Goal: Task Accomplishment & Management: Use online tool/utility

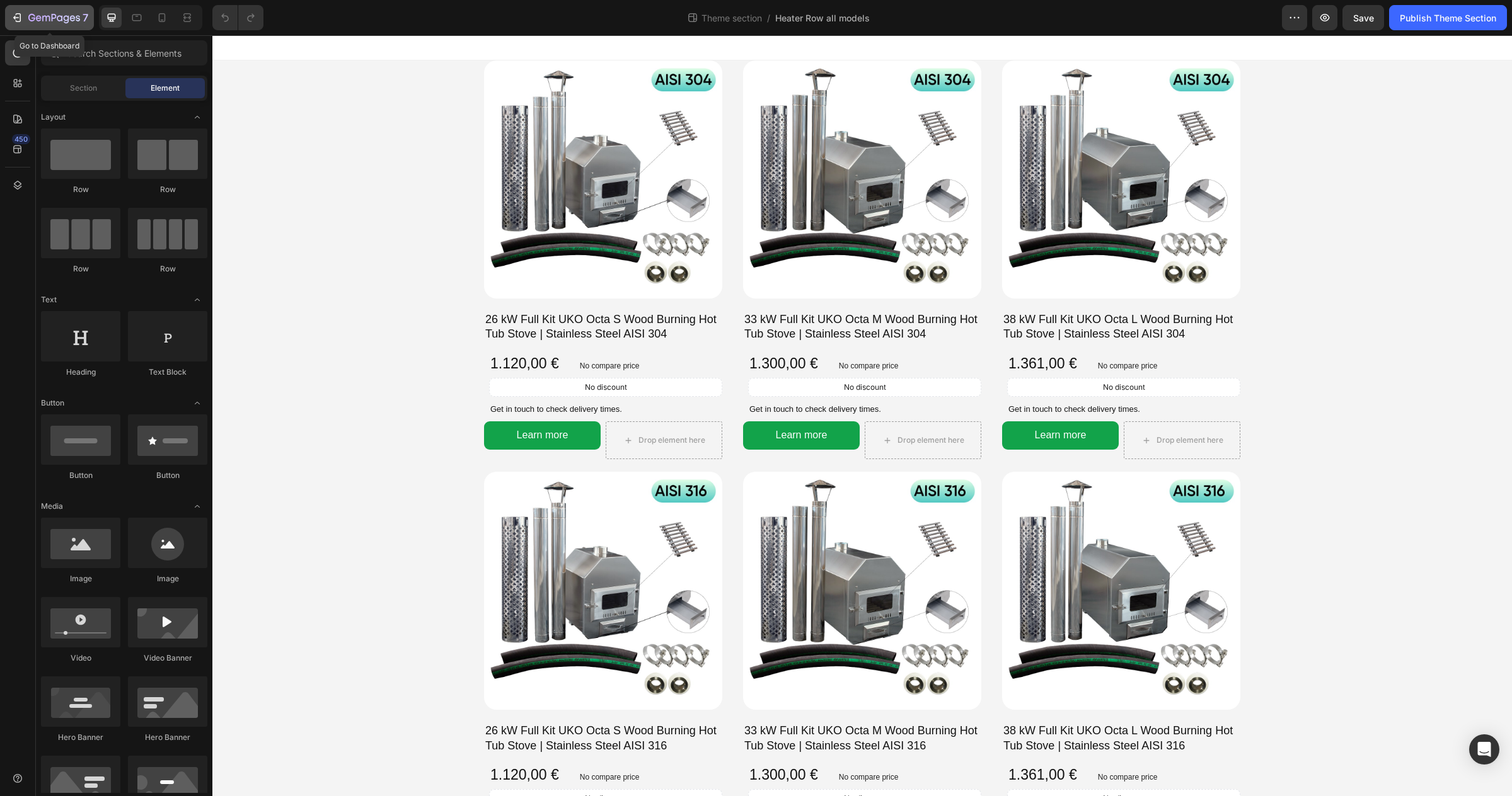
click at [21, 19] on icon "button" at bounding box center [17, 18] width 13 height 13
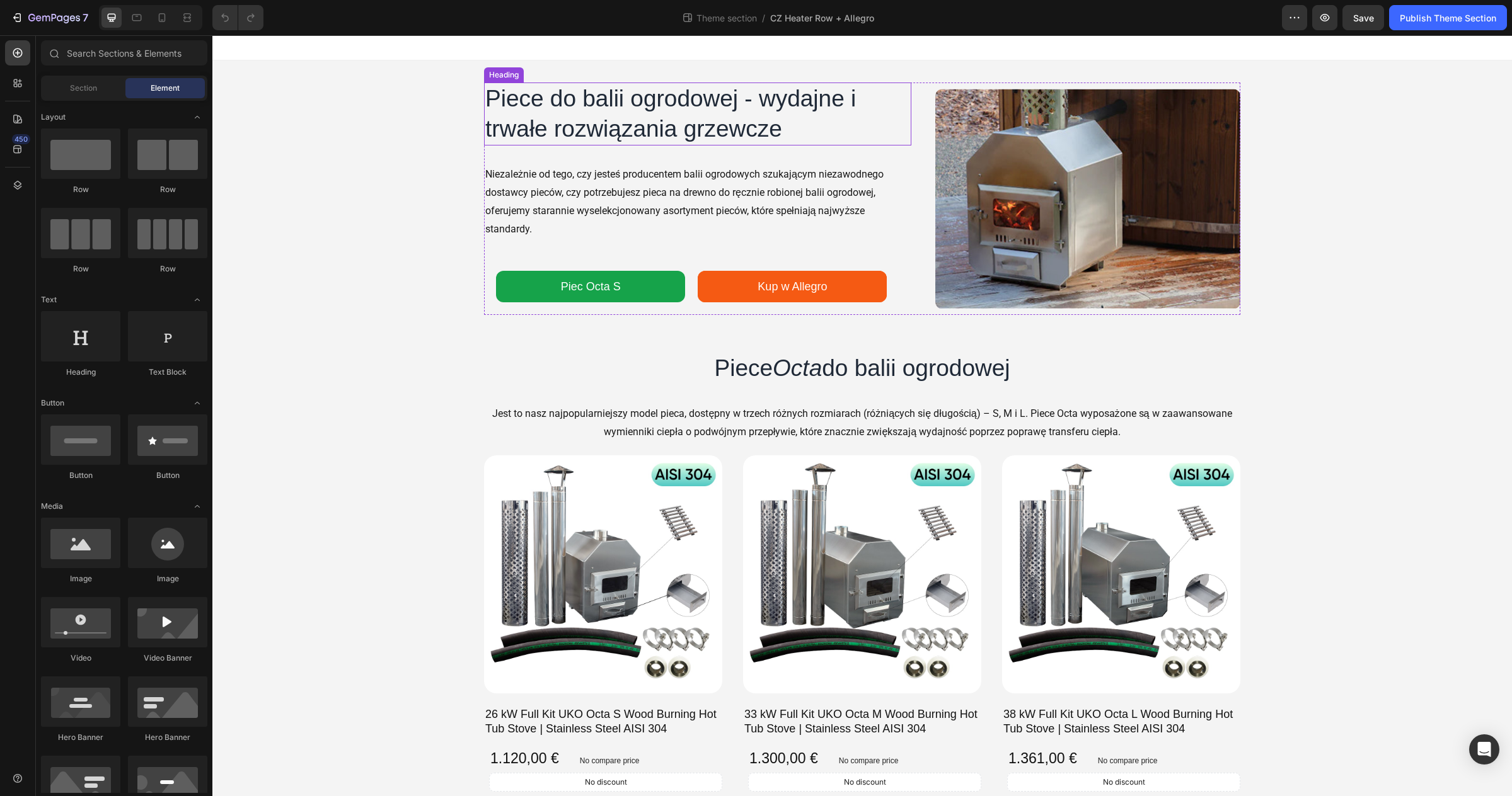
click at [640, 97] on h1 "Piece do balii ogrodowej - wydajne i trwałe rozwiązania grzewcze" at bounding box center [698, 114] width 427 height 63
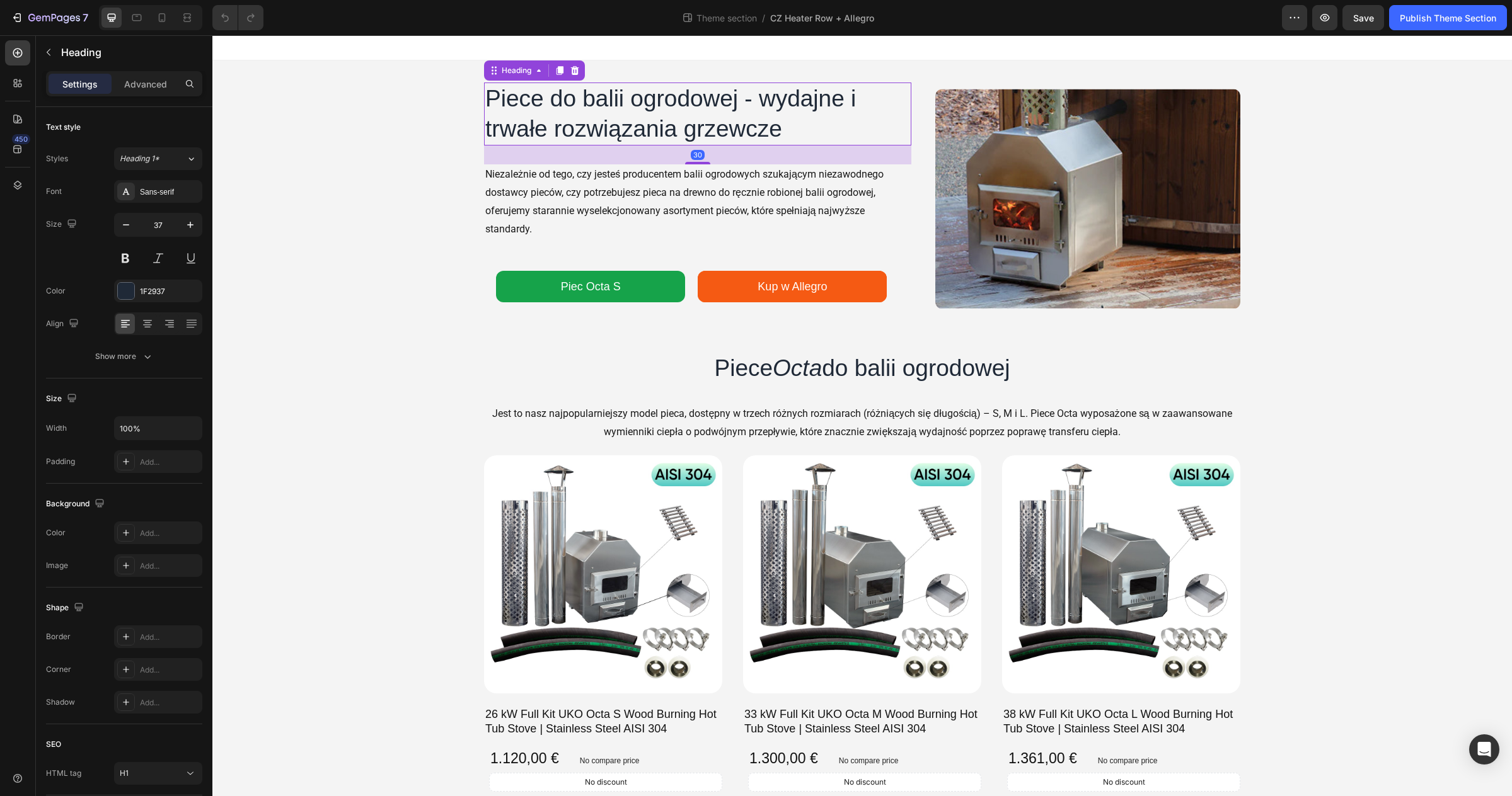
click at [641, 99] on h1 "Piece do balii ogrodowej - wydajne i trwałe rozwiązania grzewcze" at bounding box center [698, 114] width 427 height 63
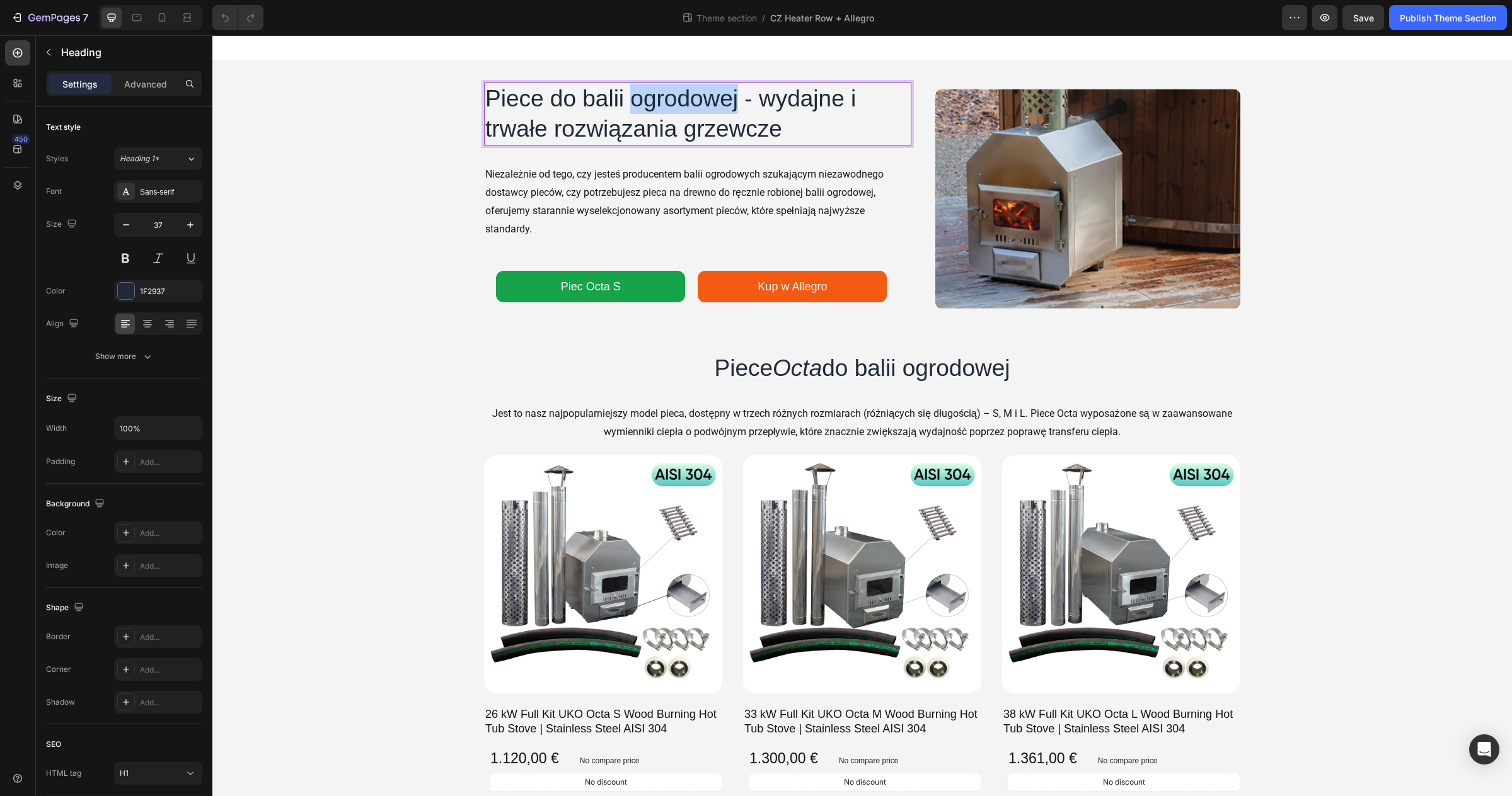
click at [641, 99] on p "Piece do balii ogrodowej - wydajne i trwałe rozwiązania grzewcze" at bounding box center [697, 114] width 424 height 61
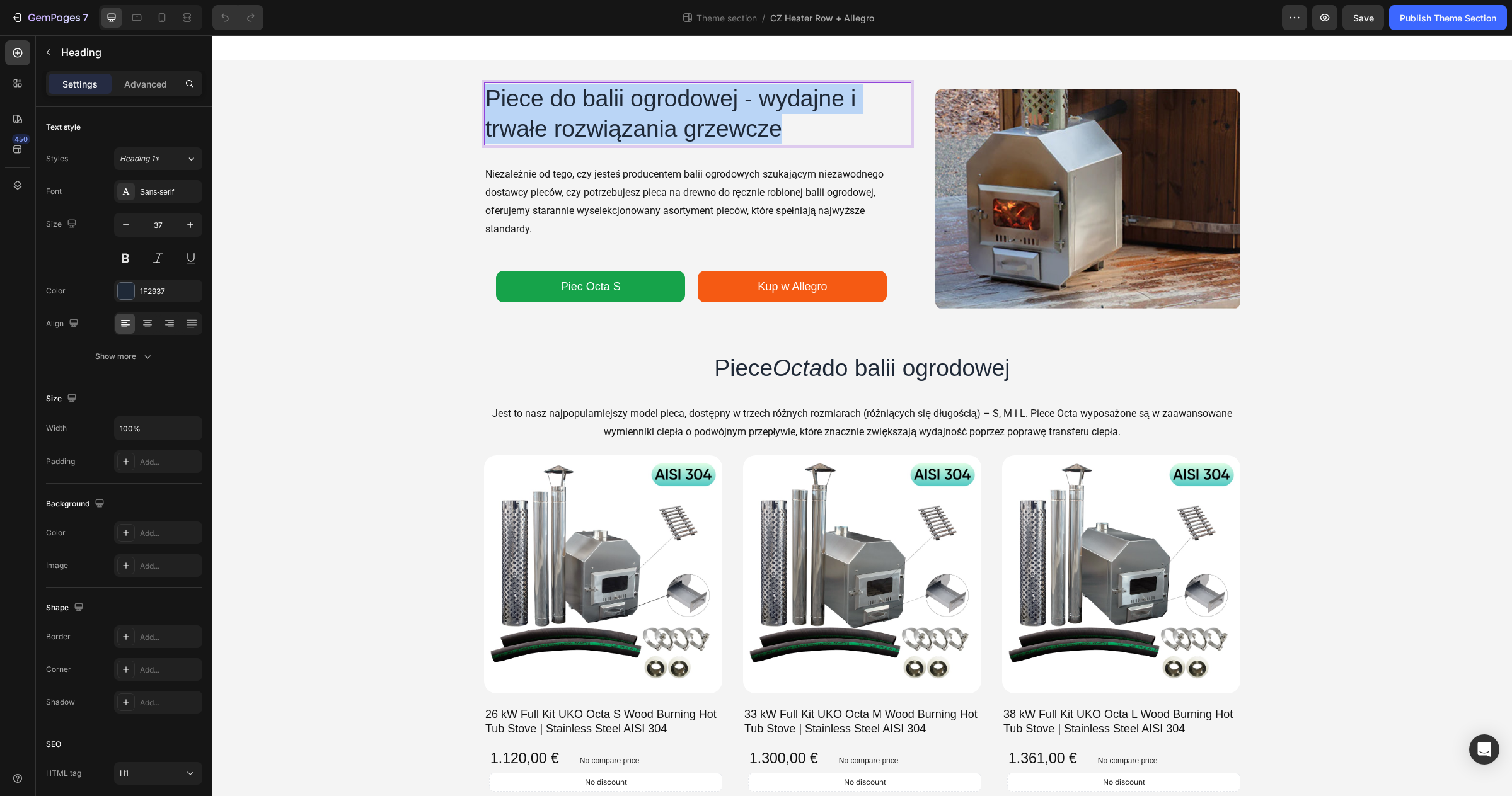
click at [641, 99] on p "Piece do balii ogrodowej - wydajne i trwałe rozwiązania grzewcze" at bounding box center [697, 114] width 424 height 61
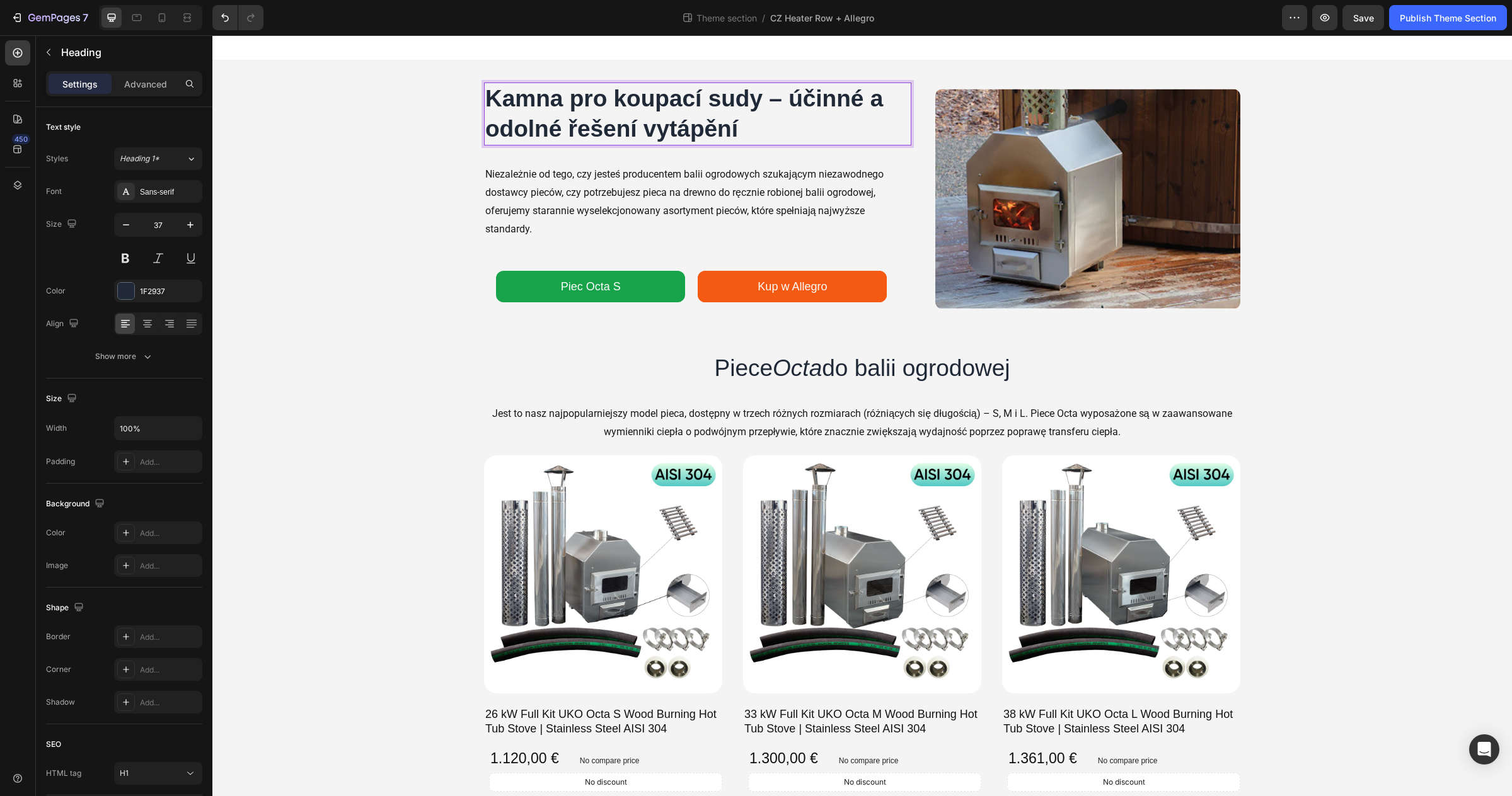
click at [641, 99] on strong "Kamna pro koupací sudy – účinné a odolné řešení vytápění" at bounding box center [684, 113] width 398 height 56
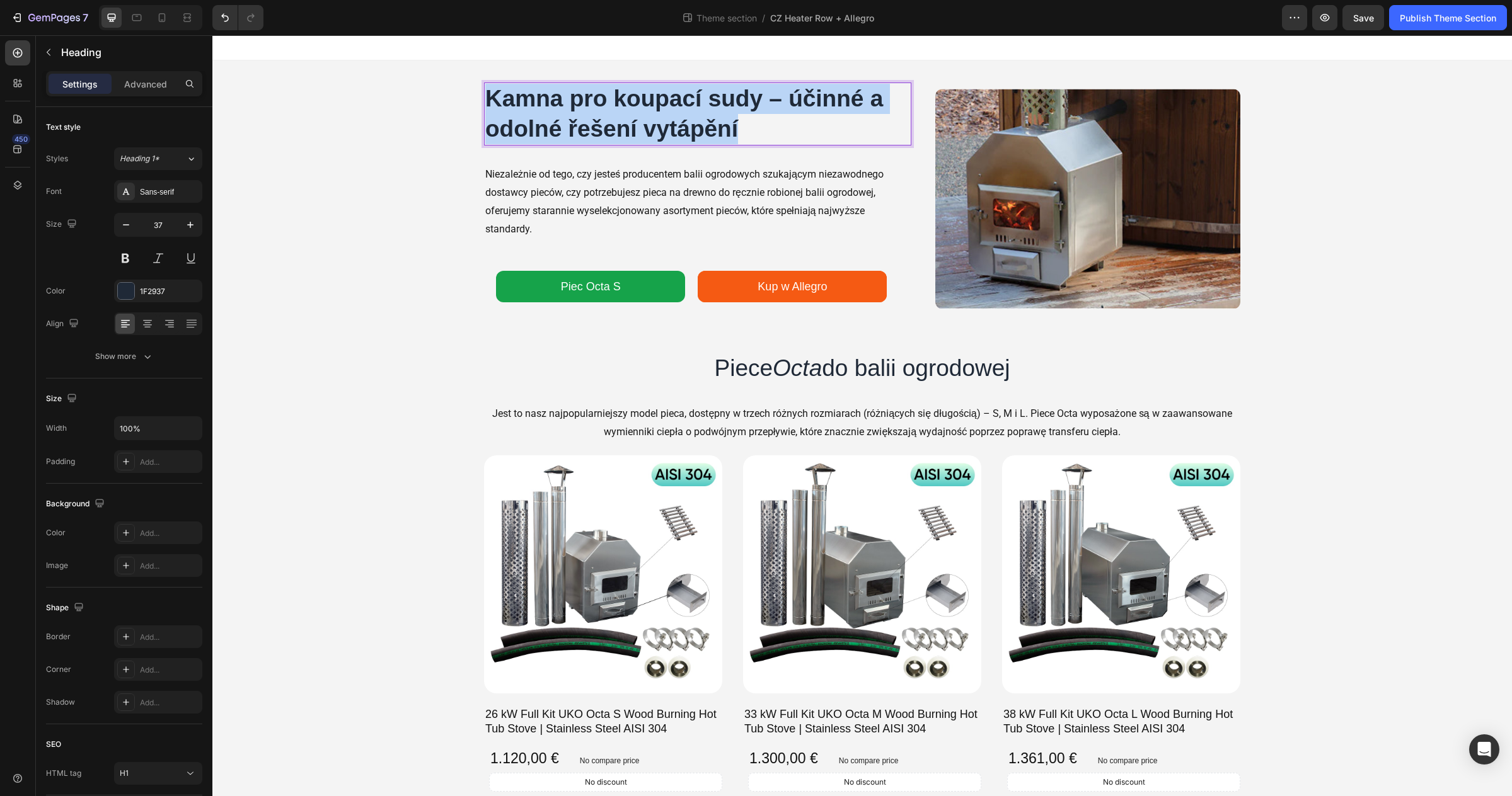
click at [641, 99] on strong "Kamna pro koupací sudy – účinné a odolné řešení vytápění" at bounding box center [684, 113] width 398 height 56
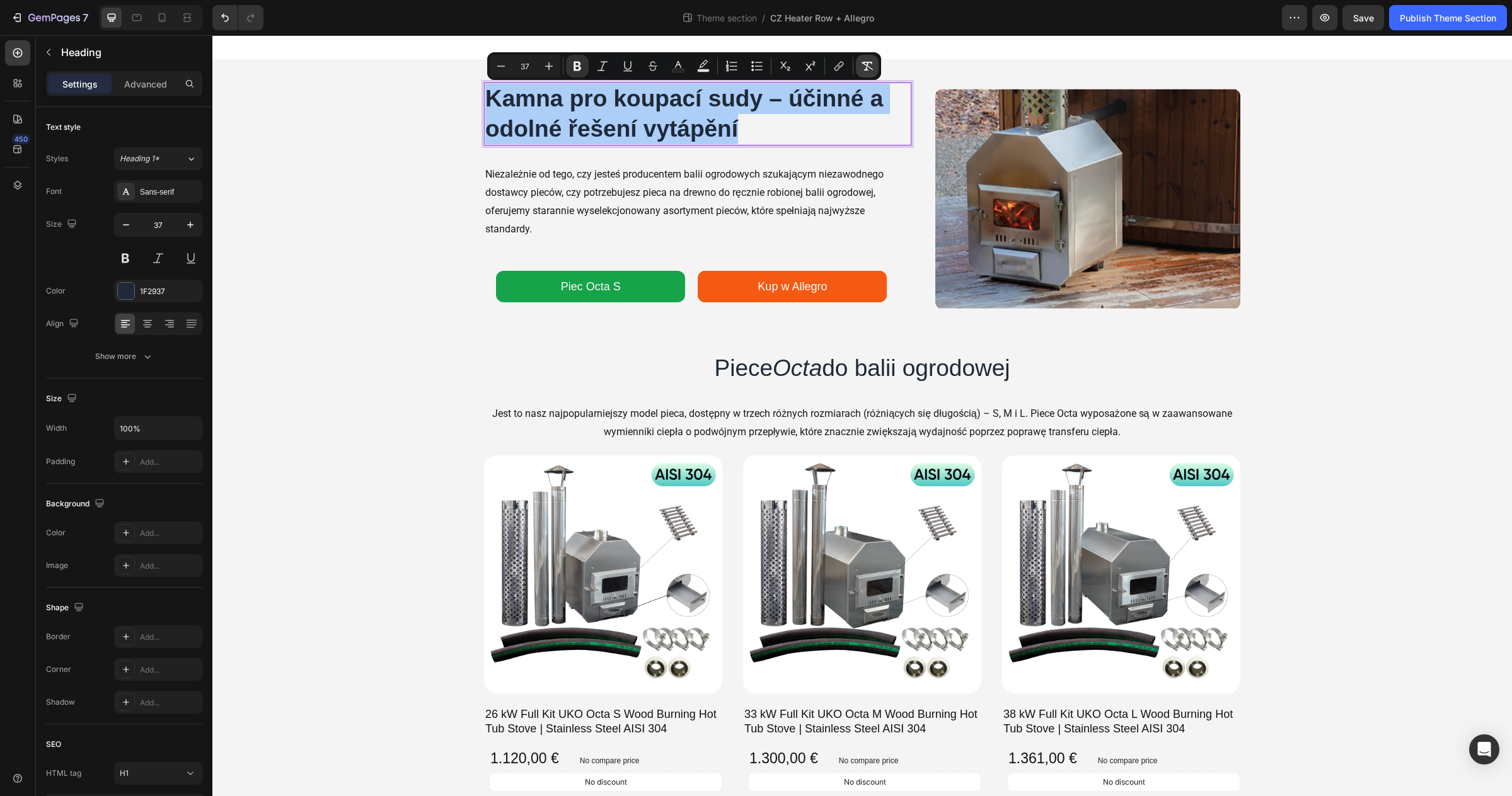
click at [867, 67] on icon "Editor contextual toolbar" at bounding box center [868, 66] width 13 height 13
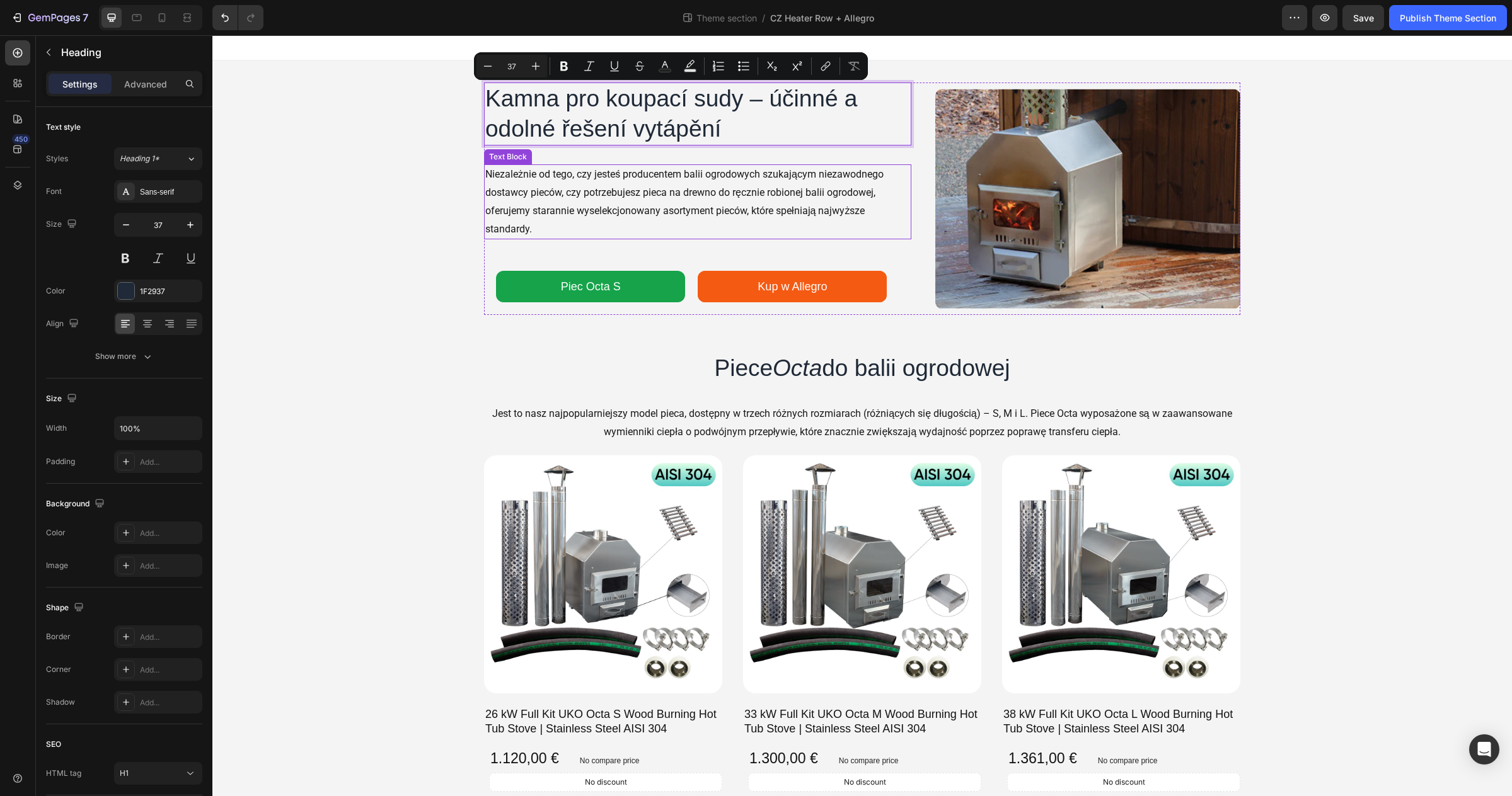
click at [564, 202] on p "Niezależnie od tego, czy jesteś producentem balii ogrodowych szukającym niezawo…" at bounding box center [697, 202] width 424 height 73
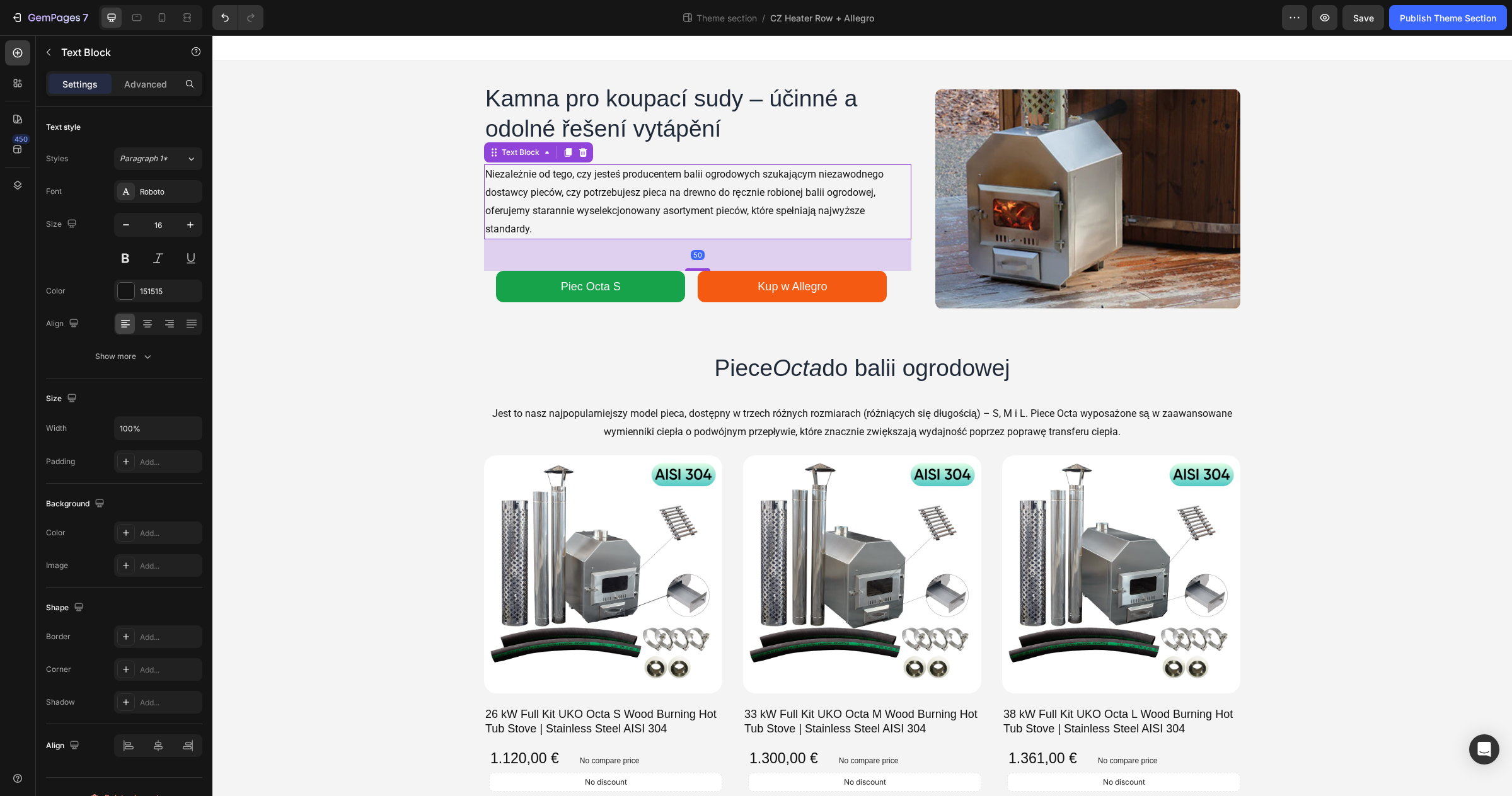
click at [564, 211] on p "Niezależnie od tego, czy jesteś producentem balii ogrodowych szukającym niezawo…" at bounding box center [697, 202] width 424 height 73
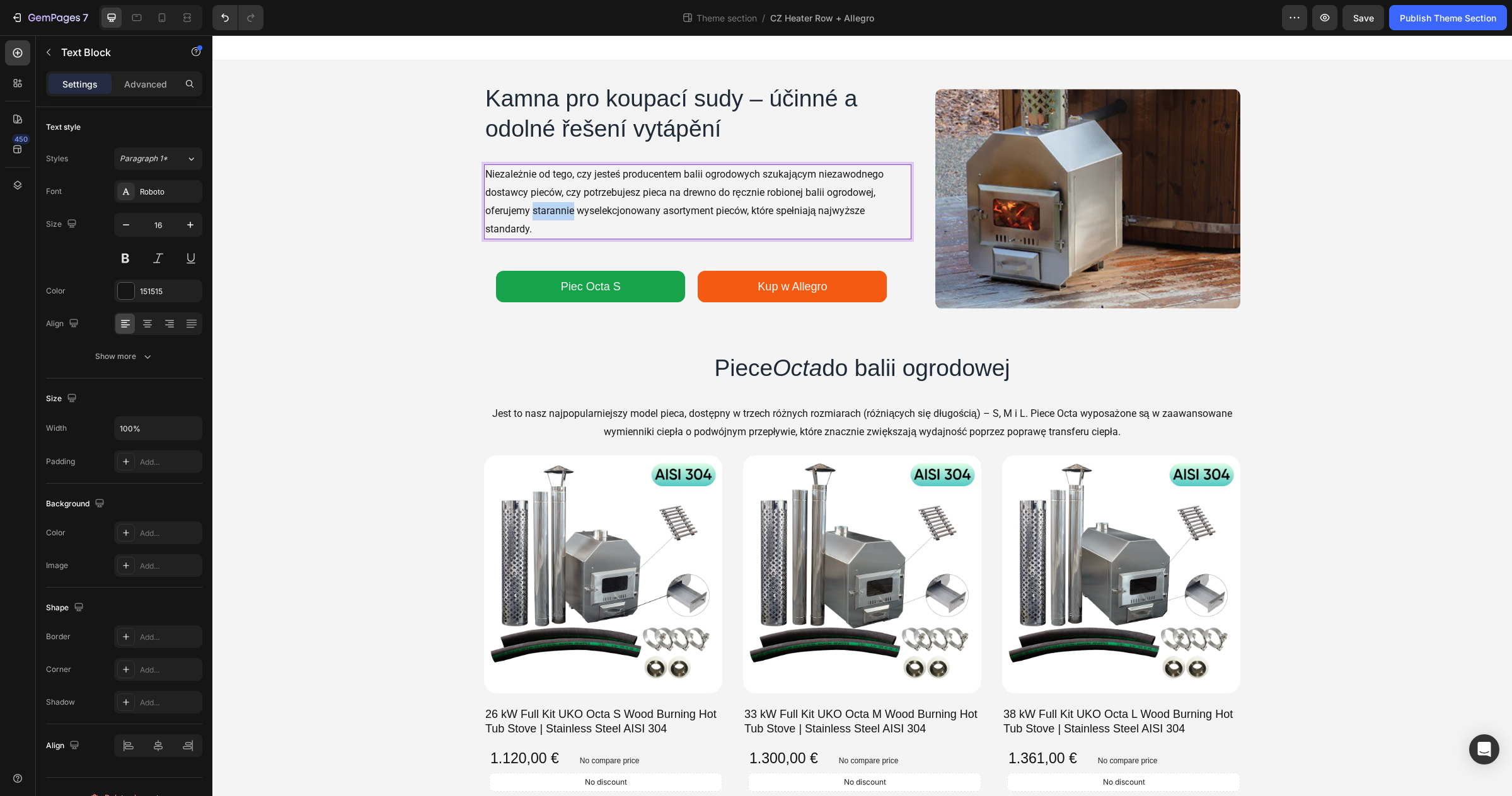
click at [564, 211] on p "Niezależnie od tego, czy jesteś producentem balii ogrodowych szukającym niezawo…" at bounding box center [697, 202] width 424 height 73
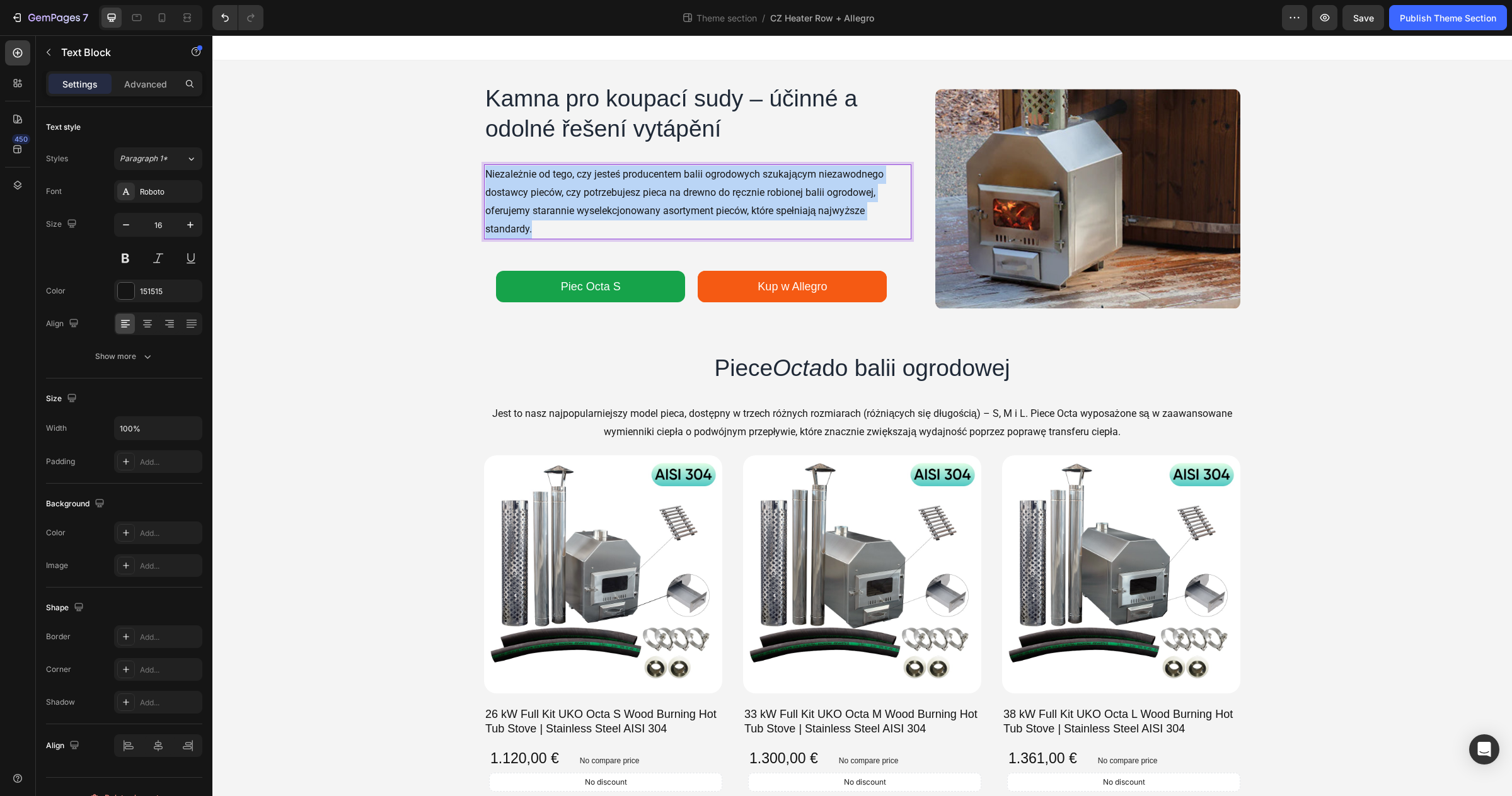
click at [564, 211] on p "Niezależnie od tego, czy jesteś producentem balii ogrodowych szukającym niezawo…" at bounding box center [697, 202] width 424 height 73
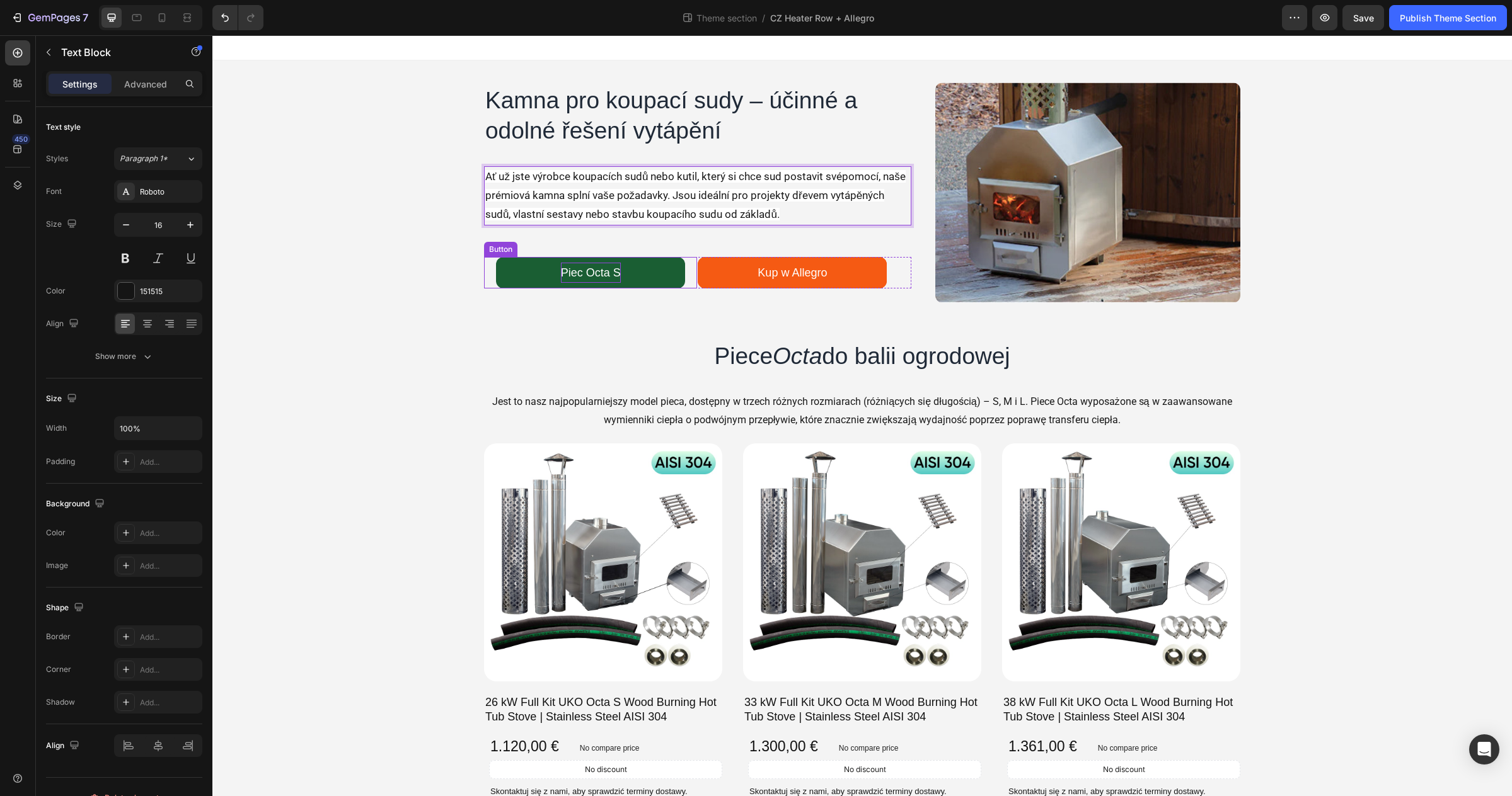
click at [610, 276] on p "Piec Octa S" at bounding box center [591, 272] width 60 height 20
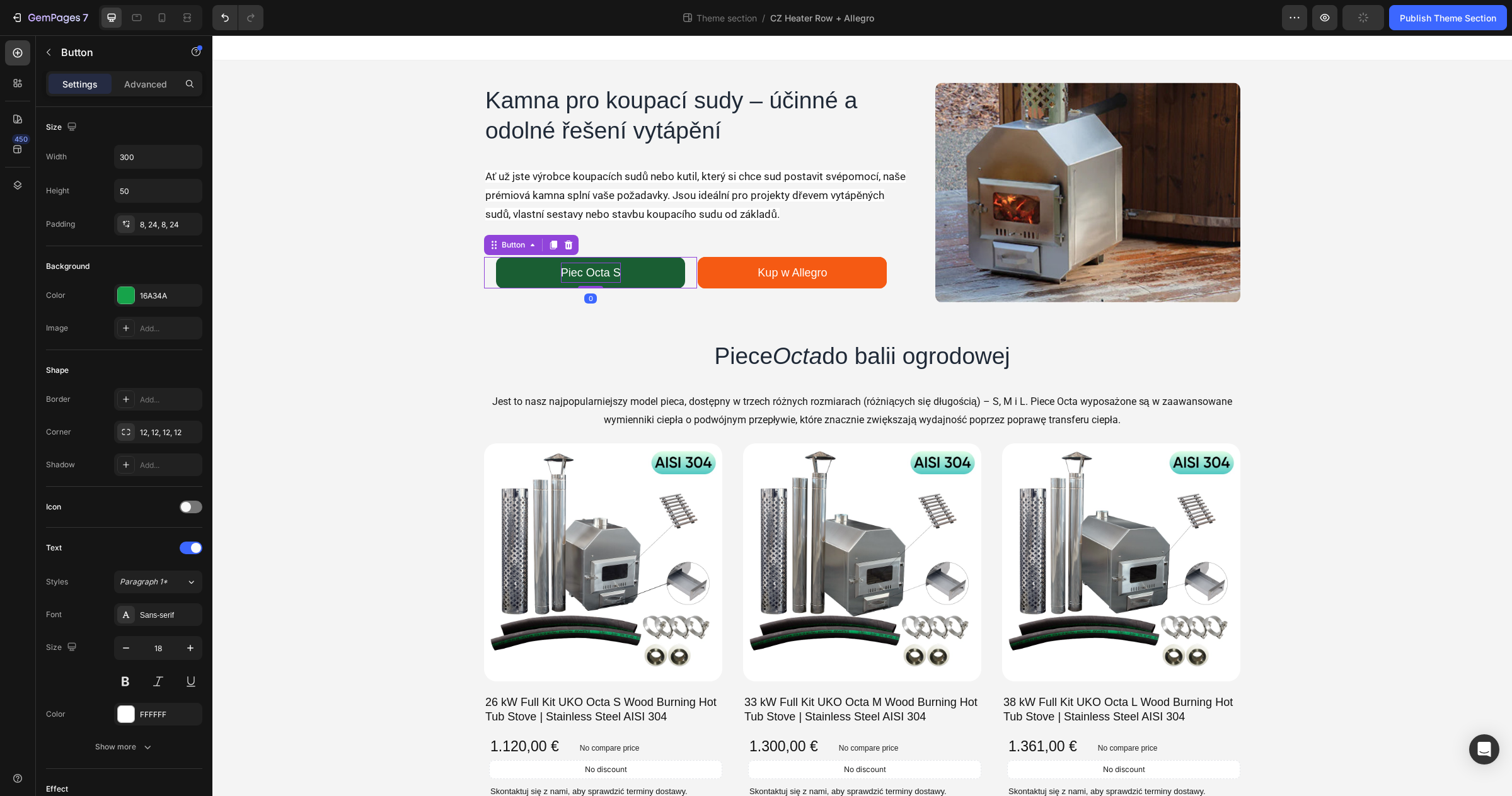
click at [596, 269] on p "Piec Octa S" at bounding box center [591, 272] width 60 height 20
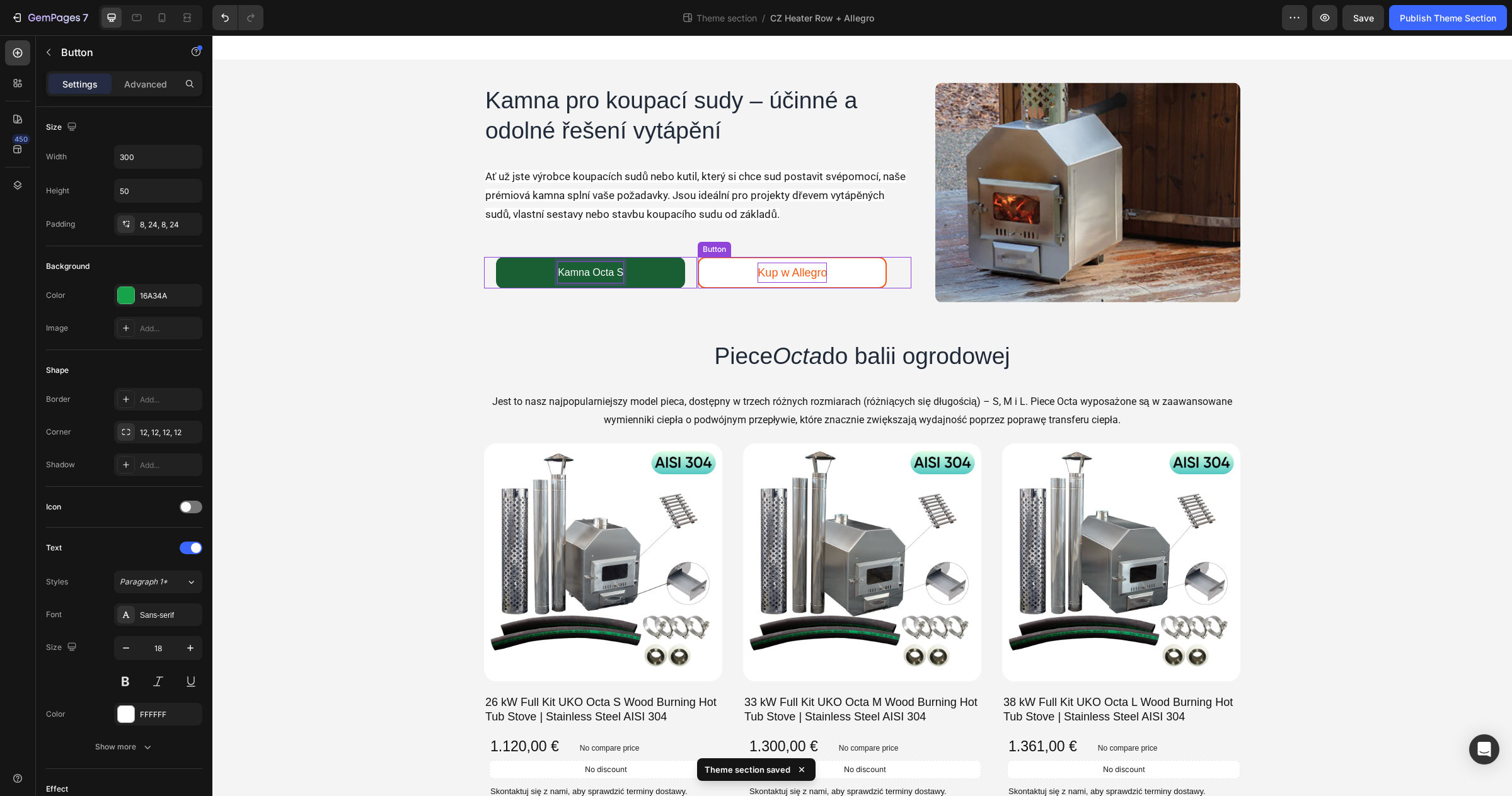
click at [799, 279] on p "Kup w Allegro" at bounding box center [792, 272] width 70 height 20
click at [799, 275] on p "Kup w Allegro" at bounding box center [792, 272] width 70 height 20
click at [807, 272] on span "Koupit na Allegro" at bounding box center [792, 272] width 76 height 11
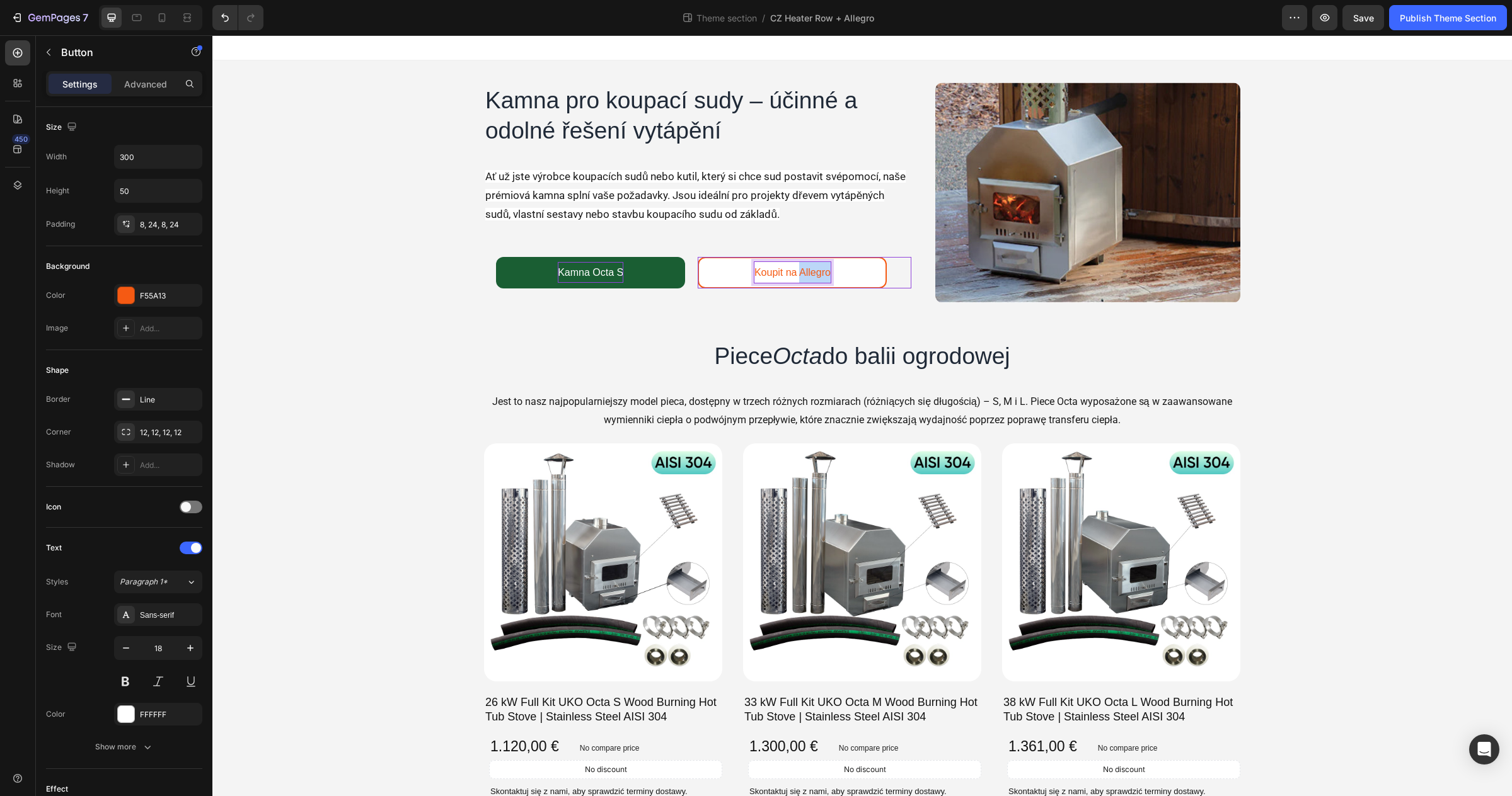
click at [807, 272] on span "Koupit na Allegro" at bounding box center [792, 272] width 76 height 11
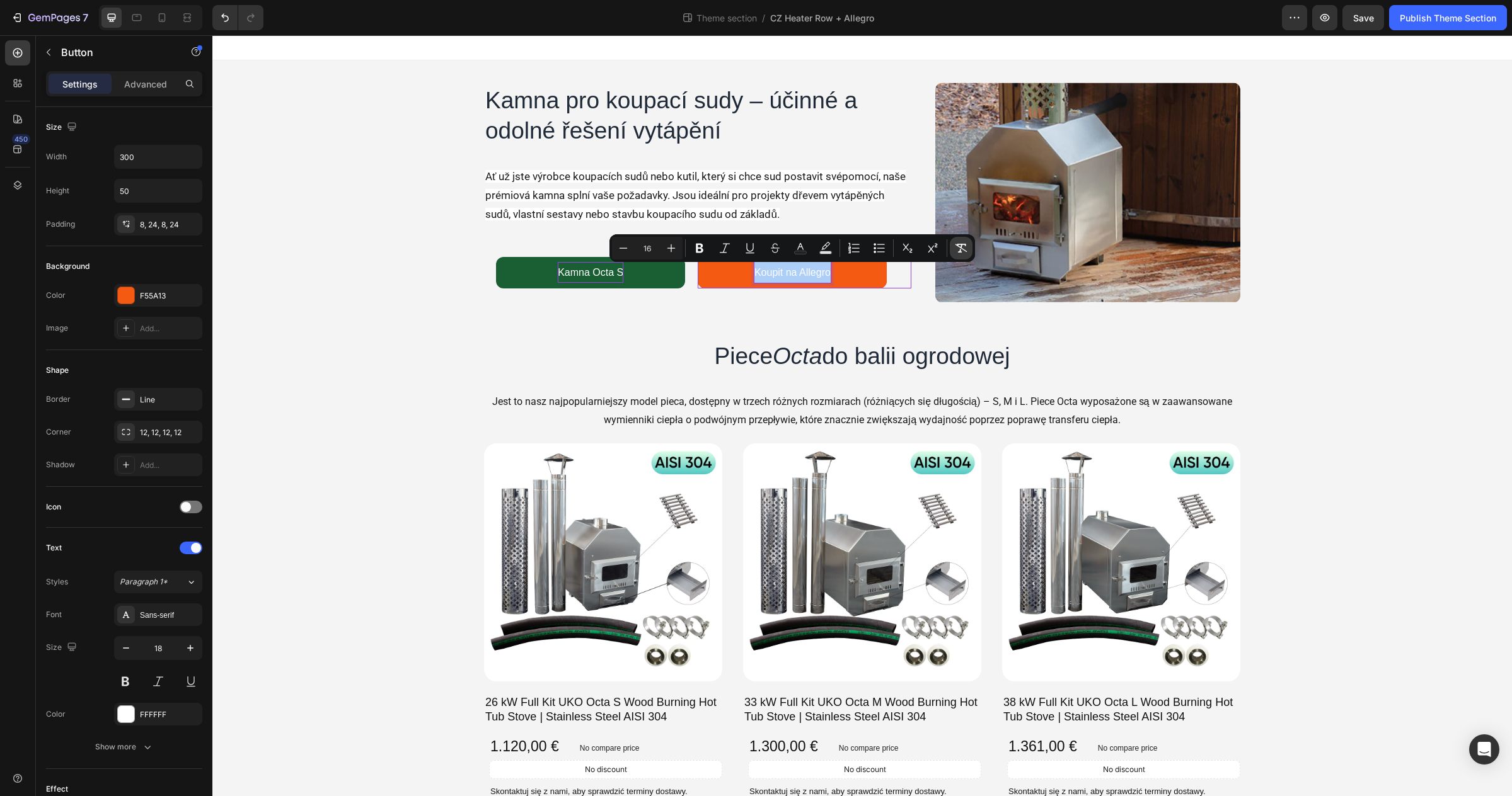
click at [965, 247] on icon "Editor contextual toolbar" at bounding box center [961, 248] width 13 height 13
type input "18"
click at [581, 269] on span "Kamna Octa S" at bounding box center [590, 272] width 65 height 11
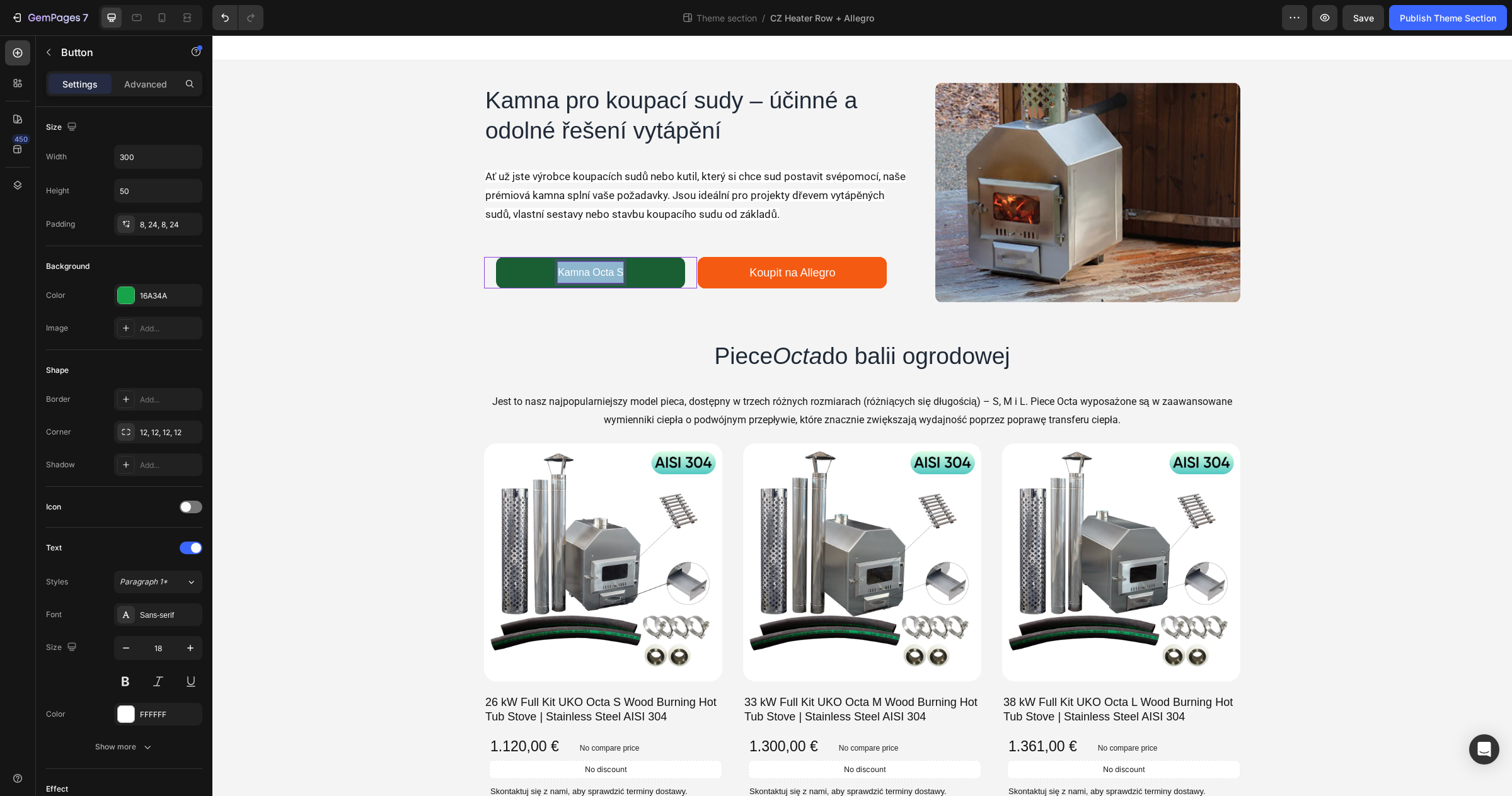
click at [581, 269] on span "Kamna Octa S" at bounding box center [590, 272] width 65 height 11
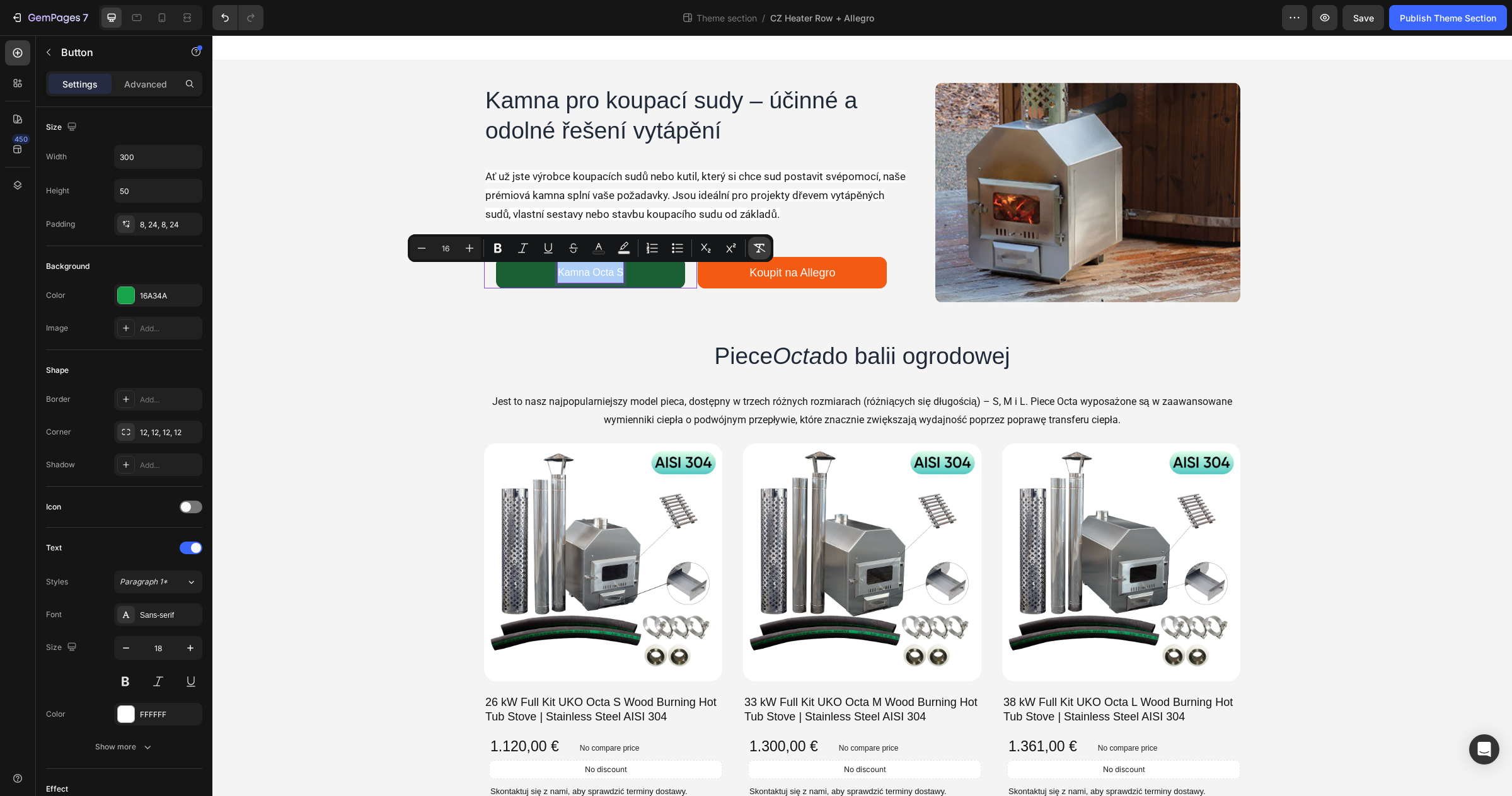
click at [759, 247] on icon "Editor contextual toolbar" at bounding box center [759, 248] width 12 height 9
type input "18"
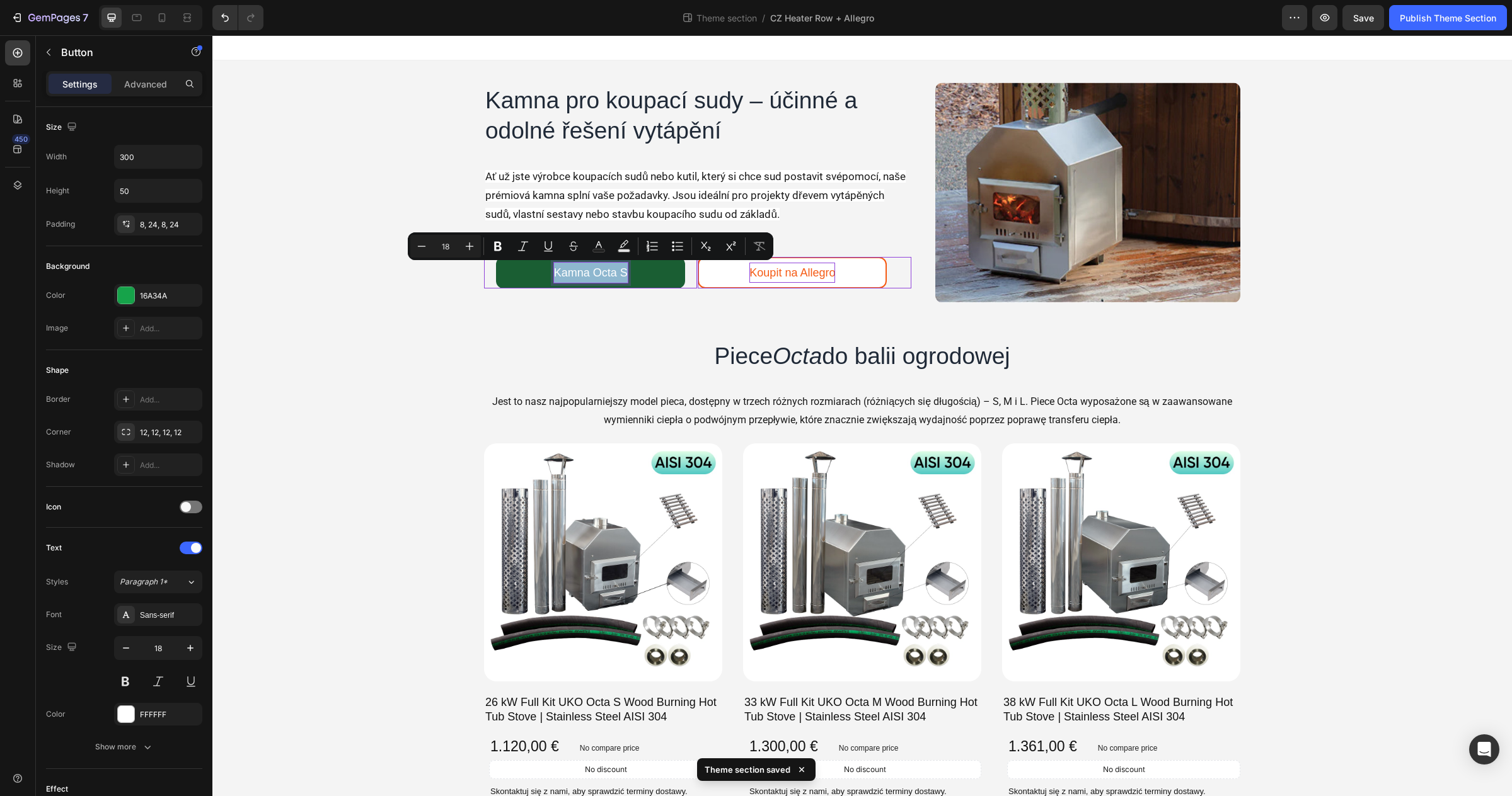
click at [758, 267] on p "Koupit na Allegro" at bounding box center [792, 272] width 86 height 20
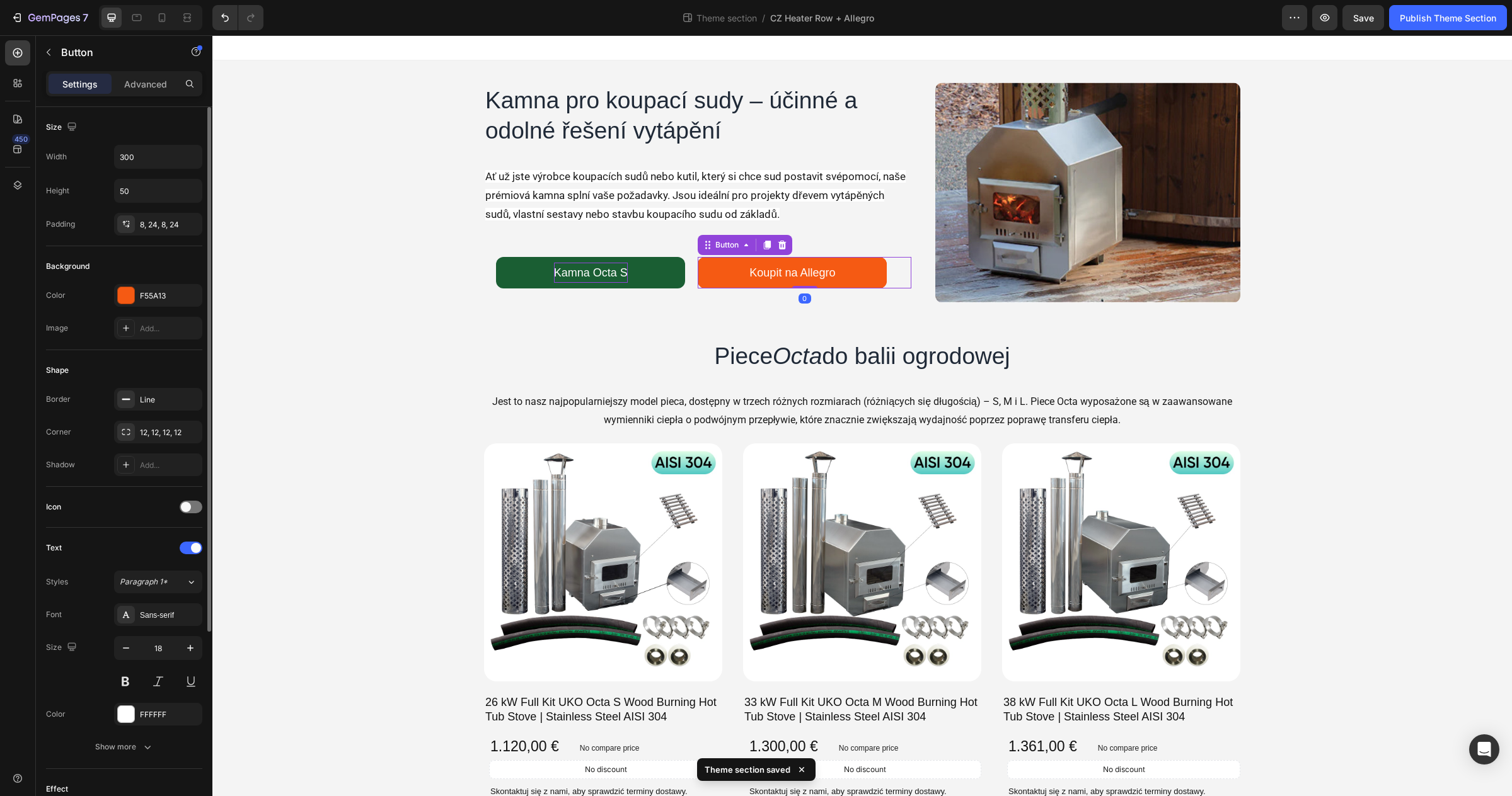
scroll to position [276, 0]
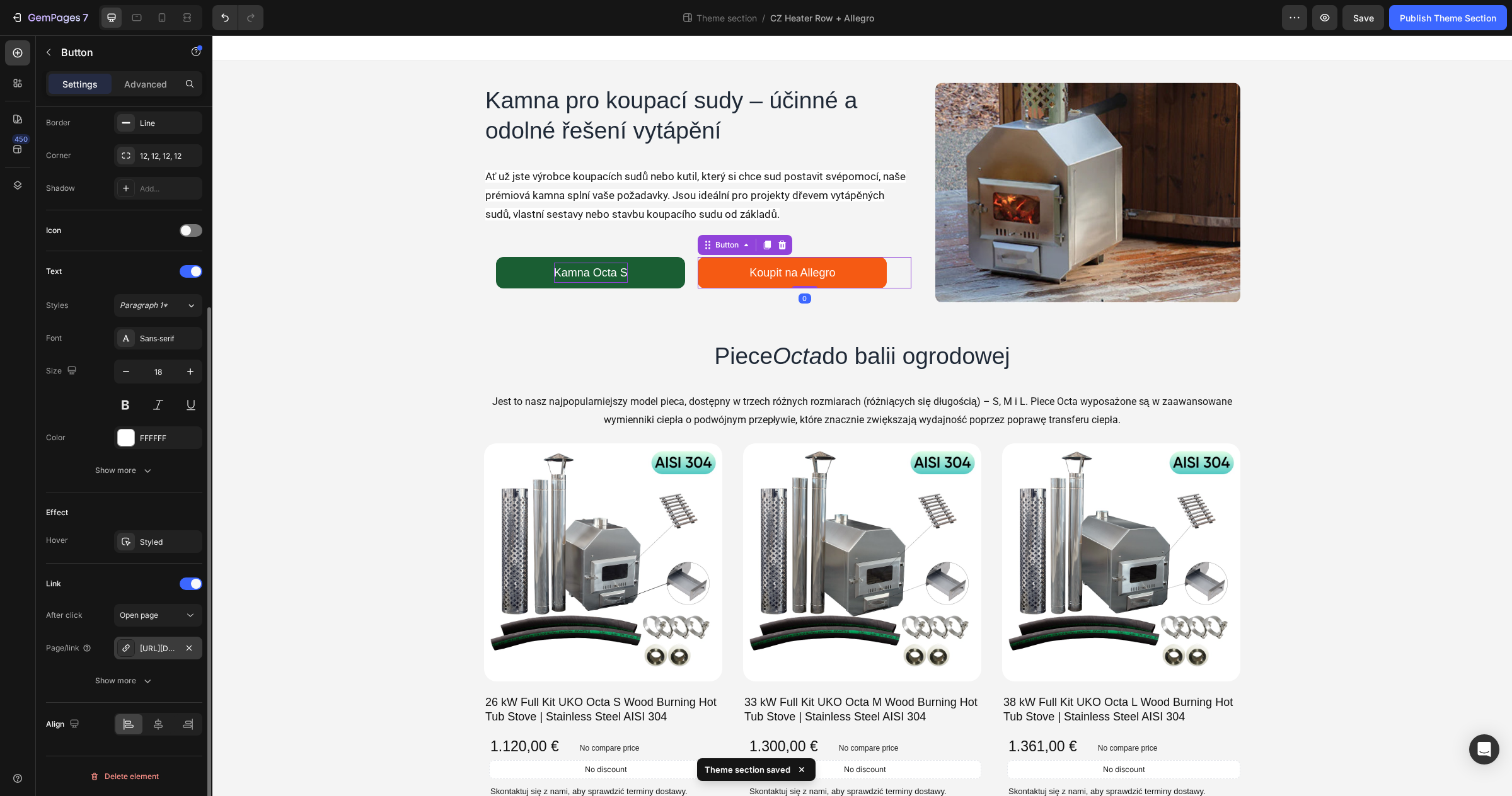
click at [156, 646] on div "https://allegro.pl/uzytkownik/gardenvity" at bounding box center [158, 649] width 36 height 11
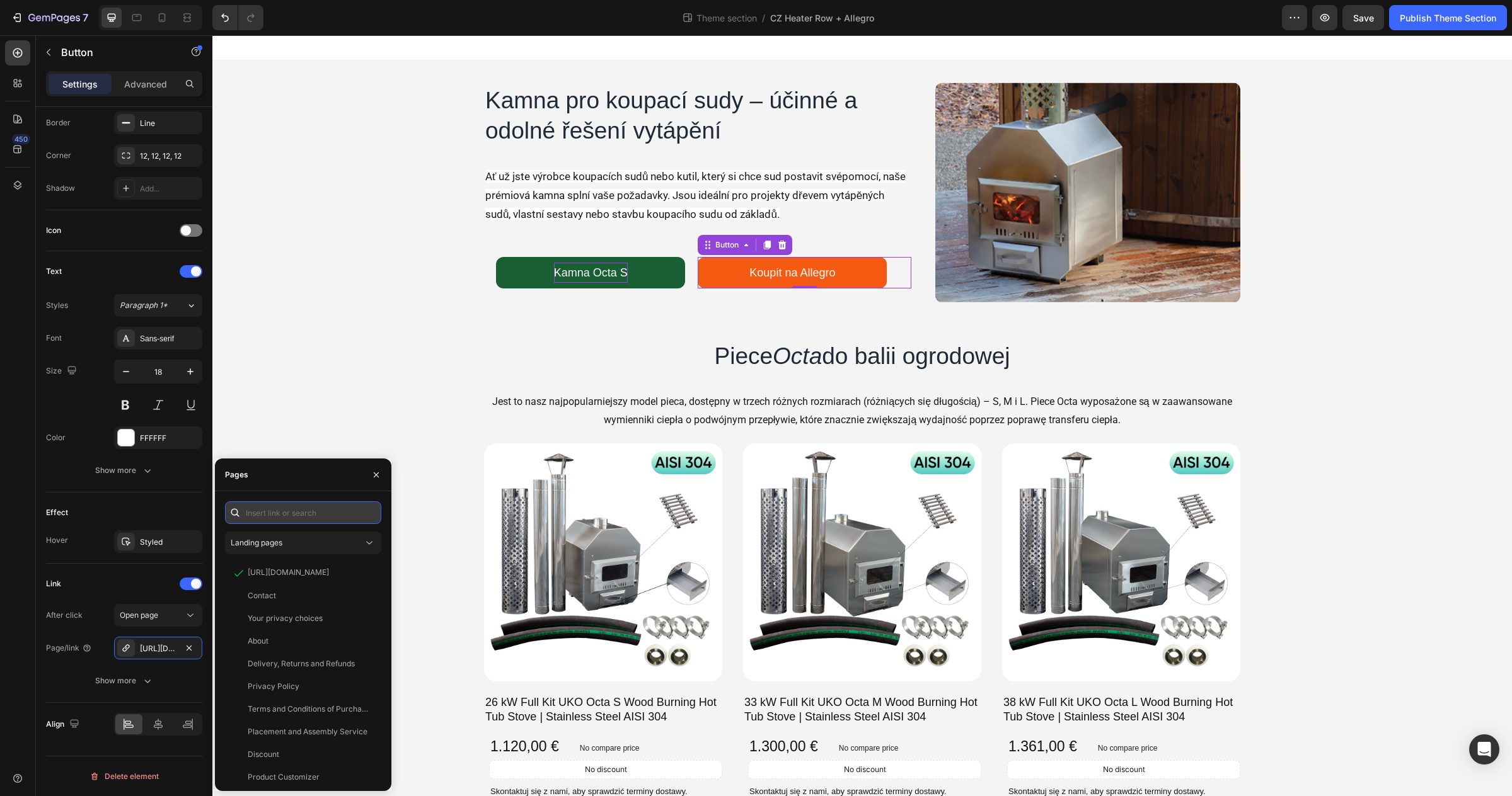
click at [257, 521] on input "text" at bounding box center [302, 512] width 156 height 23
paste input "https://allegro.cz/uzivatel/gardenvity"
type input "https://allegro.cz/uzivatel/gardenvity"
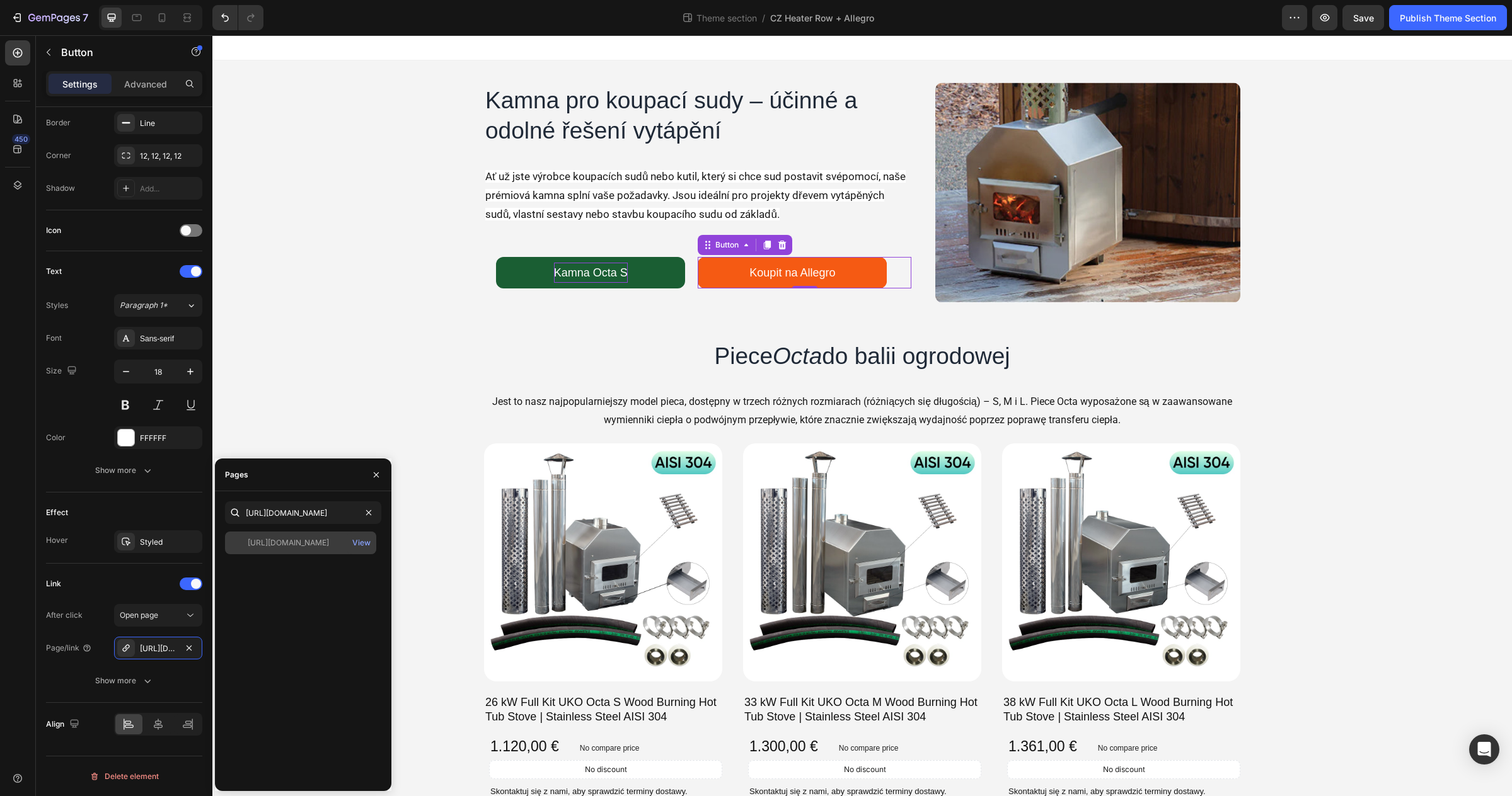
click at [285, 547] on div "https://allegro.cz/uzivatel/gardenvity" at bounding box center [288, 543] width 82 height 11
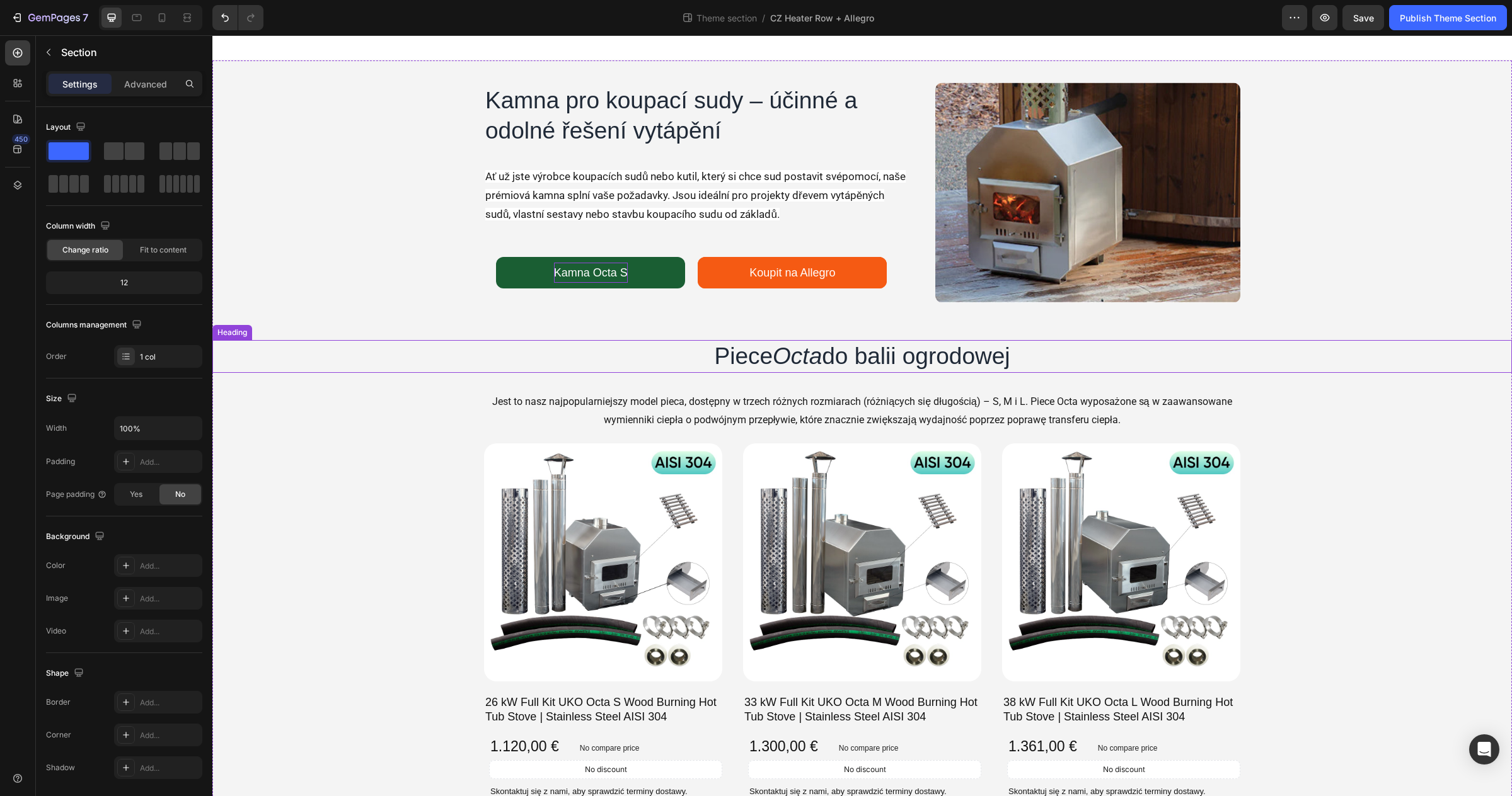
click at [796, 363] on icon "Octa" at bounding box center [797, 356] width 49 height 26
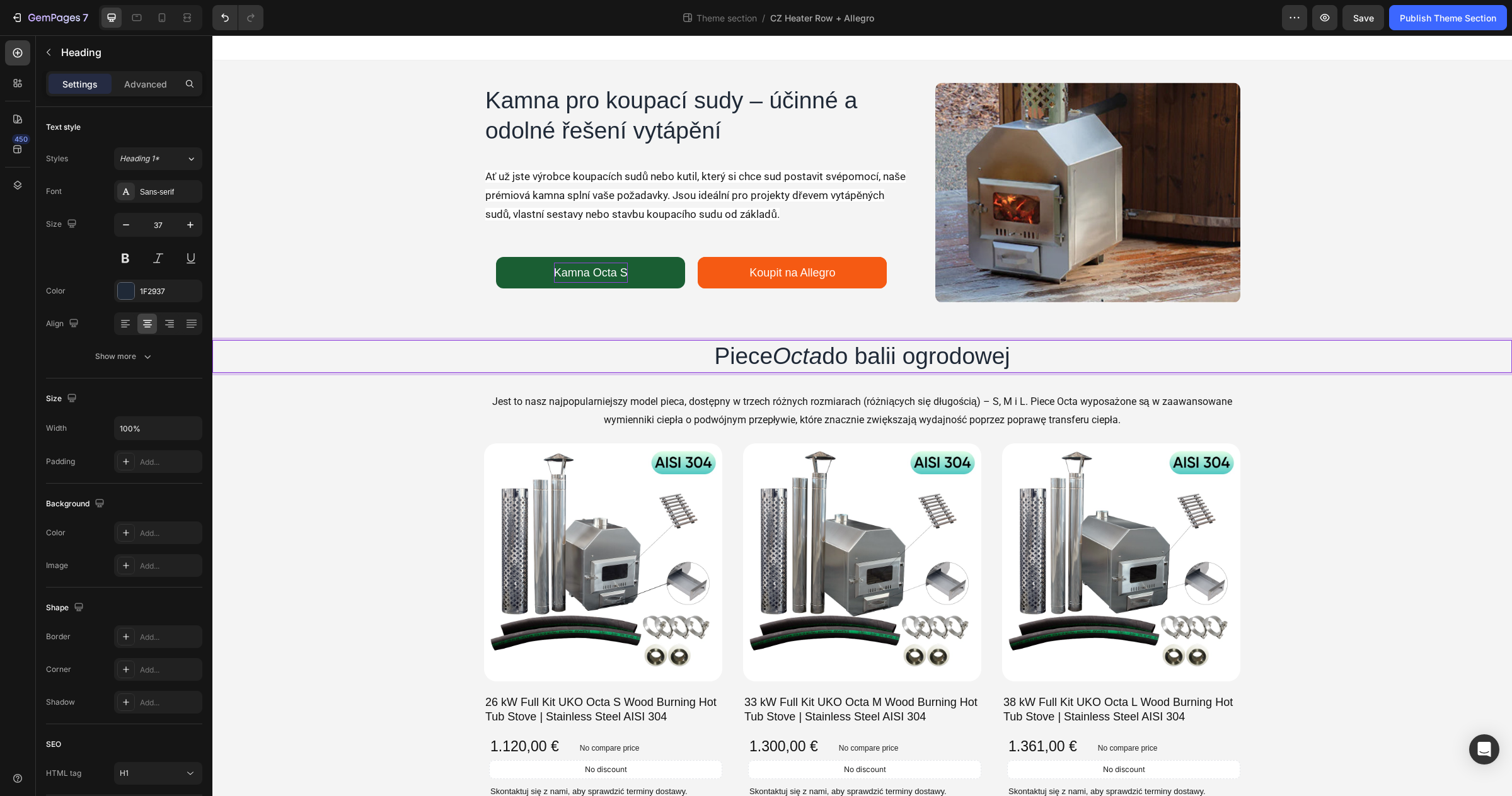
click at [796, 363] on icon "Octa" at bounding box center [797, 356] width 49 height 26
click at [781, 357] on p "Kamna Octa pro dřevem vytápěné sudy" at bounding box center [862, 356] width 1297 height 30
drag, startPoint x: 741, startPoint y: 361, endPoint x: 780, endPoint y: 359, distance: 39.1
click at [780, 359] on p "Kamna Octa pro dřevem vytápěné sudy" at bounding box center [862, 356] width 1297 height 30
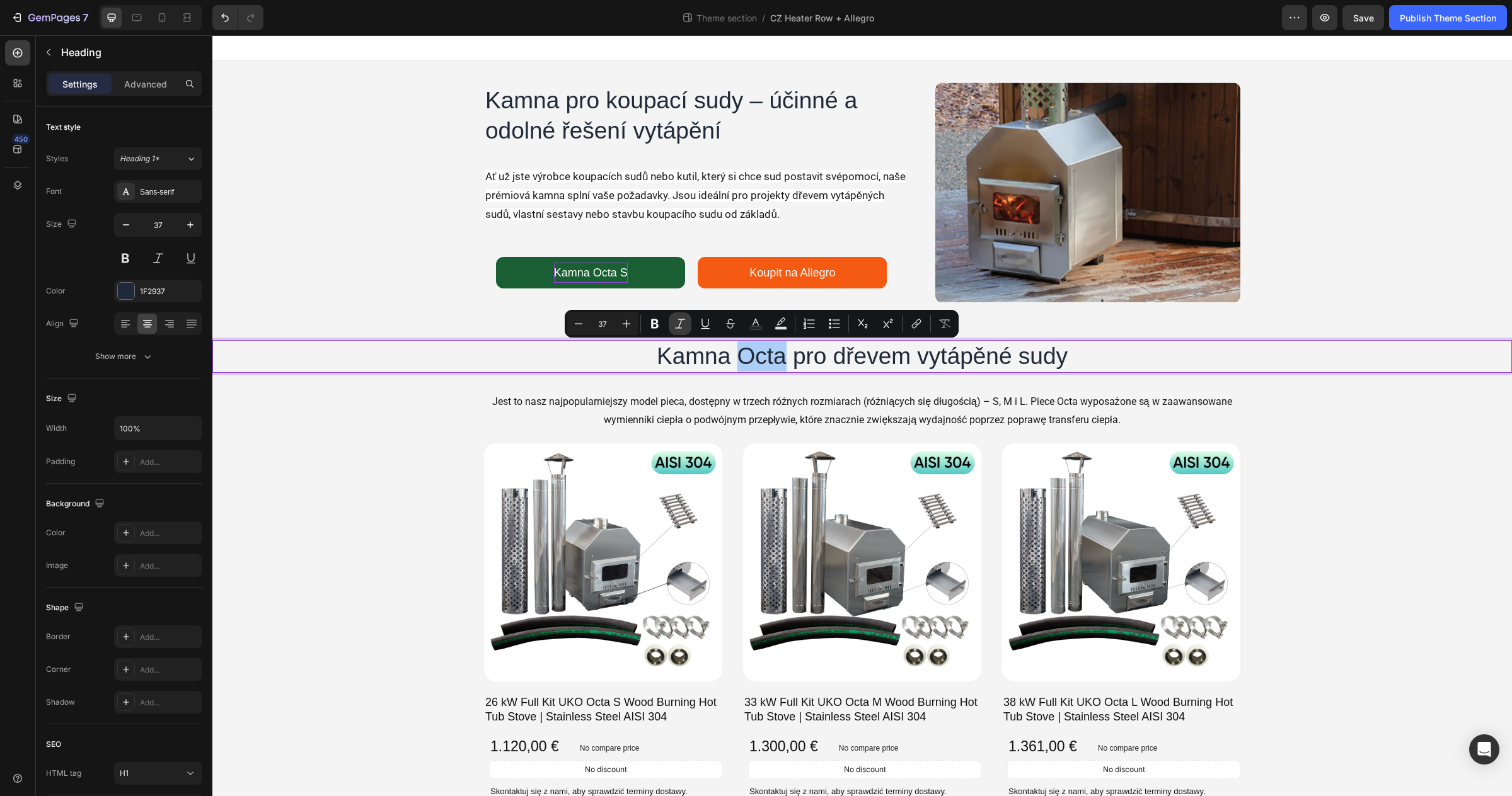
click at [681, 327] on icon "Editor contextual toolbar" at bounding box center [680, 323] width 10 height 10
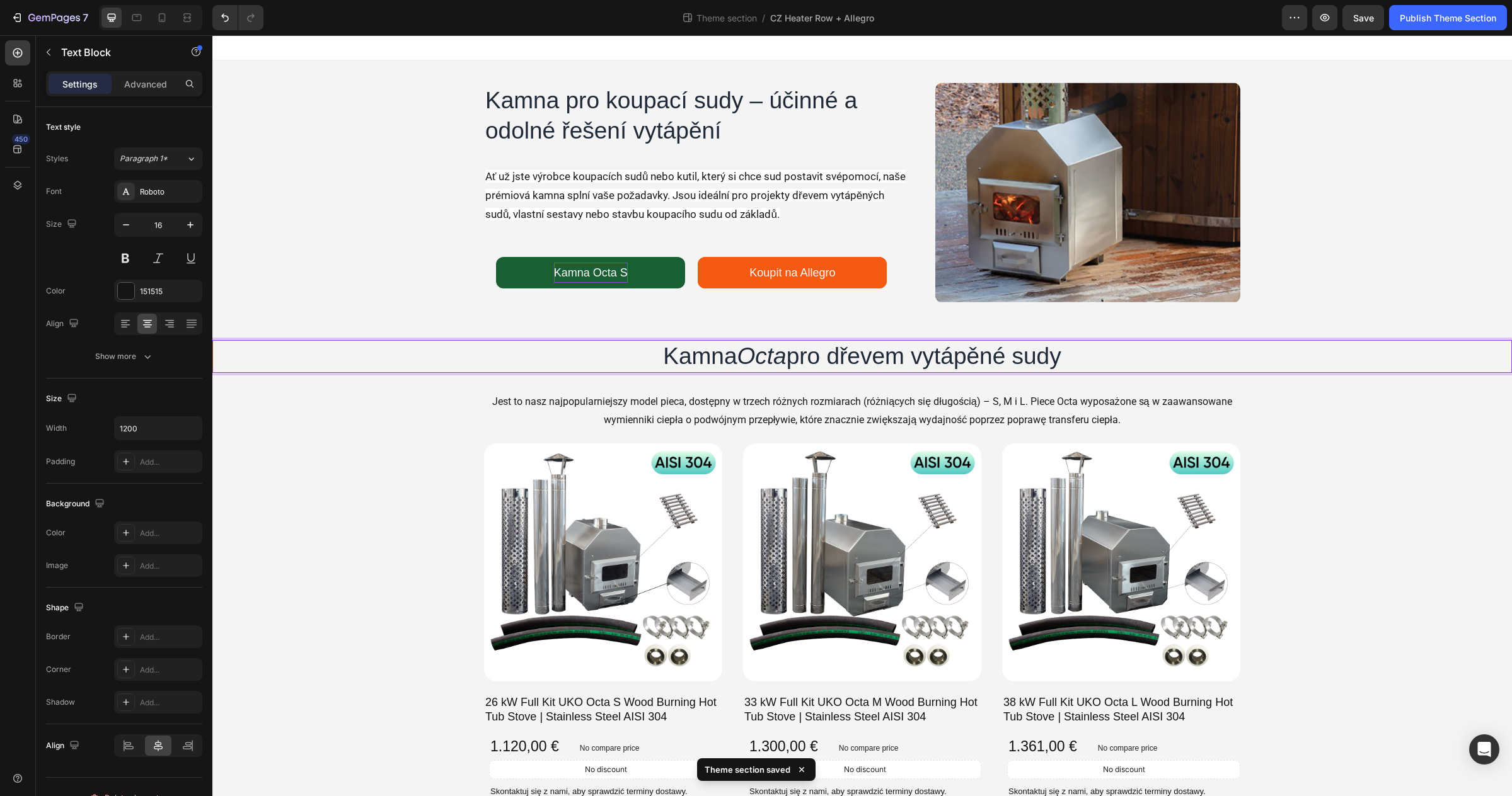
click at [643, 404] on p "Jest to nasz najpopularniejszy model pieca, dostępny w trzech różnych rozmiarac…" at bounding box center [862, 411] width 754 height 36
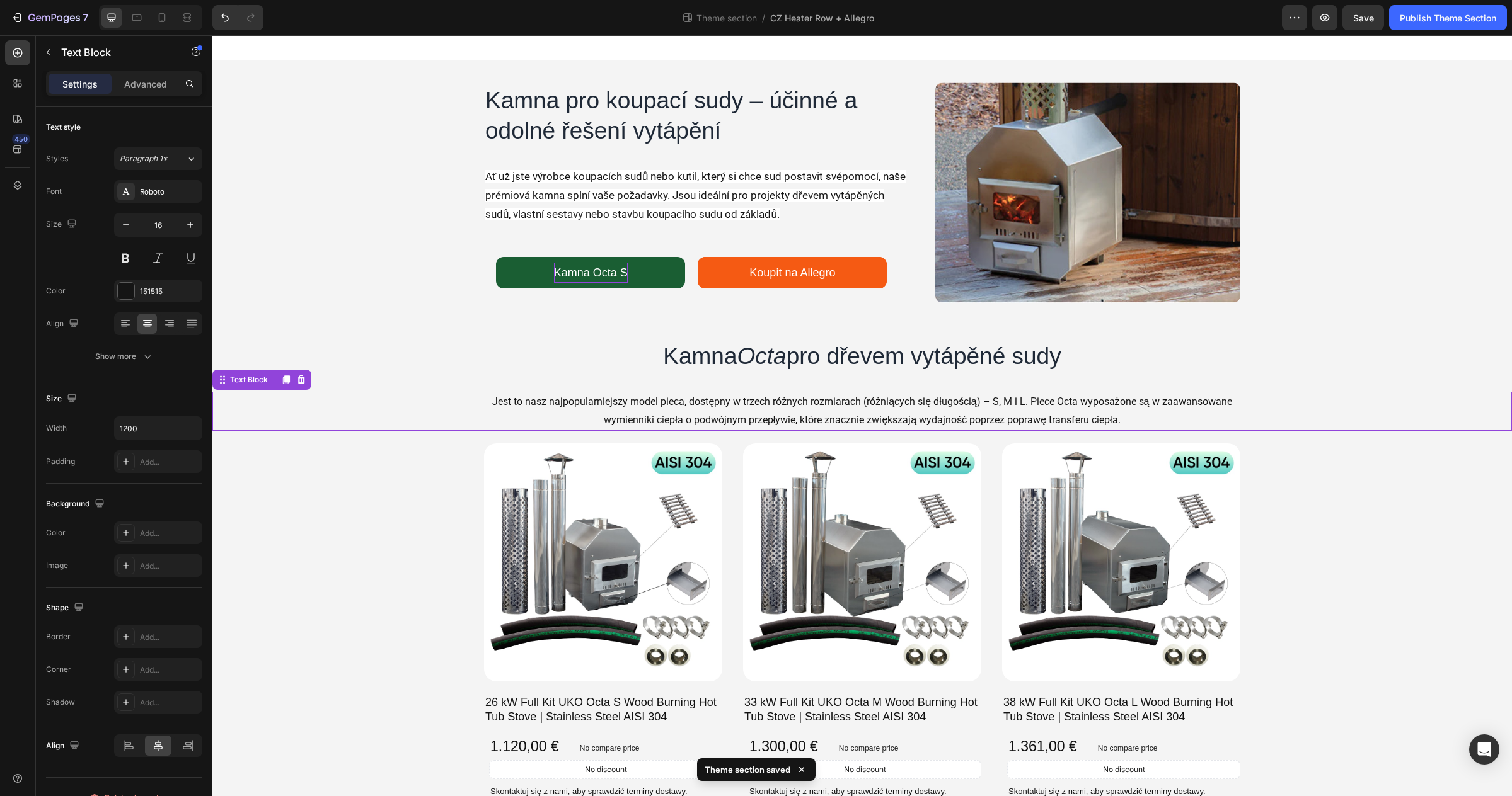
click at [643, 404] on p "Jest to nasz najpopularniejszy model pieca, dostępny w trzech różnych rozmiarac…" at bounding box center [862, 411] width 754 height 36
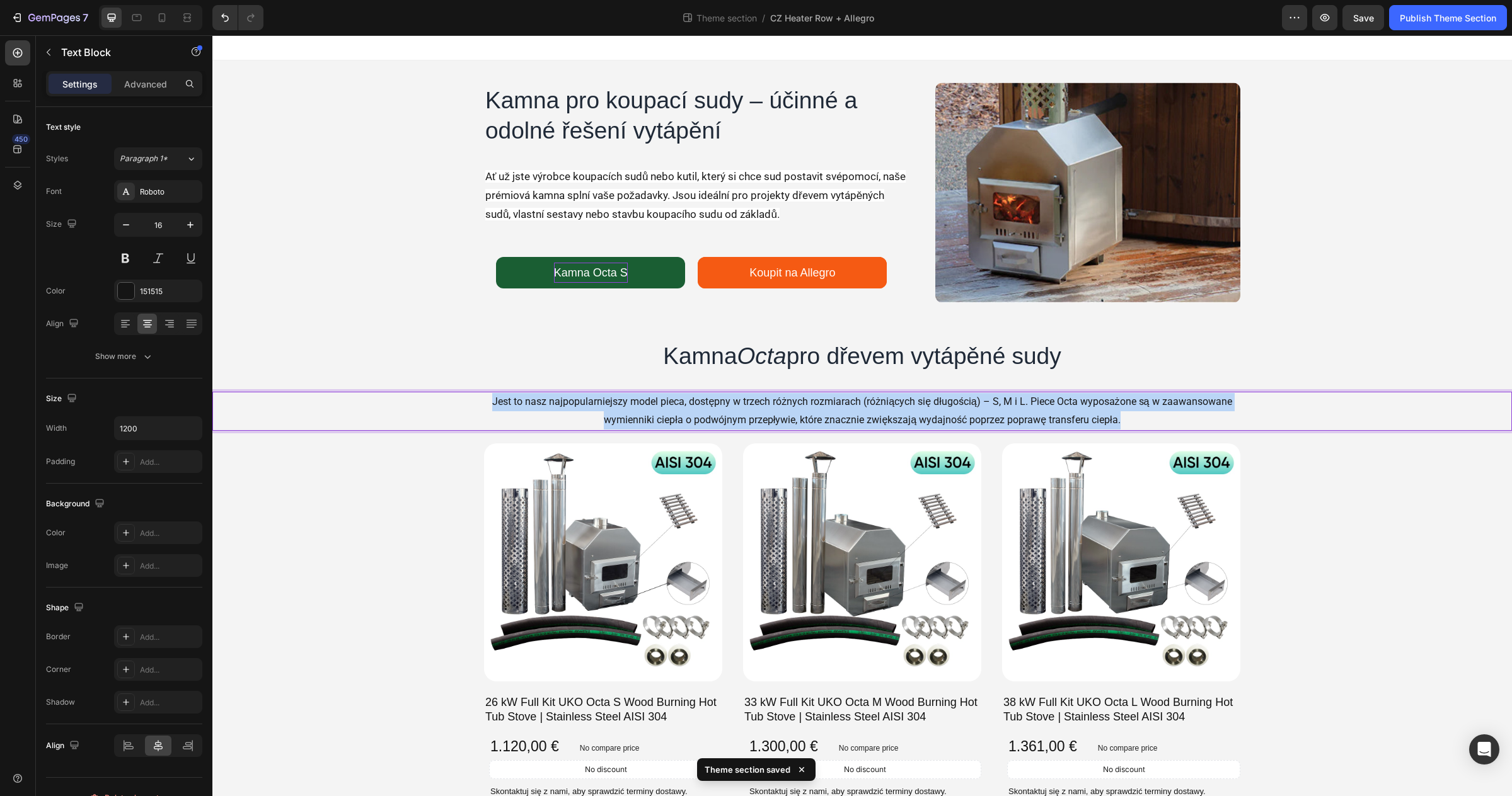
click at [643, 404] on p "Jest to nasz najpopularniejszy model pieca, dostępny w trzech różnych rozmiarac…" at bounding box center [862, 411] width 754 height 36
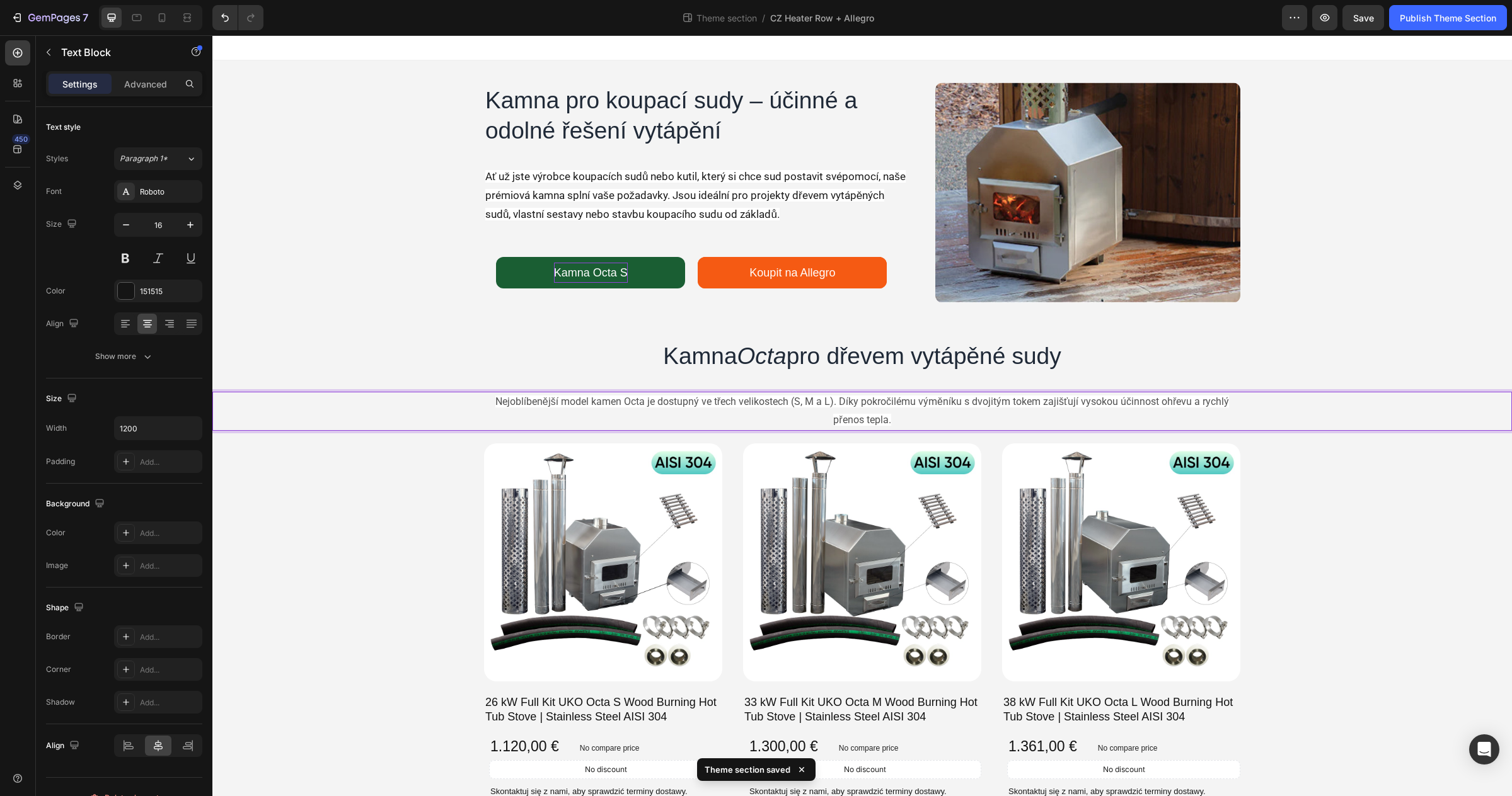
click at [645, 402] on span "Nejoblíbenější model kamen Octa je dostupný ve třech velikostech (S, M a L). Dí…" at bounding box center [862, 410] width 733 height 30
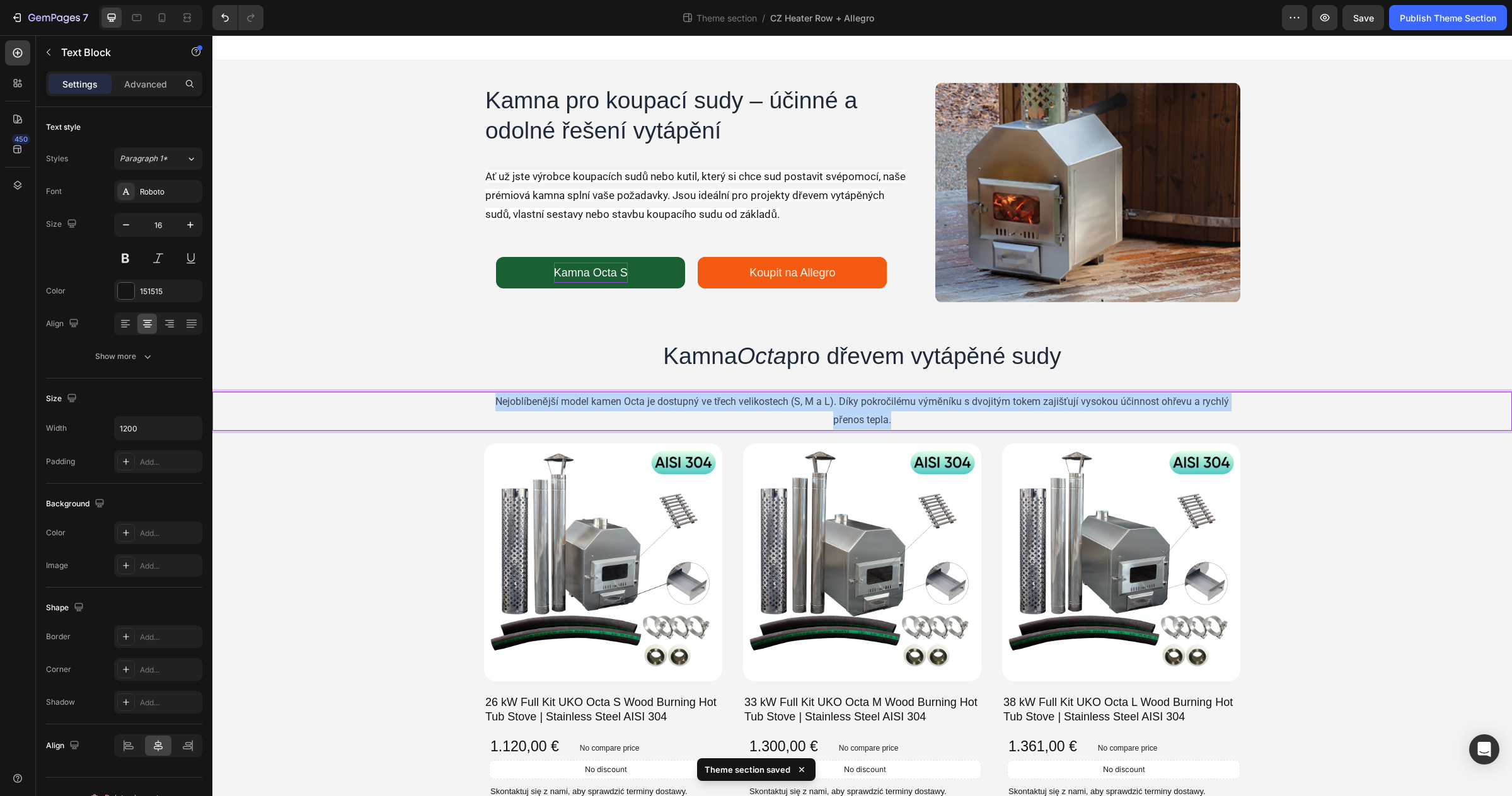
click at [645, 402] on span "Nejoblíbenější model kamen Octa je dostupný ve třech velikostech (S, M a L). Dí…" at bounding box center [862, 410] width 733 height 30
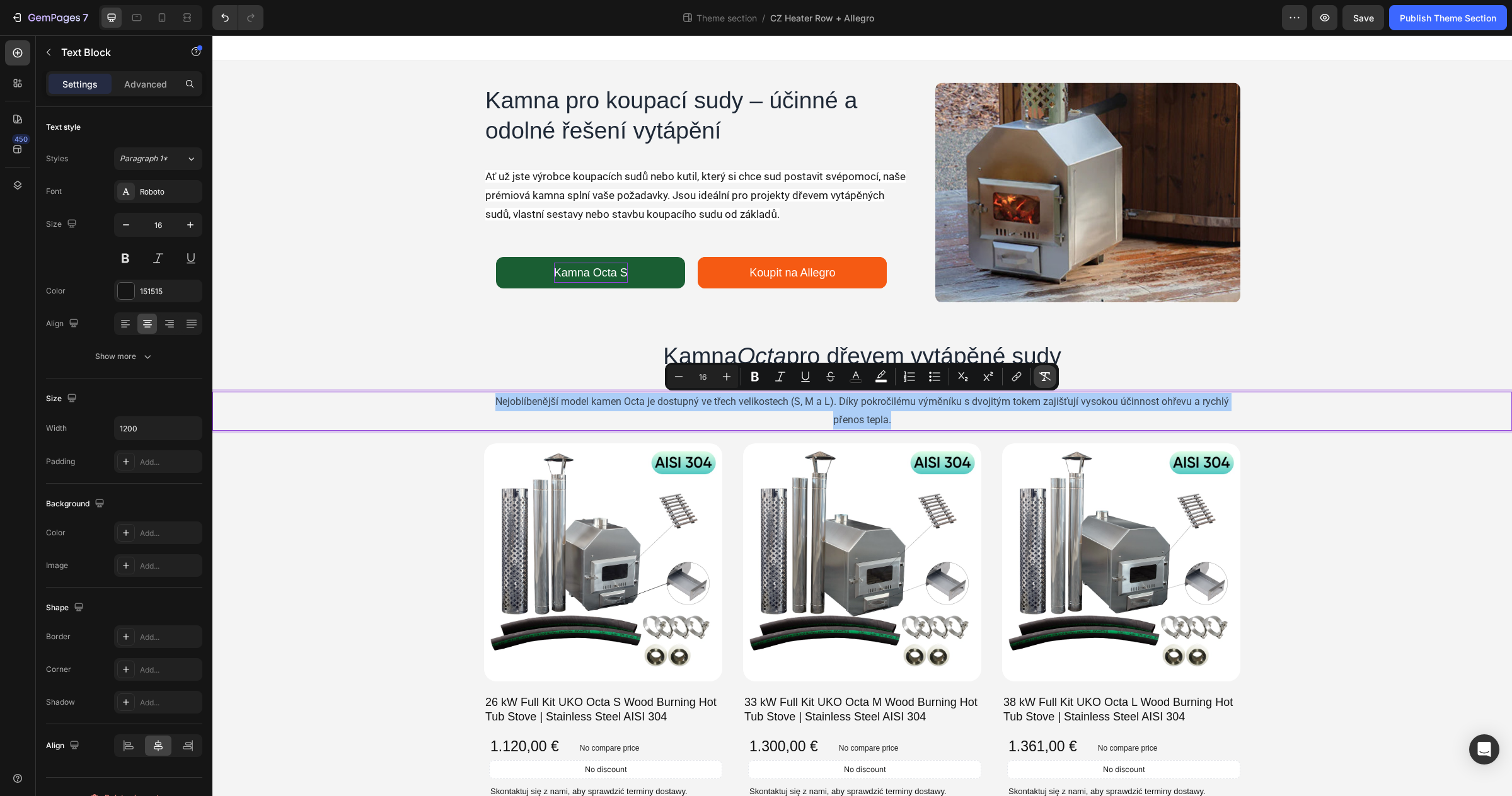
click at [1039, 377] on icon "Editor contextual toolbar" at bounding box center [1045, 377] width 13 height 13
click at [990, 415] on p "Nejoblíbenější model kamen Octa je dostupný ve třech velikostech (S, M a L). Dí…" at bounding box center [862, 411] width 754 height 36
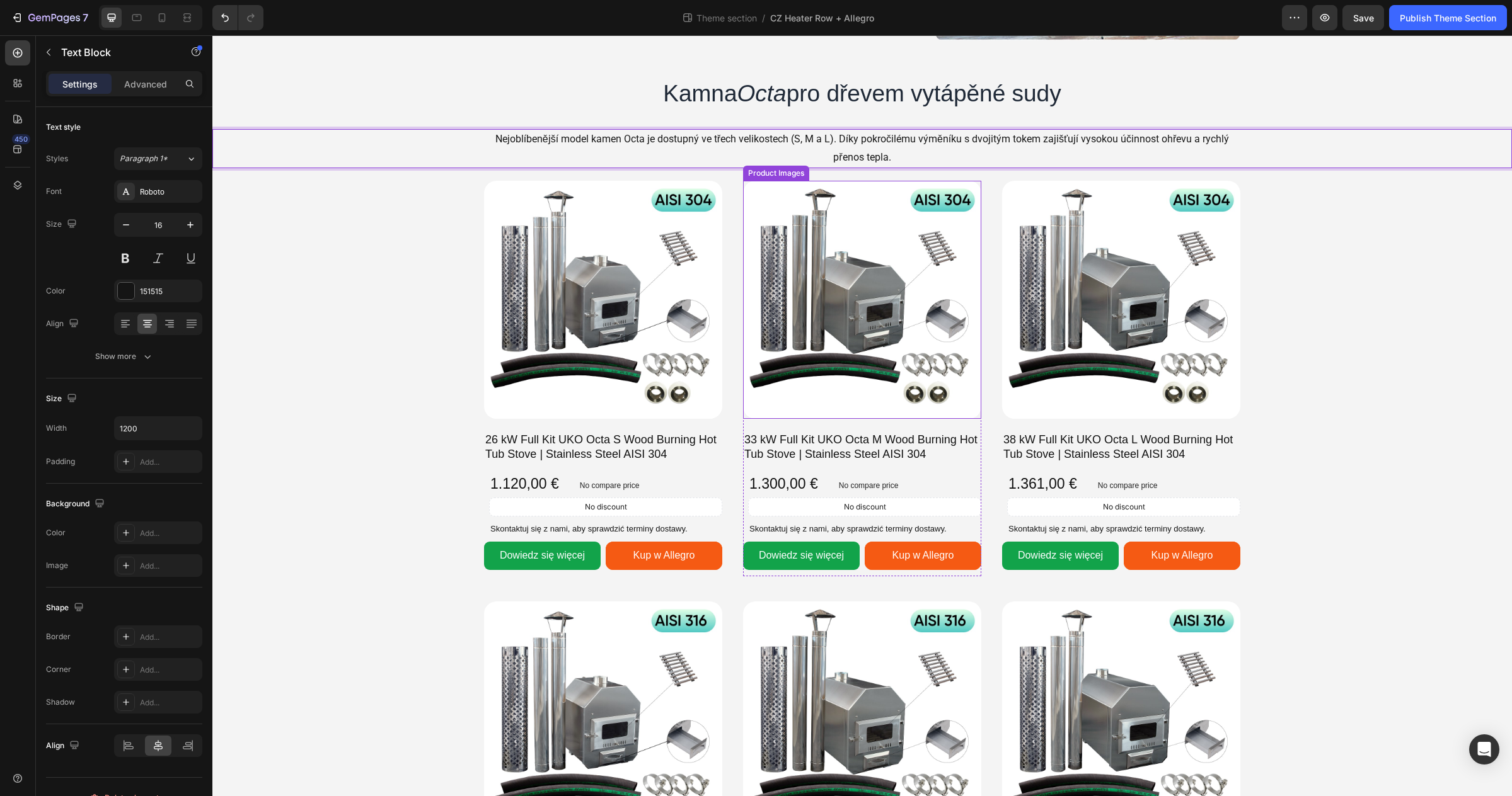
scroll to position [359, 0]
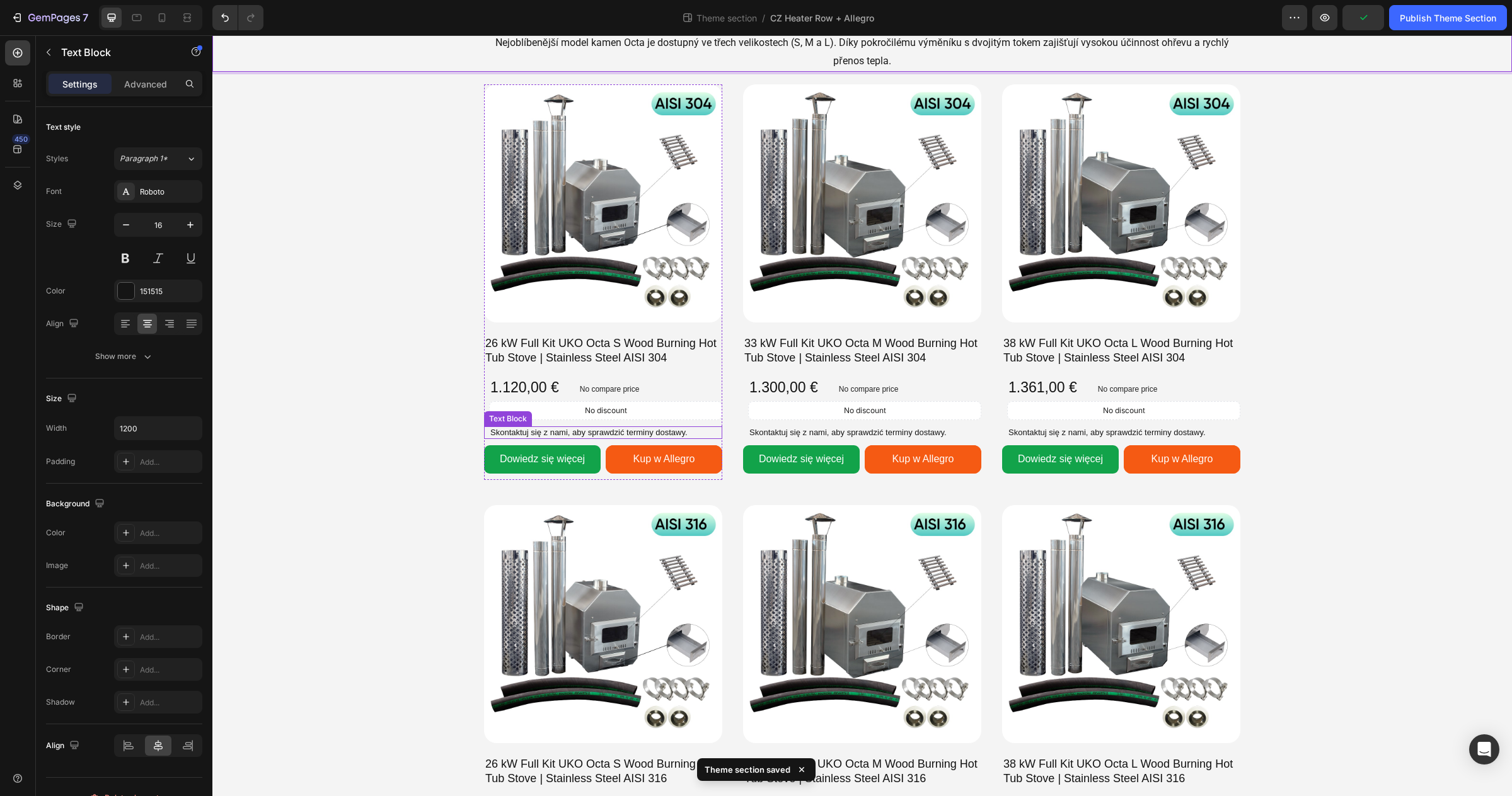
click at [663, 432] on p "Skontaktuj się z nami, aby sprawdzić terminy dostawy." at bounding box center [605, 432] width 230 height 10
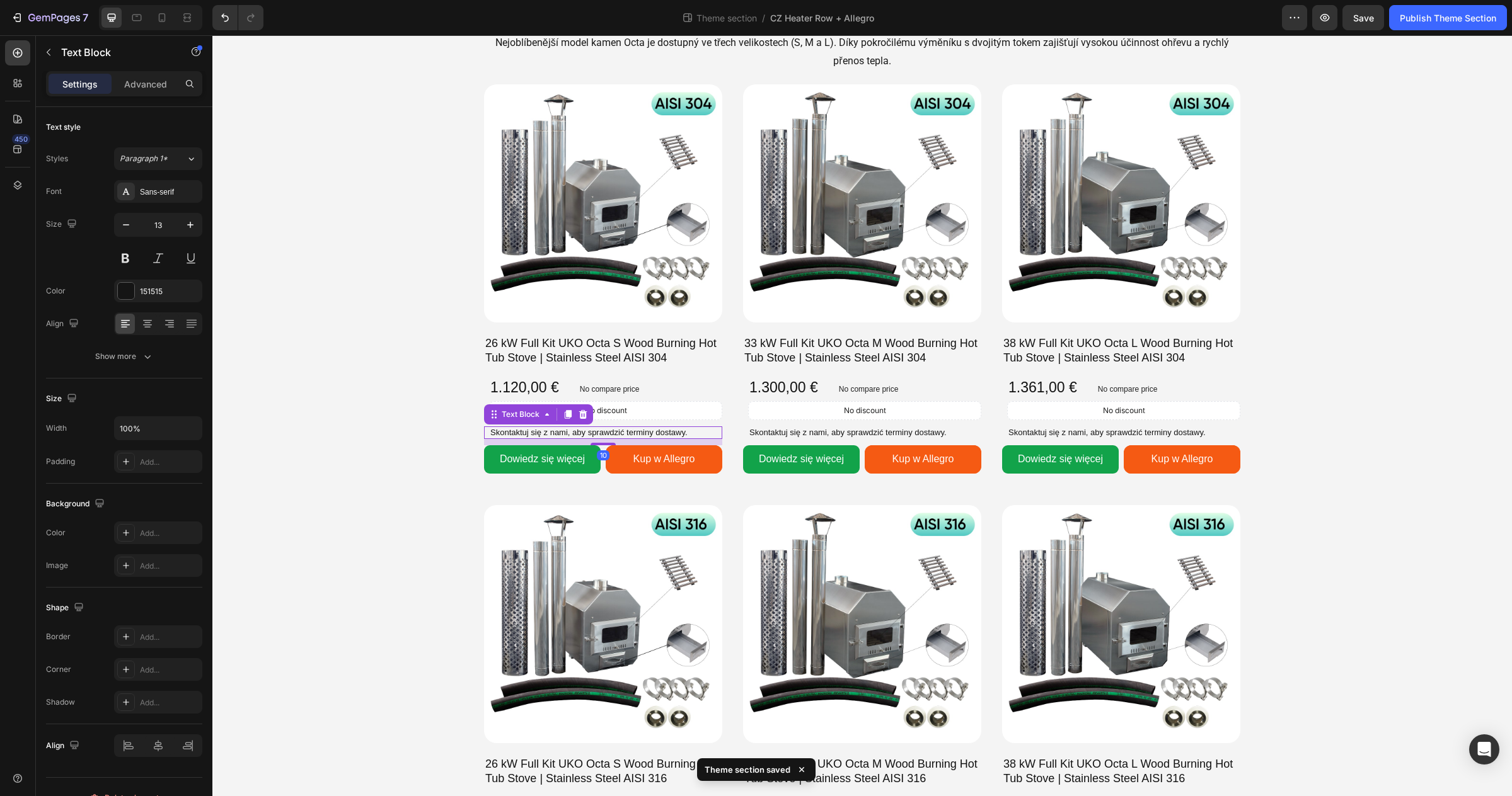
click at [663, 432] on p "Skontaktuj się z nami, aby sprawdzić terminy dostawy." at bounding box center [605, 432] width 230 height 10
click at [634, 432] on span "Kontaktujte nás pro ověření dodacích lhůt." at bounding box center [567, 432] width 154 height 10
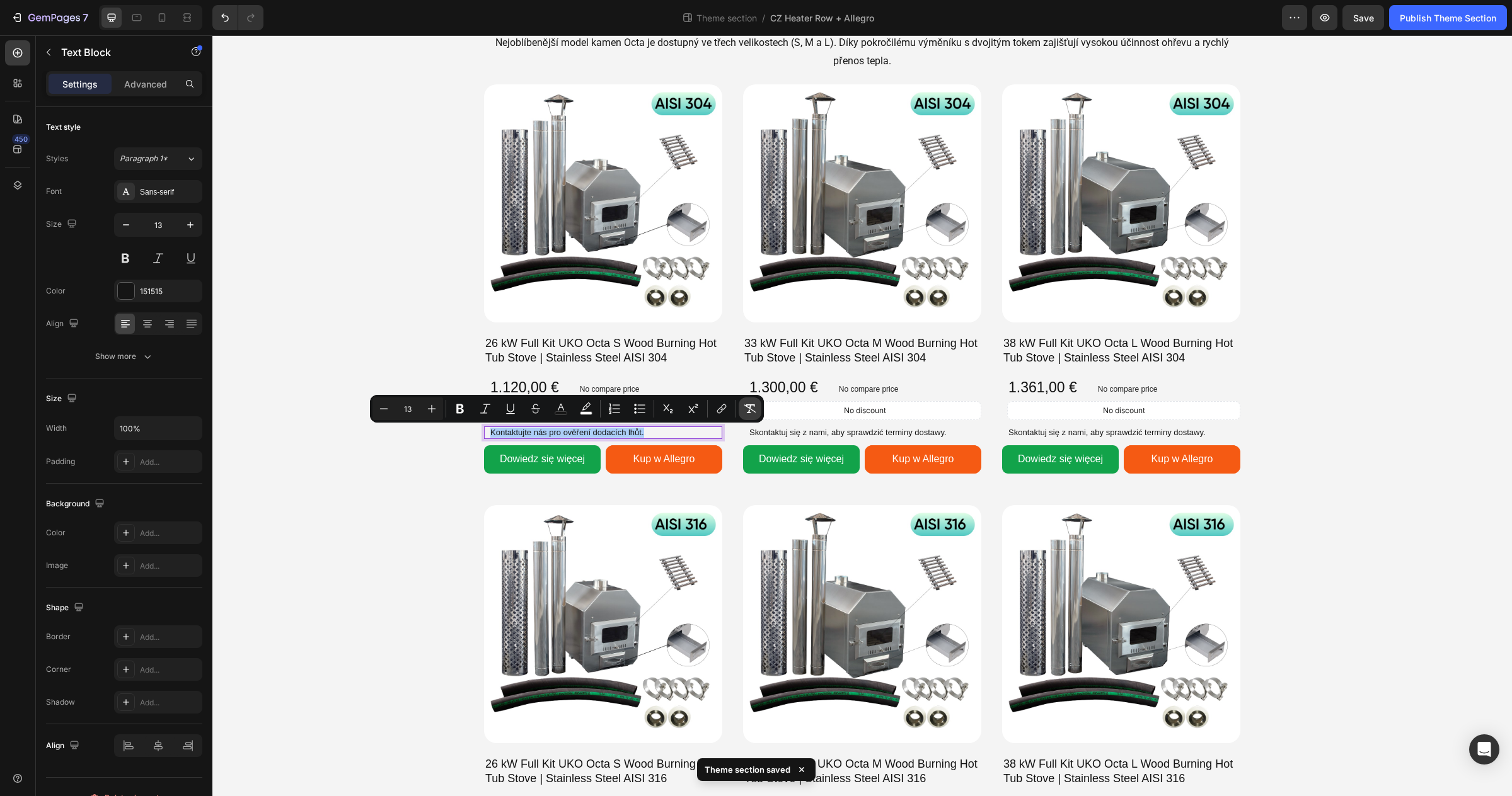
click at [752, 410] on icon "Editor contextual toolbar" at bounding box center [750, 408] width 12 height 9
click at [694, 431] on p "Kontaktujte nás pro ověření dodacích lhůt." at bounding box center [605, 432] width 230 height 10
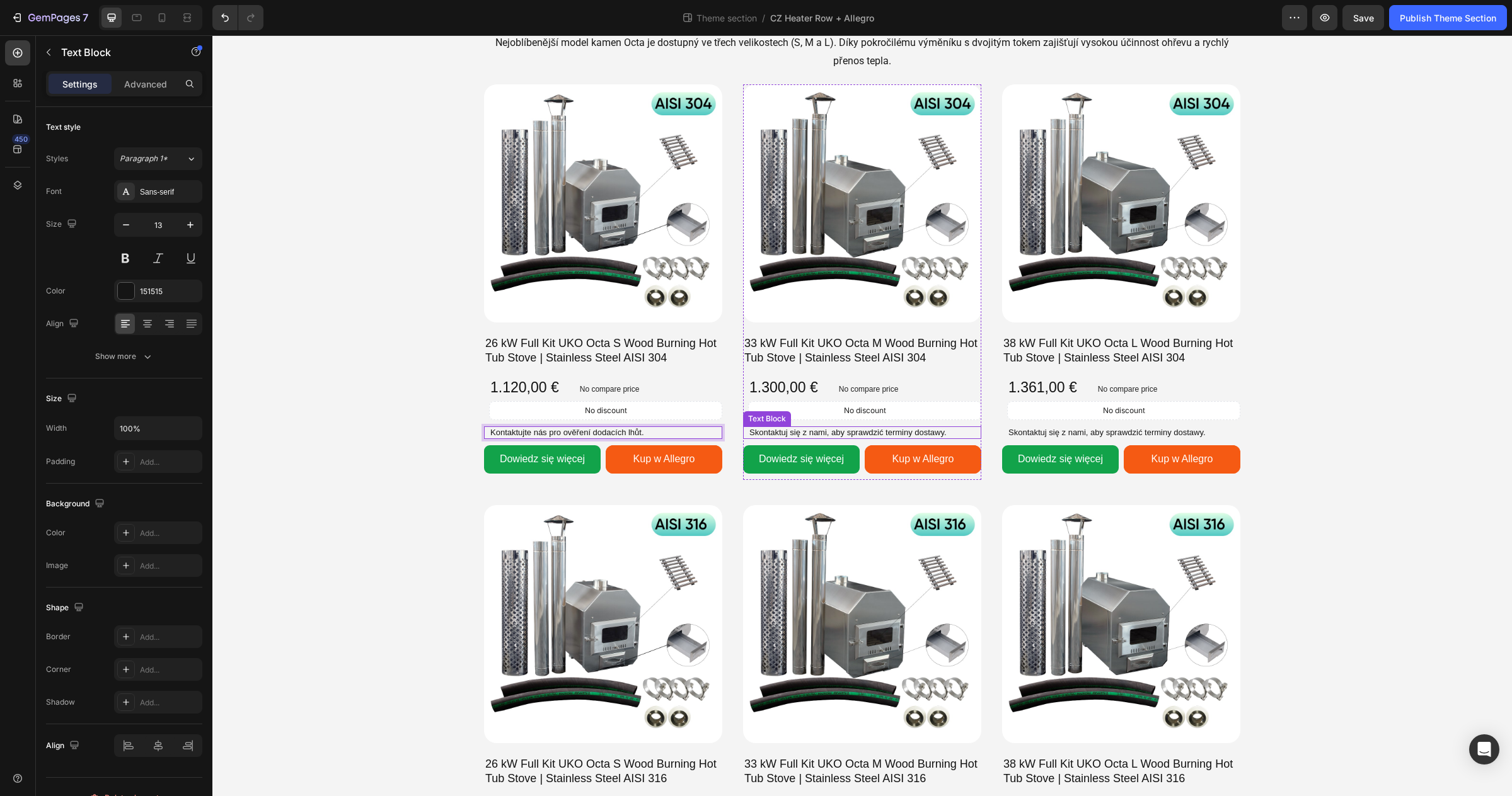
click at [826, 431] on p "Skontaktuj się z nami, aby sprawdzić terminy dostawy." at bounding box center [864, 432] width 230 height 10
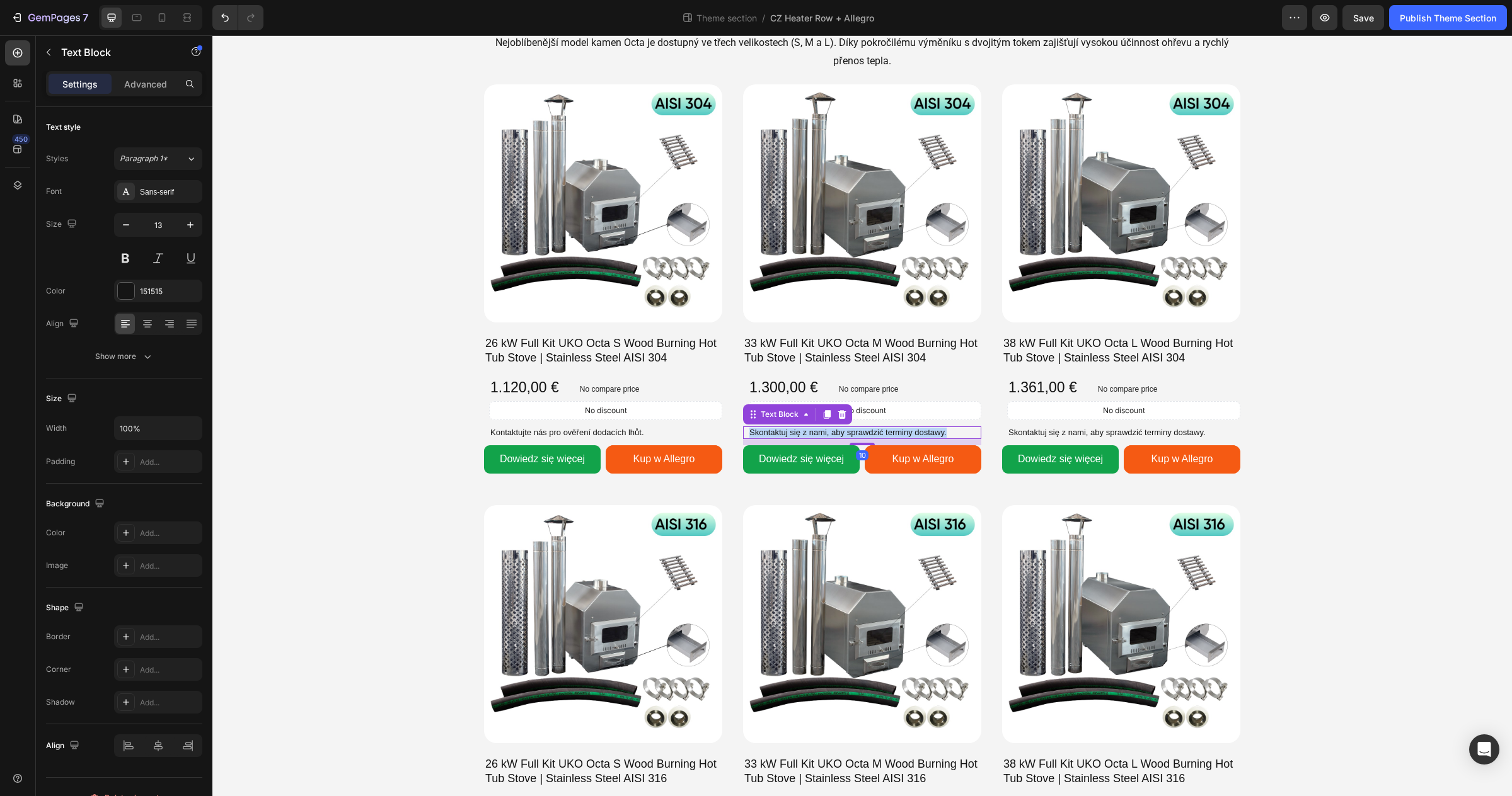
click at [826, 431] on p "Skontaktuj się z nami, aby sprawdzić terminy dostawy." at bounding box center [864, 432] width 230 height 10
click at [1065, 431] on p "Skontaktuj się z nami, aby sprawdzić terminy dostawy." at bounding box center [1123, 432] width 230 height 10
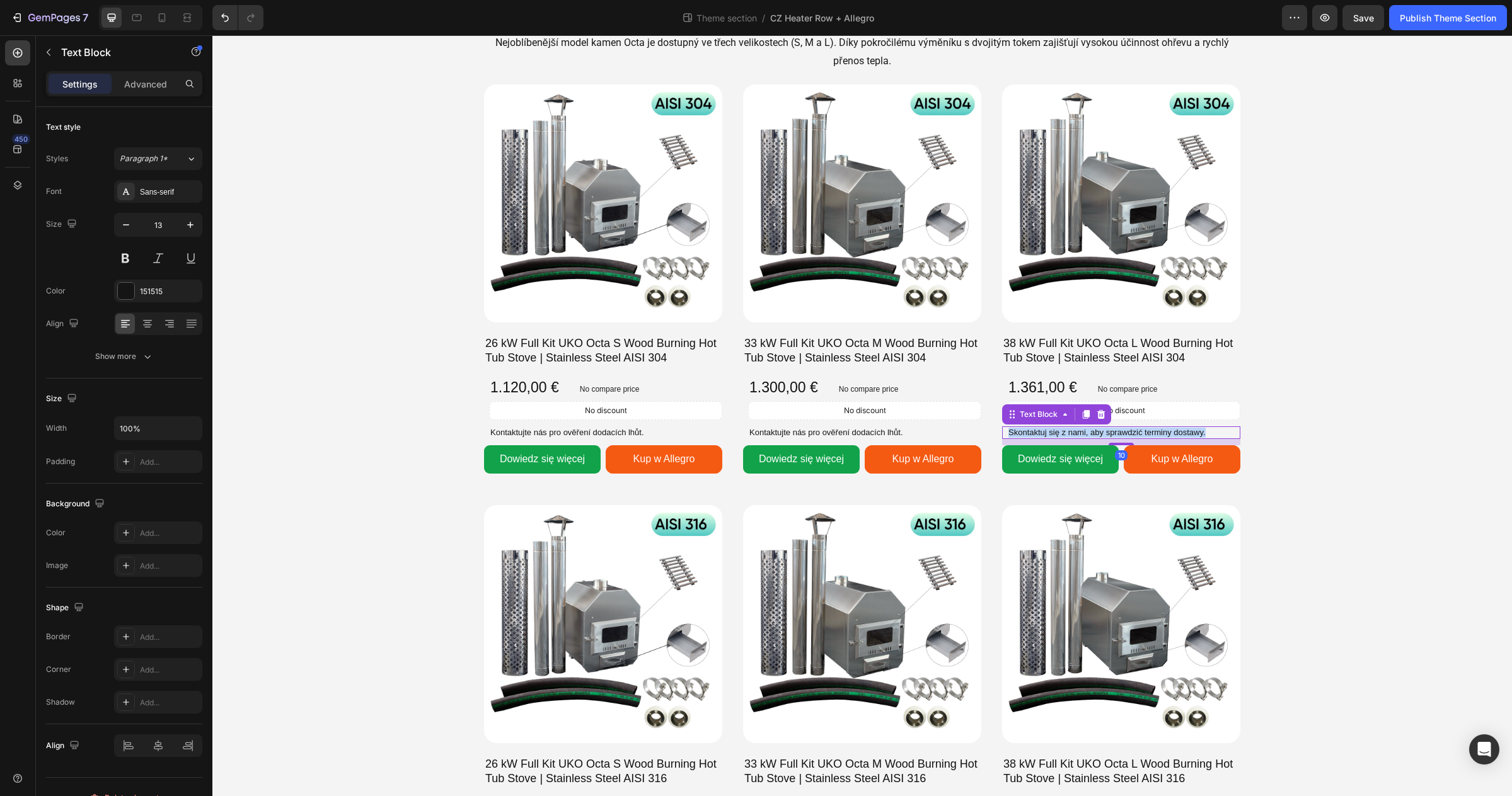
click at [1065, 431] on p "Skontaktuj się z nami, aby sprawdzić terminy dostawy." at bounding box center [1123, 432] width 230 height 10
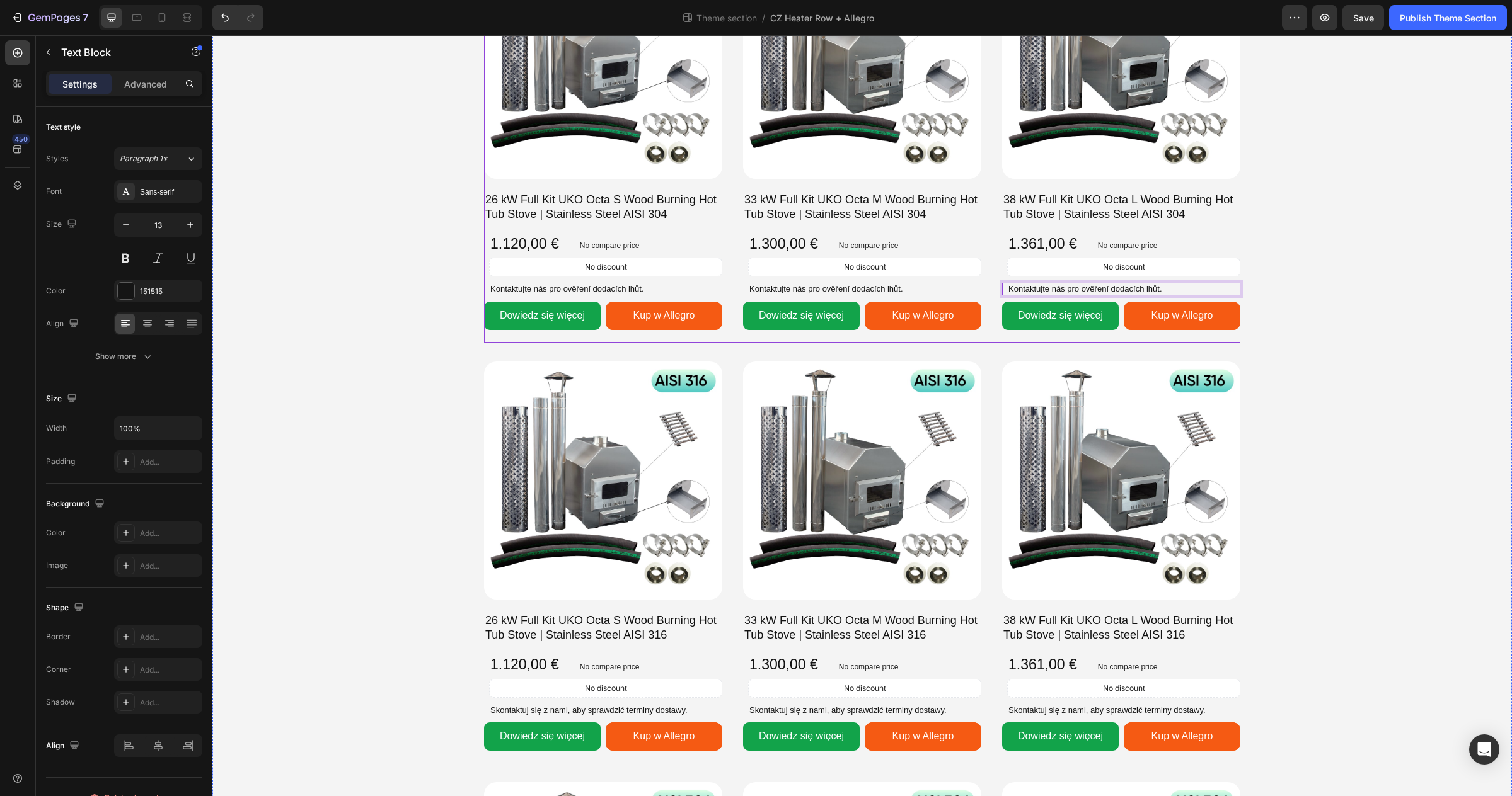
scroll to position [611, 0]
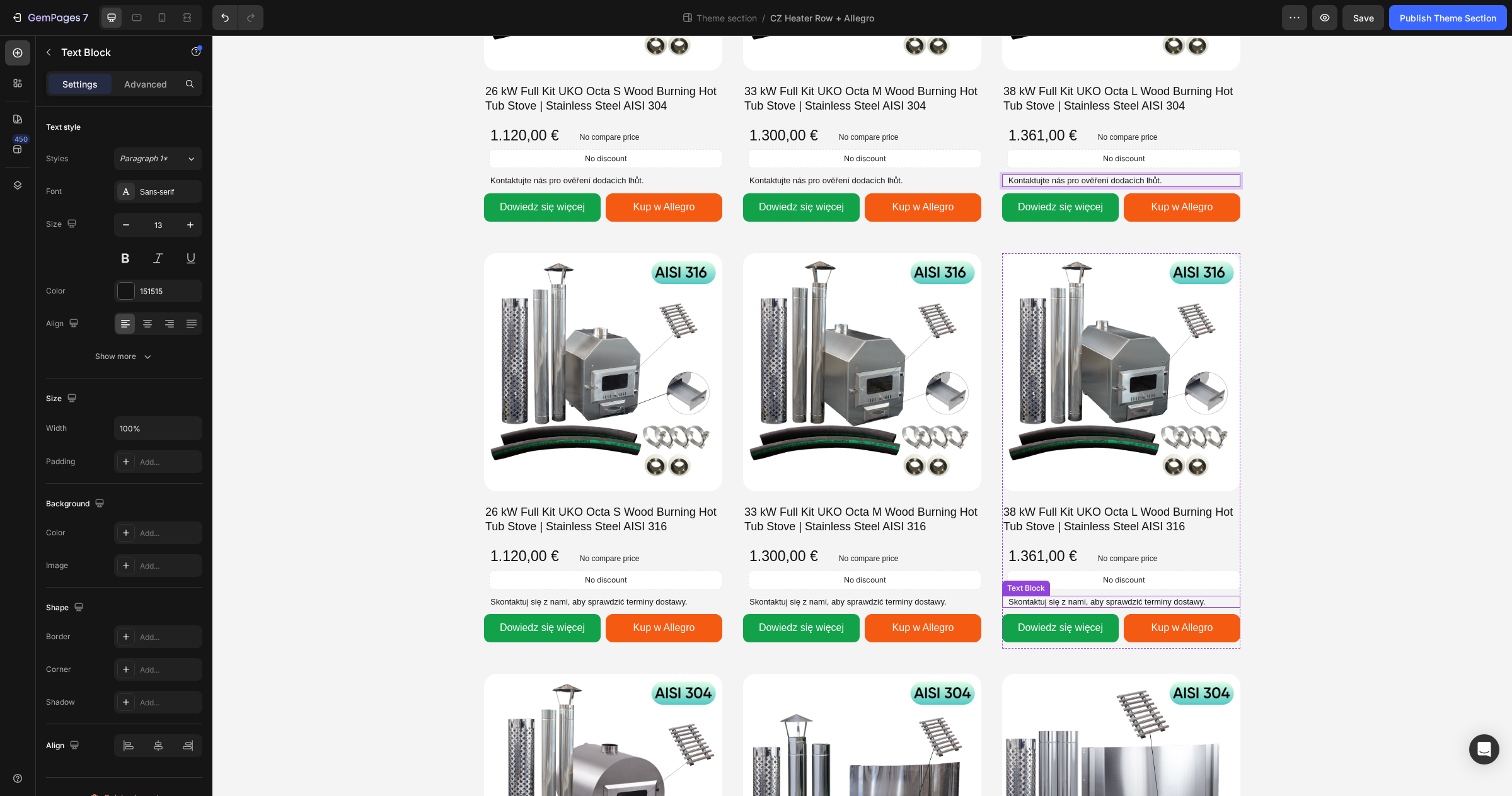
click at [1096, 597] on p "Skontaktuj się z nami, aby sprawdzić terminy dostawy." at bounding box center [1123, 602] width 230 height 10
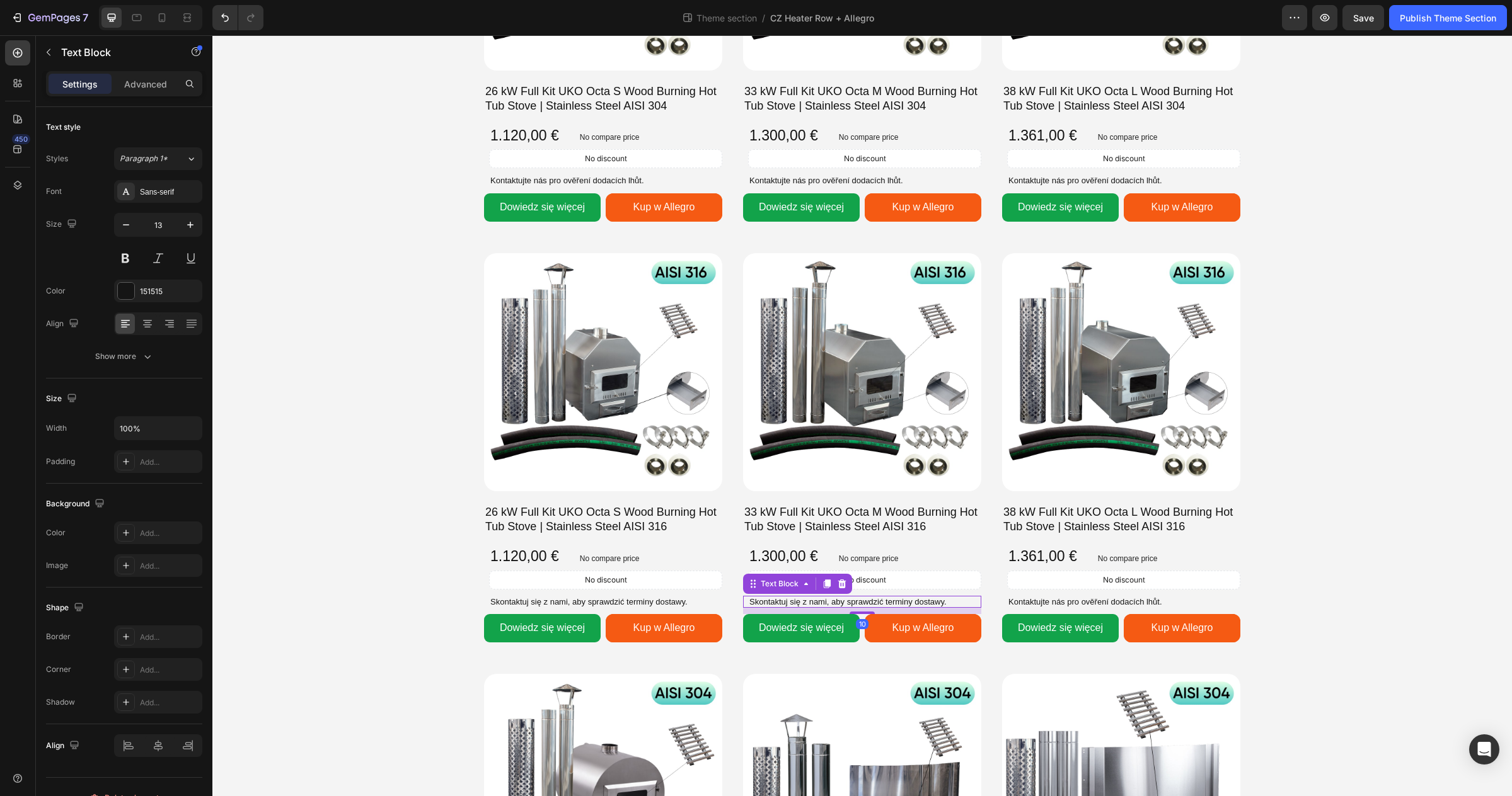
click at [803, 601] on p "Skontaktuj się z nami, aby sprawdzić terminy dostawy." at bounding box center [864, 602] width 230 height 10
click at [598, 600] on p "Skontaktuj się z nami, aby sprawdzić terminy dostawy." at bounding box center [605, 602] width 230 height 10
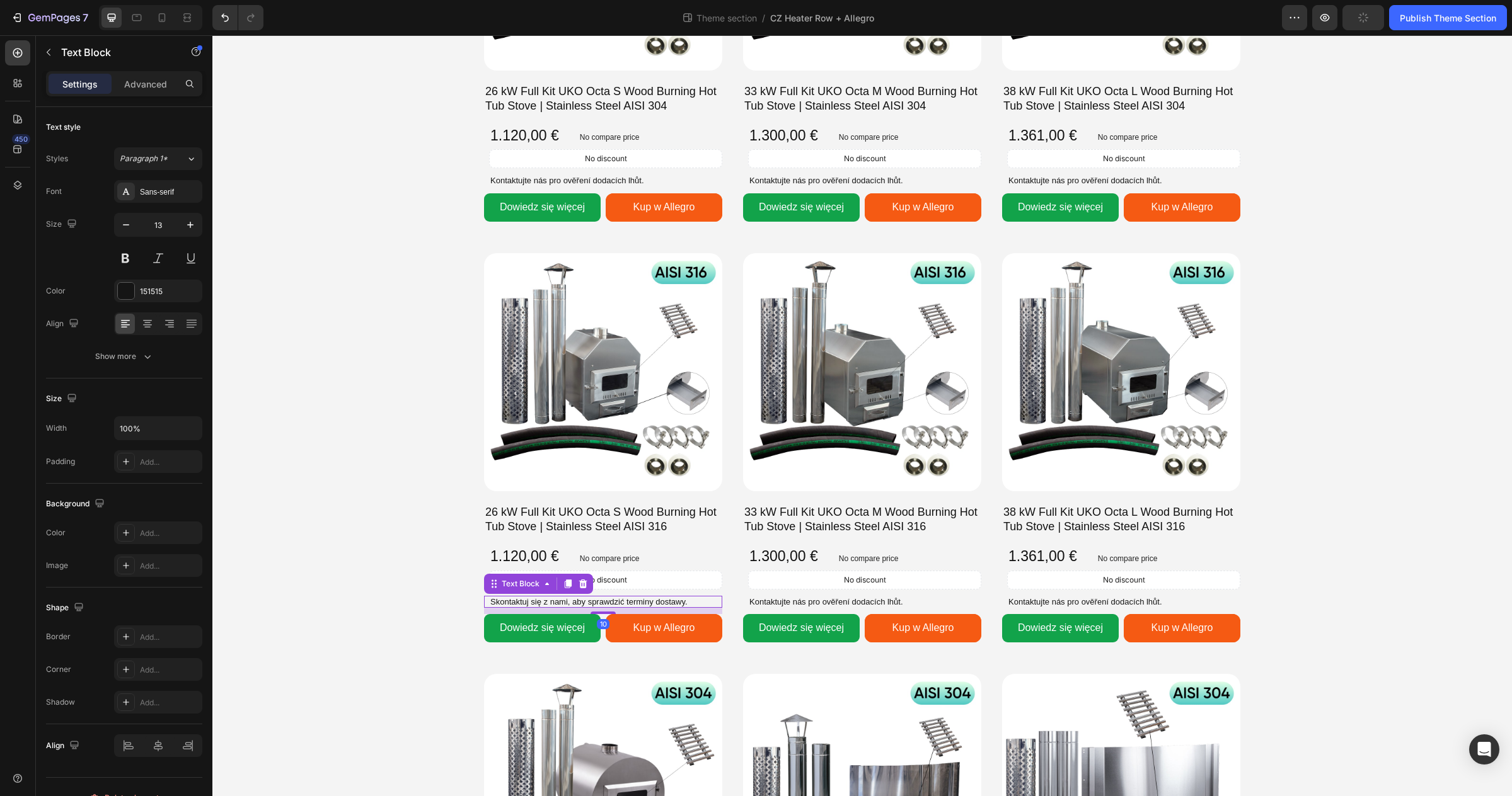
click at [598, 600] on p "Skontaktuj się z nami, aby sprawdzić terminy dostawy." at bounding box center [605, 602] width 230 height 10
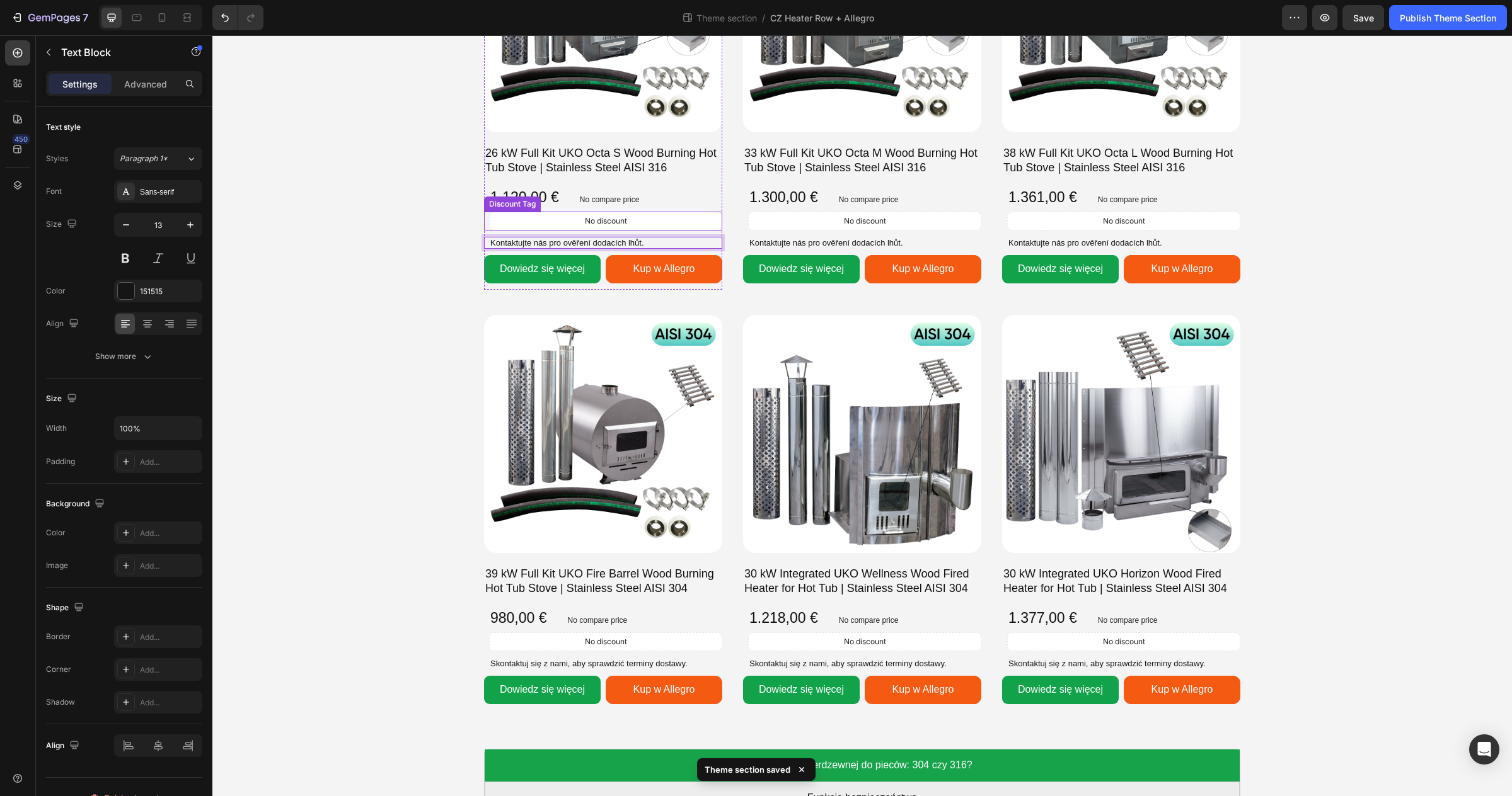
scroll to position [1000, 0]
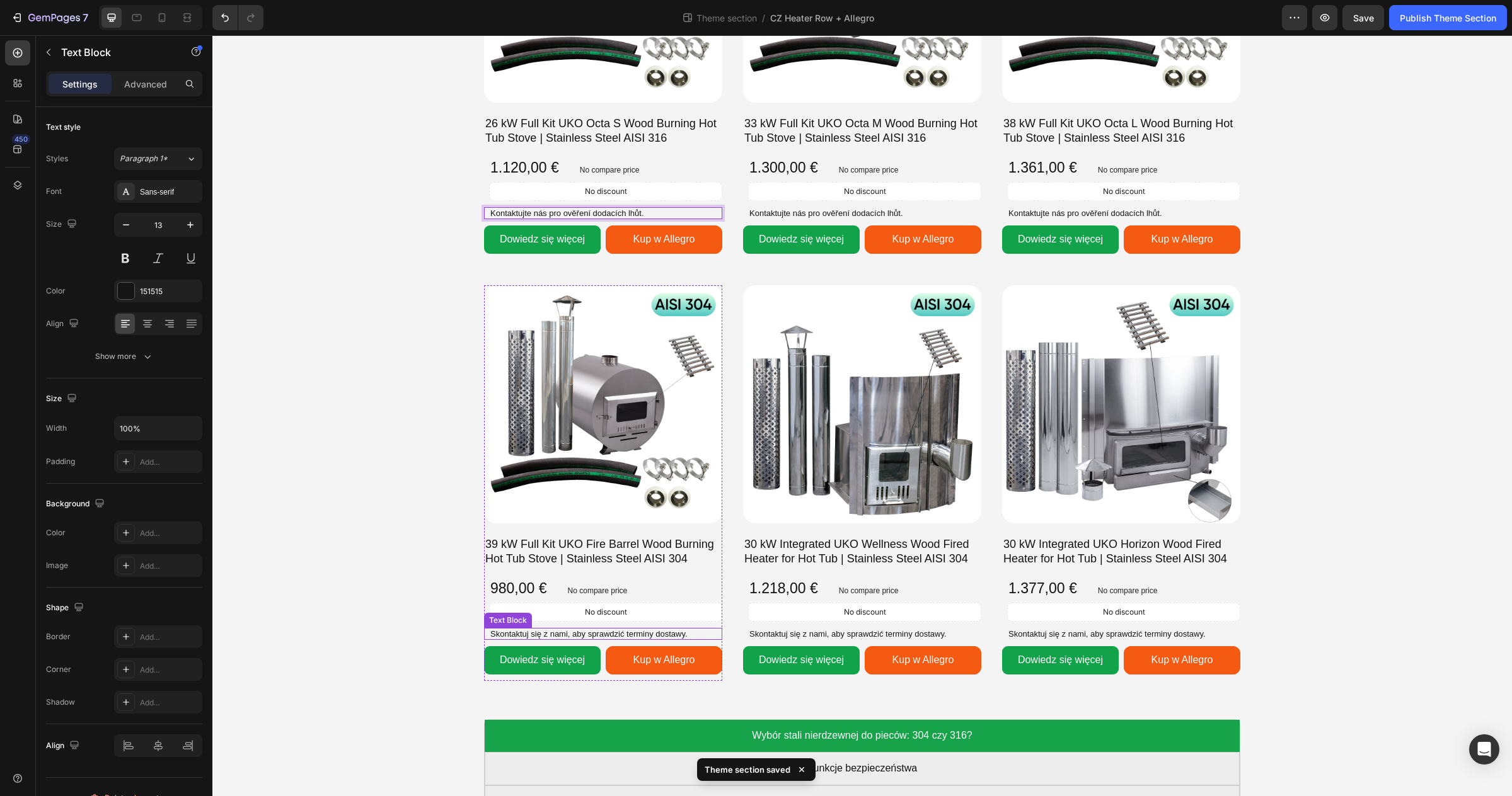
click at [624, 630] on p "Skontaktuj się z nami, aby sprawdzić terminy dostawy." at bounding box center [605, 634] width 230 height 10
click at [858, 637] on p "Skontaktuj się z nami, aby sprawdzić terminy dostawy." at bounding box center [864, 634] width 230 height 10
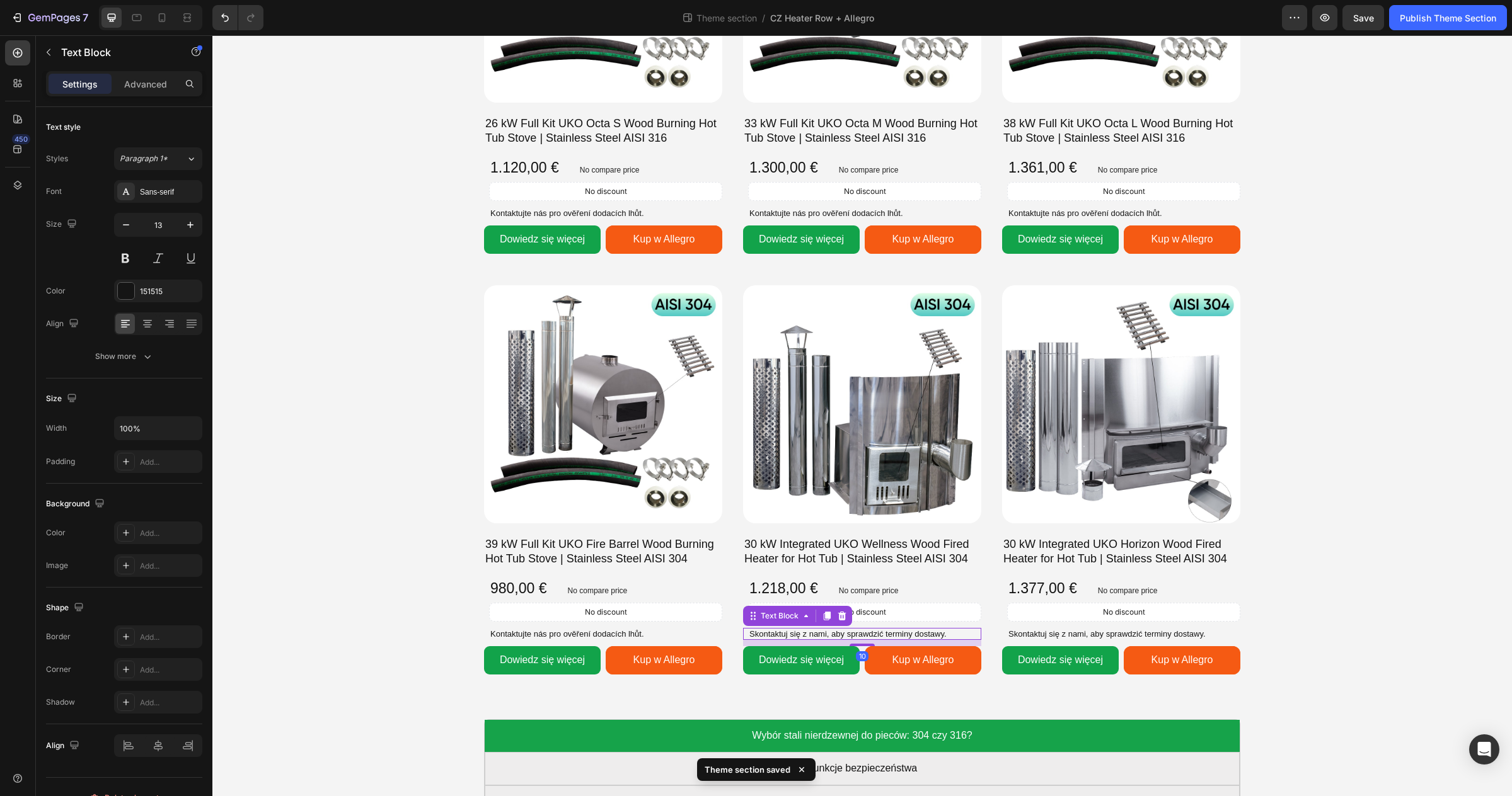
click at [858, 637] on p "Skontaktuj się z nami, aby sprawdzić terminy dostawy." at bounding box center [864, 634] width 230 height 10
click at [1042, 632] on p "Skontaktuj się z nami, aby sprawdzić terminy dostawy." at bounding box center [1123, 634] width 230 height 10
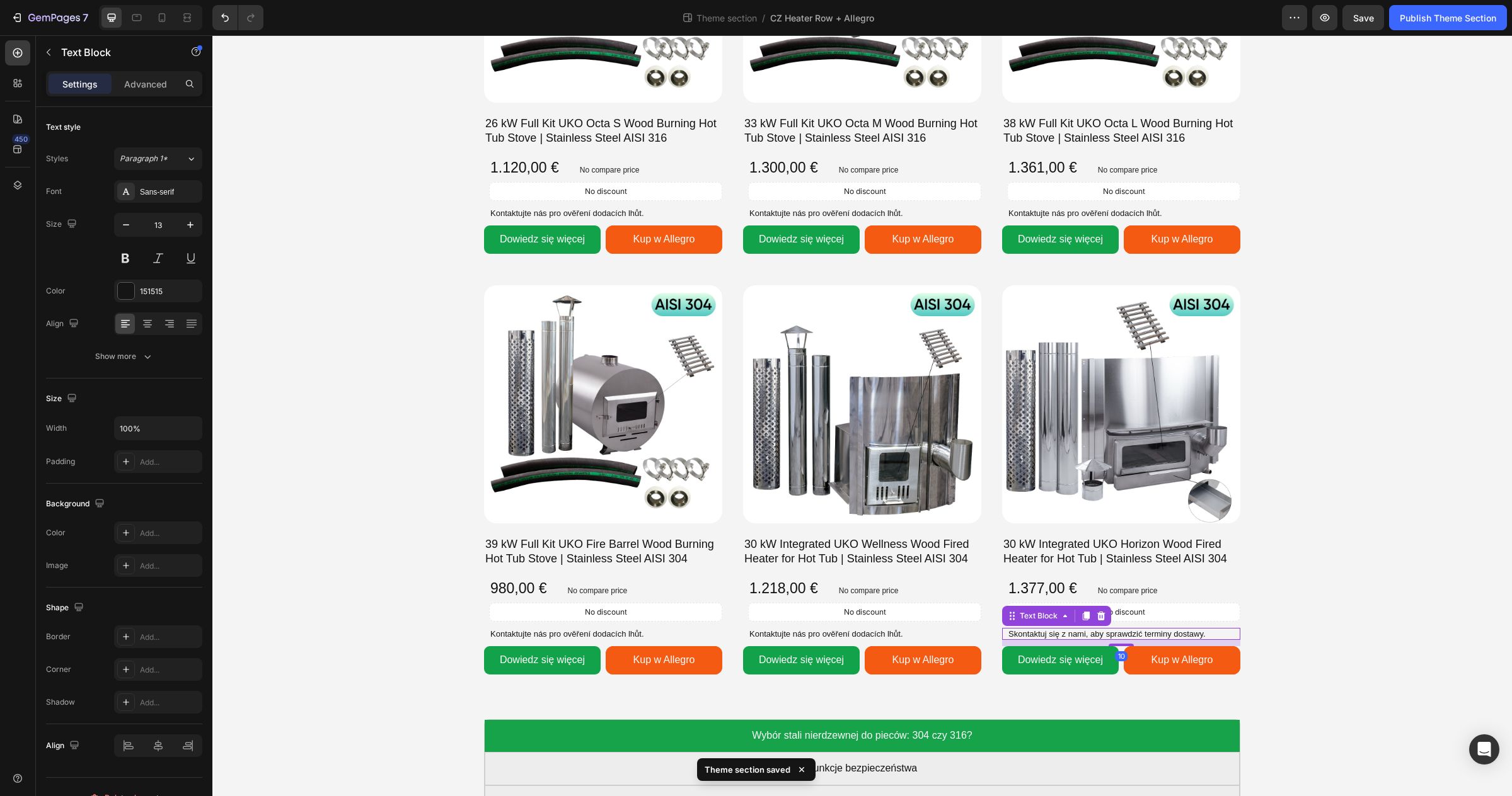
click at [1042, 632] on p "Skontaktuj się z nami, aby sprawdzić terminy dostawy." at bounding box center [1123, 634] width 230 height 10
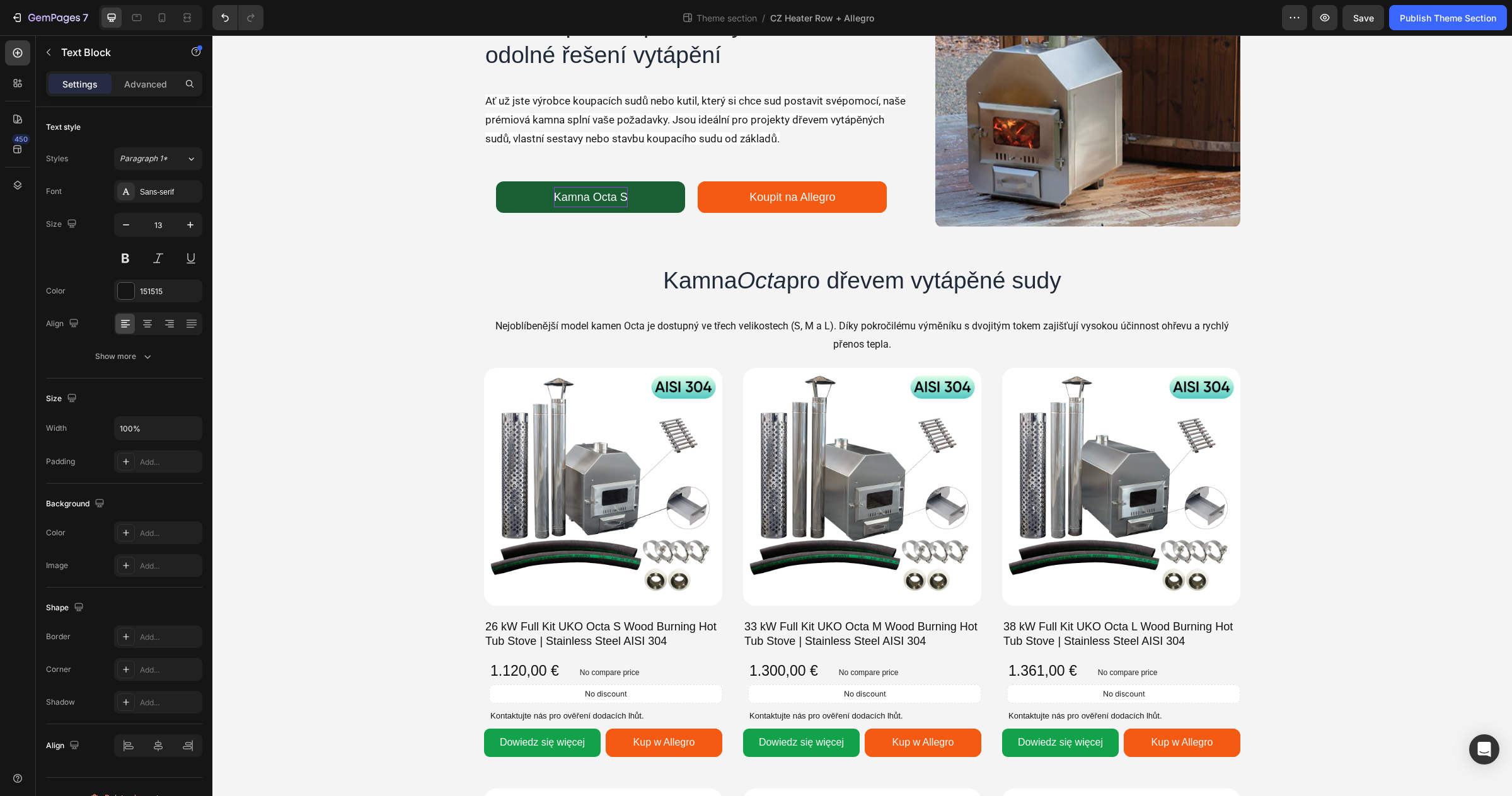
scroll to position [76, 0]
click at [537, 749] on div "Dowiedz się więcej" at bounding box center [542, 742] width 85 height 19
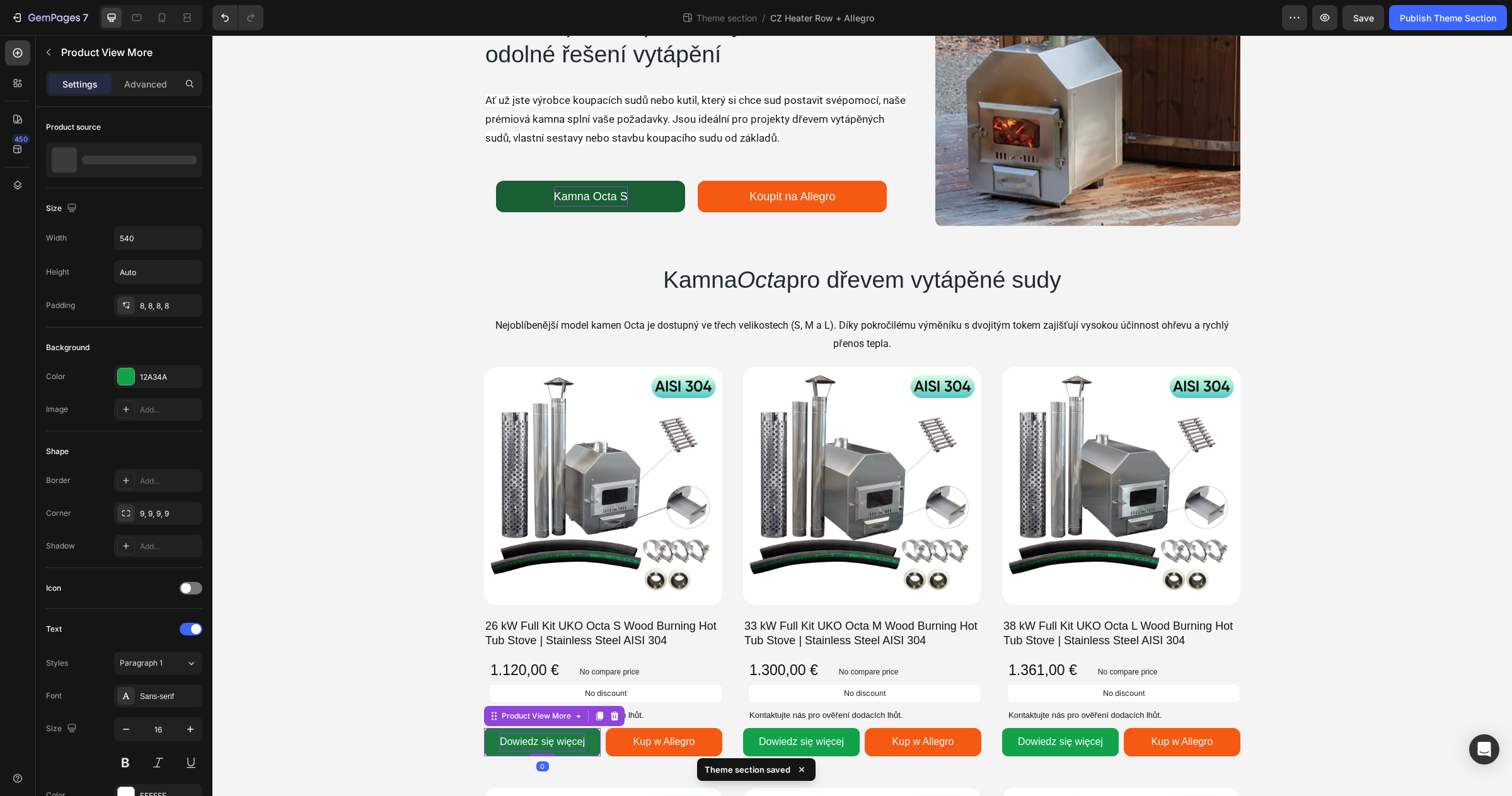
click at [542, 743] on div "Dowiedz się więcej" at bounding box center [542, 742] width 85 height 19
click at [542, 743] on p "Dowiedz się więcej" at bounding box center [542, 742] width 85 height 19
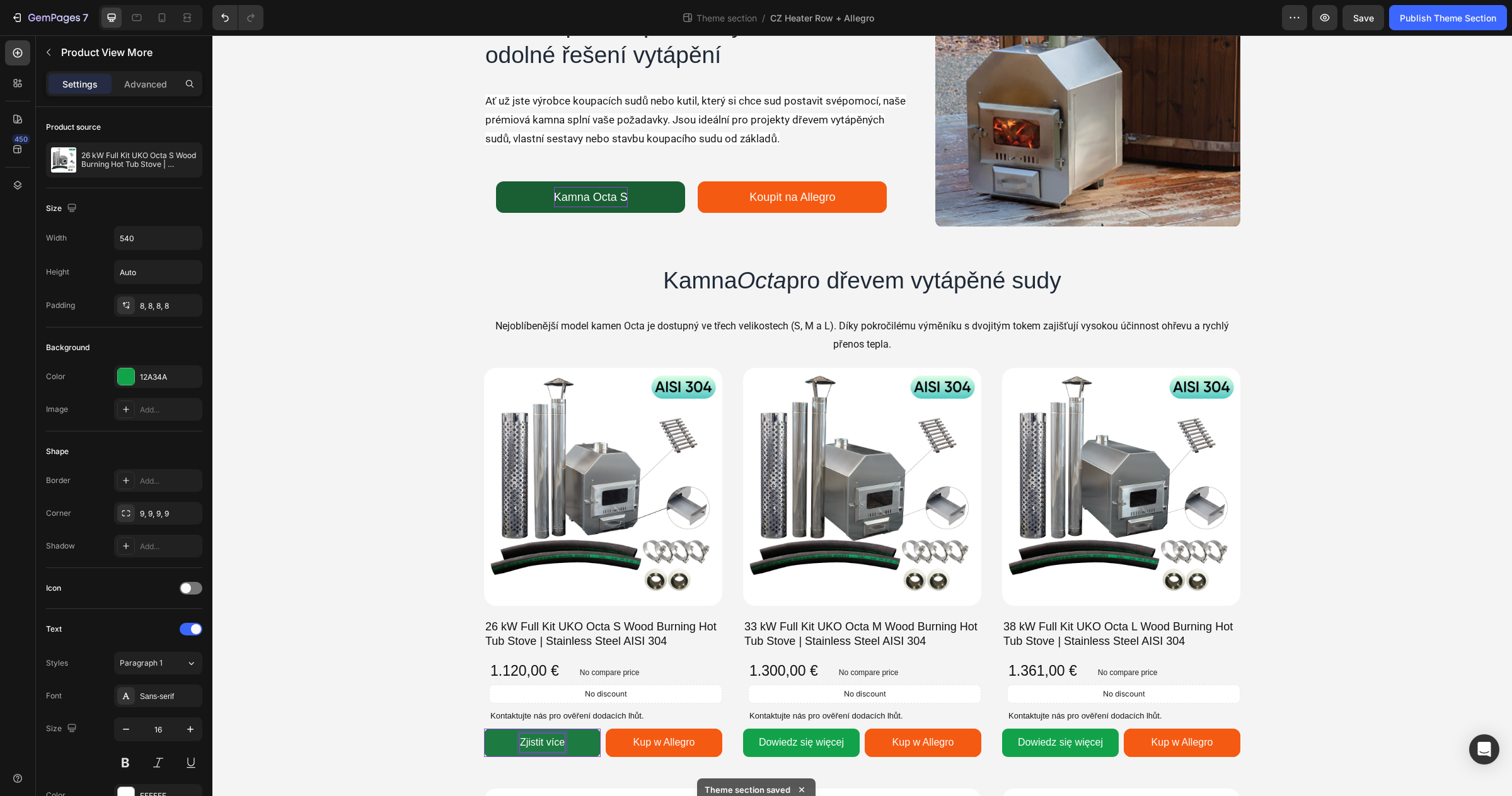
click at [542, 743] on span "Zjistit více" at bounding box center [542, 742] width 44 height 11
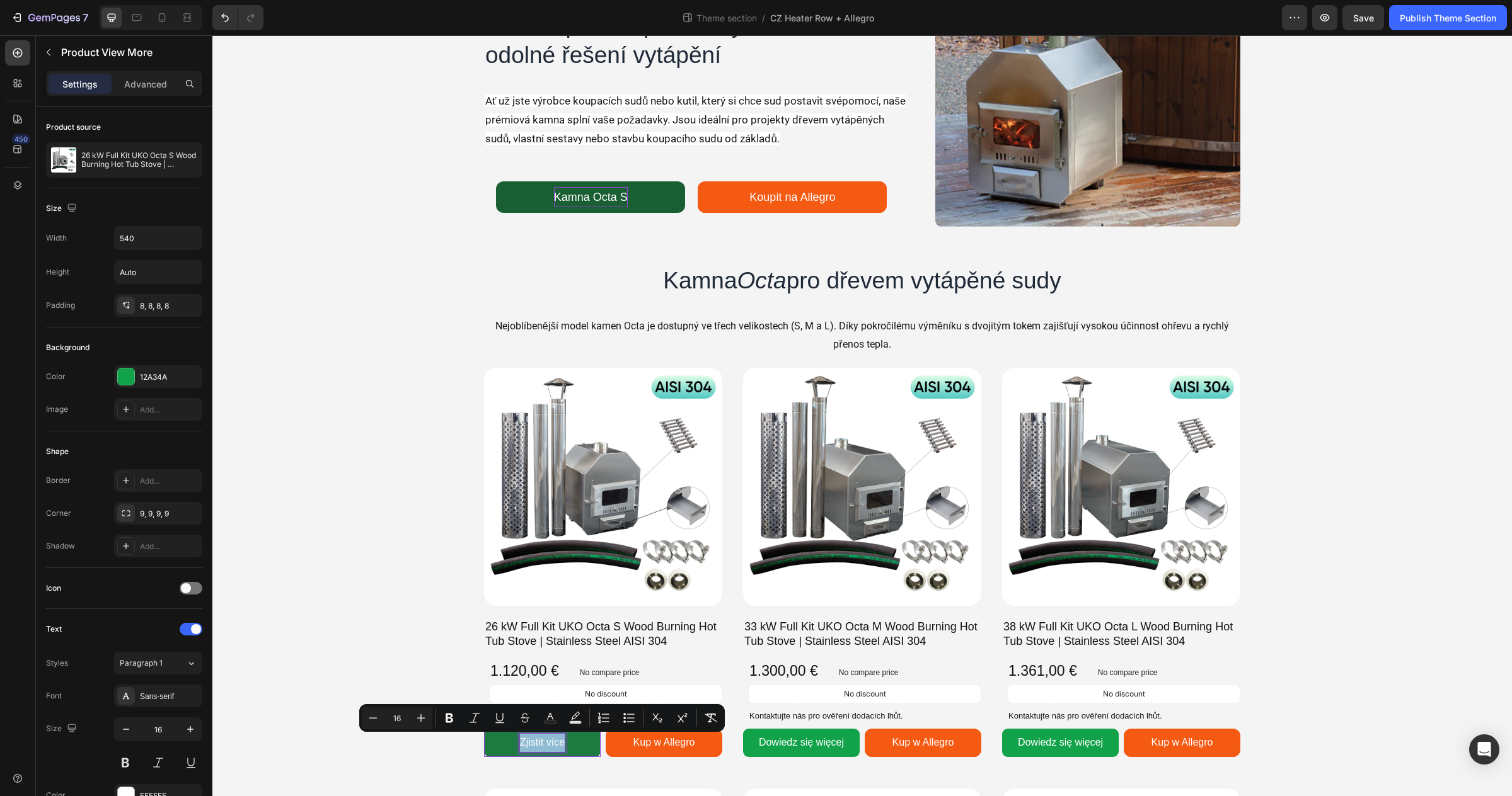
copy span "Zjistit více"
click at [713, 720] on icon "Editor contextual toolbar" at bounding box center [711, 718] width 13 height 13
click at [561, 740] on p "Zjistit více" at bounding box center [542, 743] width 44 height 19
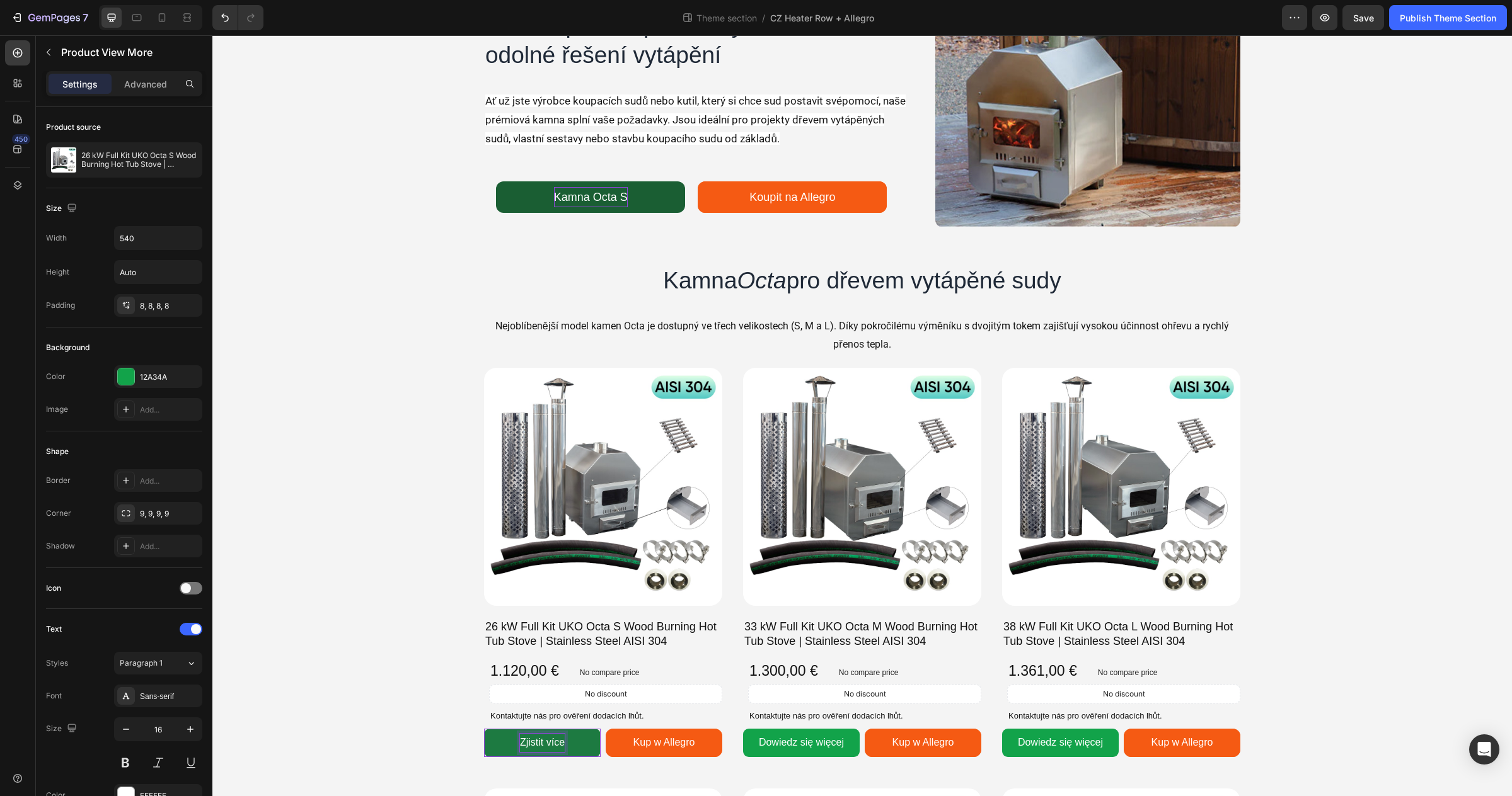
click at [555, 741] on p "Zjistit více" at bounding box center [542, 743] width 44 height 19
copy p "Zjistit více"
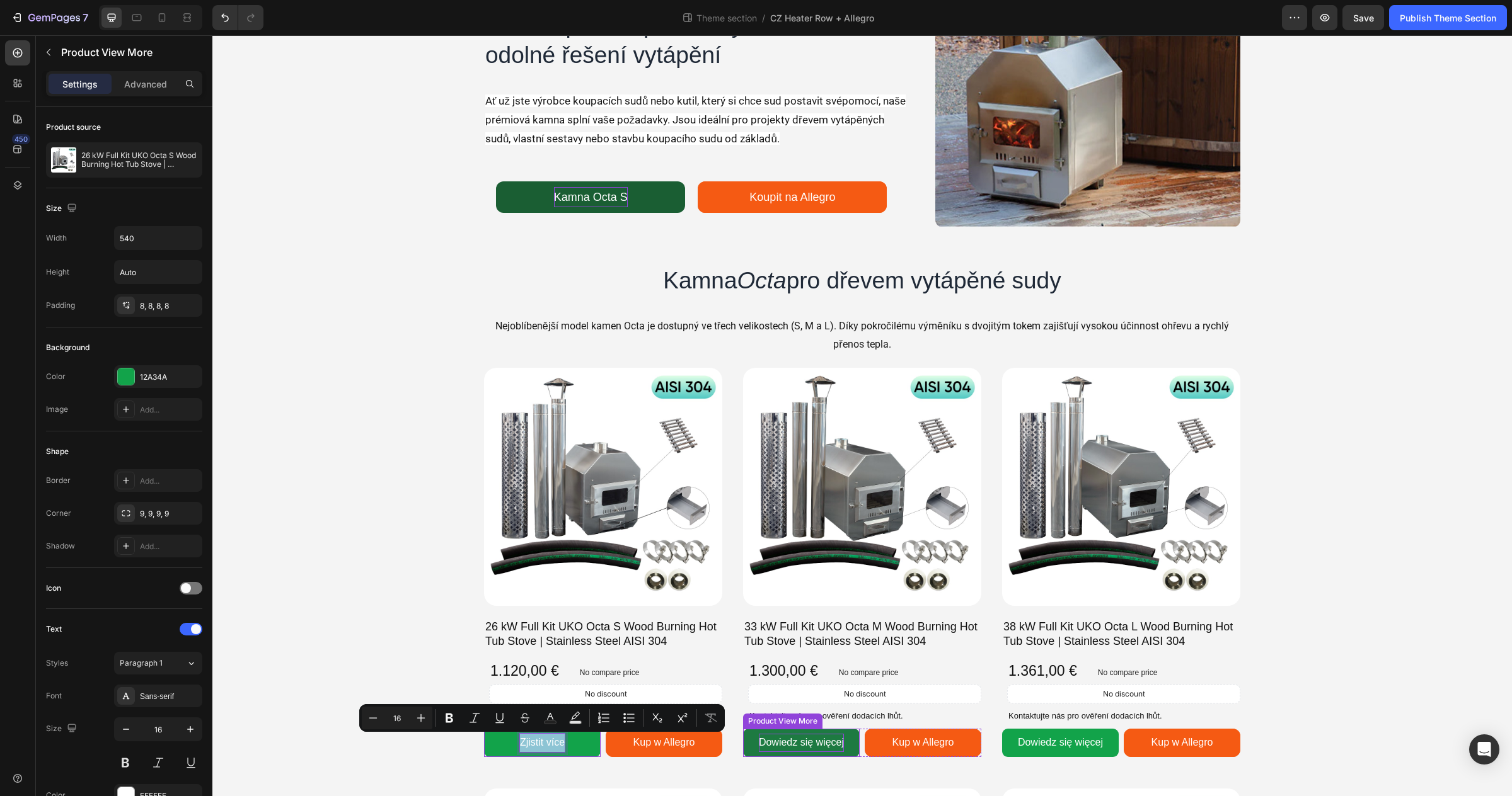
click at [790, 742] on div "Dowiedz się więcej" at bounding box center [800, 743] width 85 height 19
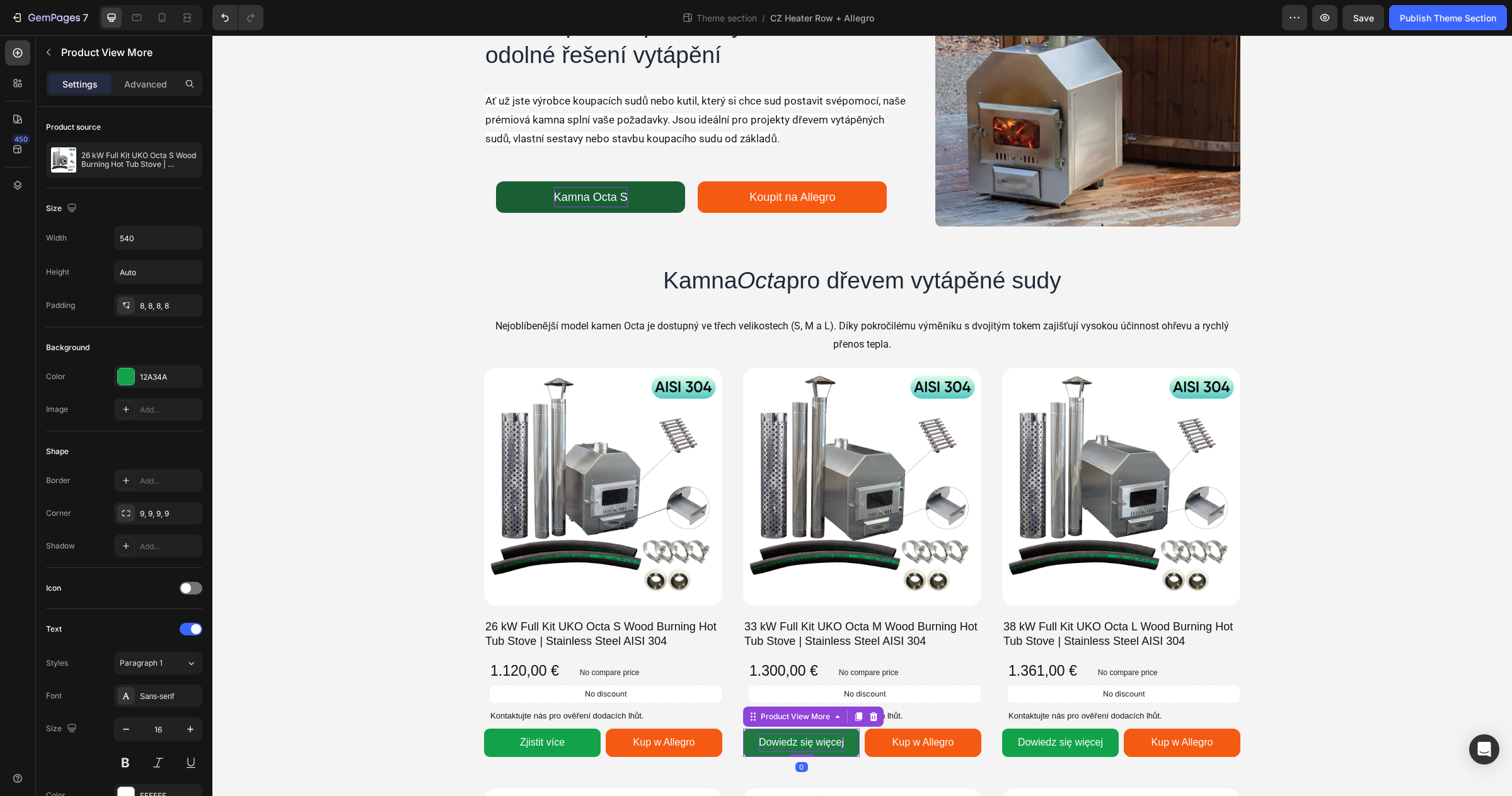
click at [790, 742] on div "Dowiedz się więcej" at bounding box center [800, 743] width 85 height 19
click at [790, 742] on p "Dowiedz się więcej" at bounding box center [800, 743] width 85 height 19
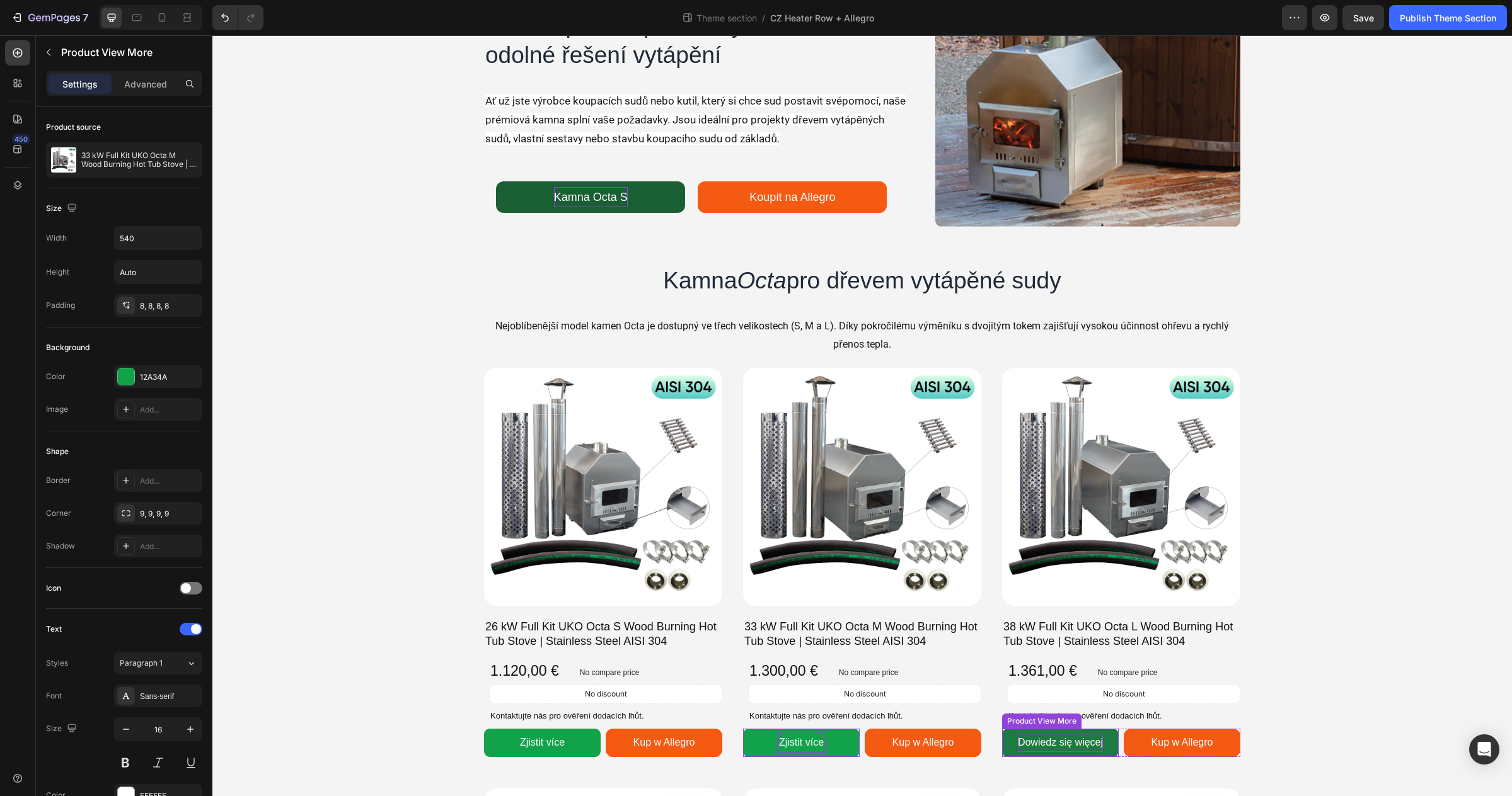
click at [1037, 739] on div "Dowiedz się więcej" at bounding box center [1060, 743] width 85 height 19
click at [1037, 739] on p "Dowiedz się więcej" at bounding box center [1060, 743] width 85 height 19
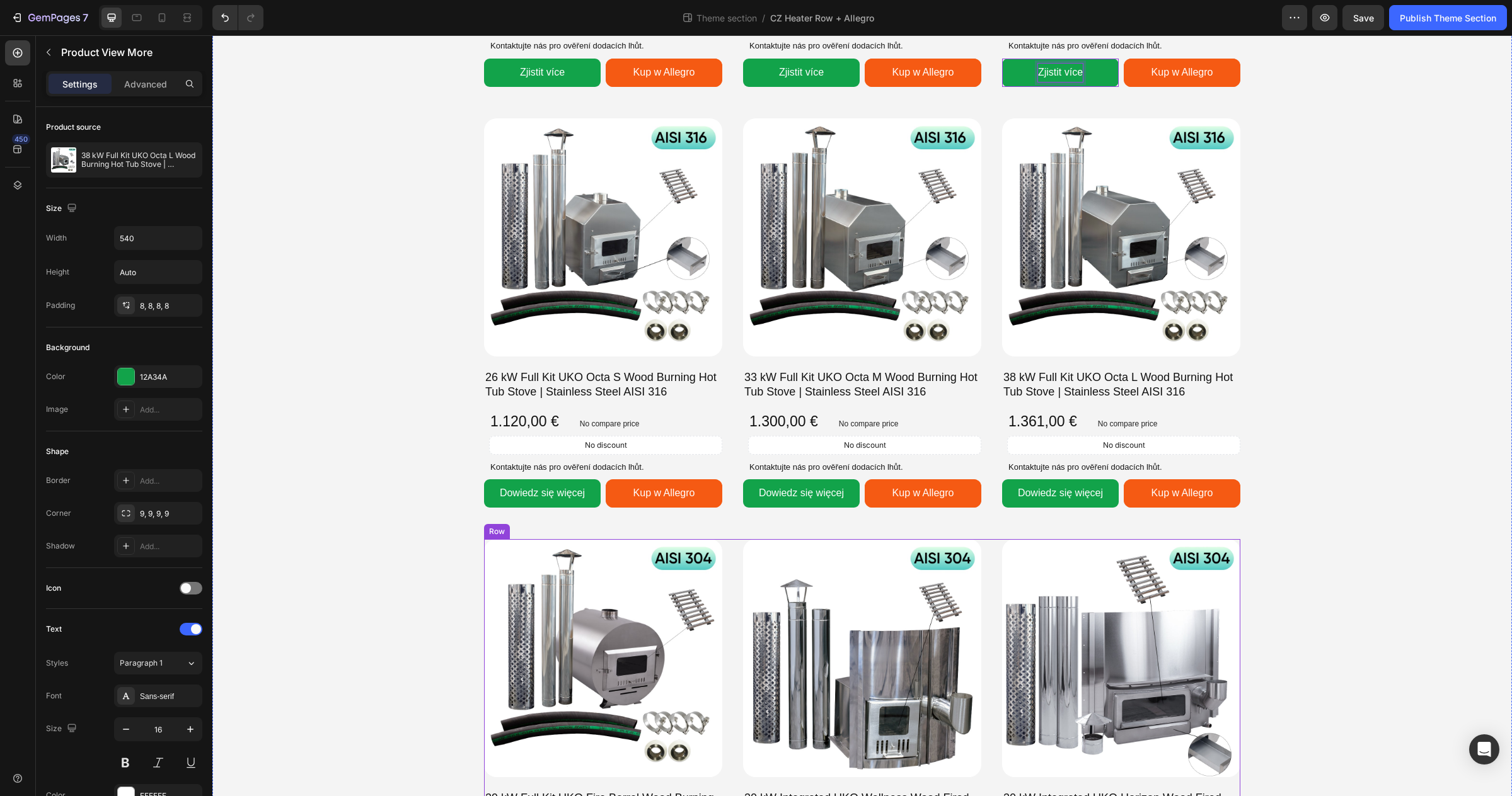
scroll to position [764, 0]
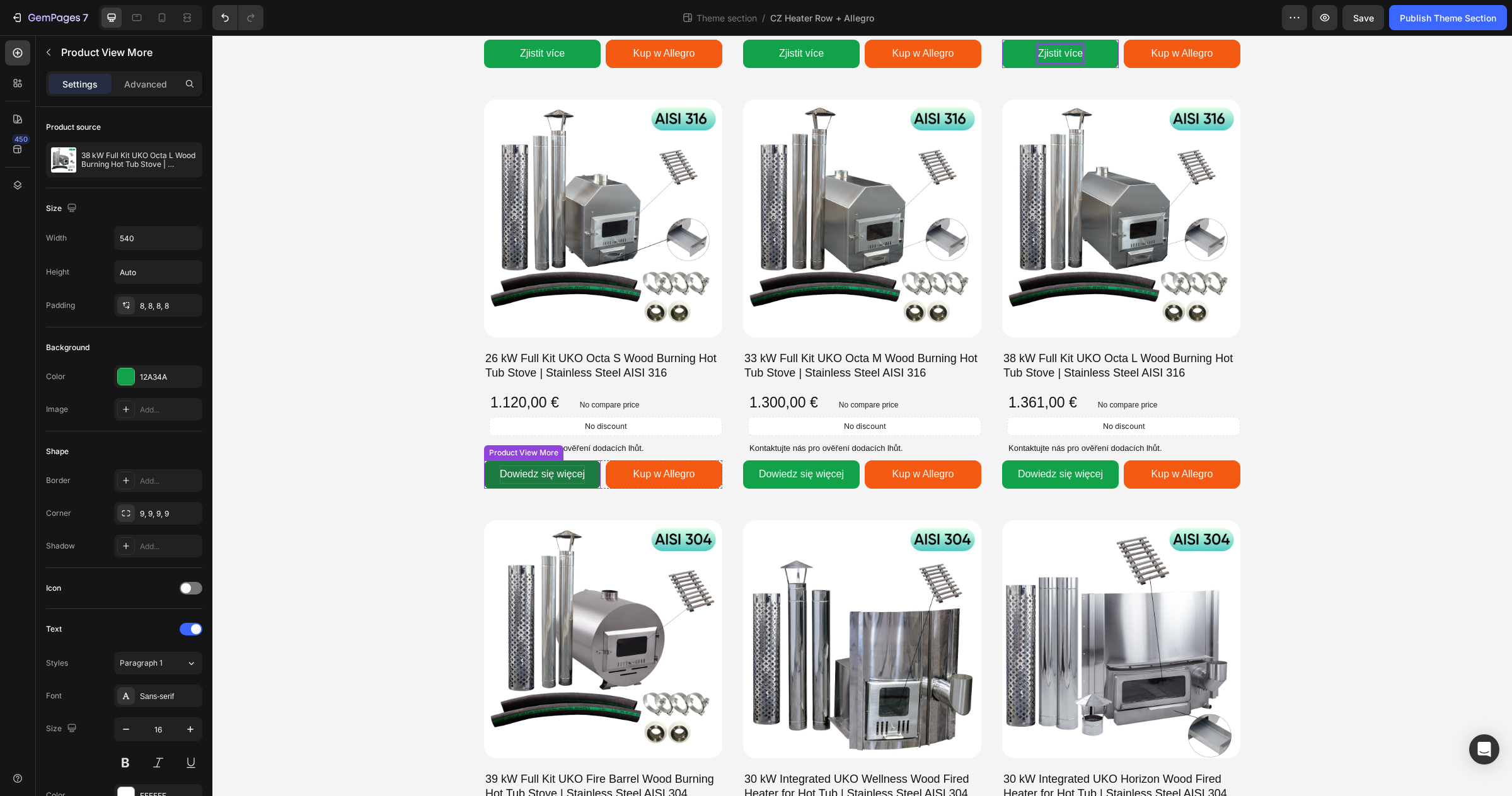
click at [563, 481] on div "Dowiedz się więcej" at bounding box center [542, 474] width 85 height 19
click at [561, 475] on div "Dowiedz się więcej" at bounding box center [542, 474] width 85 height 19
click at [561, 475] on p "Dowiedz się więcej" at bounding box center [542, 474] width 85 height 19
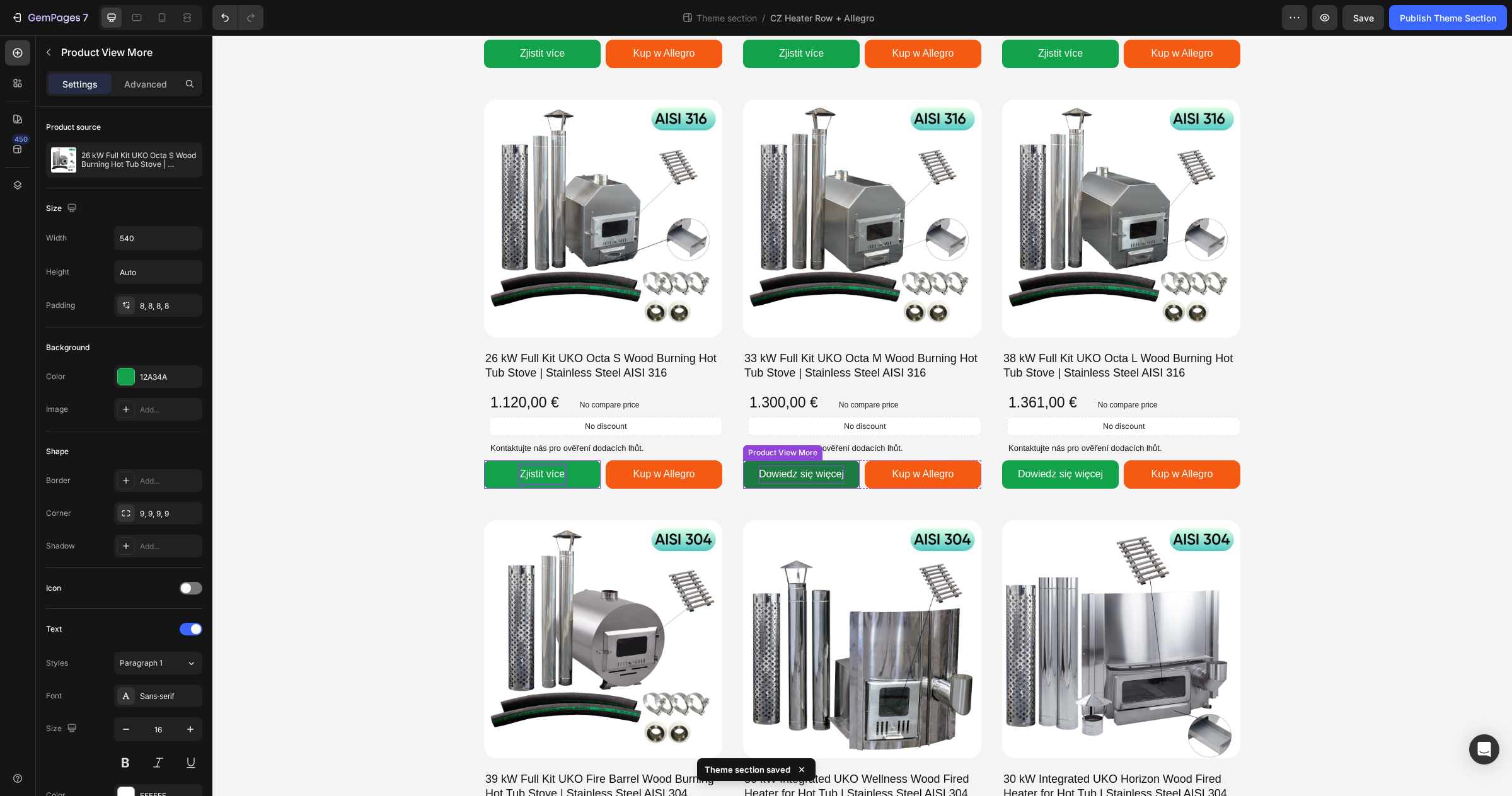
click at [783, 475] on div "Dowiedz się więcej" at bounding box center [800, 474] width 85 height 19
click at [783, 475] on p "Dowiedz się więcej" at bounding box center [800, 474] width 85 height 19
click at [1035, 472] on div "Dowiedz się więcej" at bounding box center [1060, 474] width 85 height 19
click at [1035, 472] on p "Dowiedz się więcej" at bounding box center [1060, 474] width 85 height 19
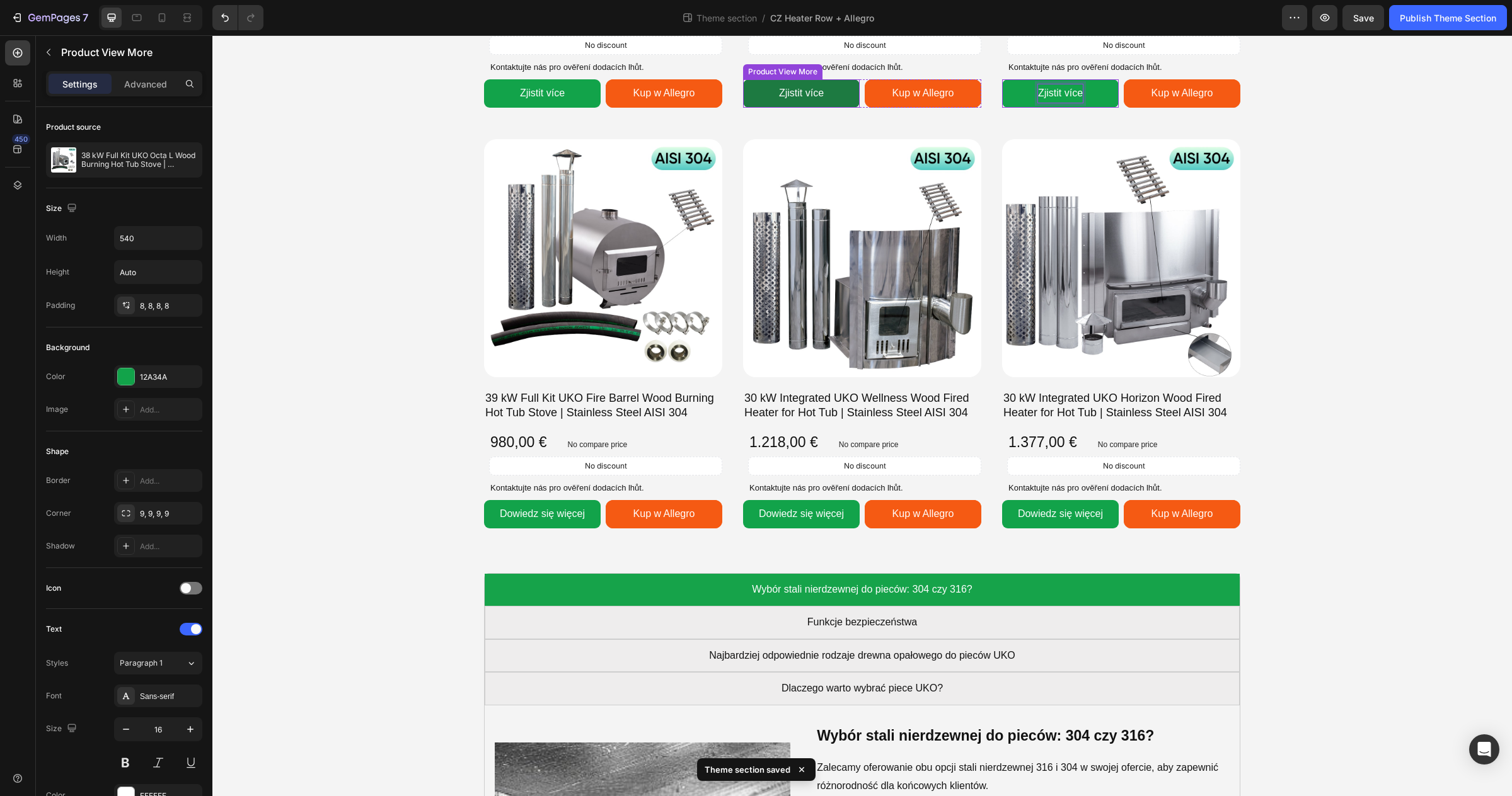
scroll to position [1342, 0]
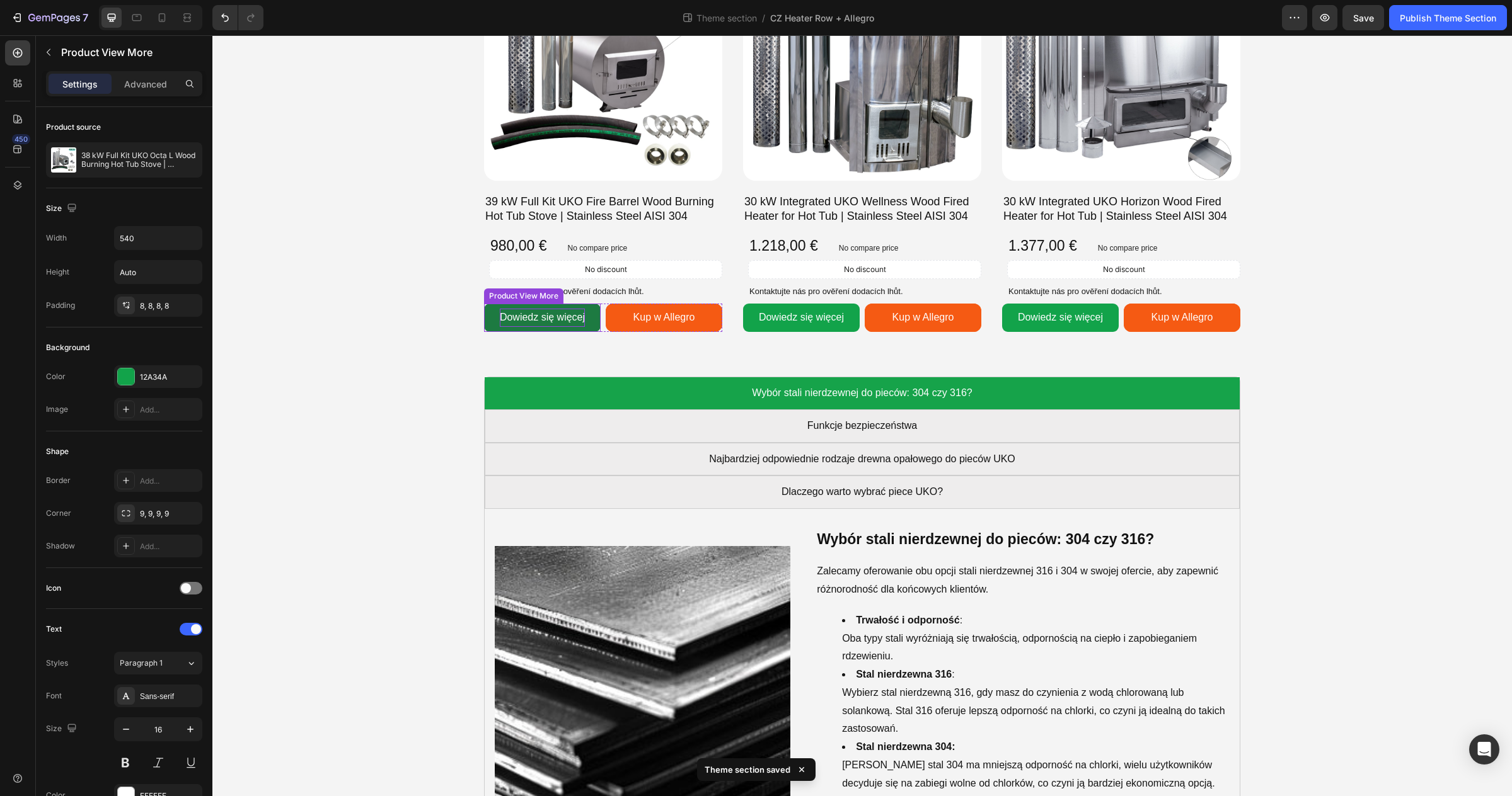
click at [535, 318] on div "Dowiedz się więcej" at bounding box center [542, 318] width 85 height 19
click at [535, 318] on p "Dowiedz się więcej" at bounding box center [542, 318] width 85 height 19
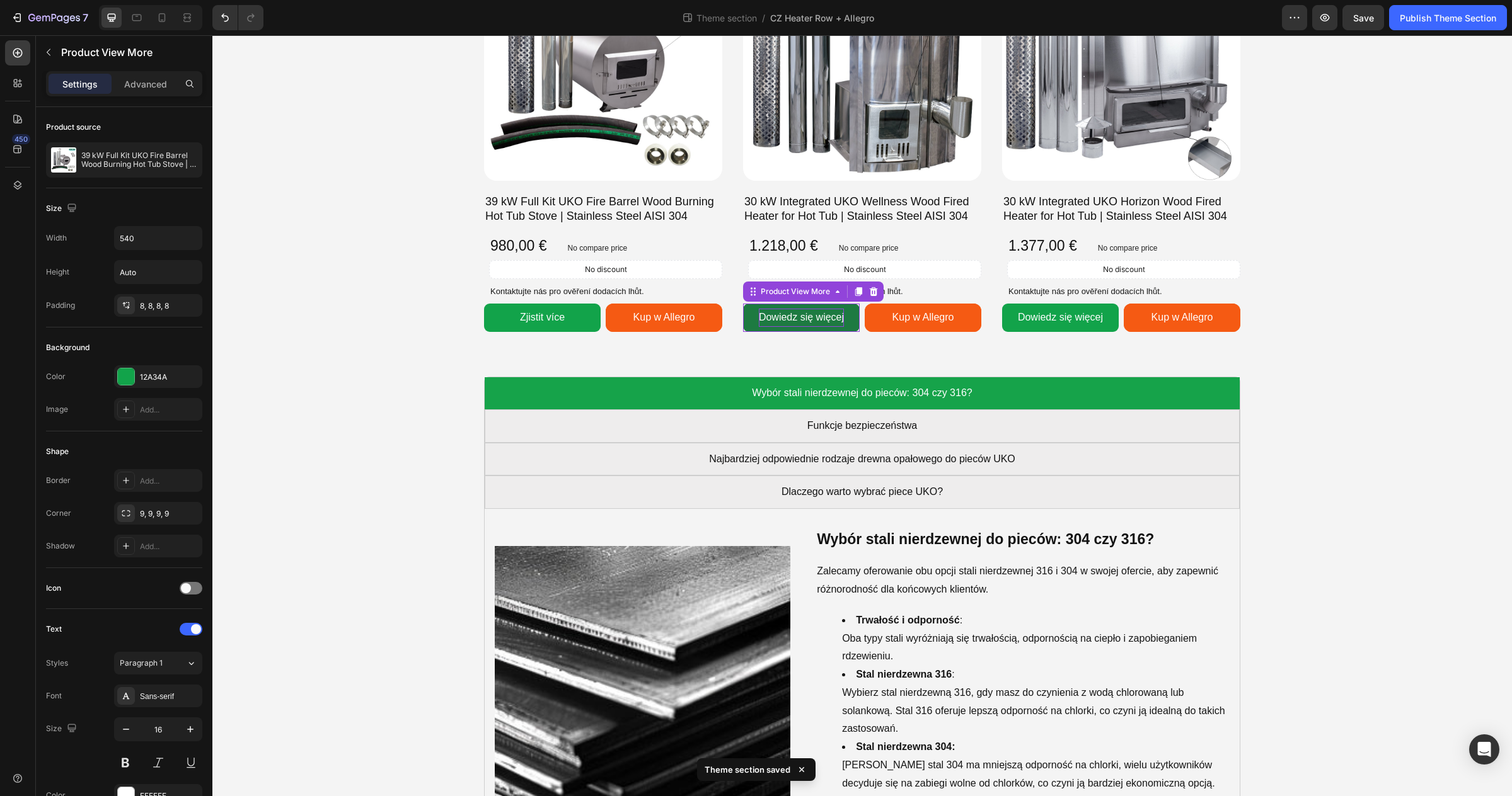
click at [815, 318] on div "Dowiedz się więcej" at bounding box center [800, 318] width 85 height 19
click at [815, 318] on p "Dowiedz się więcej" at bounding box center [800, 318] width 85 height 19
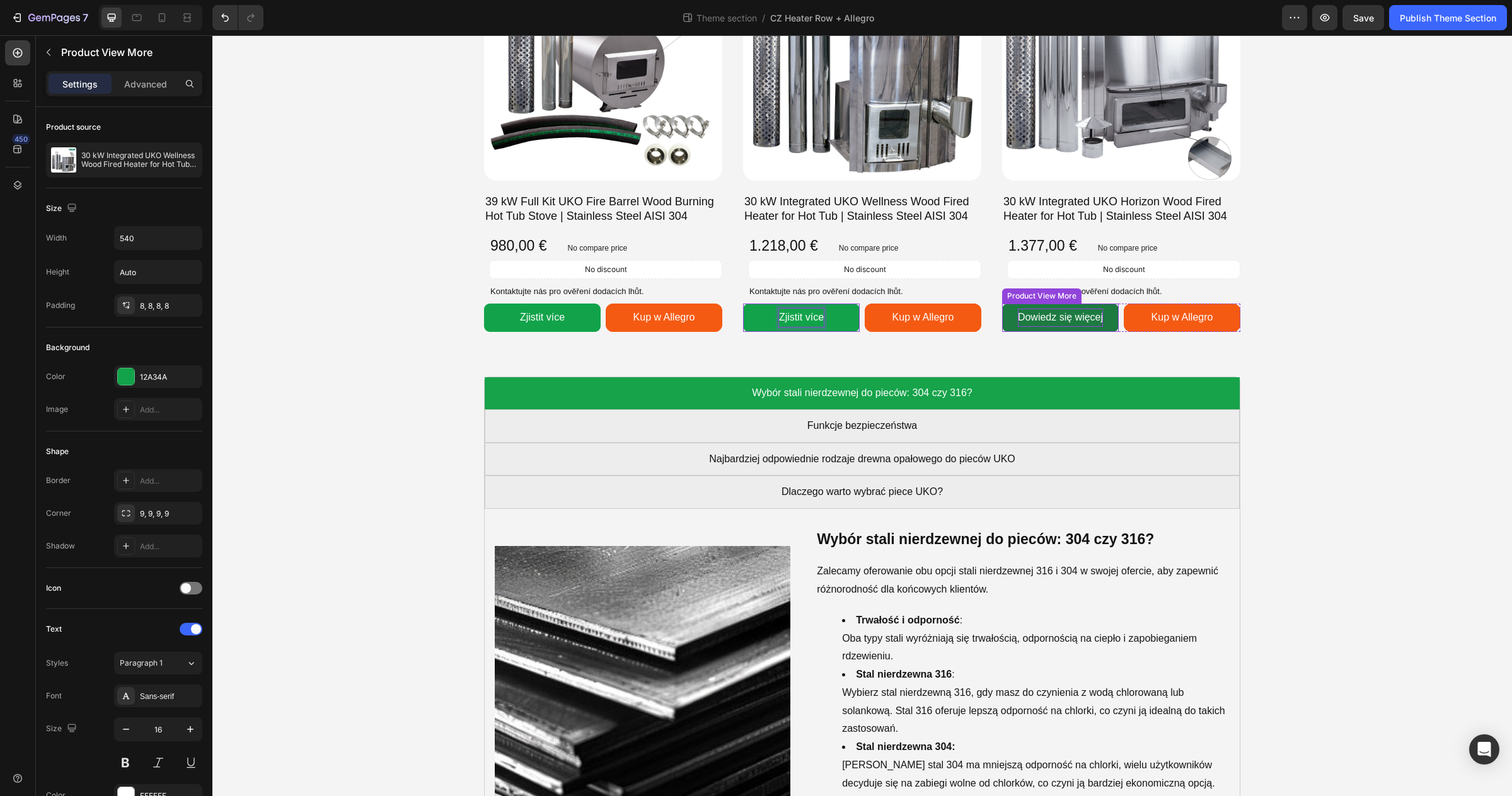
click at [1049, 313] on div "Dowiedz się więcej" at bounding box center [1060, 318] width 85 height 19
click at [1049, 313] on p "Dowiedz się więcej" at bounding box center [1060, 318] width 85 height 19
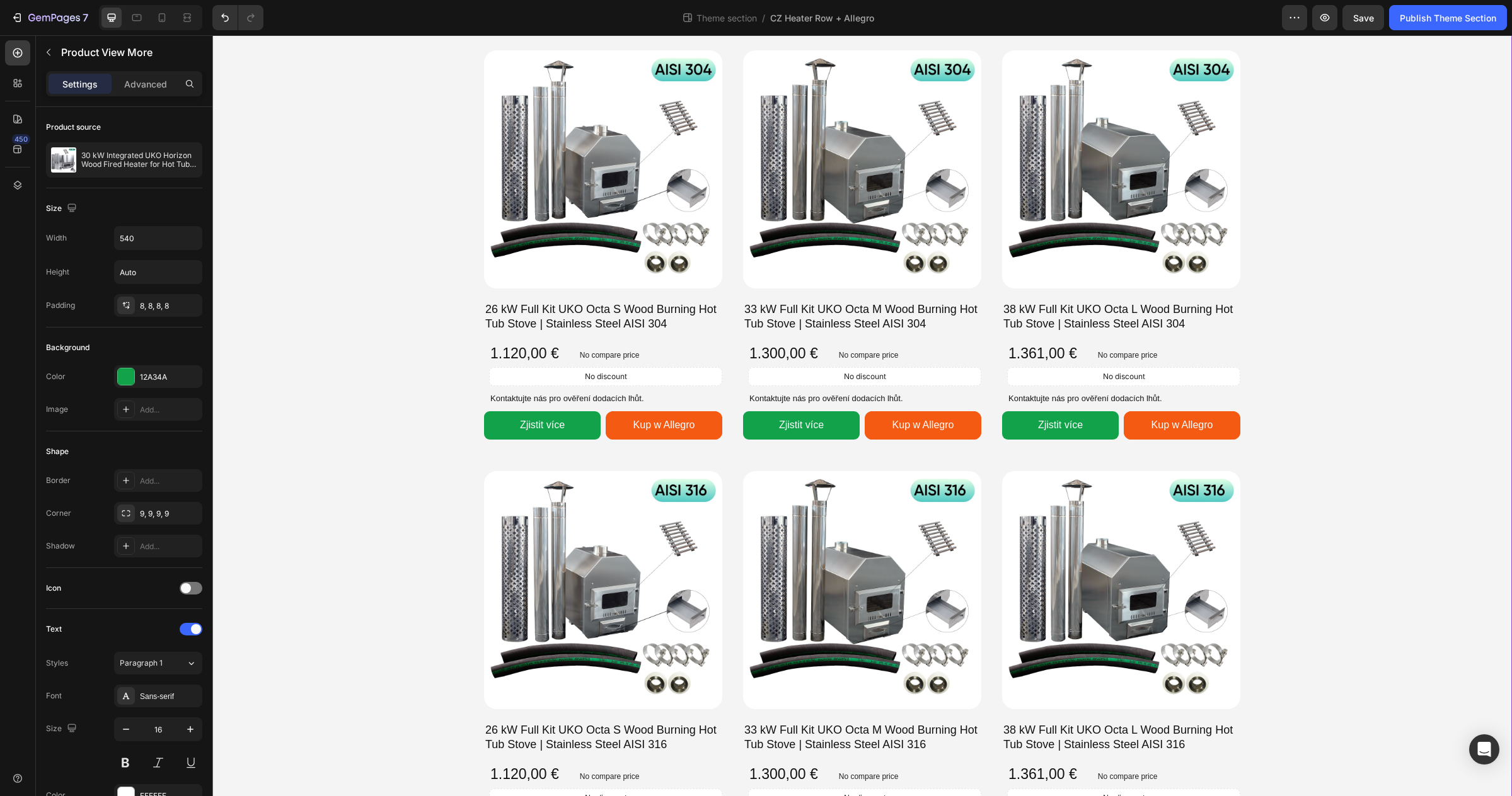
scroll to position [367, 0]
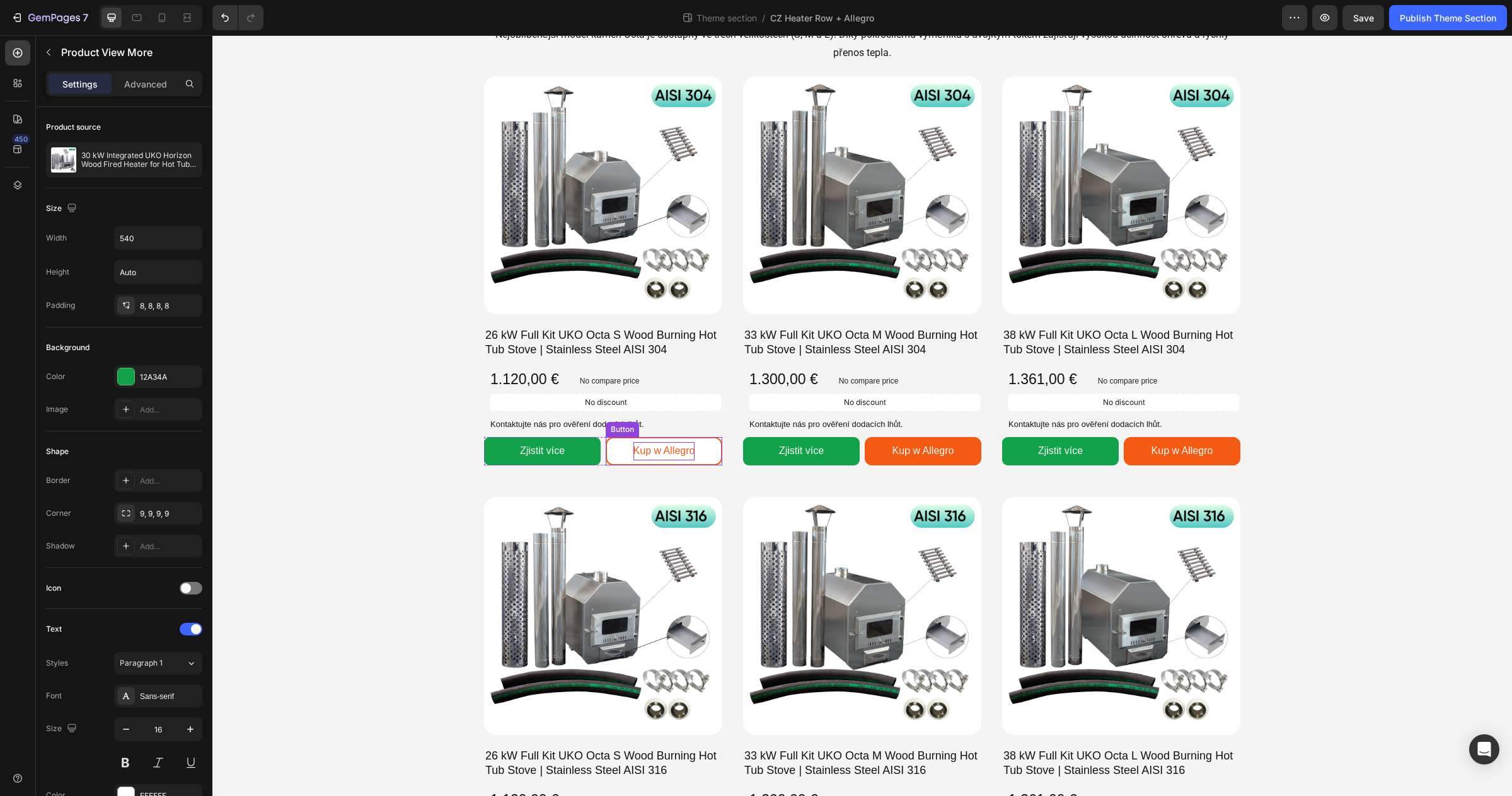
click at [658, 445] on p "Kup w Allegro" at bounding box center [664, 451] width 61 height 19
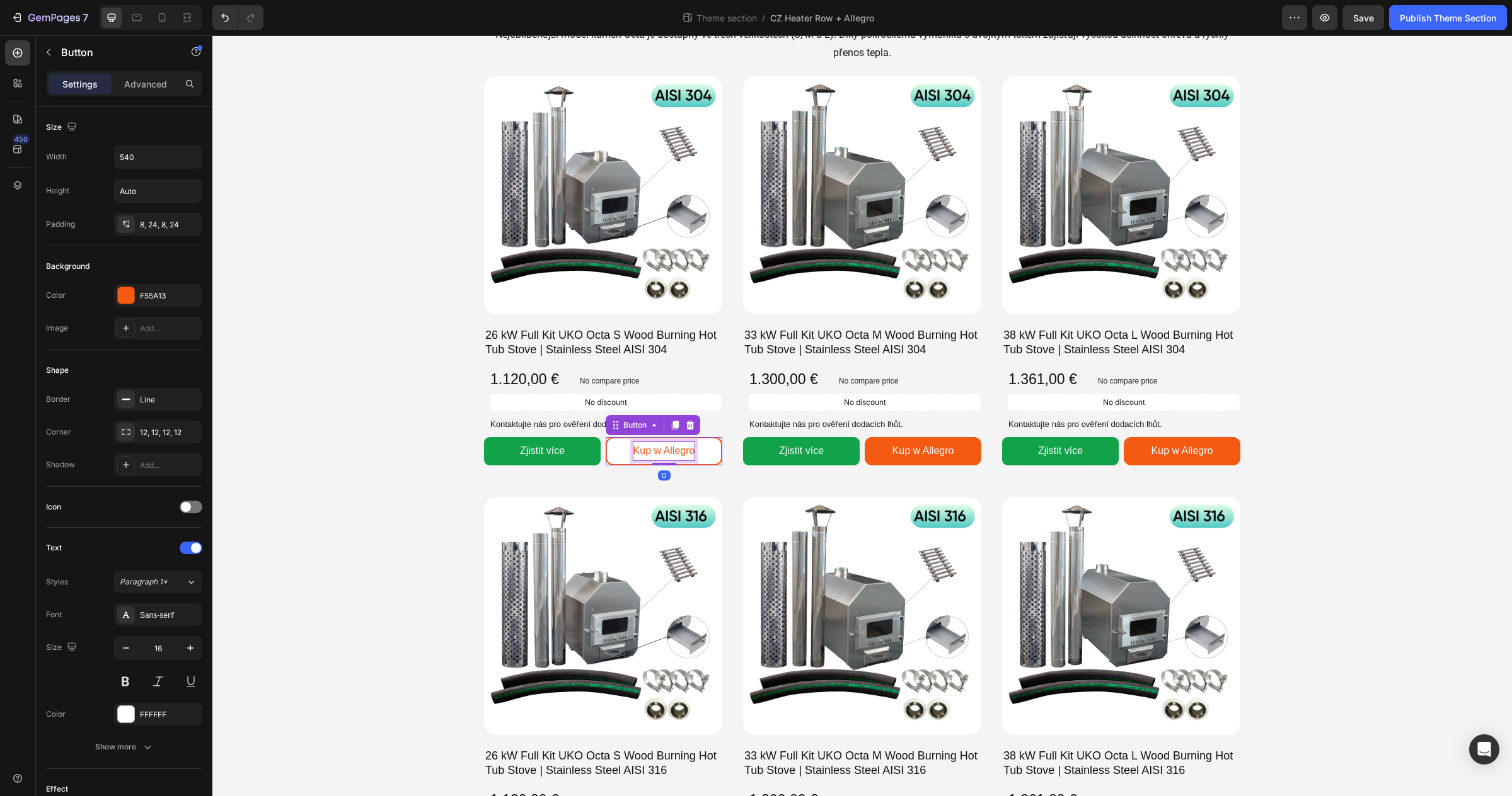
click at [663, 449] on p "Kup w Allegro" at bounding box center [664, 451] width 61 height 19
click at [667, 453] on p "Koupit na Allegro" at bounding box center [664, 451] width 76 height 19
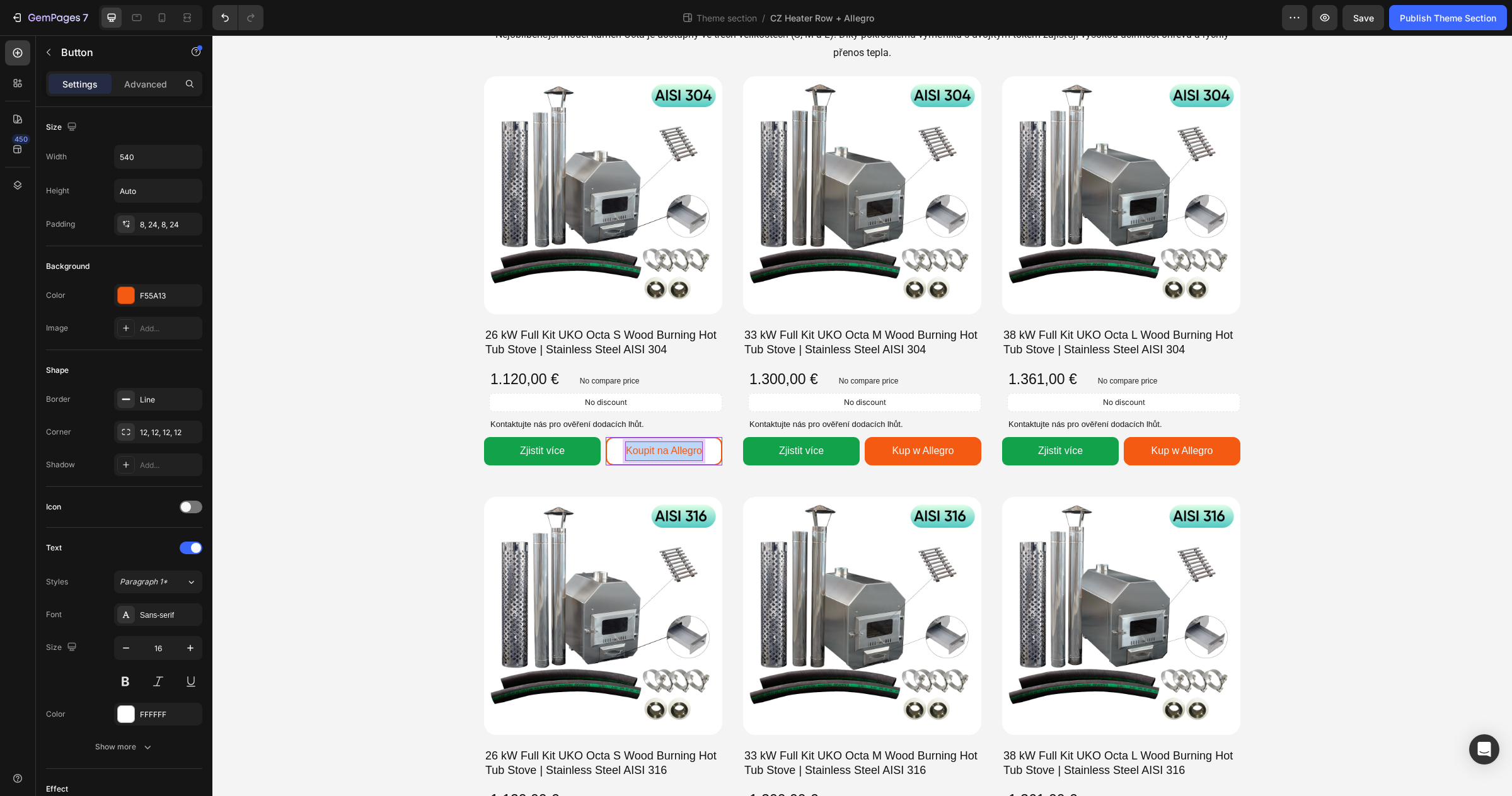
click at [667, 453] on p "Koupit na Allegro" at bounding box center [664, 451] width 76 height 19
click at [684, 453] on p "Koupit na Allegro" at bounding box center [664, 451] width 76 height 19
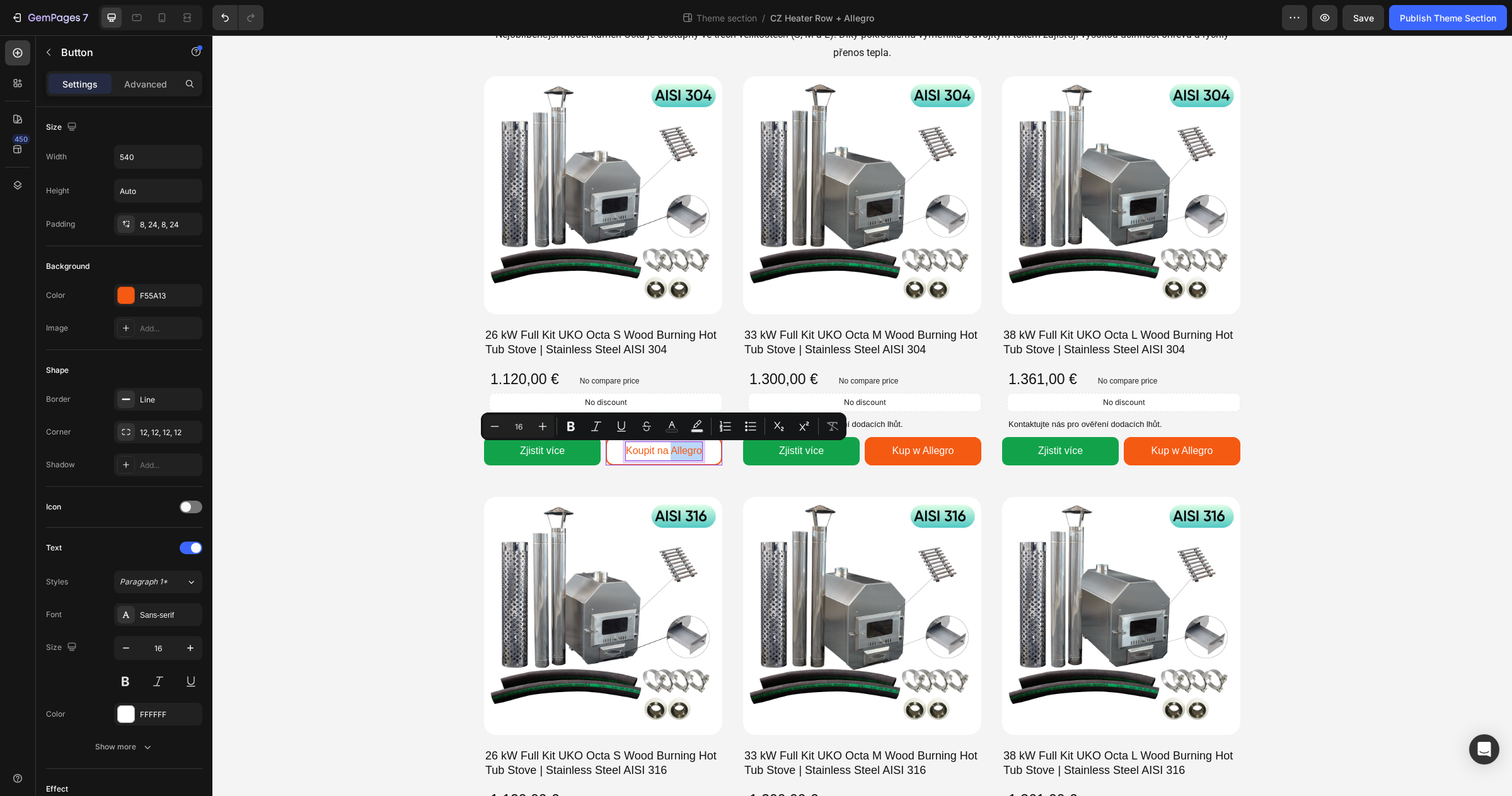
click at [684, 453] on p "Koupit na Allegro" at bounding box center [664, 451] width 76 height 19
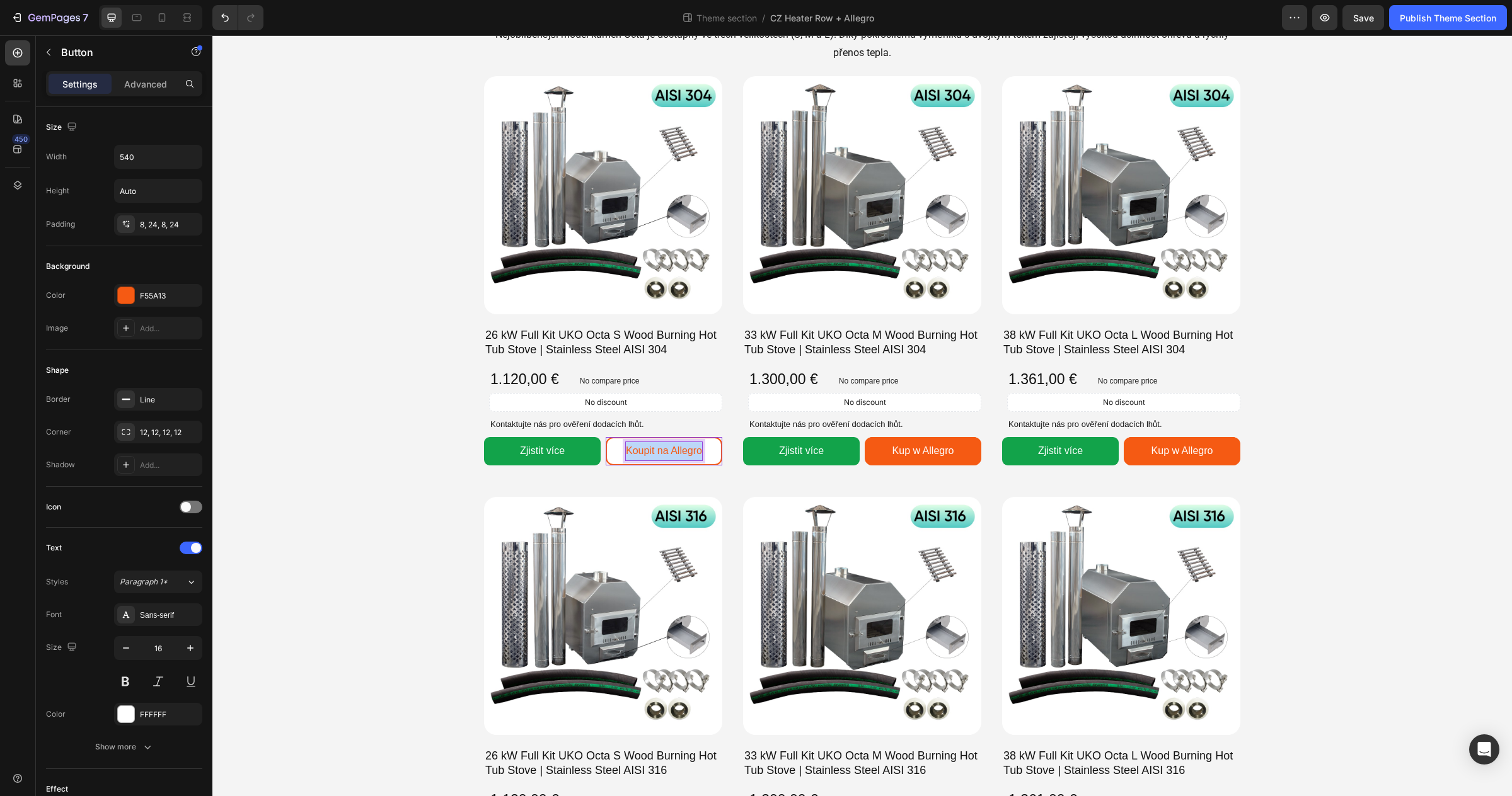
click at [684, 453] on p "Koupit na Allegro" at bounding box center [664, 451] width 76 height 19
copy p "Koupit na Allegro"
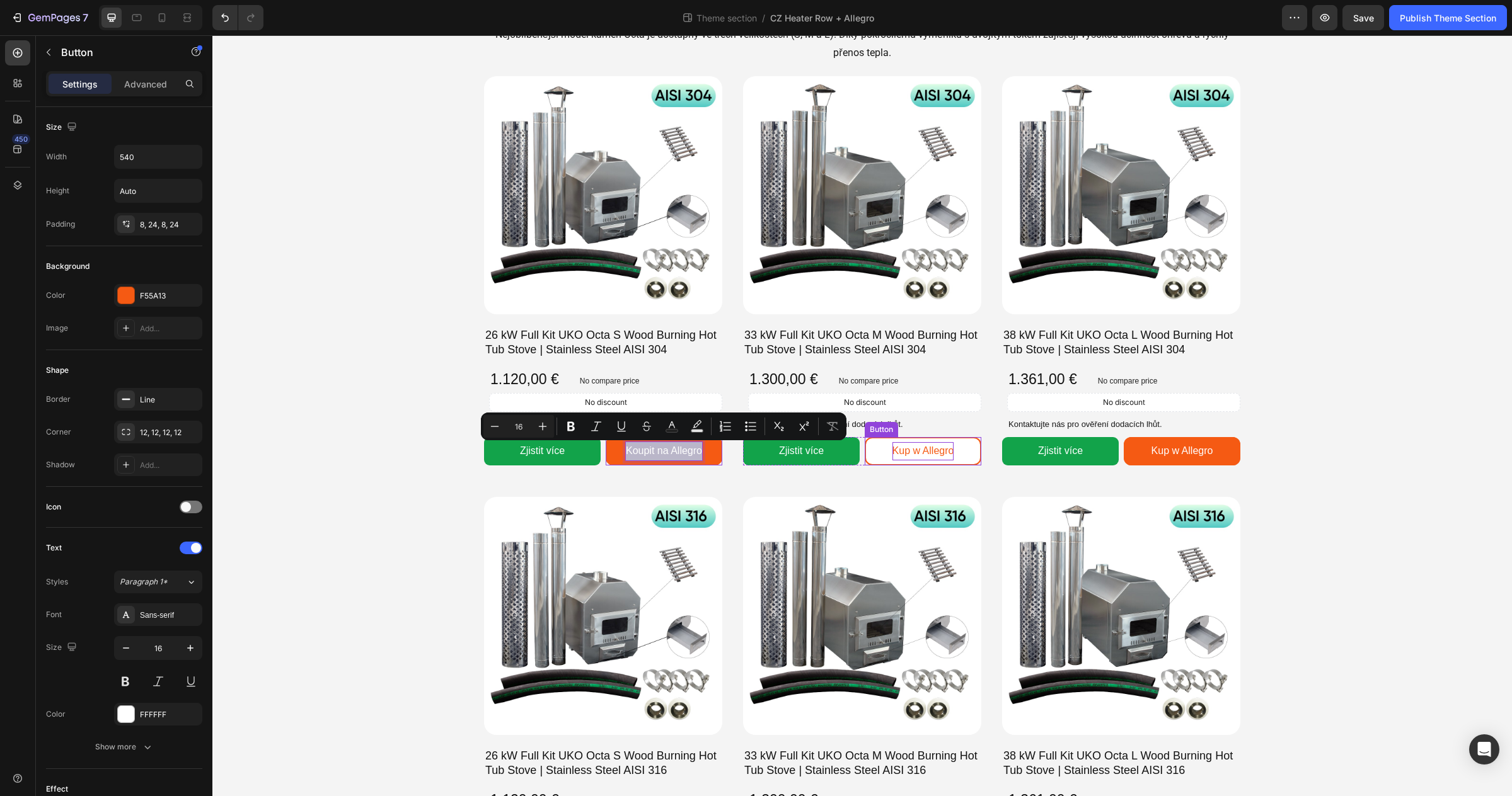
click at [919, 449] on p "Kup w Allegro" at bounding box center [923, 451] width 61 height 19
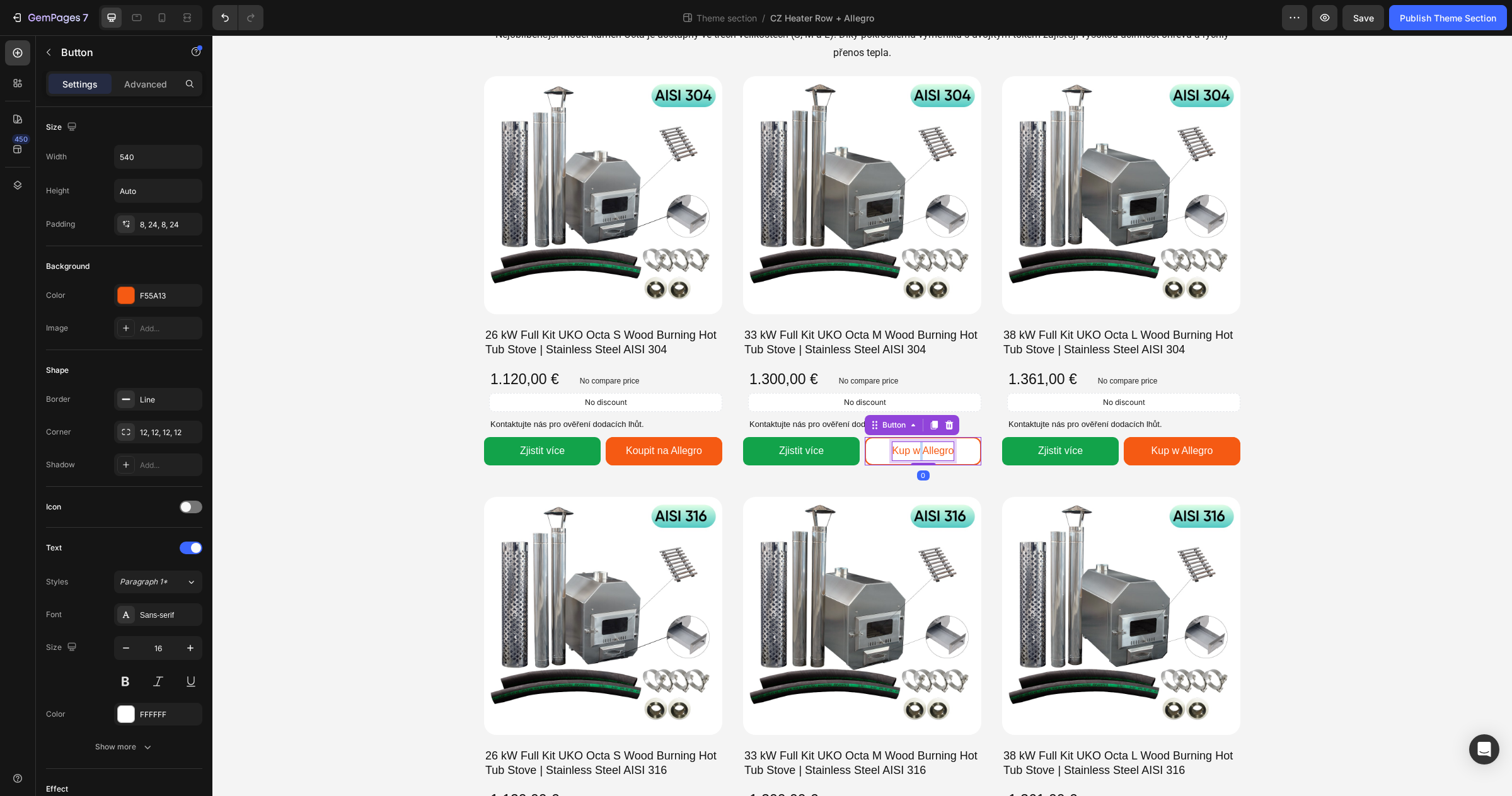
click at [919, 449] on p "Kup w Allegro" at bounding box center [923, 451] width 61 height 19
click at [1167, 449] on p "Kup w Allegro" at bounding box center [1182, 451] width 61 height 19
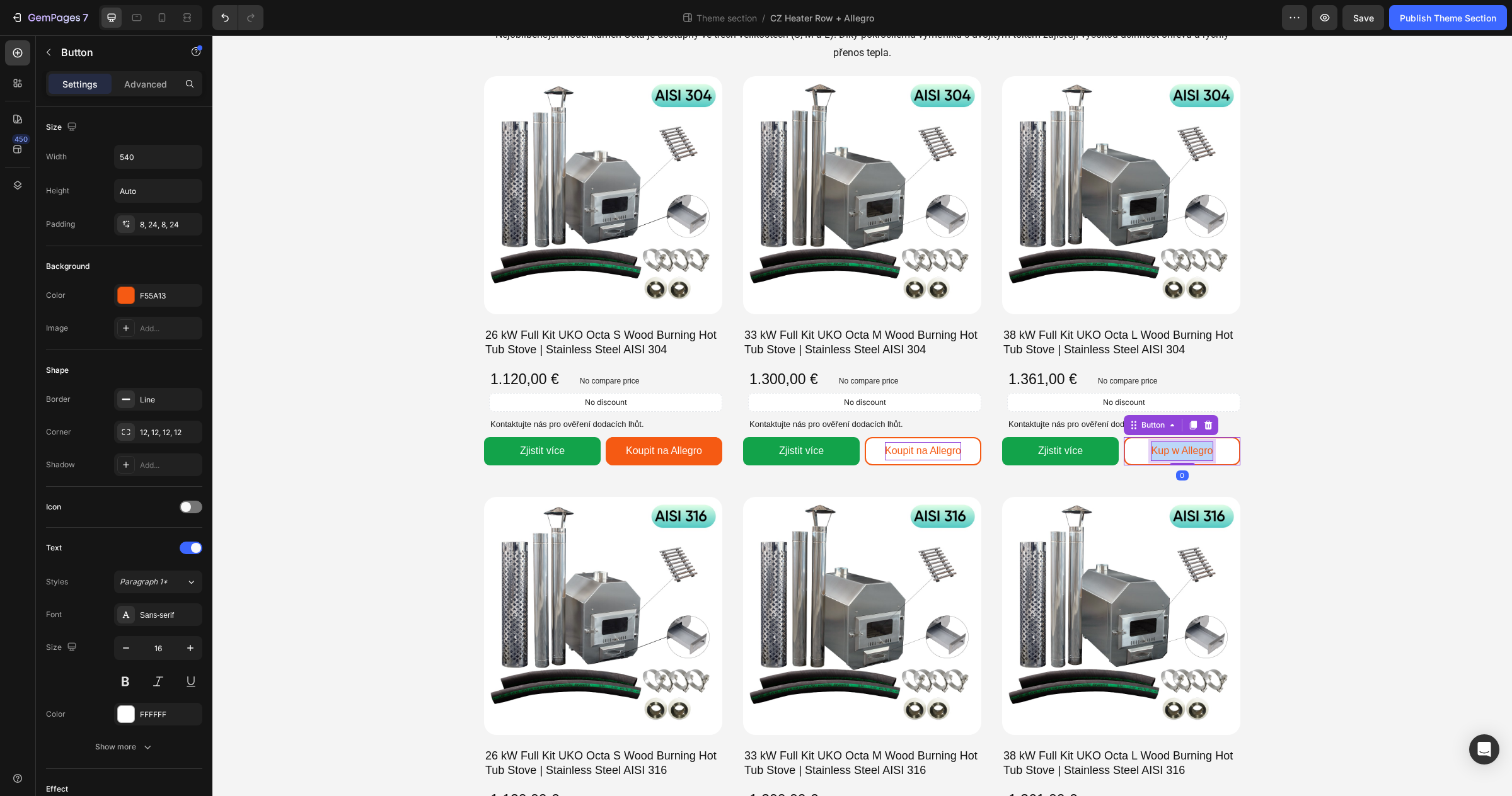
click at [1167, 449] on p "Kup w Allegro" at bounding box center [1182, 451] width 61 height 19
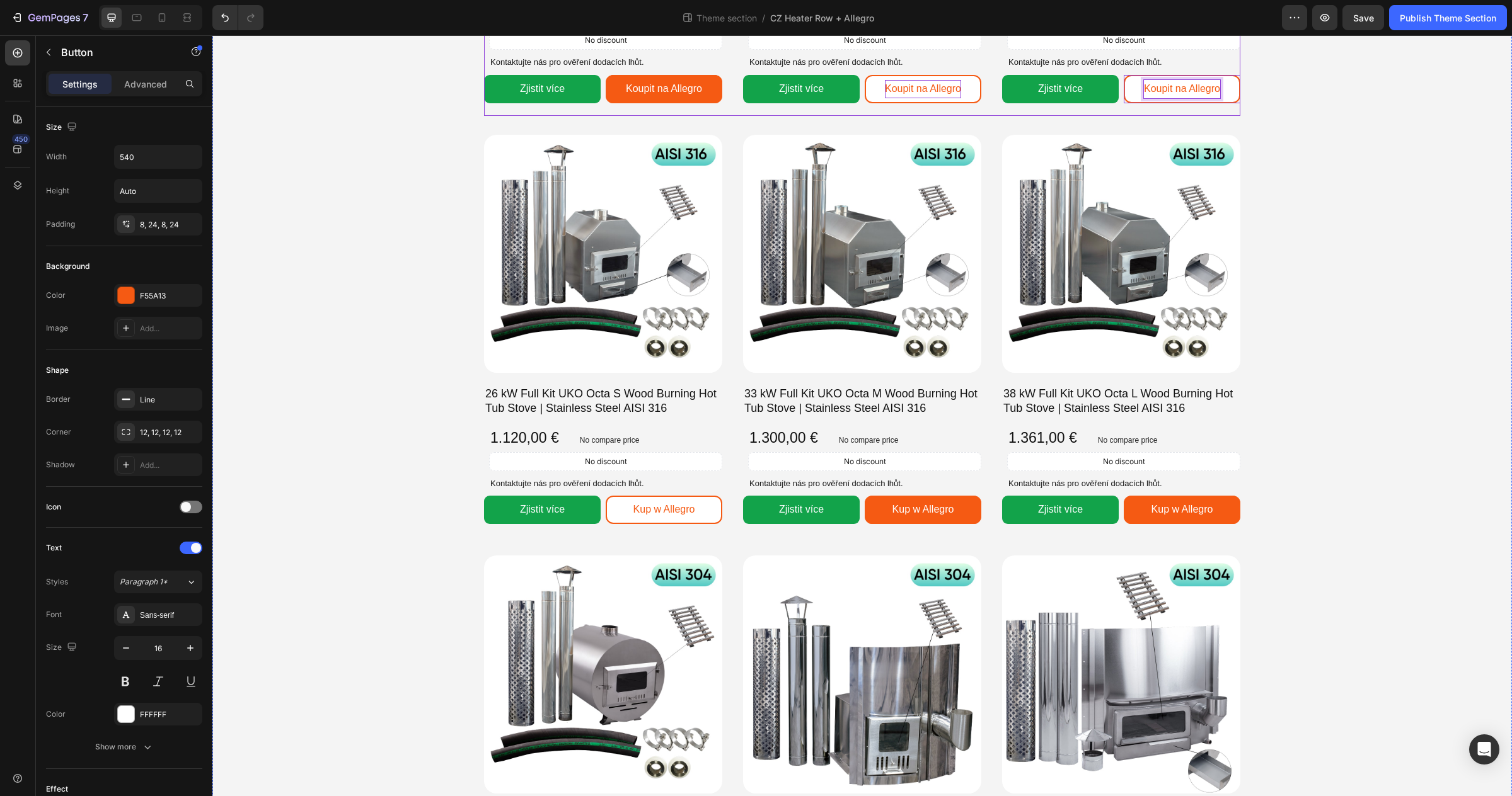
scroll to position [790, 0]
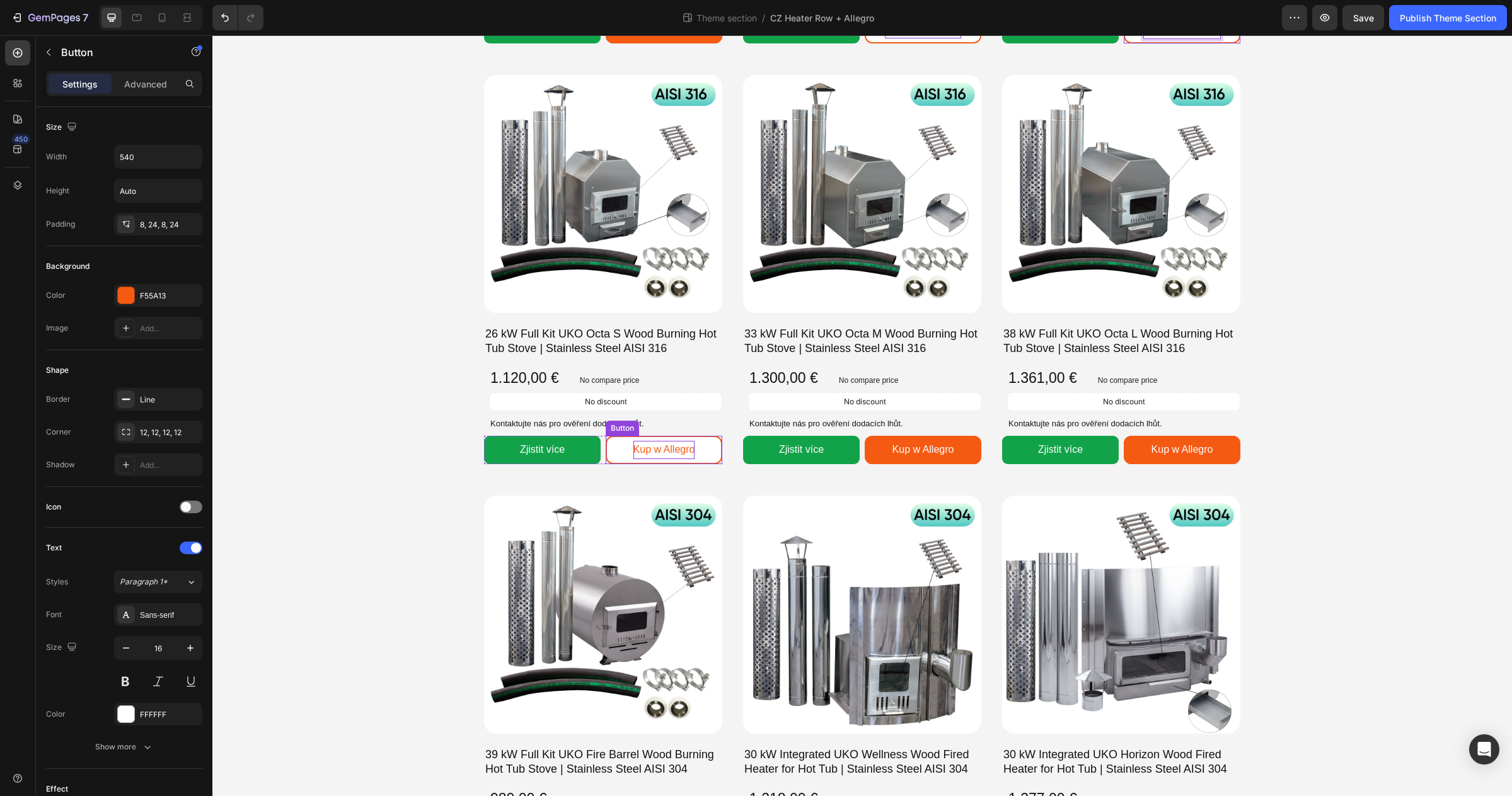
click at [693, 450] on p "Kup w Allegro" at bounding box center [664, 450] width 61 height 19
click at [924, 452] on span "Kup w Allegro" at bounding box center [923, 449] width 61 height 11
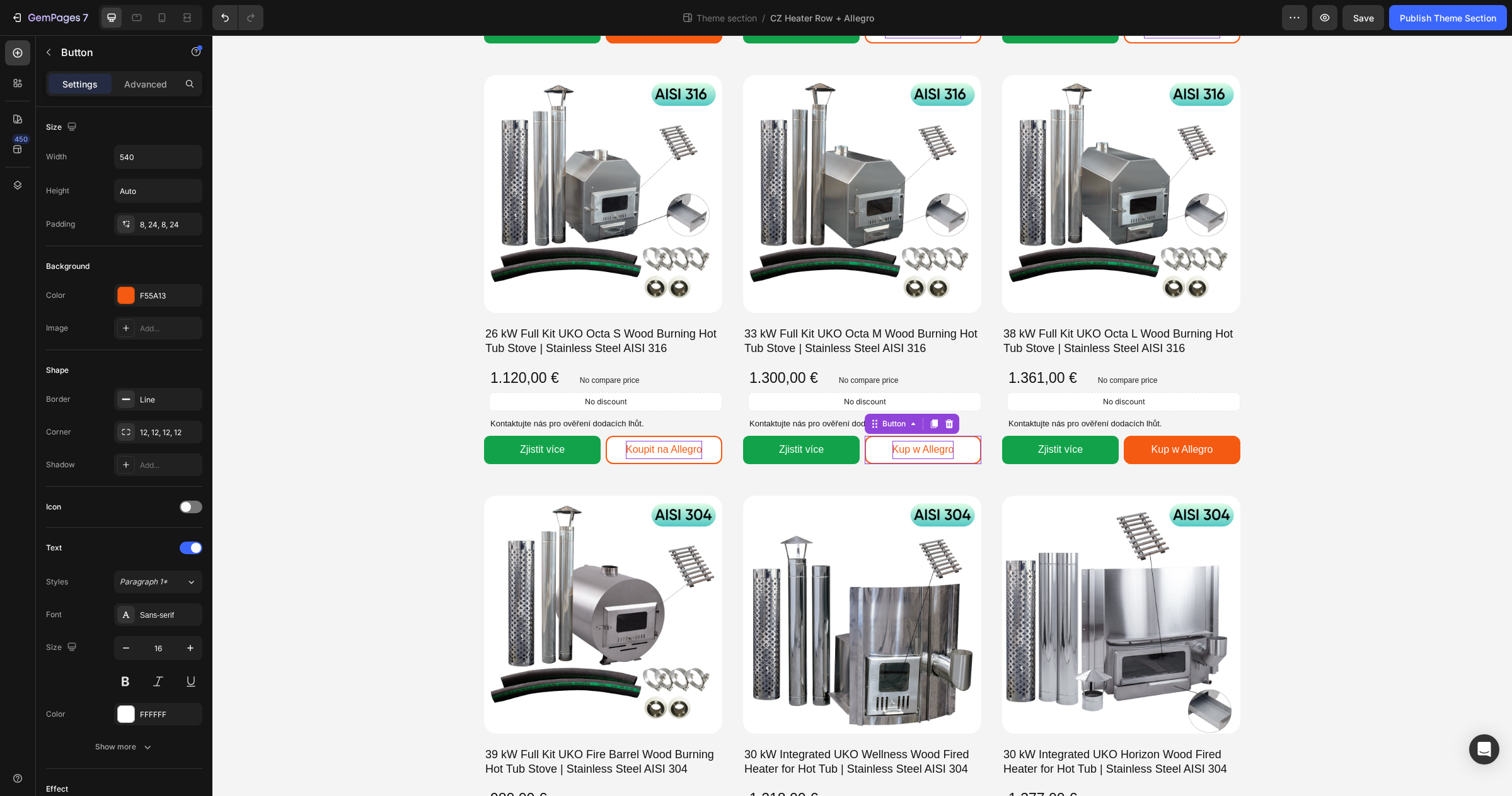
click at [924, 452] on span "Kup w Allegro" at bounding box center [923, 449] width 61 height 11
click at [1193, 451] on p "Kup w Allegro" at bounding box center [1182, 450] width 61 height 19
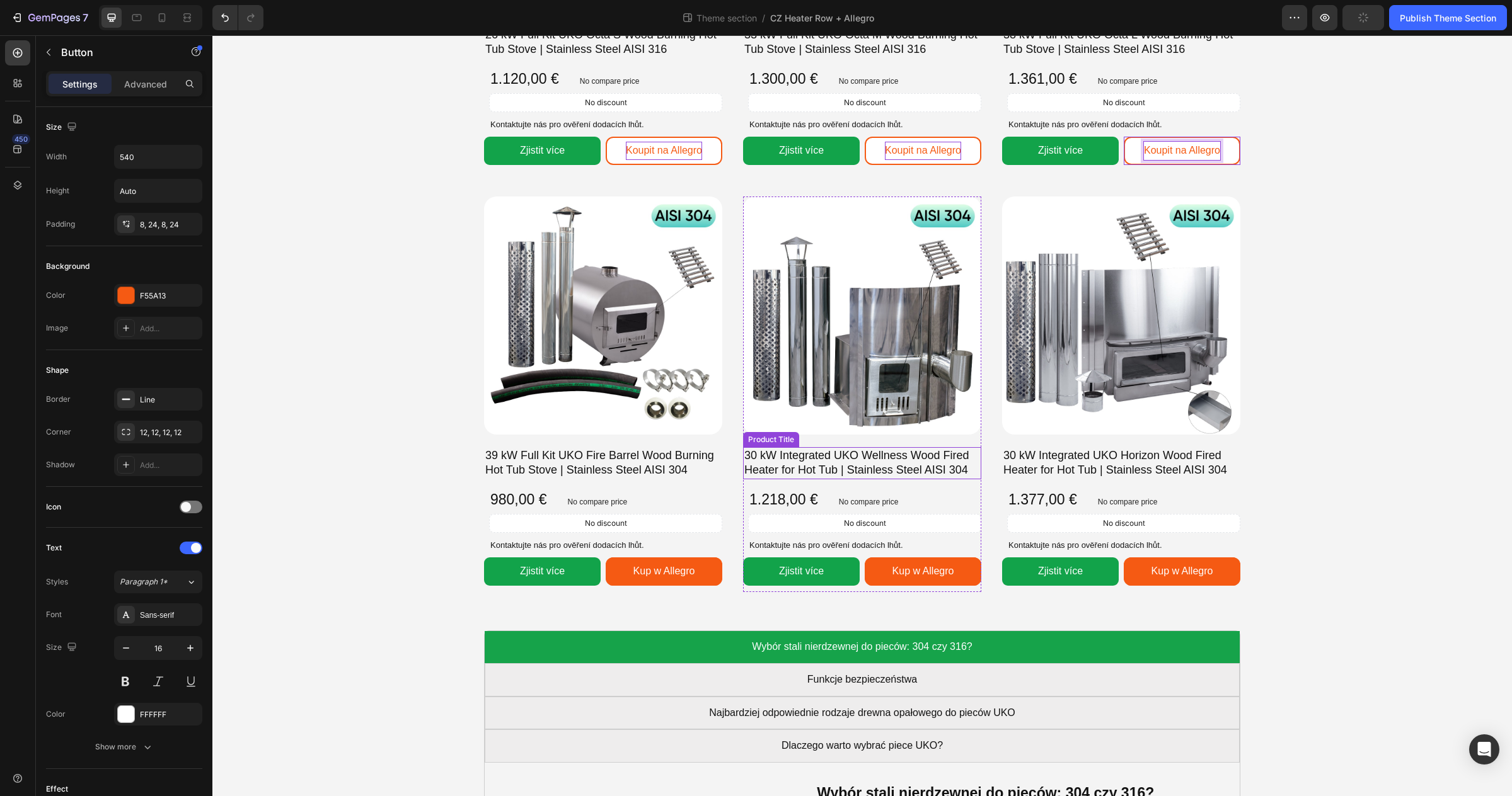
scroll to position [1122, 0]
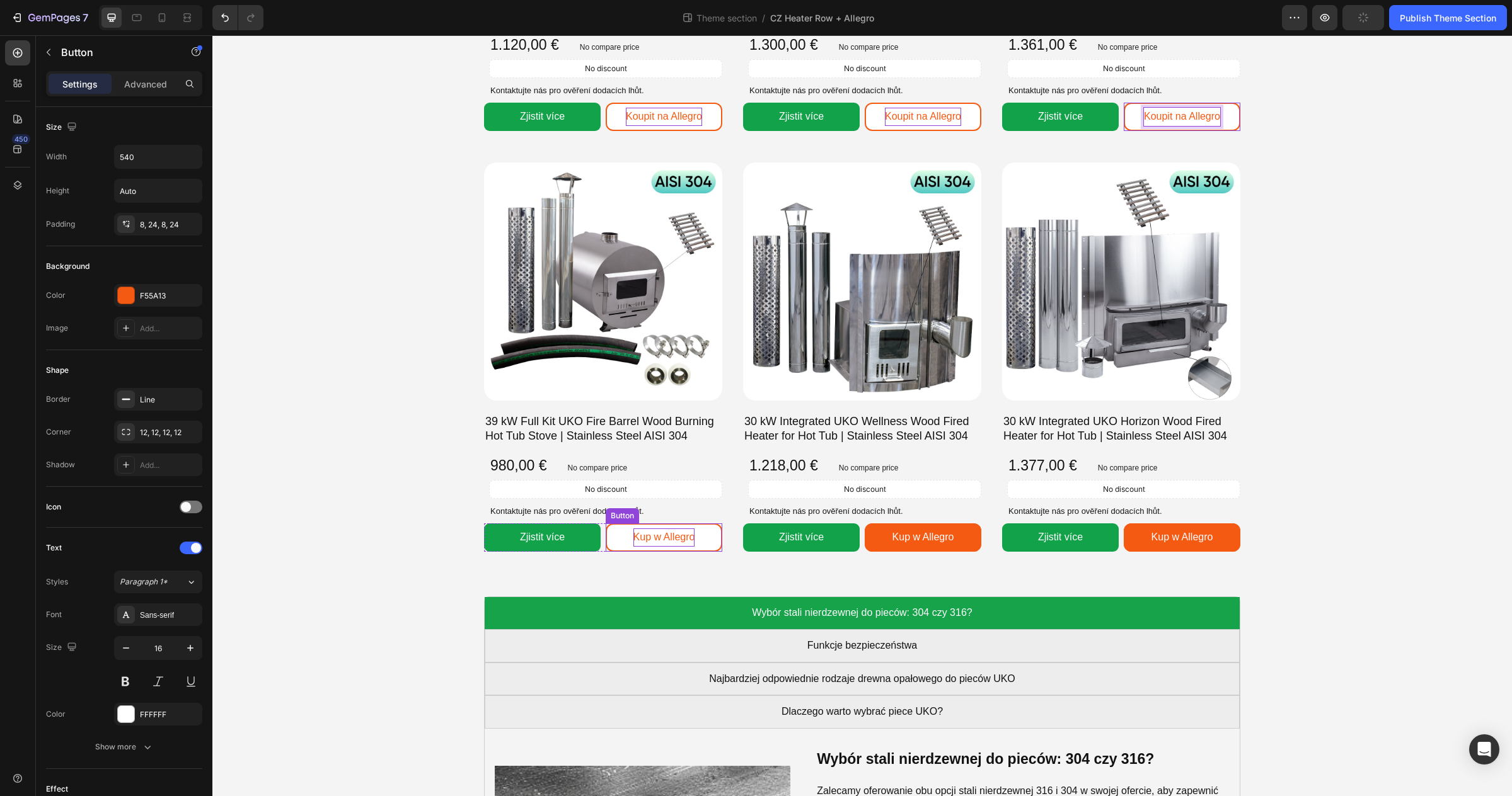
click at [680, 530] on p "Kup w Allegro" at bounding box center [664, 537] width 61 height 19
click at [681, 536] on p "Kup w Allegro" at bounding box center [664, 537] width 61 height 19
click at [910, 537] on p "Kup w Allegro" at bounding box center [923, 537] width 61 height 19
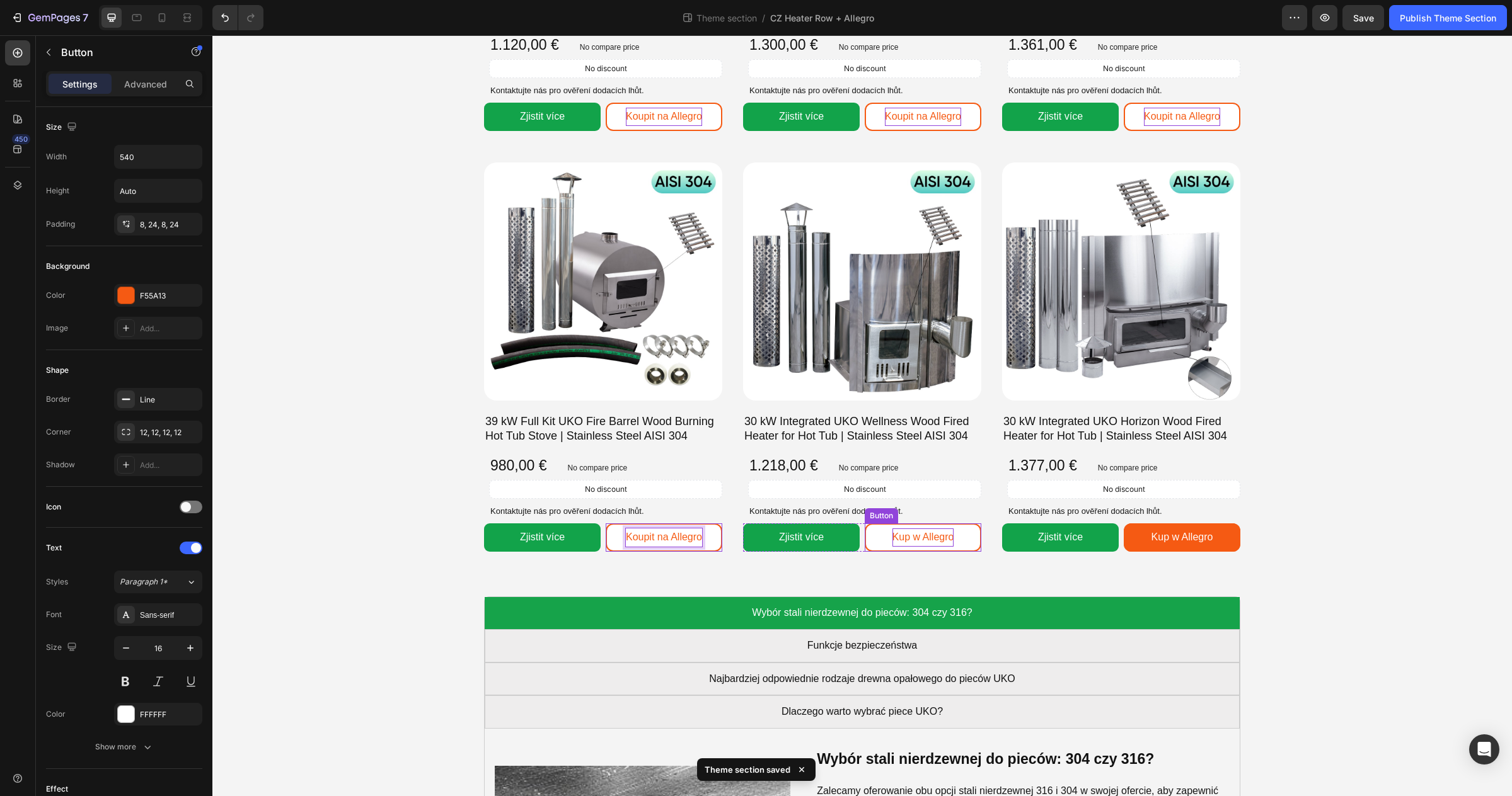
click at [910, 537] on p "Kup w Allegro" at bounding box center [923, 537] width 61 height 19
click at [1176, 537] on p "Kup w Allegro" at bounding box center [1182, 537] width 61 height 19
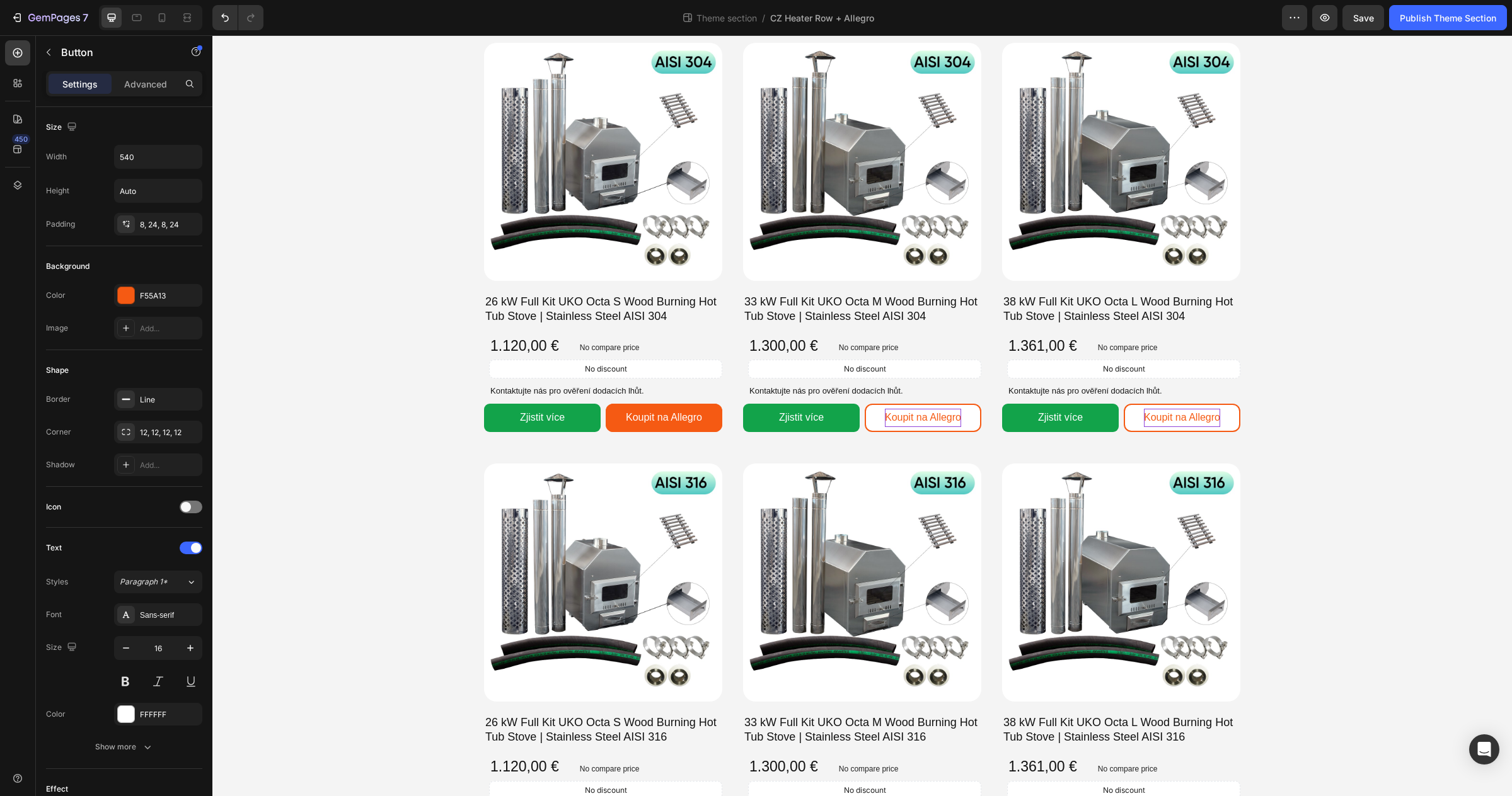
scroll to position [331, 0]
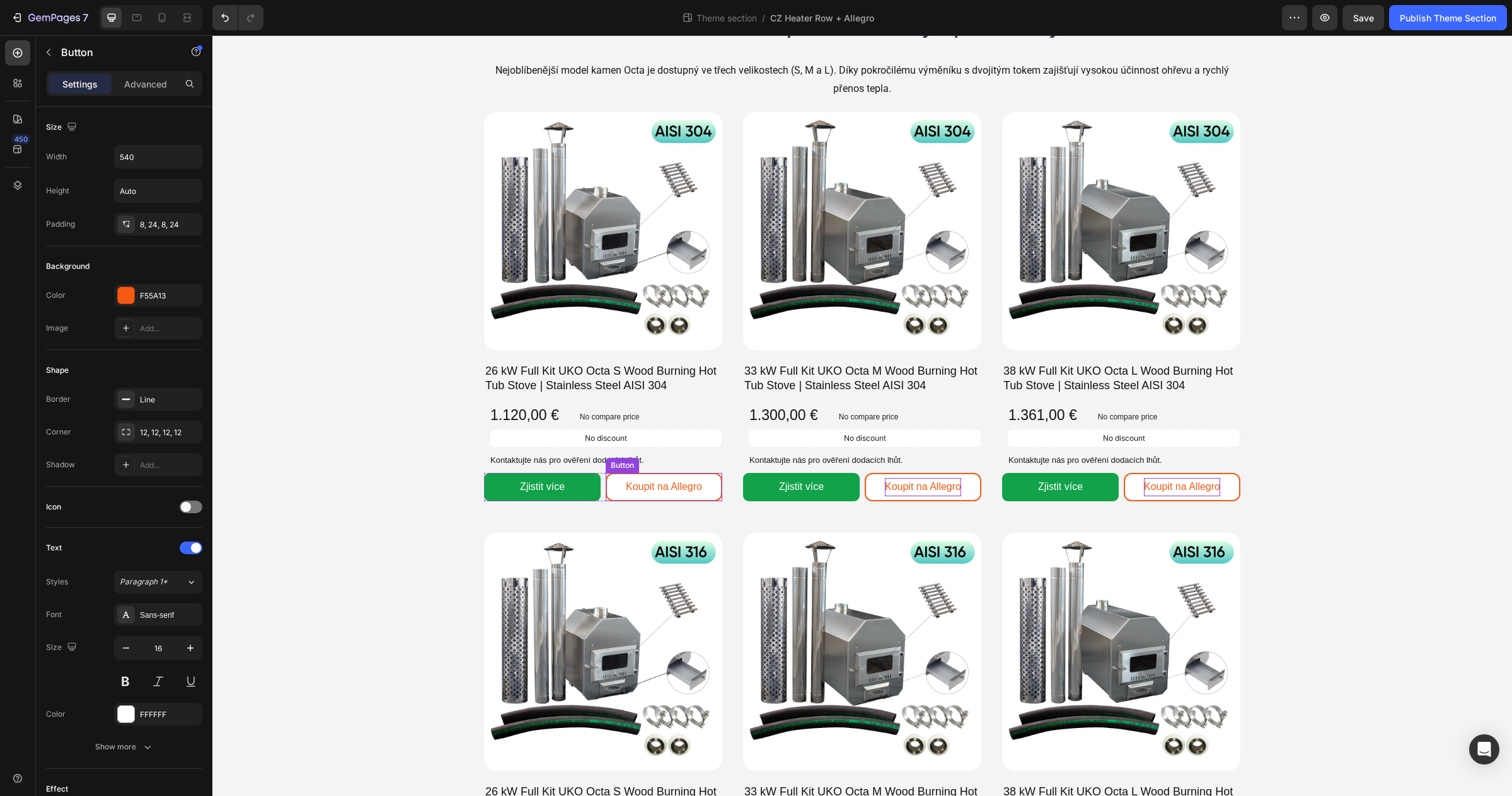
click at [707, 492] on link "Koupit na Allegro" at bounding box center [664, 486] width 116 height 28
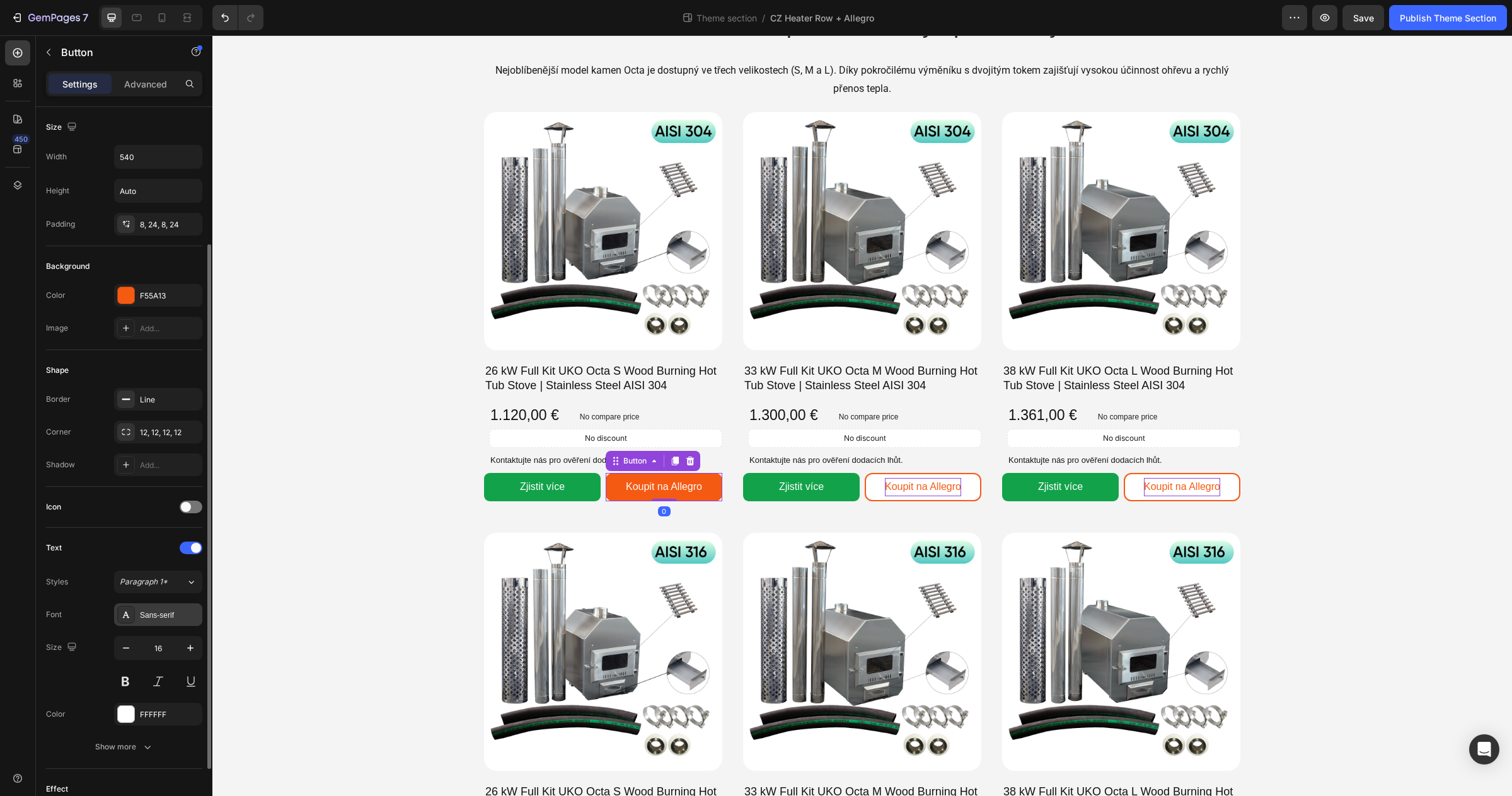
scroll to position [276, 0]
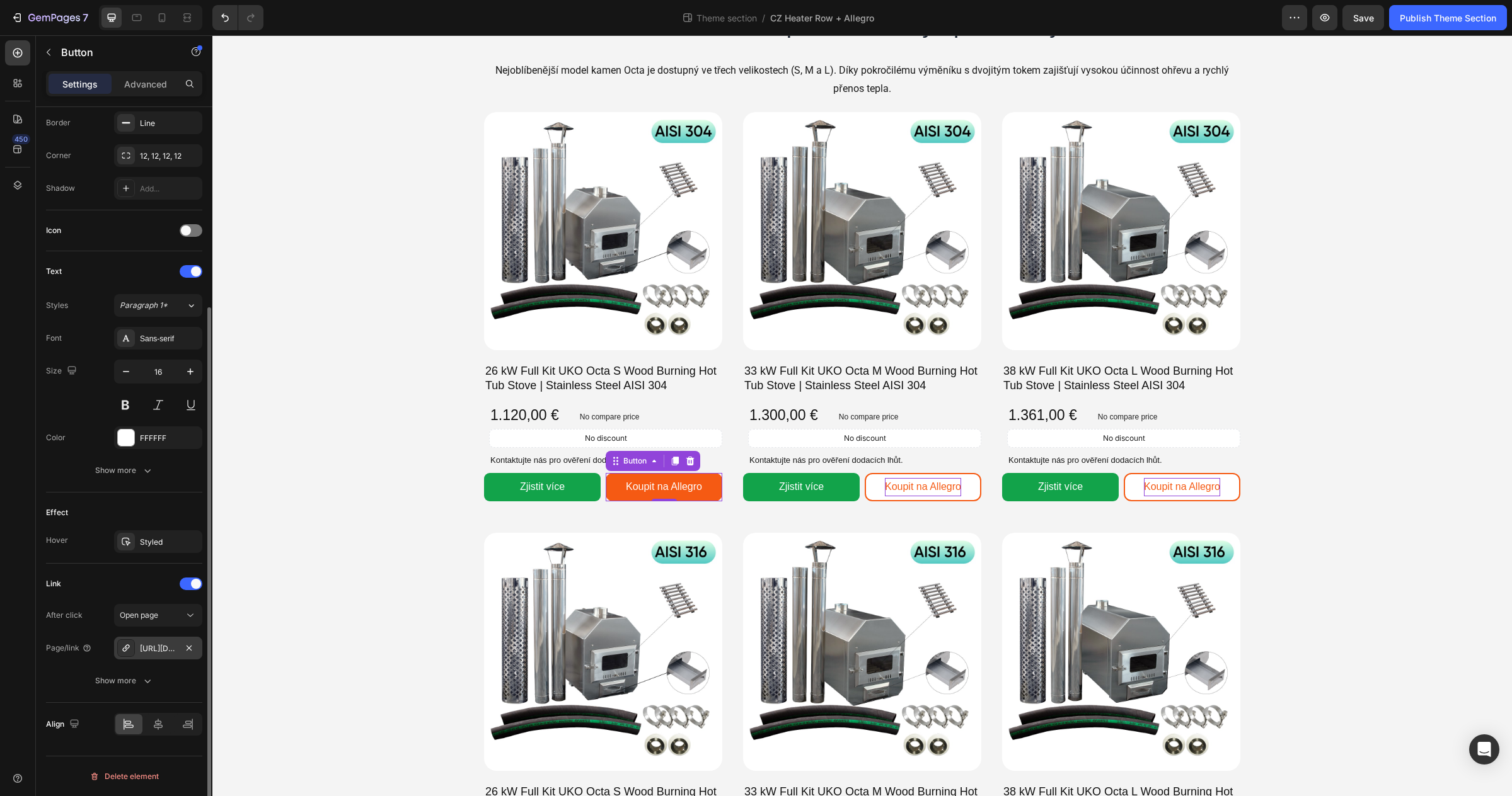
click at [154, 646] on div "https://allegro.pl/oferta/26-kw-piec-do-balii-ogrodowej-pelny-zestaw-octa-s-500…" at bounding box center [158, 649] width 36 height 11
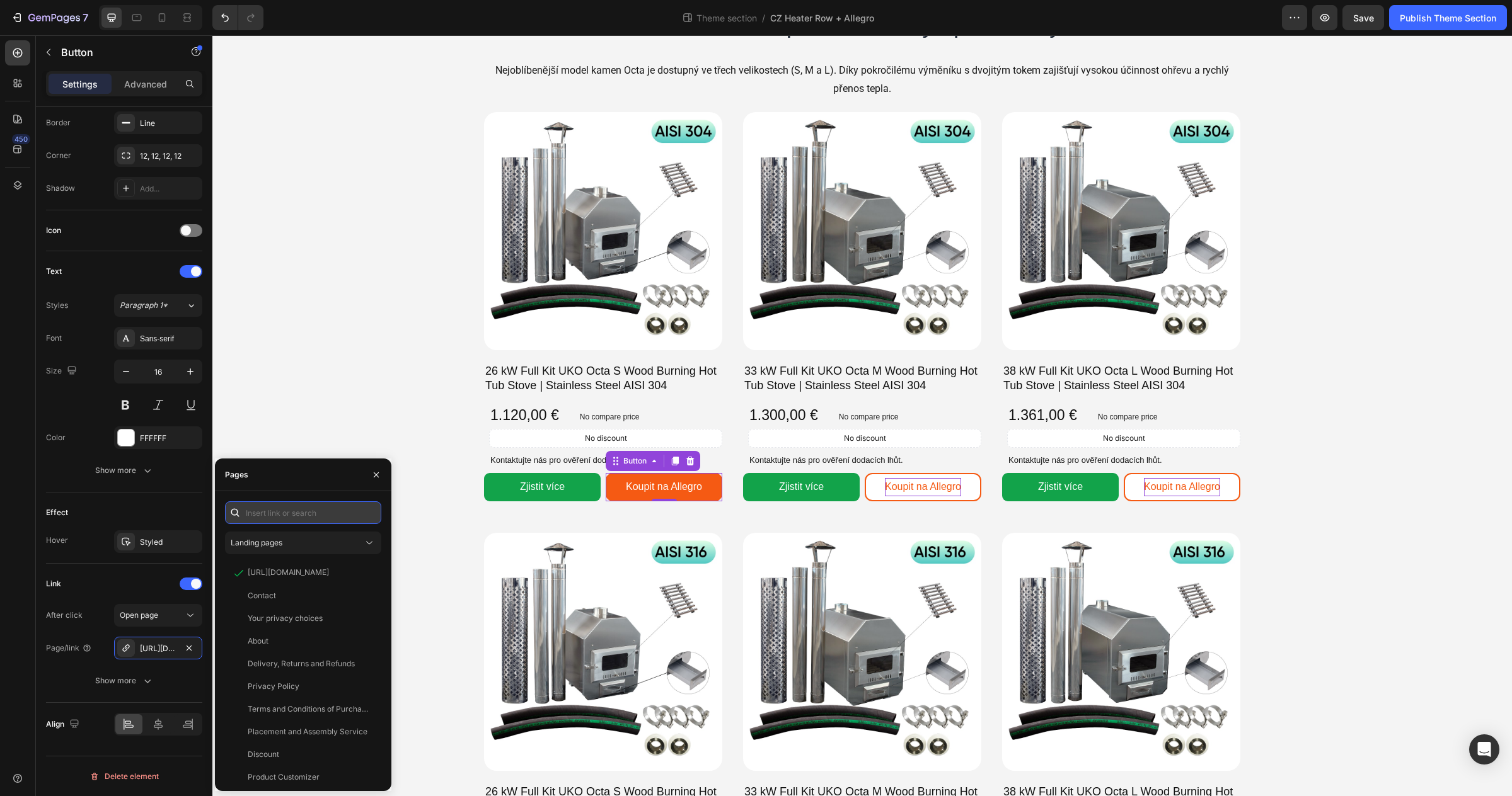
click at [272, 516] on input "text" at bounding box center [302, 512] width 156 height 23
paste input "https://allegro.cz/nabidka/26-kw-externi-kamna-na-virivku-uko-octa-s-aisi-304-u…"
type input "https://allegro.cz/nabidka/26-kw-externi-kamna-na-virivku-uko-octa-s-aisi-304-u…"
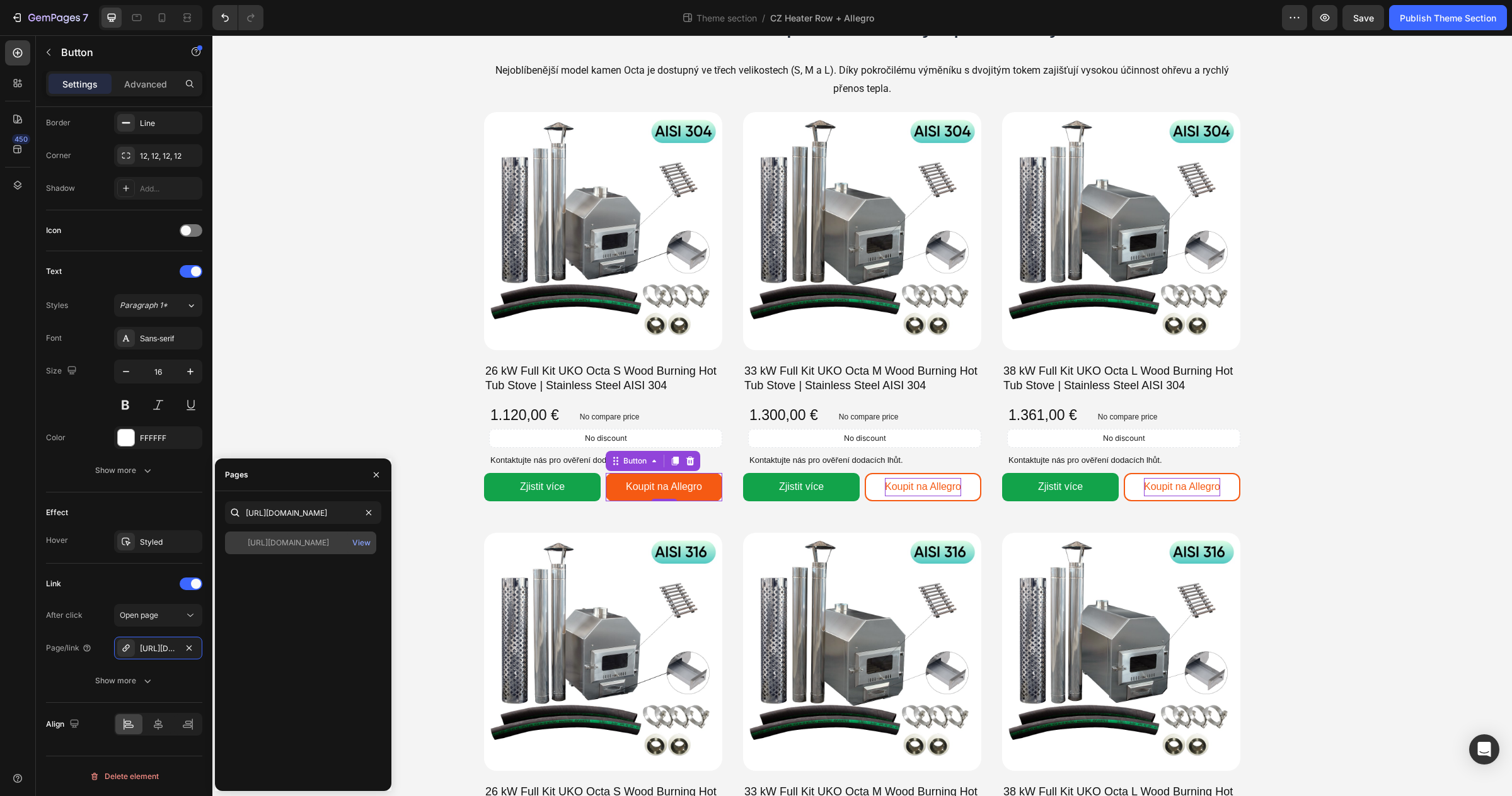
scroll to position [0, 2]
click at [293, 543] on div "https://allegro.cz/nabidka/26-kw-externi-kamna-na-virivku-uko-octa-s-aisi-304-u…" at bounding box center [288, 543] width 82 height 11
click at [896, 491] on p "Koupit na Allegro" at bounding box center [923, 487] width 76 height 19
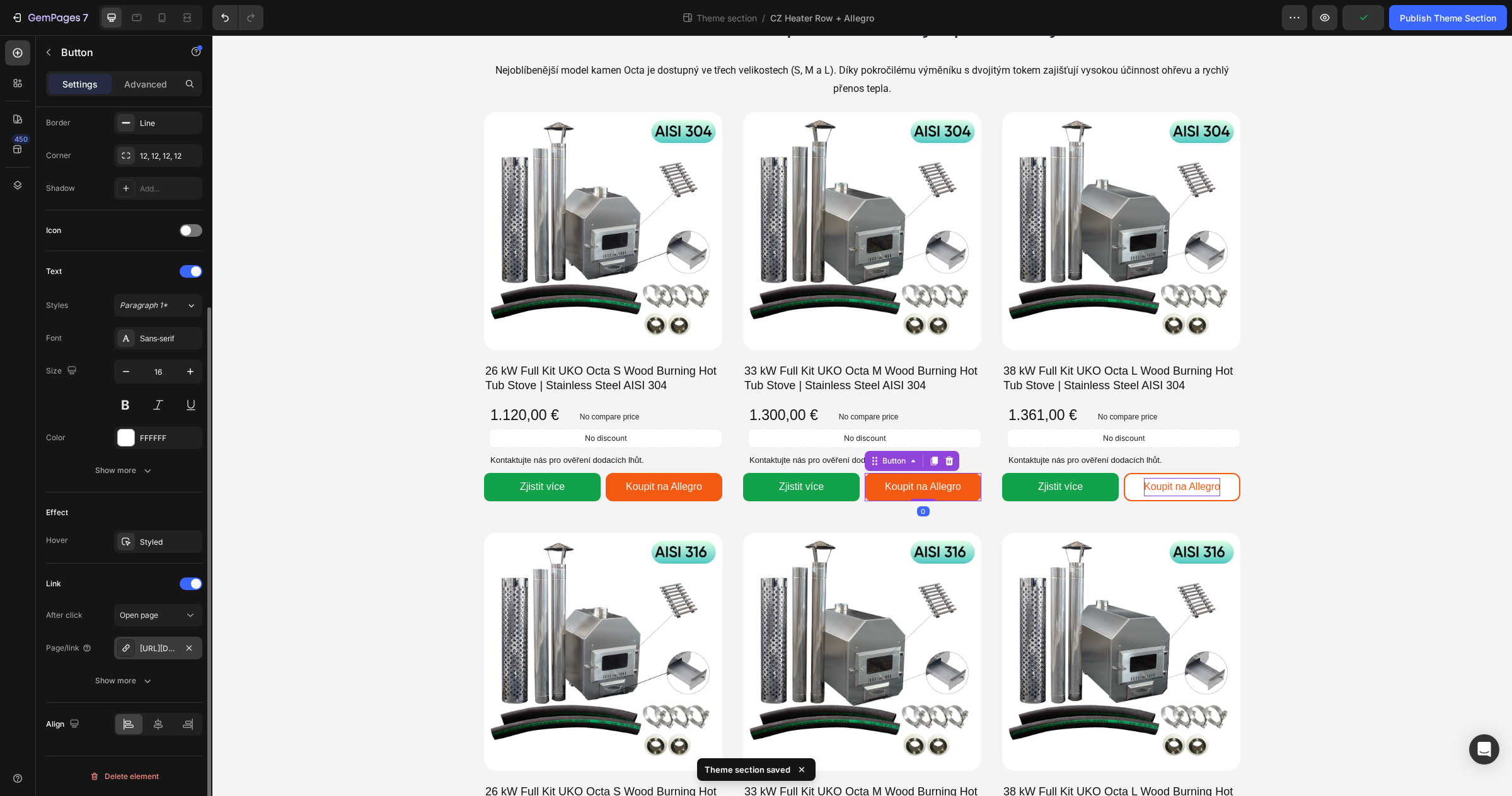
click at [156, 654] on div "https://allegro.pl/oferta/33-kw-piec-do-balii-ogrodowej-pelny-zestaw-aisi-304-u…" at bounding box center [158, 649] width 36 height 11
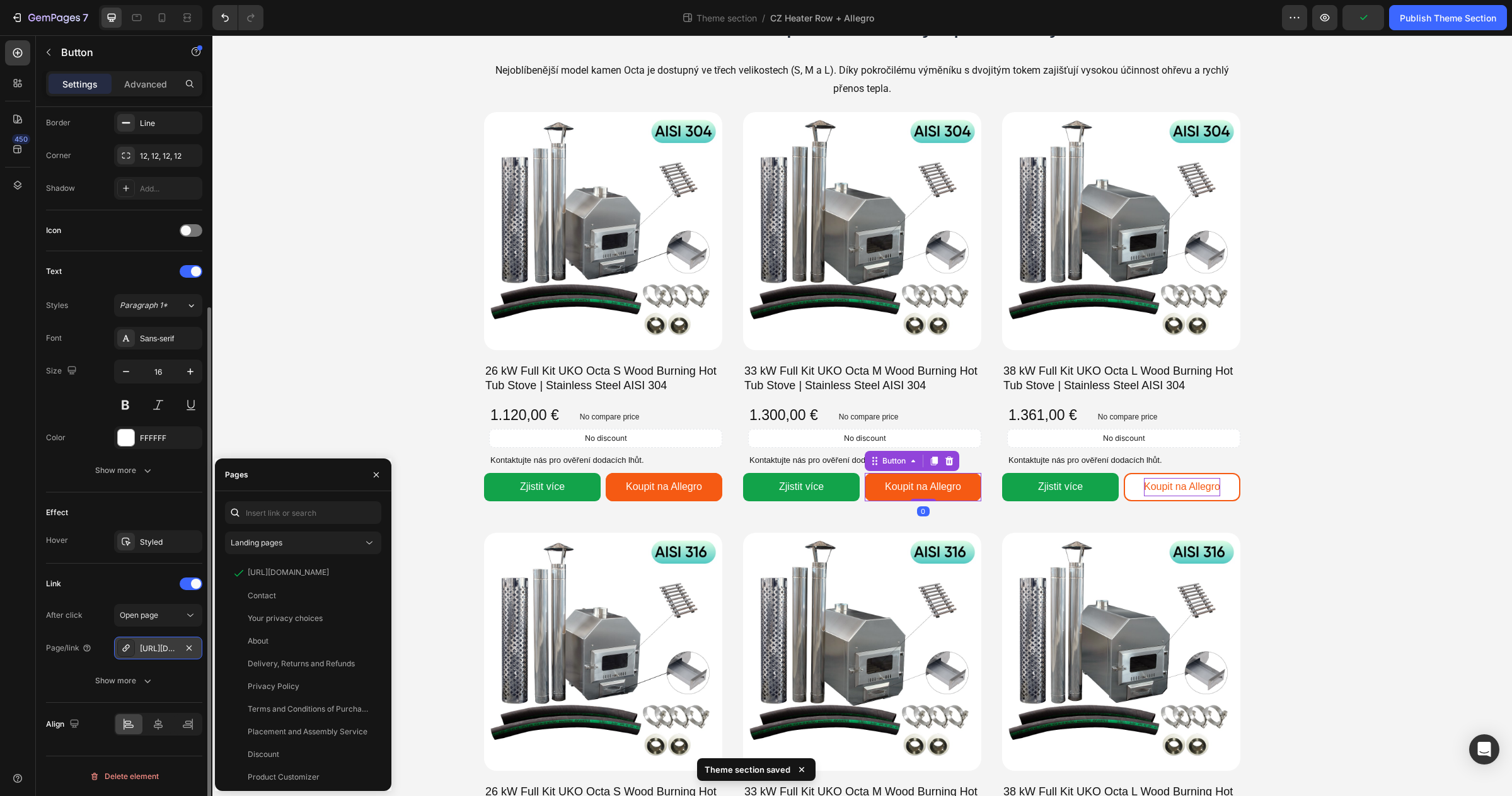
click at [156, 650] on div "https://allegro.pl/oferta/33-kw-piec-do-balii-ogrodowej-pelny-zestaw-aisi-304-u…" at bounding box center [158, 649] width 36 height 11
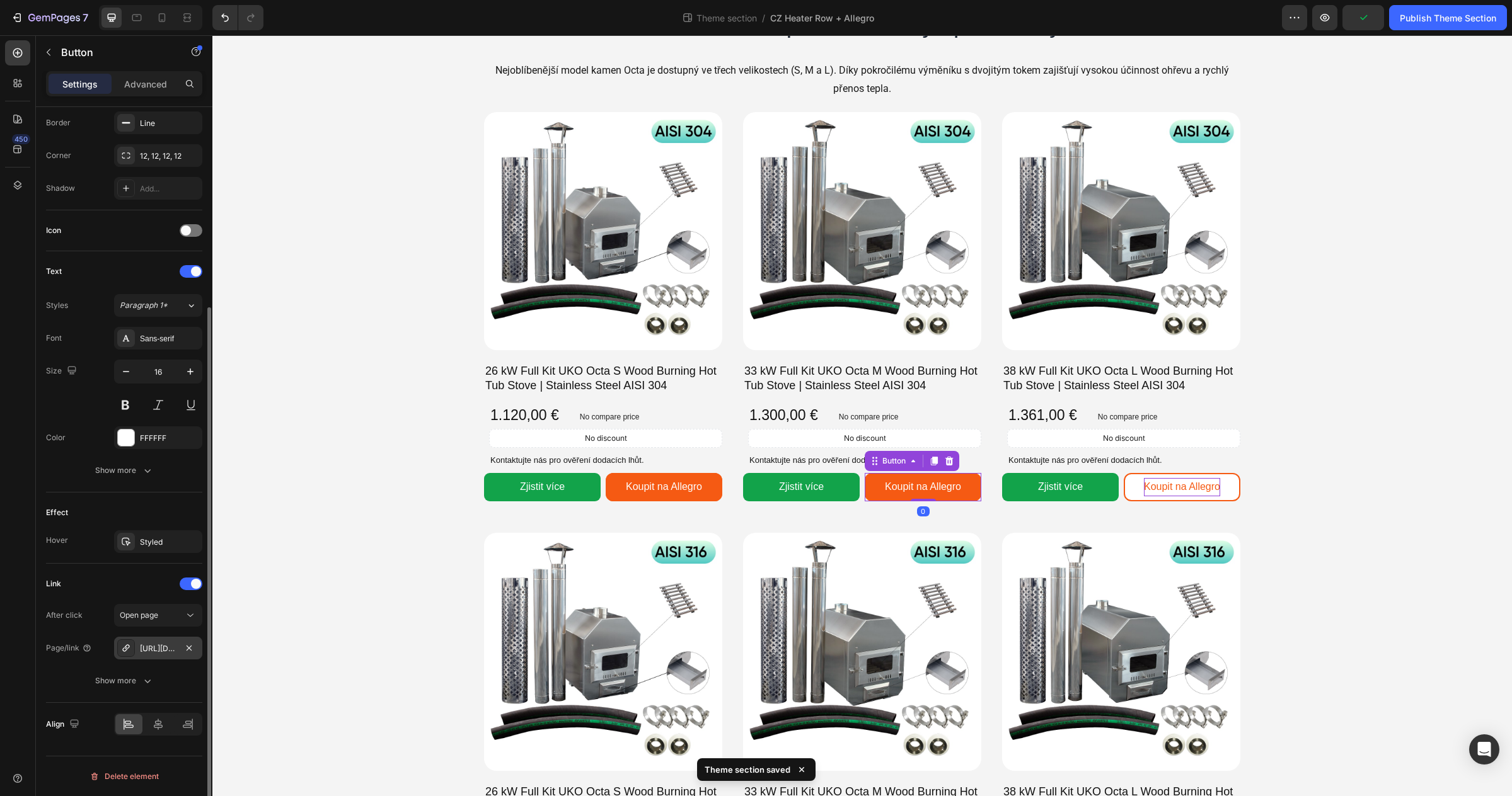
click at [156, 650] on div "https://allegro.pl/oferta/33-kw-piec-do-balii-ogrodowej-pelny-zestaw-aisi-304-u…" at bounding box center [158, 649] width 36 height 11
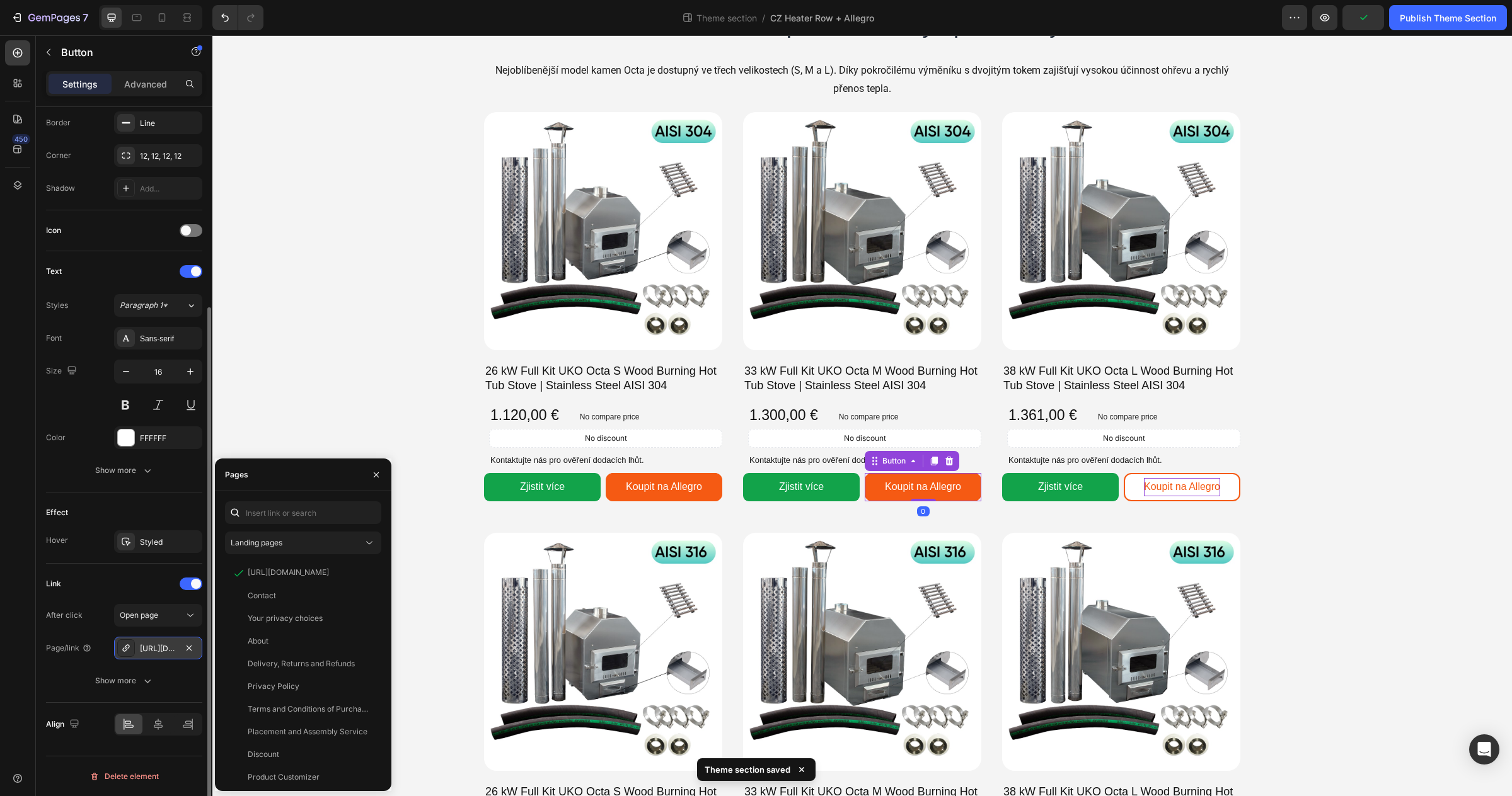
click at [156, 650] on div "https://allegro.pl/oferta/33-kw-piec-do-balii-ogrodowej-pelny-zestaw-aisi-304-u…" at bounding box center [158, 649] width 36 height 11
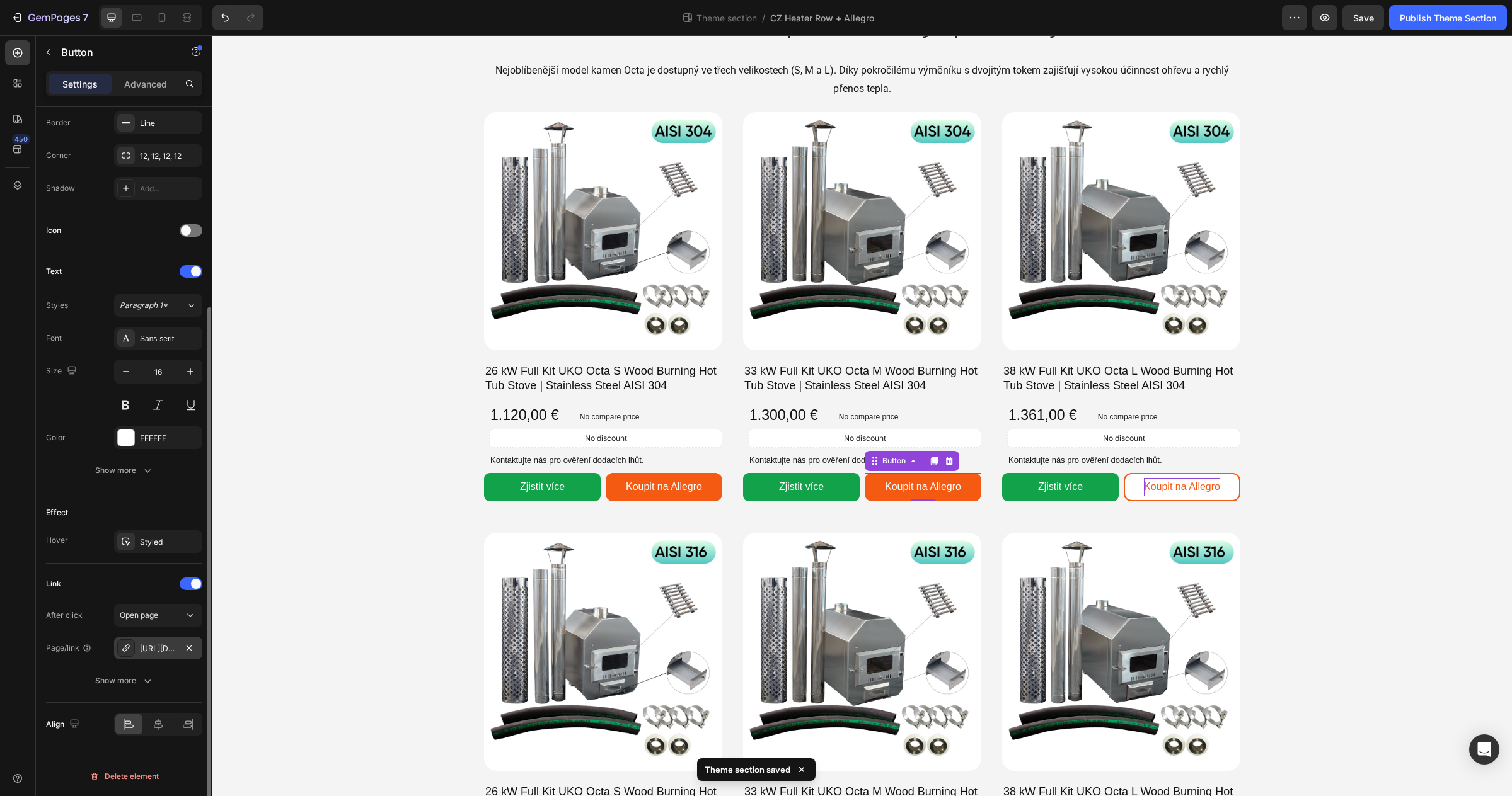
click at [176, 646] on div "https://allegro.pl/oferta/33-kw-piec-do-balii-ogrodowej-pelny-zestaw-aisi-304-u…" at bounding box center [158, 648] width 88 height 23
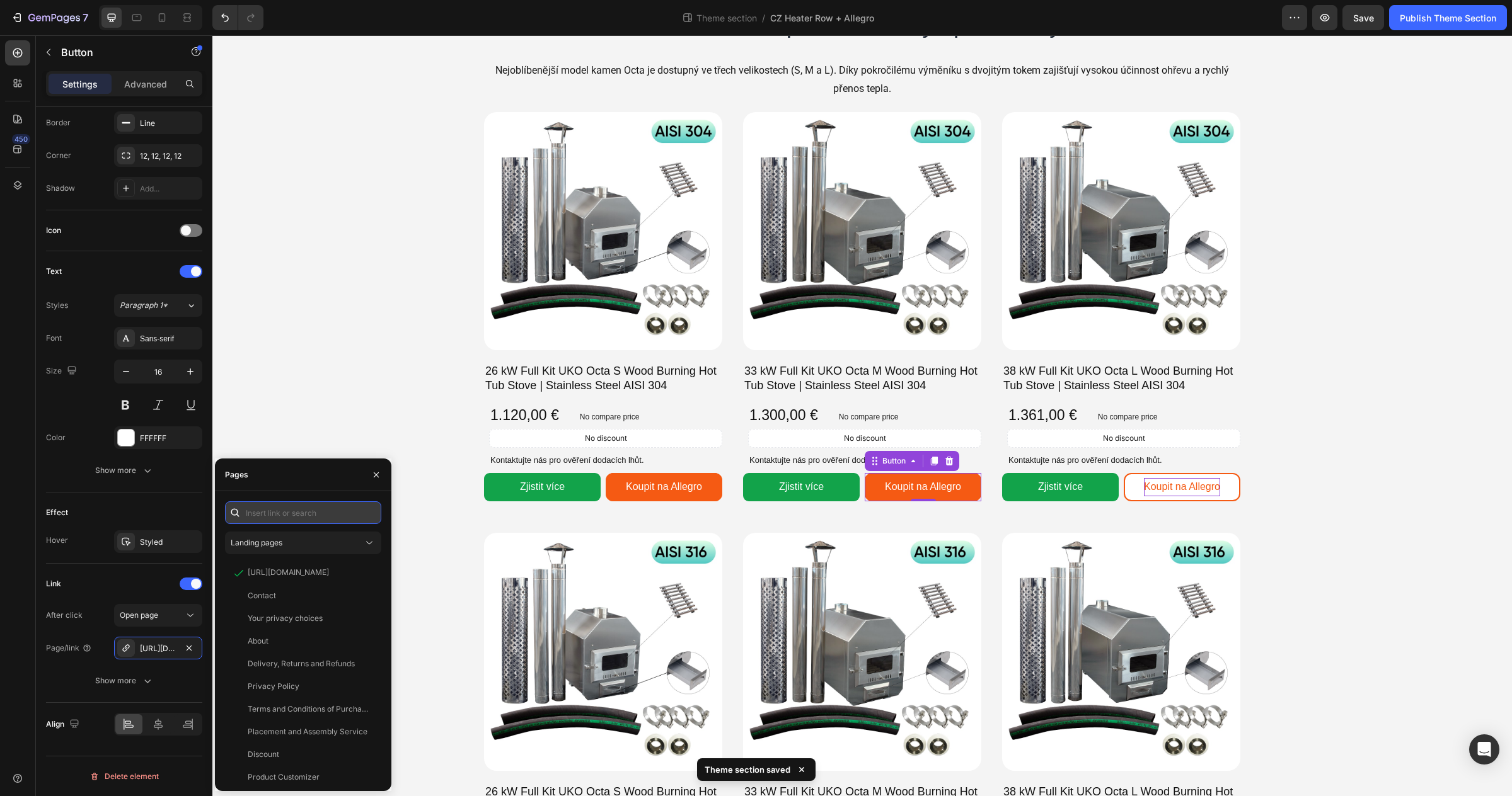
click at [257, 514] on input "text" at bounding box center [302, 512] width 156 height 23
paste input "https://allegro.cz/produkt/gardenvity-48-5-x-70-x-66-cm-cec7466c-11e6-4d71-8ada…"
type input "https://allegro.cz/produkt/gardenvity-48-5-x-70-x-66-cm-cec7466c-11e6-4d71-8ada…"
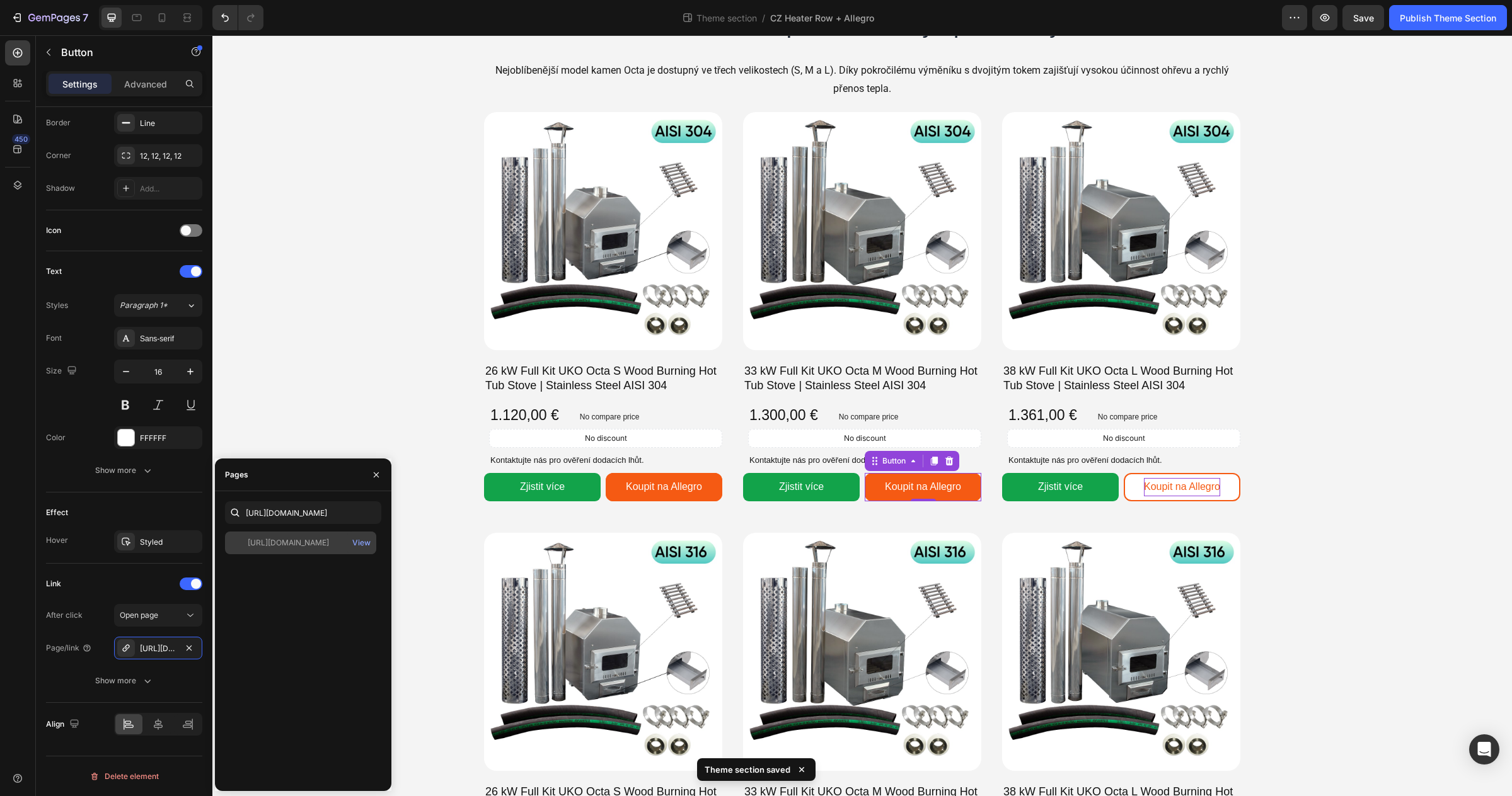
click at [287, 550] on div "https://allegro.cz/produkt/gardenvity-48-5-x-70-x-66-cm-cec7466c-11e6-4d71-8ada…" at bounding box center [300, 543] width 151 height 23
click at [1168, 470] on div "Product Images 38 kW Full Kit UKO Octa L Wood Burning Hot Tub Stove | Stainless…" at bounding box center [1121, 310] width 239 height 395
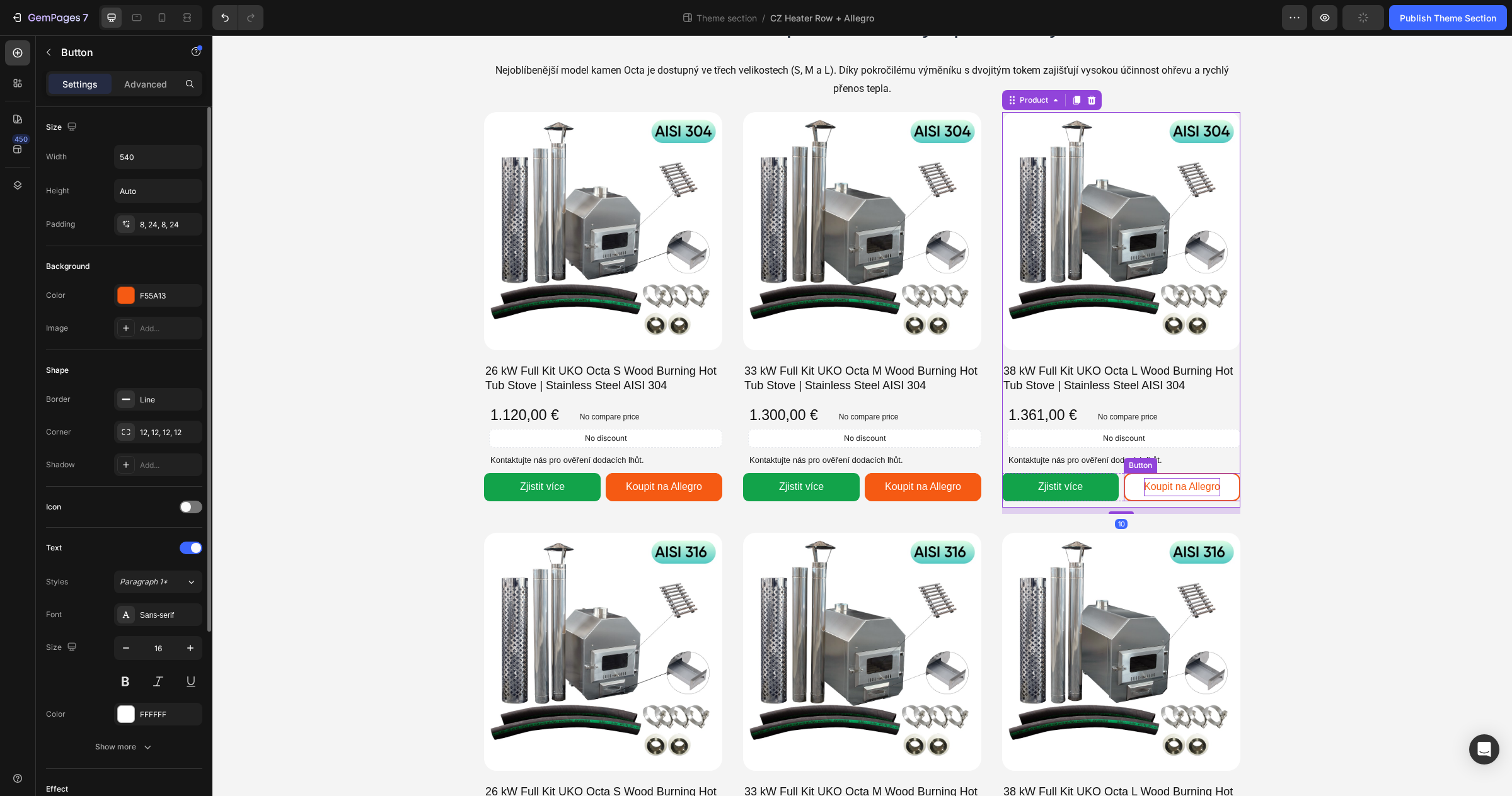
click at [1167, 490] on p "Koupit na Allegro" at bounding box center [1182, 487] width 76 height 19
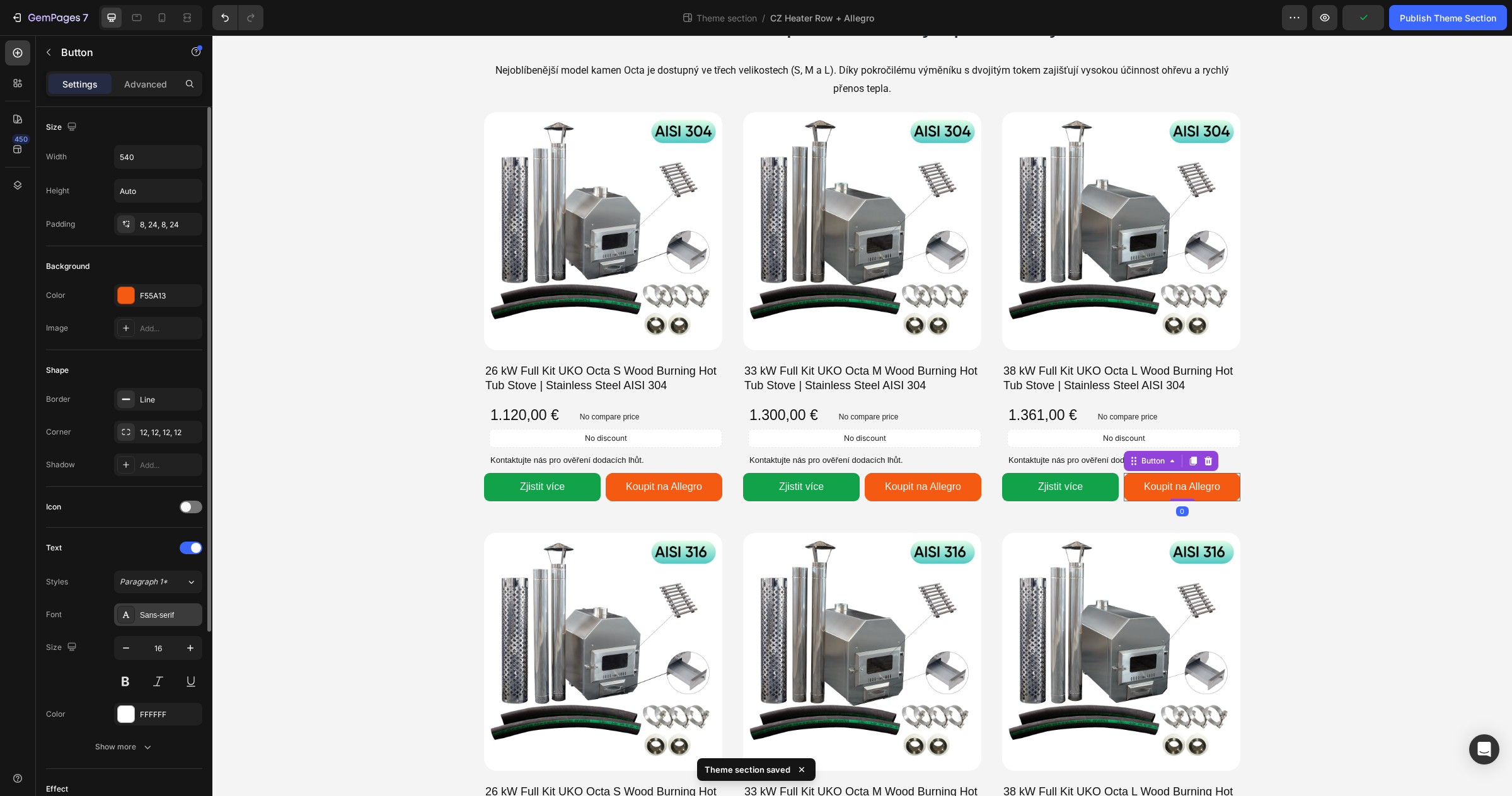
click at [156, 609] on div "Sans-serif" at bounding box center [169, 615] width 59 height 11
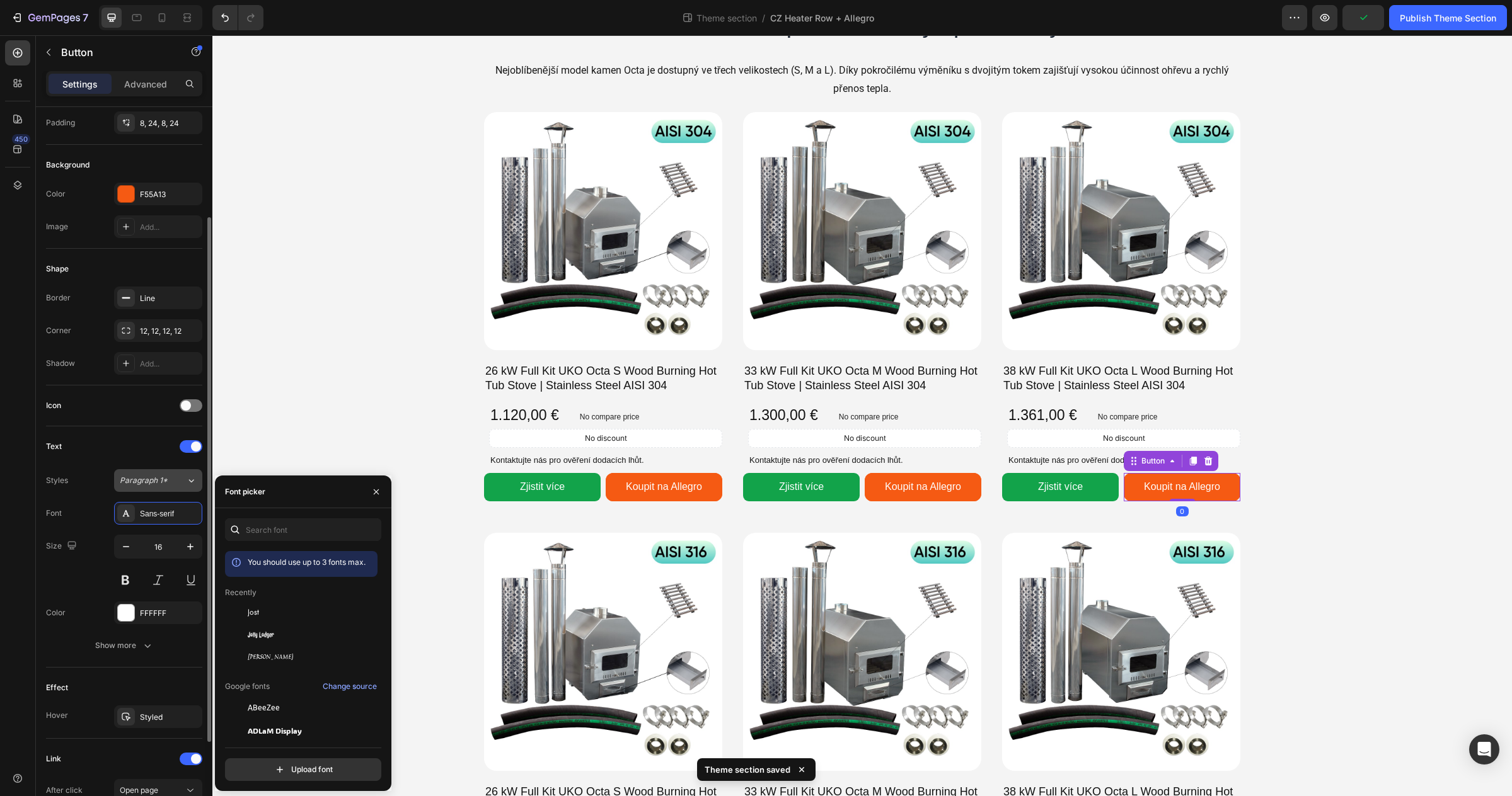
scroll to position [276, 0]
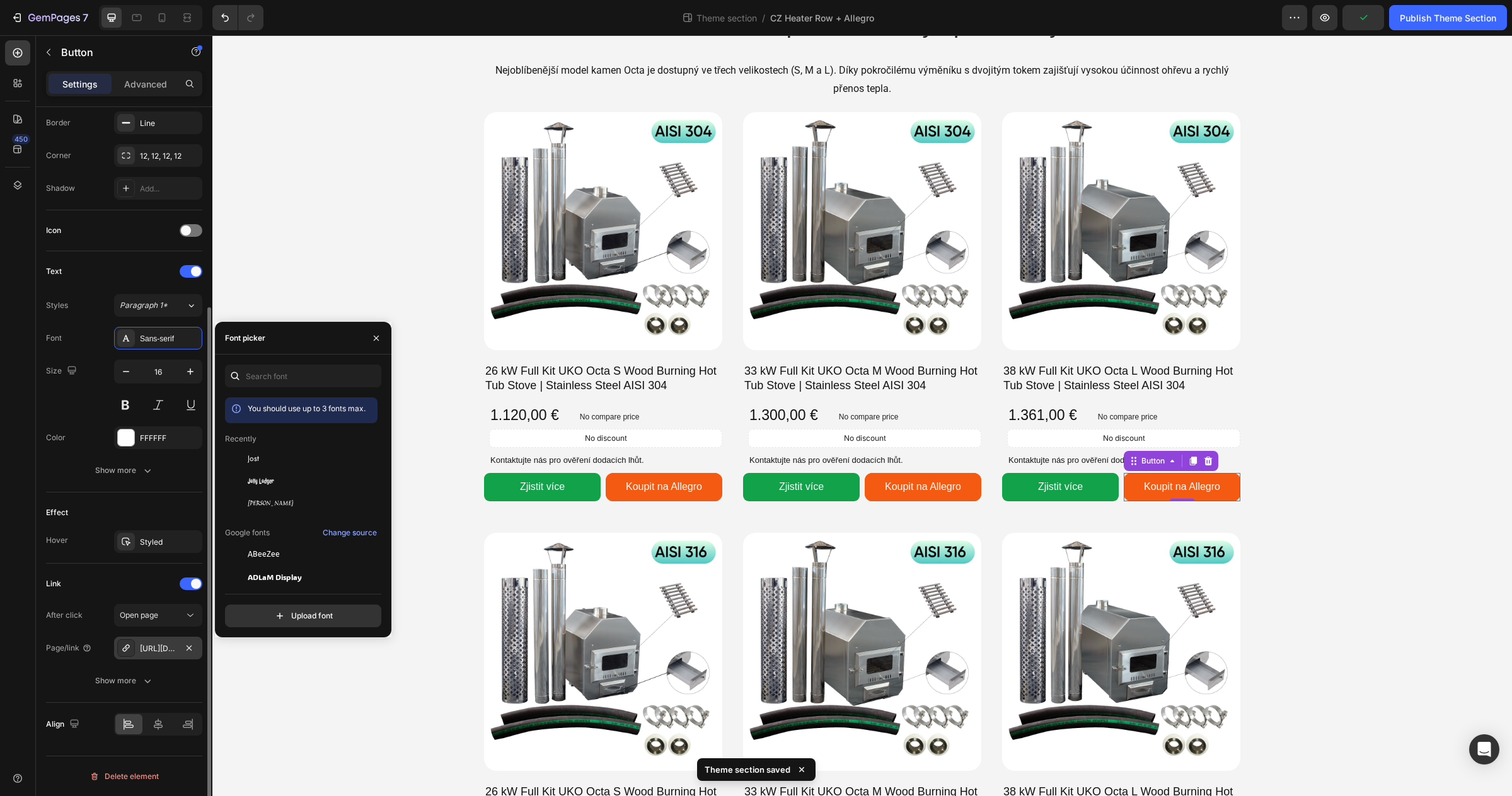
click at [158, 644] on div "https://allegro.pl/oferta/38-kw-zewnetrzna-grzalka-do-wanny-z-hydromasazem-full…" at bounding box center [158, 649] width 36 height 11
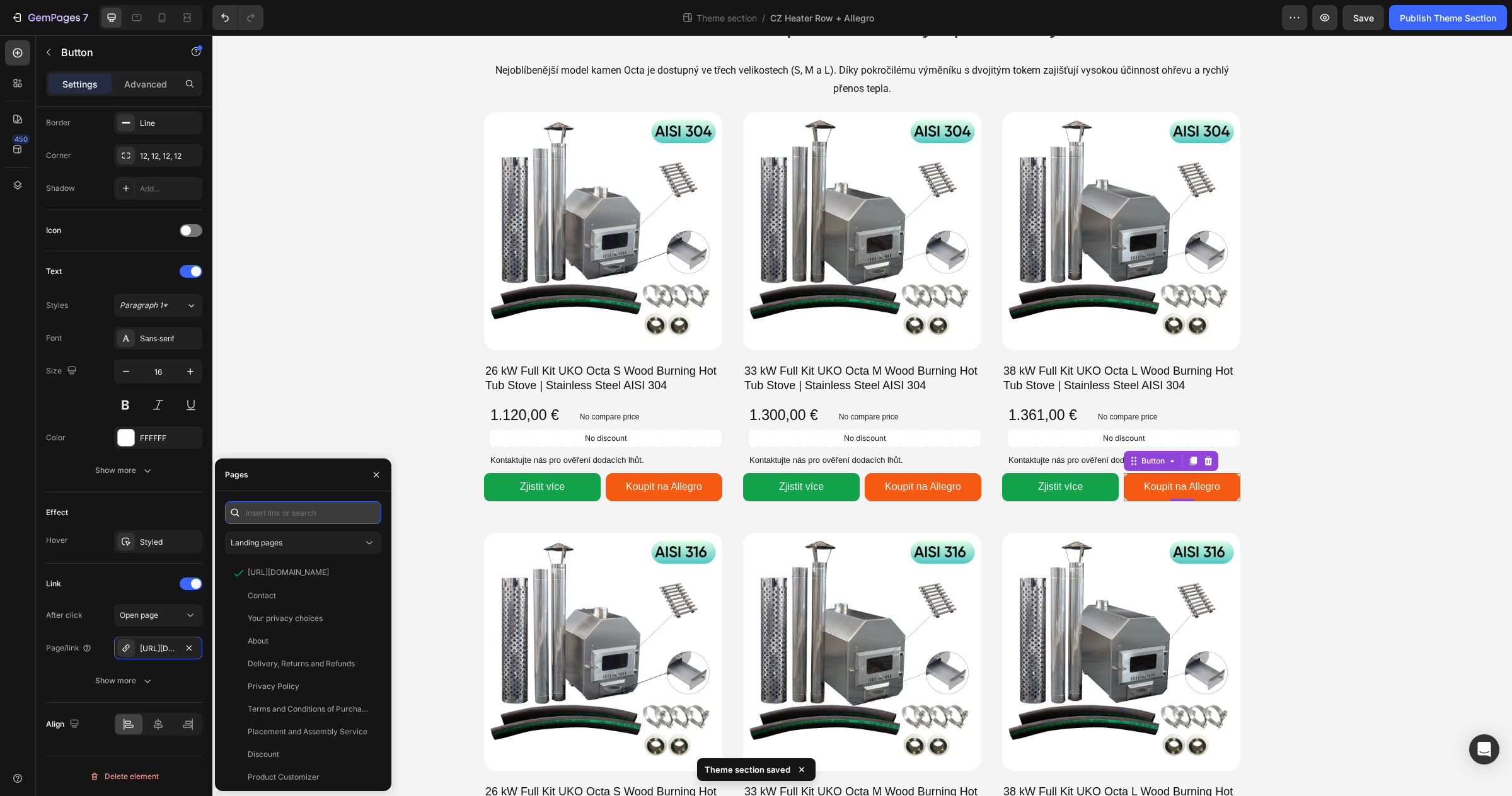
click at [267, 516] on input "text" at bounding box center [302, 512] width 156 height 23
paste input "https://allegro.cz/produkt/gardenvity-48-5-x-85-2-x-66-cm-eae72d42-d6a2-4994-aa…"
type input "https://allegro.cz/produkt/gardenvity-48-5-x-85-2-x-66-cm-eae72d42-d6a2-4994-aa…"
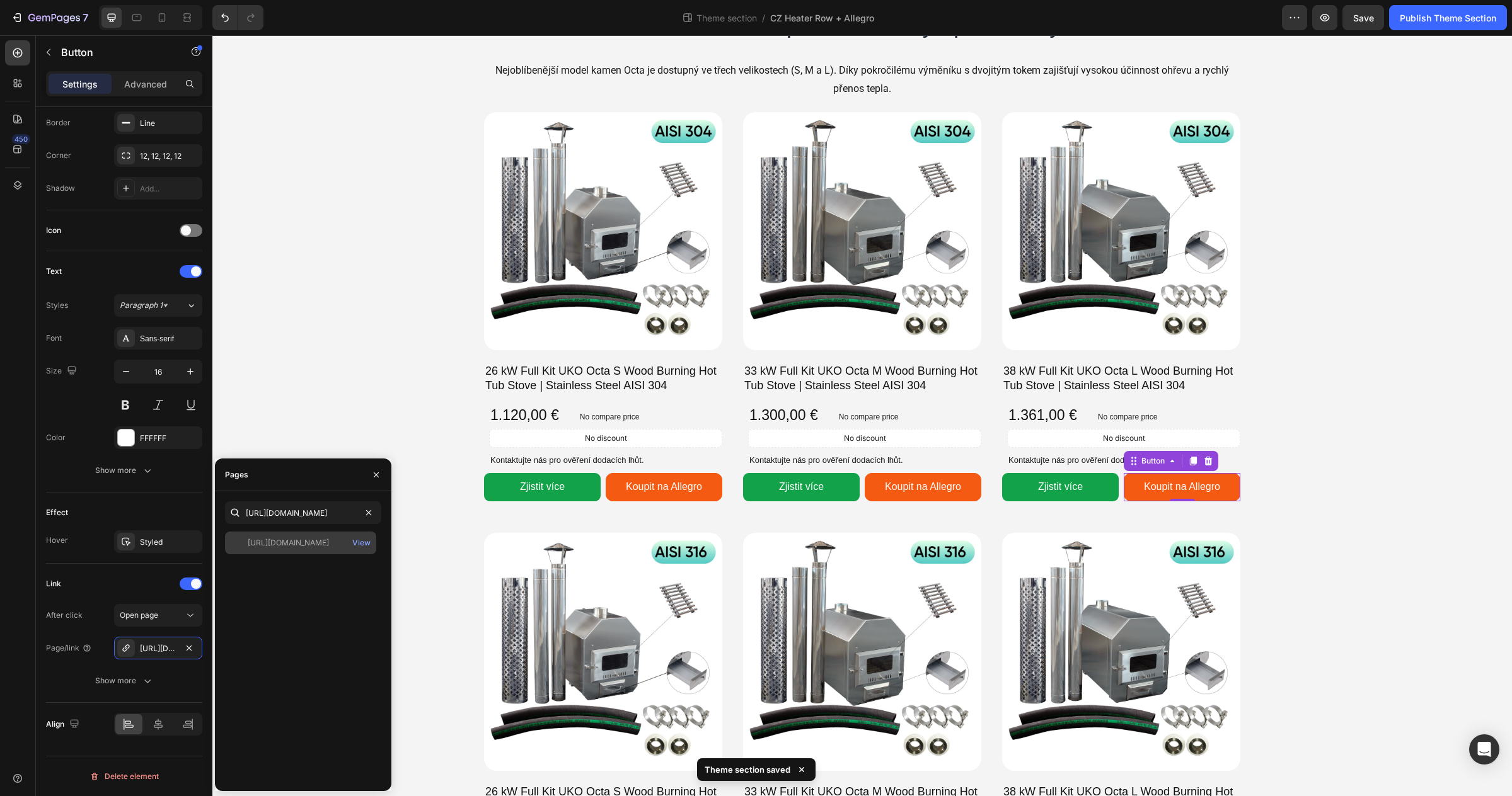
click at [290, 544] on div "https://allegro.cz/produkt/gardenvity-48-5-x-85-2-x-66-cm-eae72d42-d6a2-4994-aa…" at bounding box center [288, 543] width 82 height 11
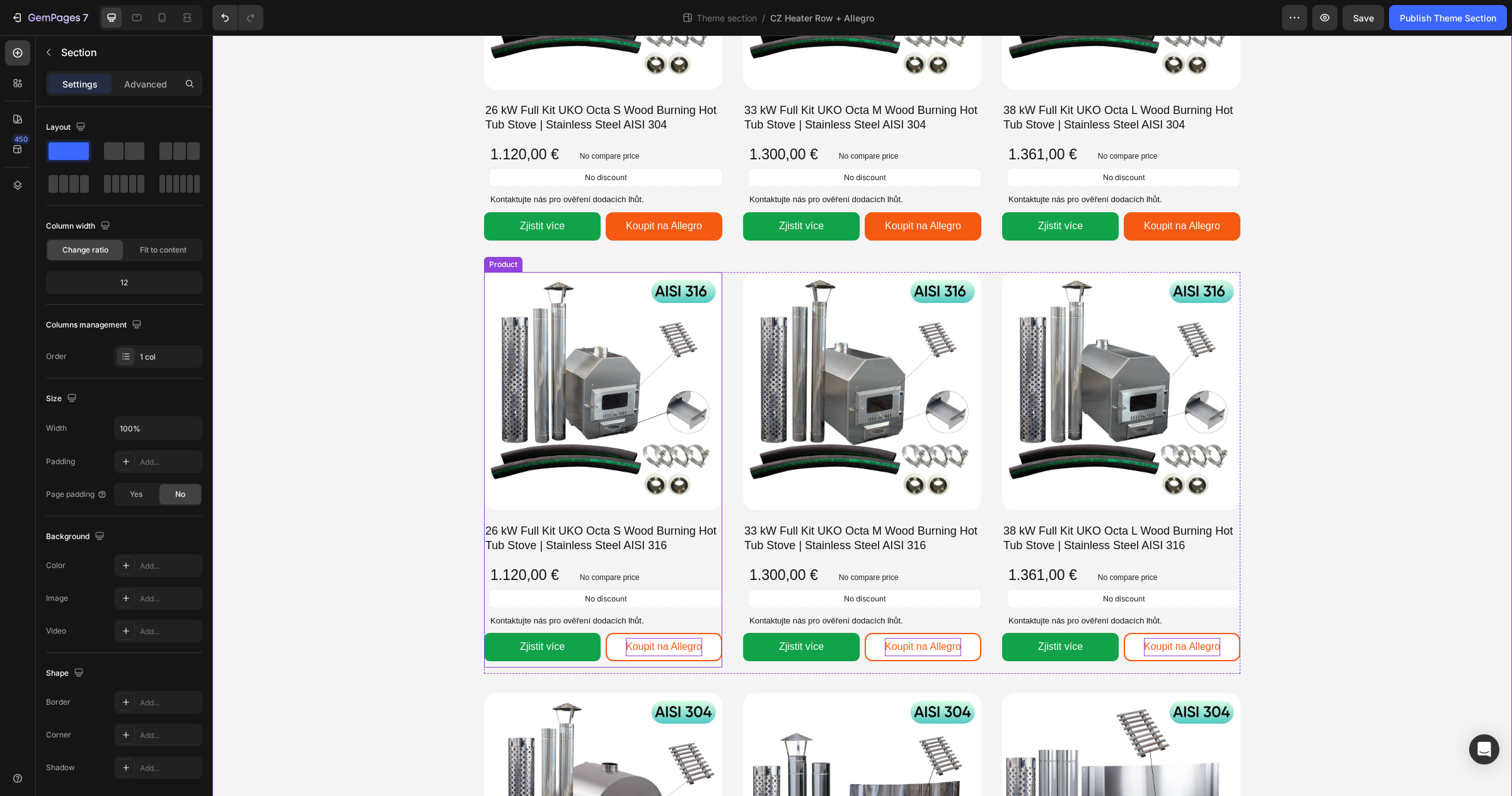
scroll to position [607, 0]
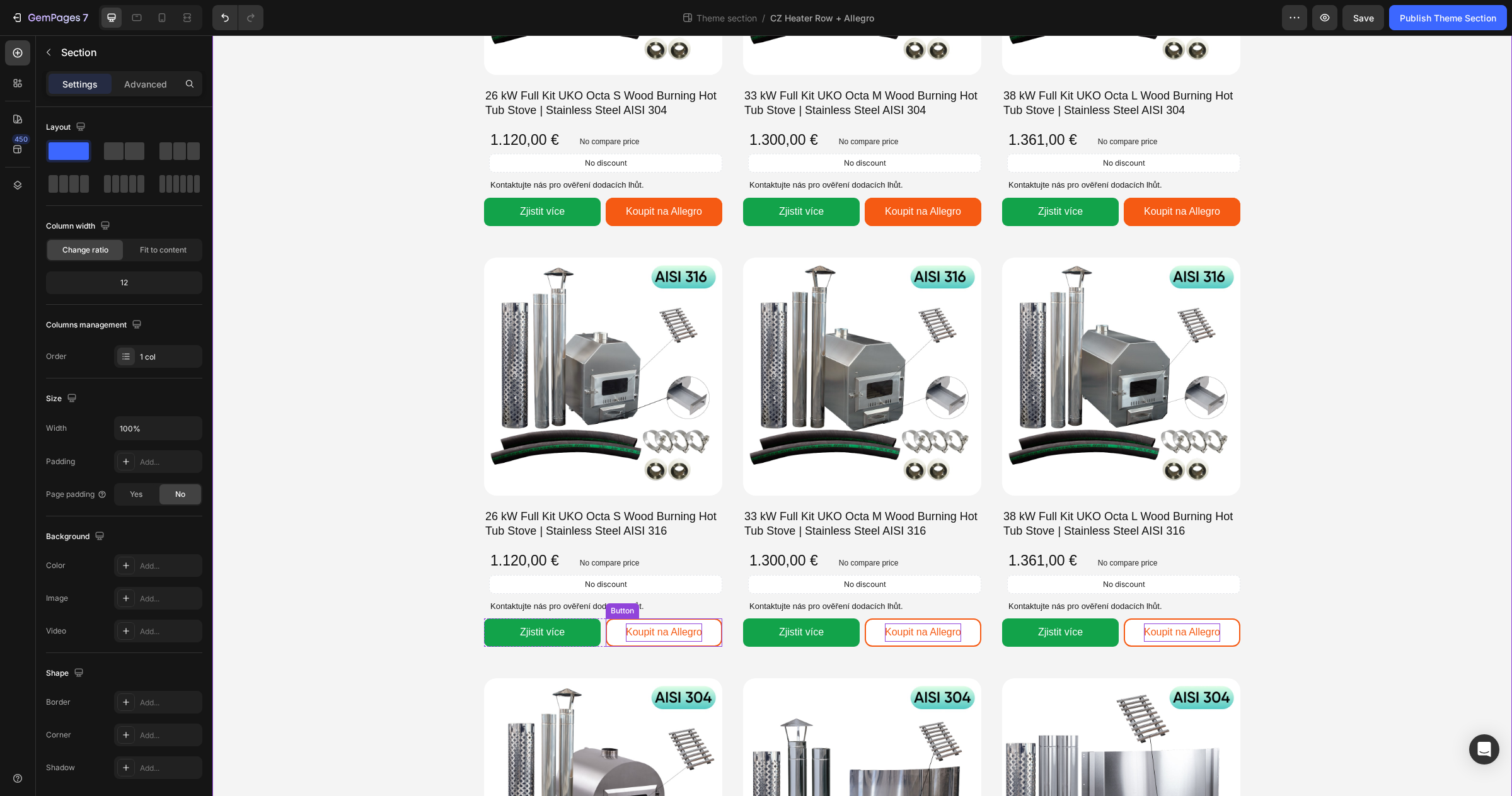
click at [698, 621] on link "Koupit na Allegro" at bounding box center [664, 632] width 116 height 28
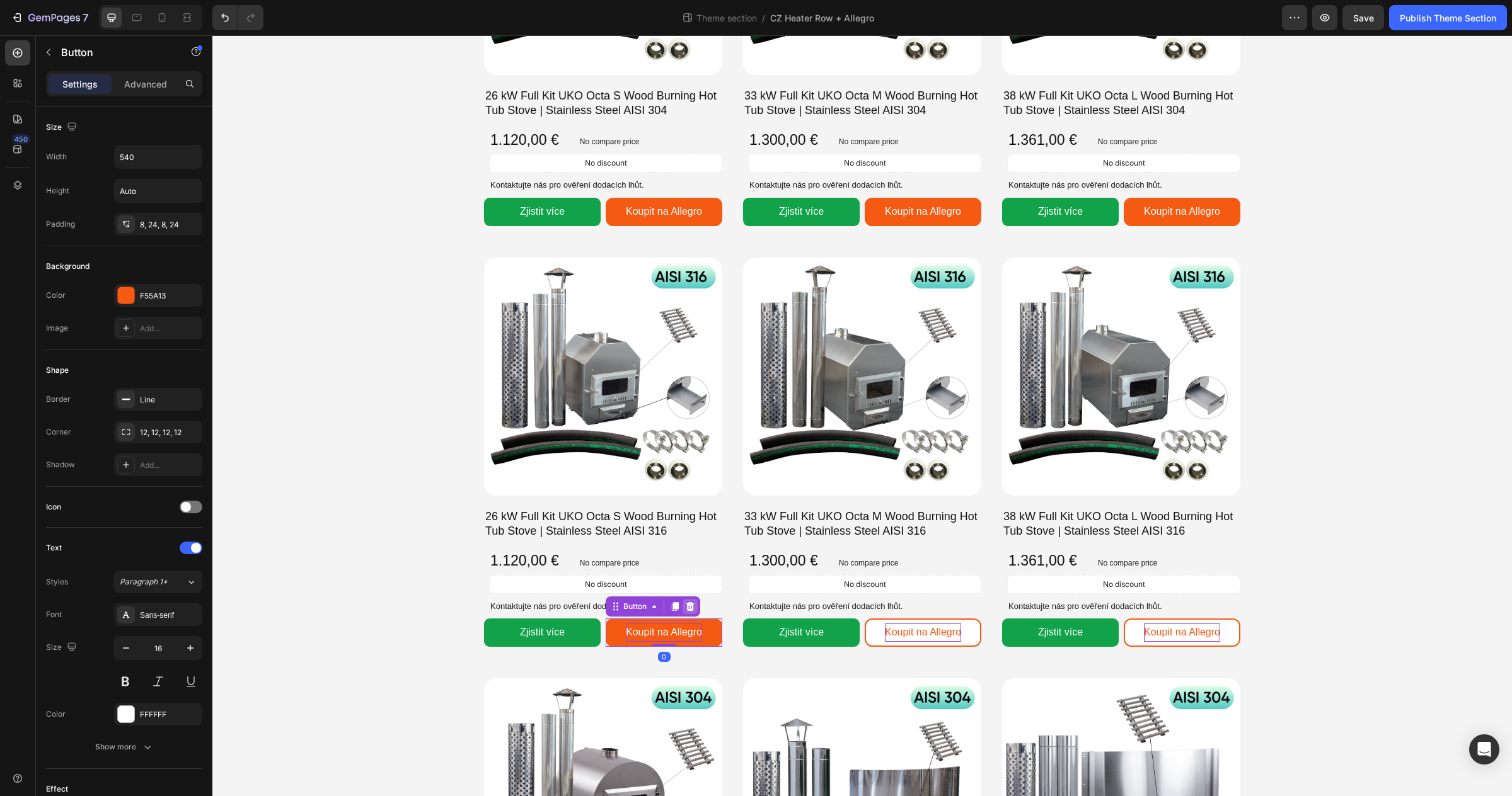
click at [695, 609] on icon at bounding box center [690, 606] width 10 height 10
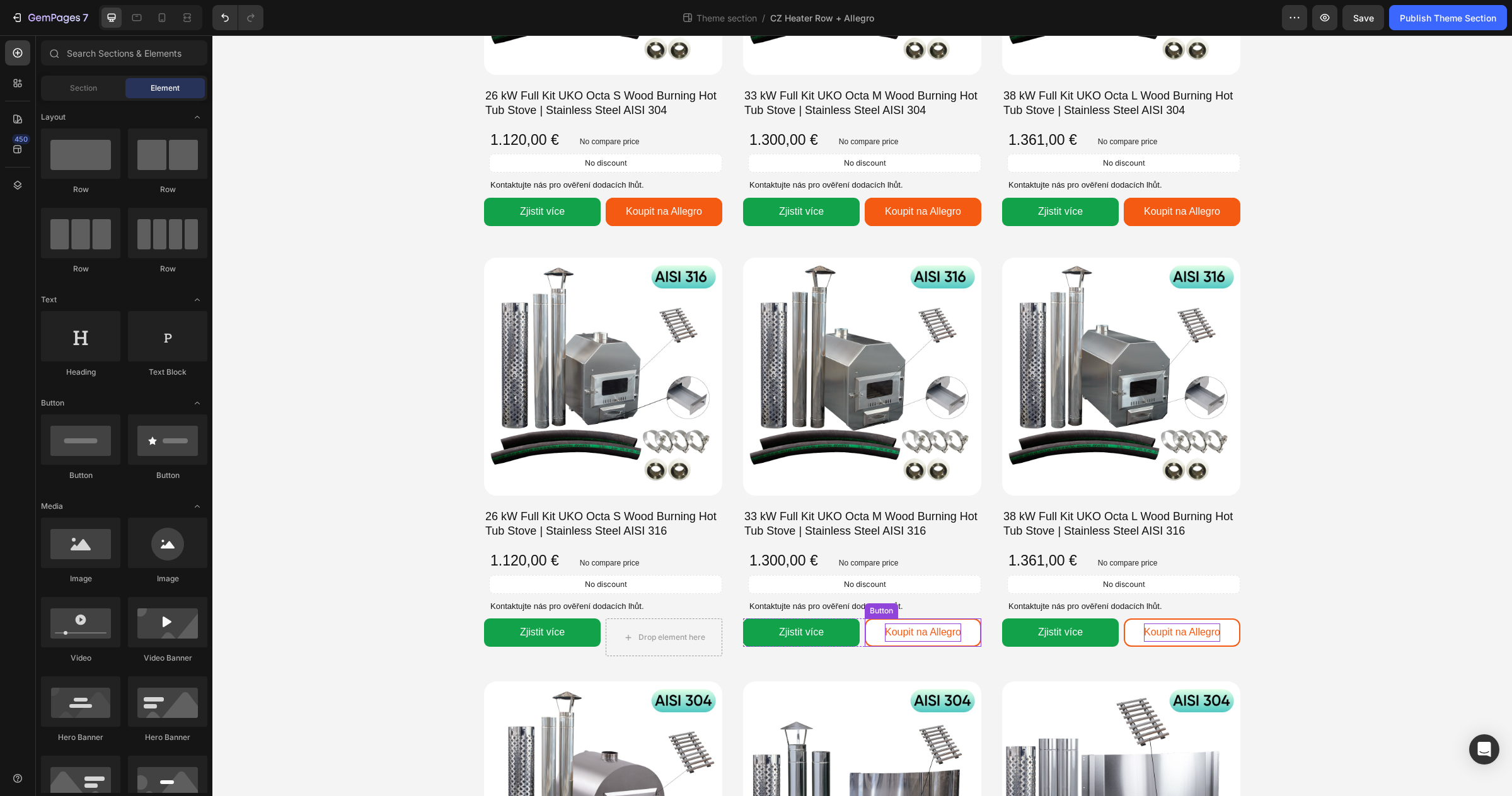
click at [922, 632] on span "Koupit na Allegro" at bounding box center [923, 632] width 76 height 11
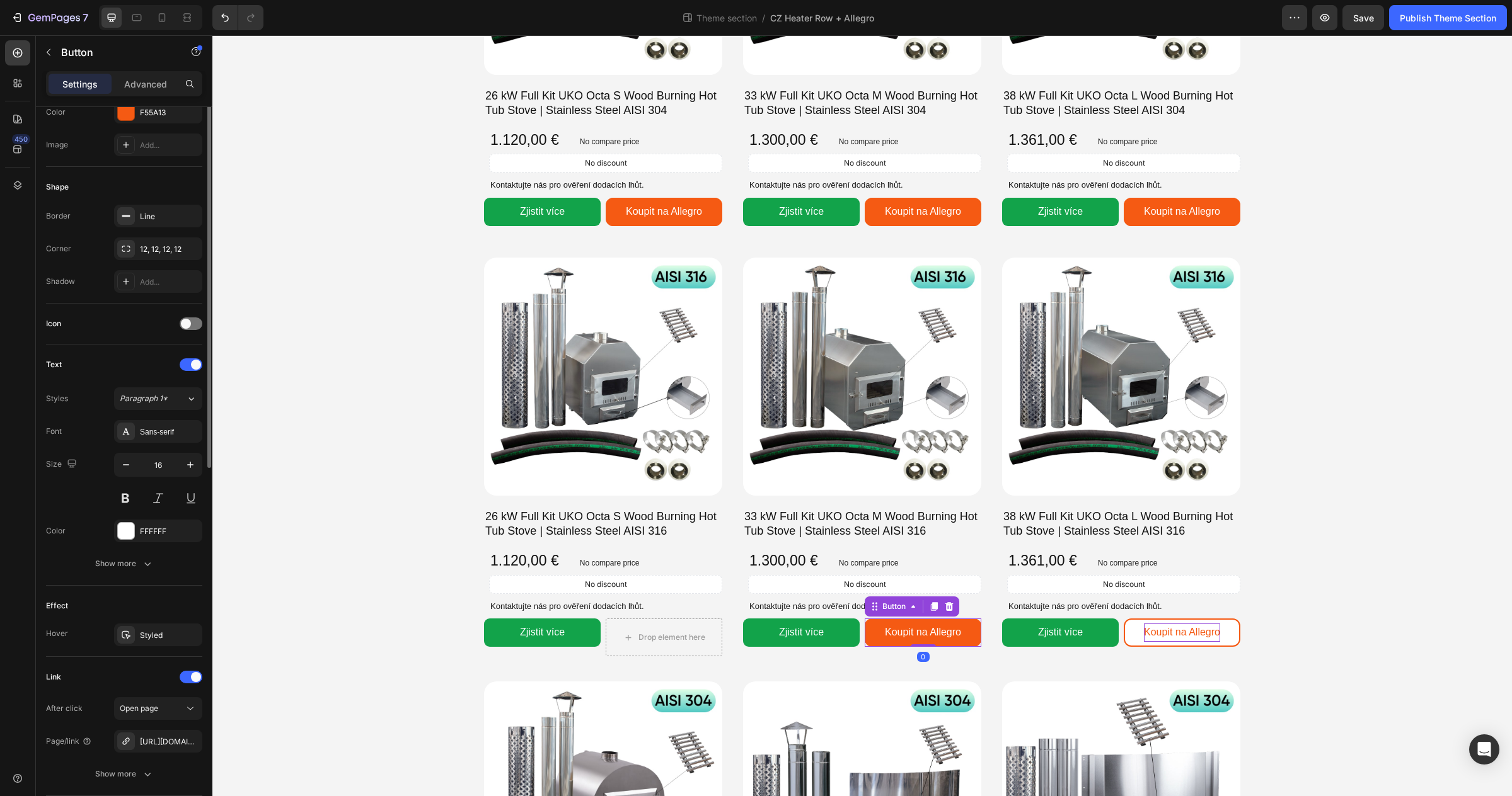
scroll to position [276, 0]
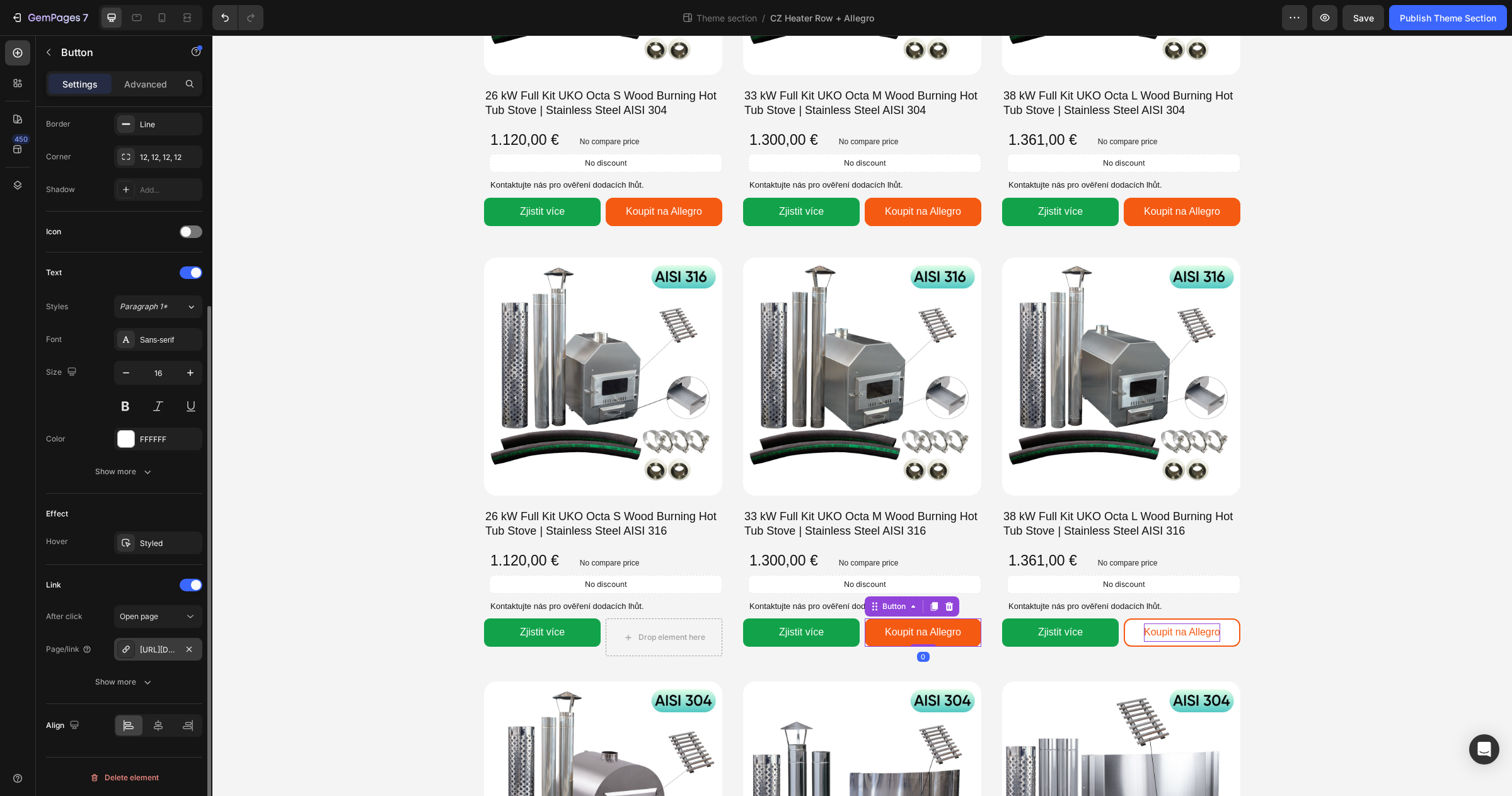
click at [143, 647] on div "https://allegro.pl/oferta/33-kw-piec-do-balii-ogrodowej-pelny-zestaw-aisi-316-u…" at bounding box center [158, 650] width 36 height 11
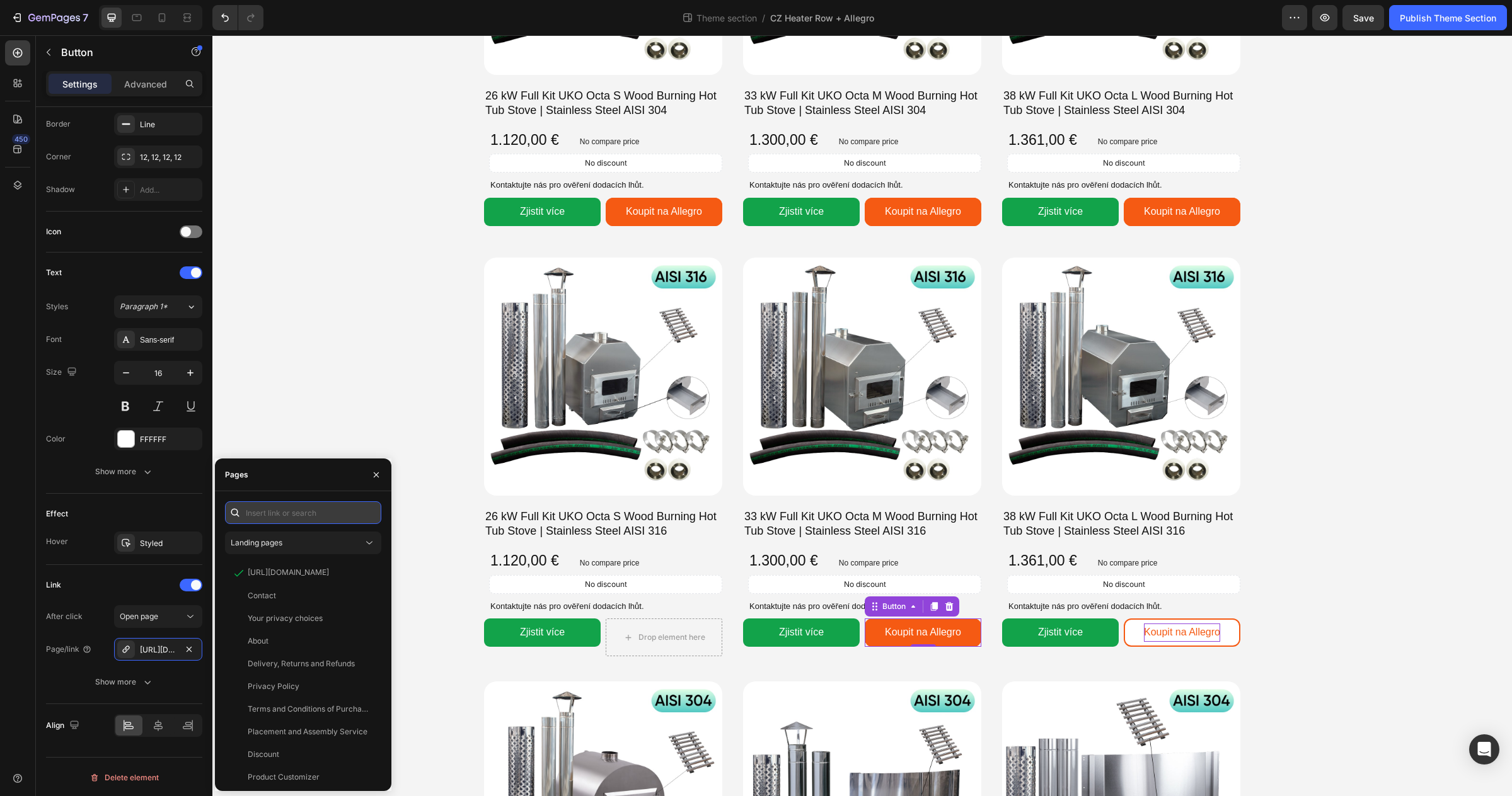
click at [275, 508] on input "text" at bounding box center [302, 512] width 156 height 23
paste input "https://allegro.cz/produkt/33-kw-kamna-pro-zahradni-balii-kompletni-sada-aisi-3…"
type input "https://allegro.cz/produkt/33-kw-kamna-pro-zahradni-balii-kompletni-sada-aisi-3…"
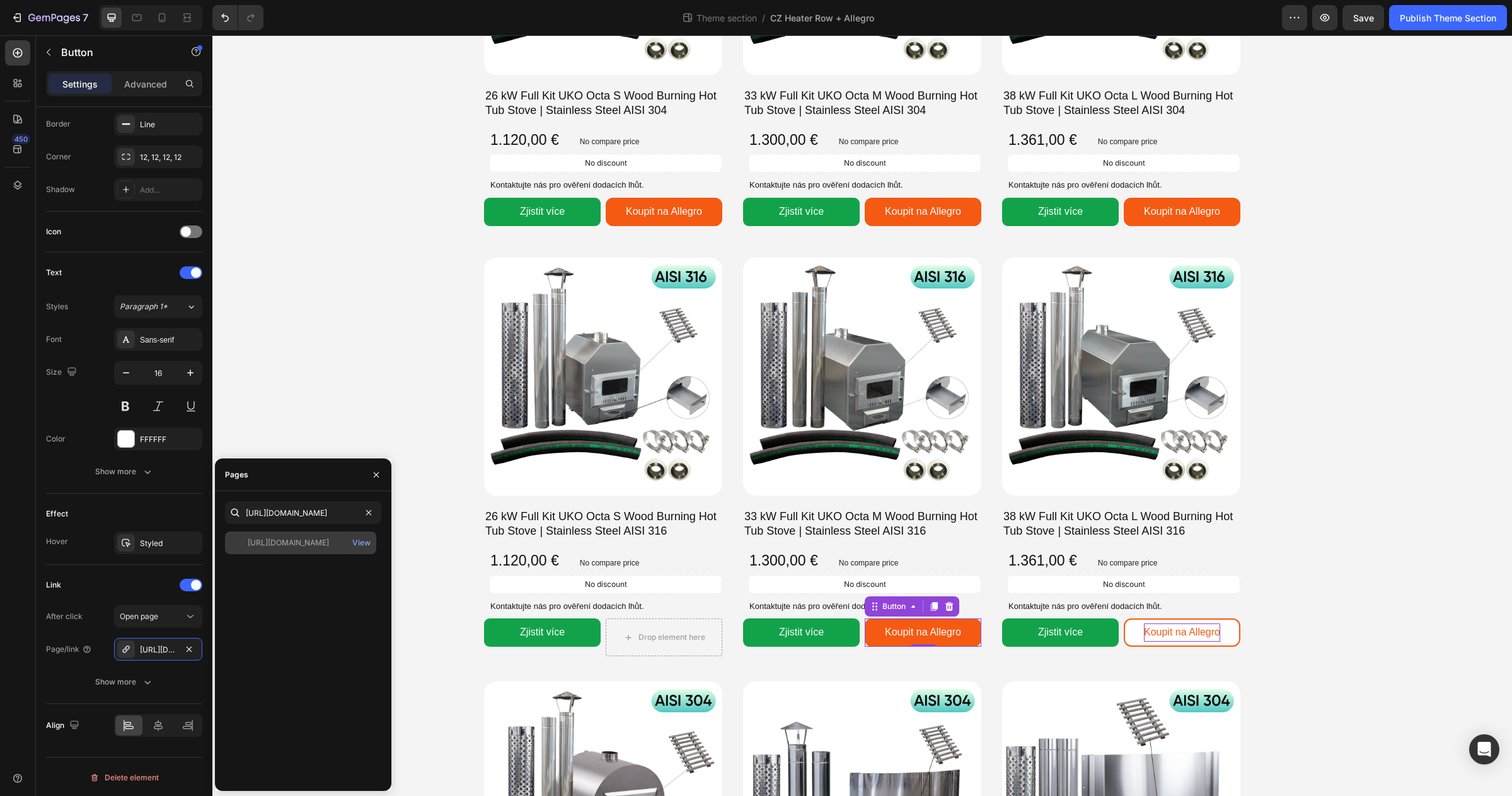
click at [293, 544] on div "https://allegro.cz/produkt/33-kw-kamna-pro-zahradni-balii-kompletni-sada-aisi-3…" at bounding box center [288, 543] width 82 height 11
click at [1201, 630] on p "Koupit na Allegro" at bounding box center [1182, 633] width 76 height 19
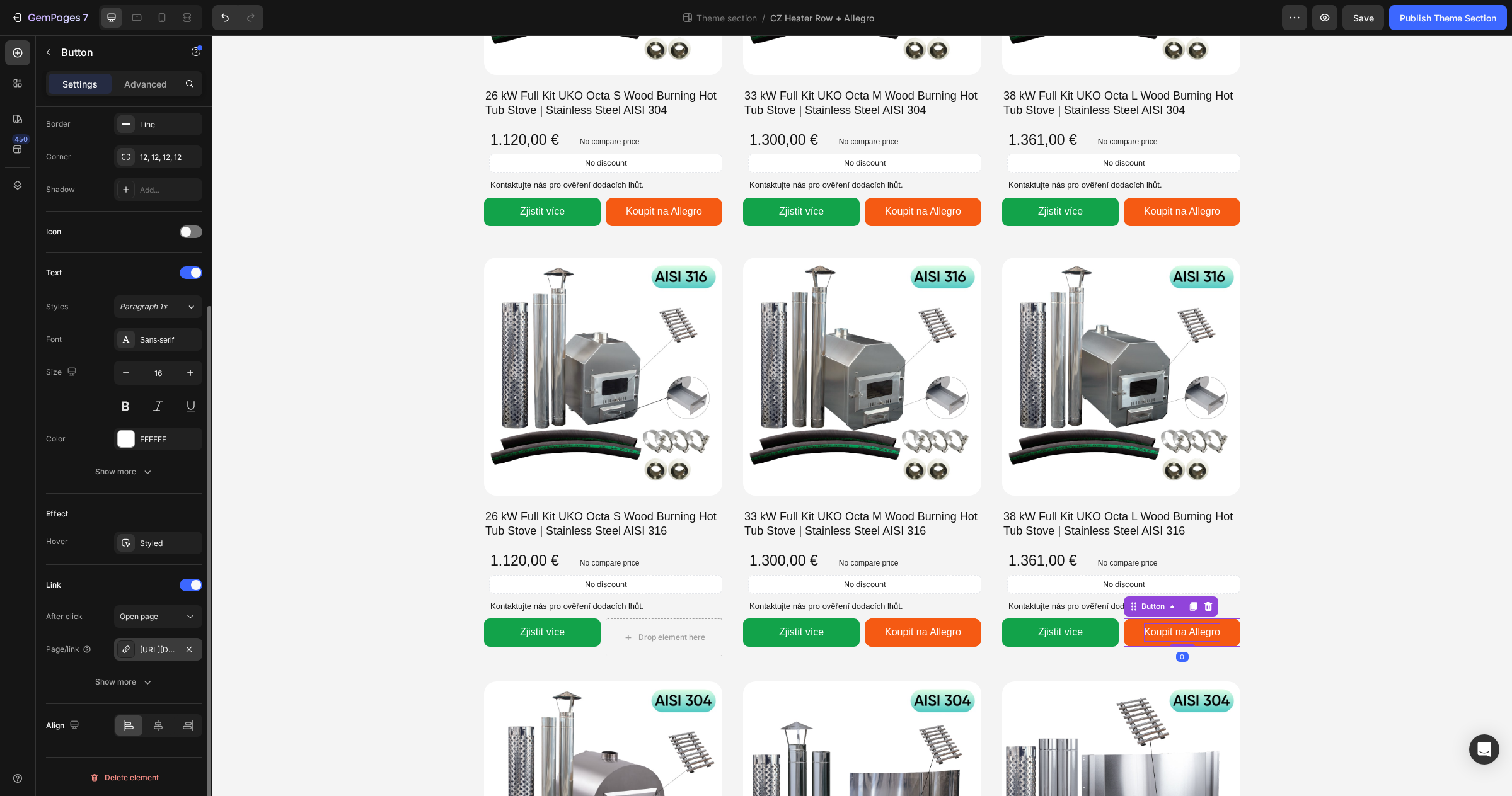
click at [167, 648] on div "https://allegro.pl/oferta/38-kw-piec-do-balii-ogrodowej-pelny-zestaw-octa-l-852…" at bounding box center [158, 650] width 36 height 11
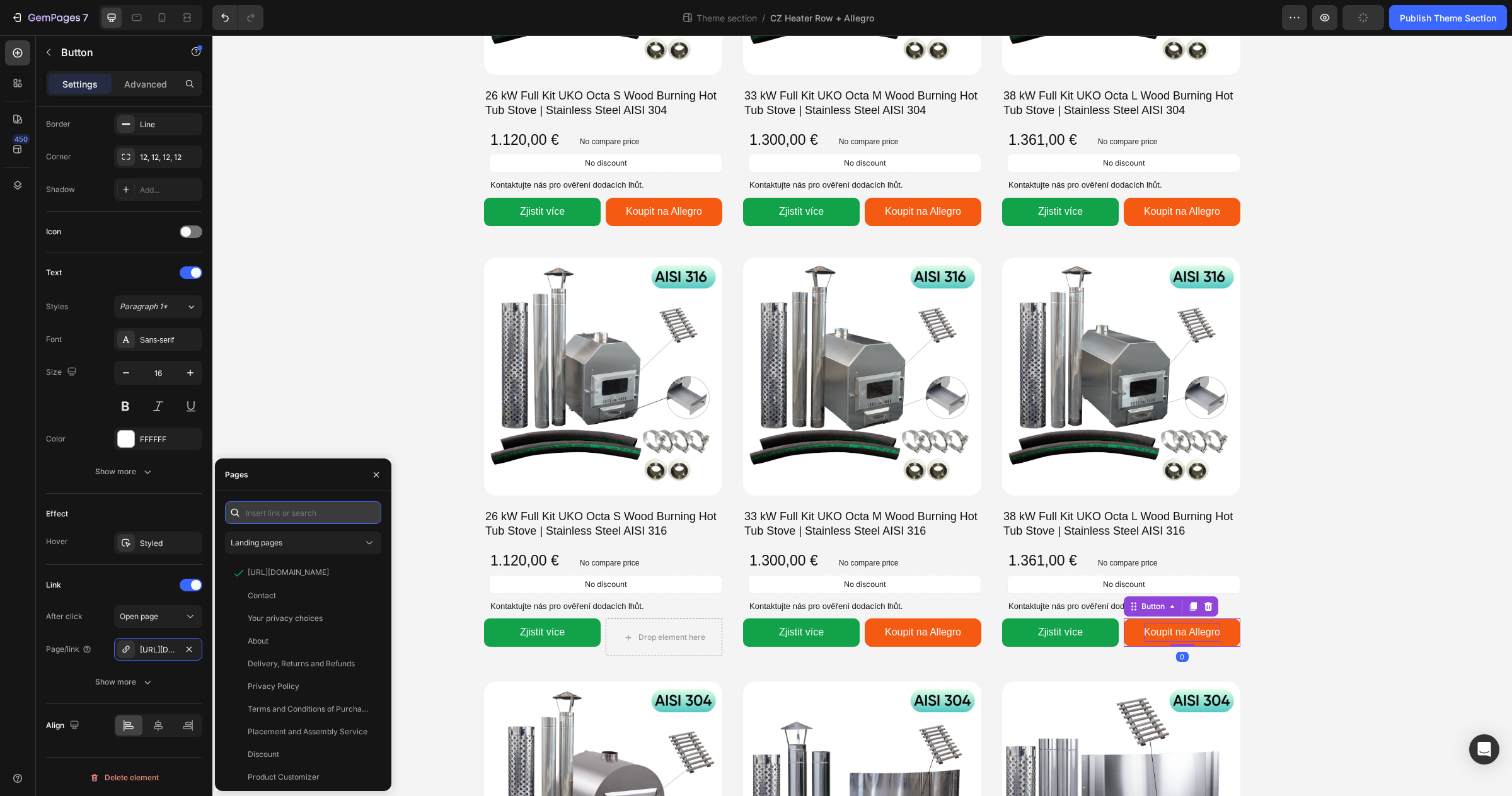
click at [264, 513] on input "text" at bounding box center [302, 512] width 156 height 23
paste input "https://allegro.cz/produkt/gardenvity-48-5-x-85-2-x-66-cm-3ca724bc-2029-4031-ad…"
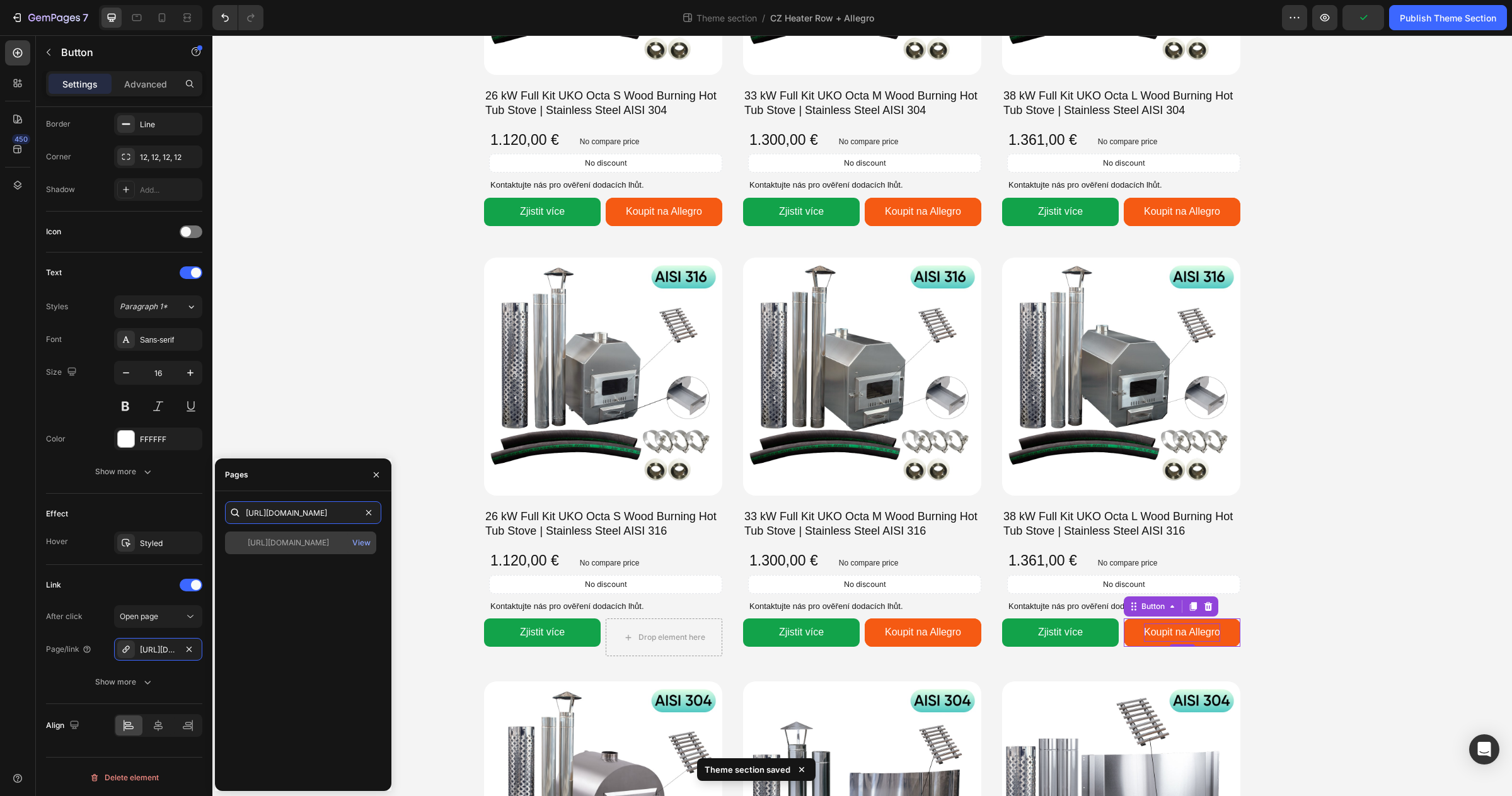
type input "https://allegro.cz/produkt/gardenvity-48-5-x-85-2-x-66-cm-3ca724bc-2029-4031-ad…"
click at [272, 539] on div "https://allegro.cz/produkt/gardenvity-48-5-x-85-2-x-66-cm-3ca724bc-2029-4031-ad…" at bounding box center [288, 543] width 82 height 11
click at [1306, 661] on div "Kamna pro koupací sudy – účinné a odolné řešení vytápění Heading Image Ať už js…" at bounding box center [862, 732] width 1299 height 2557
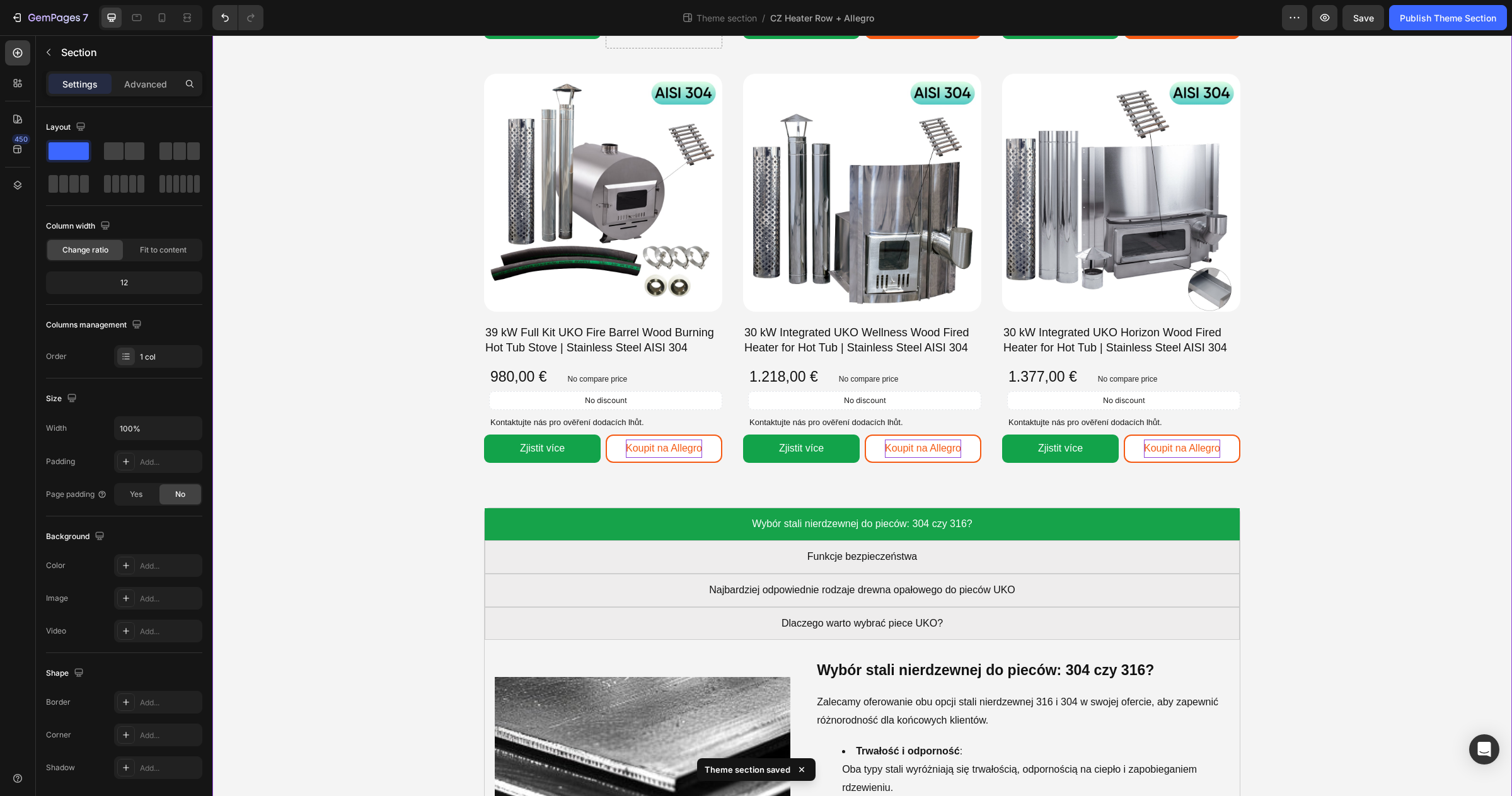
scroll to position [1219, 0]
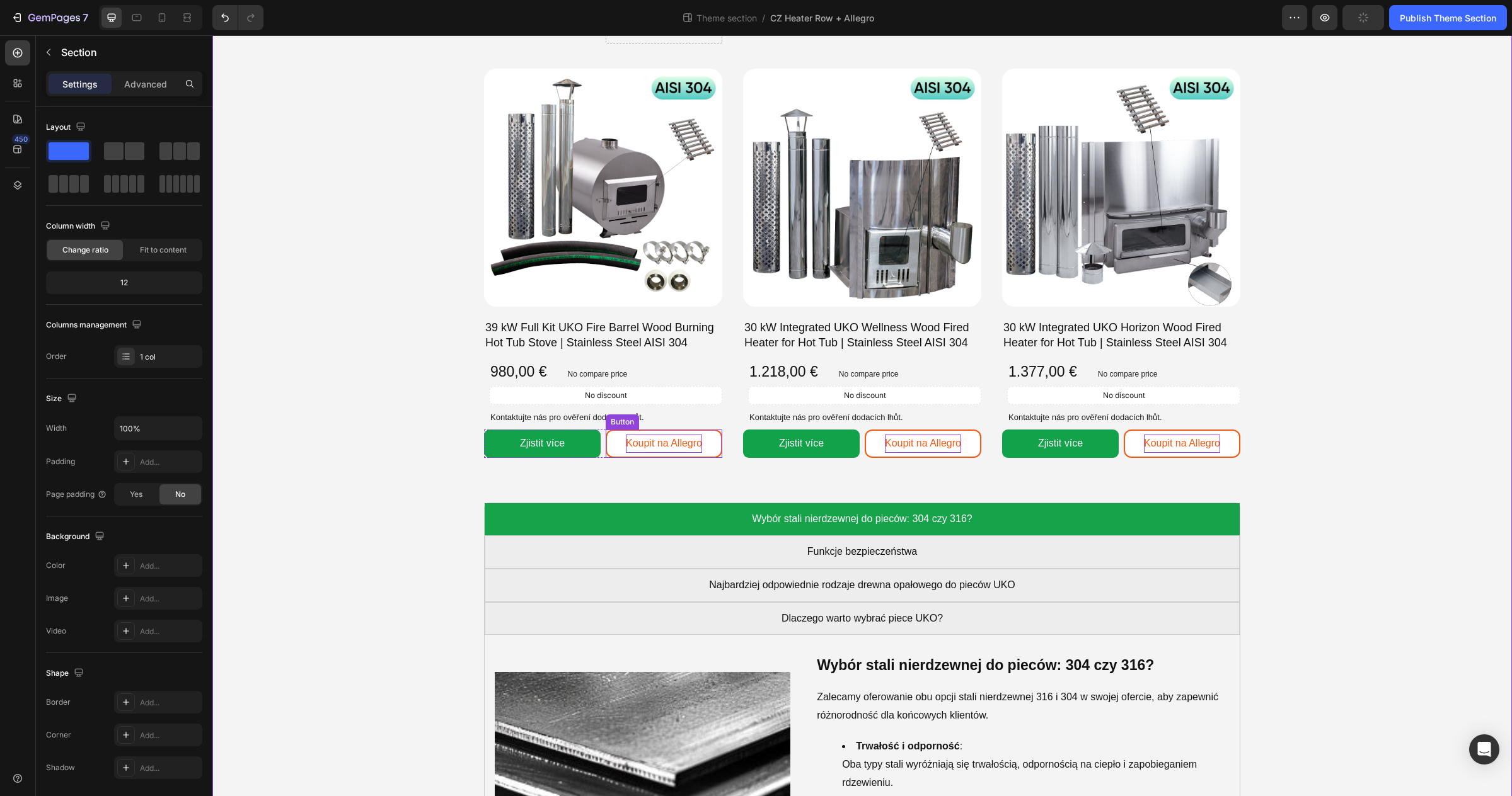
click at [678, 451] on p "Koupit na Allegro" at bounding box center [664, 444] width 76 height 19
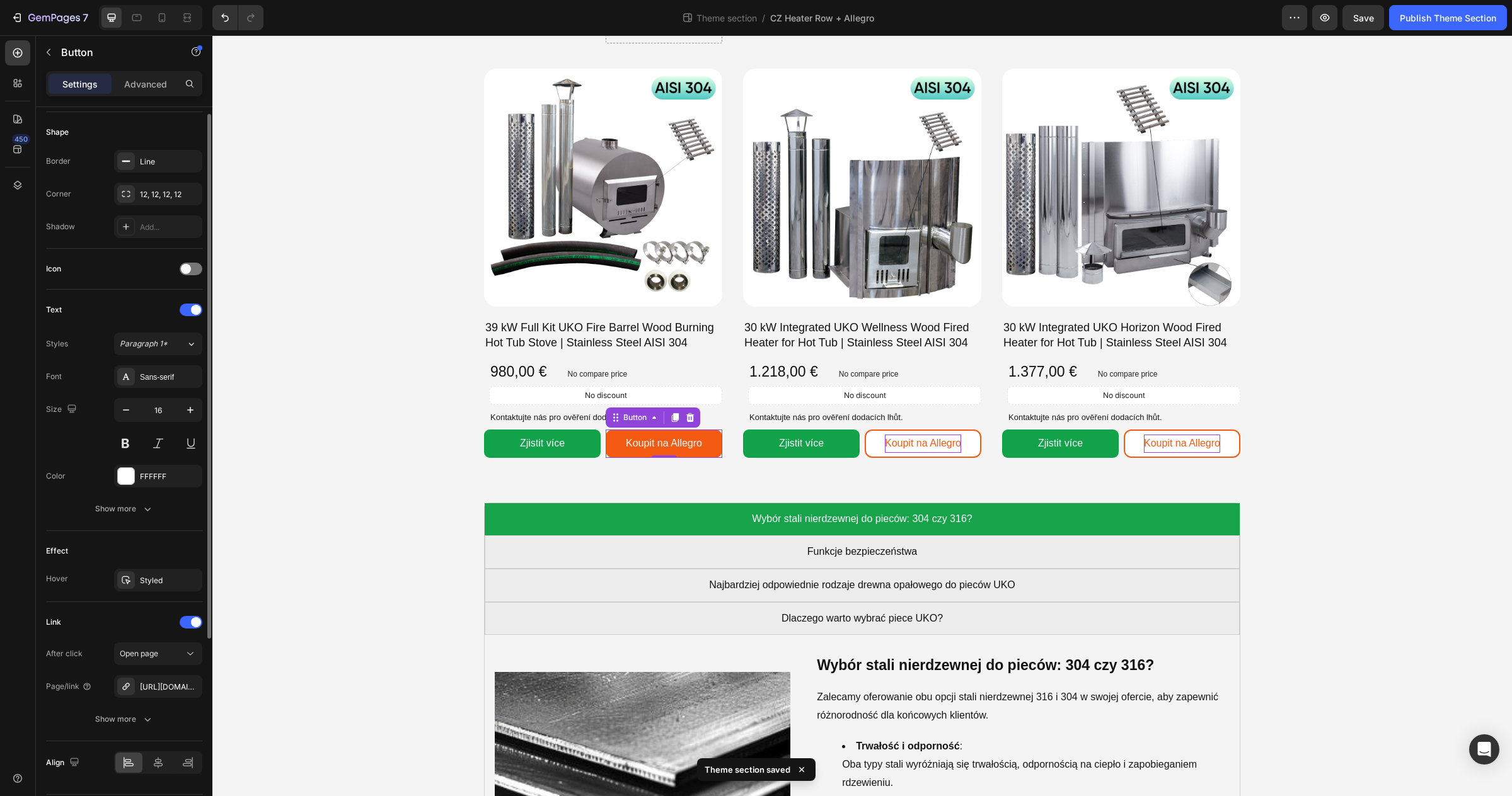
scroll to position [276, 0]
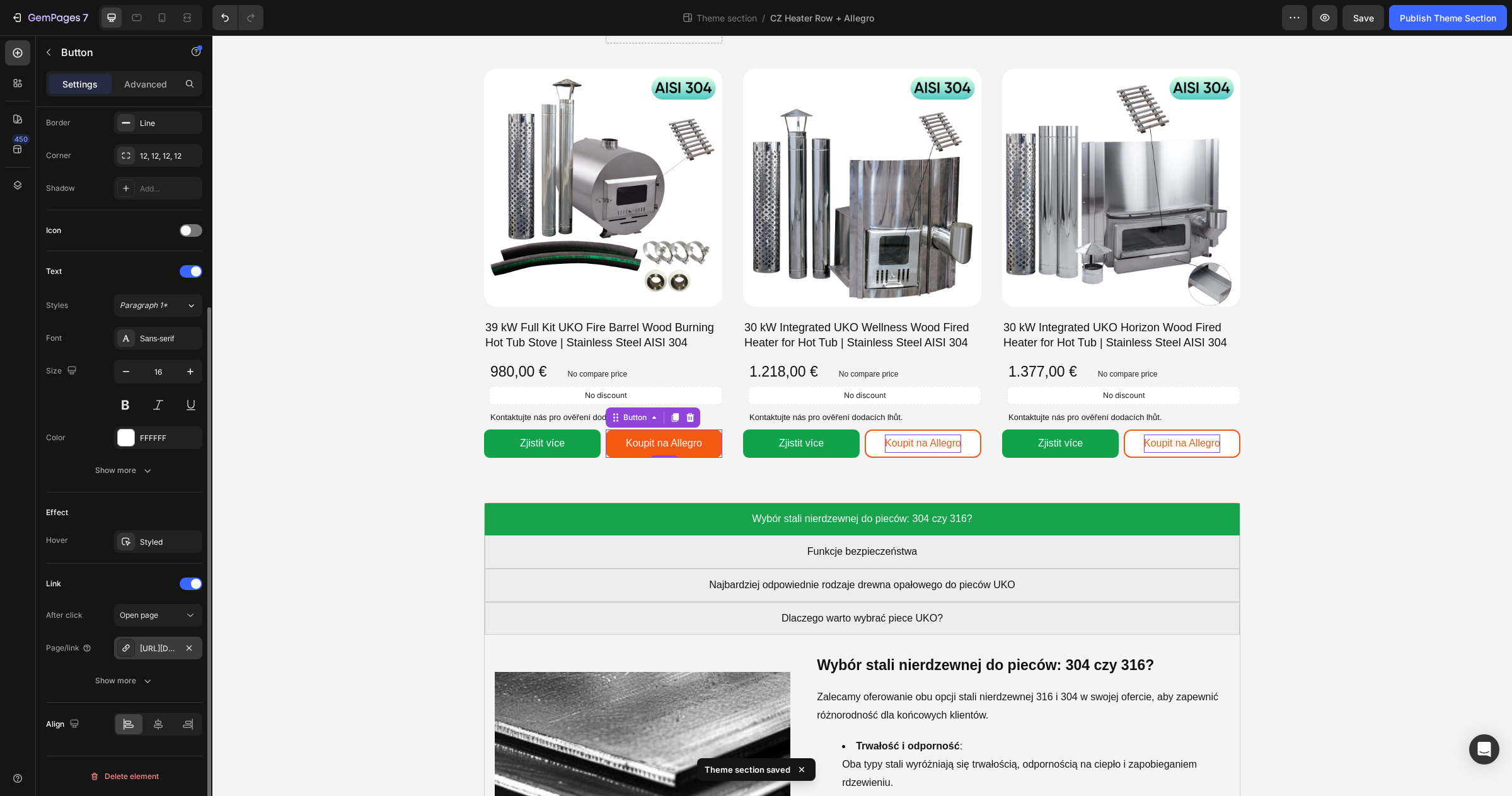
click at [164, 655] on div "https://allegro.pl/oferta/39-kw-piec-uko-fire-barrel-do-balii-ogrodowej-aisi-30…" at bounding box center [158, 648] width 88 height 23
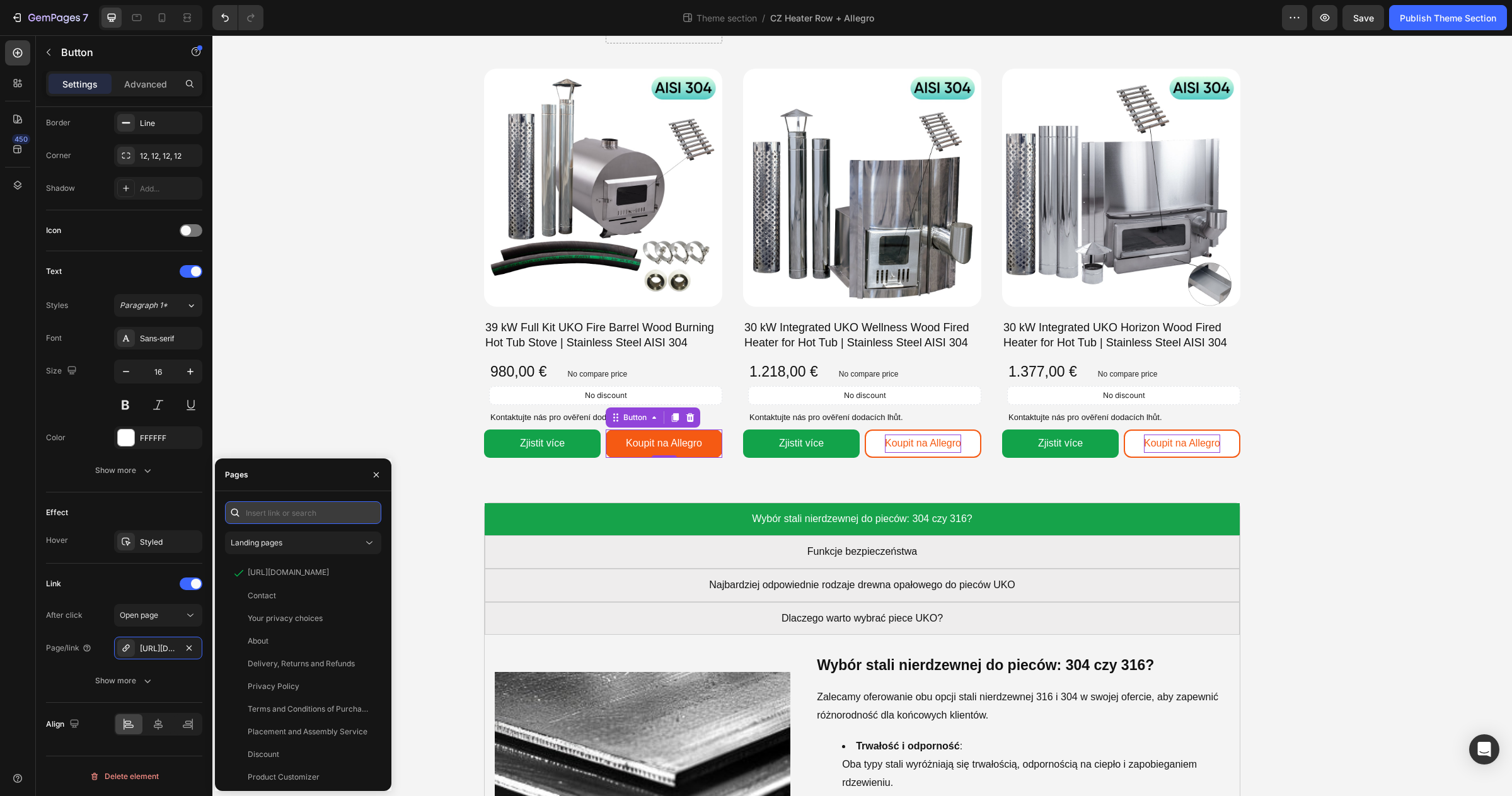
click at [263, 513] on input "text" at bounding box center [302, 512] width 156 height 23
paste input "https://allegro.cz/produkt/gardenvity-55-x-62-5-x-64-cm-cf7f0f14-275c-4fe6-8732…"
type input "https://allegro.cz/produkt/gardenvity-55-x-62-5-x-64-cm-cf7f0f14-275c-4fe6-8732…"
click at [282, 537] on div "https://allegro.cz/produkt/gardenvity-55-x-62-5-x-64-cm-cf7f0f14-275c-4fe6-8732…" at bounding box center [288, 543] width 82 height 11
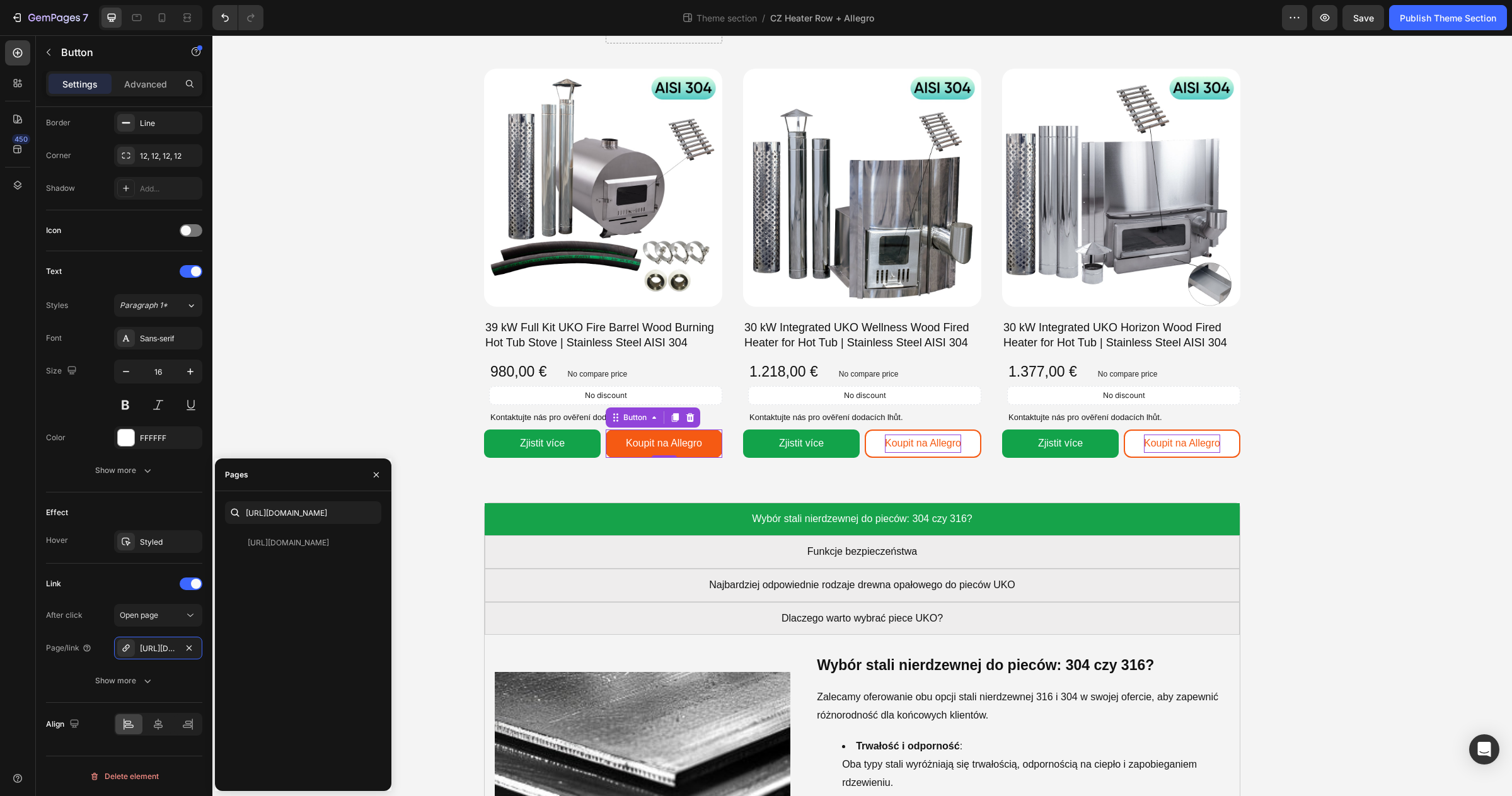
scroll to position [0, 0]
click at [935, 438] on p "Koupit na Allegro" at bounding box center [923, 444] width 76 height 19
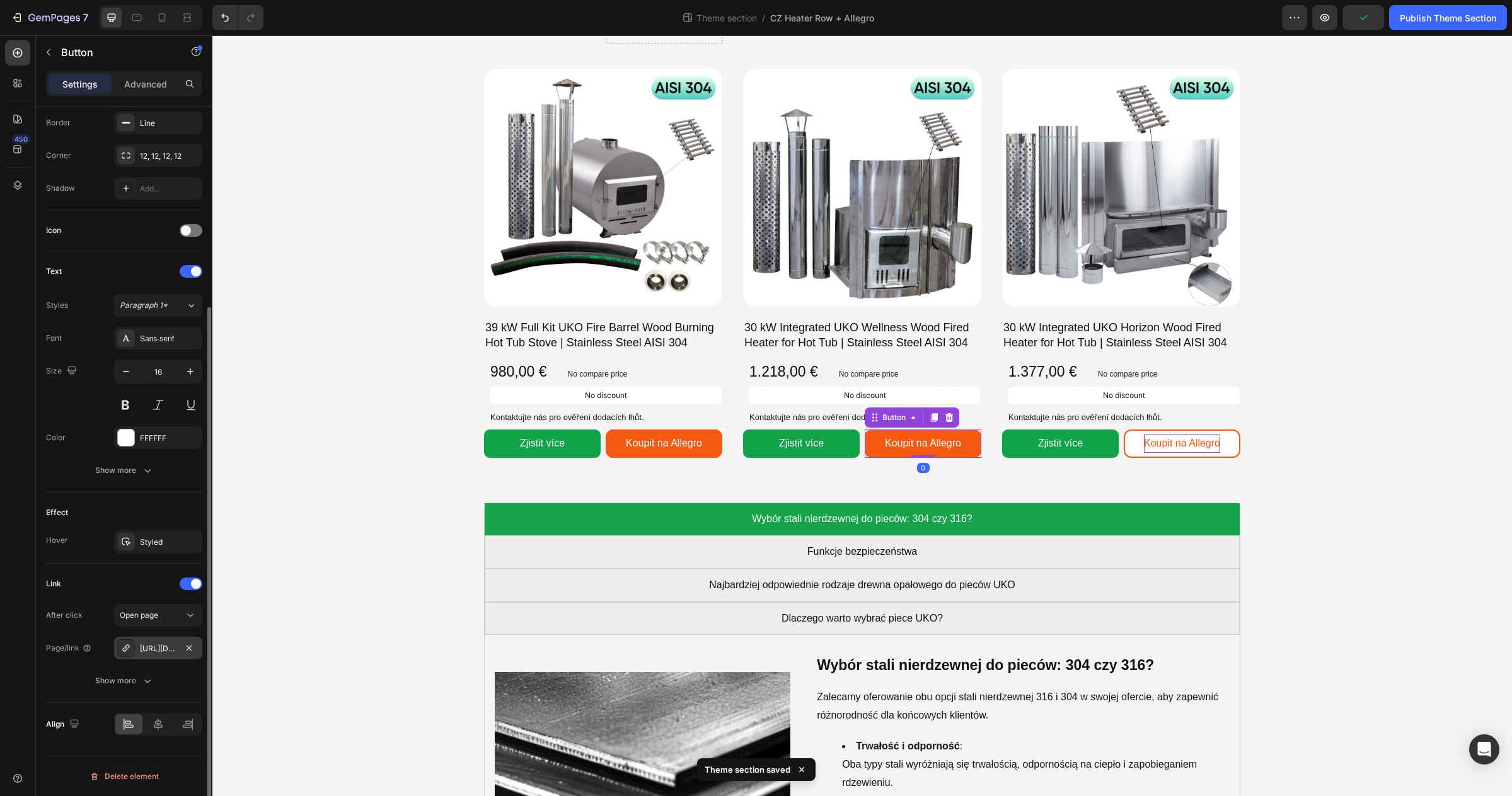
click at [161, 645] on div "https://allegro.pl/oferta/30-kw-piec-do-balii-ogrodowej-wellness-85-aisi-304-pe…" at bounding box center [158, 649] width 36 height 11
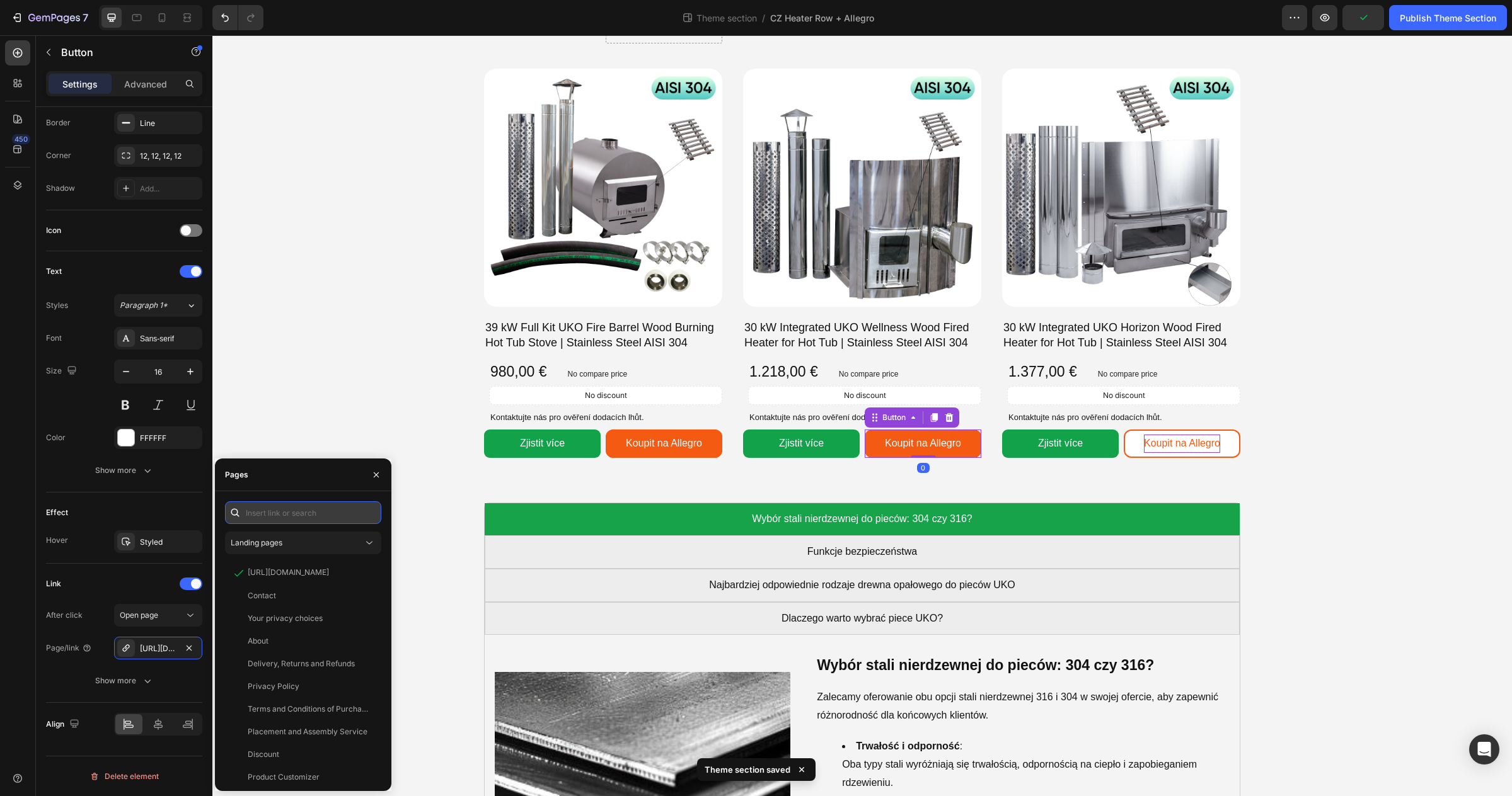
click at [262, 516] on input "text" at bounding box center [302, 512] width 156 height 23
paste input "https://allegro.cz/produkt/gardenvity-66-x-47-5-x-44-5-cm-5a54948b-8d96-4b93-9c…"
type input "https://allegro.cz/produkt/gardenvity-66-x-47-5-x-44-5-cm-5a54948b-8d96-4b93-9c…"
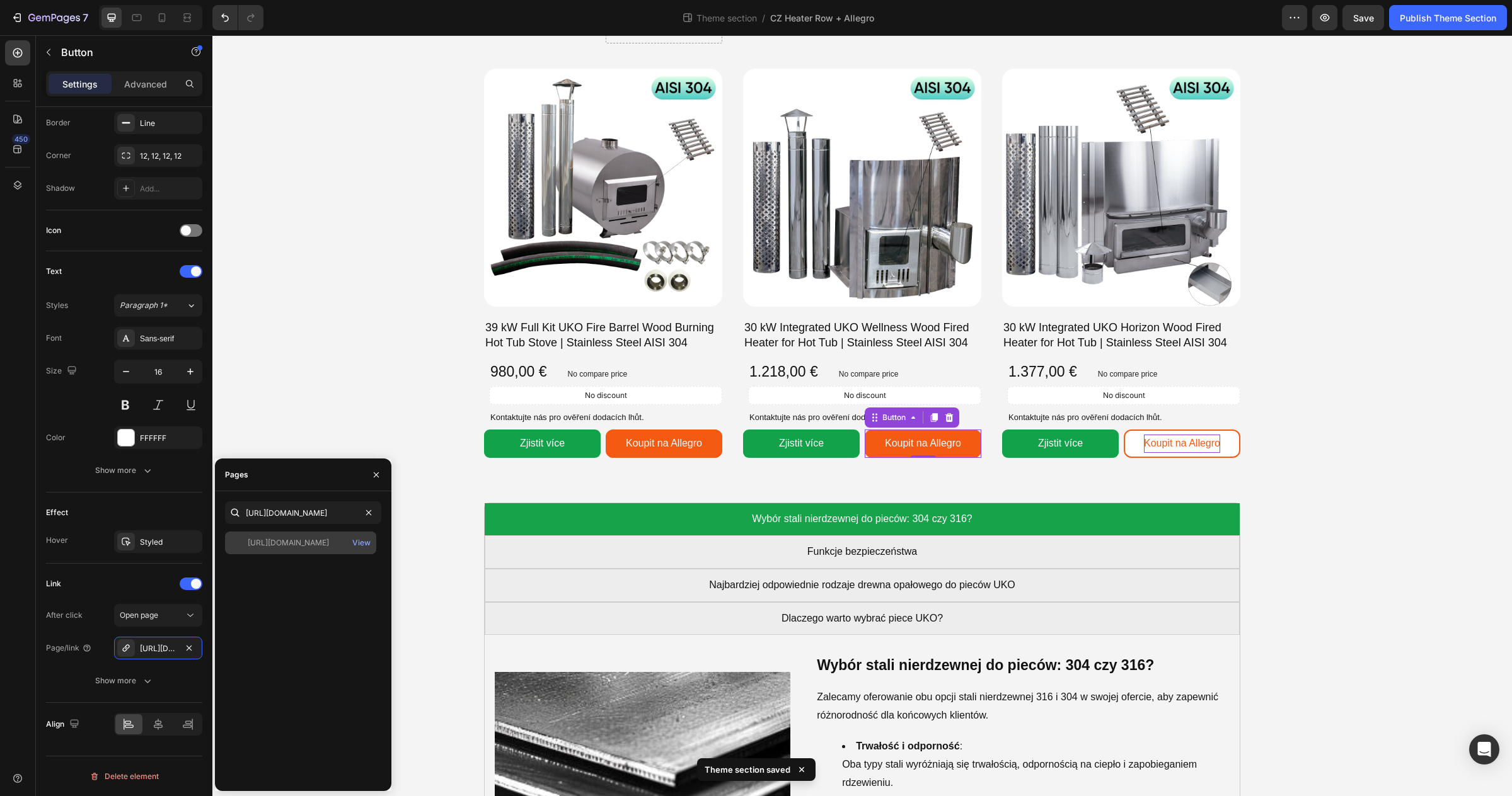
scroll to position [0, 0]
click at [285, 545] on div "https://allegro.cz/produkt/gardenvity-66-x-47-5-x-44-5-cm-5a54948b-8d96-4b93-9c…" at bounding box center [288, 543] width 82 height 11
click at [1210, 444] on p "Koupit na Allegro" at bounding box center [1182, 444] width 76 height 19
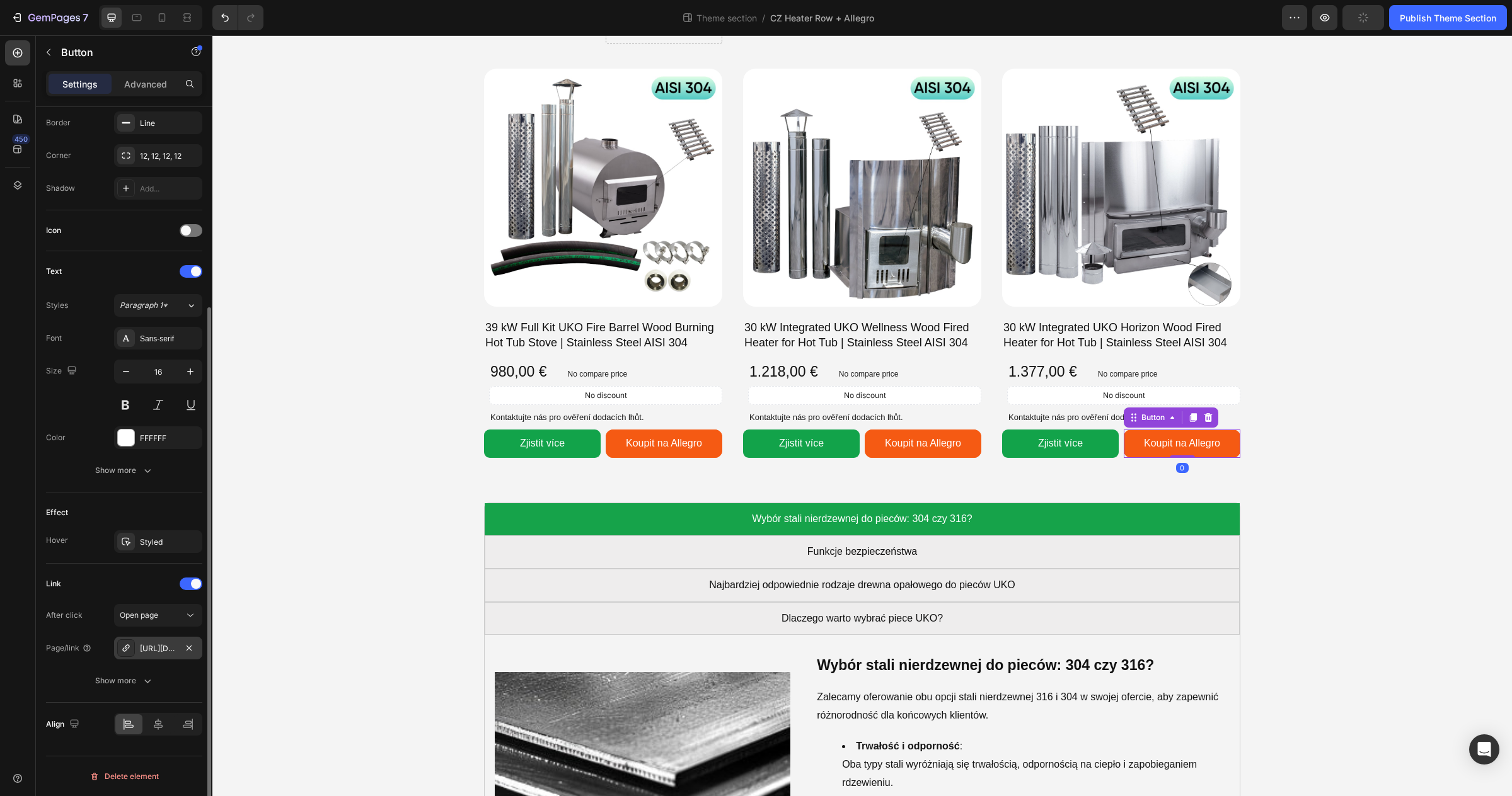
click at [147, 641] on div "https://allegro.pl/oferta/30-kw-zintegrowany-piec-do-balii-ogrodowej-aisi-304-u…" at bounding box center [158, 648] width 88 height 23
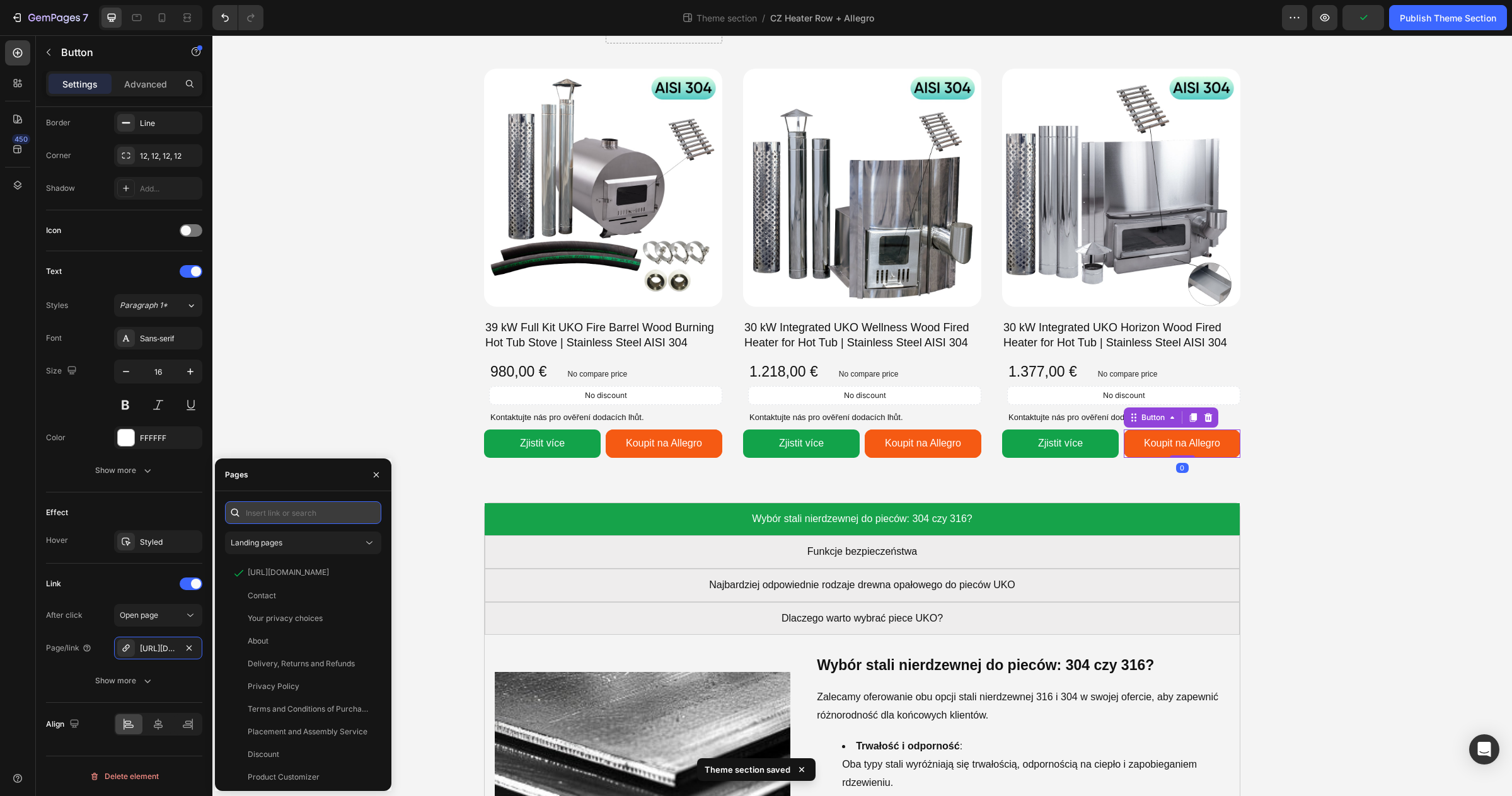
click at [264, 512] on input "text" at bounding box center [302, 512] width 156 height 23
paste input "https://allegro.cz/produkt/gardenvity-860-x-630-x-420-cm-51ecfda3-4bc6-4f8c-9cb…"
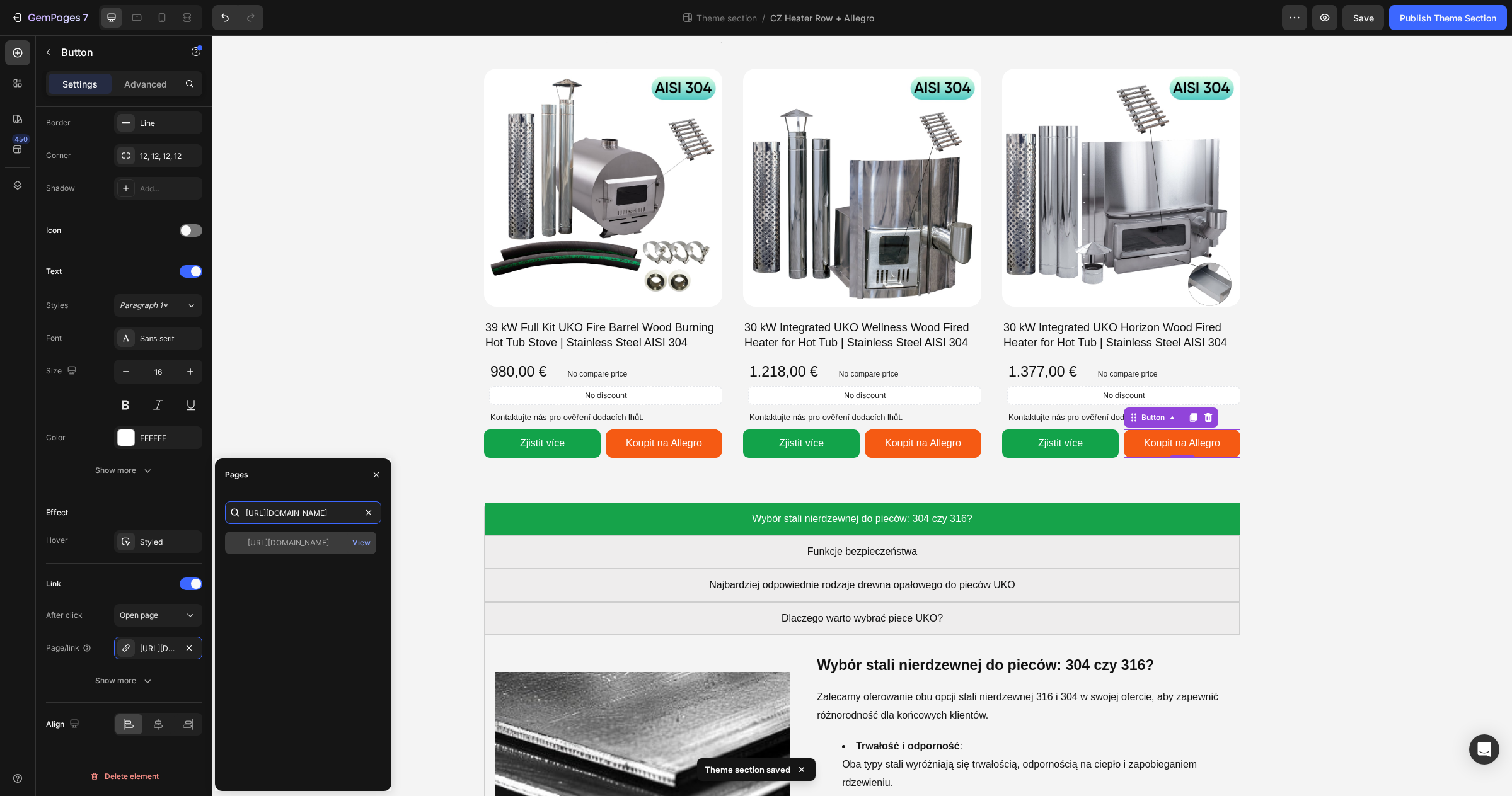
type input "https://allegro.cz/produkt/gardenvity-860-x-630-x-420-cm-51ecfda3-4bc6-4f8c-9cb…"
click at [298, 544] on div "https://allegro.cz/produkt/gardenvity-860-x-630-x-420-cm-51ecfda3-4bc6-4f8c-9cb…" at bounding box center [288, 543] width 82 height 11
click at [1379, 512] on div "Kamna pro koupací sudy – účinné a odolné řešení vytápění Heading Image Ať už js…" at bounding box center [862, 120] width 1299 height 2557
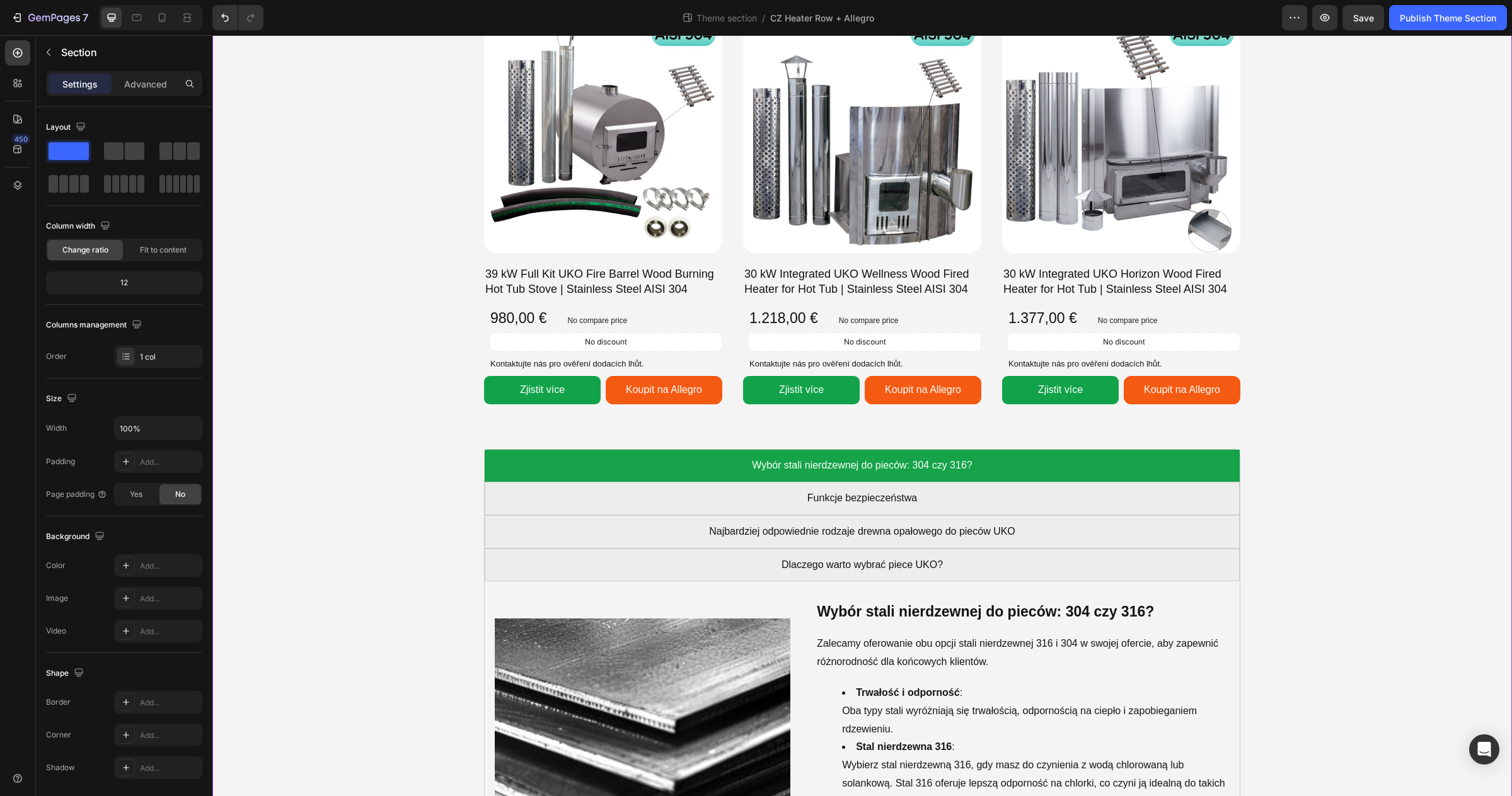
scroll to position [1289, 0]
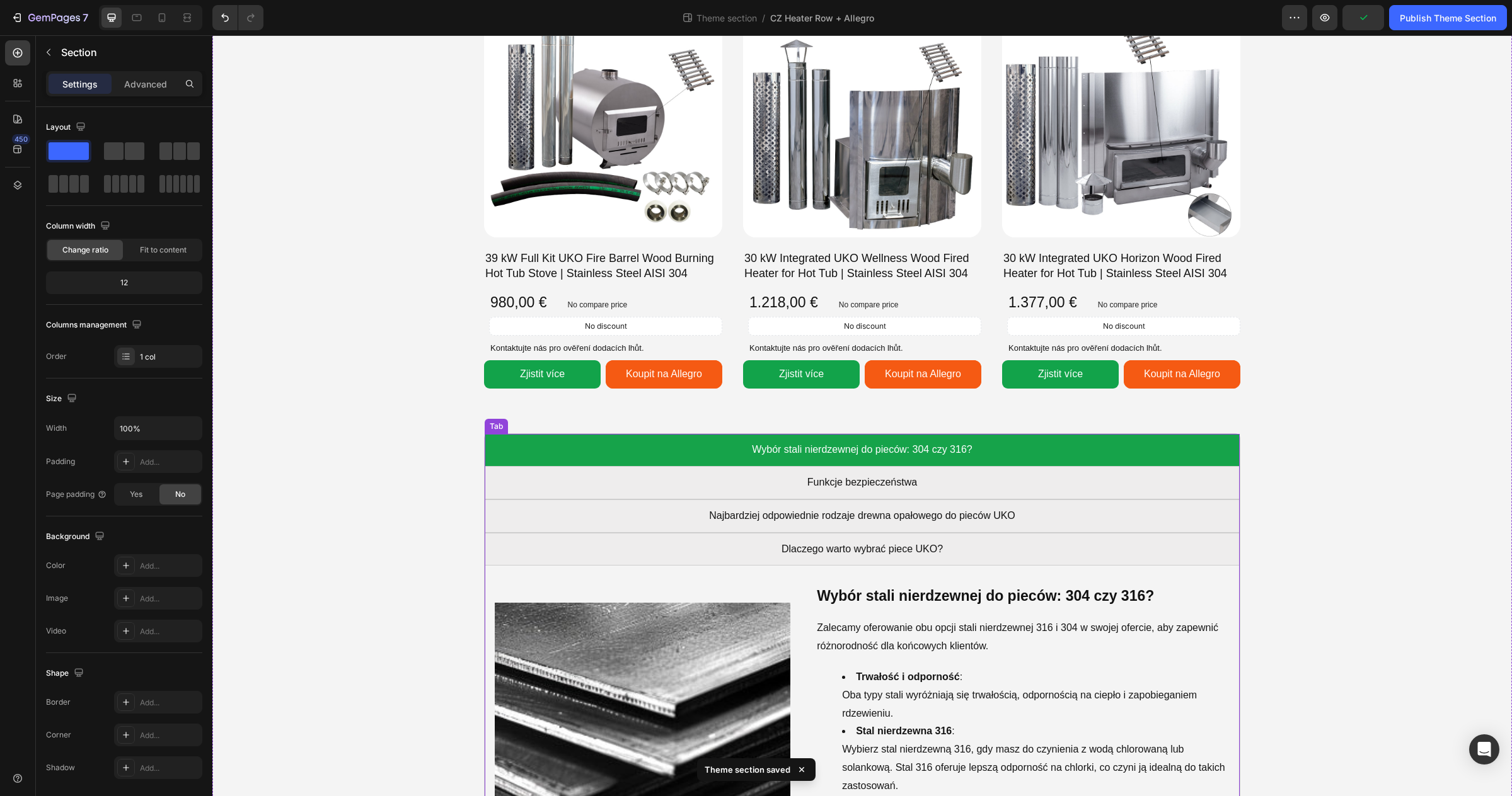
click at [489, 588] on div "Image Wybór stali nierdzewnej do pieców: 304 czy 316? Heading Zalecamy oferowan…" at bounding box center [862, 751] width 755 height 370
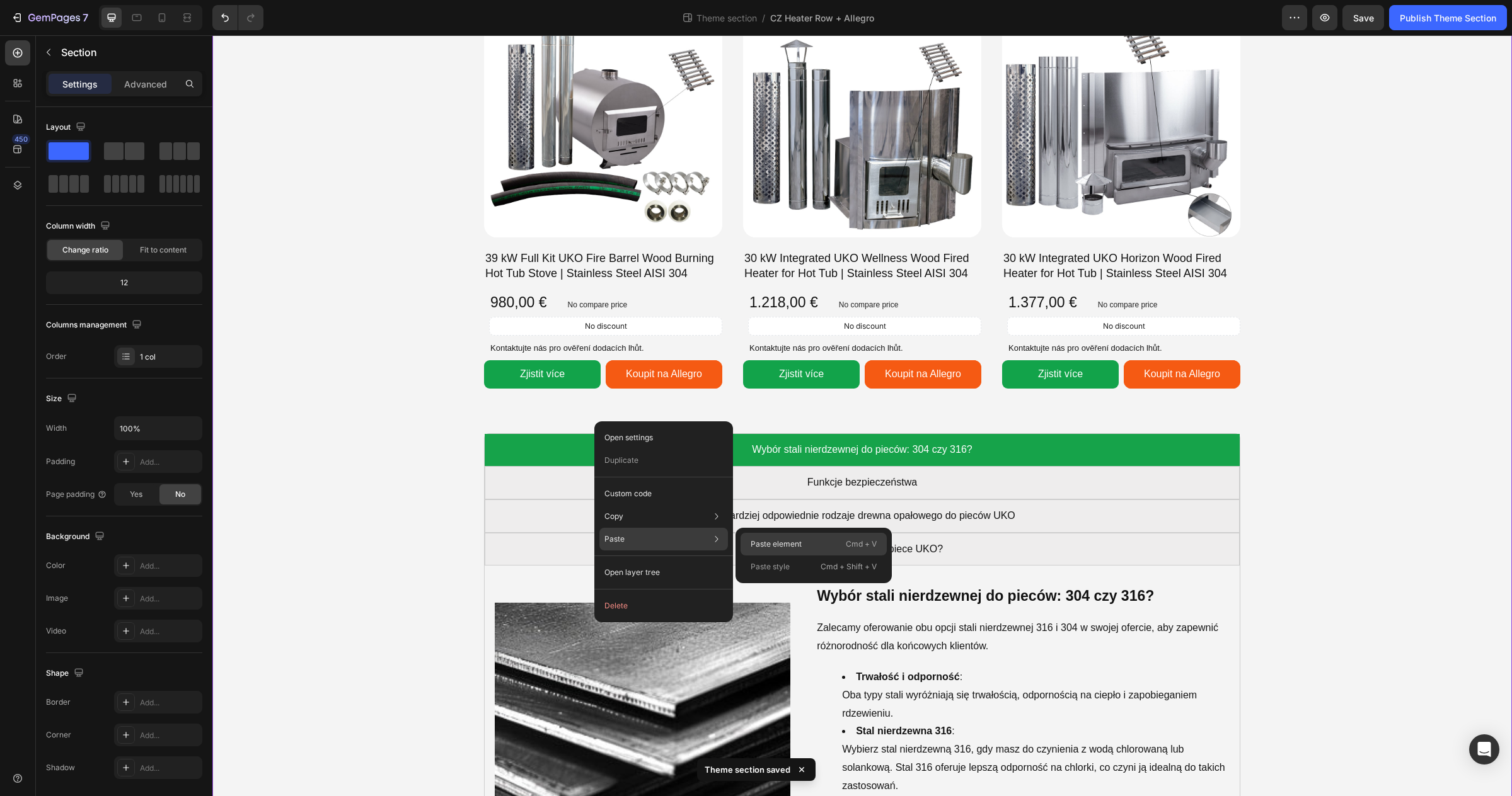
click at [763, 543] on p "Paste element" at bounding box center [775, 544] width 51 height 11
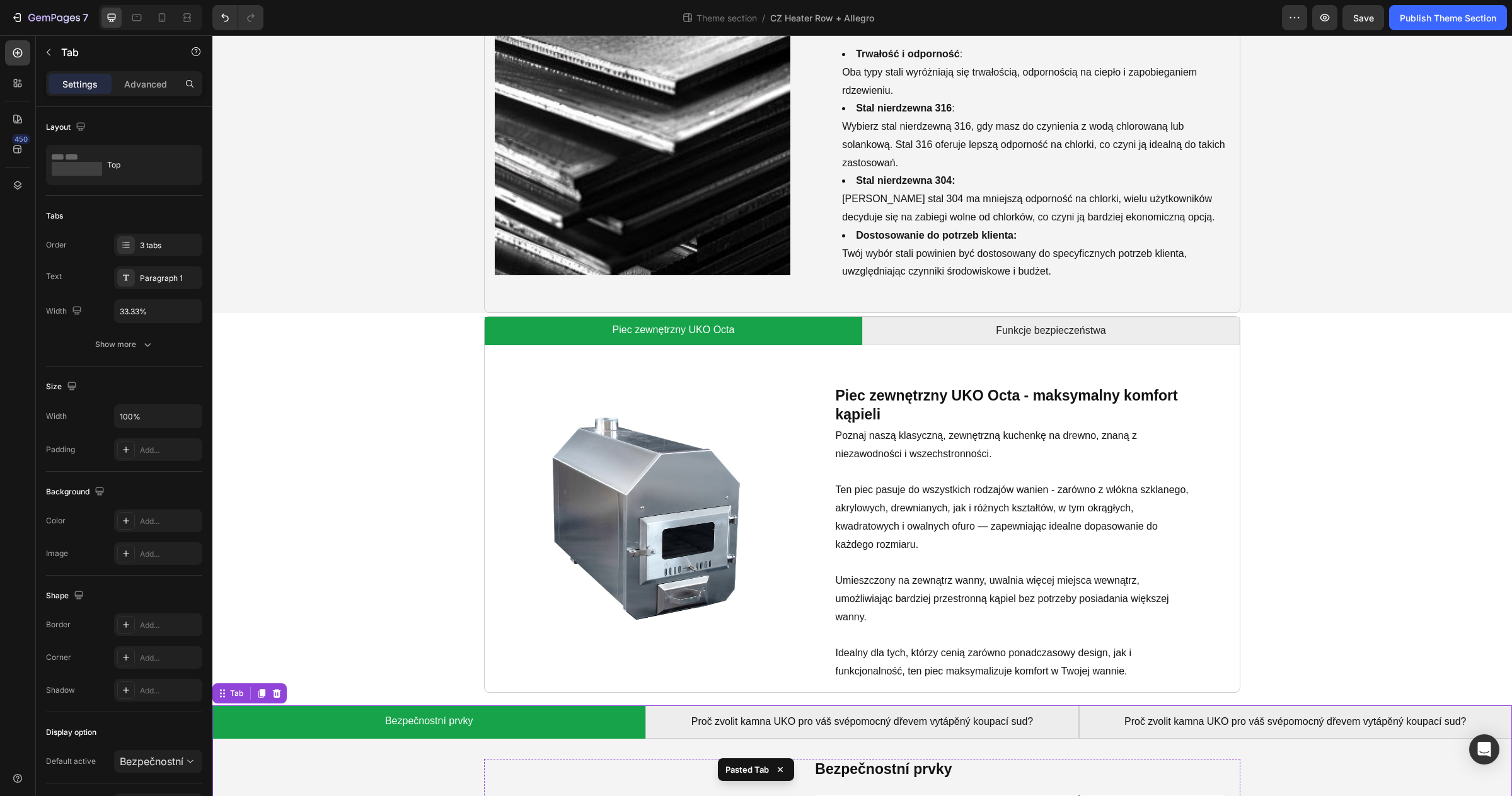
scroll to position [1956, 0]
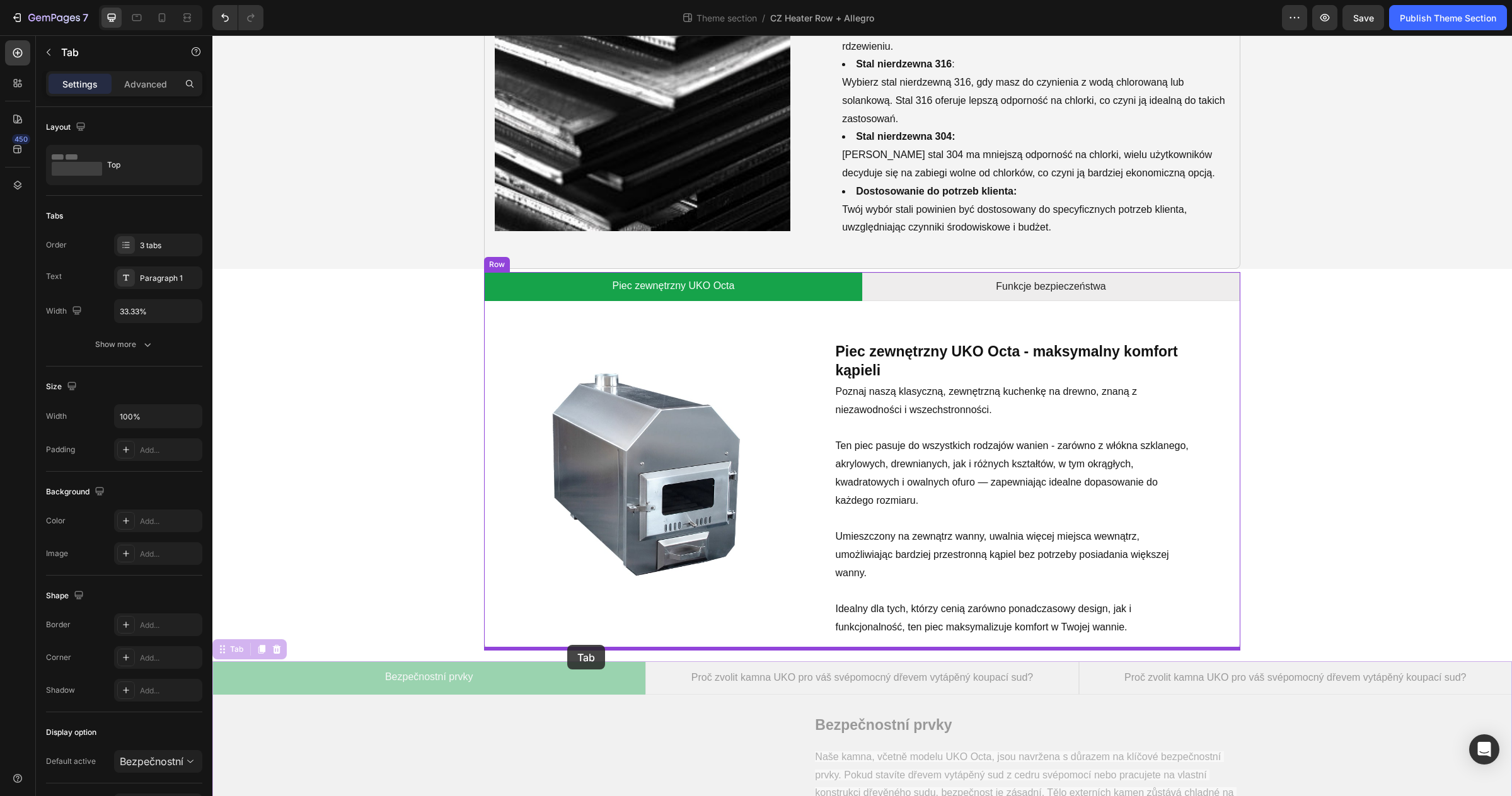
drag, startPoint x: 222, startPoint y: 650, endPoint x: 567, endPoint y: 645, distance: 345.0
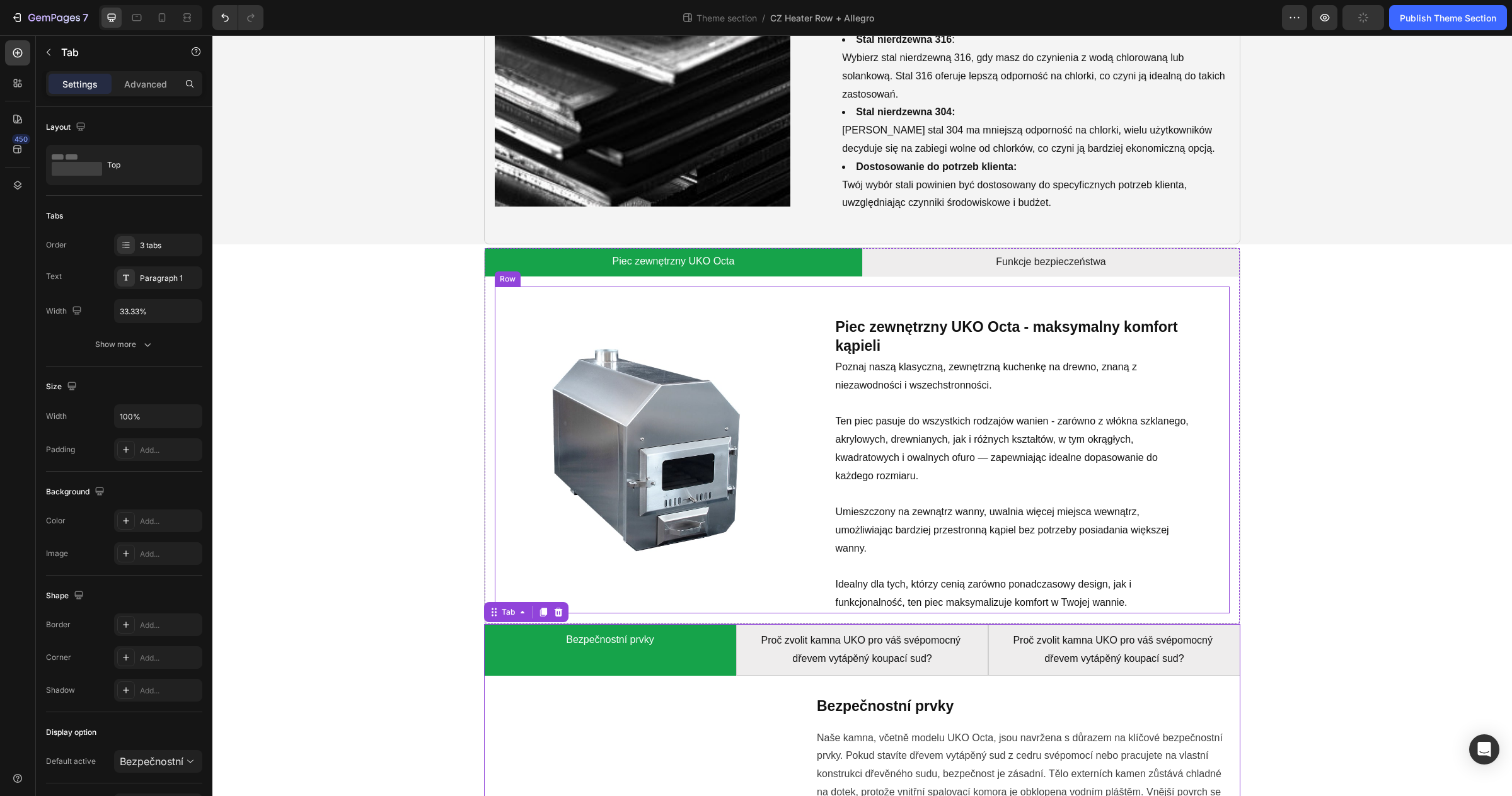
scroll to position [1980, 0]
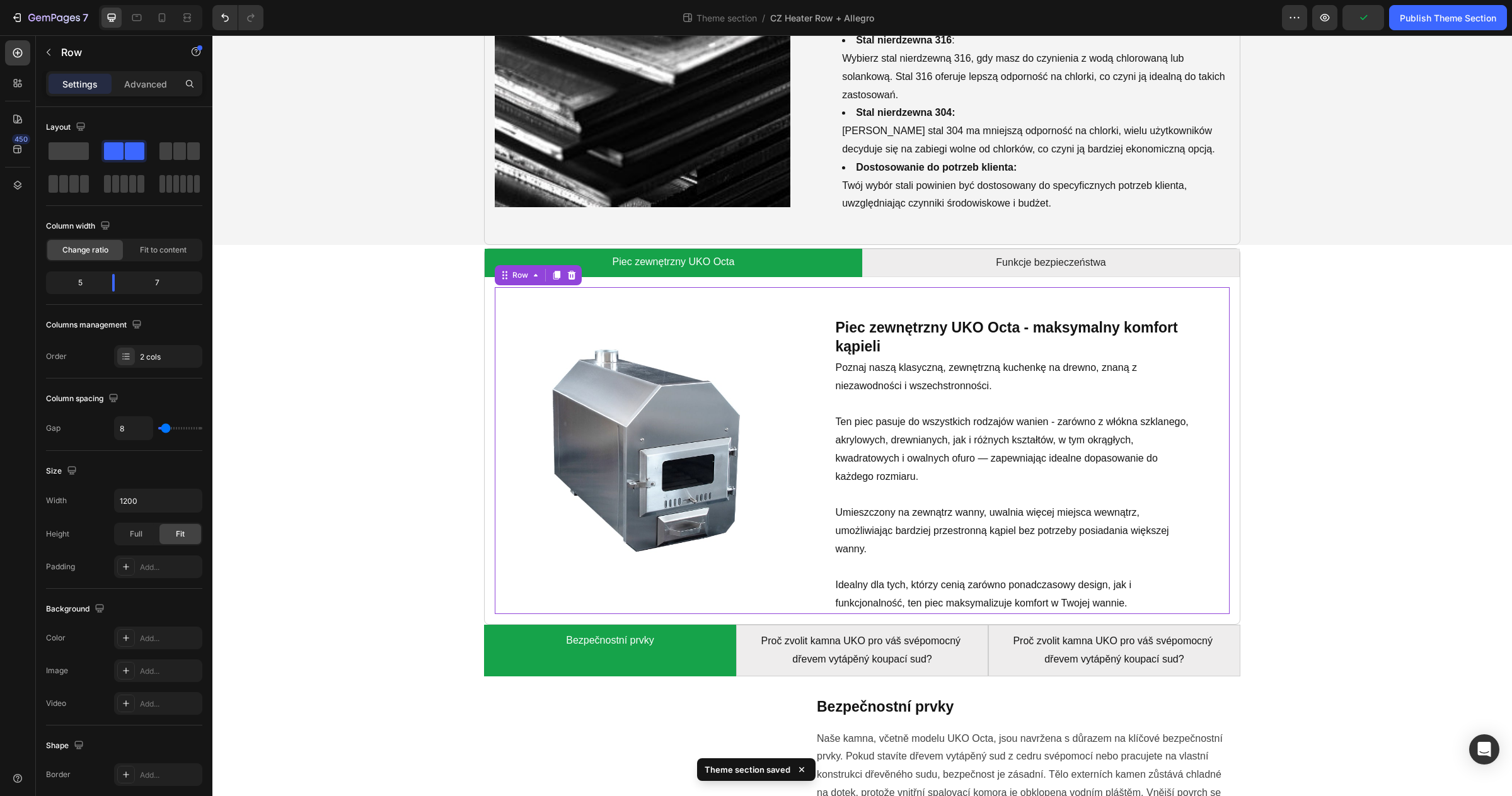
click at [791, 580] on div "Image" at bounding box center [647, 450] width 304 height 327
click at [485, 283] on div "Image Piec zewnętrzny UKO Octa - maksymalny komfort kąpieli Heading Poznaj nasz…" at bounding box center [862, 450] width 755 height 347
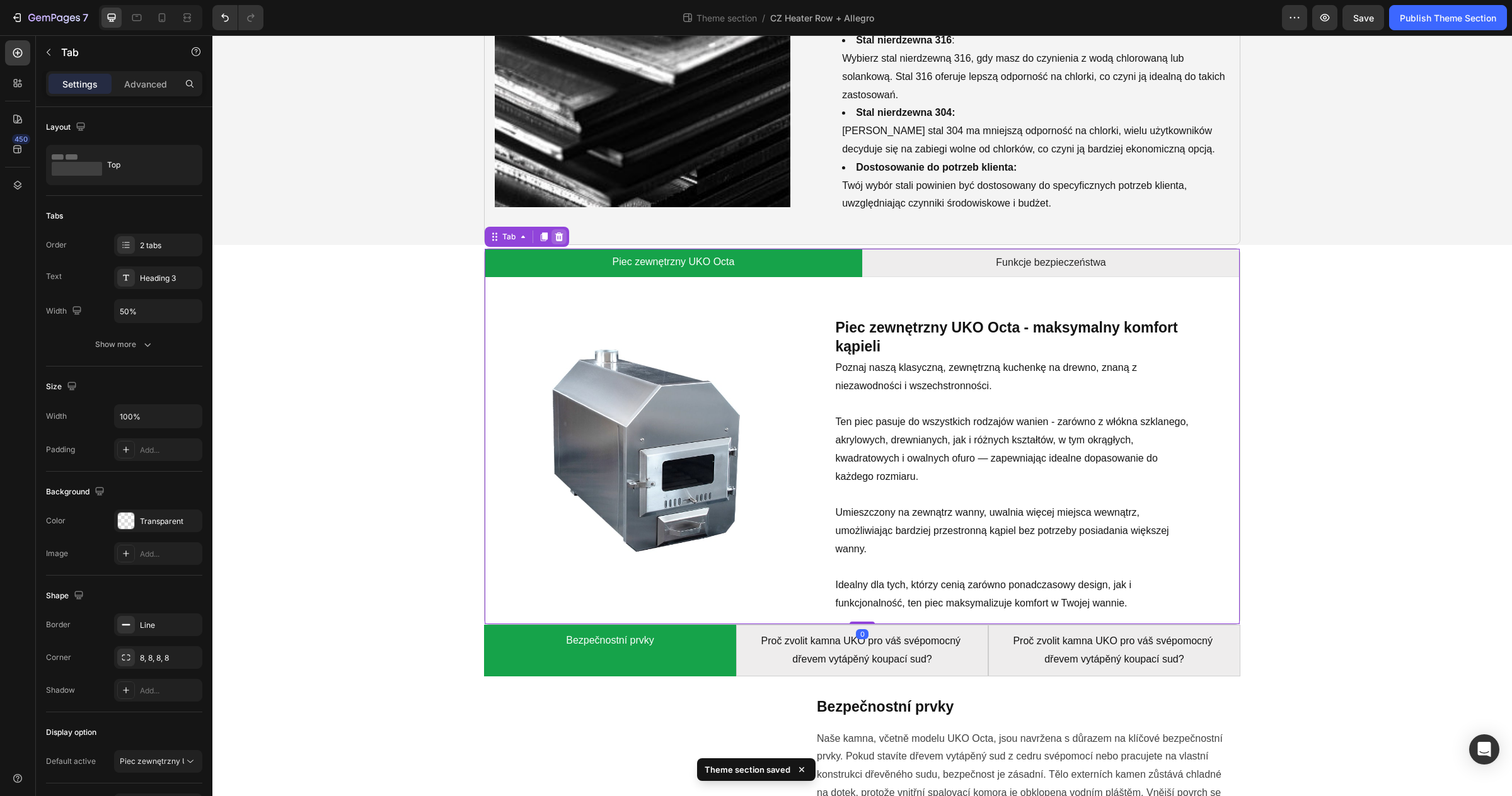
click at [557, 236] on icon at bounding box center [560, 237] width 8 height 9
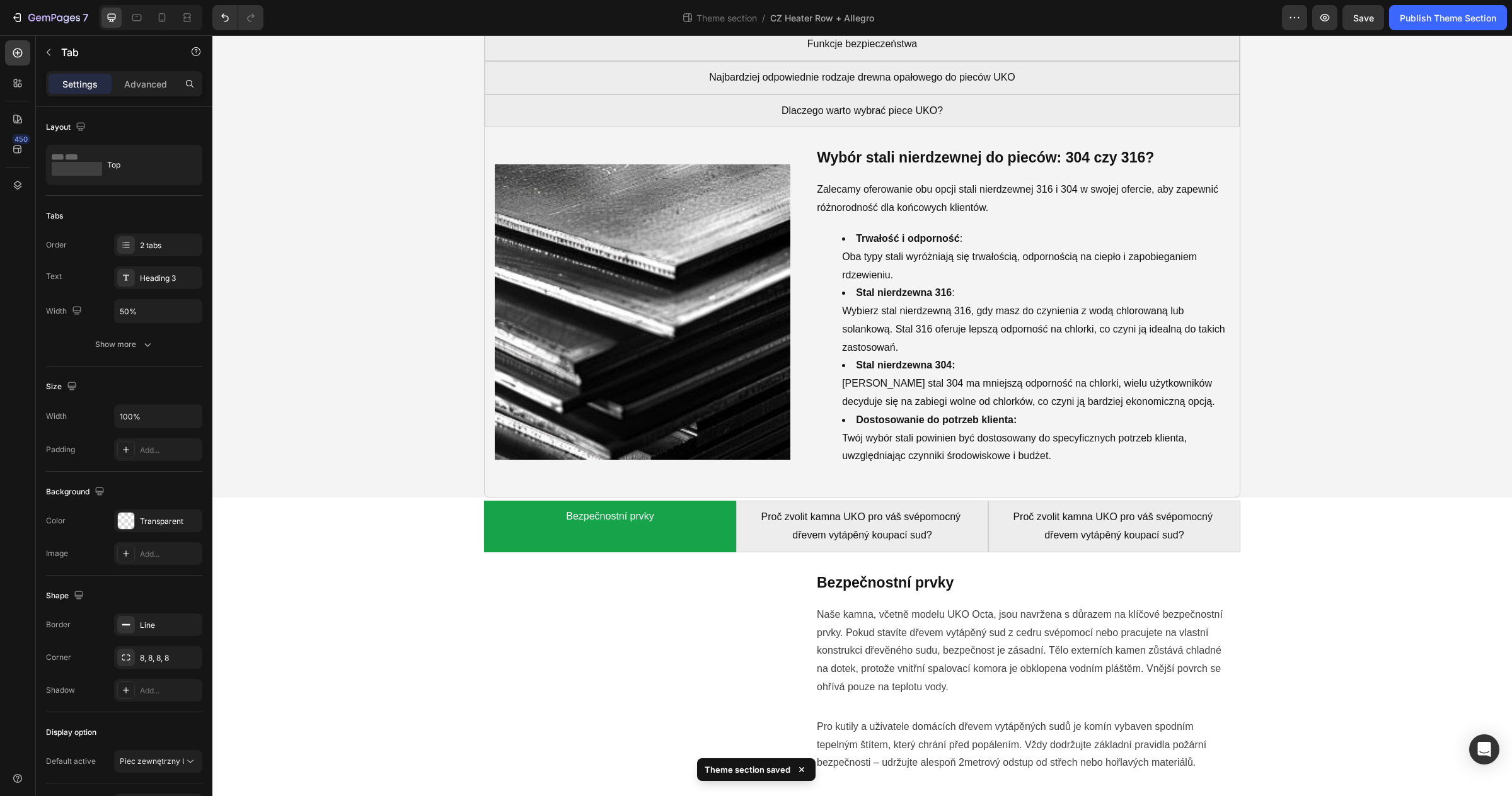
scroll to position [1822, 0]
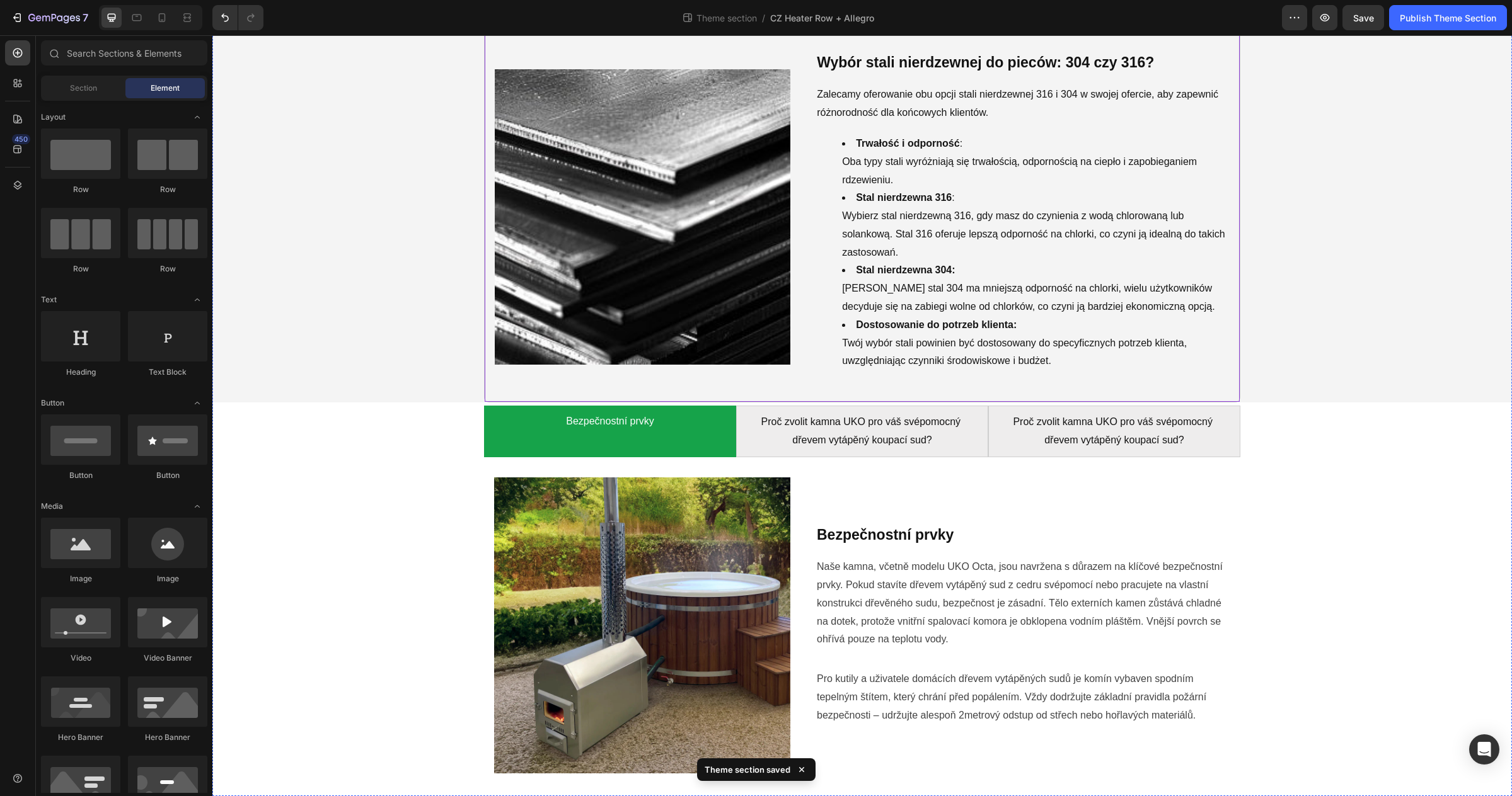
click at [492, 381] on div "Image Wybór stali nierdzewnej do pieców: 304 czy 316? Heading Zalecamy oferowan…" at bounding box center [862, 217] width 755 height 370
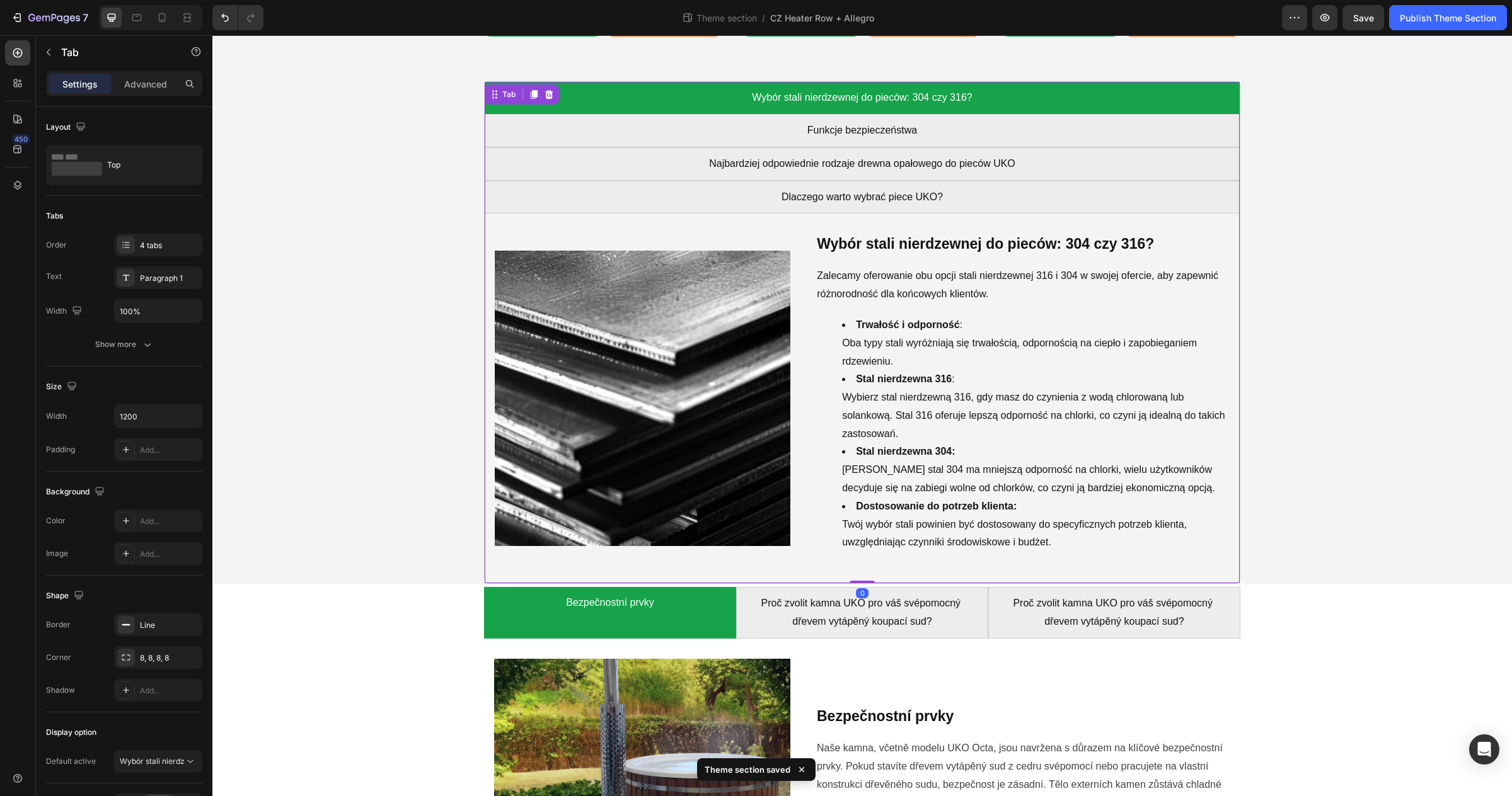
scroll to position [1626, 0]
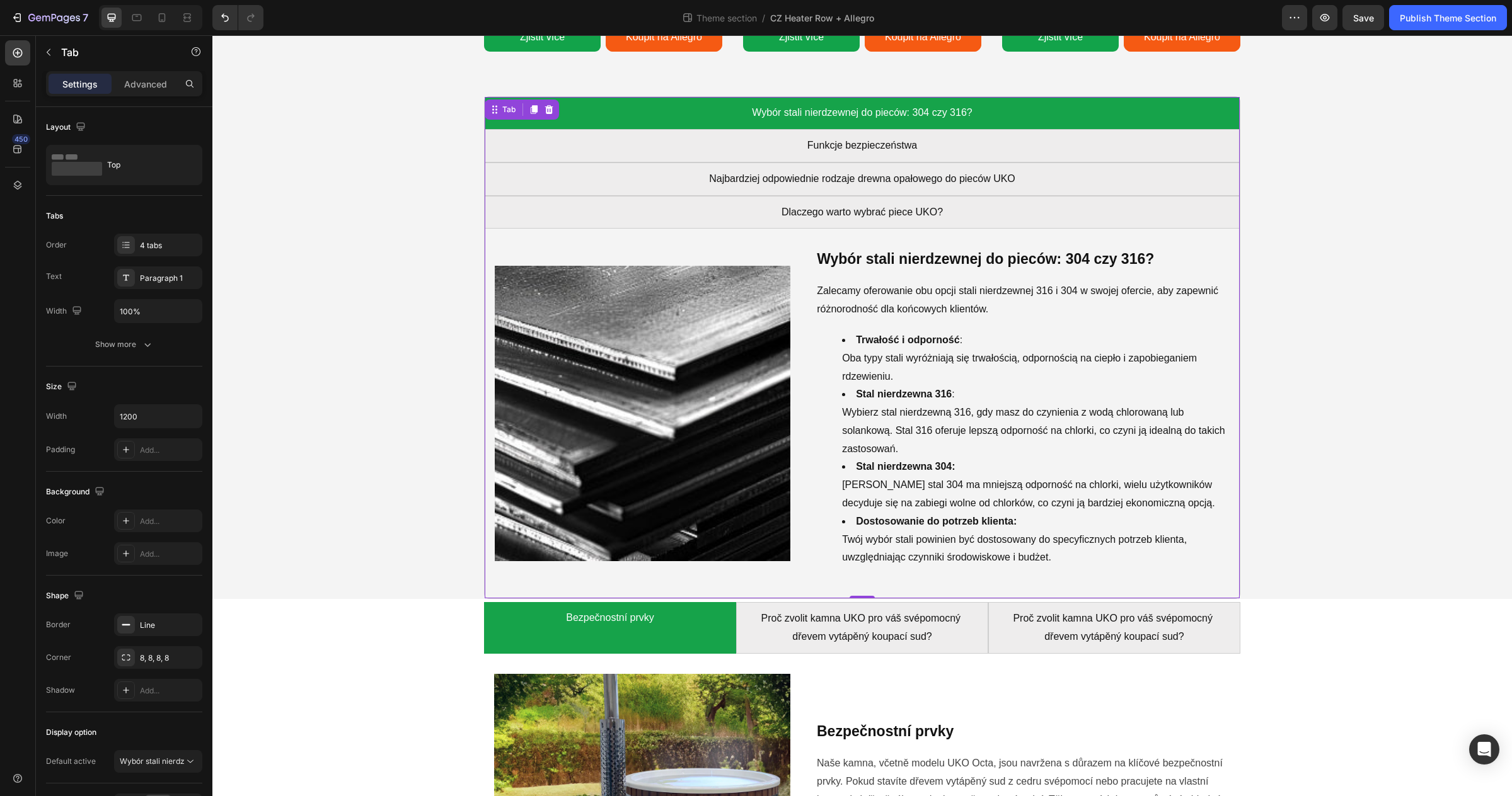
click at [554, 110] on div at bounding box center [549, 109] width 15 height 15
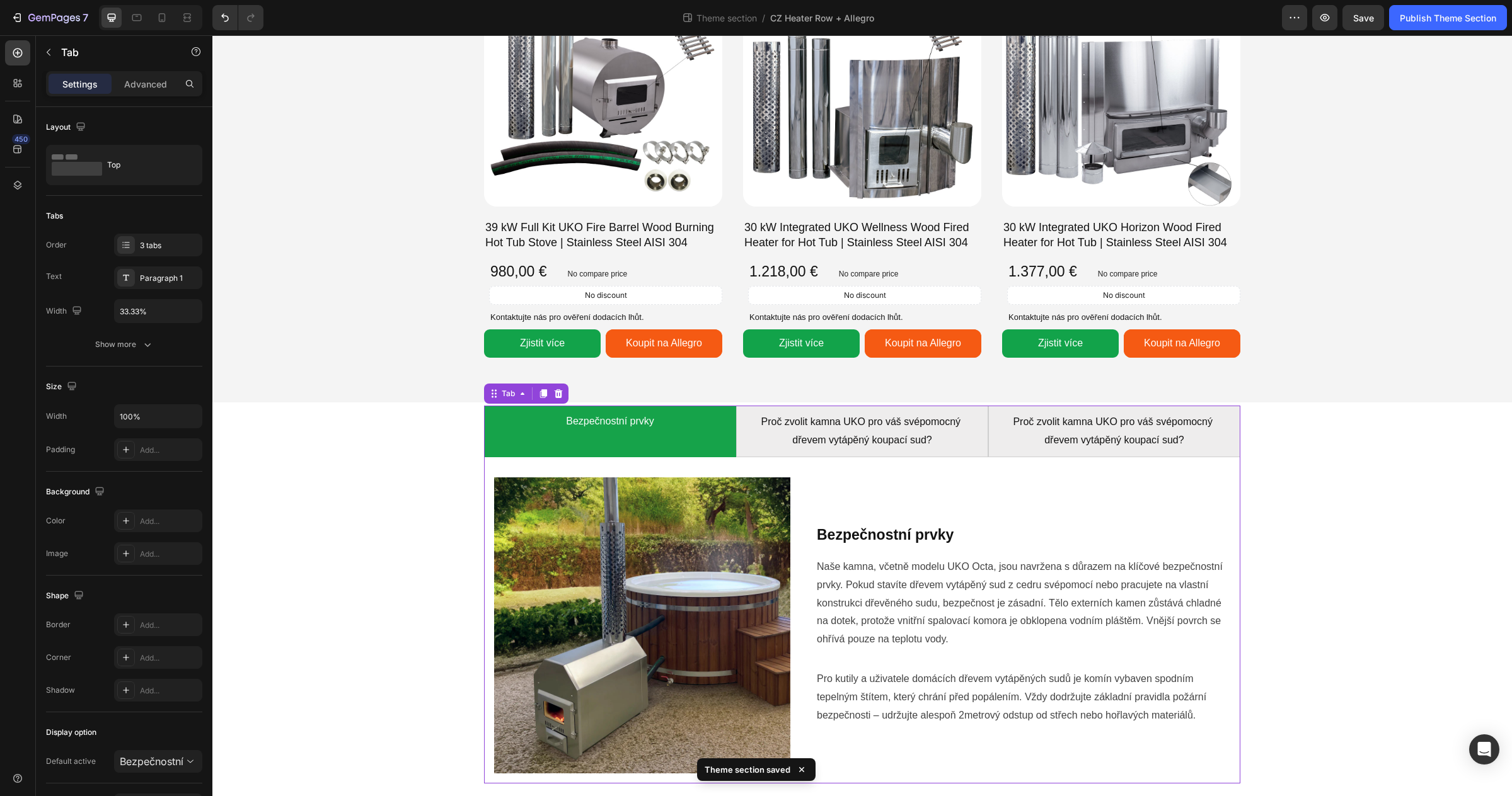
click at [484, 467] on div "Image Bezpečnostní prvky Heading [PERSON_NAME], včetně modelu UKO Octa, jsou na…" at bounding box center [862, 621] width 756 height 326
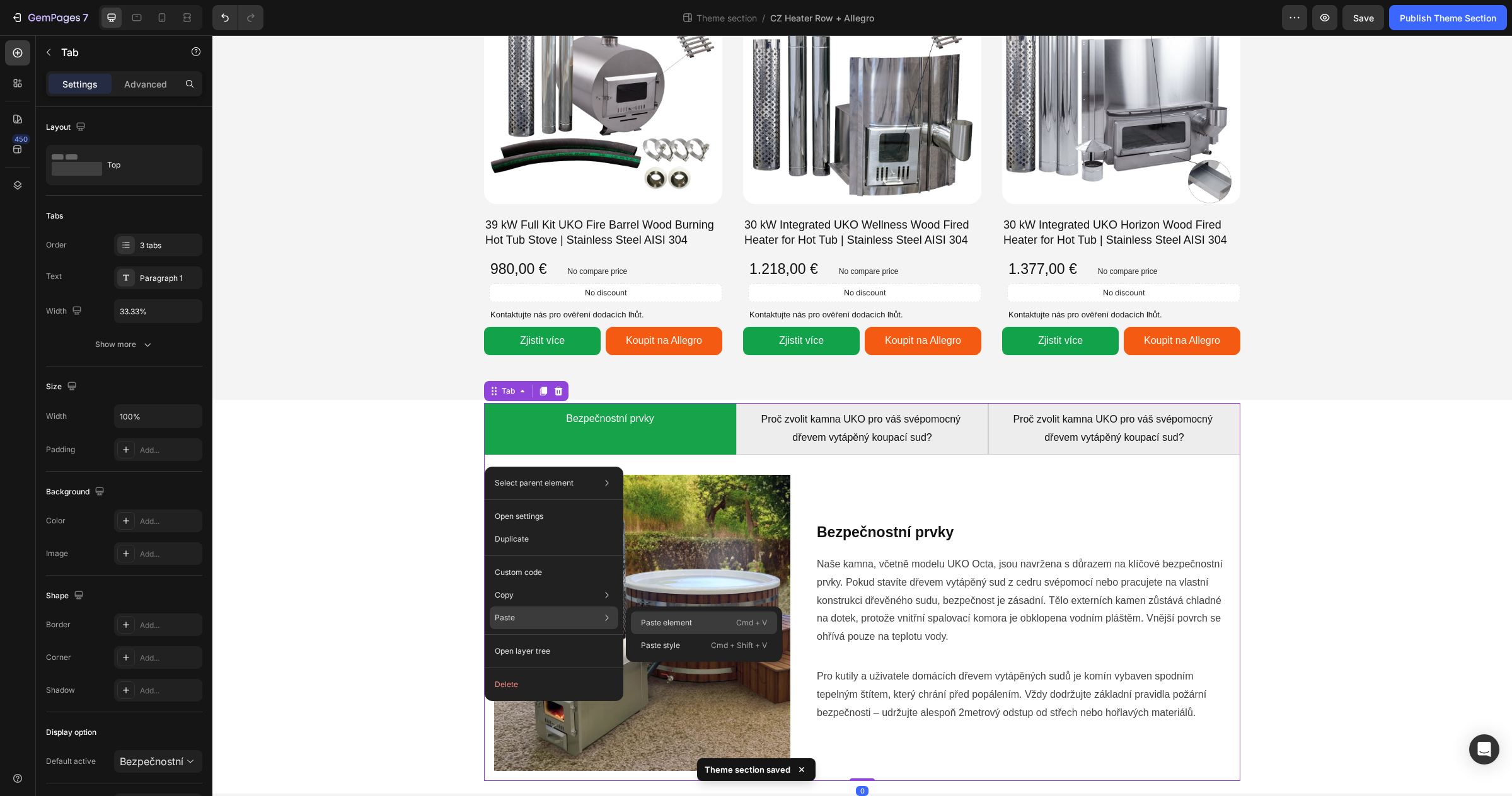
click at [655, 619] on p "Paste element" at bounding box center [666, 623] width 51 height 11
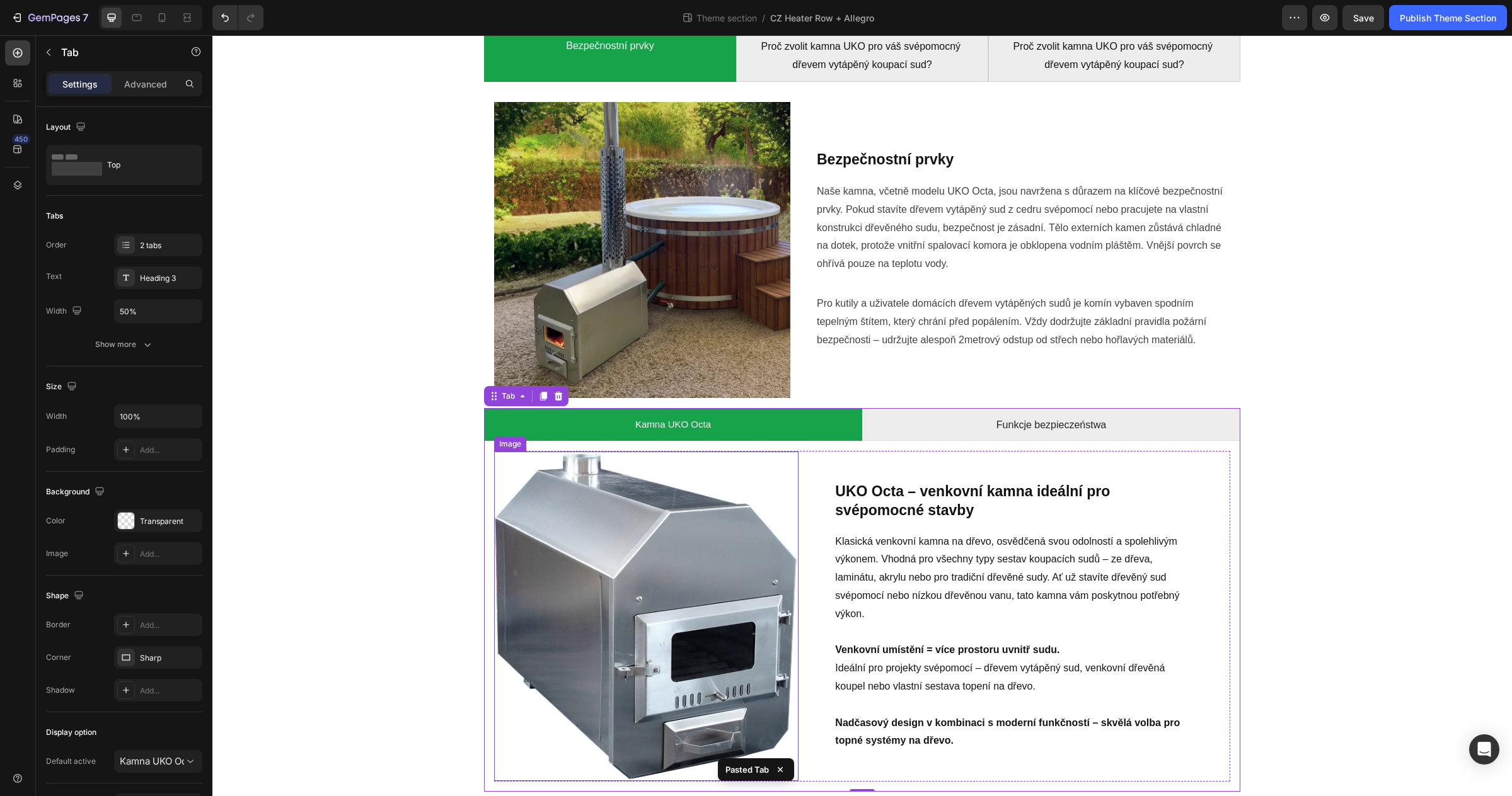
scroll to position [1698, 0]
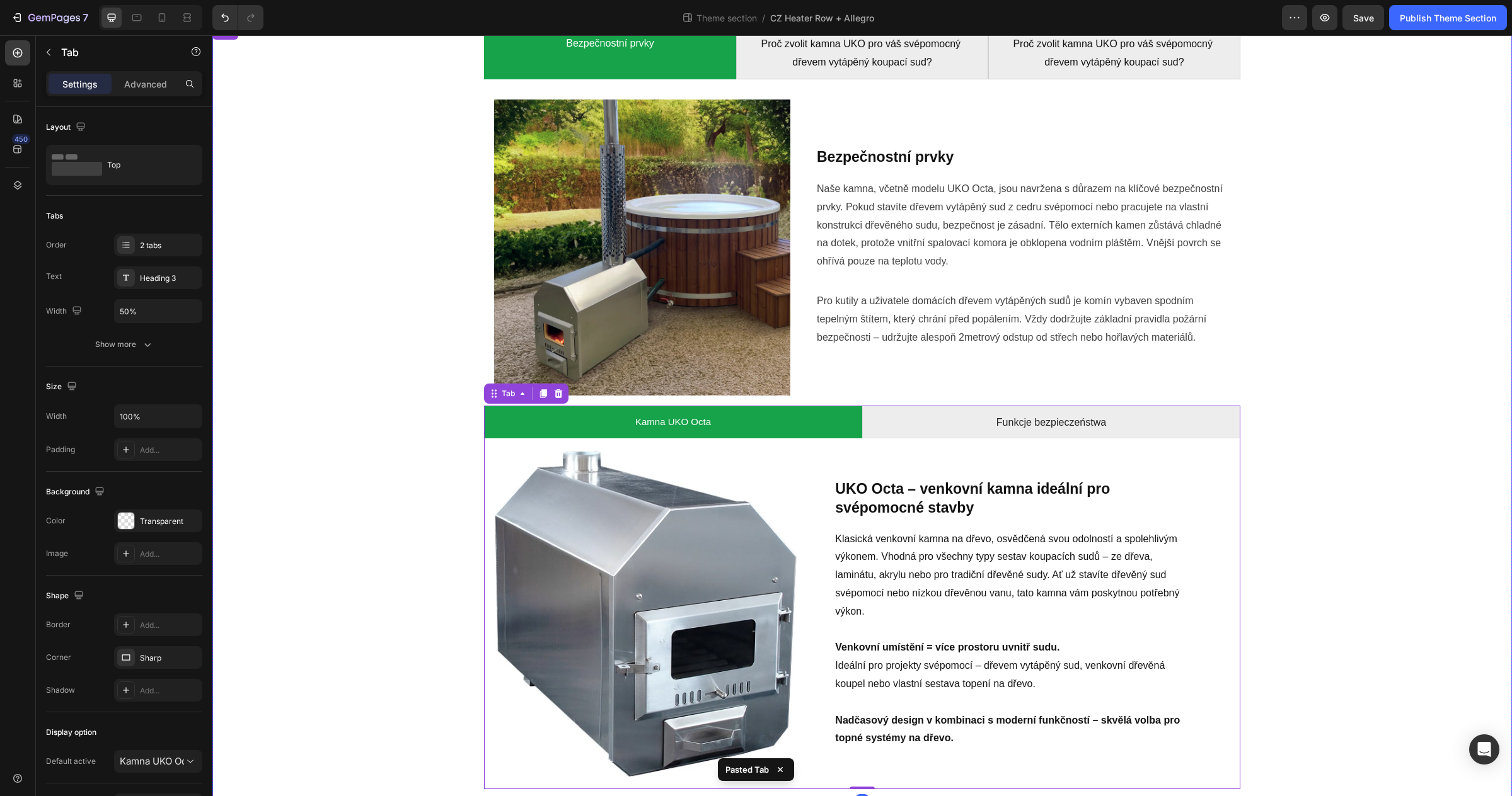
click at [1360, 552] on div "Bezpečnostní prvky Proč zvolit [PERSON_NAME] pro váš svépomocný dřevem vytápěný…" at bounding box center [862, 408] width 1281 height 761
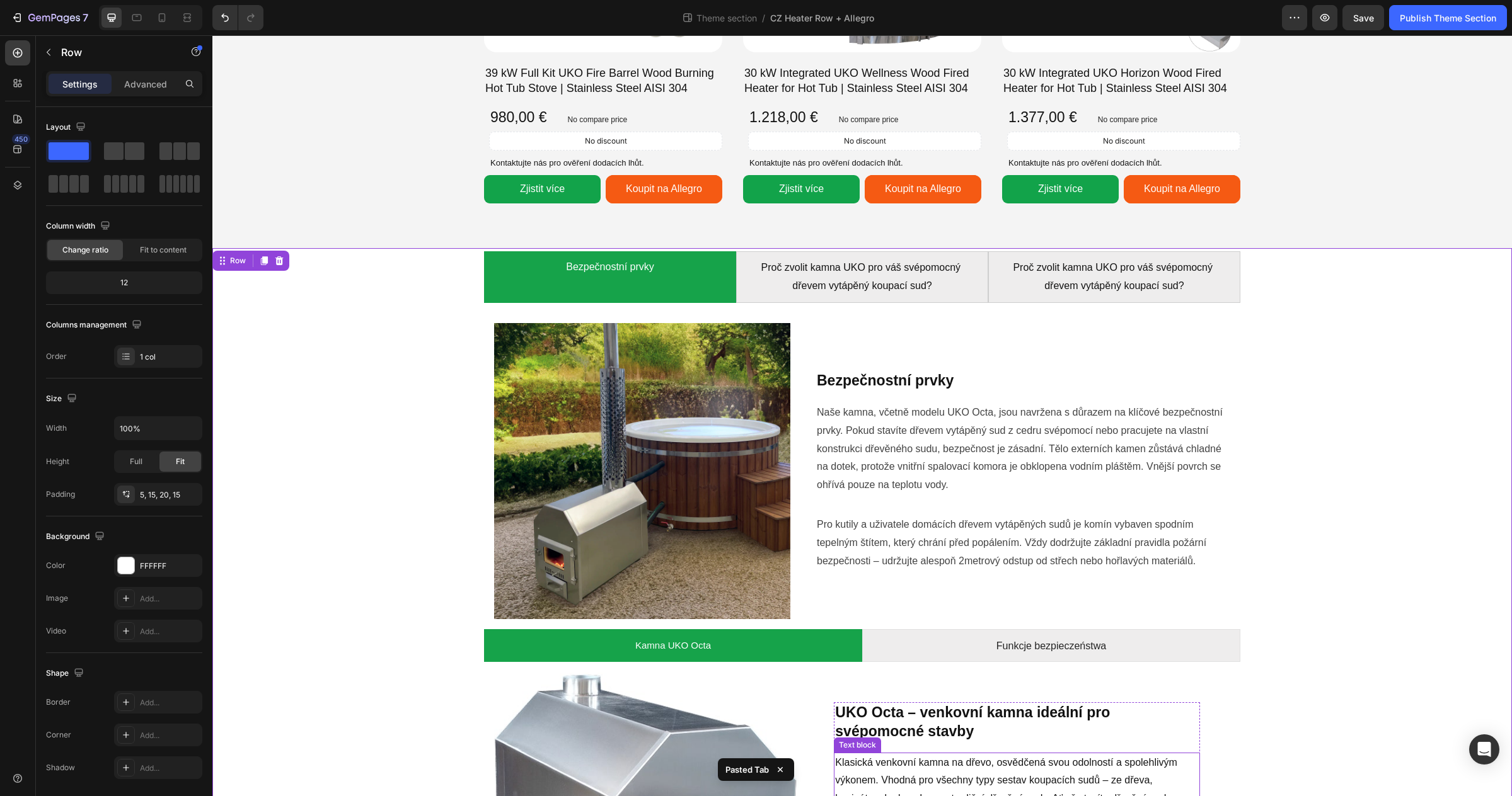
scroll to position [1358, 0]
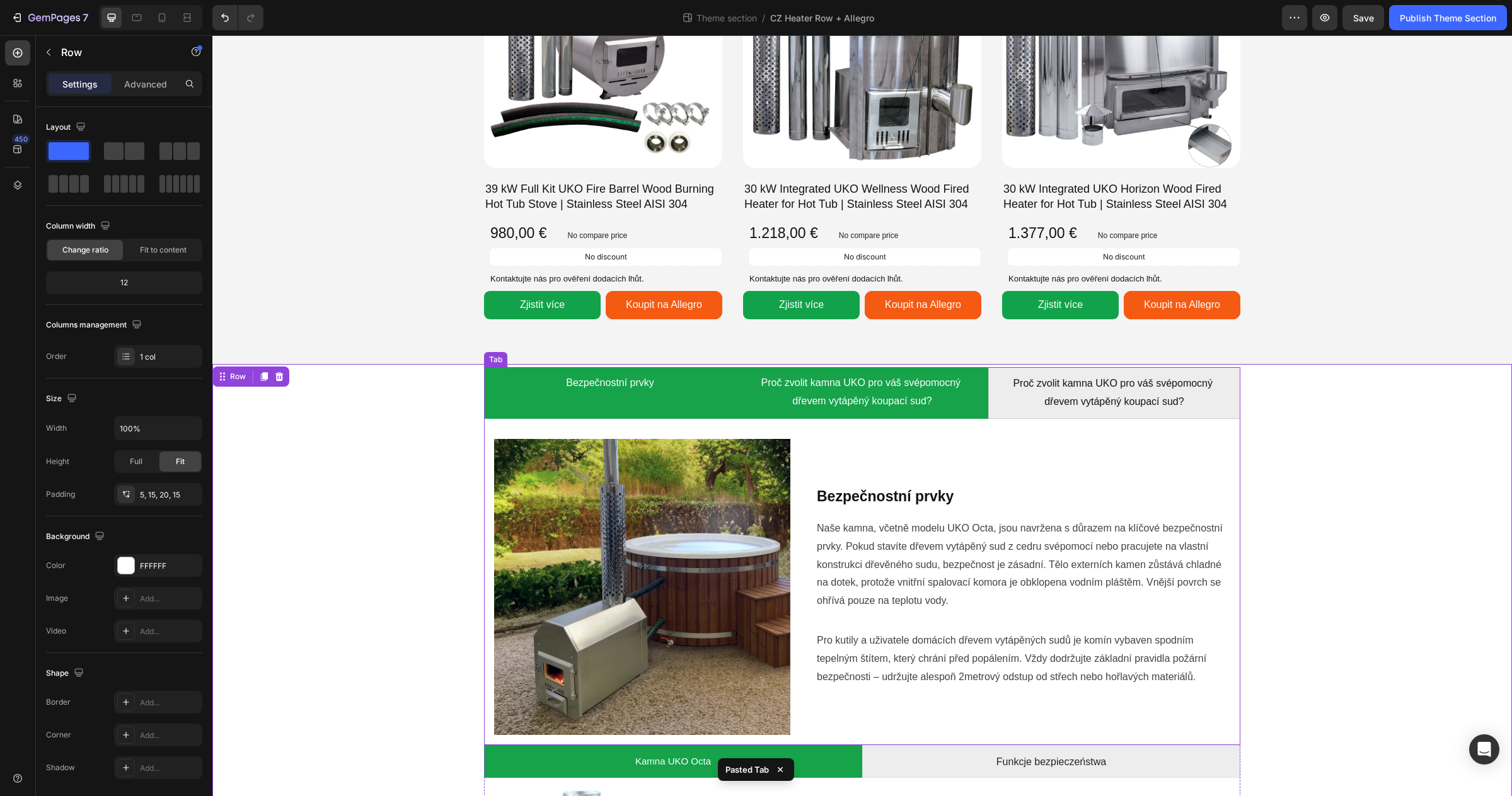
click at [844, 415] on li "Proč zvolit kamna UKO pro váš svépomocný dřevem vytápěný koupací sud?" at bounding box center [862, 393] width 252 height 52
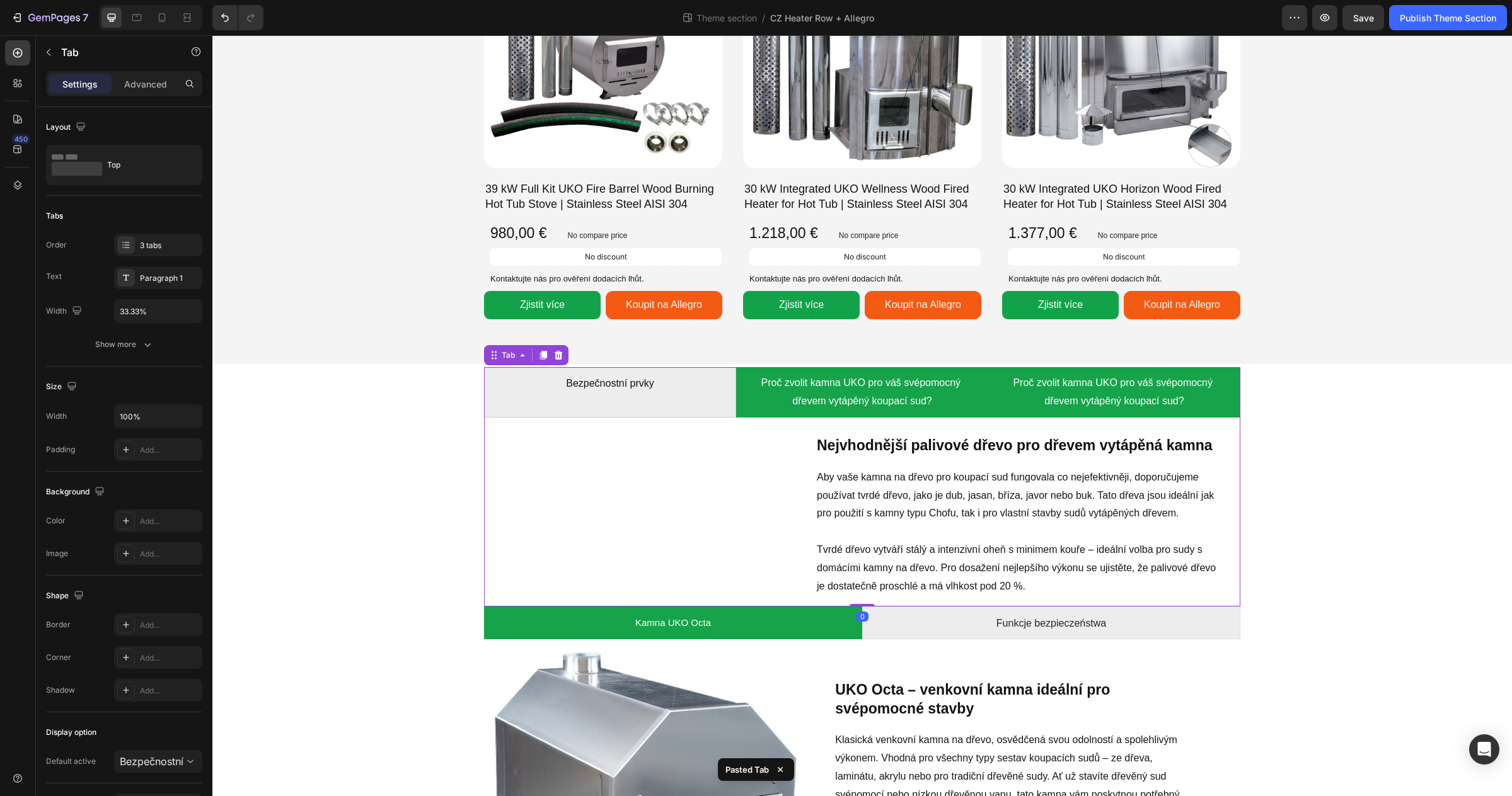
click at [992, 393] on li "Proč zvolit kamna UKO pro váš svépomocný dřevem vytápěný koupací sud?" at bounding box center [1114, 392] width 252 height 50
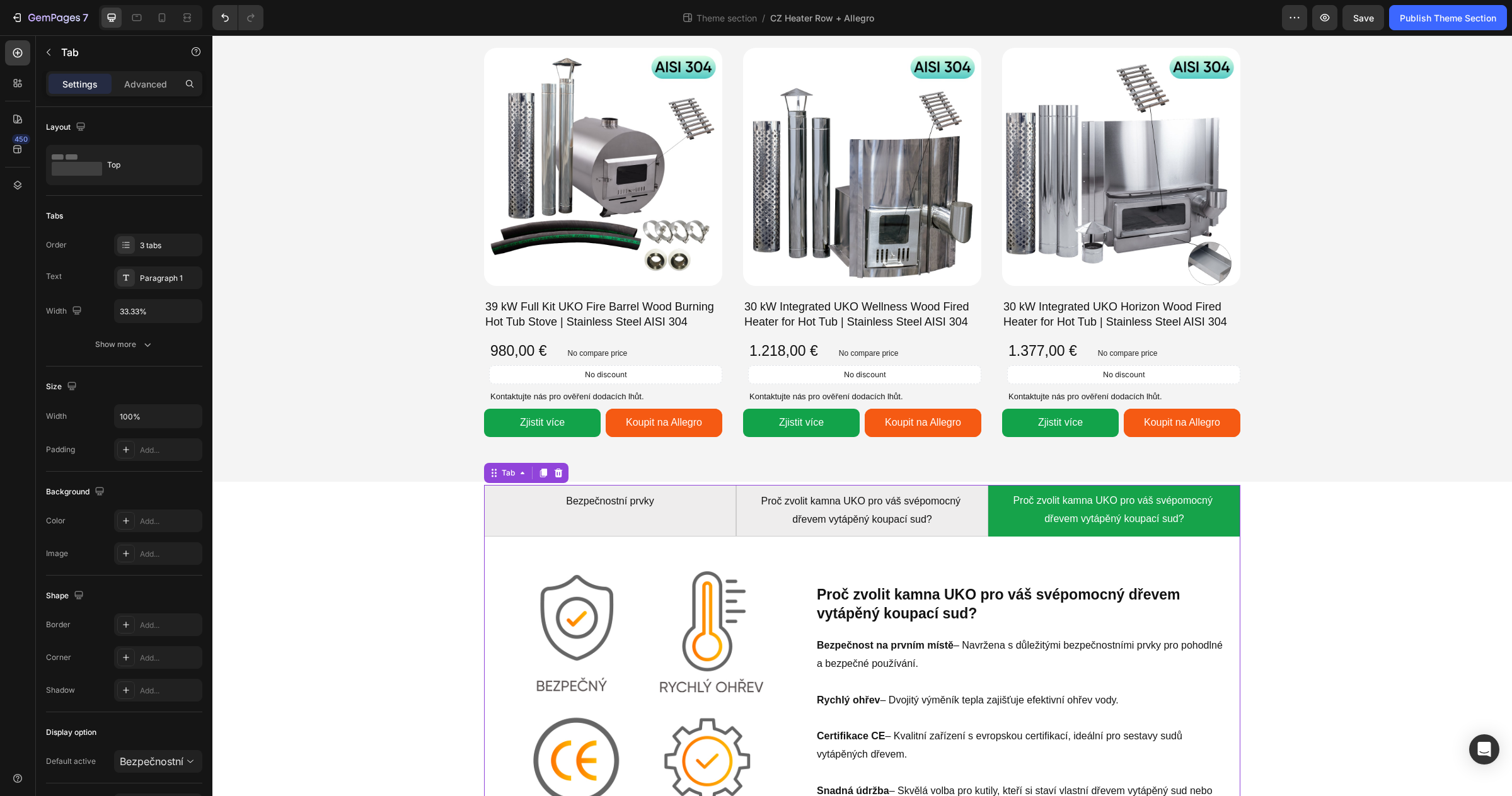
scroll to position [1430, 0]
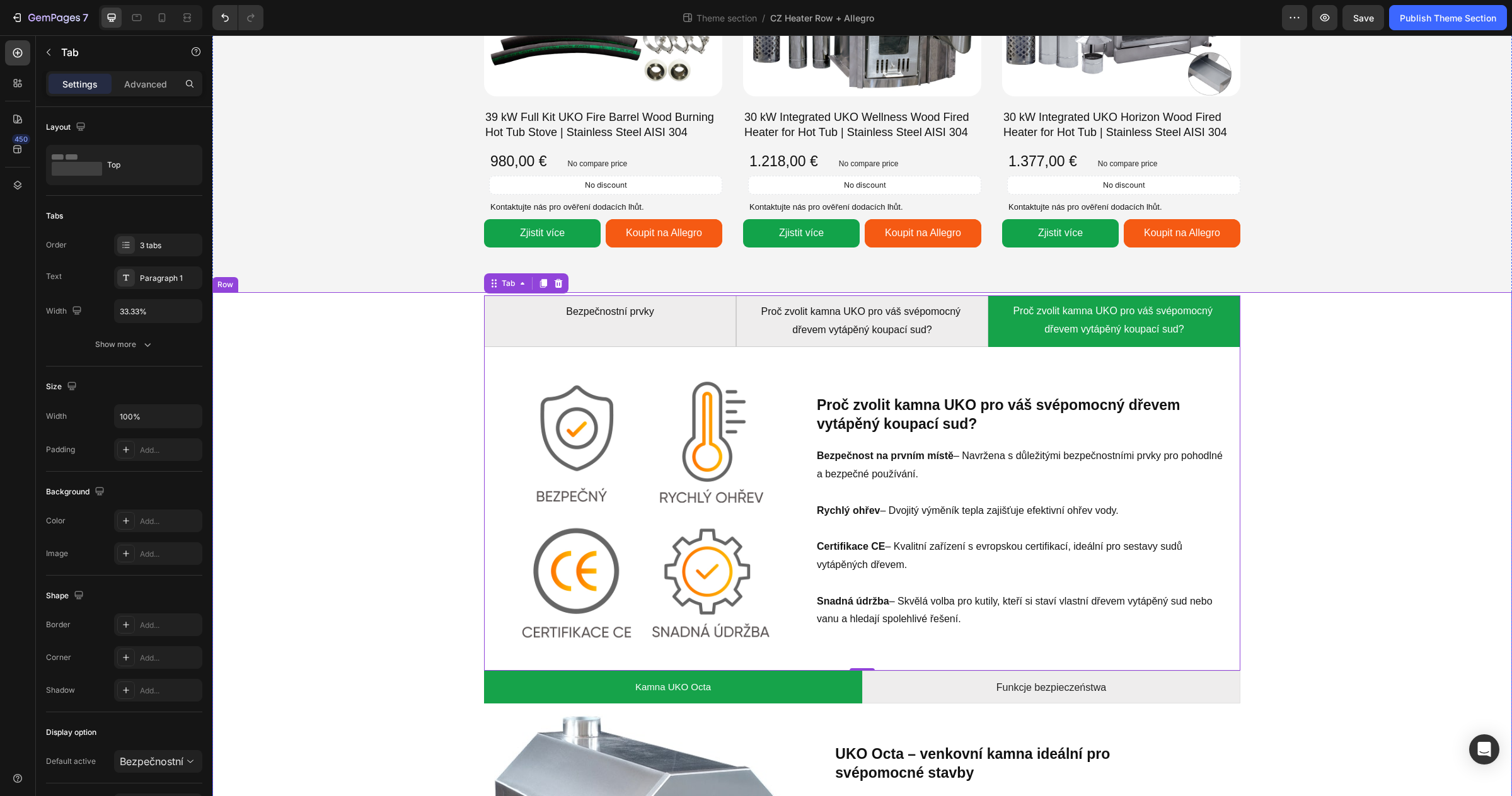
click at [1360, 524] on div "Bezpečnostní prvky Proč zvolit [PERSON_NAME] pro váš svépomocný dřevem vytápěný…" at bounding box center [862, 675] width 1281 height 759
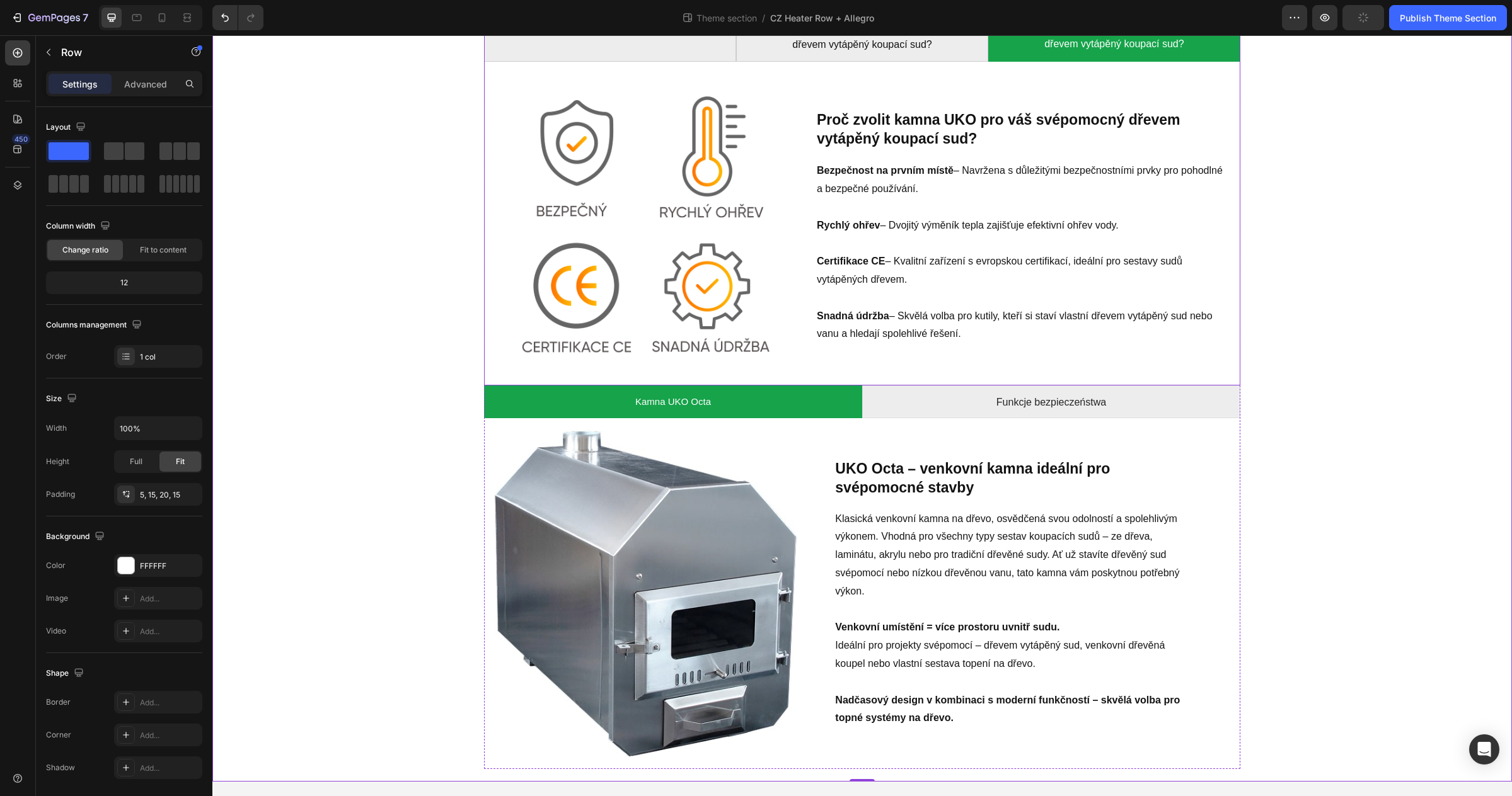
scroll to position [1700, 0]
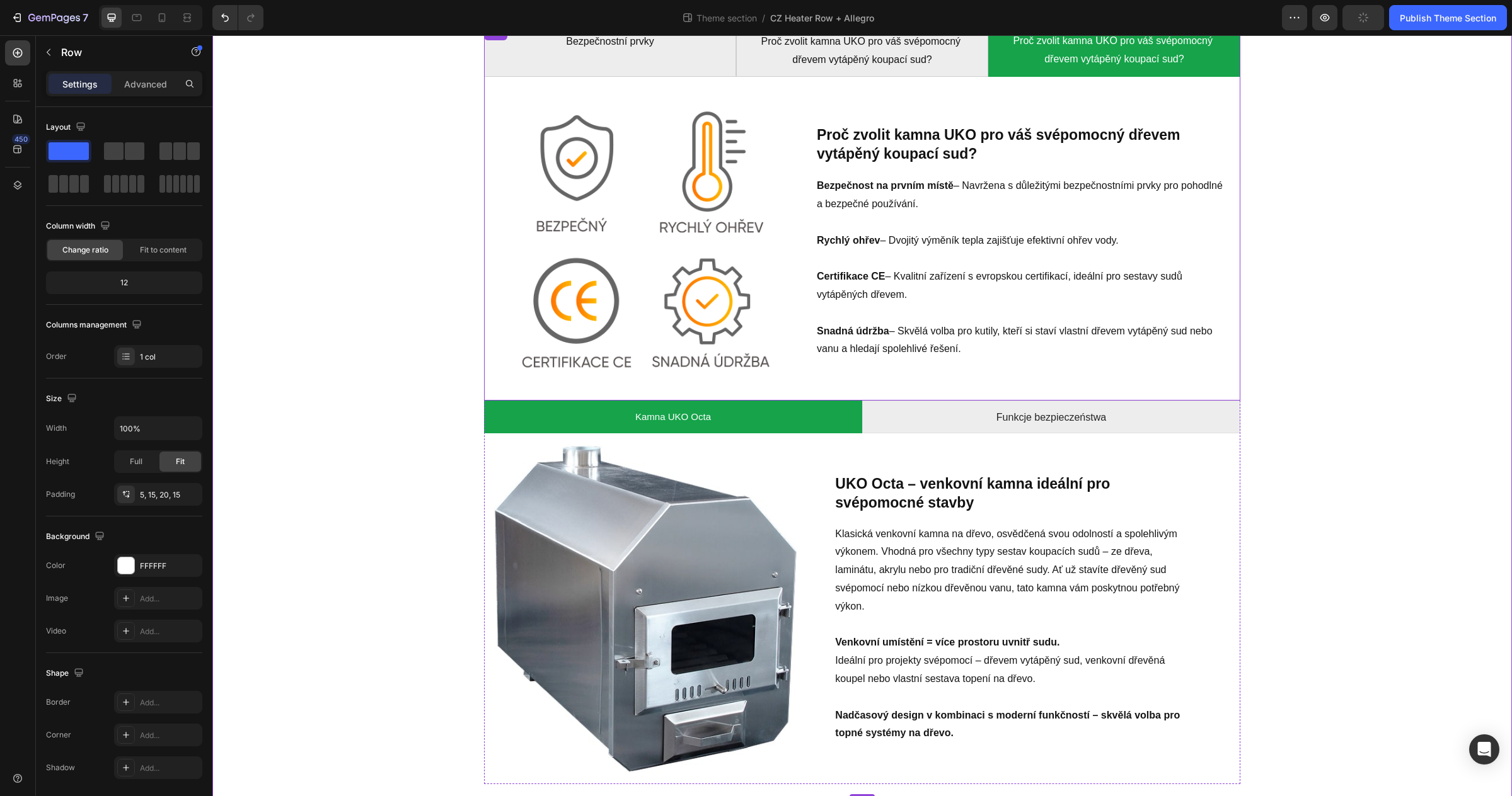
click at [486, 364] on div "Image Bezpečnostní prvky Heading [PERSON_NAME], včetně modelu UKO Octa, jsou na…" at bounding box center [862, 238] width 756 height 324
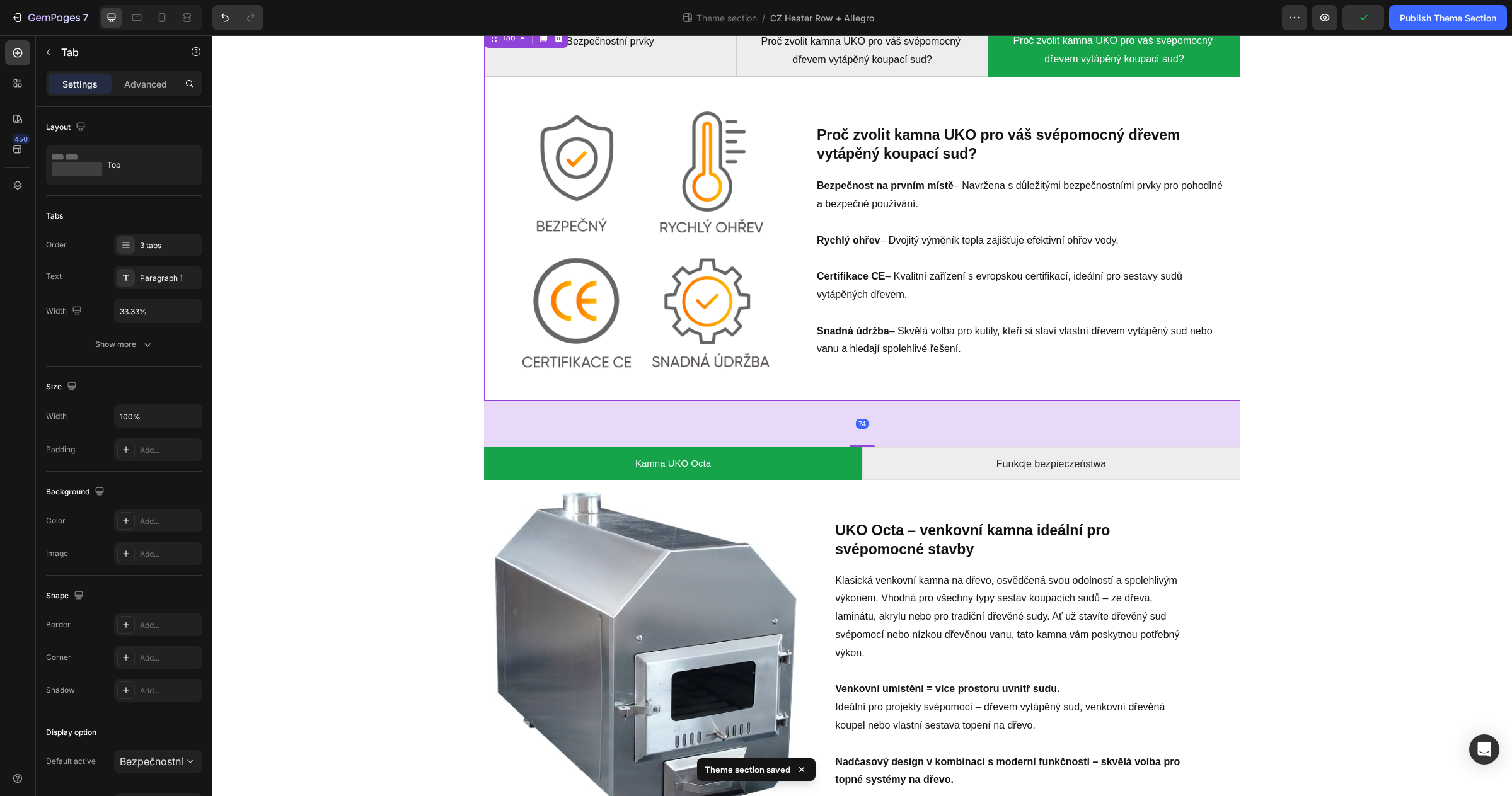
drag, startPoint x: 861, startPoint y: 397, endPoint x: 875, endPoint y: 444, distance: 49.0
click at [875, 401] on div "74" at bounding box center [862, 401] width 756 height 0
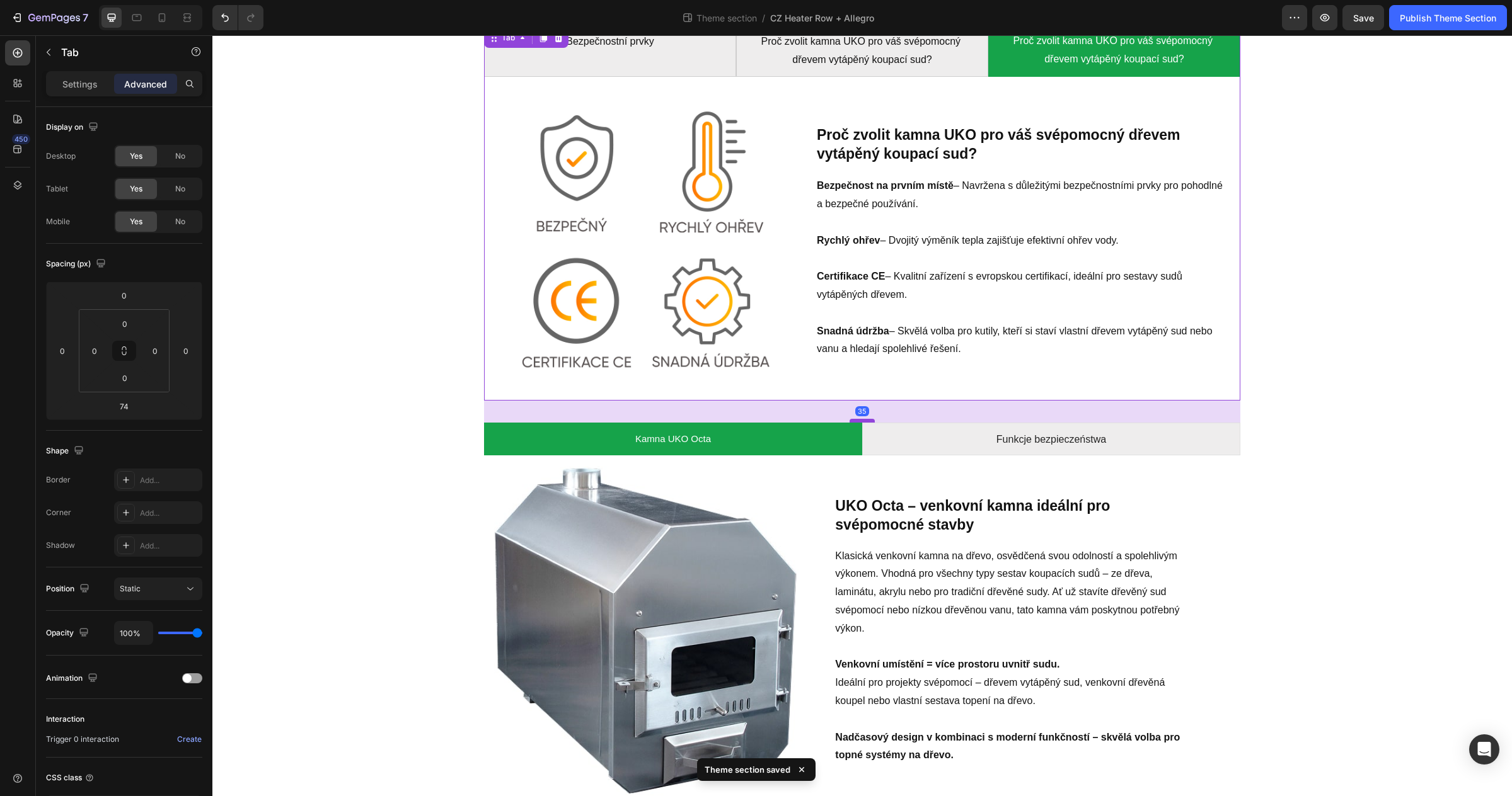
drag, startPoint x: 861, startPoint y: 444, endPoint x: 864, endPoint y: 419, distance: 25.2
click at [864, 419] on div at bounding box center [862, 420] width 25 height 4
type input "35"
click at [1342, 484] on div "Bezpečnostní prvky Proč zvolit [PERSON_NAME] pro váš svépomocný dřevem vytápěný…" at bounding box center [862, 415] width 1281 height 781
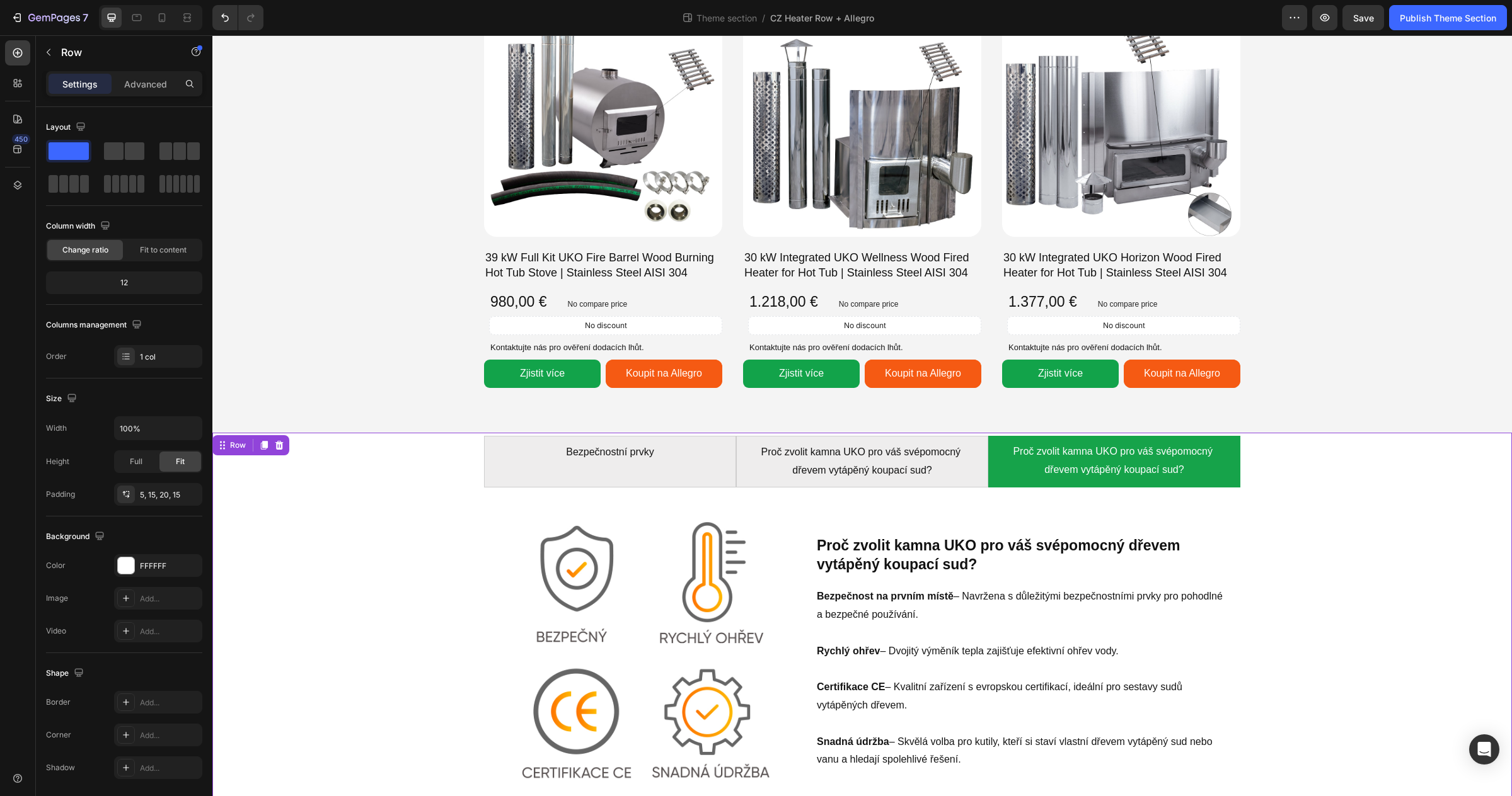
scroll to position [1059, 0]
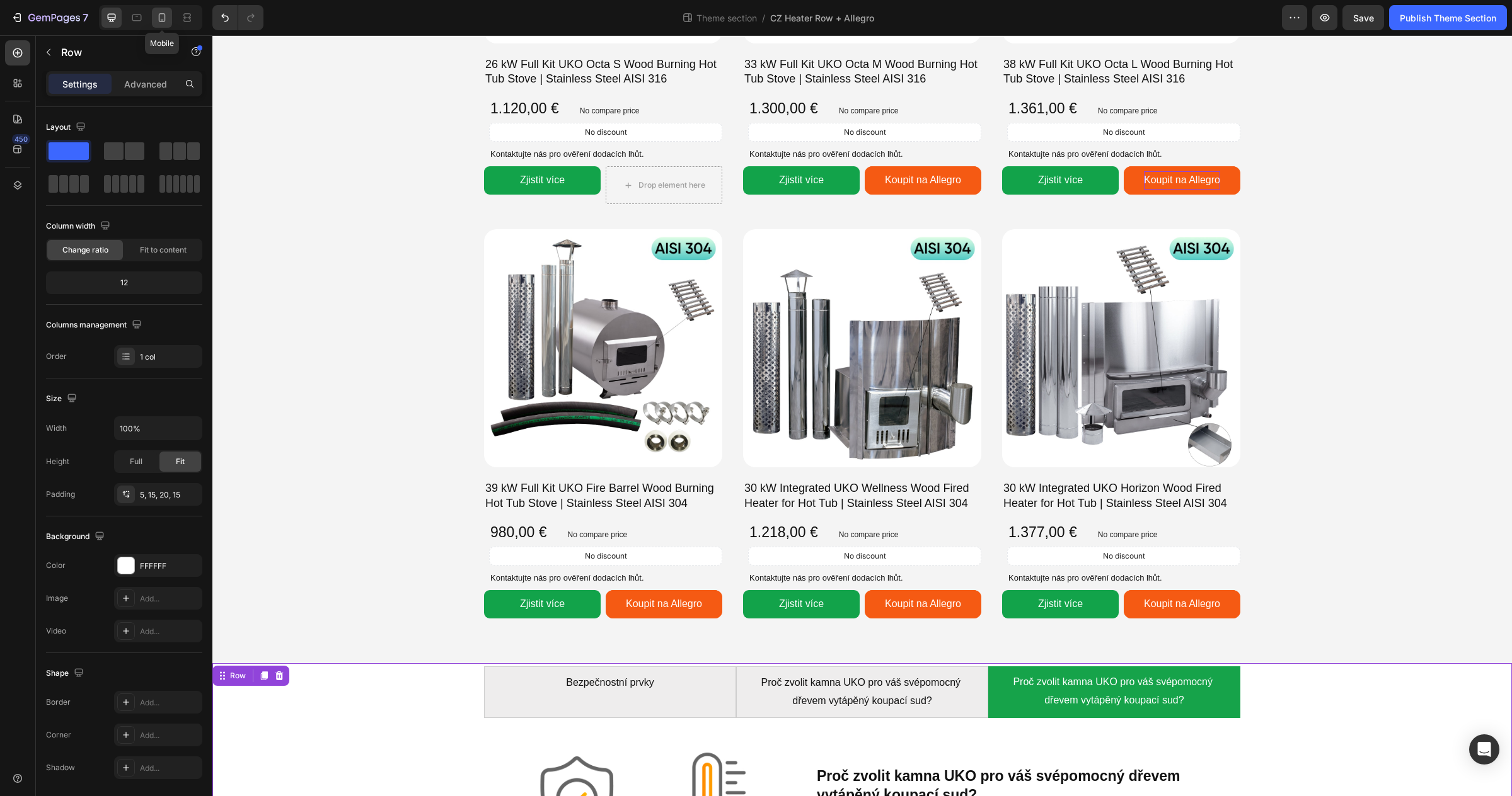
click at [162, 24] on div at bounding box center [162, 17] width 20 height 20
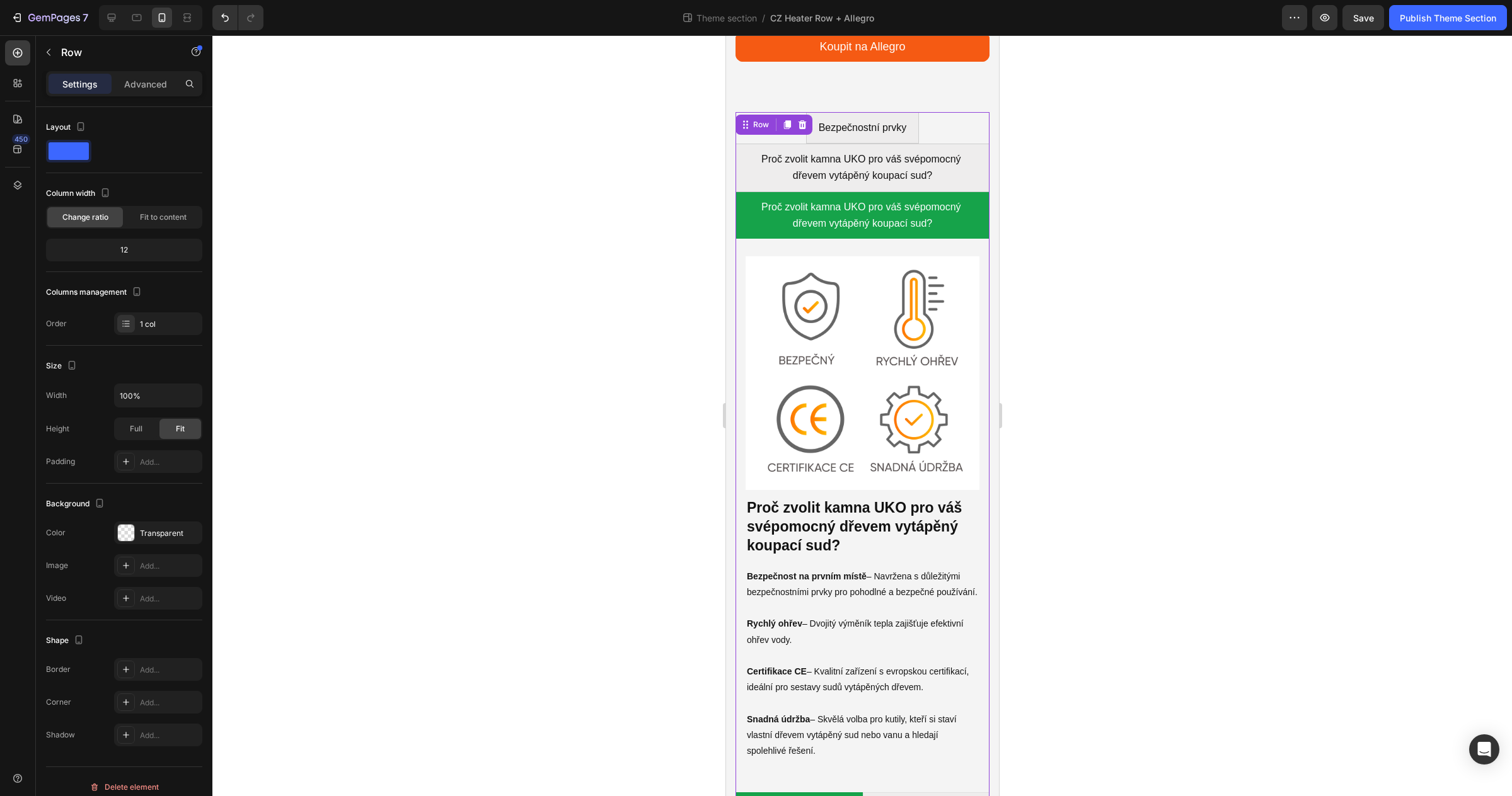
scroll to position [4848, 0]
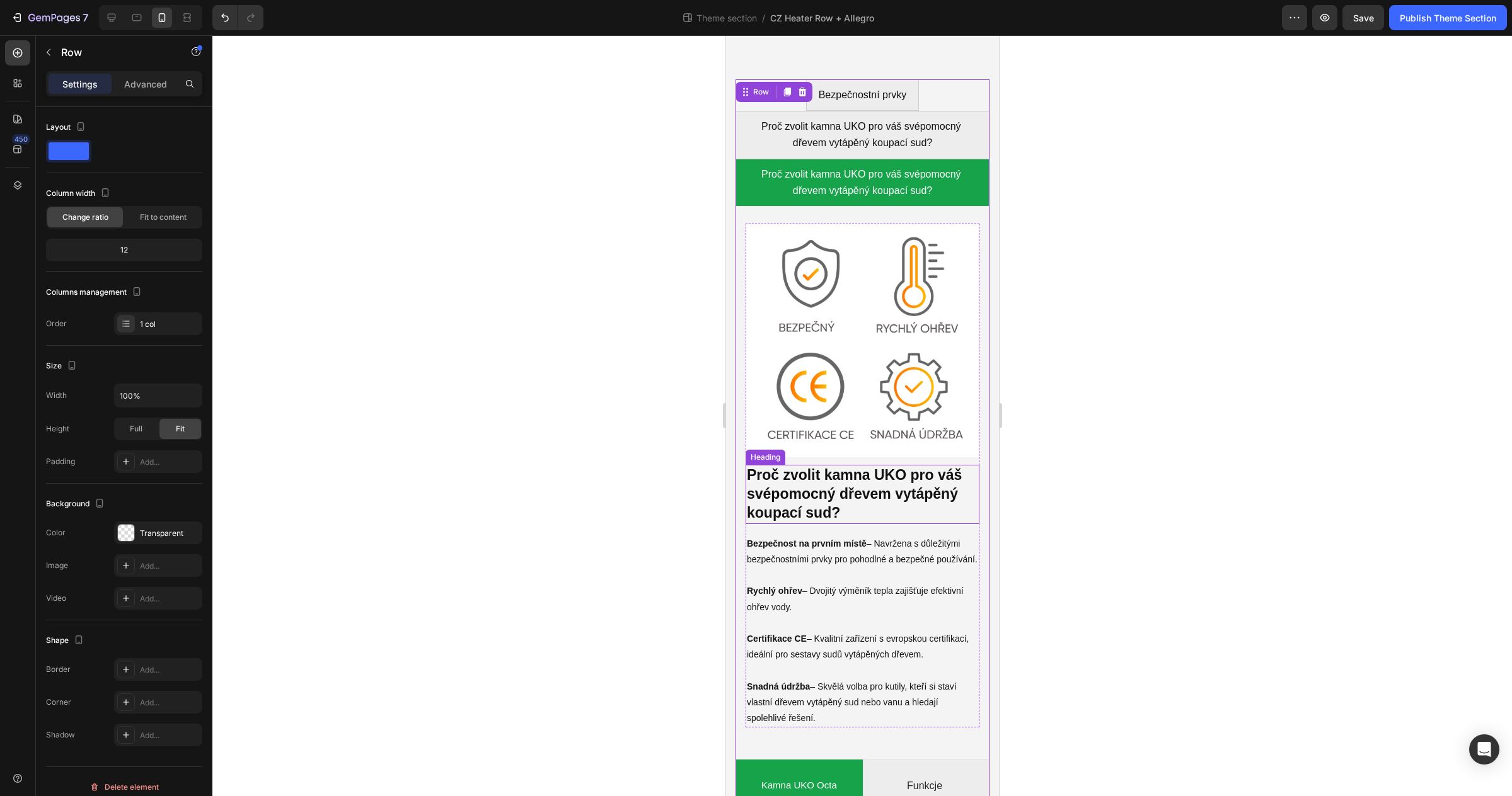
click at [941, 501] on h3 "Proč zvolit kamna UKO pro váš svépomocný dřevem vytápěný koupací sud?" at bounding box center [861, 494] width 234 height 59
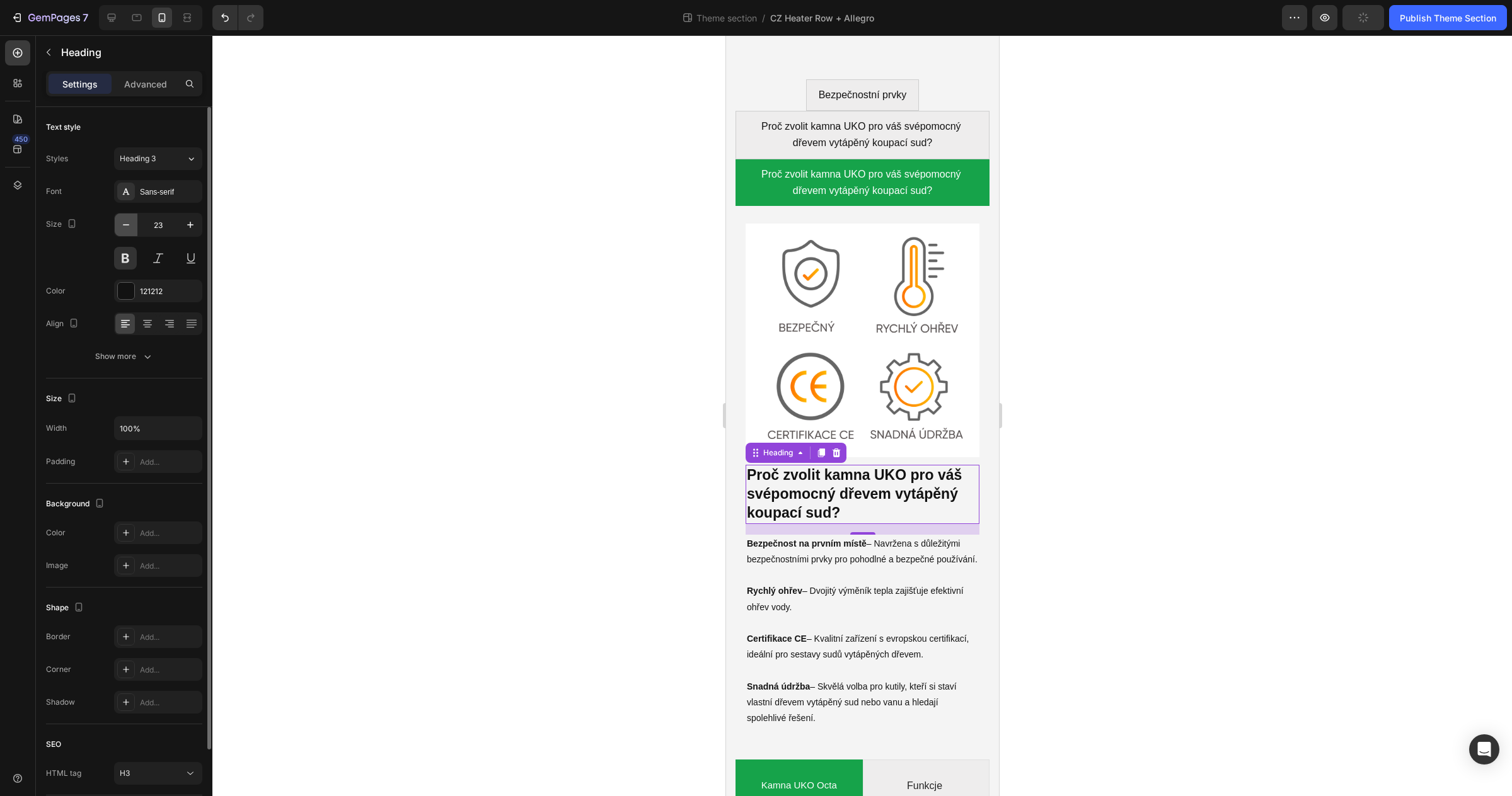
click at [127, 224] on icon "button" at bounding box center [126, 225] width 13 height 13
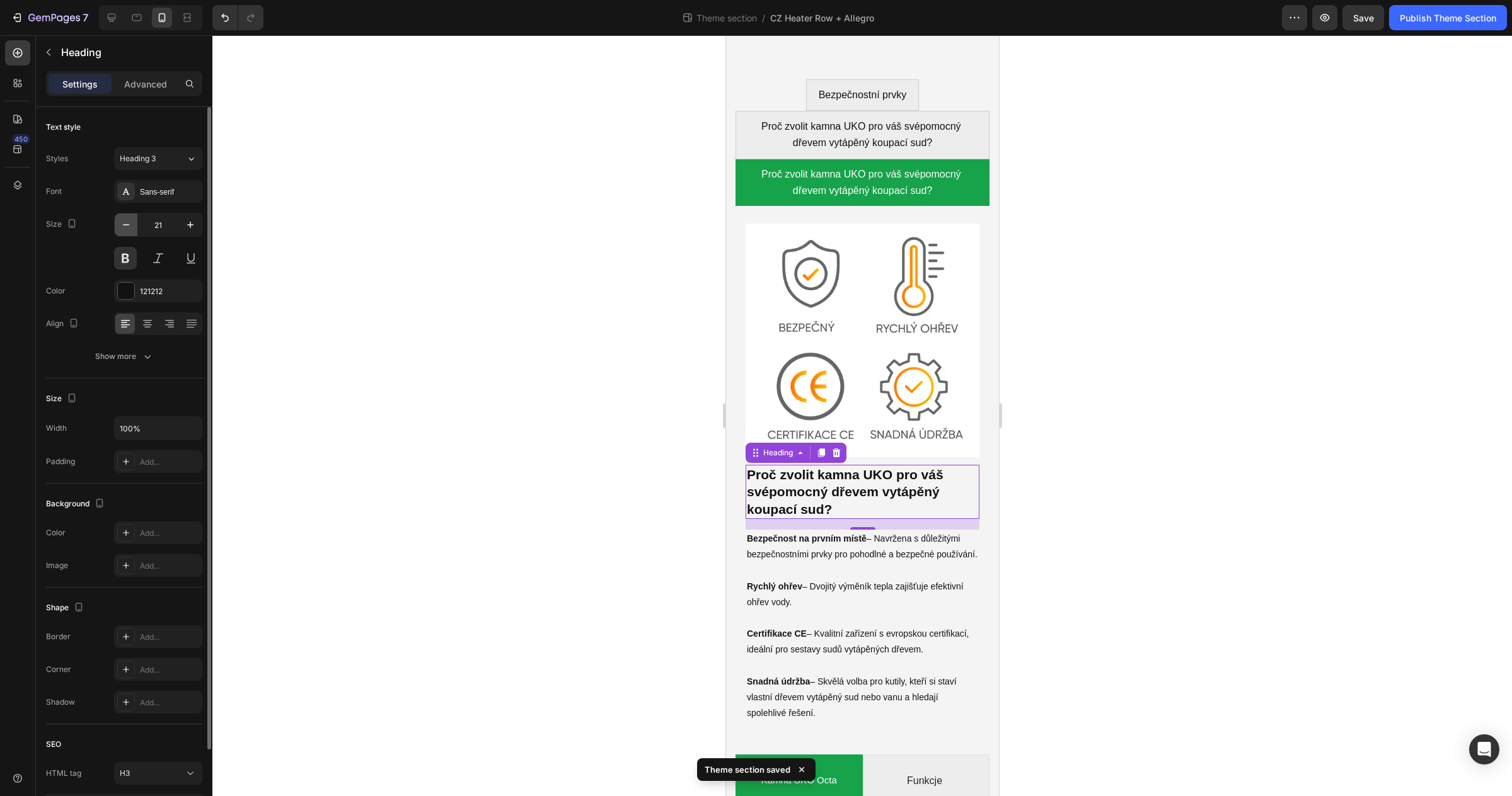
click at [127, 224] on icon "button" at bounding box center [126, 225] width 13 height 13
type input "19"
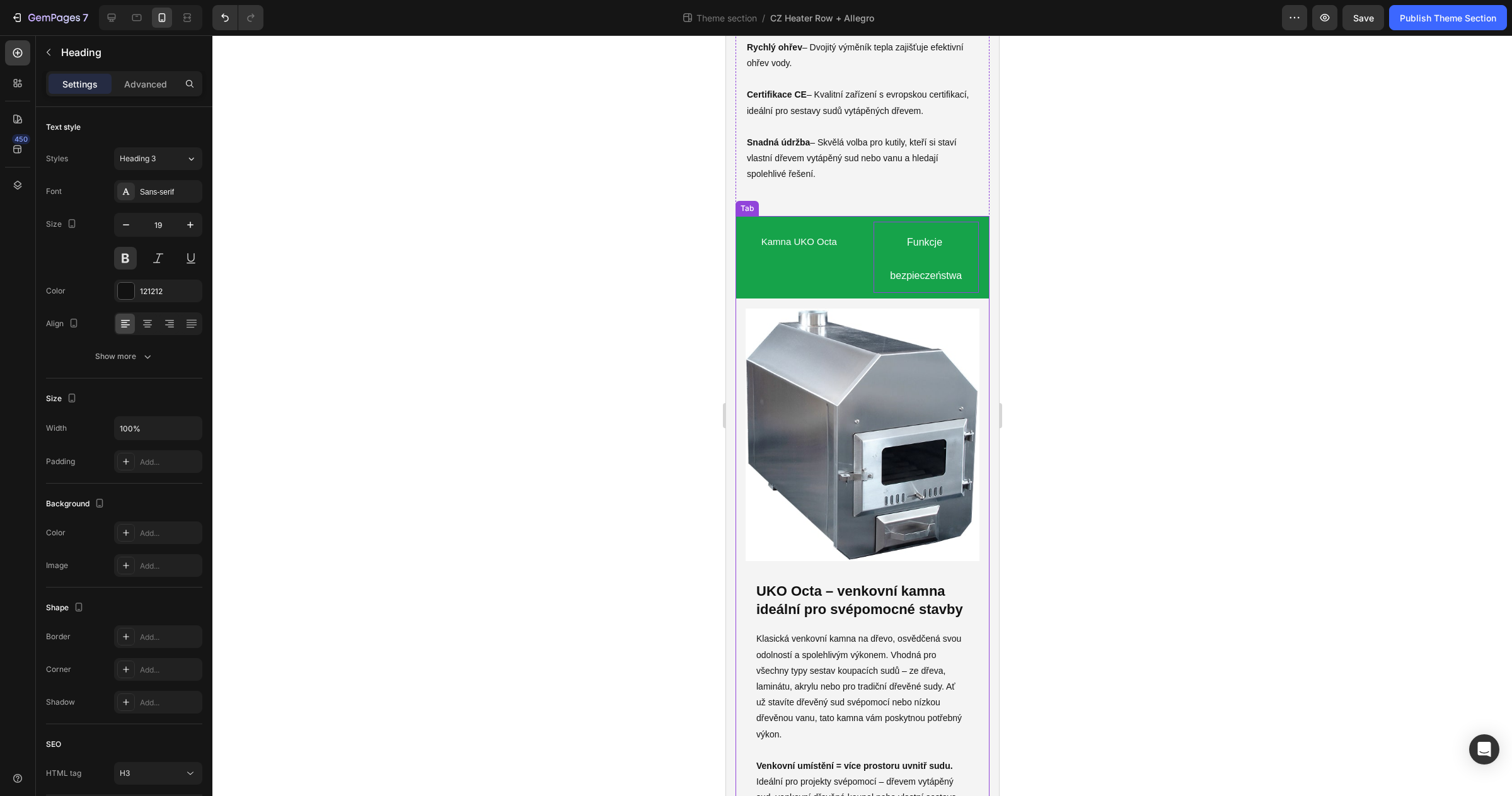
scroll to position [5490, 0]
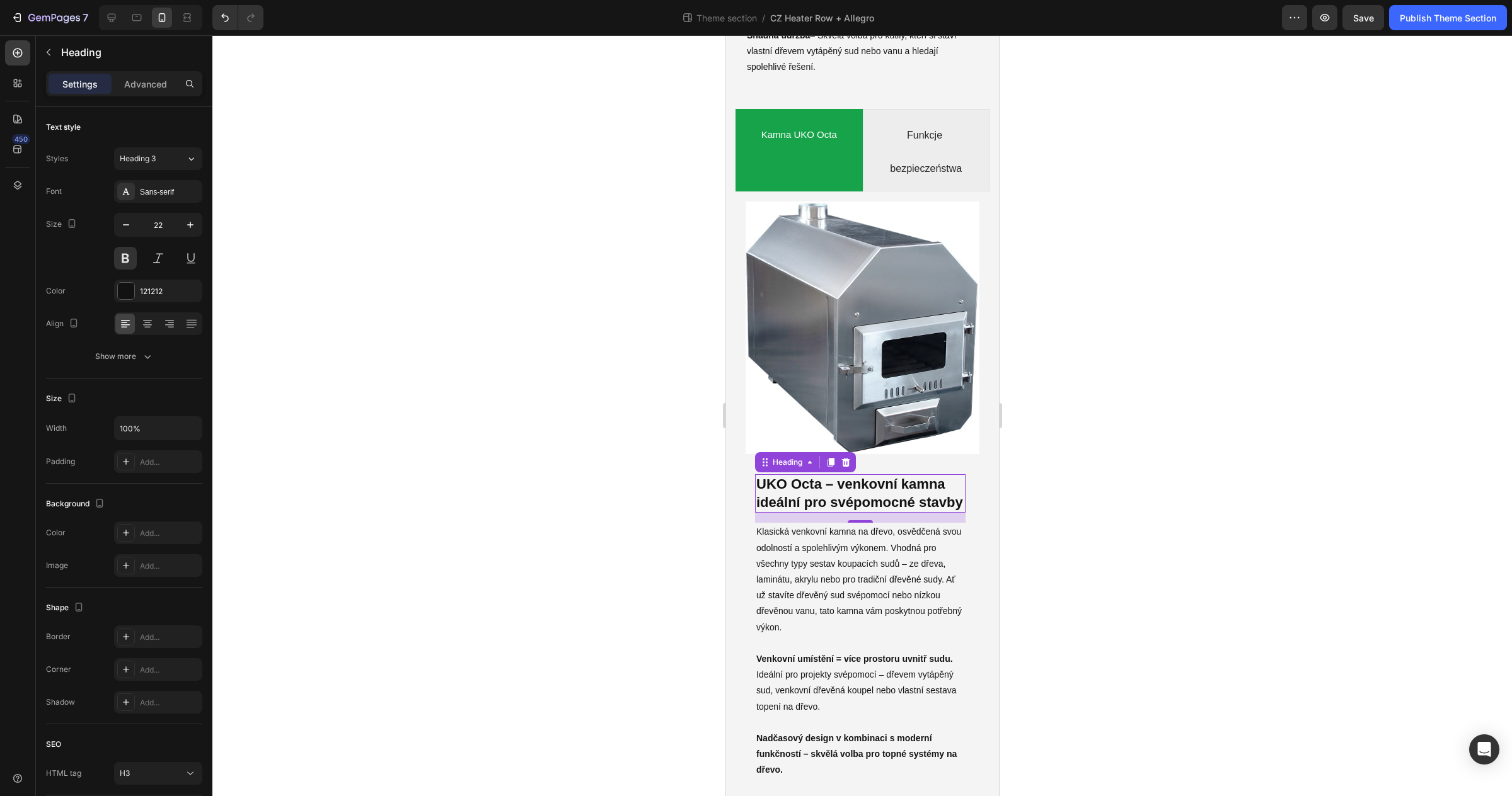
click at [879, 483] on h3 "UKO Octa – venkovní kamna ideální pro svépomocné stavby" at bounding box center [859, 494] width 210 height 39
click at [230, 17] on icon "Undo/Redo" at bounding box center [225, 18] width 13 height 13
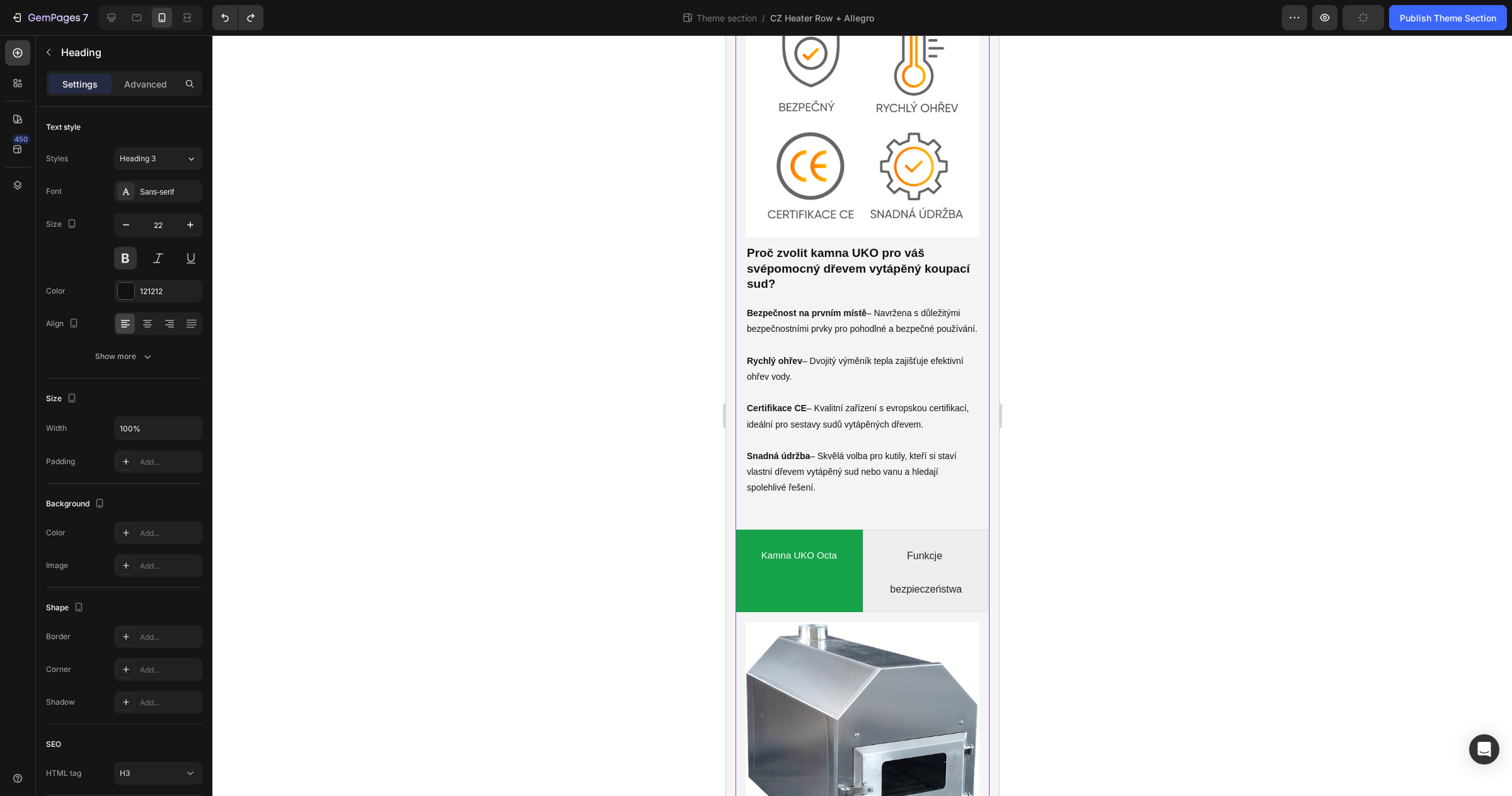
scroll to position [5064, 0]
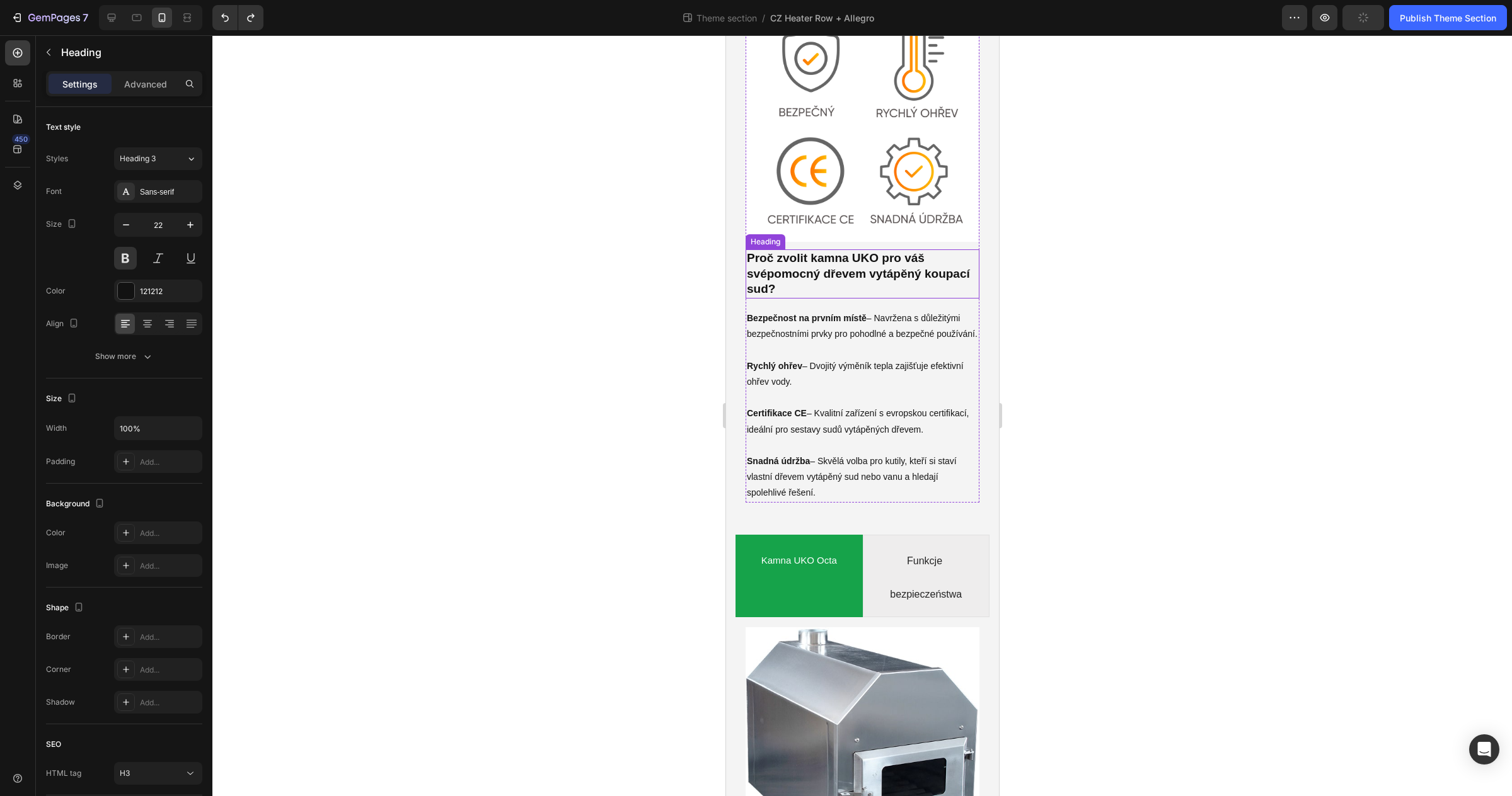
click at [798, 263] on h3 "Proč zvolit kamna UKO pro váš svépomocný dřevem vytápěný koupací sud?" at bounding box center [861, 274] width 234 height 49
click at [227, 22] on icon "Undo/Redo" at bounding box center [225, 18] width 13 height 13
type input "20"
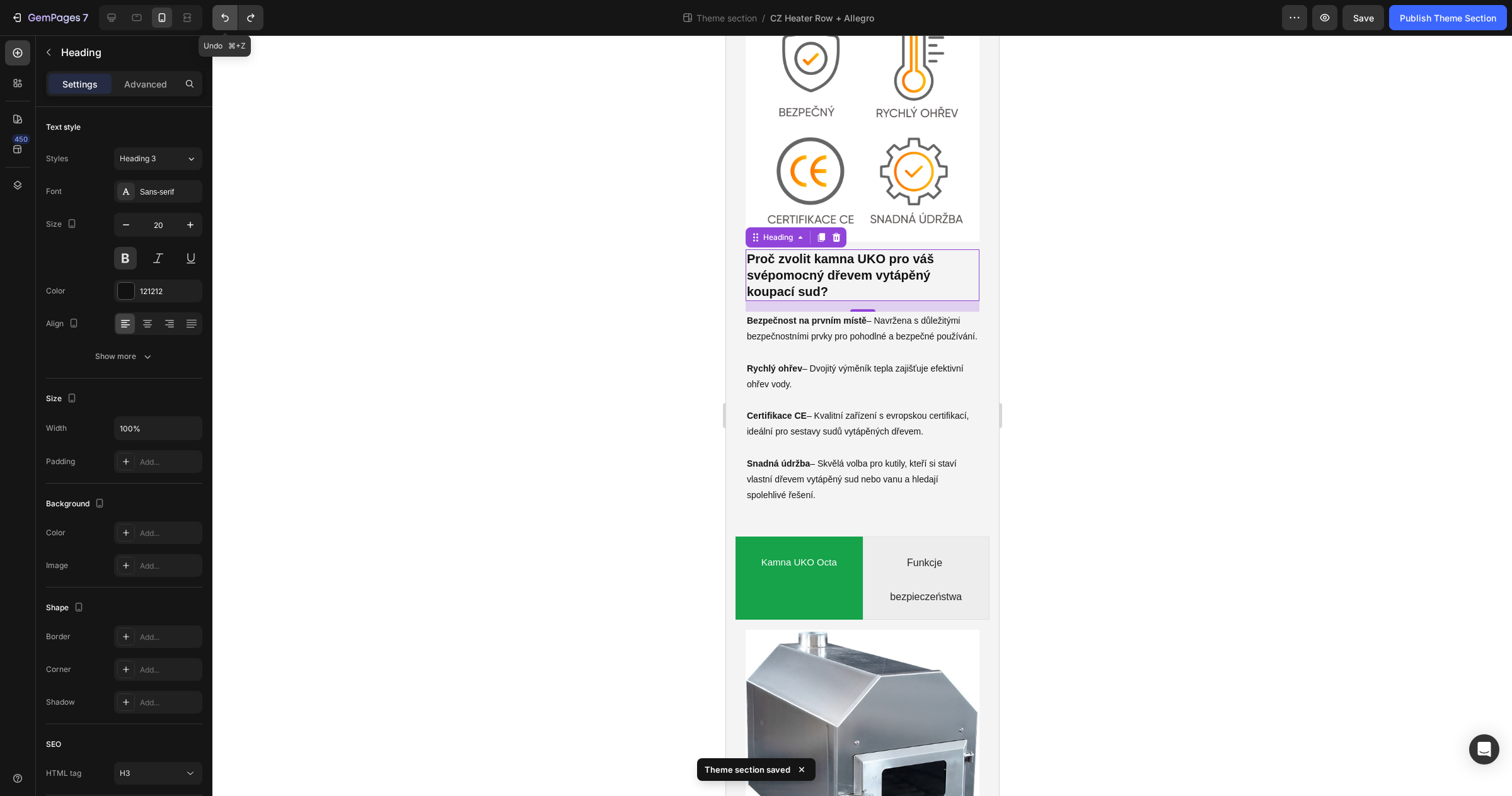
click at [227, 22] on icon "Undo/Redo" at bounding box center [225, 18] width 13 height 13
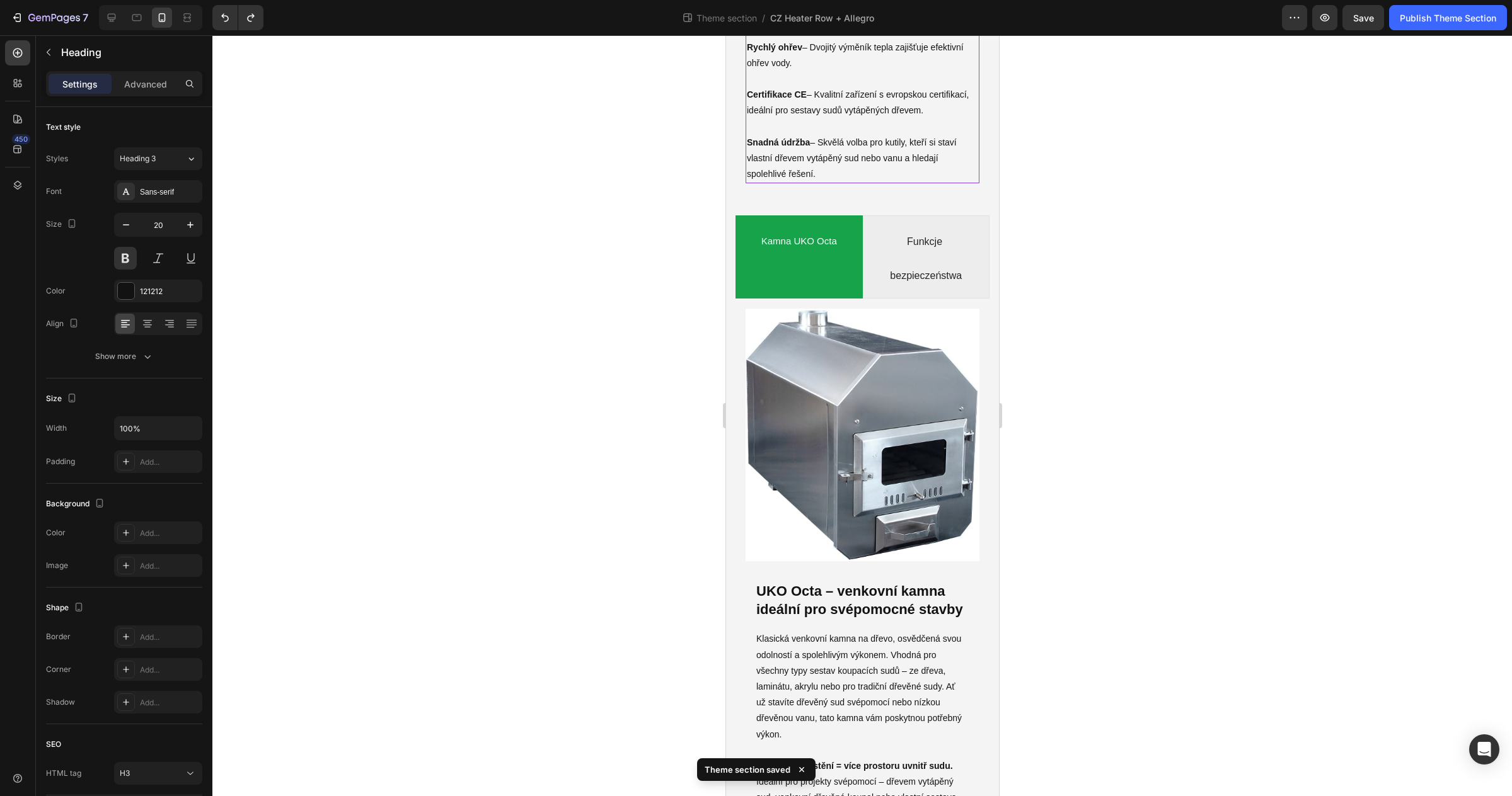
scroll to position [5503, 0]
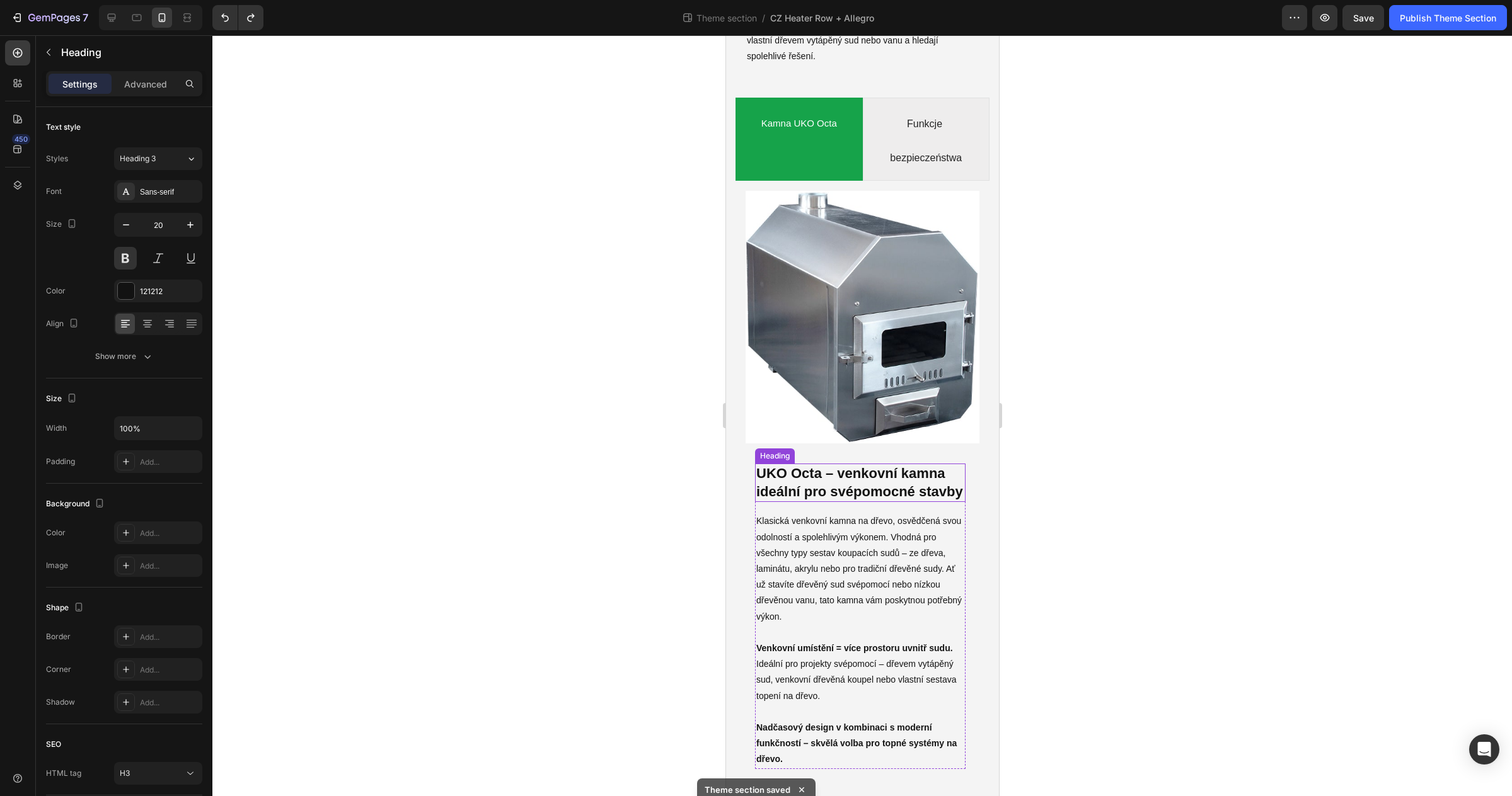
click at [845, 477] on h3 "UKO Octa – venkovní kamna ideální pro svépomocné stavby" at bounding box center [859, 483] width 210 height 39
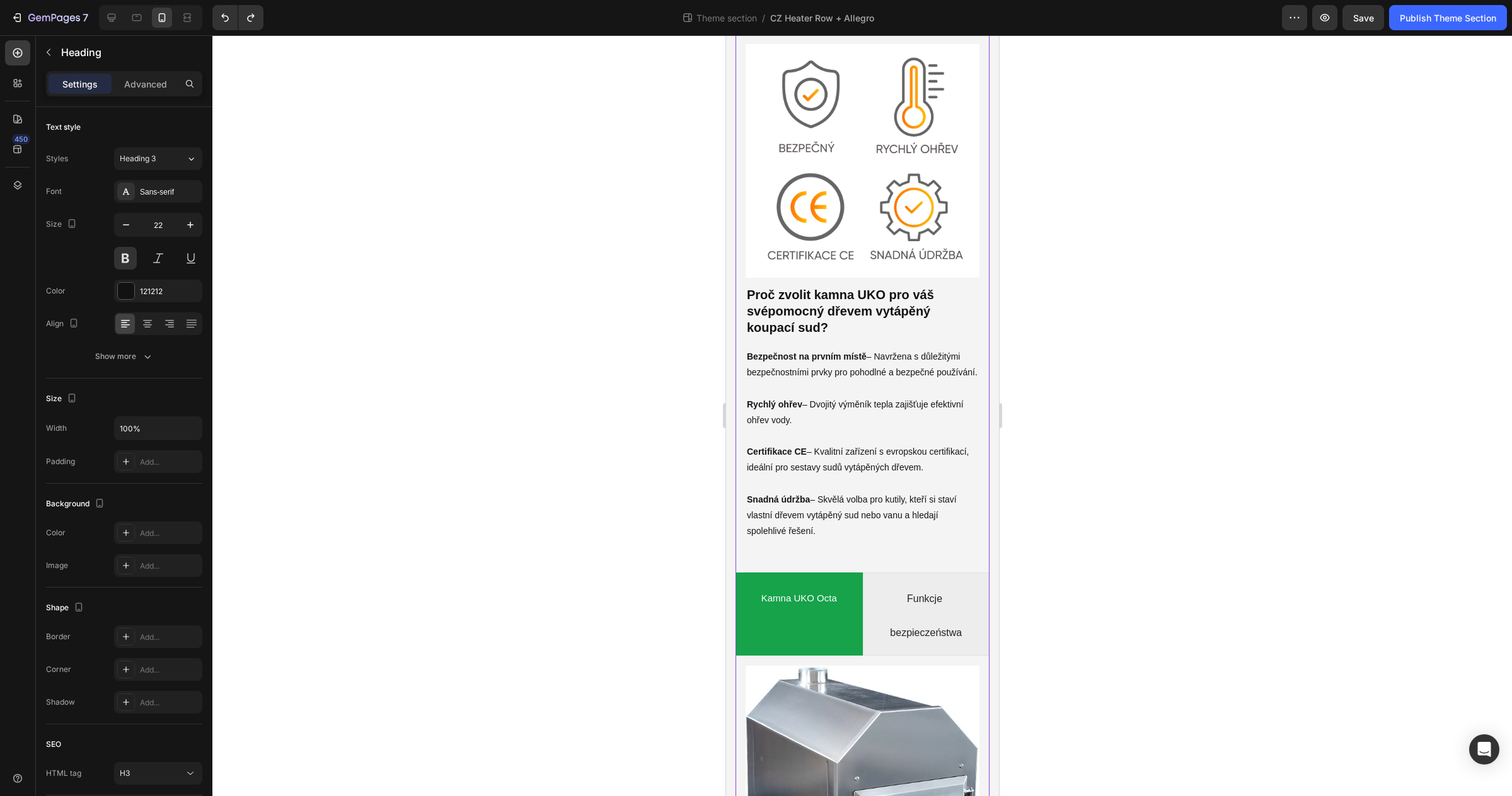
scroll to position [4976, 0]
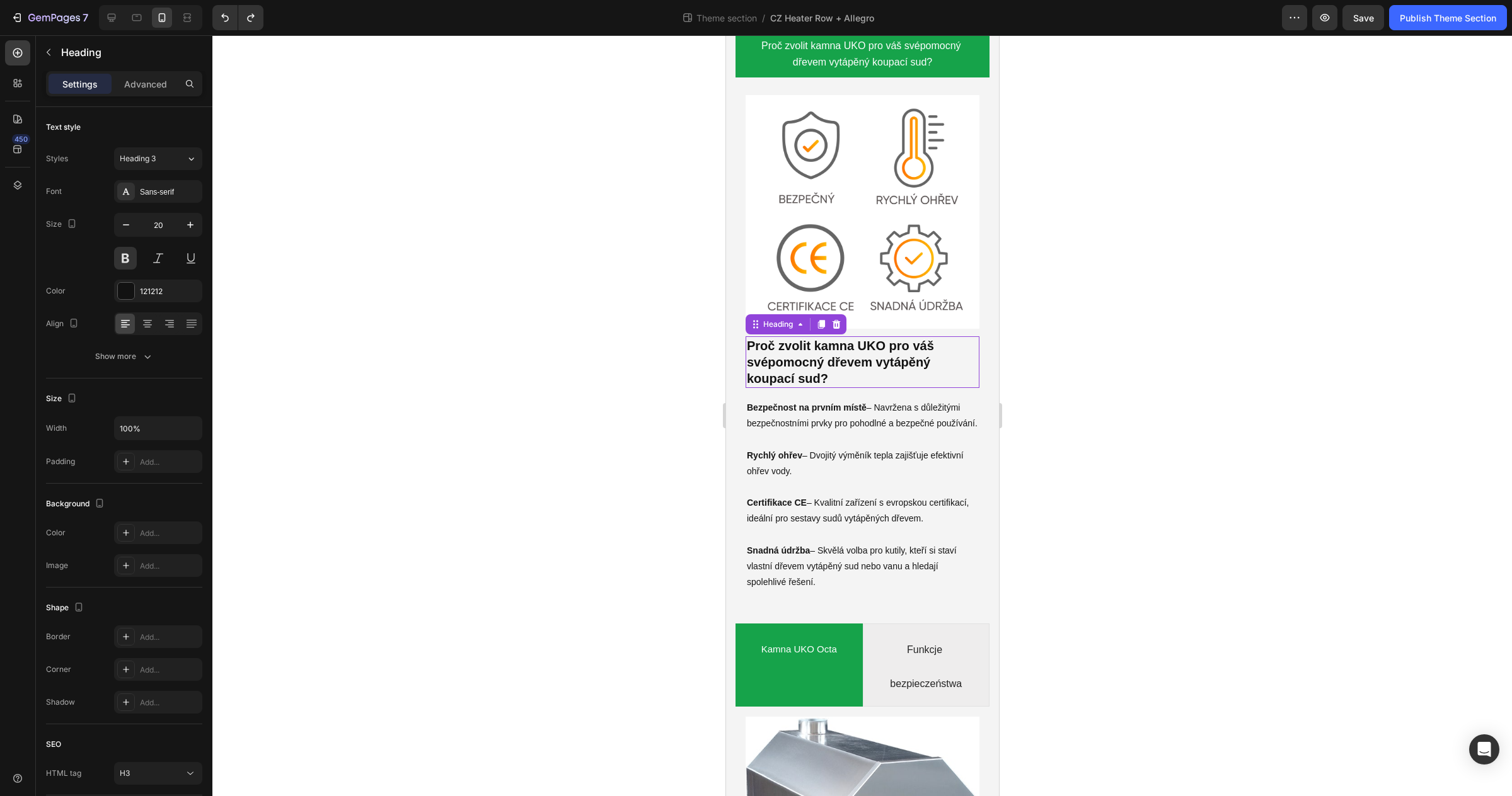
click at [807, 346] on h3 "Proč zvolit kamna UKO pro váš svépomocný dřevem vytápěný koupací sud?" at bounding box center [861, 362] width 234 height 52
click at [184, 224] on icon "button" at bounding box center [191, 225] width 13 height 13
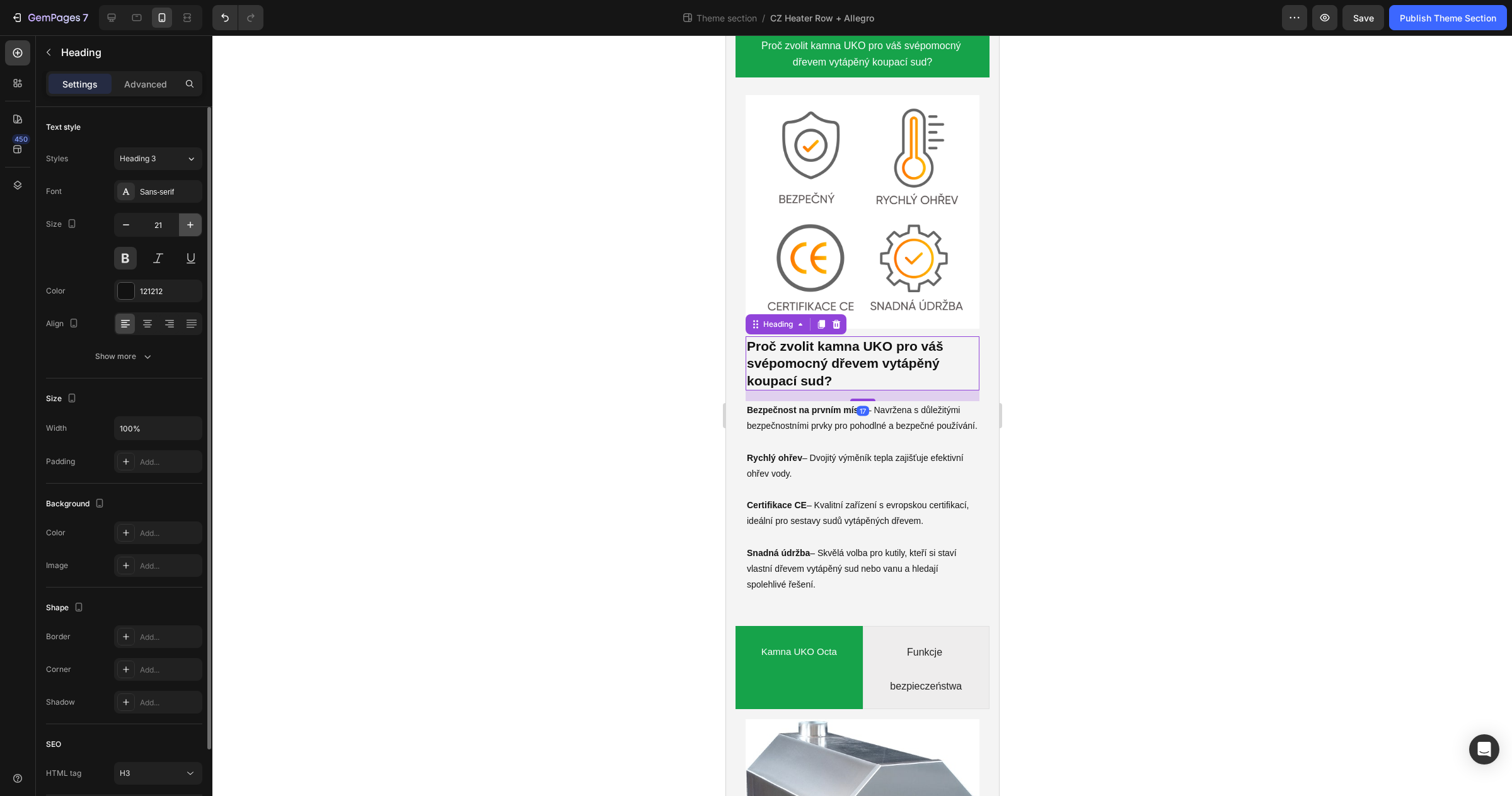
click at [184, 224] on icon "button" at bounding box center [191, 225] width 13 height 13
type input "22"
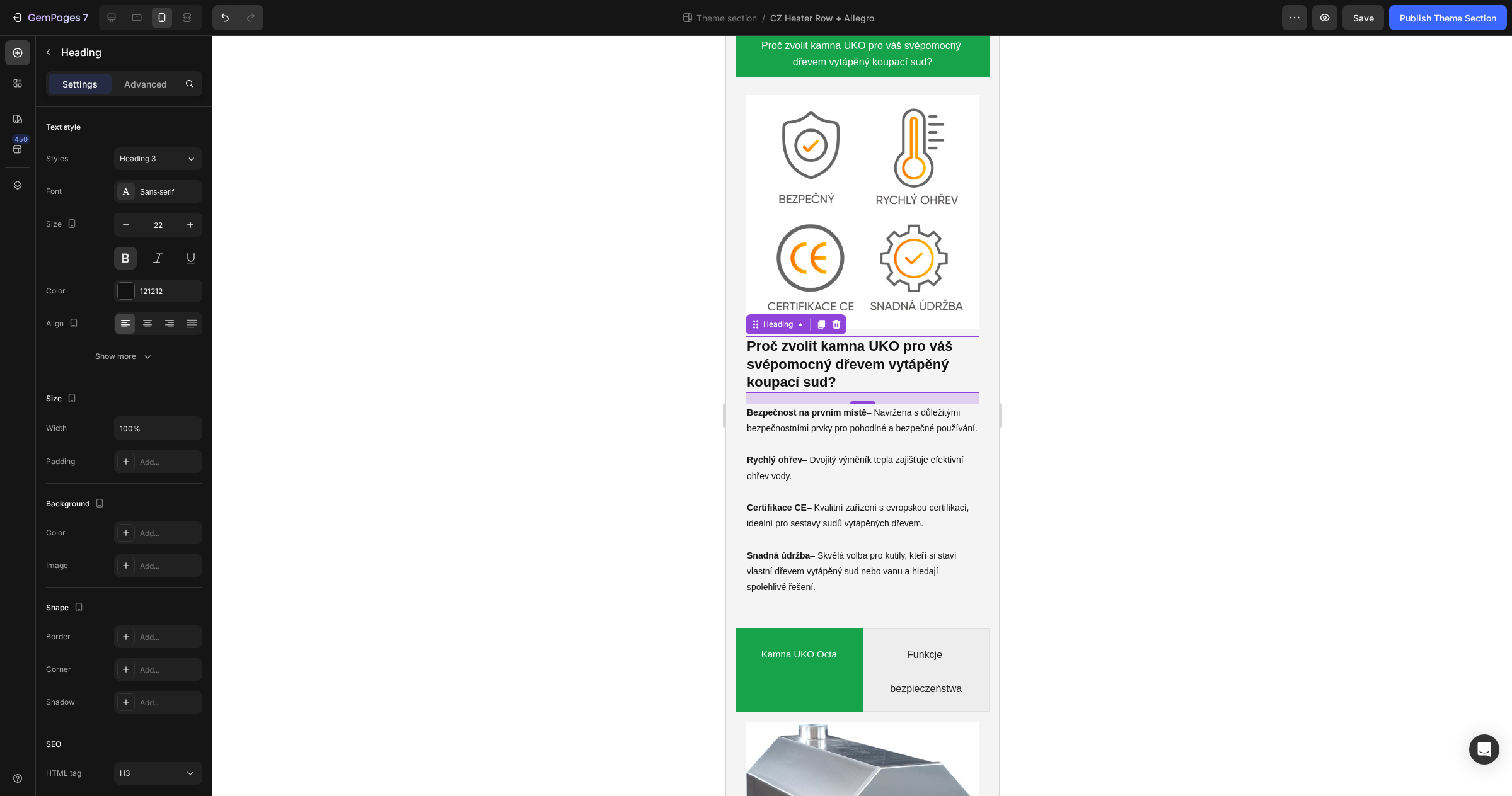
click at [1104, 516] on div at bounding box center [862, 416] width 1299 height 761
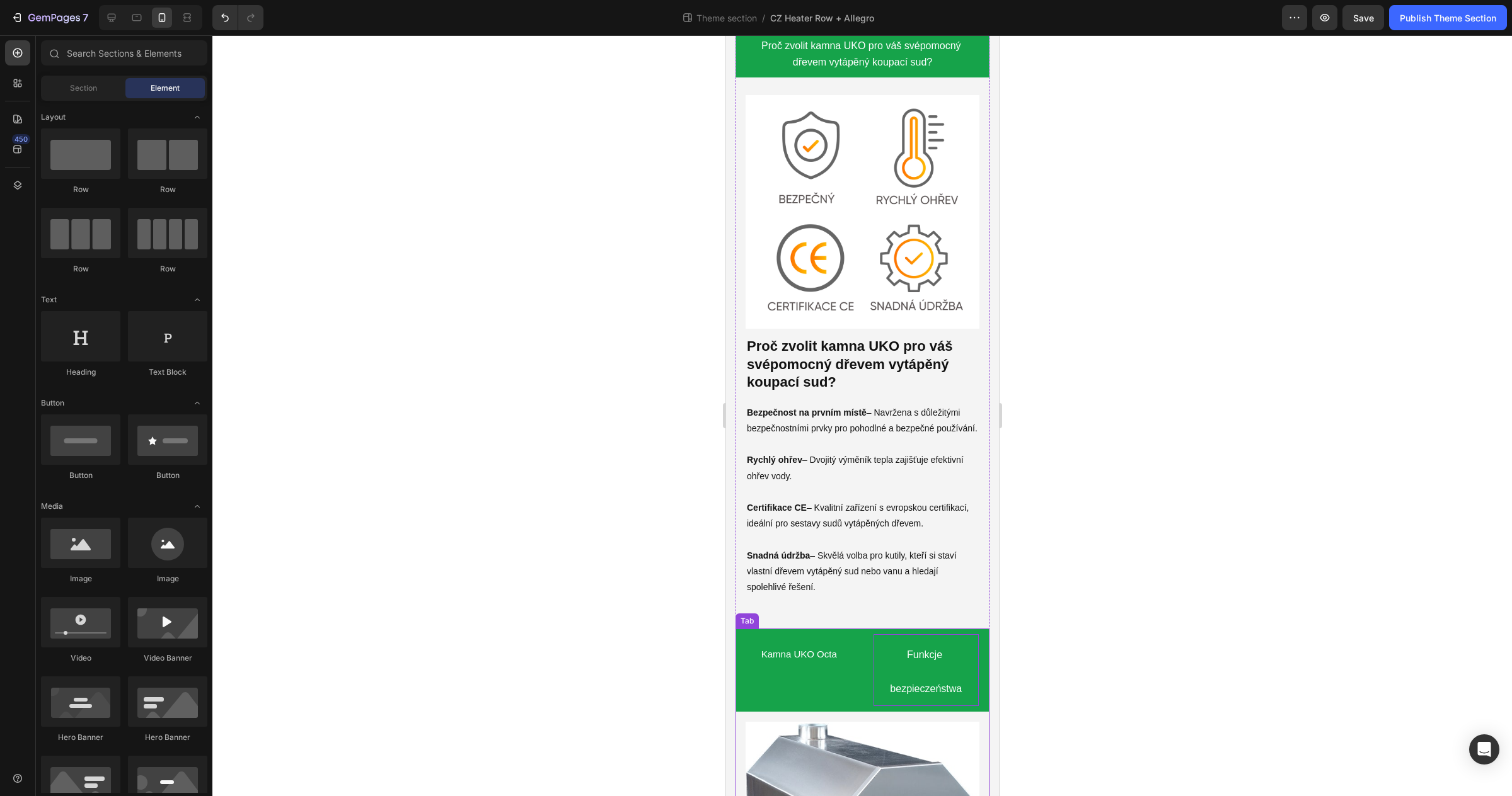
click at [898, 650] on p "Funkcje bezpieczeństwa" at bounding box center [926, 670] width 102 height 68
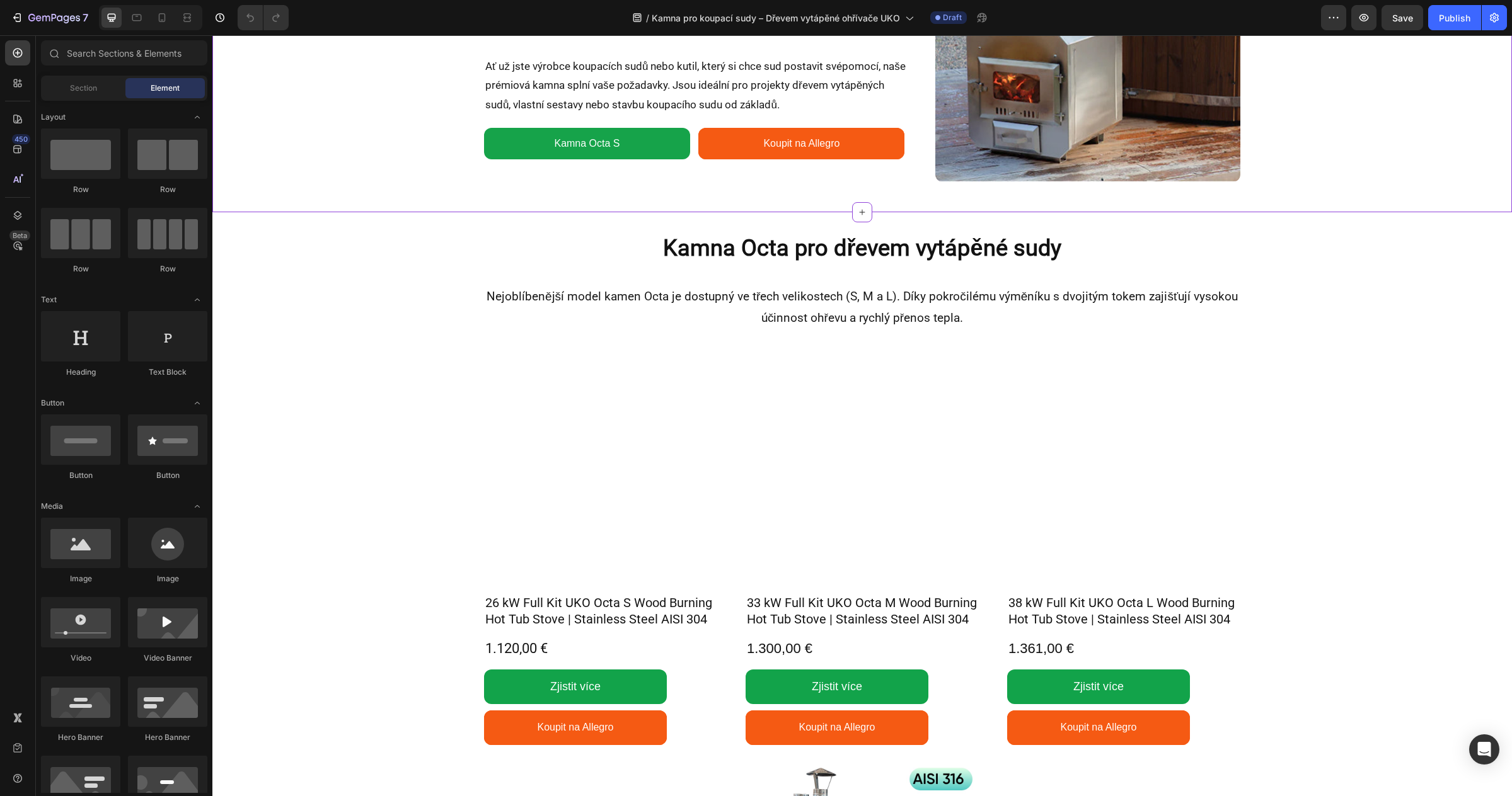
scroll to position [209, 0]
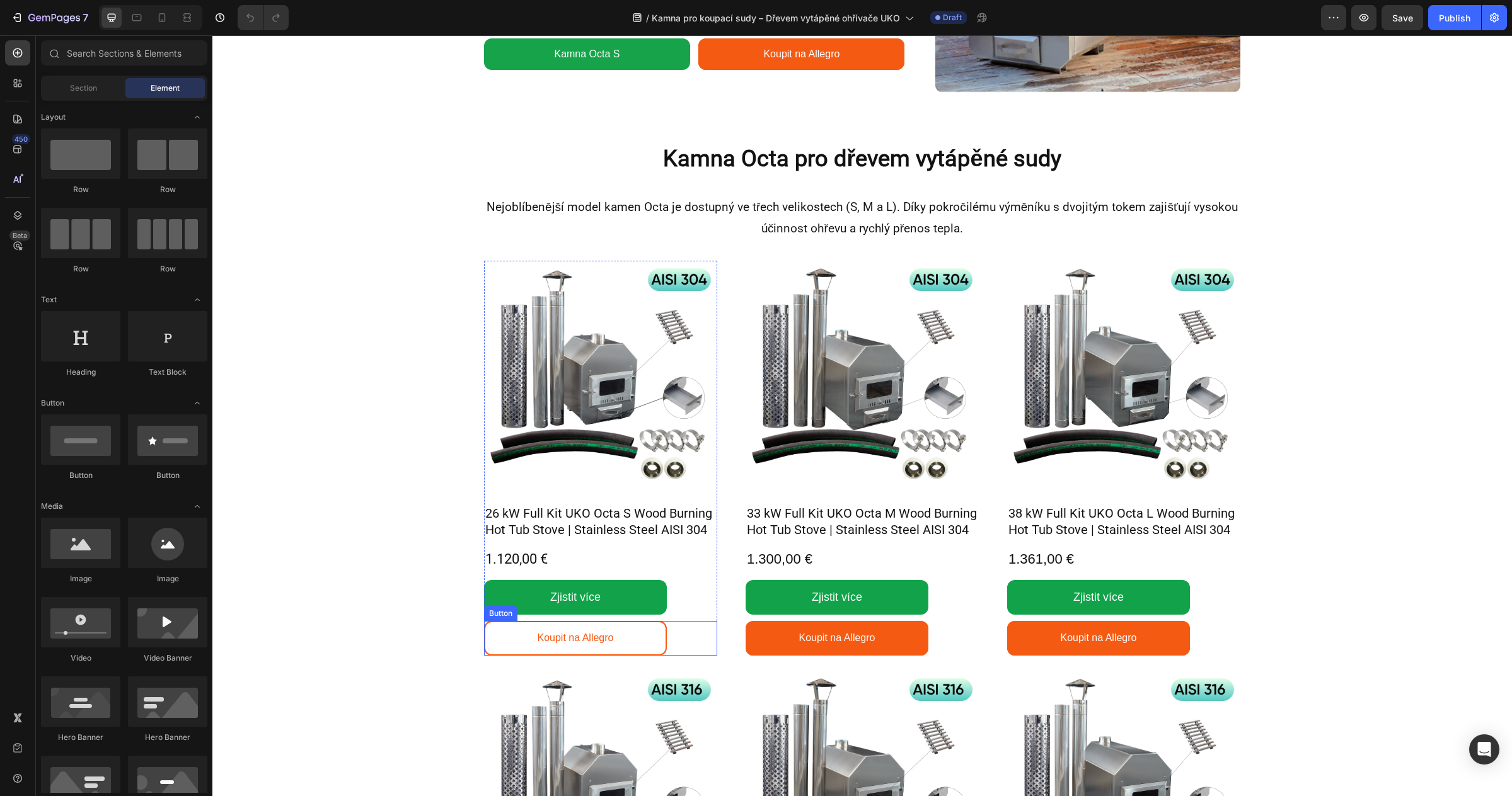
click at [643, 627] on link "Koupit na Allegro" at bounding box center [576, 638] width 183 height 35
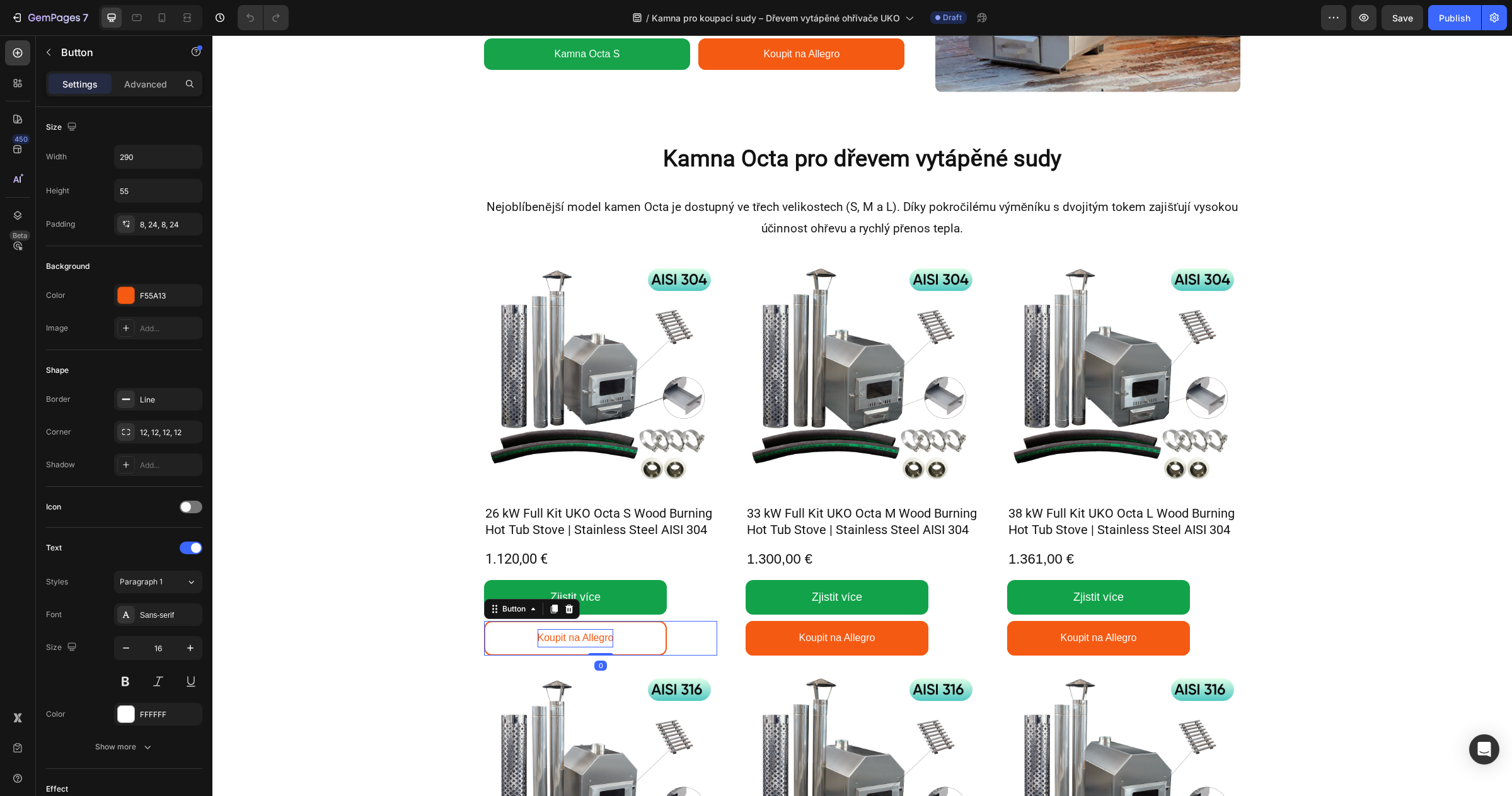
click at [593, 635] on p "Koupit na Allegro" at bounding box center [576, 638] width 76 height 19
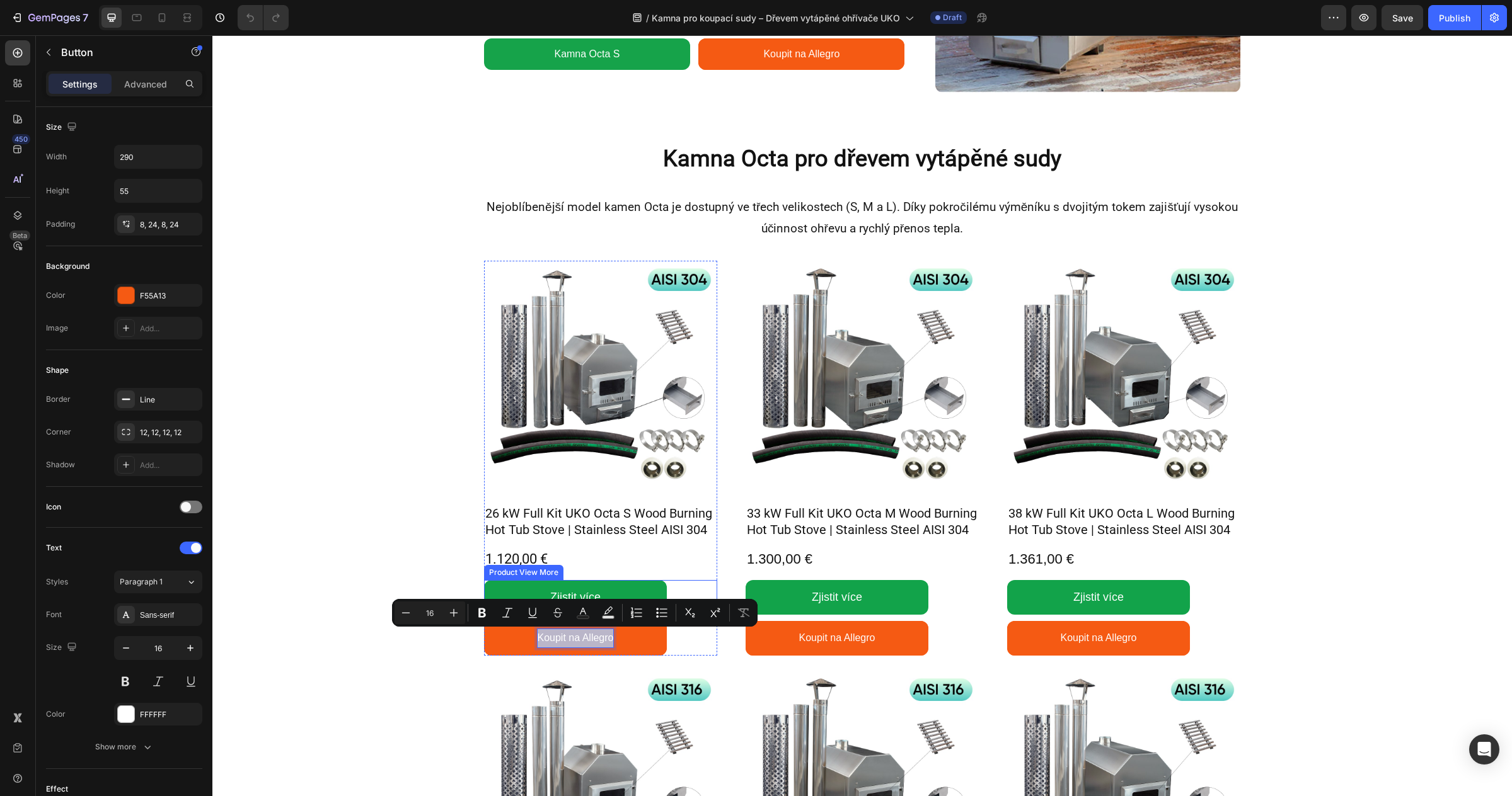
copy p "Koupit na Allegro"
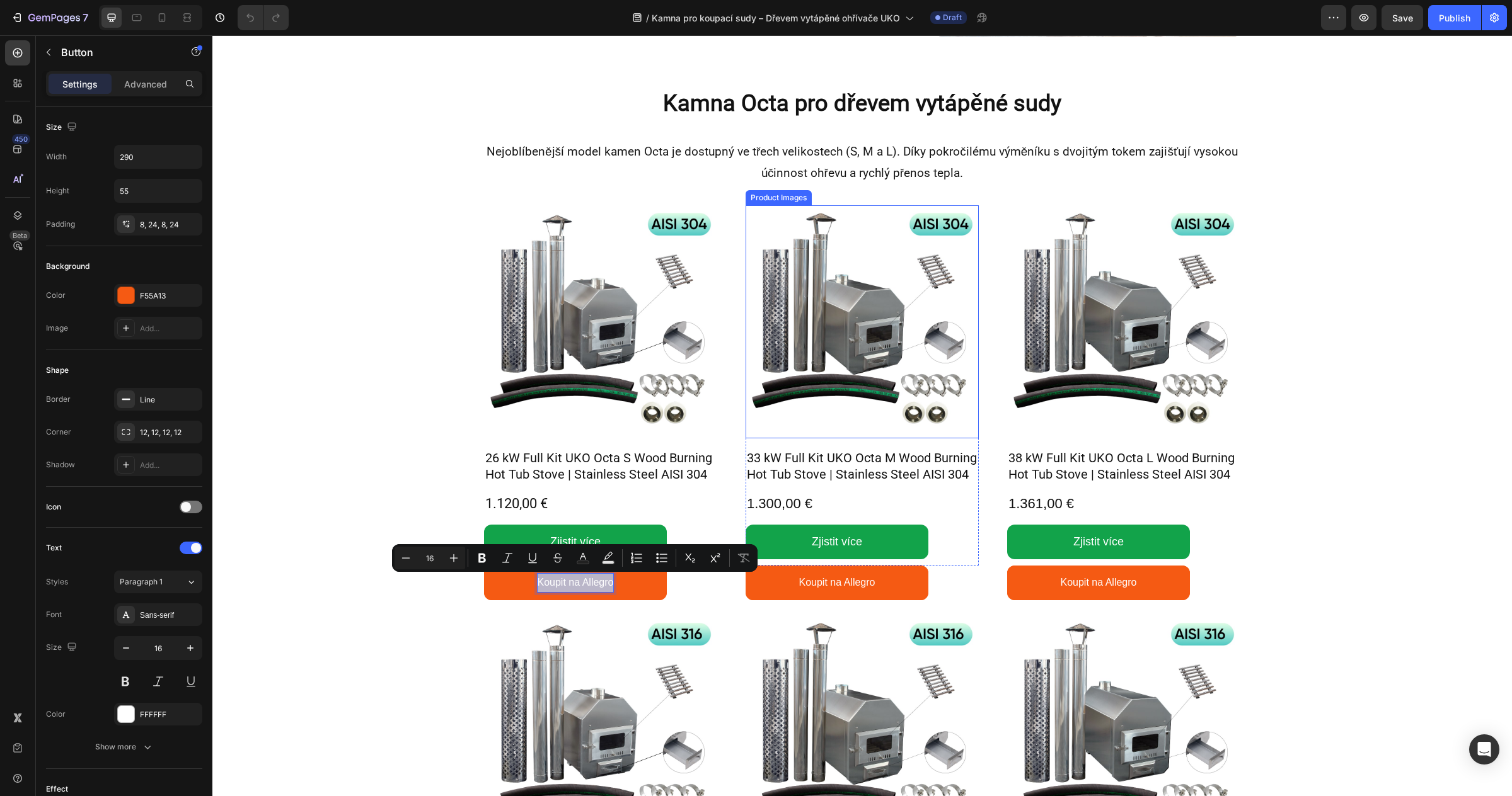
scroll to position [266, 0]
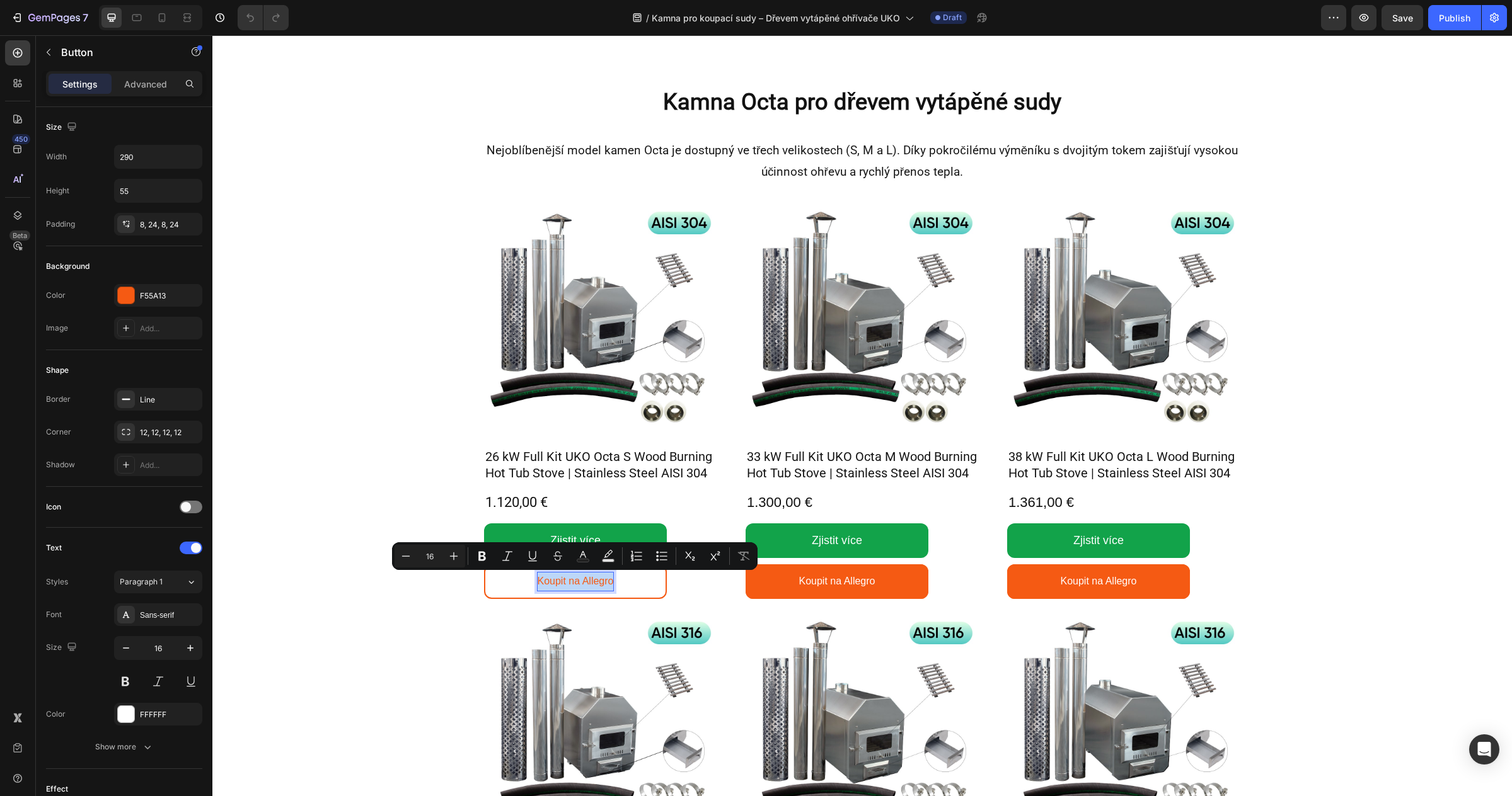
click at [653, 581] on link "Koupit na Allegro" at bounding box center [576, 581] width 183 height 35
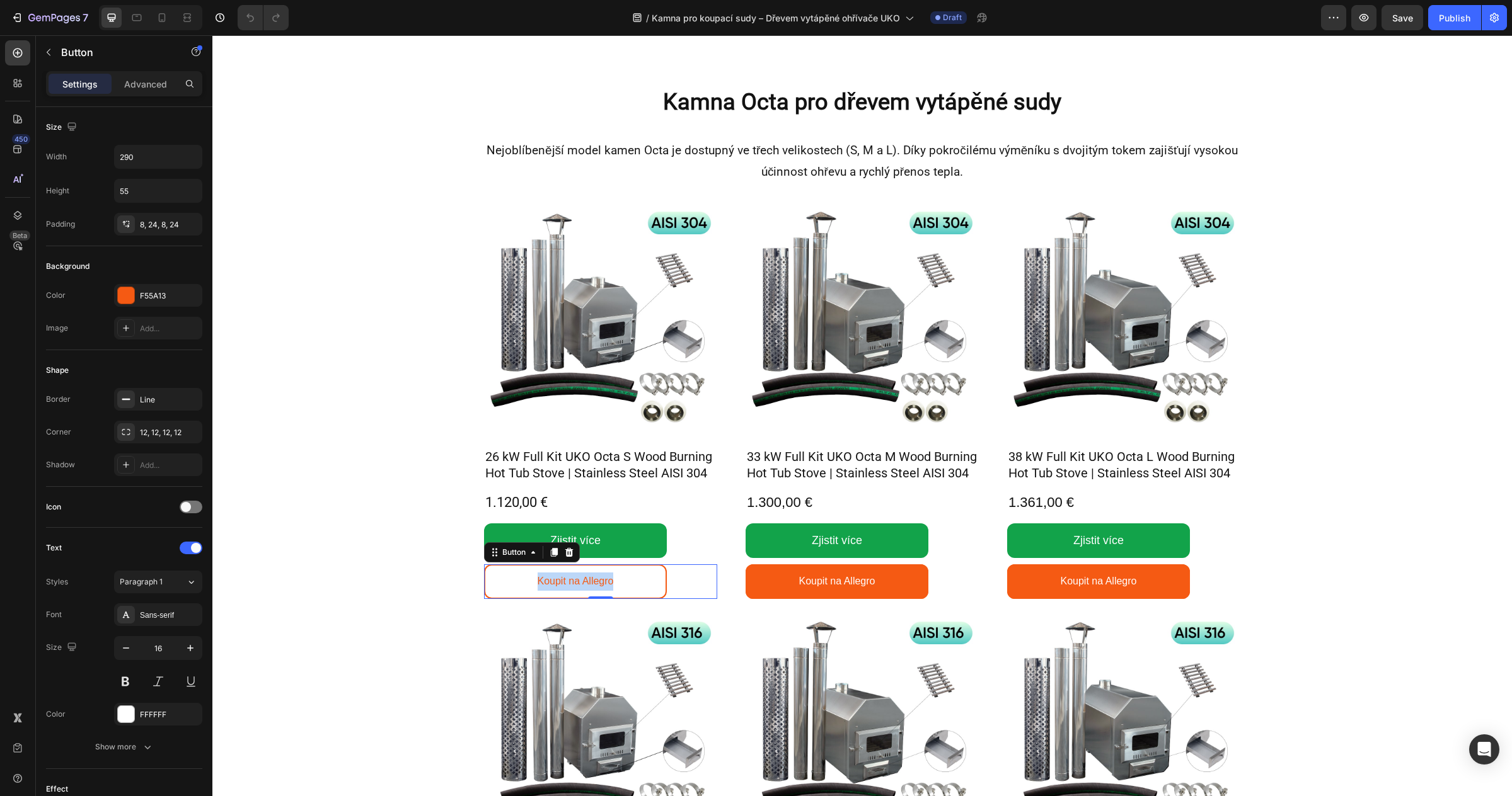
click at [650, 580] on link "Koupit na Allegro" at bounding box center [576, 581] width 183 height 35
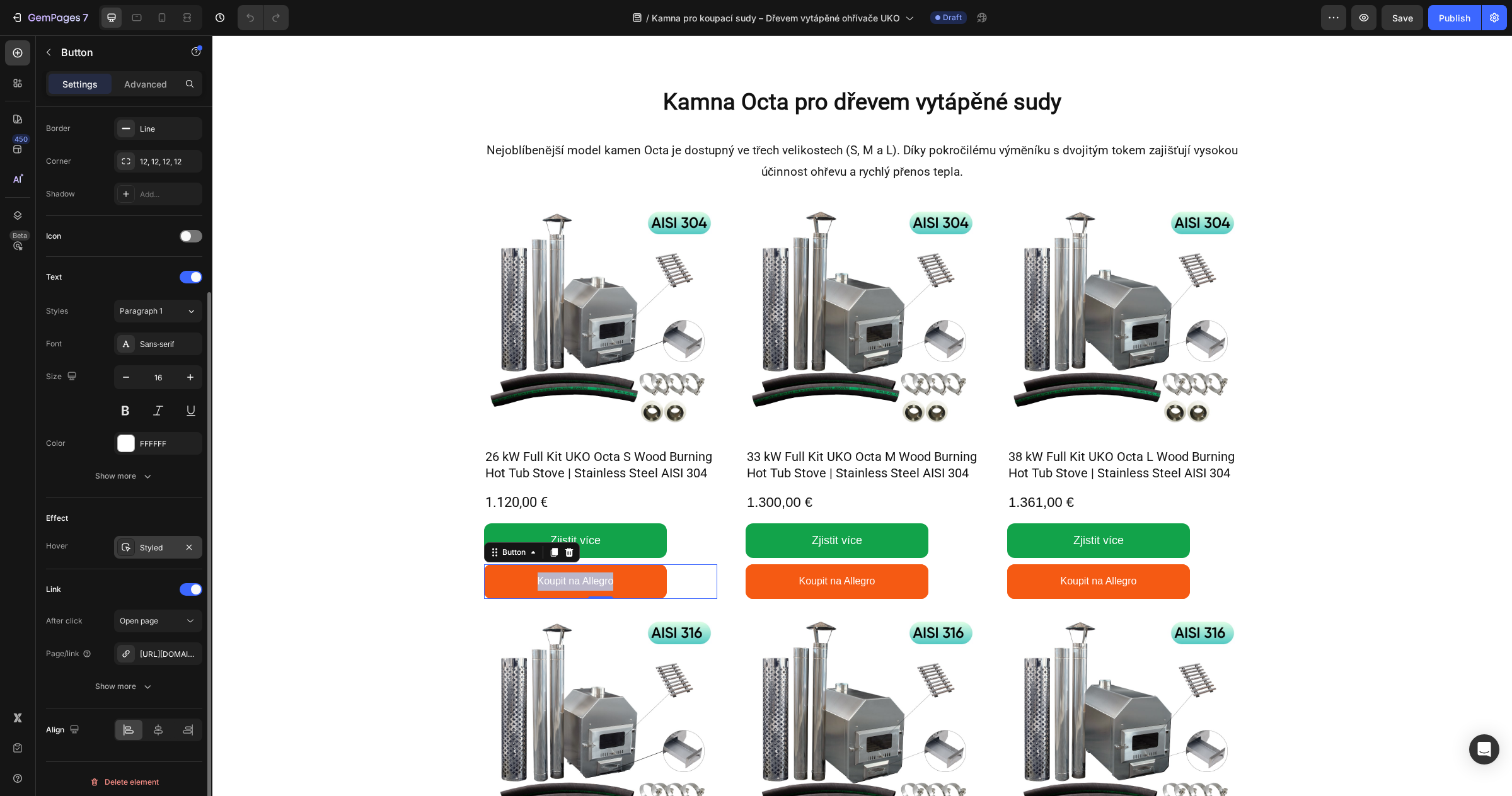
scroll to position [276, 0]
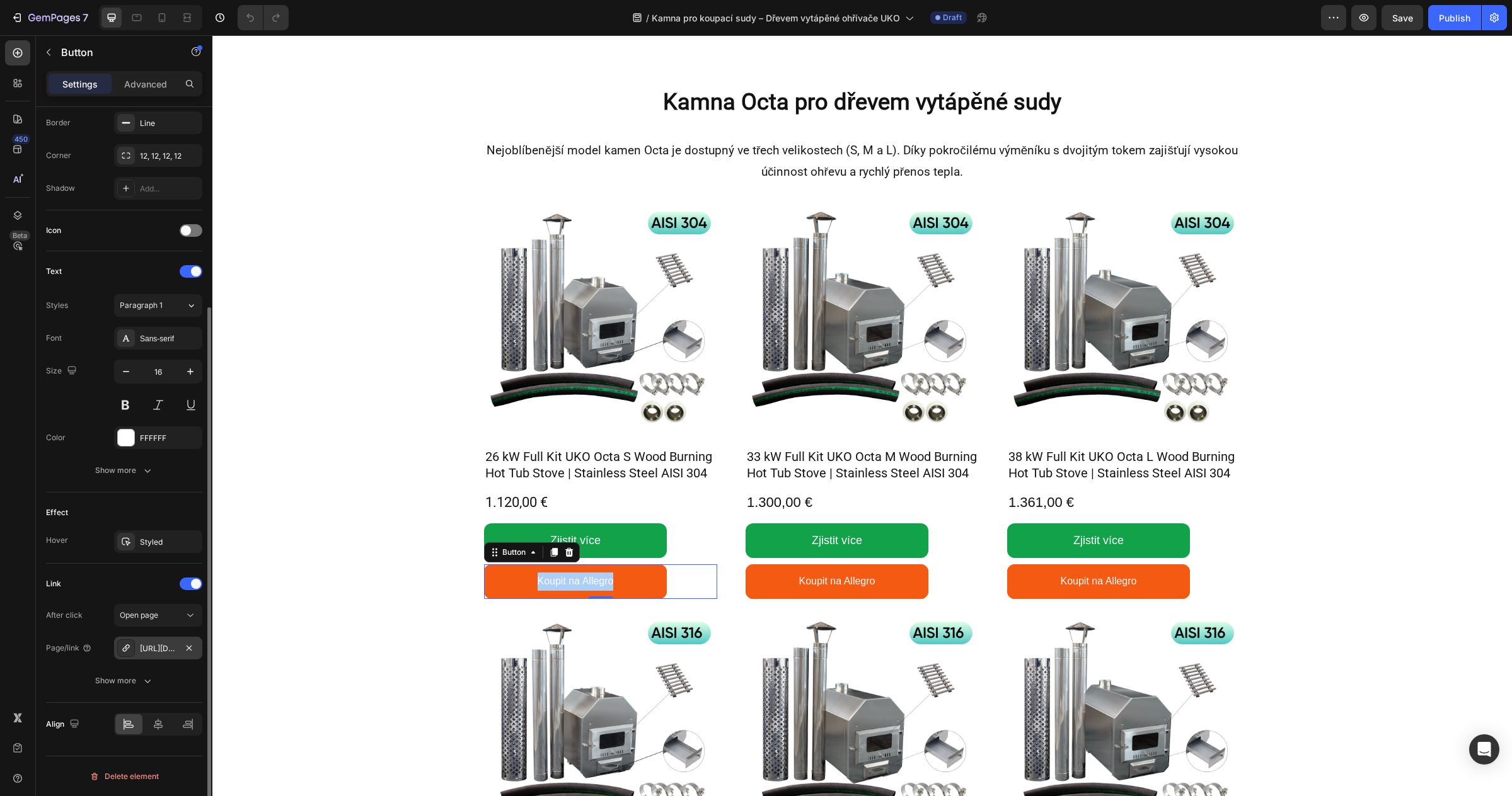
click at [154, 646] on div "https://allegro.cz/nabidka/26-kw-externi-kamna-na-virivku-uko-octa-s-aisi-304-u…" at bounding box center [158, 649] width 36 height 11
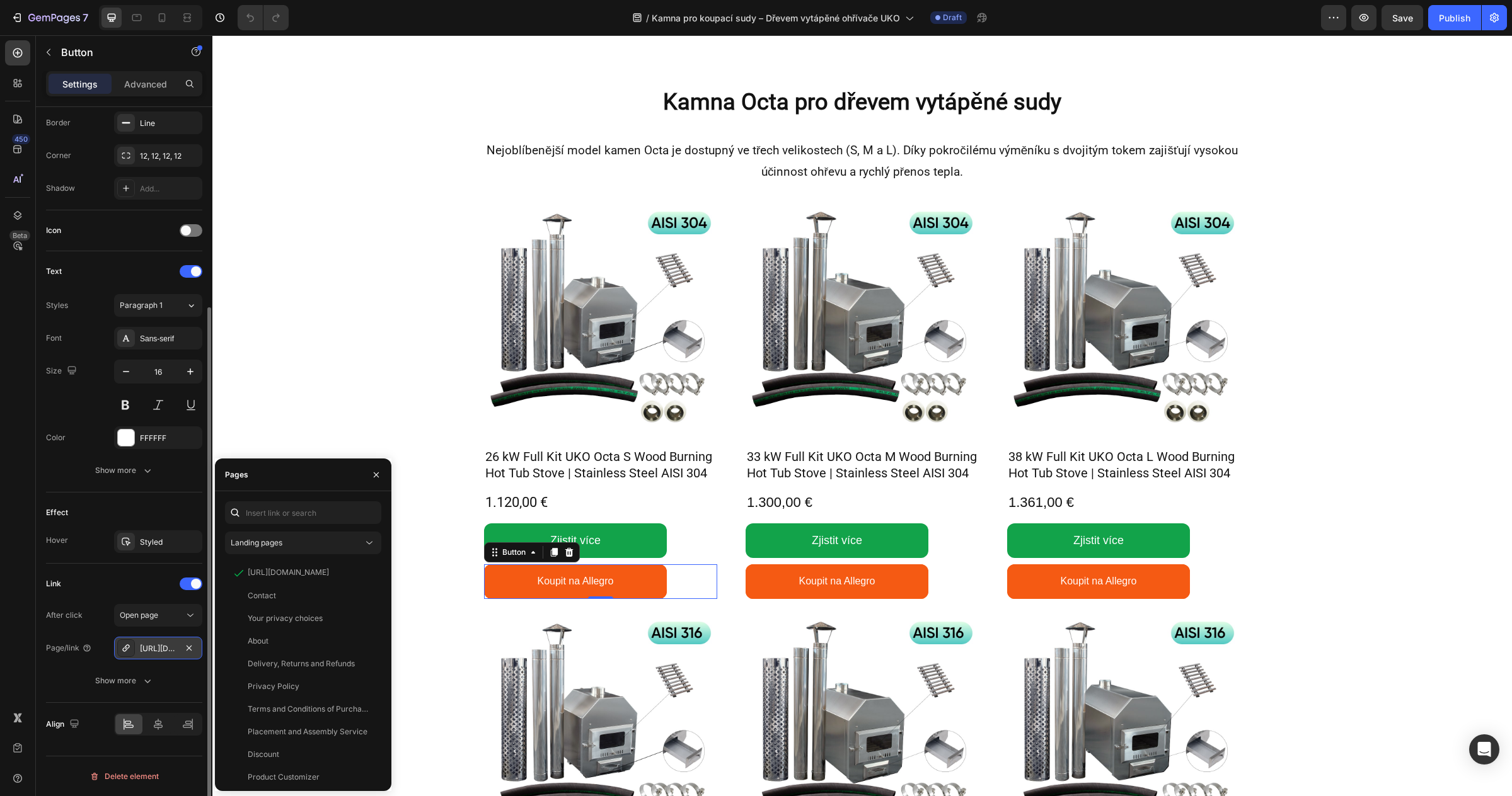
click at [154, 646] on div "https://allegro.cz/nabidka/26-kw-externi-kamna-na-virivku-uko-octa-s-aisi-304-u…" at bounding box center [158, 649] width 36 height 11
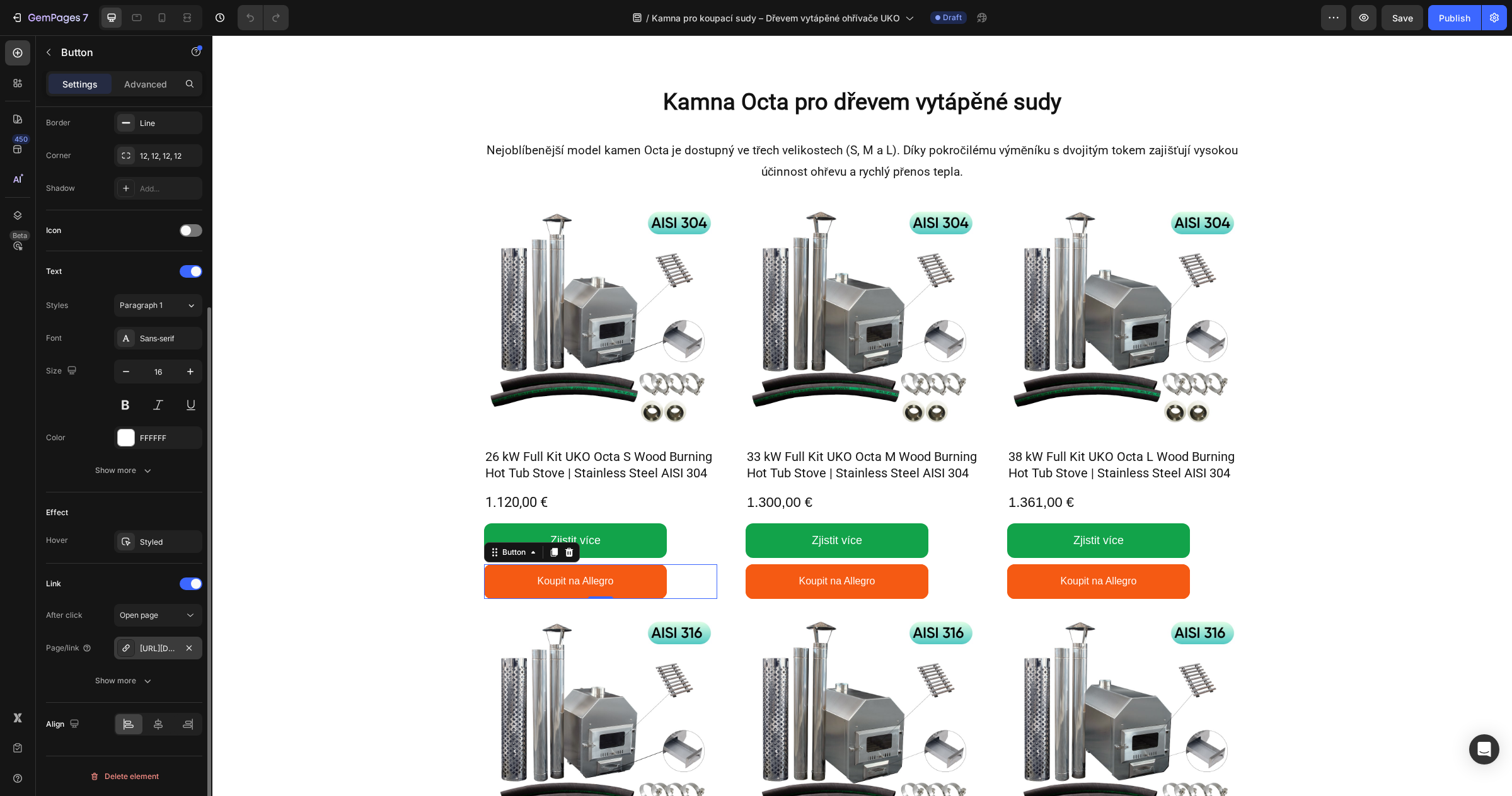
click at [154, 646] on div "https://allegro.cz/nabidka/26-kw-externi-kamna-na-virivku-uko-octa-s-aisi-304-u…" at bounding box center [158, 649] width 36 height 11
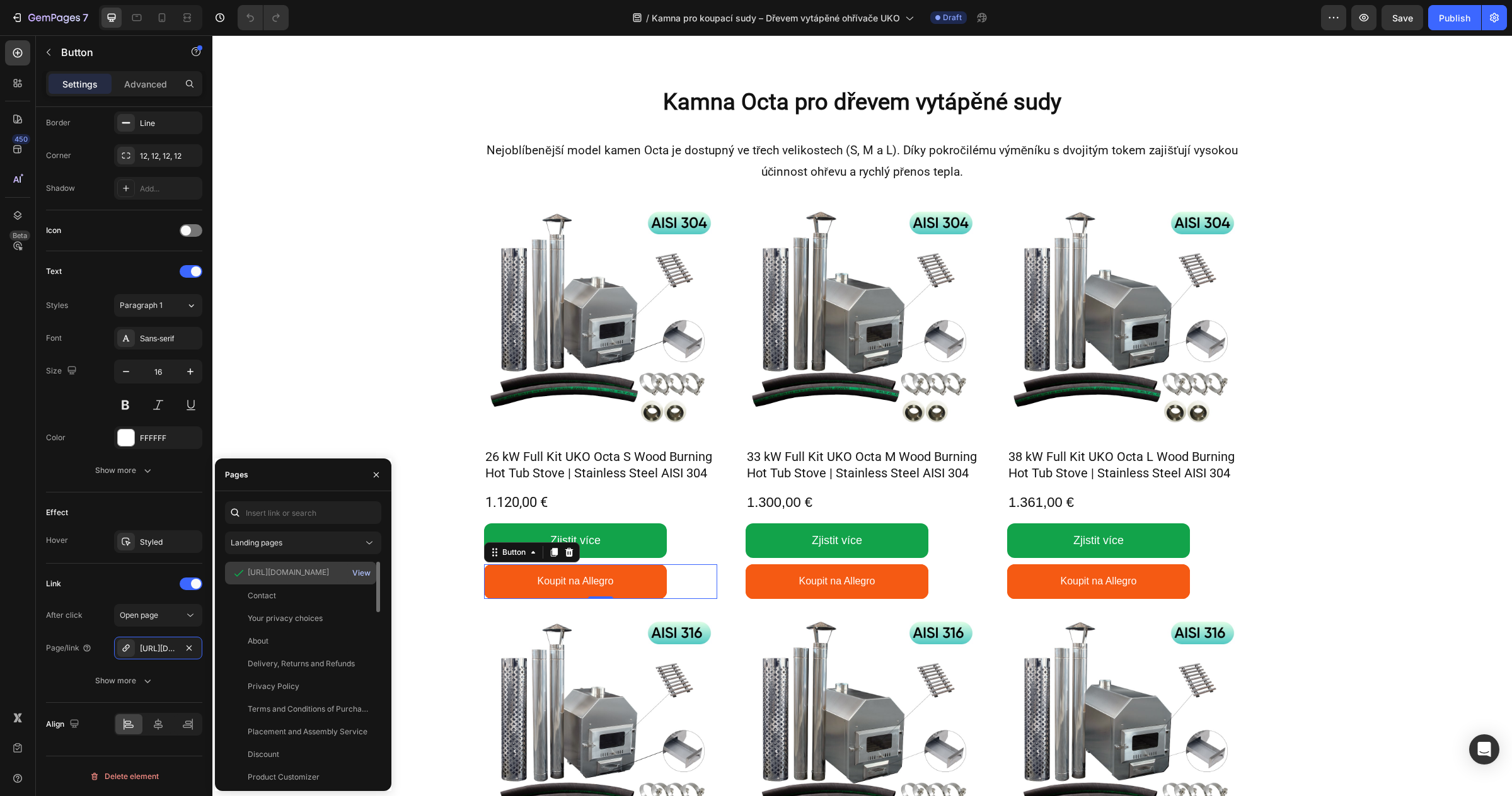
click at [363, 573] on div "View" at bounding box center [361, 573] width 19 height 11
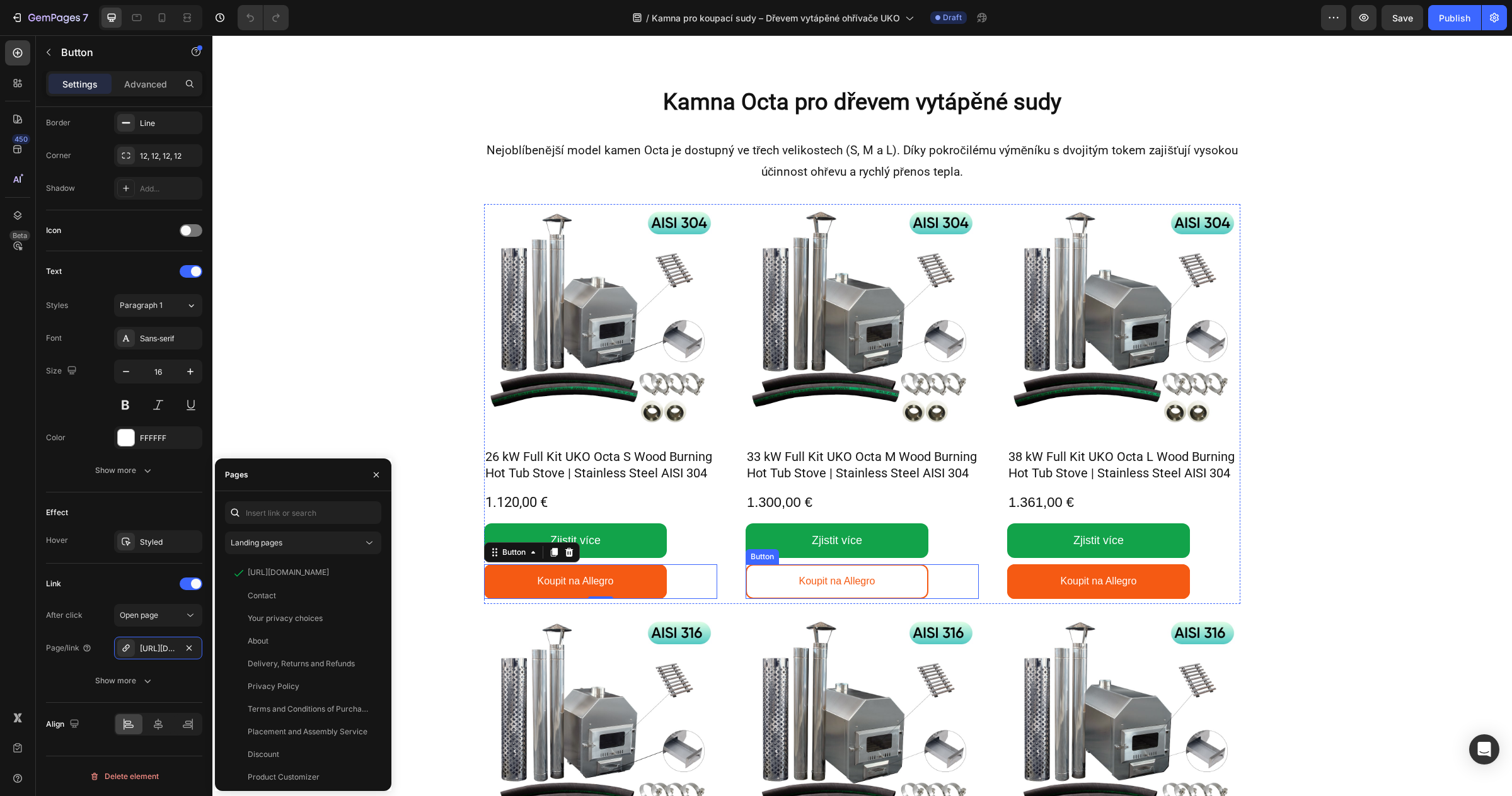
click at [791, 575] on link "Koupit na Allegro" at bounding box center [837, 581] width 183 height 35
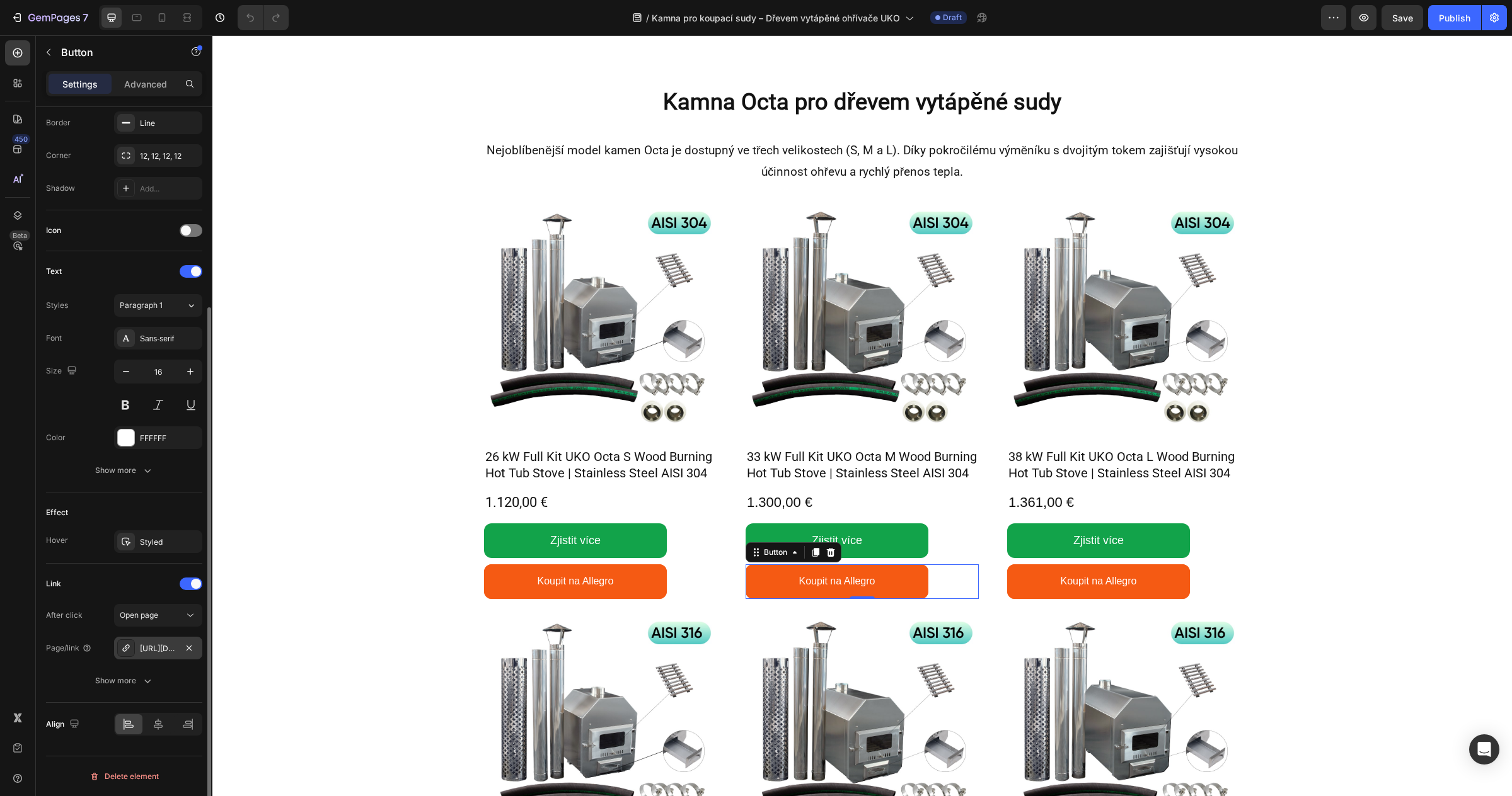
click at [127, 647] on icon at bounding box center [126, 648] width 10 height 10
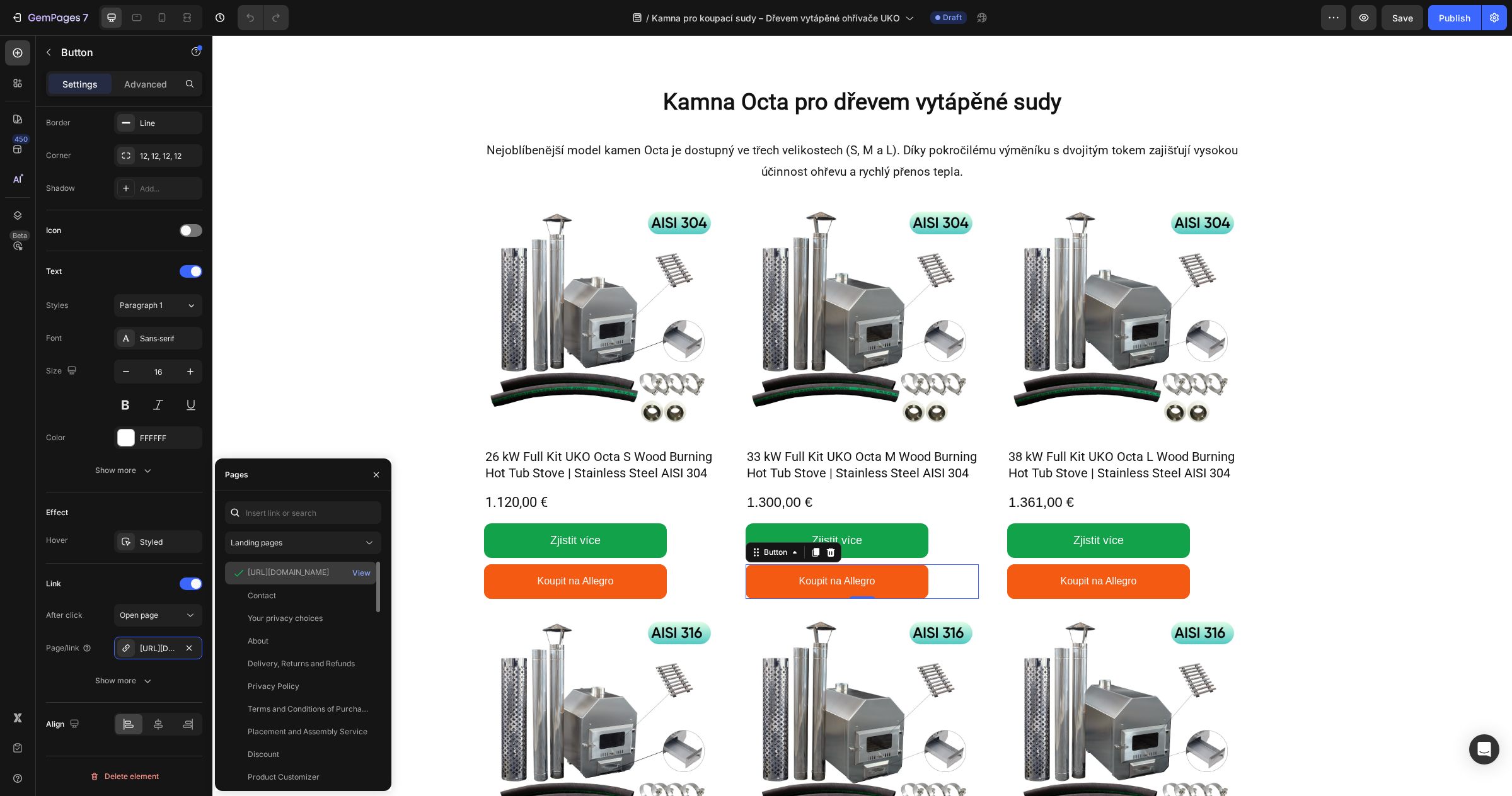
click at [278, 573] on div "https://allegro.cz/produkt/gardenvity-48-5-x-70-x-66-cm-cec7466c-11e6-4d71-8ada…" at bounding box center [288, 572] width 82 height 11
click at [363, 574] on div "View" at bounding box center [361, 573] width 19 height 11
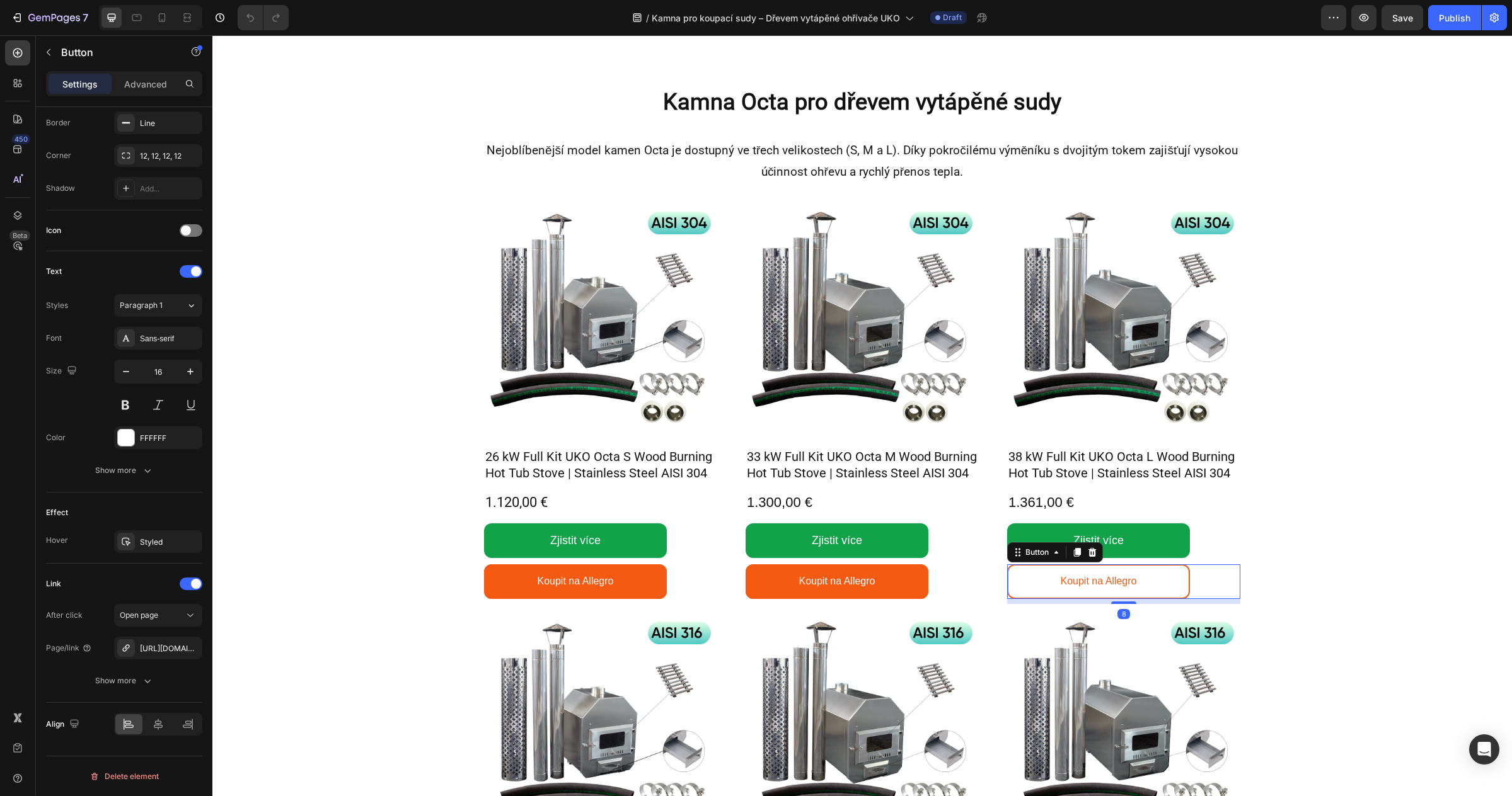
click at [1026, 578] on link "Koupit na Allegro" at bounding box center [1099, 581] width 183 height 35
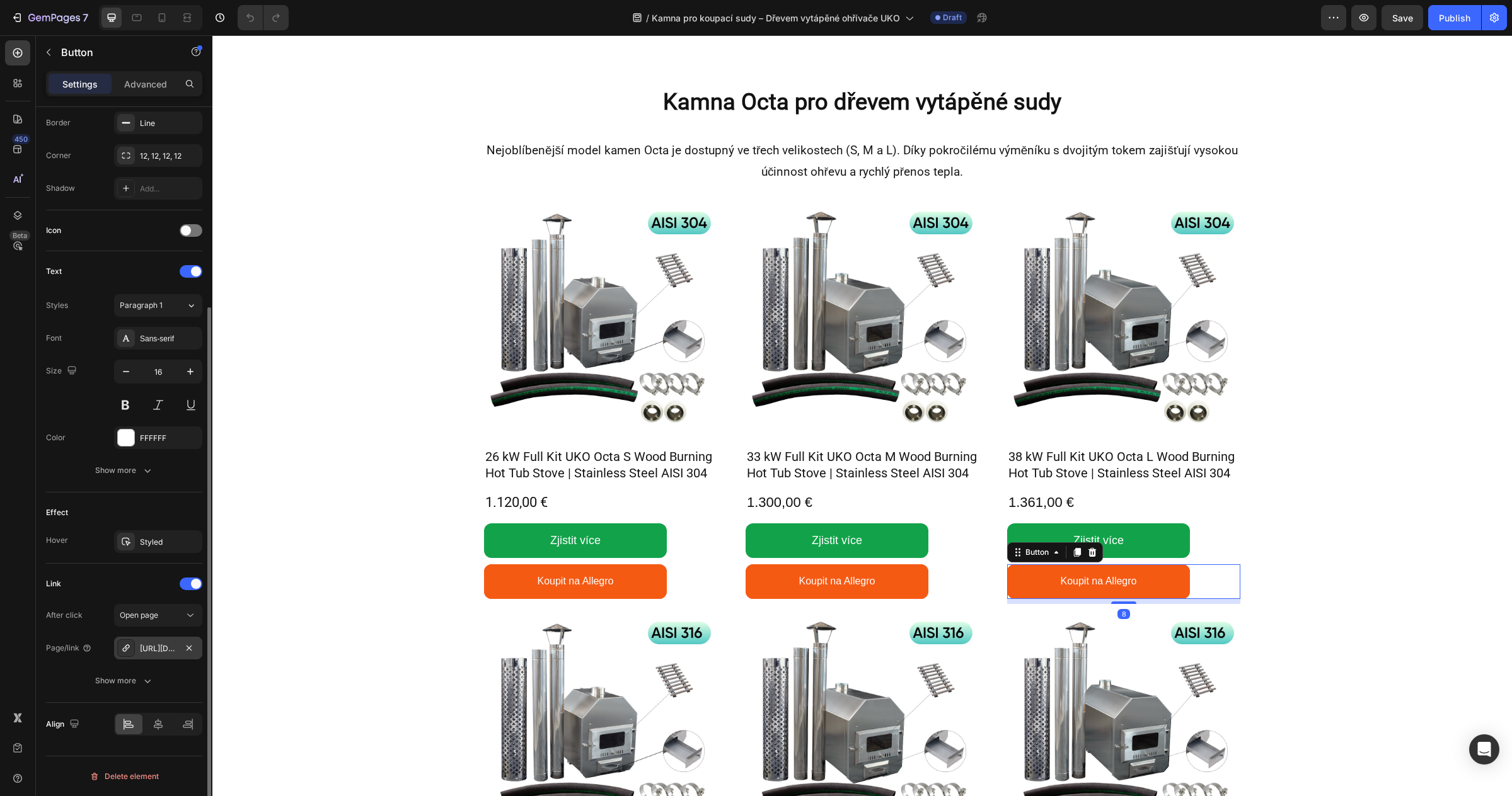
click at [166, 646] on div "https://allegro.cz/produkt/gardenvity-48-5-x-85-2-x-66-cm-eae72d42-d6a2-4994-aa…" at bounding box center [158, 649] width 36 height 11
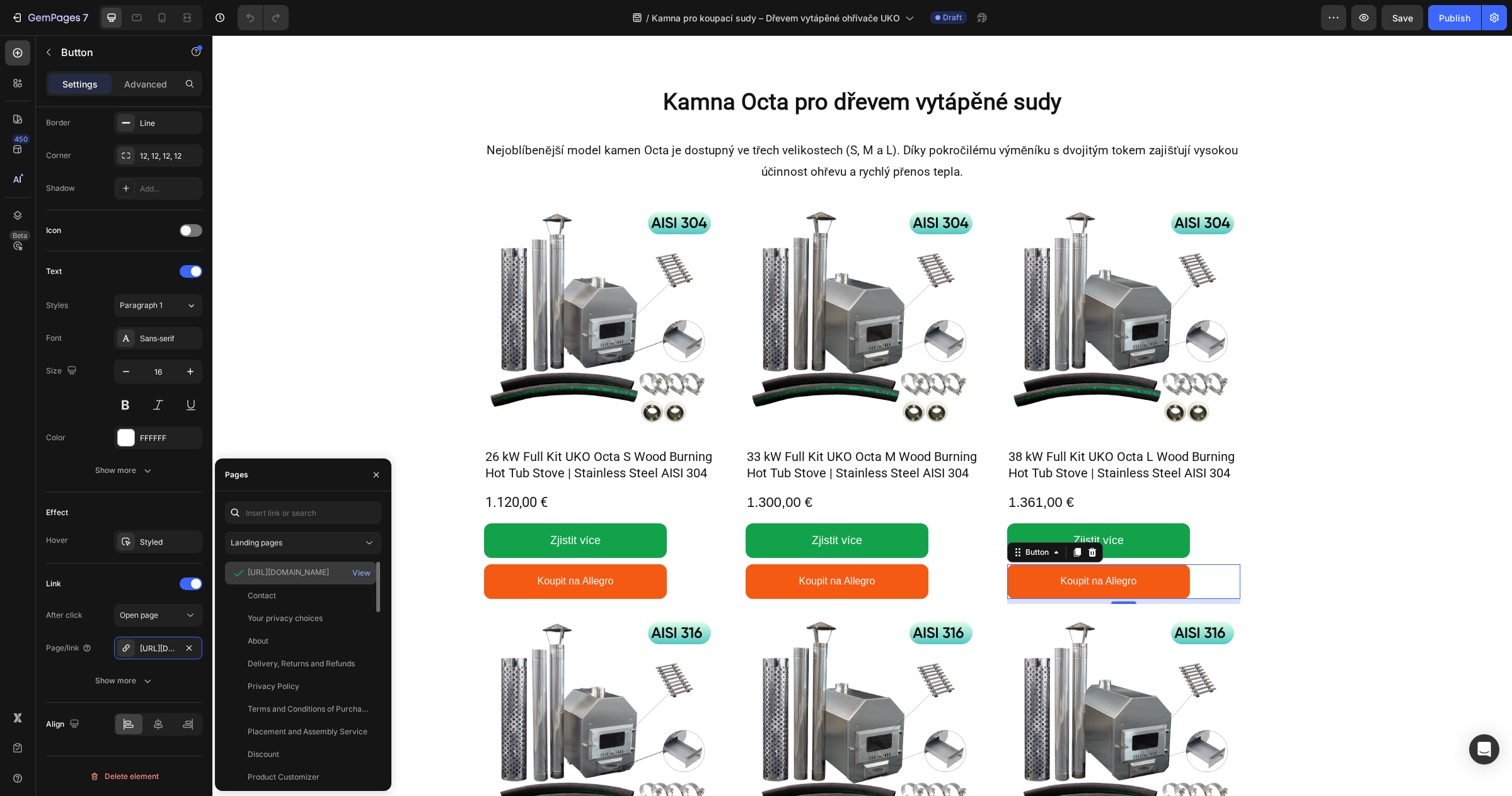
click at [279, 575] on div "https://allegro.cz/produkt/gardenvity-48-5-x-85-2-x-66-cm-eae72d42-d6a2-4994-aa…" at bounding box center [288, 572] width 82 height 11
click at [357, 574] on div "View" at bounding box center [361, 573] width 19 height 11
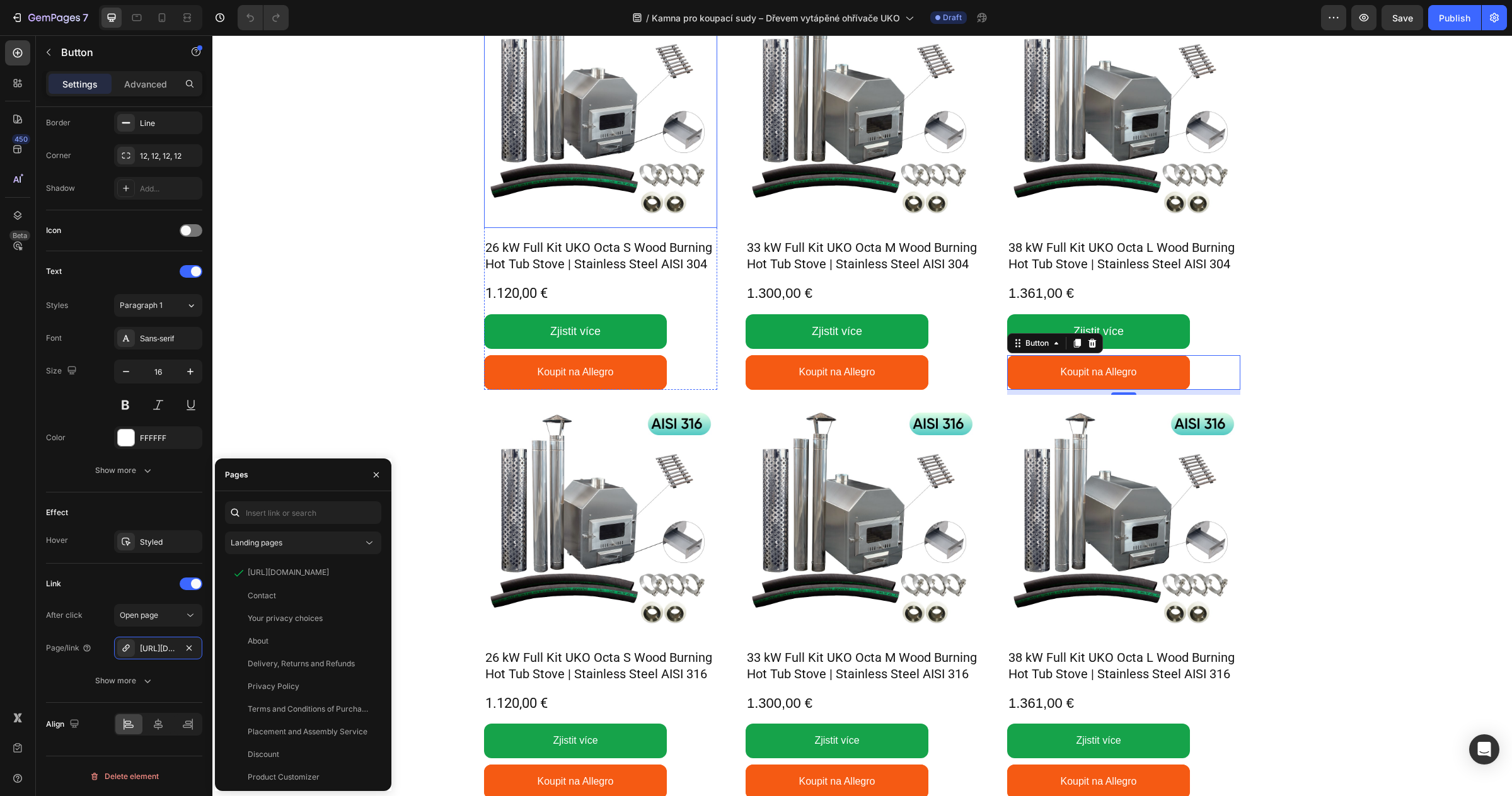
scroll to position [684, 0]
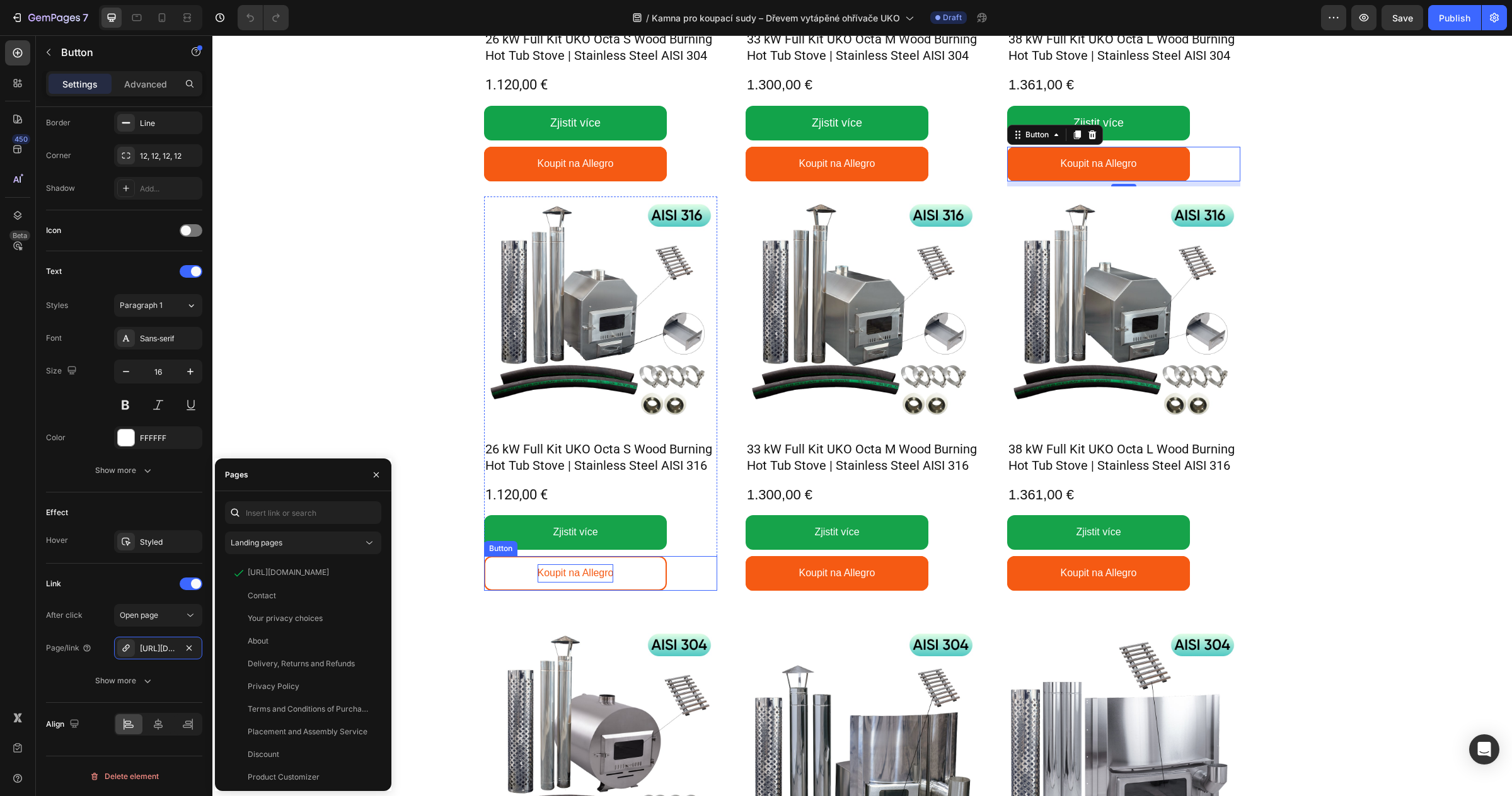
click at [582, 569] on p "Koupit na Allegro" at bounding box center [576, 573] width 76 height 19
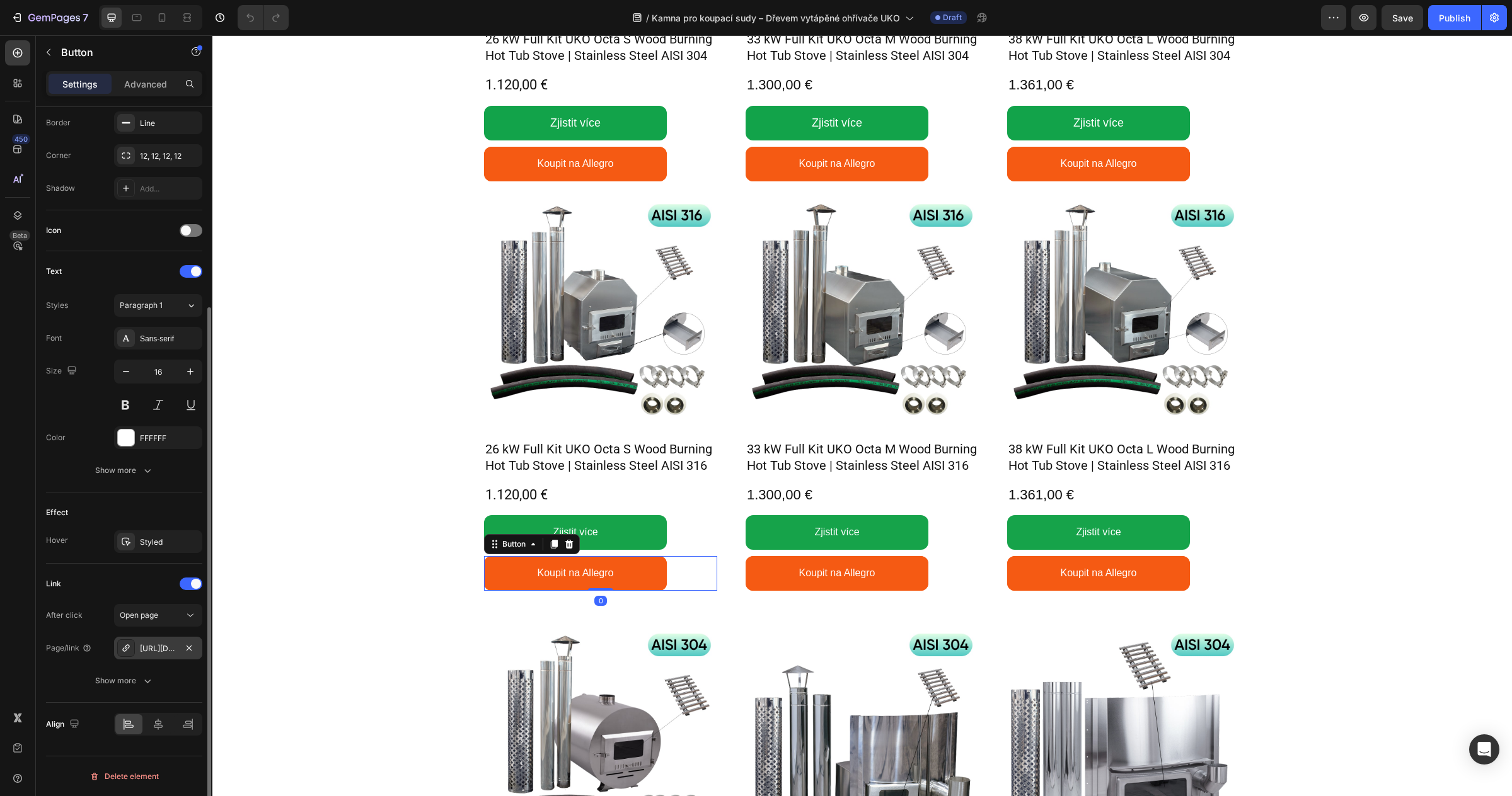
click at [168, 653] on div "https://allegro.cz/produkt/gardenvity-48-5-x-50-x-66-cm-be5195a4-3a93-4a66-af14…" at bounding box center [158, 649] width 36 height 11
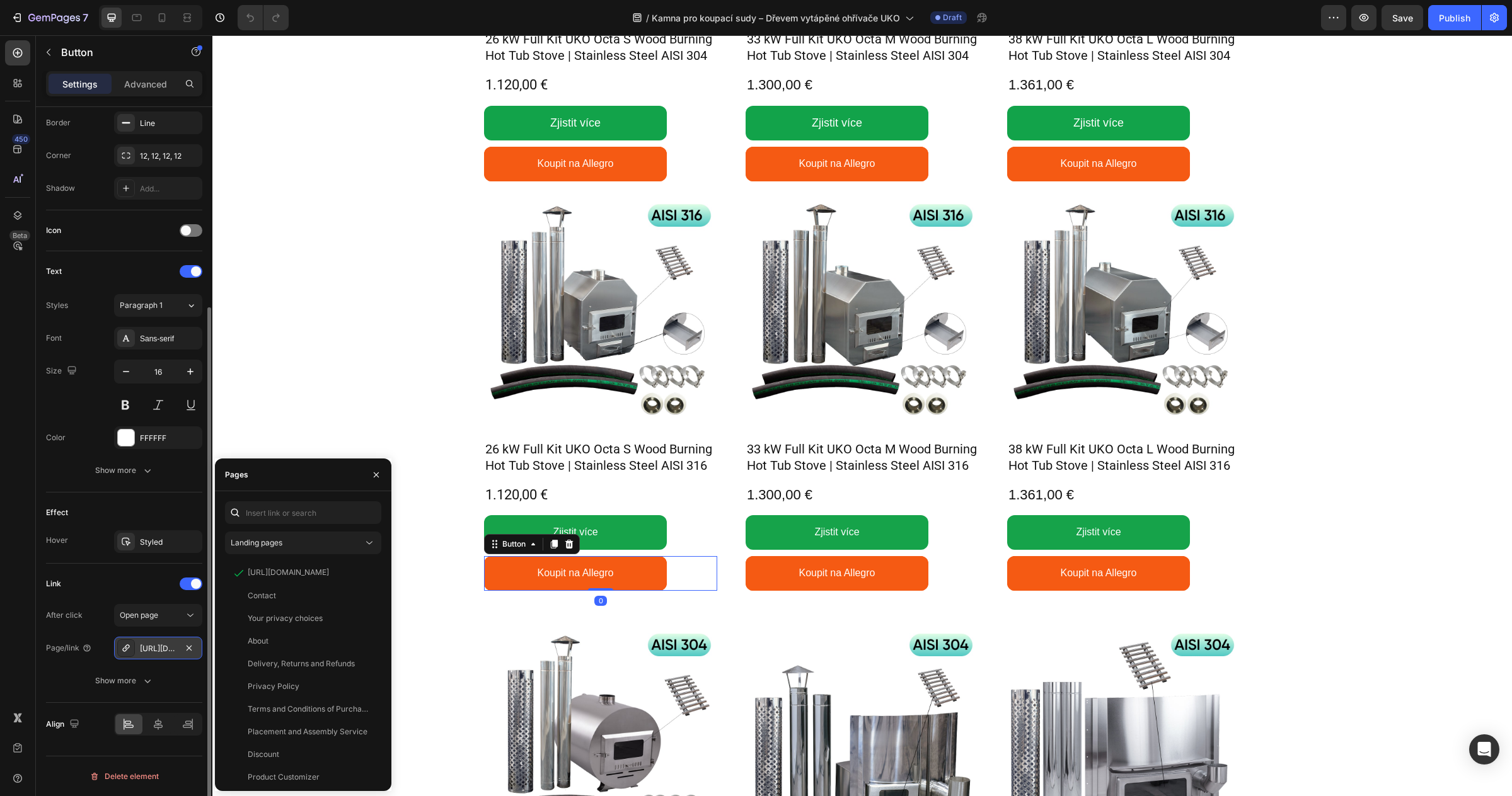
click at [161, 650] on div "https://allegro.cz/produkt/gardenvity-48-5-x-50-x-66-cm-be5195a4-3a93-4a66-af14…" at bounding box center [158, 649] width 36 height 11
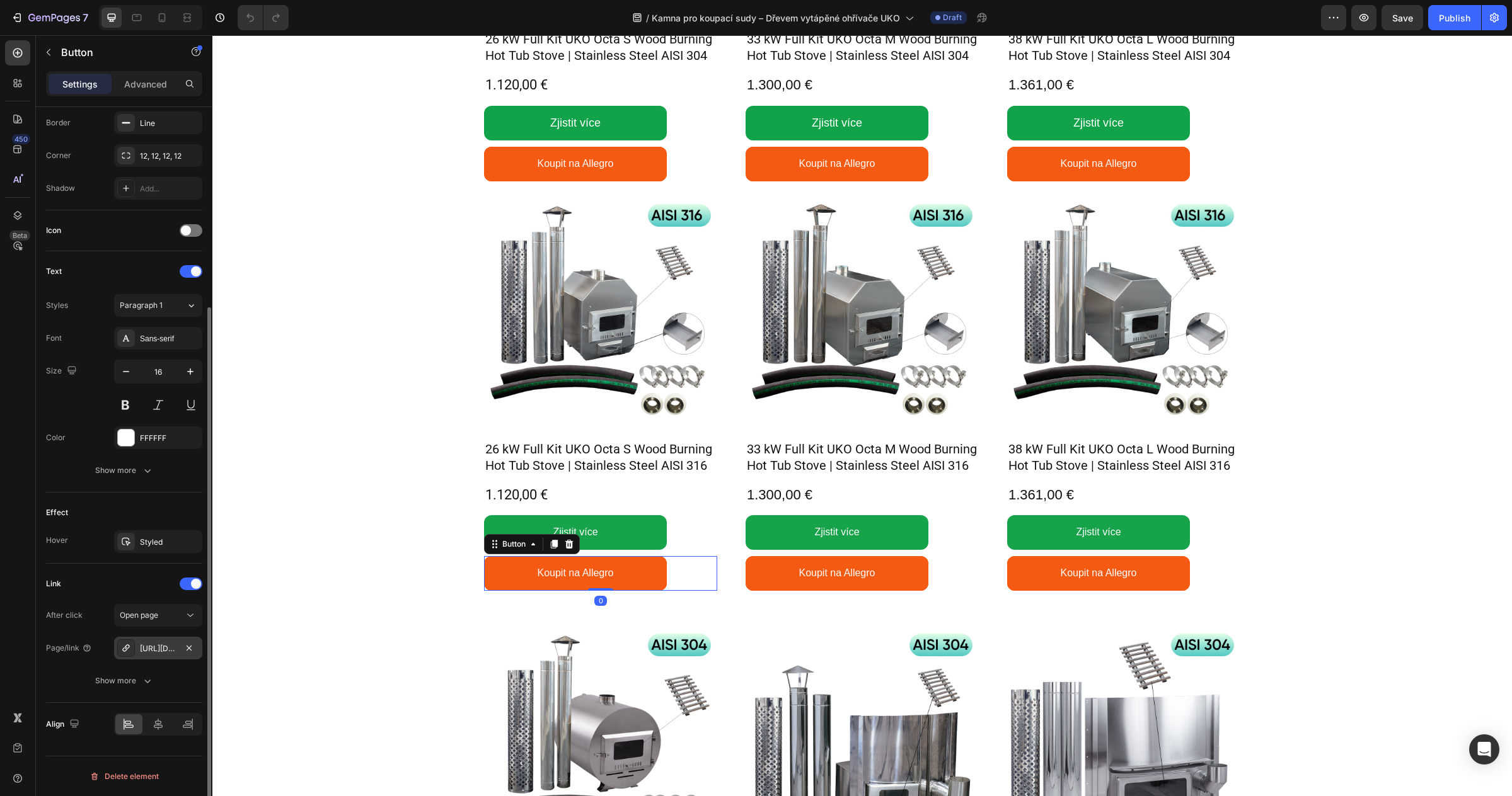
click at [162, 646] on div "https://allegro.cz/produkt/gardenvity-48-5-x-50-x-66-cm-be5195a4-3a93-4a66-af14…" at bounding box center [158, 649] width 36 height 11
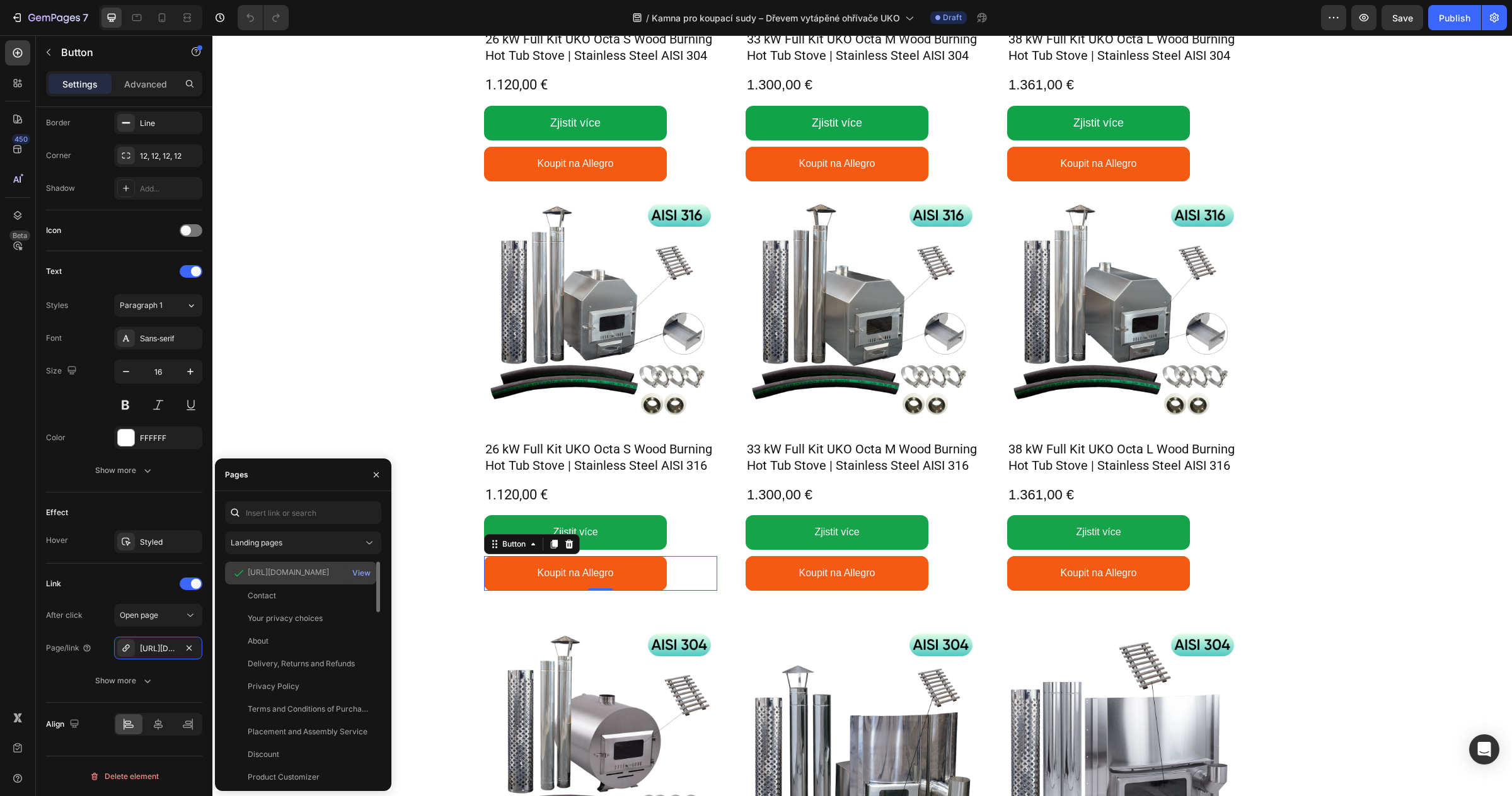
click at [264, 575] on div "https://allegro.cz/produkt/gardenvity-48-5-x-50-x-66-cm-be5195a4-3a93-4a66-af14…" at bounding box center [288, 572] width 82 height 11
click at [356, 570] on div "View" at bounding box center [361, 573] width 19 height 11
click at [904, 564] on link "Koupit na Allegro" at bounding box center [837, 573] width 183 height 35
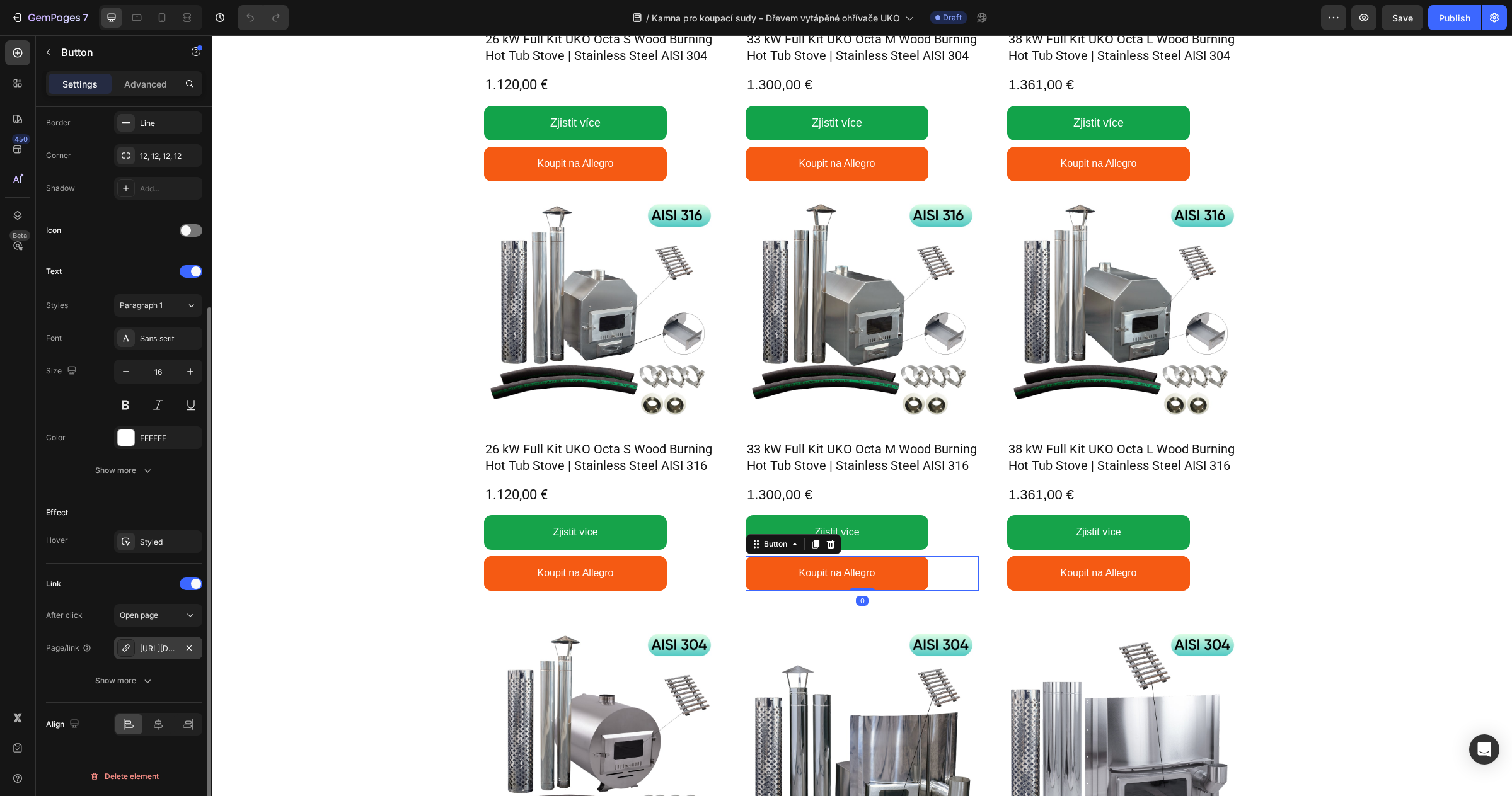
click at [167, 646] on div "https://allegro.cz/produkt/33-kw-kamna-pro-zahradni-balii-kompletni-sada-aisi-3…" at bounding box center [158, 649] width 36 height 11
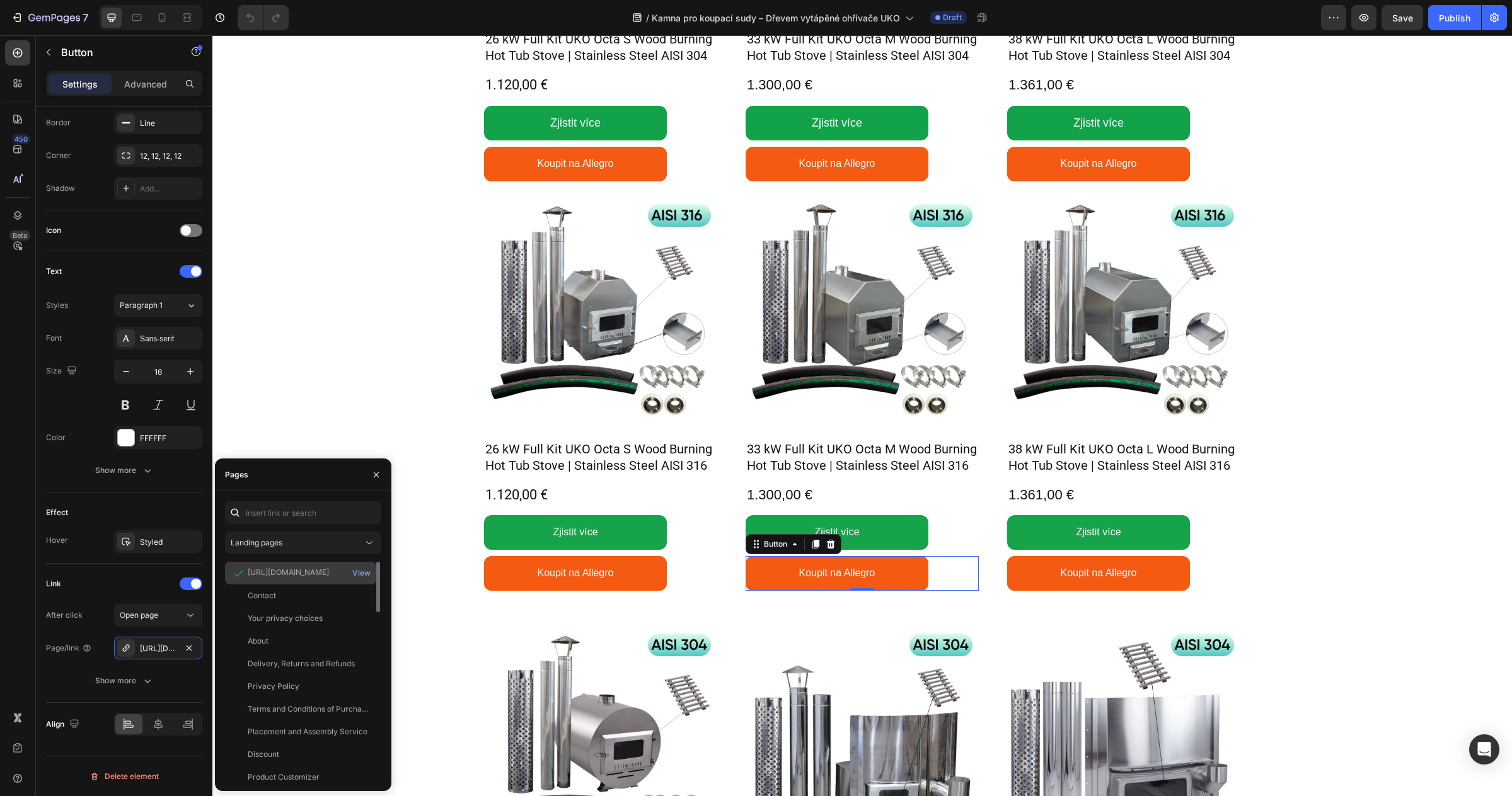
click at [303, 575] on div "https://allegro.cz/produkt/33-kw-kamna-pro-zahradni-balii-kompletni-sada-aisi-3…" at bounding box center [288, 572] width 82 height 11
click at [358, 571] on div "View" at bounding box center [361, 573] width 19 height 11
click at [906, 571] on link "Koupit na Allegro" at bounding box center [837, 573] width 183 height 35
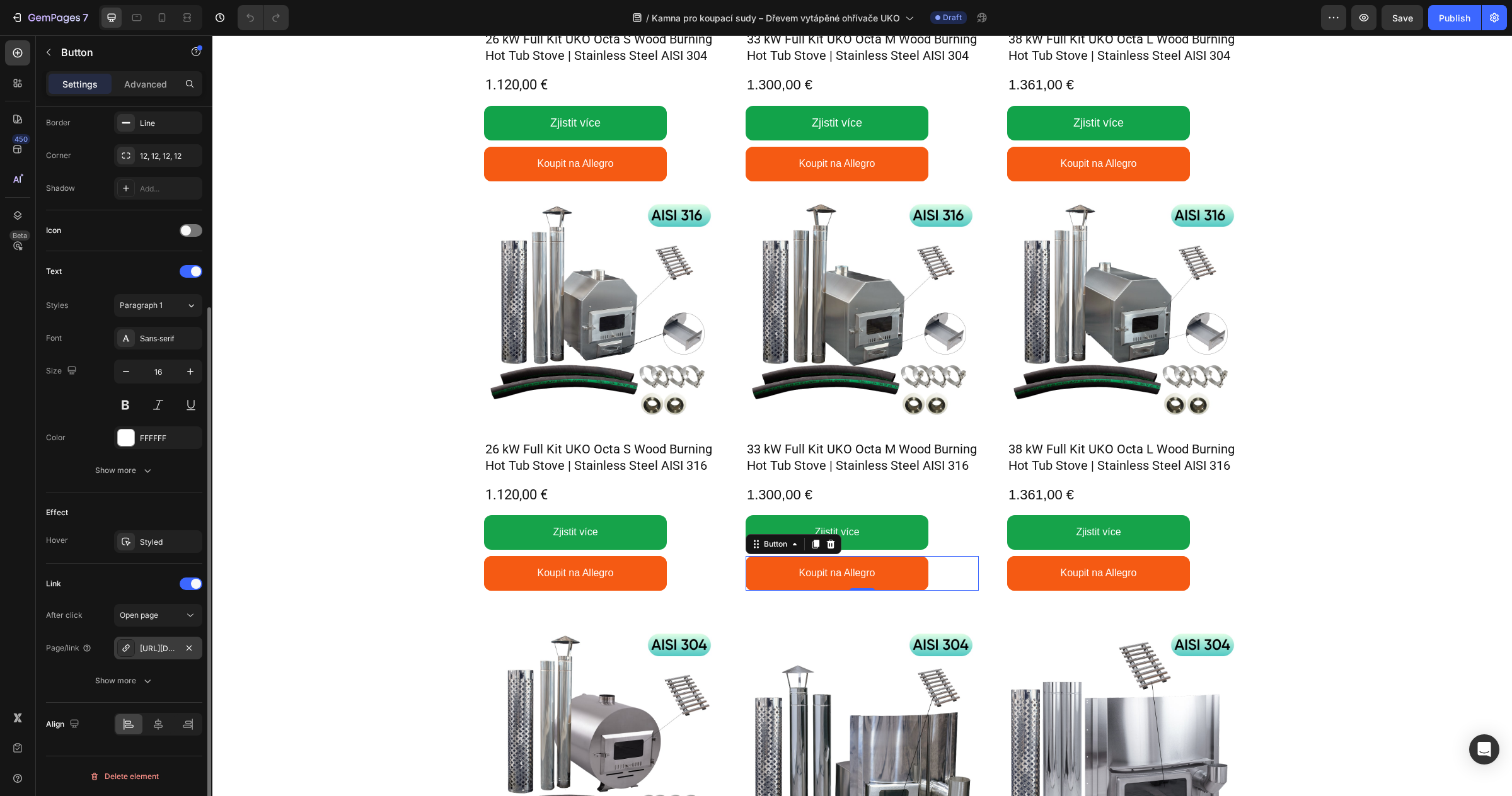
click at [179, 643] on div "https://allegro.cz/produkt/33-kw-kamna-pro-zahradni-balii-kompletni-sada-aisi-3…" at bounding box center [158, 648] width 88 height 23
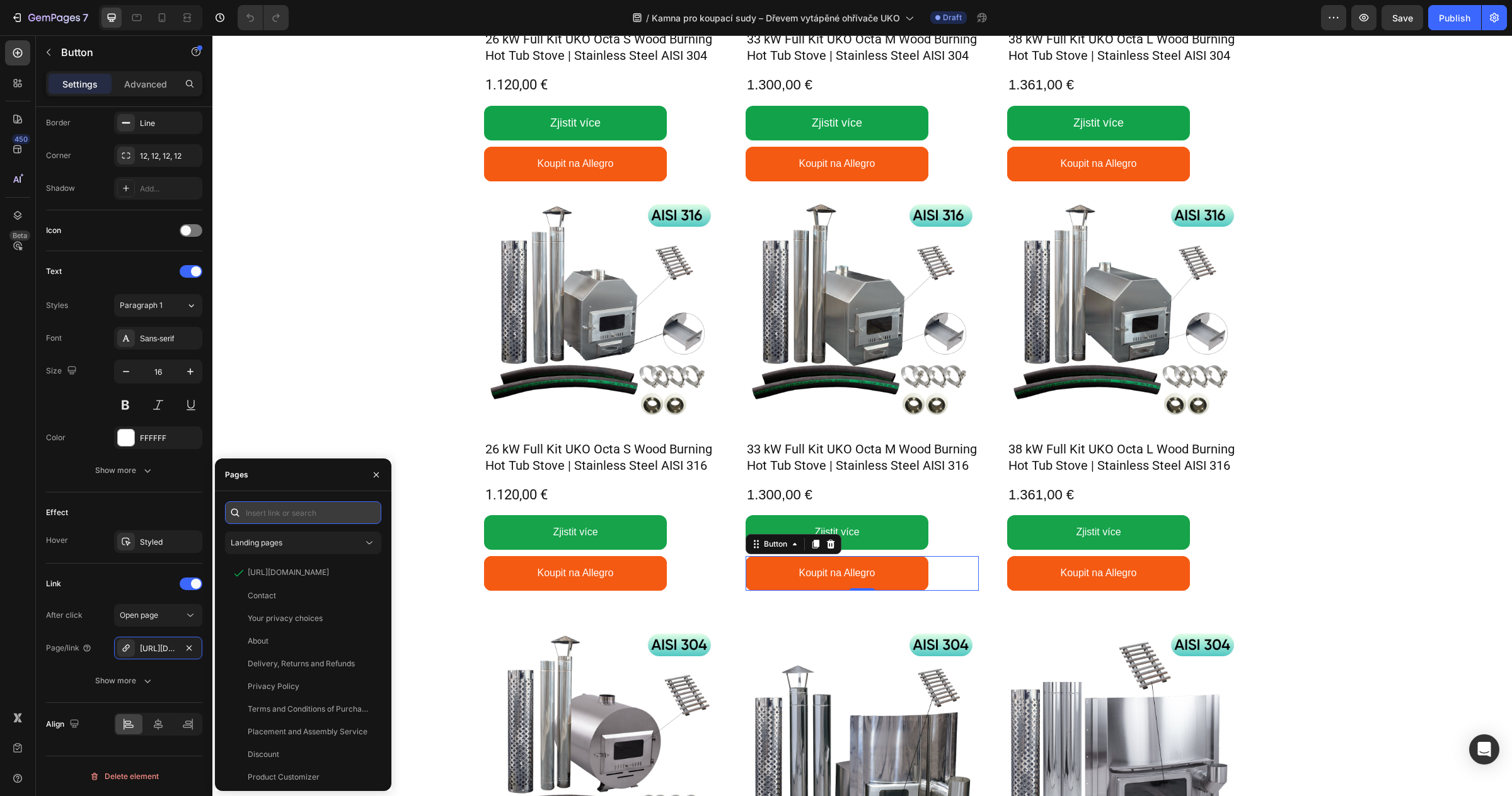
click at [265, 509] on input "text" at bounding box center [302, 512] width 156 height 23
paste input "https://allegro.cz/produkt/33-kw-kamna-pro-zahradni-balii-kompletni-sada-aisi-3…"
type input "https://allegro.cz/produkt/33-kw-kamna-pro-zahradni-balii-kompletni-sada-aisi-3…"
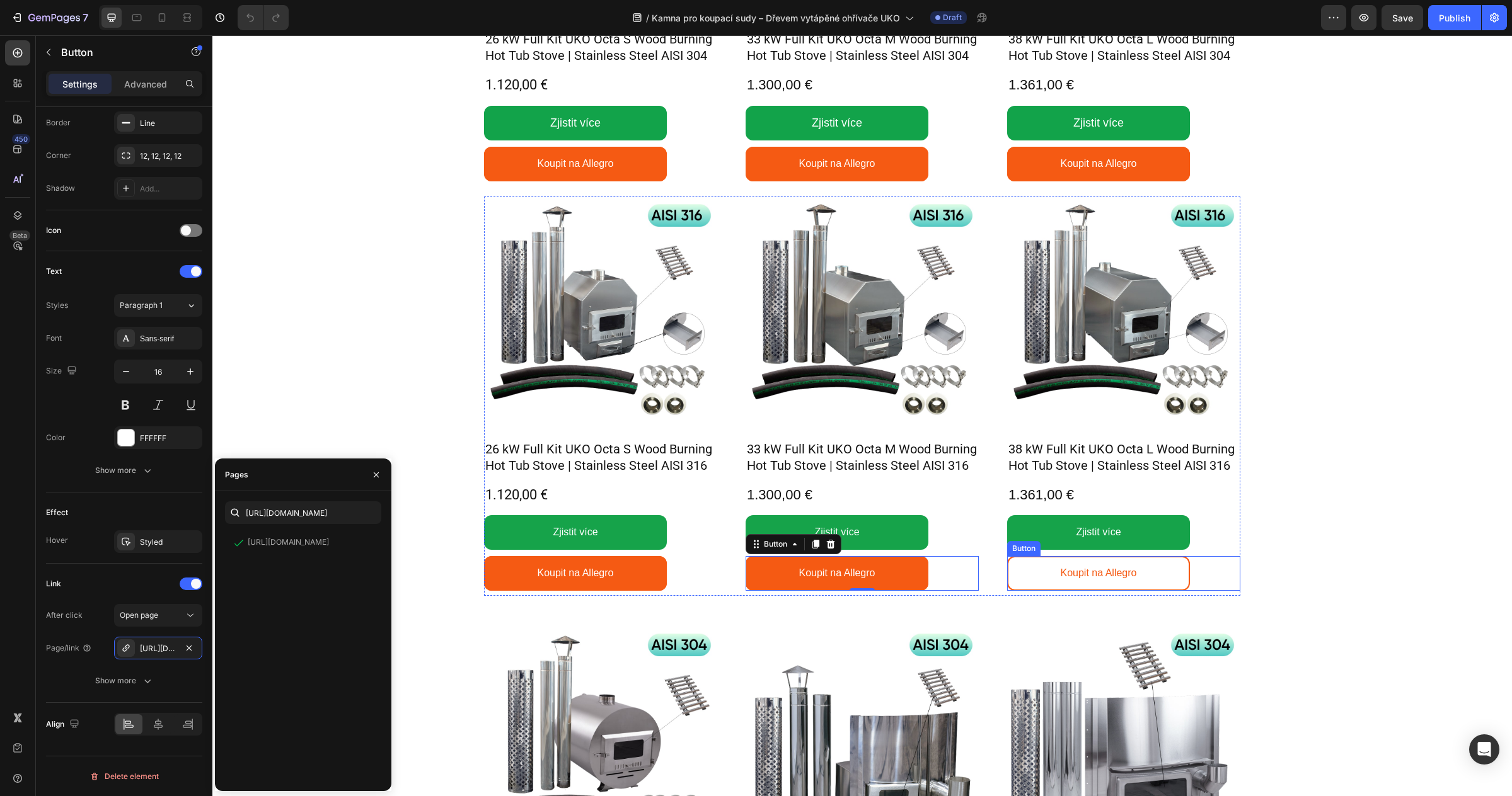
click at [1028, 570] on link "Koupit na Allegro" at bounding box center [1099, 573] width 183 height 35
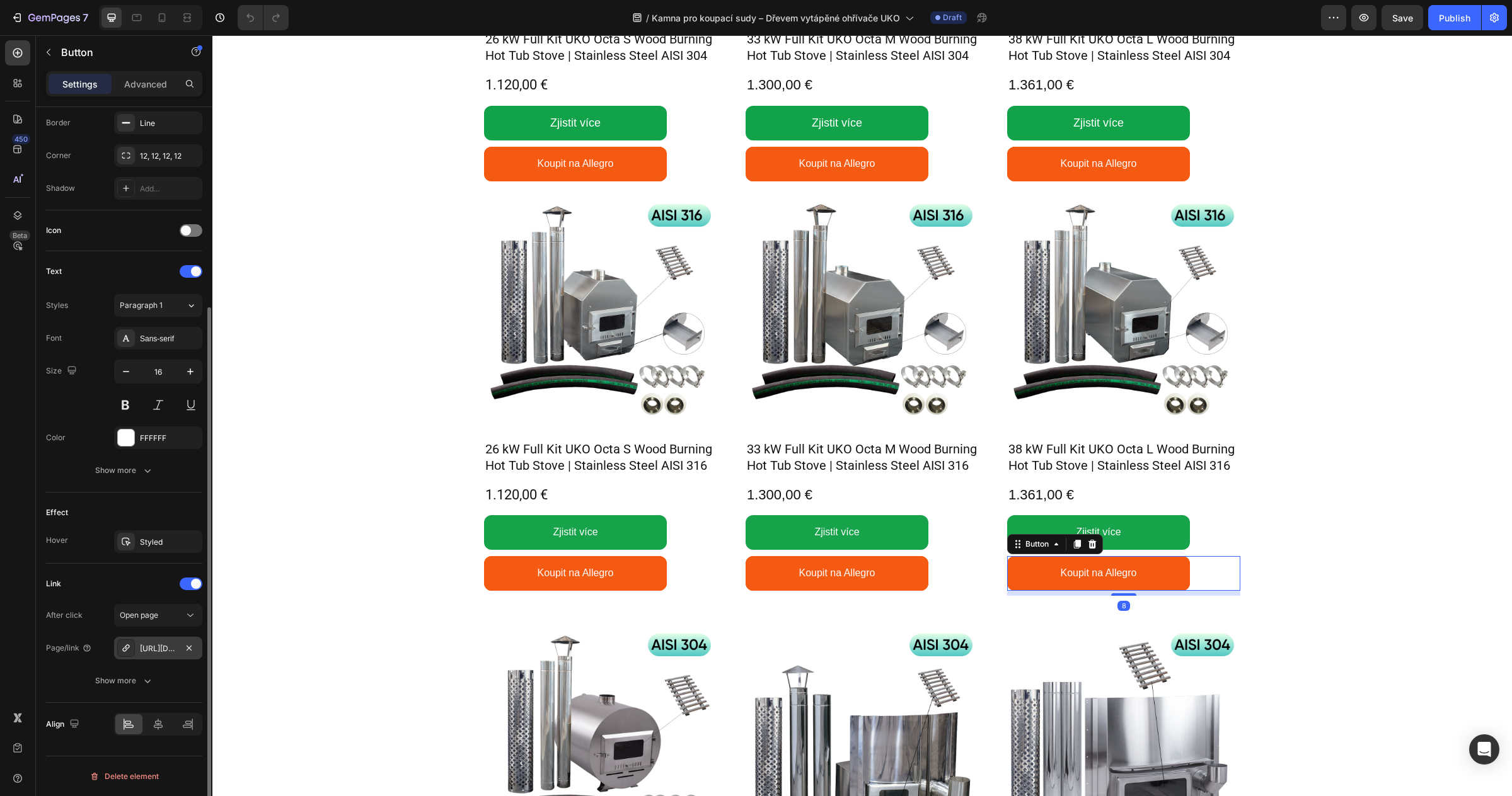
click at [166, 649] on div "https://allegro.cz/produkt/gardenvity-48-5-x-85-2-x-66-cm-3ca724bc-2029-4031-ad…" at bounding box center [158, 649] width 36 height 11
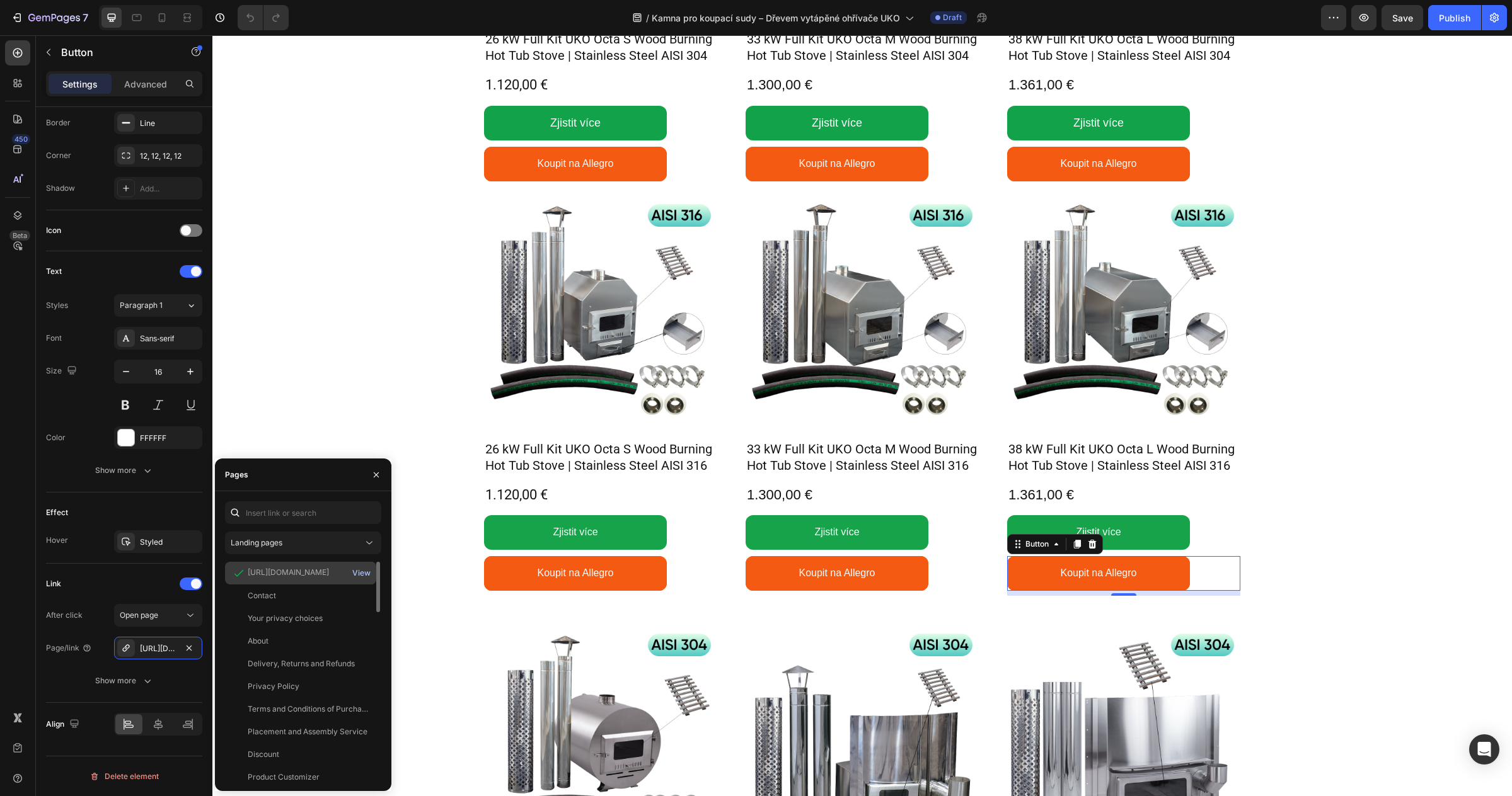
click at [358, 572] on div "View" at bounding box center [361, 573] width 19 height 11
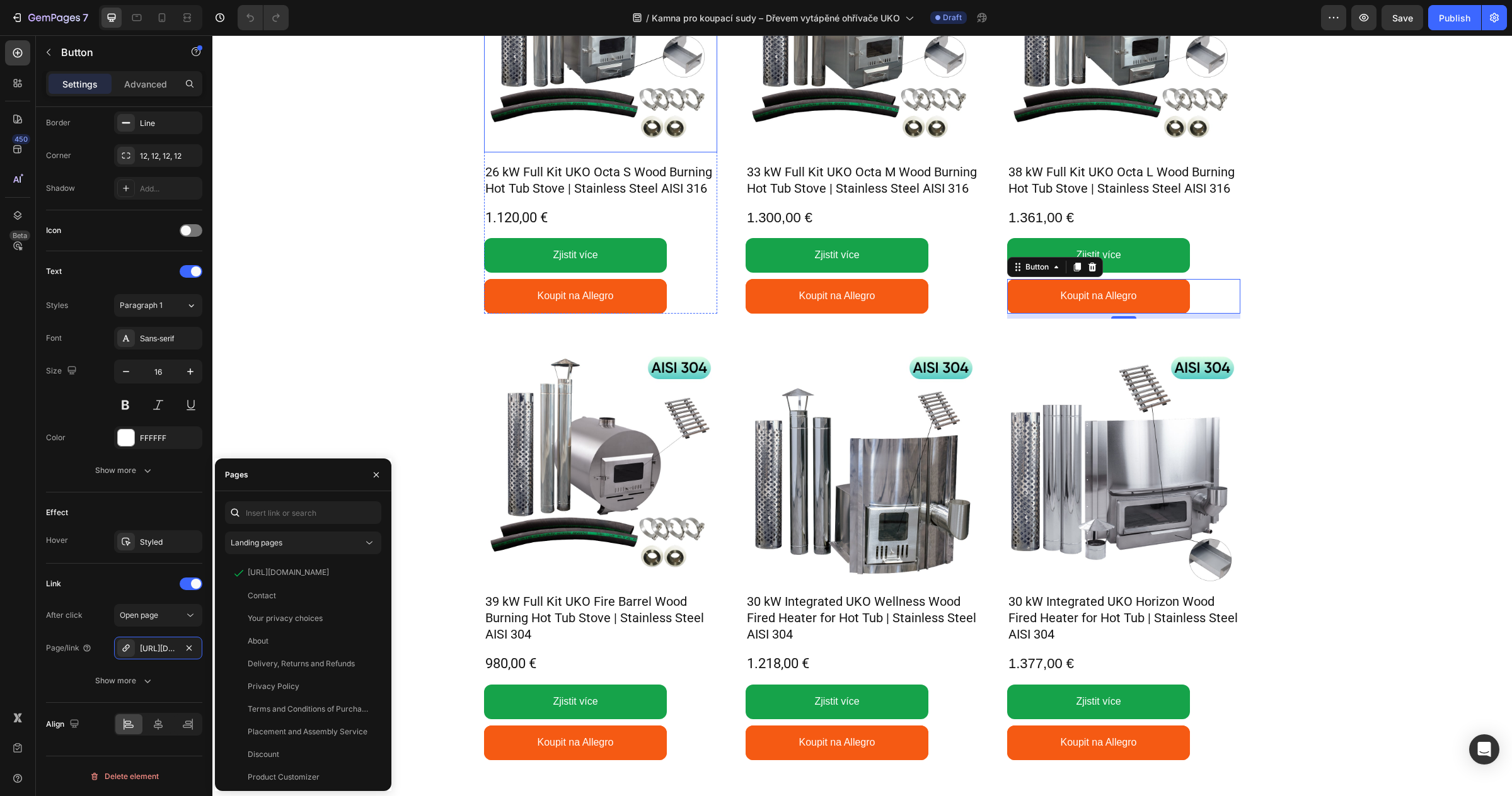
scroll to position [997, 0]
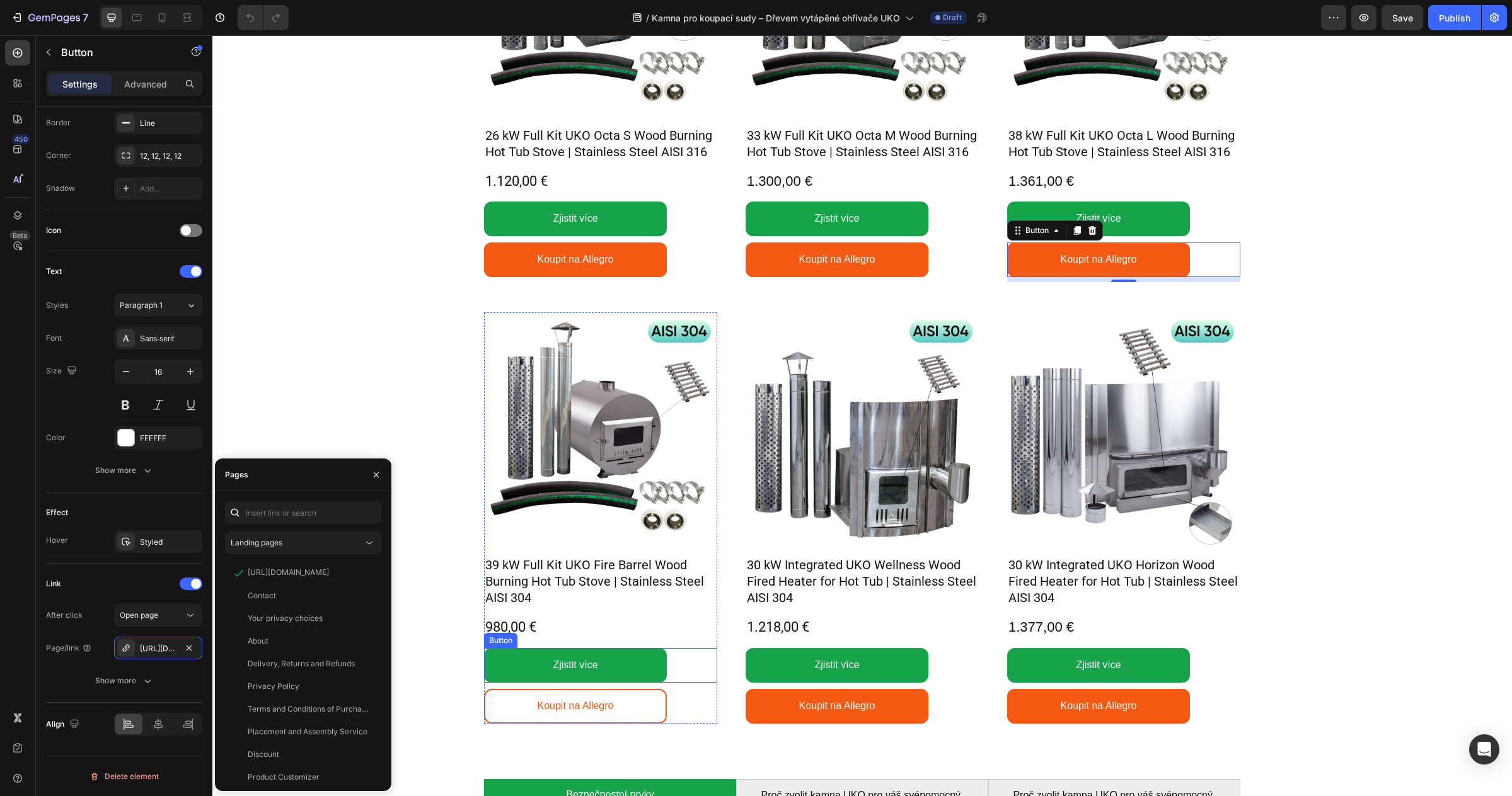
click at [638, 696] on link "Koupit na Allegro" at bounding box center [576, 706] width 183 height 35
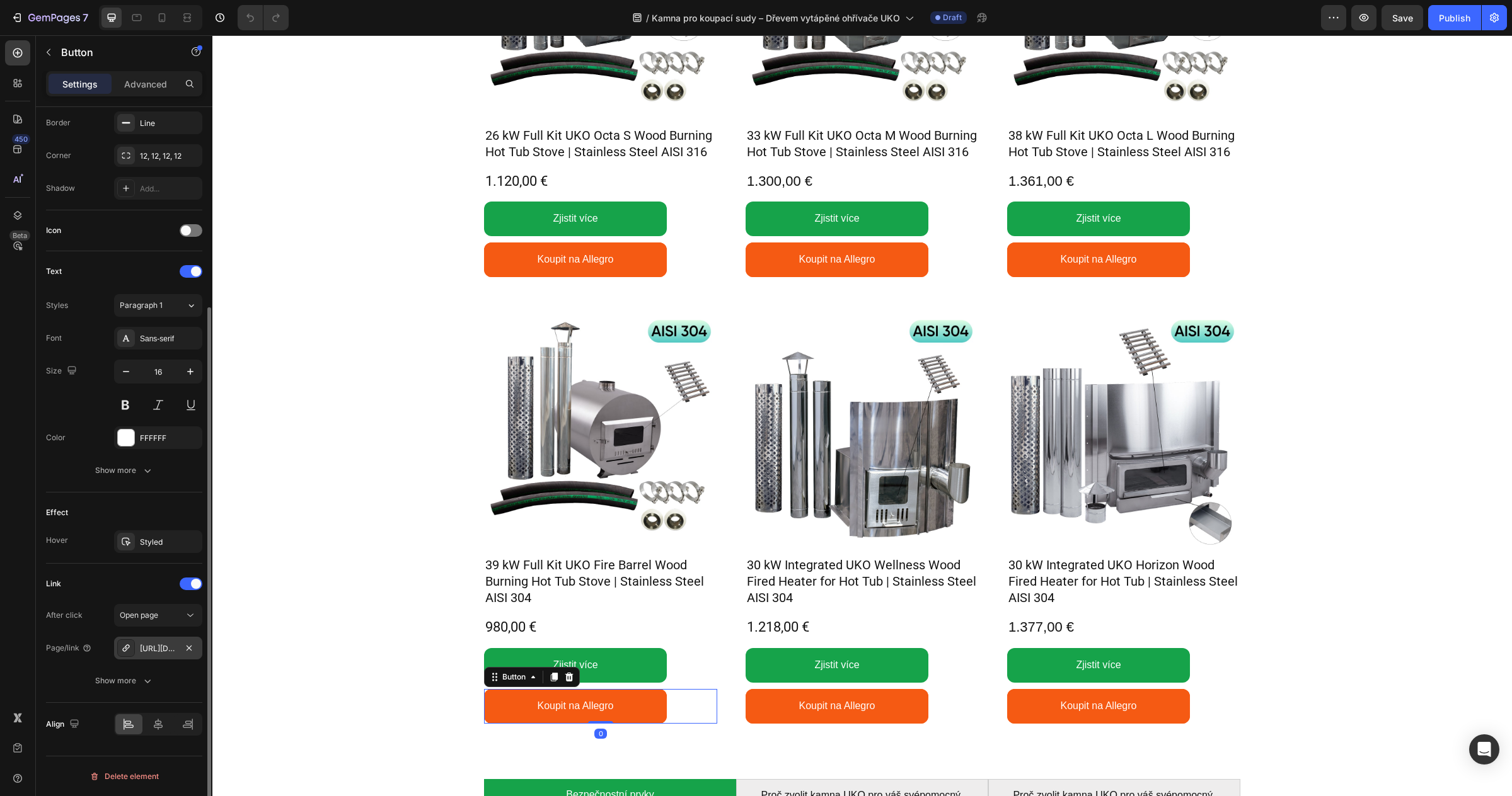
click at [176, 650] on div "https://allegro.cz/produkt/gardenvity-55-x-62-5-x-64-cm-cf7f0f14-275c-4fe6-8732…" at bounding box center [158, 648] width 88 height 23
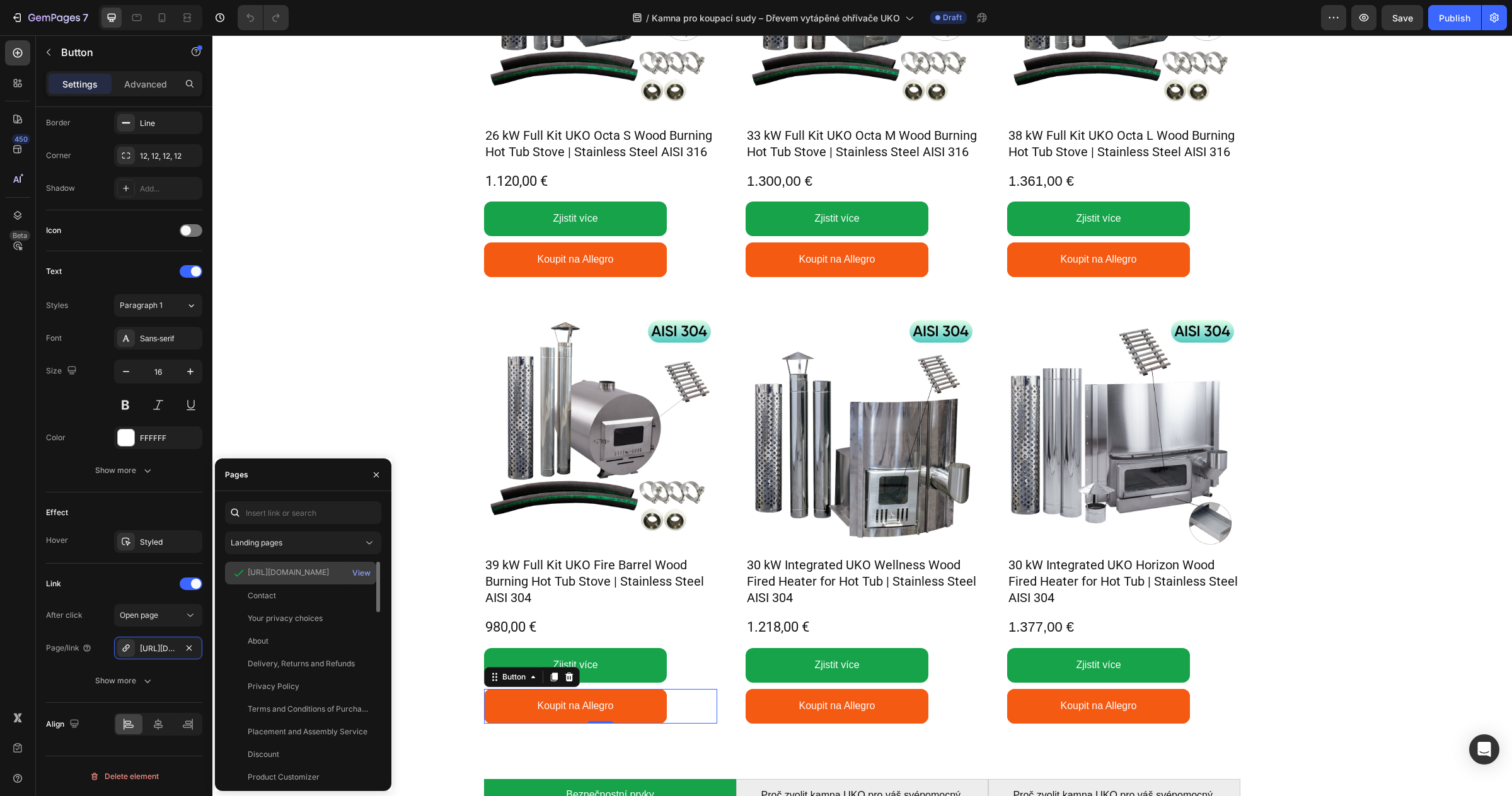
click at [292, 573] on div "https://allegro.cz/produkt/gardenvity-55-x-62-5-x-64-cm-cf7f0f14-275c-4fe6-8732…" at bounding box center [288, 572] width 82 height 11
click at [367, 571] on div "View" at bounding box center [361, 573] width 19 height 11
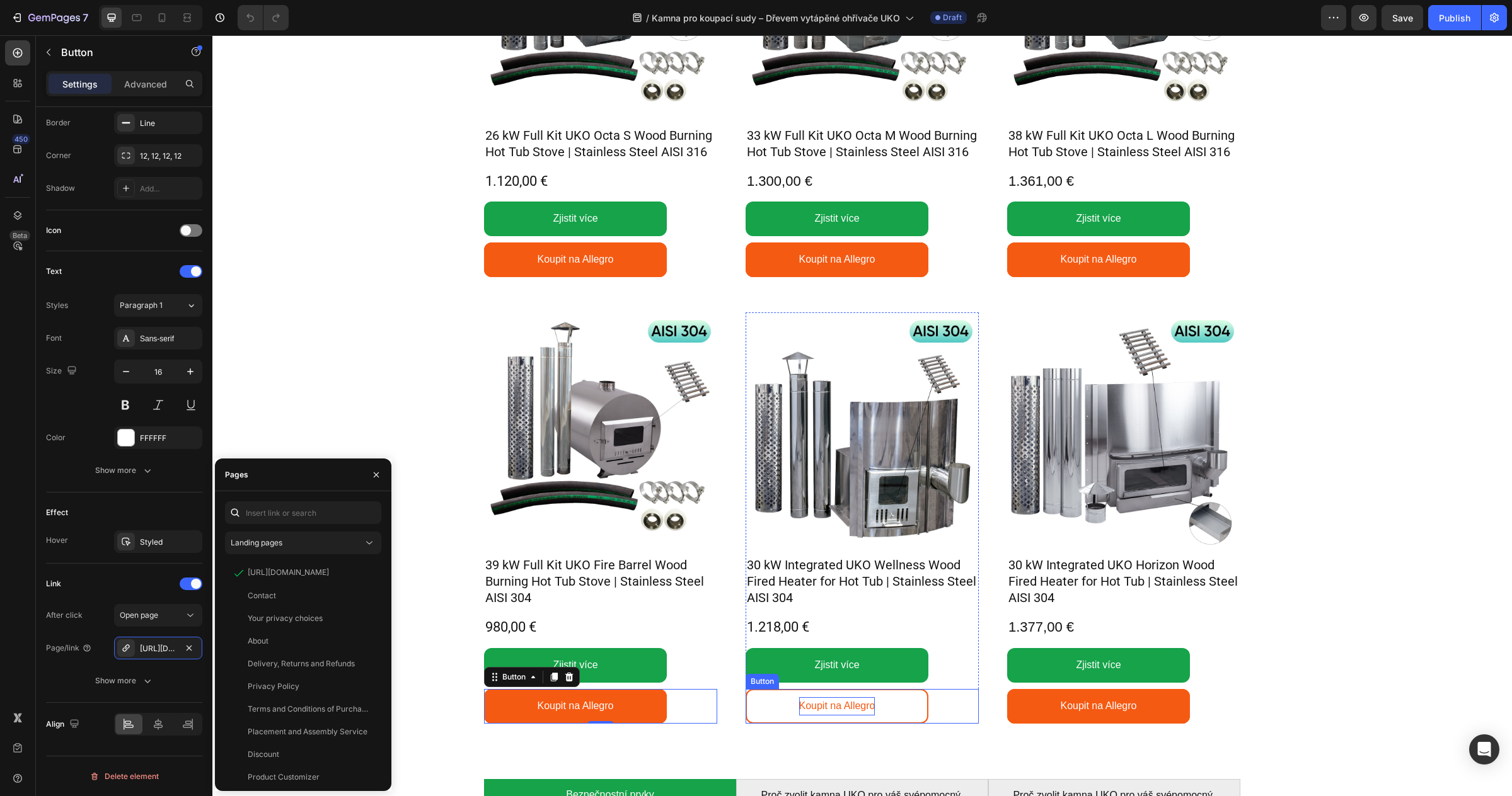
click at [836, 701] on p "Koupit na Allegro" at bounding box center [837, 706] width 76 height 19
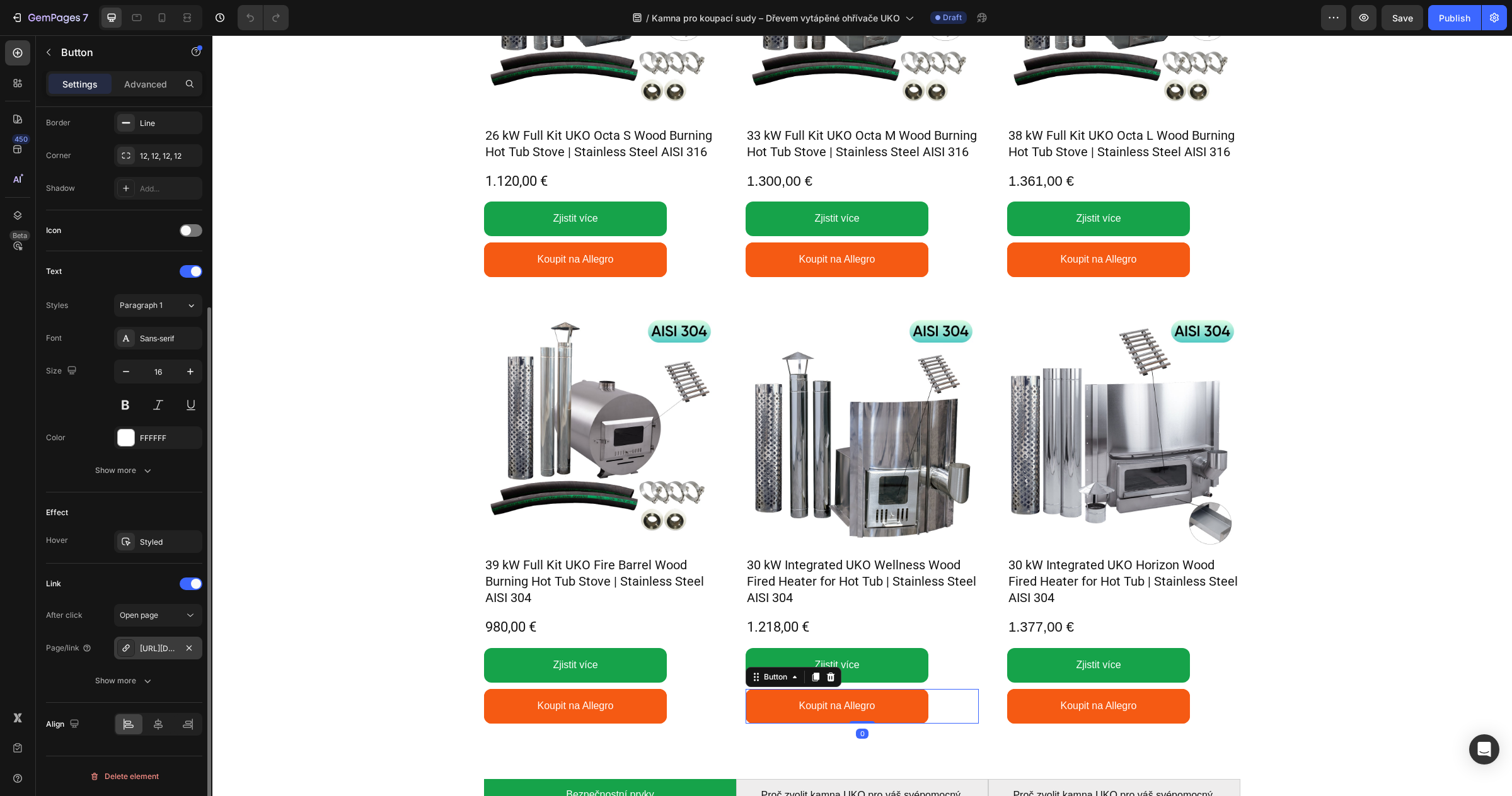
click at [178, 651] on div "https://allegro.cz/produkt/gardenvity-66-x-47-5-x-44-5-cm-5a54948b-8d96-4b93-9c…" at bounding box center [158, 648] width 88 height 23
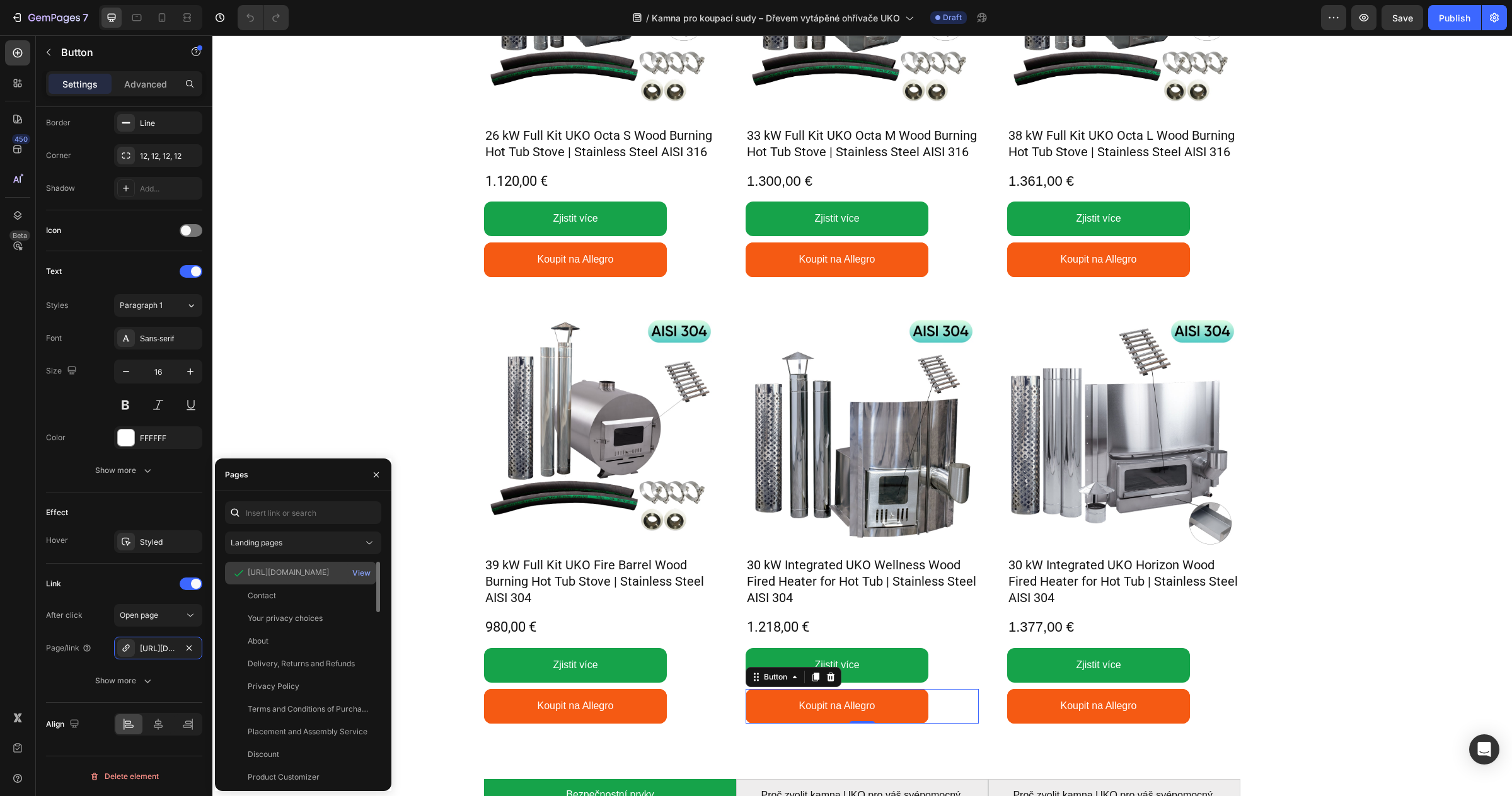
click at [267, 572] on div "https://allegro.cz/produkt/gardenvity-66-x-47-5-x-44-5-cm-5a54948b-8d96-4b93-9c…" at bounding box center [288, 572] width 82 height 11
click at [350, 569] on div "View" at bounding box center [361, 573] width 30 height 23
click at [358, 572] on div "View" at bounding box center [361, 573] width 19 height 11
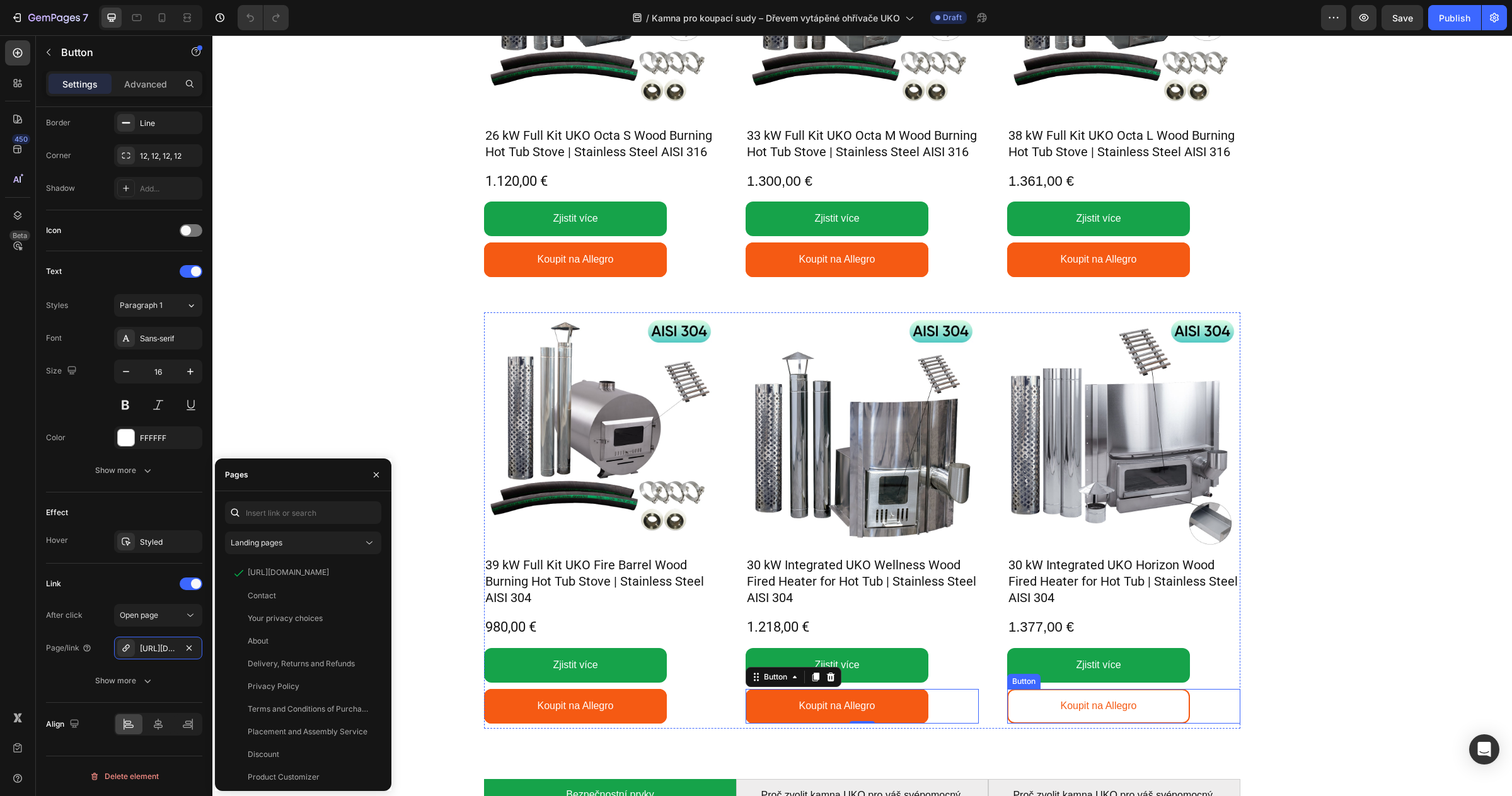
click at [1041, 709] on link "Koupit na Allegro" at bounding box center [1099, 706] width 183 height 35
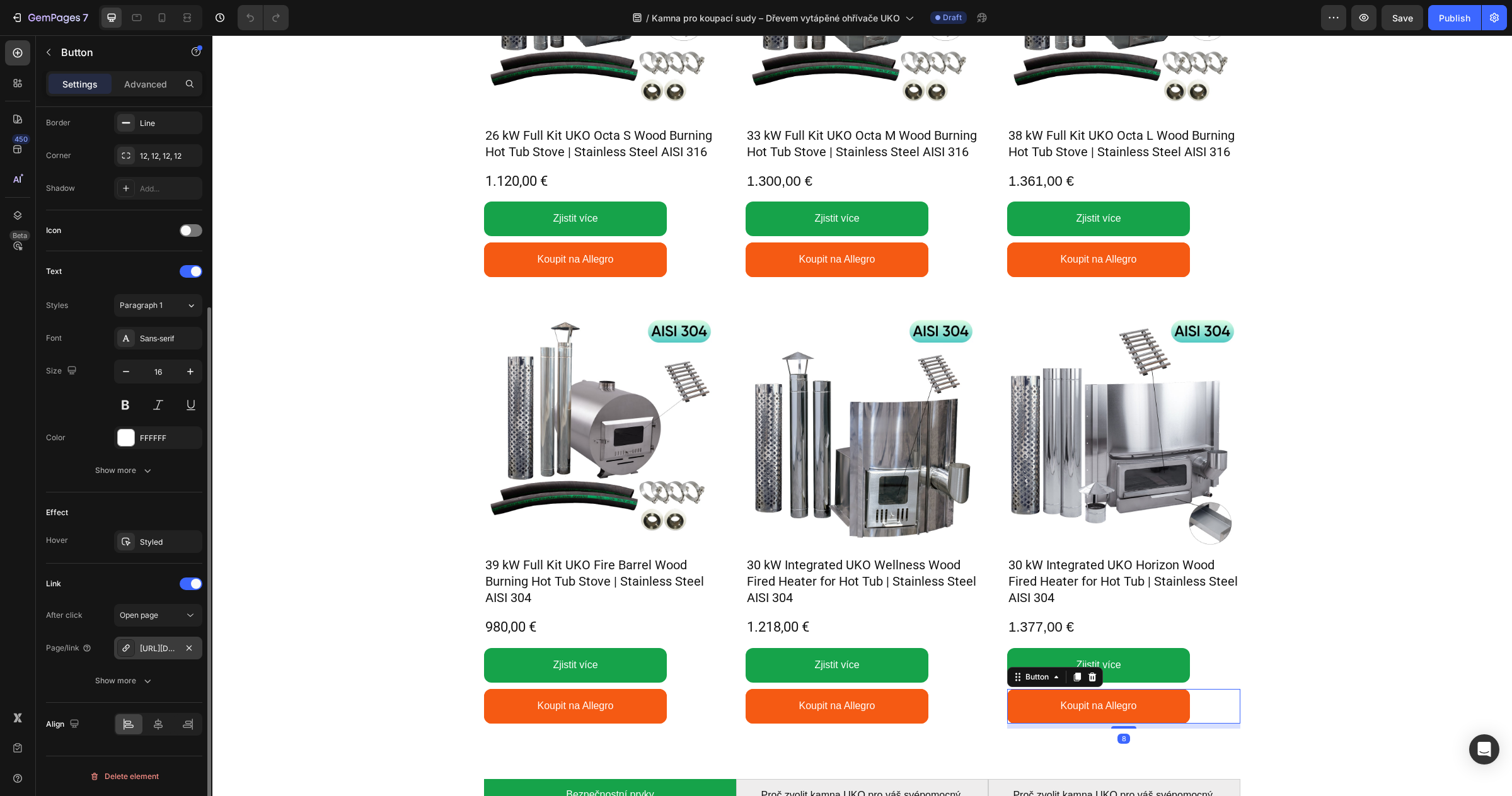
click at [159, 650] on div "https://allegro.cz/produkt/gardenvity-860-x-630-x-420-cm-51ecfda3-4bc6-4f8c-9cb…" at bounding box center [158, 649] width 36 height 11
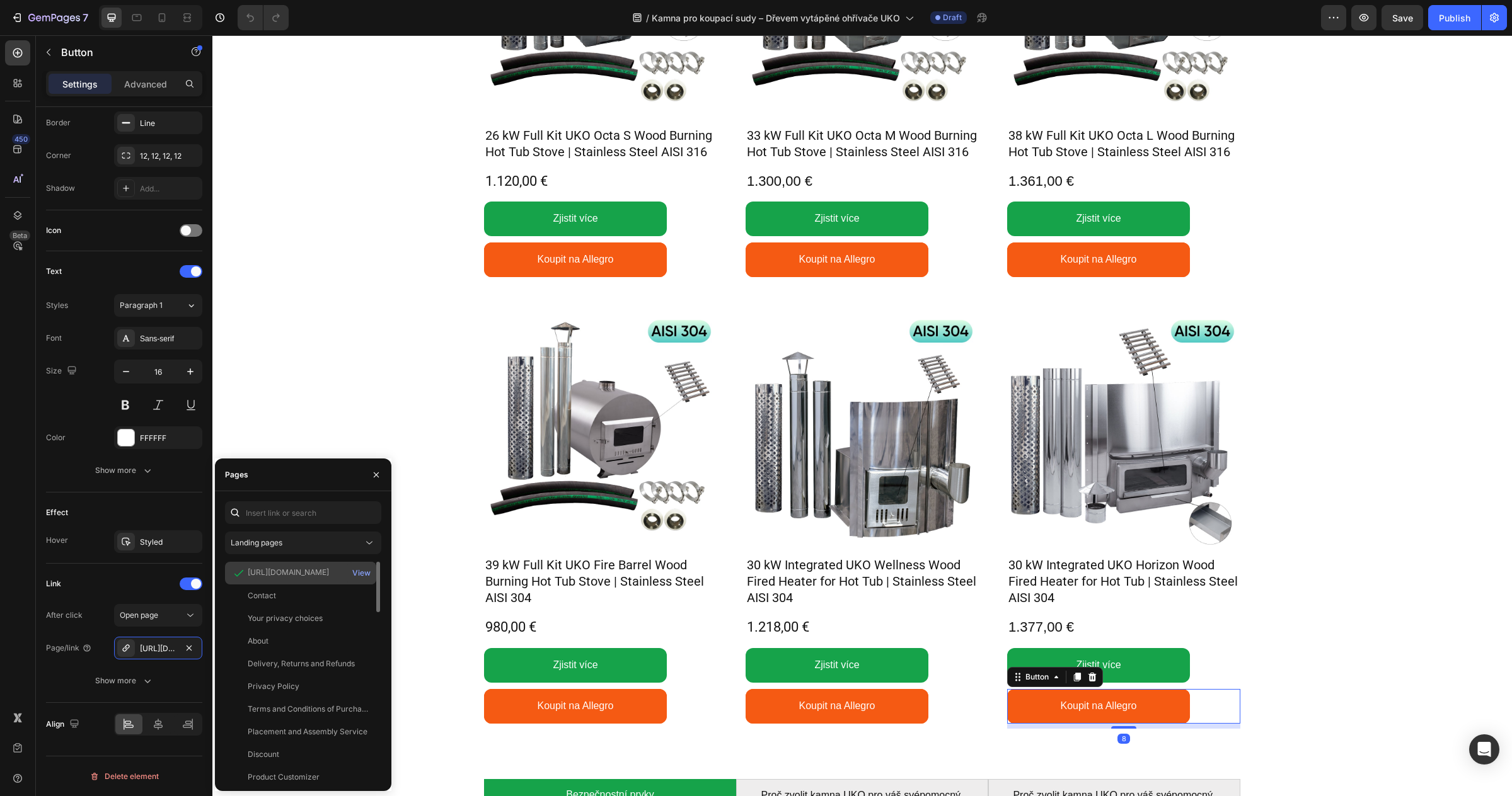
click at [265, 570] on div "https://allegro.cz/produkt/gardenvity-860-x-630-x-420-cm-51ecfda3-4bc6-4f8c-9cb…" at bounding box center [288, 572] width 82 height 11
click at [363, 571] on div "View" at bounding box center [361, 573] width 19 height 11
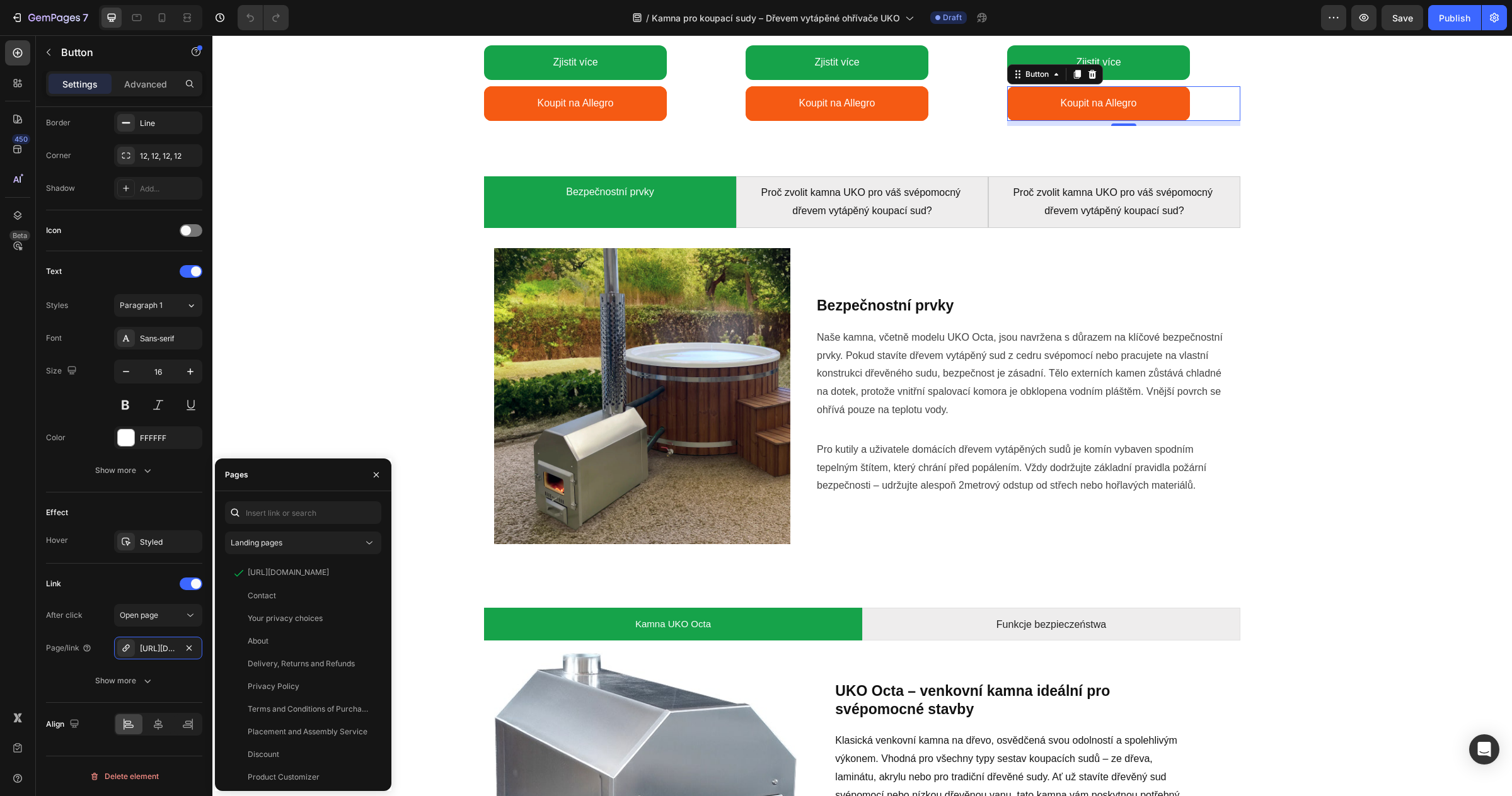
scroll to position [1660, 0]
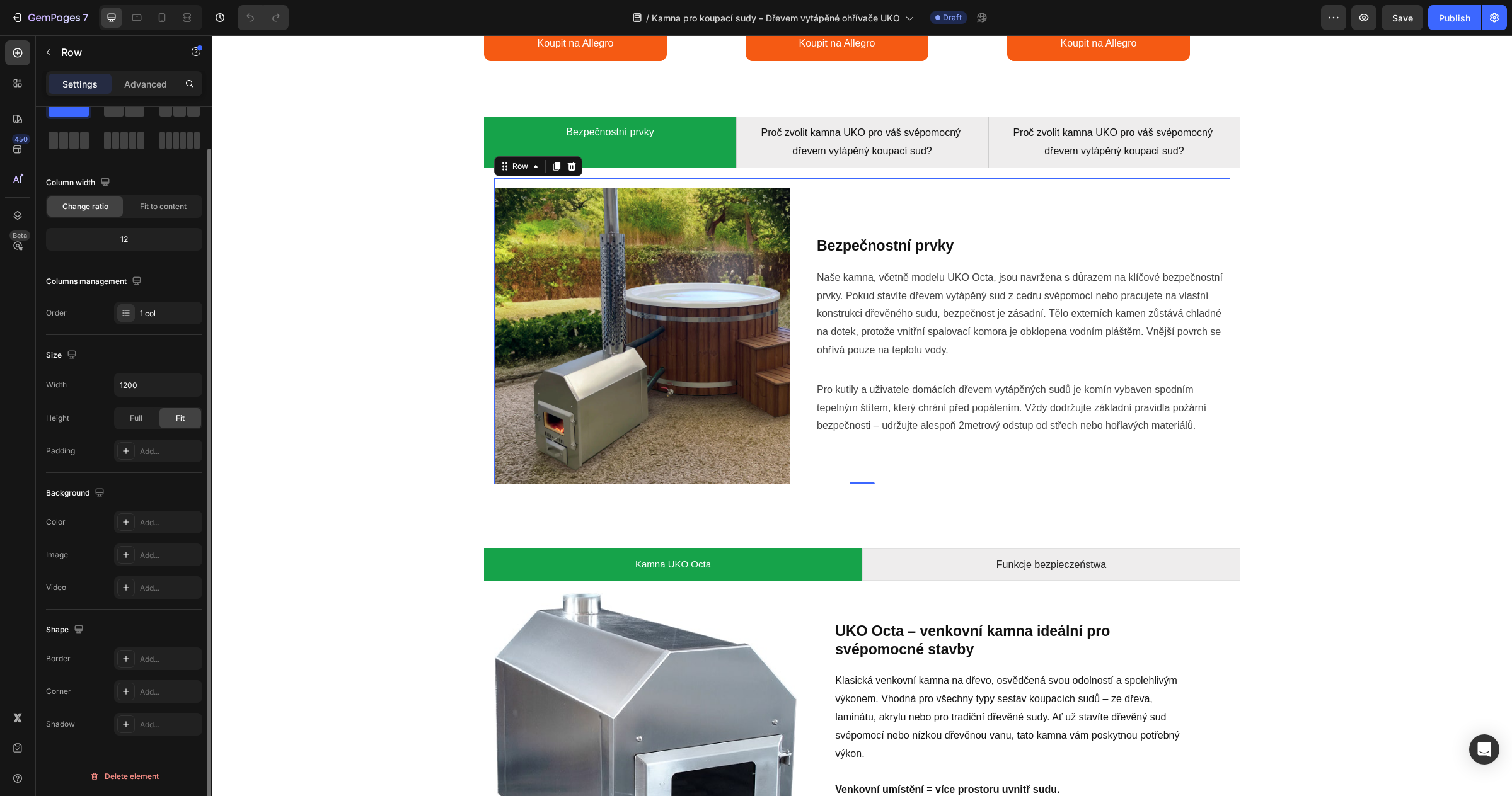
click at [796, 179] on div "Image Bezpečnostní prvky Heading Naše kamna, včetně modelu UKO Octa, jsou navrž…" at bounding box center [862, 331] width 736 height 306
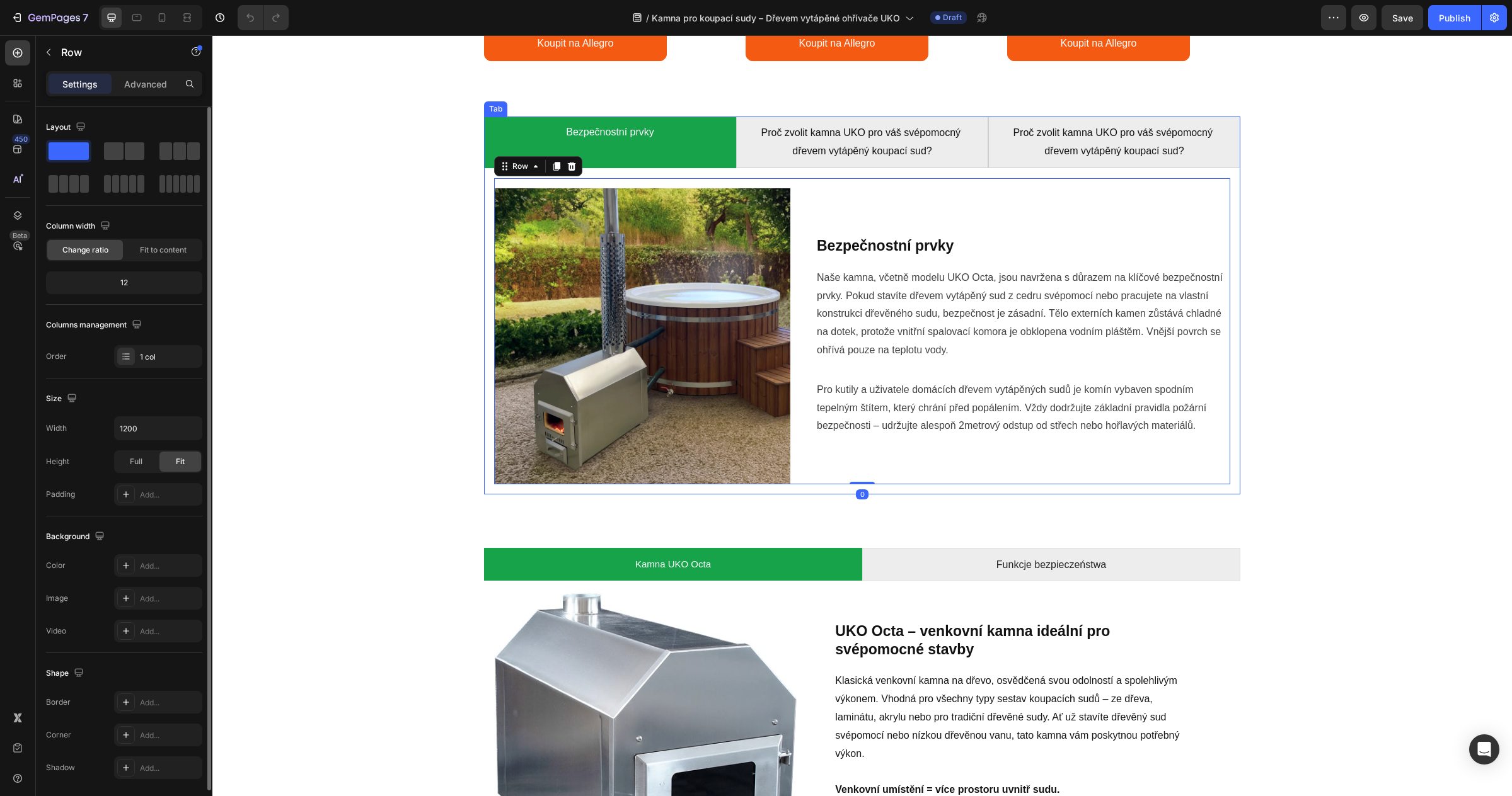
click at [796, 171] on div "Image Bezpečnostní prvky Heading Naše kamna, včetně modelu UKO Octa, jsou navrž…" at bounding box center [862, 331] width 756 height 326
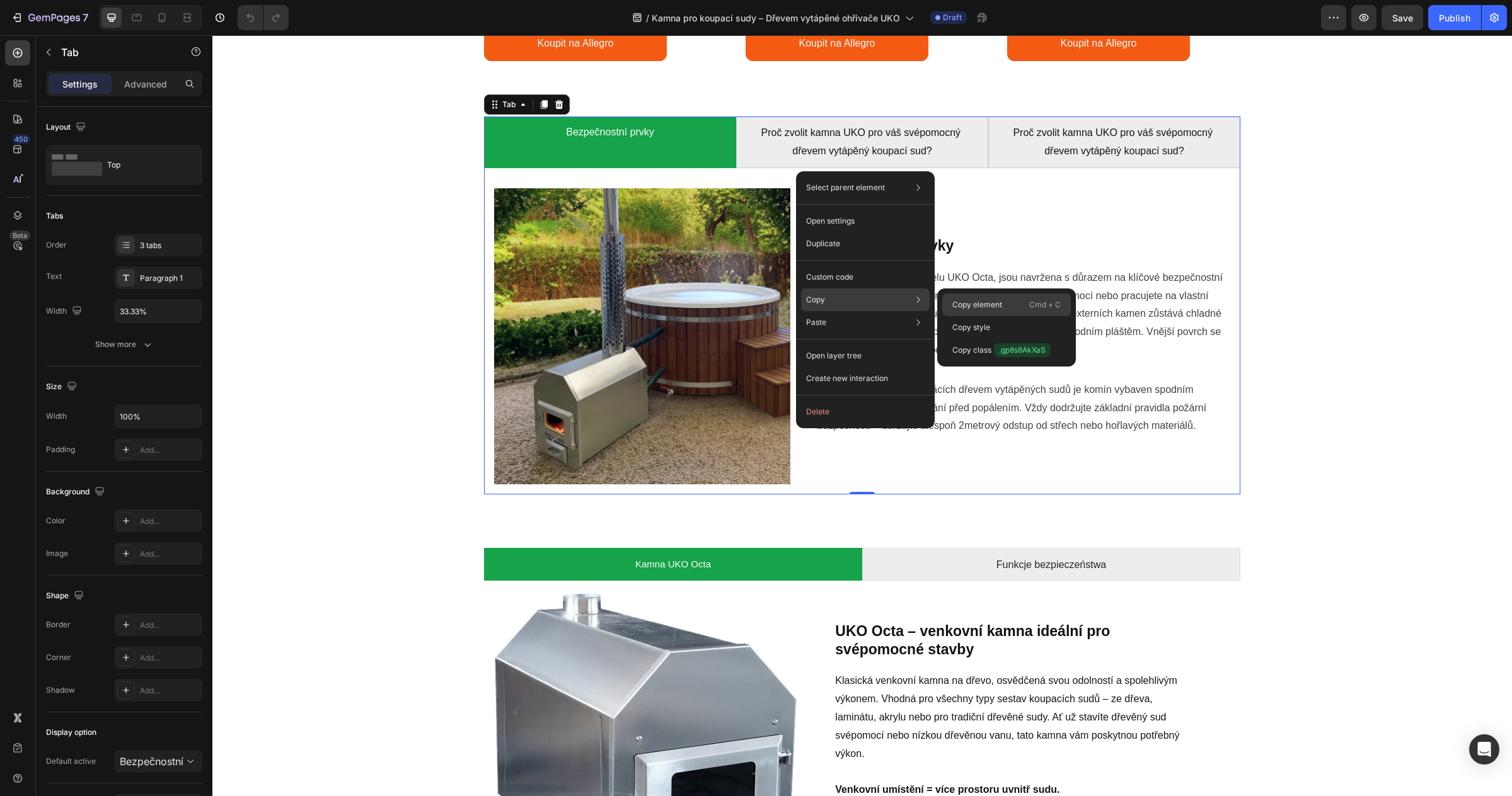
click at [971, 306] on p "Copy element" at bounding box center [978, 305] width 50 height 11
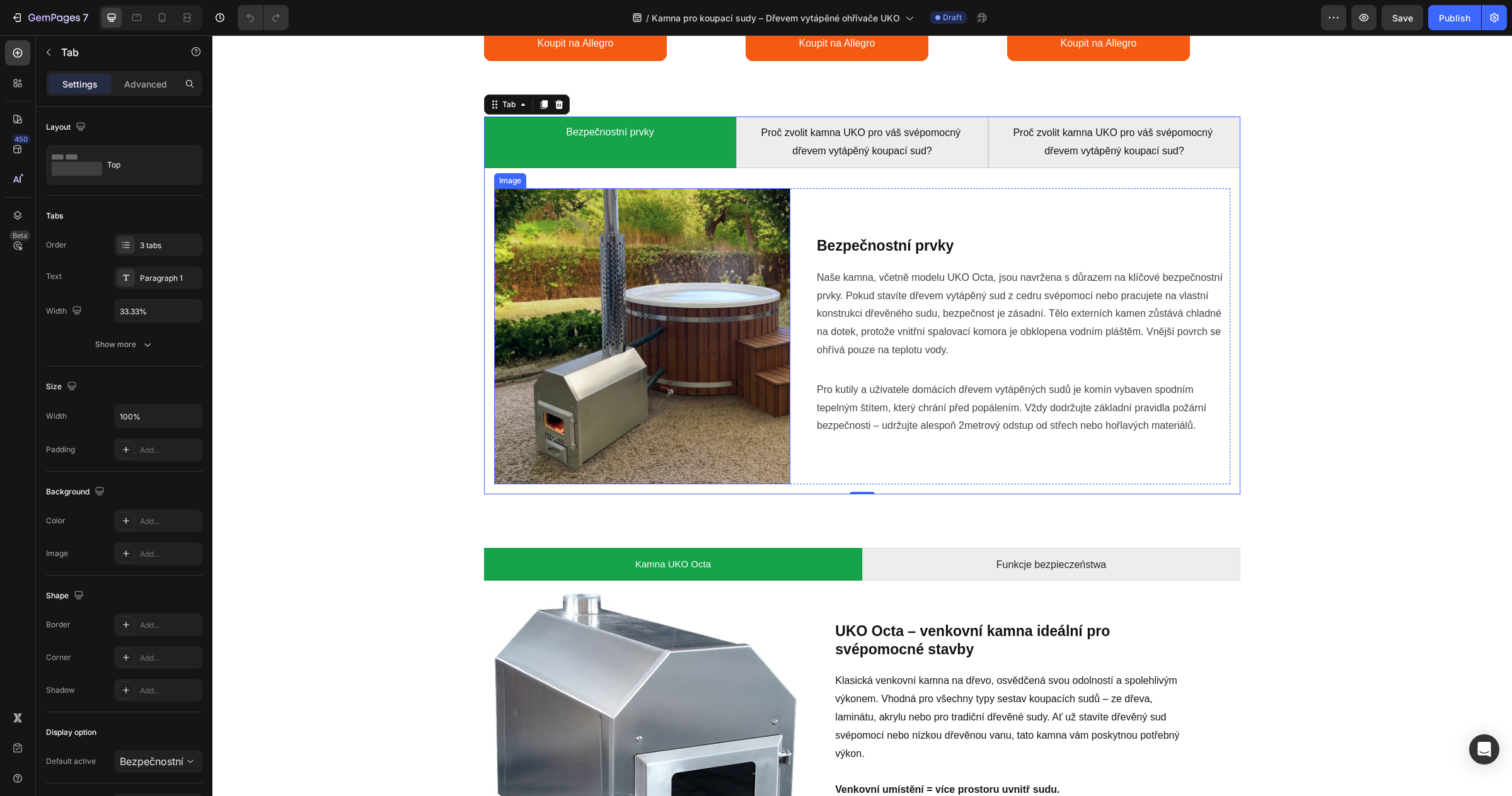
scroll to position [1837, 0]
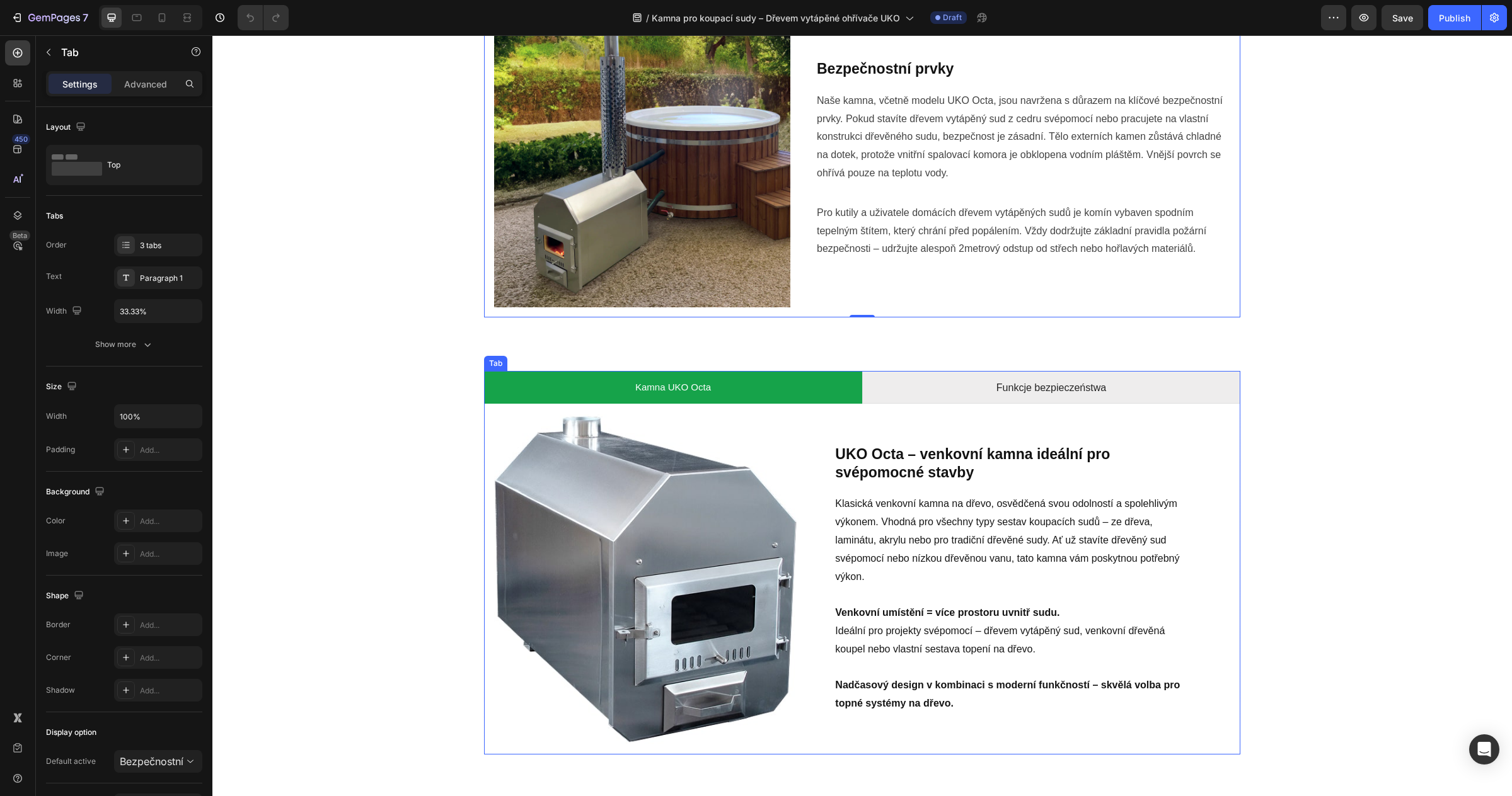
click at [775, 406] on div "Image UKO Octa – venkovní kamna ideální pro svépomocné stavby Heading Klasická …" at bounding box center [862, 579] width 756 height 351
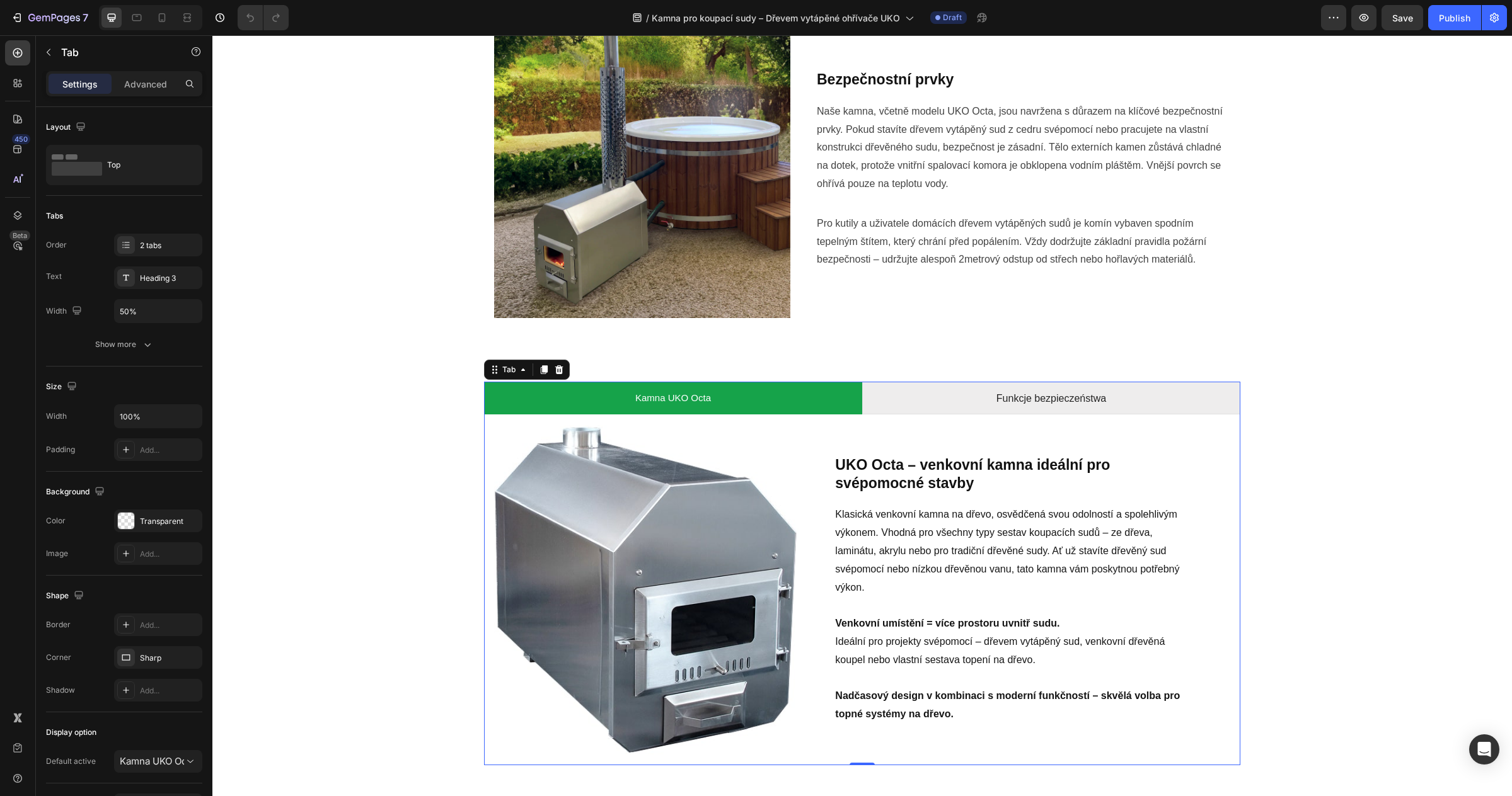
scroll to position [1824, 0]
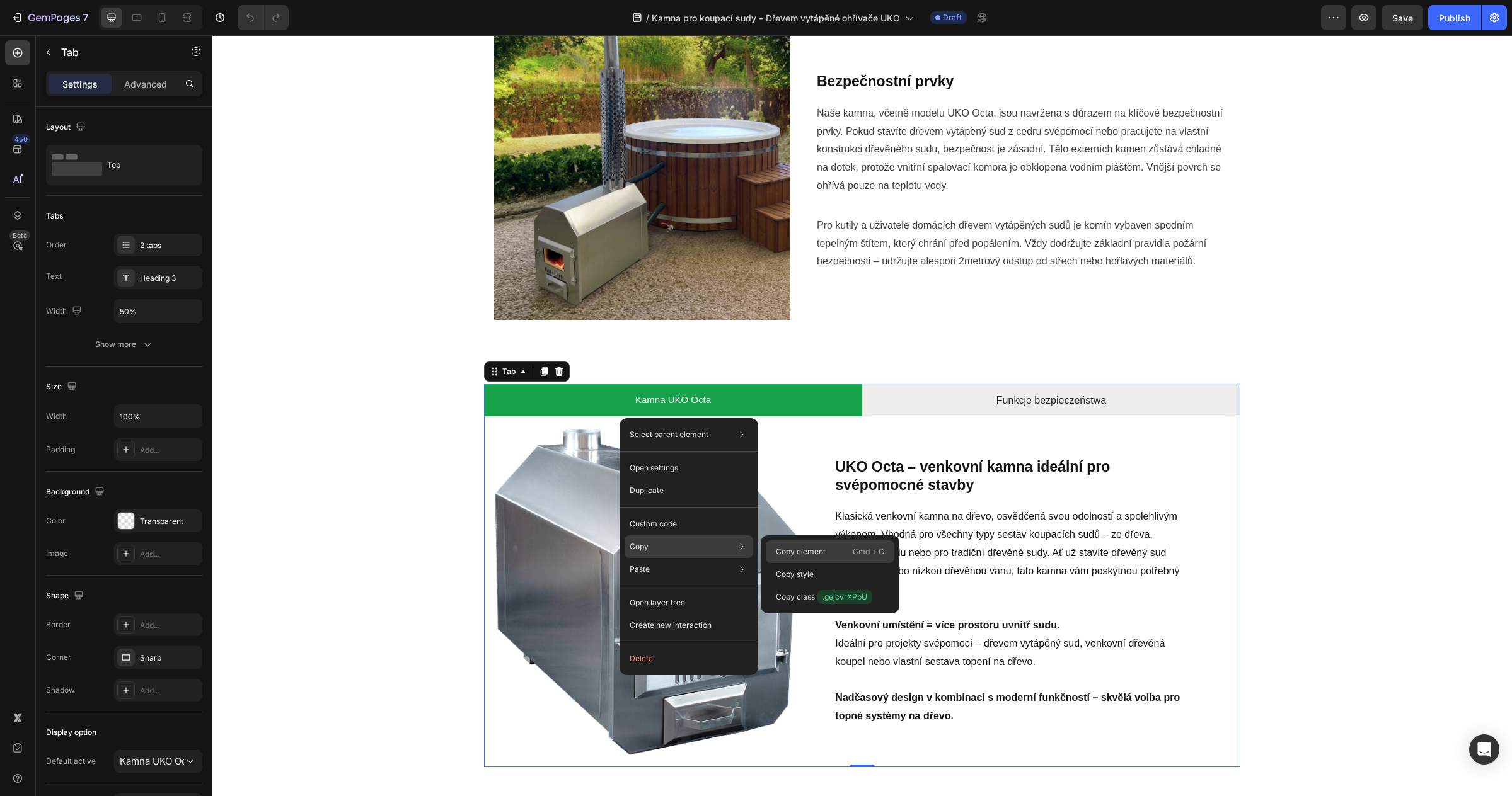
click at [796, 550] on p "Copy element" at bounding box center [800, 552] width 50 height 11
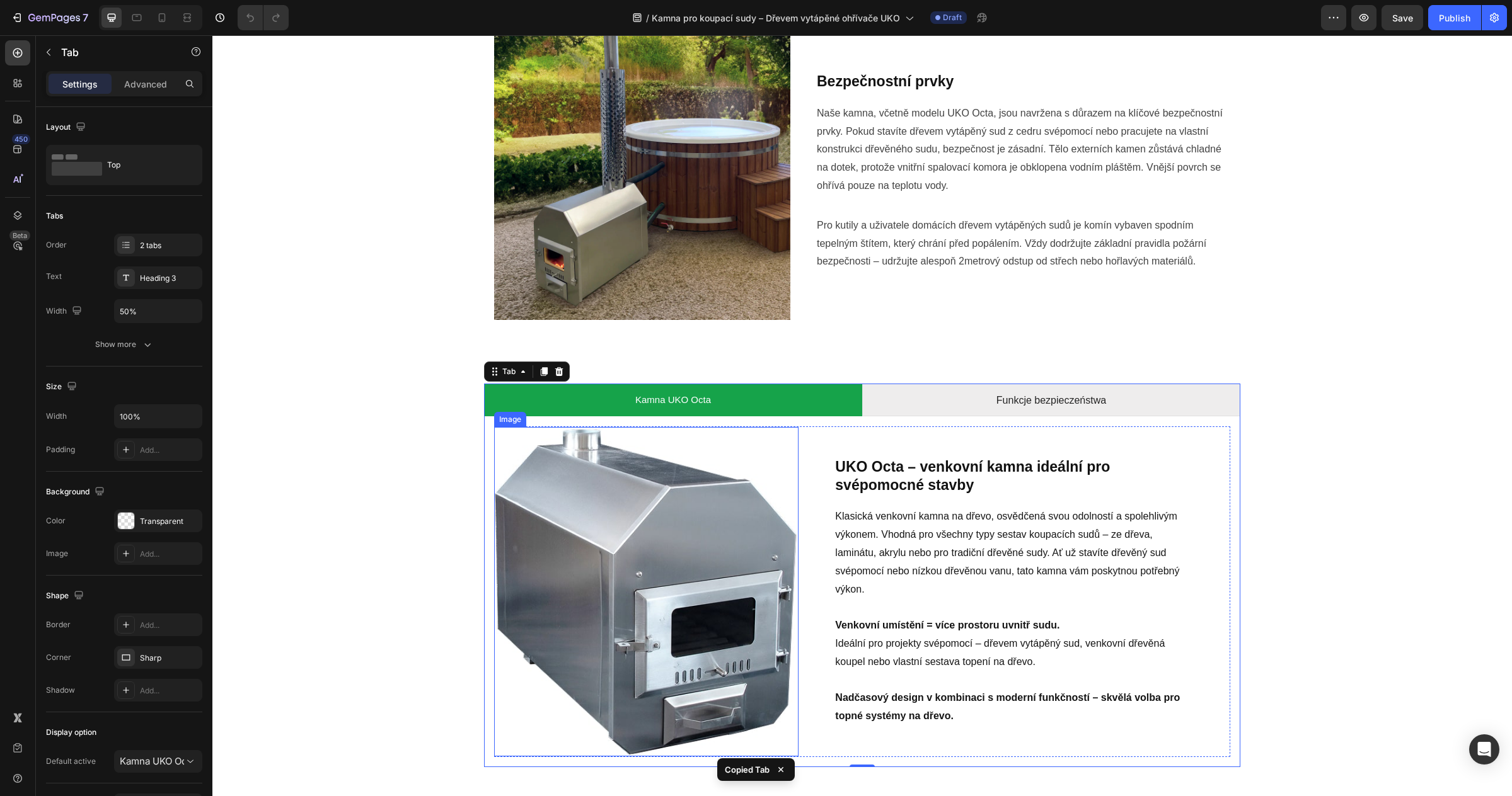
scroll to position [1822, 0]
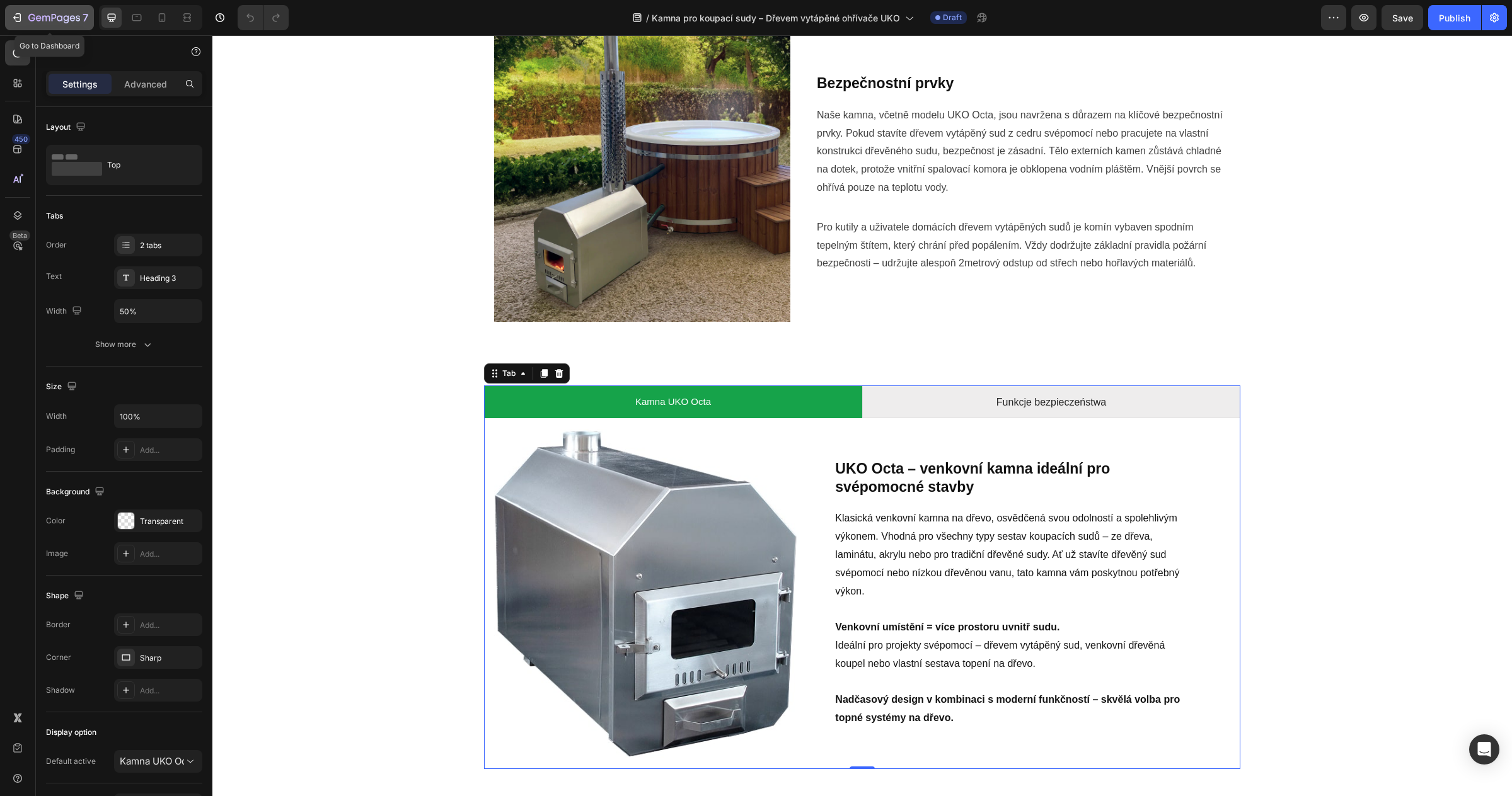
click at [24, 15] on div "7" at bounding box center [49, 17] width 78 height 15
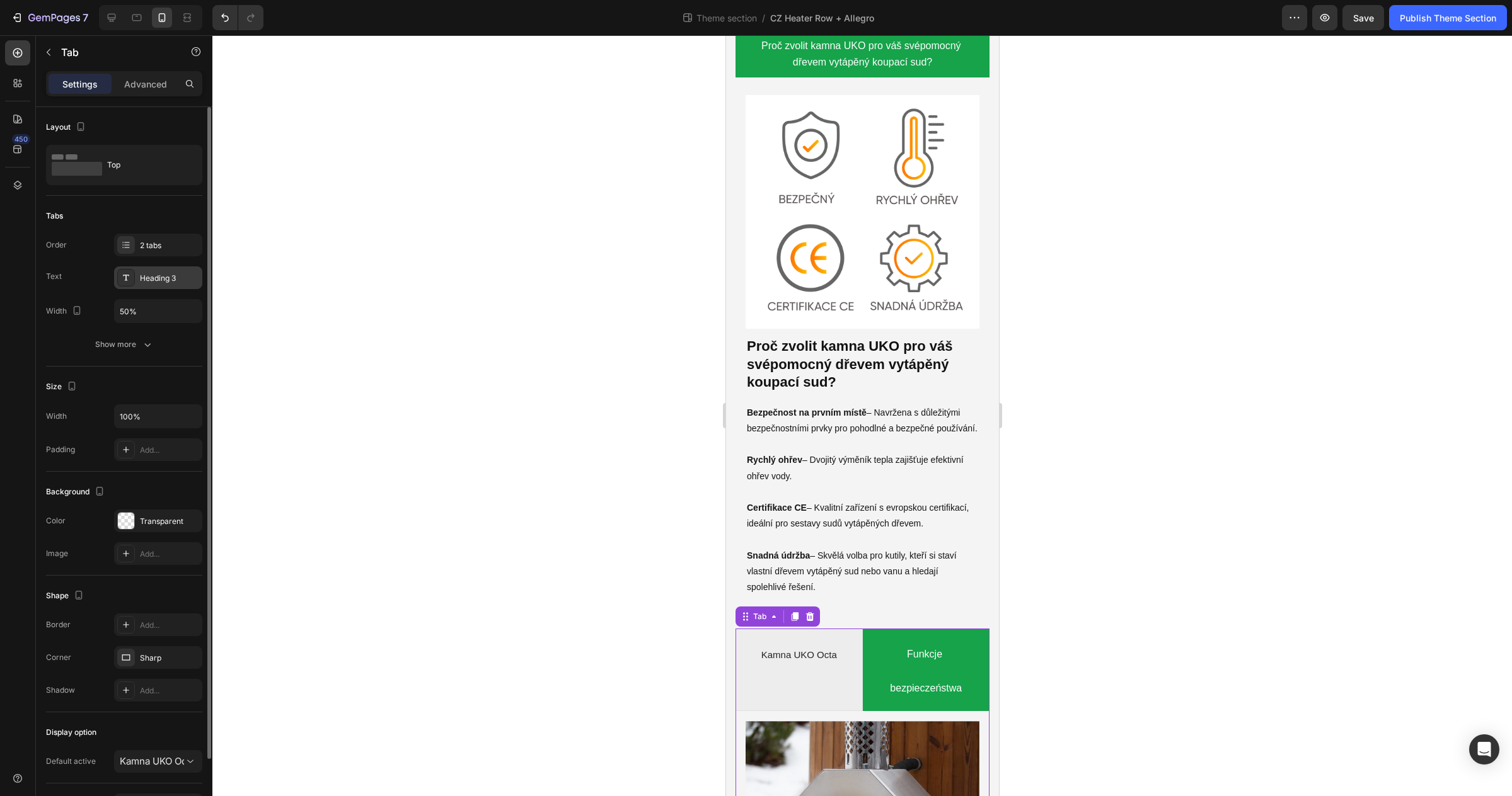
click at [144, 279] on div "Heading 3" at bounding box center [169, 278] width 59 height 11
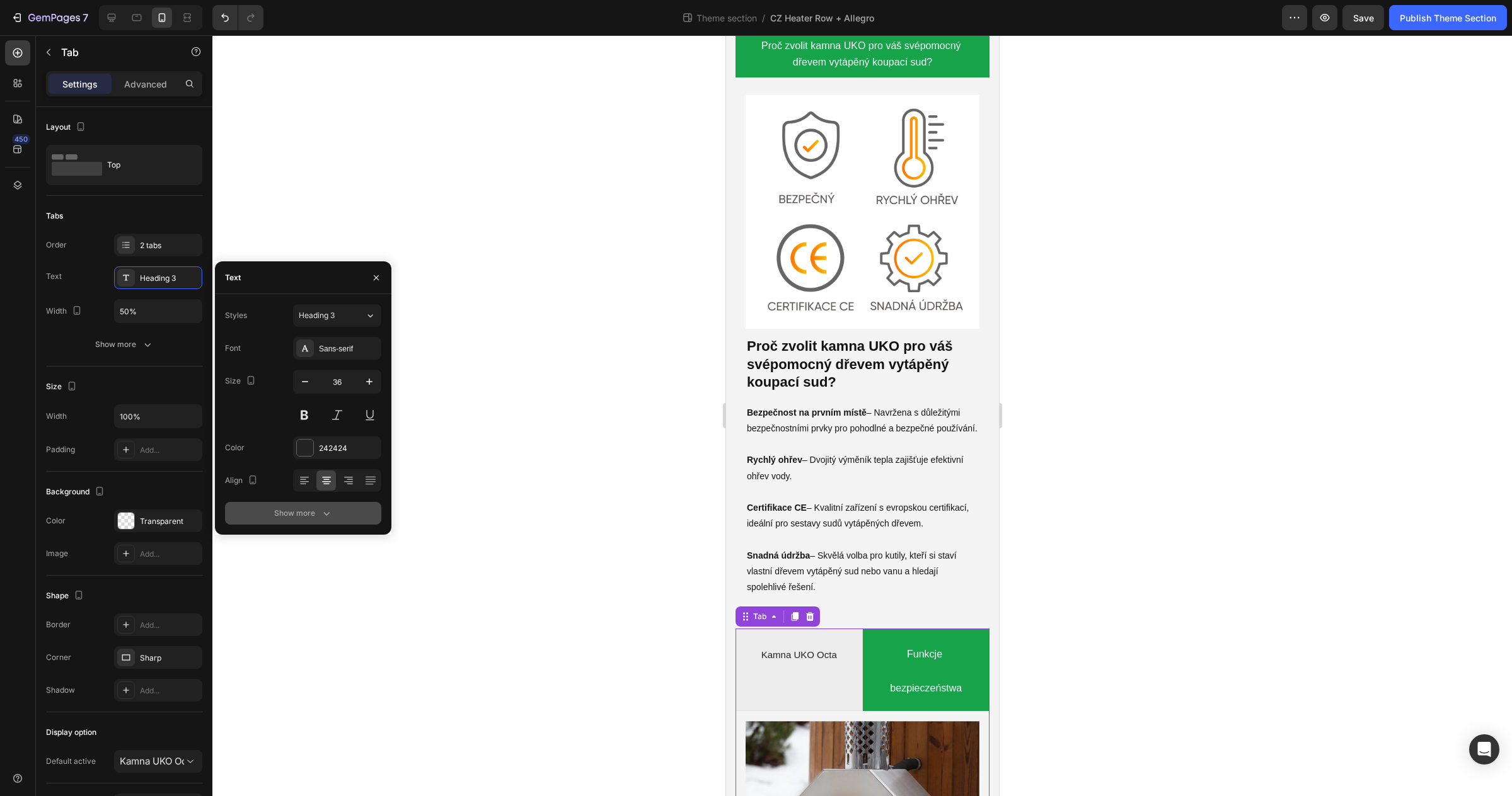
click at [290, 516] on div "Show more" at bounding box center [303, 513] width 58 height 13
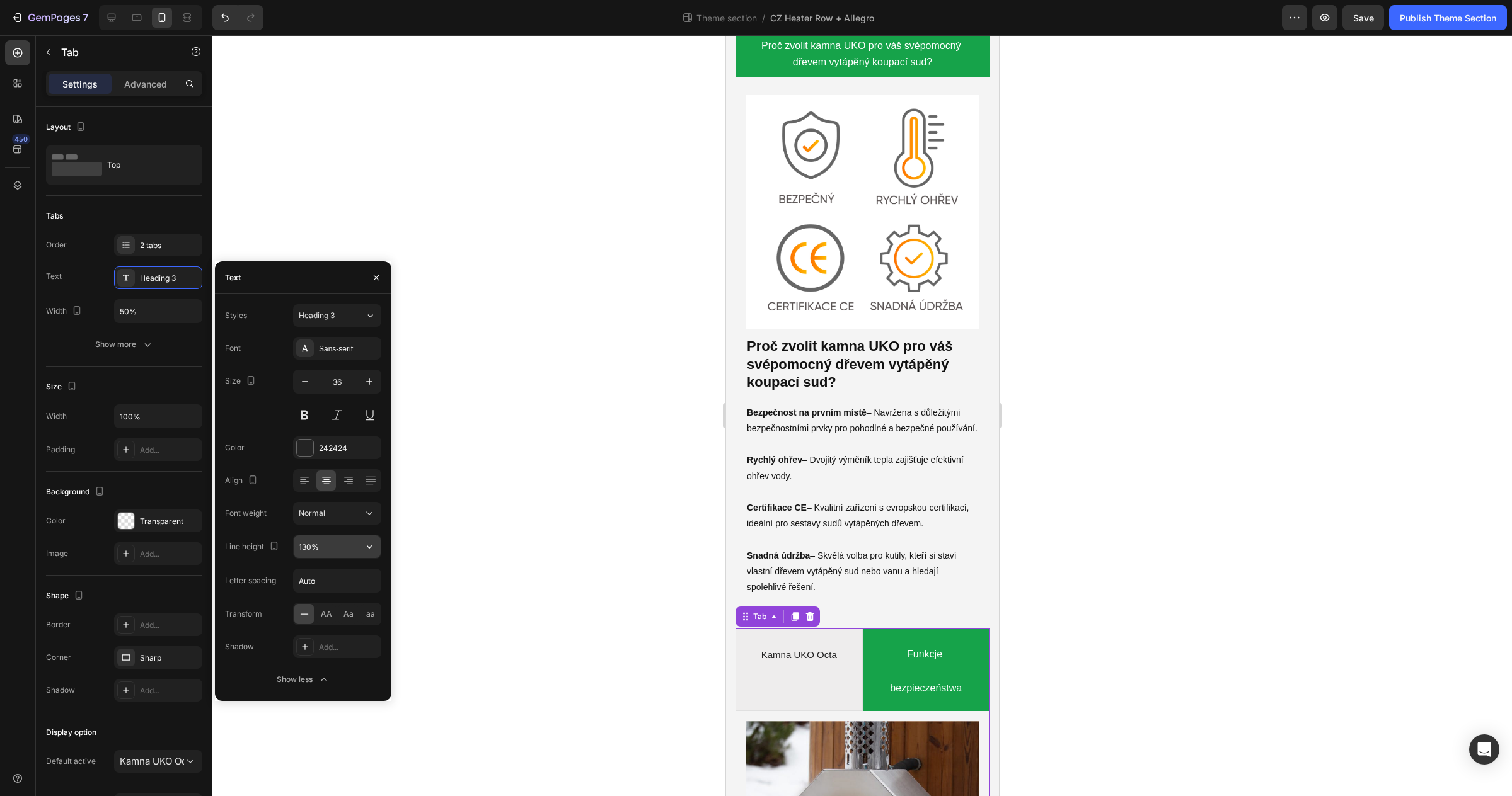
click at [319, 547] on input "130%" at bounding box center [337, 547] width 87 height 23
click at [361, 547] on button "button" at bounding box center [370, 547] width 23 height 23
click at [339, 591] on div "100%" at bounding box center [324, 603] width 103 height 24
type input "100%"
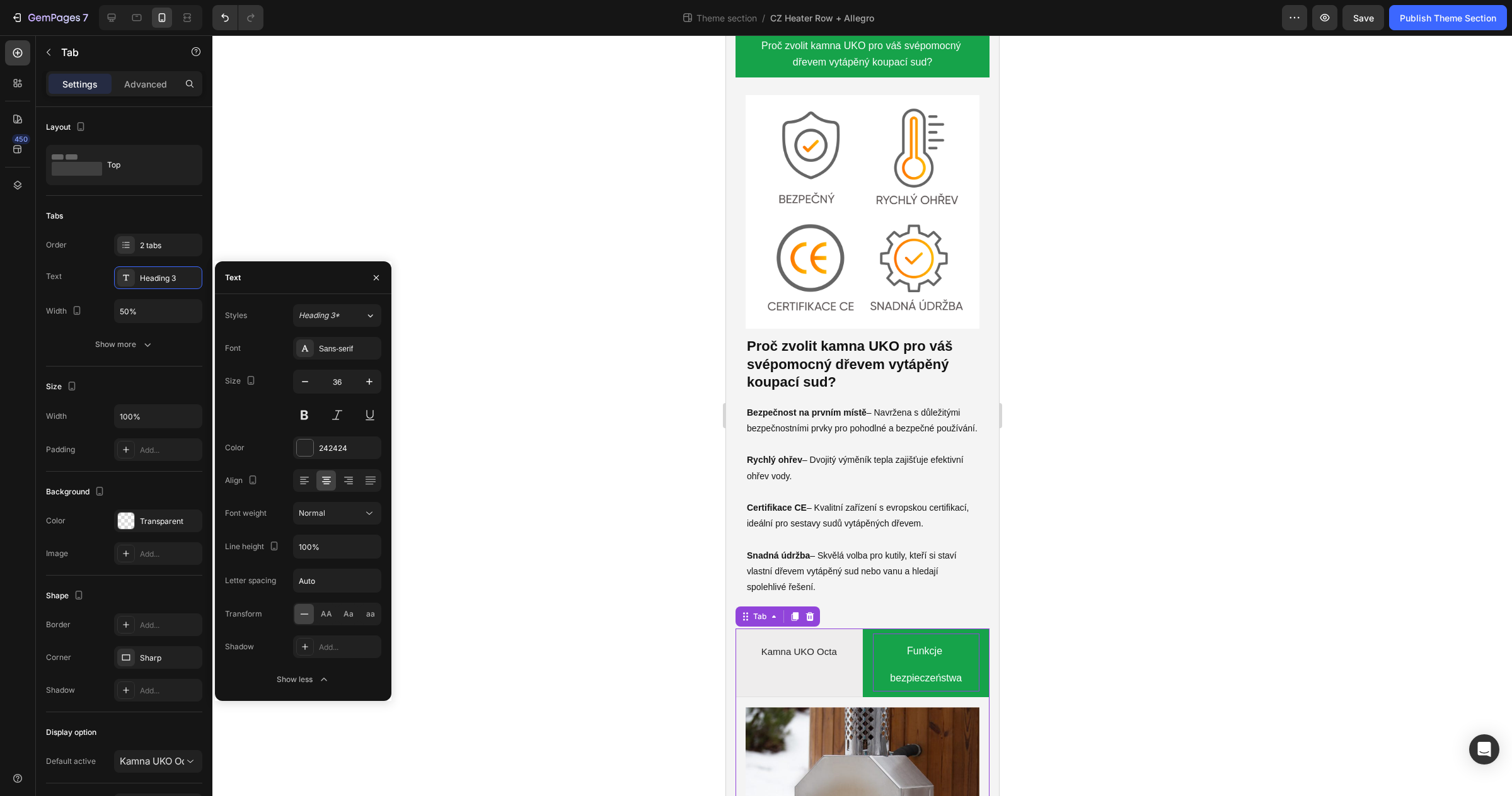
click at [944, 662] on p "Funkcje bezpieczeństwa" at bounding box center [926, 662] width 103 height 54
click at [324, 558] on div "100%" at bounding box center [336, 547] width 88 height 24
click at [888, 674] on p "Funkcje bezpieczeństwa" at bounding box center [926, 662] width 103 height 54
click at [816, 639] on p "Kamna UKO Octa" at bounding box center [799, 650] width 76 height 27
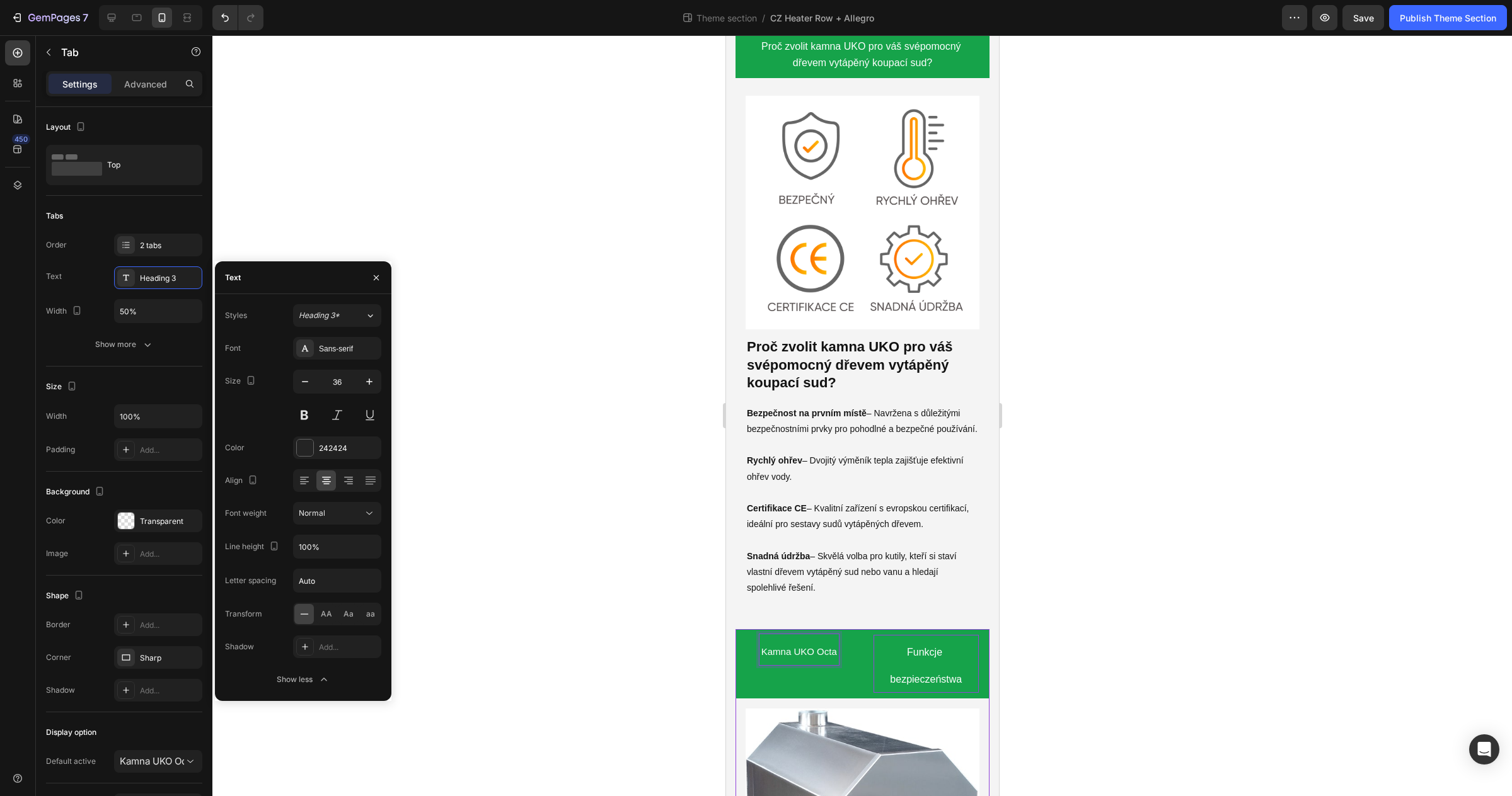
click at [864, 663] on li "Funkcje bezpieczeństwa" at bounding box center [925, 664] width 127 height 69
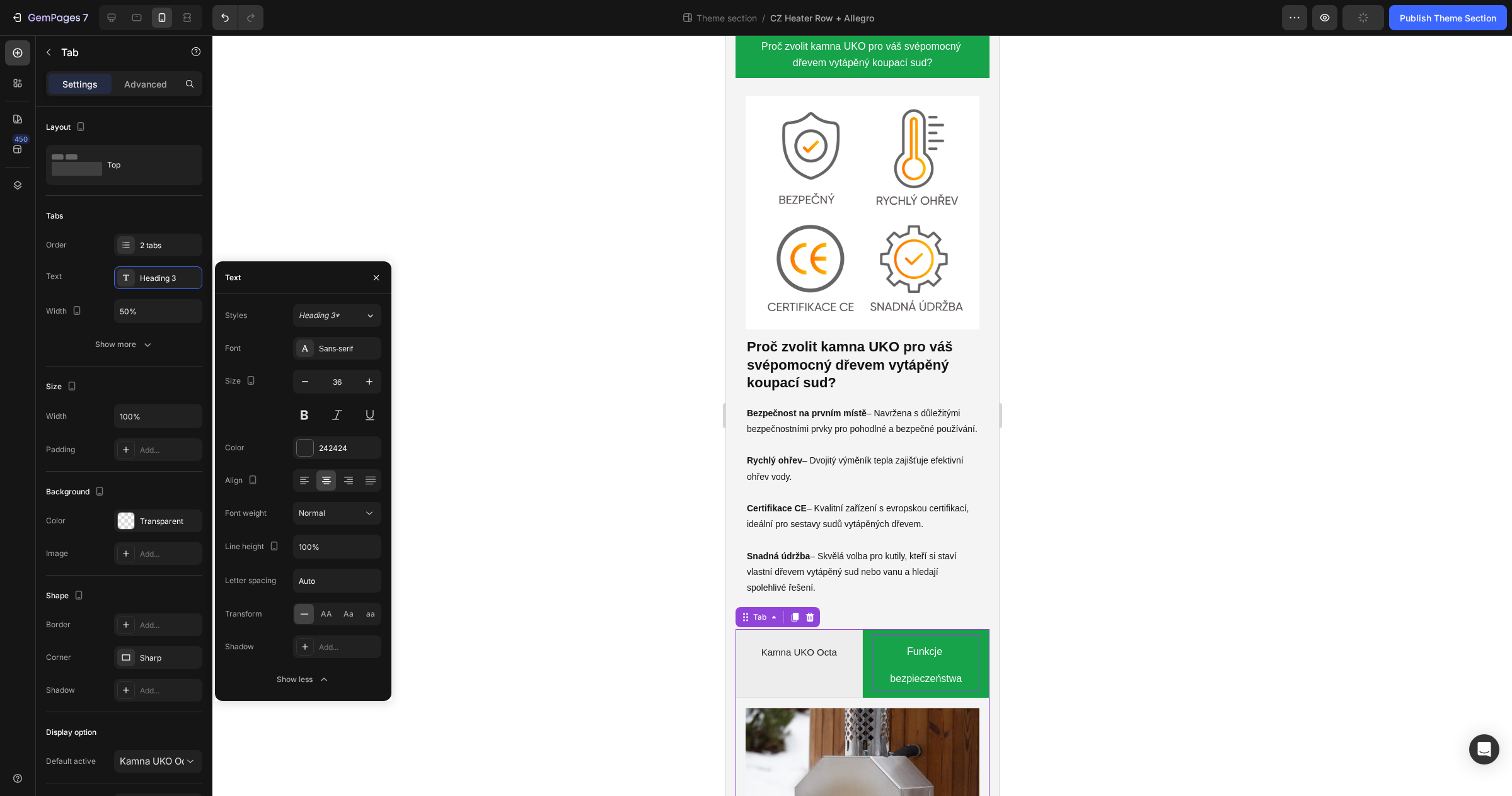
click at [893, 663] on p "Funkcje bezpieczeństwa" at bounding box center [926, 663] width 103 height 54
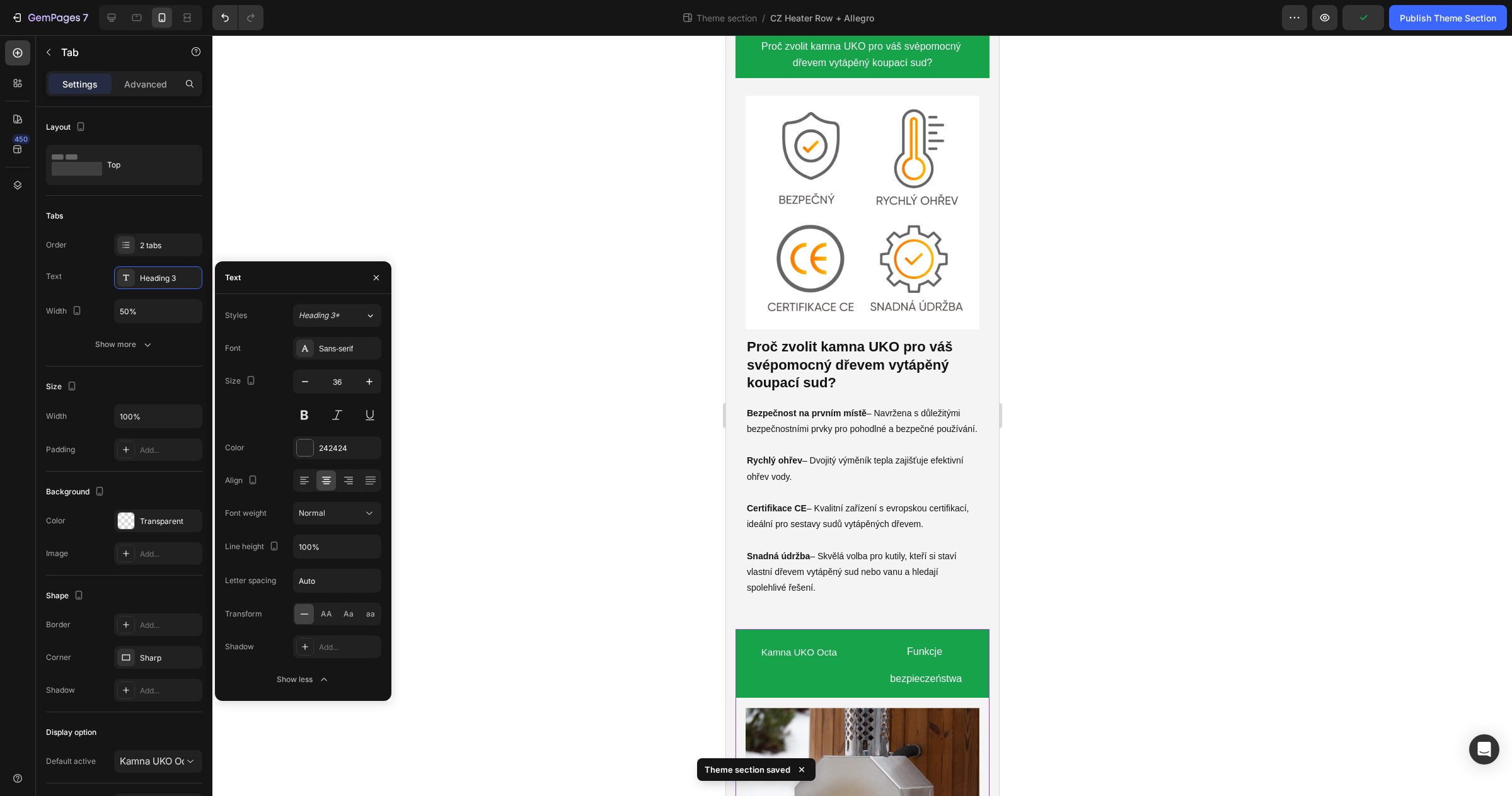
click at [850, 664] on li "Kamna UKO Octa" at bounding box center [798, 663] width 127 height 69
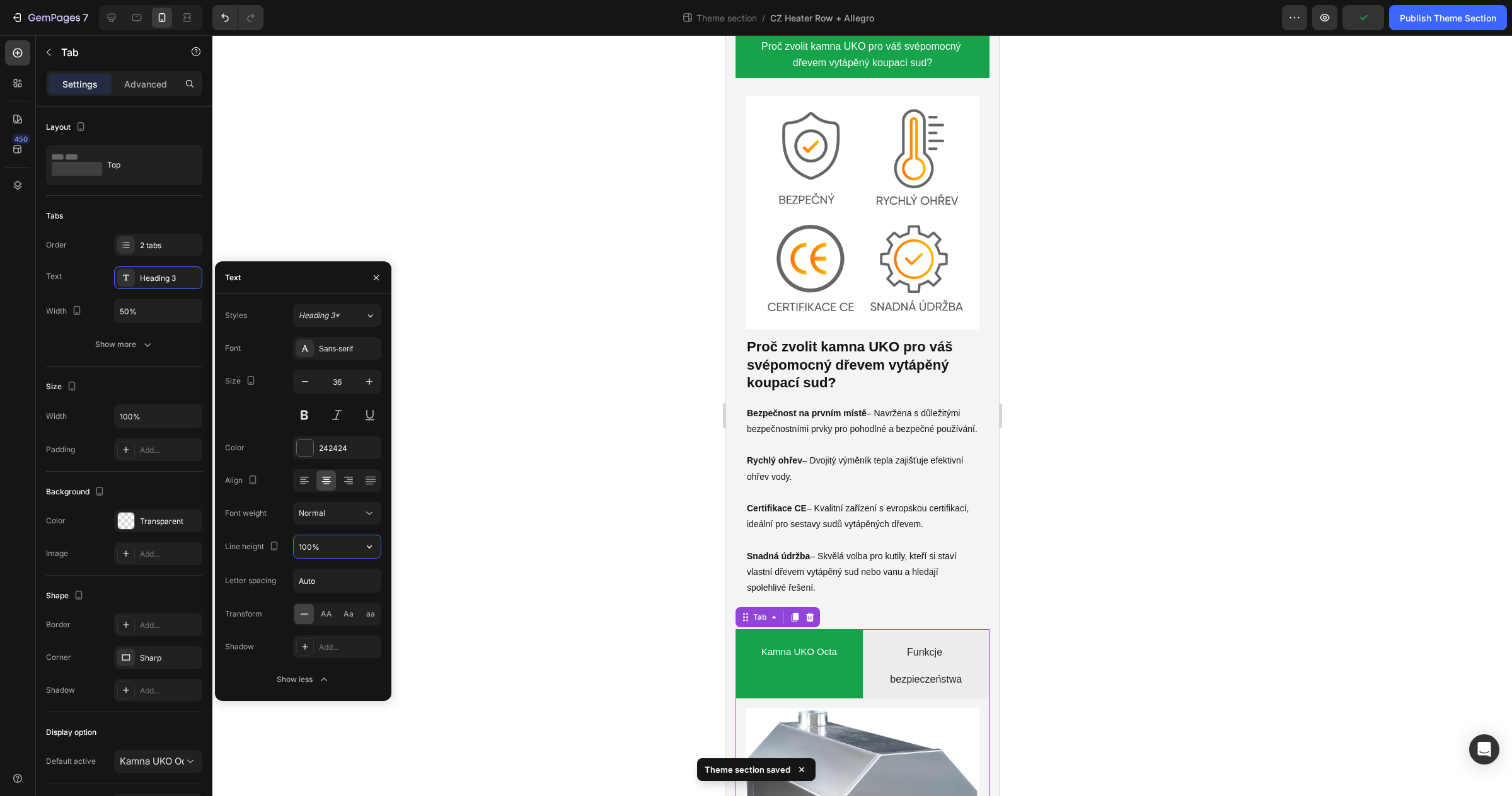
click at [353, 538] on input "100%" at bounding box center [337, 547] width 87 height 23
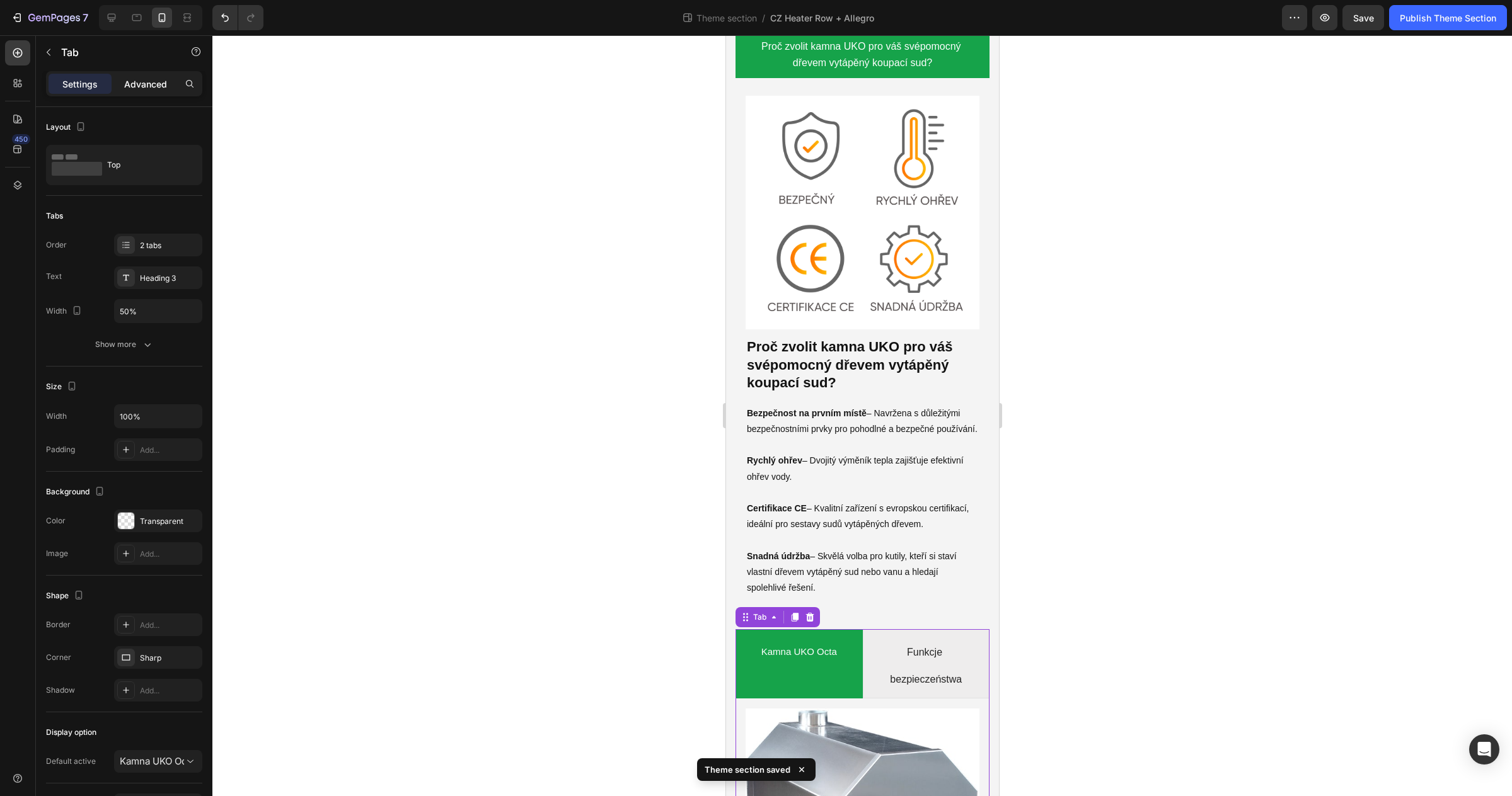
click at [144, 78] on p "Advanced" at bounding box center [146, 84] width 43 height 13
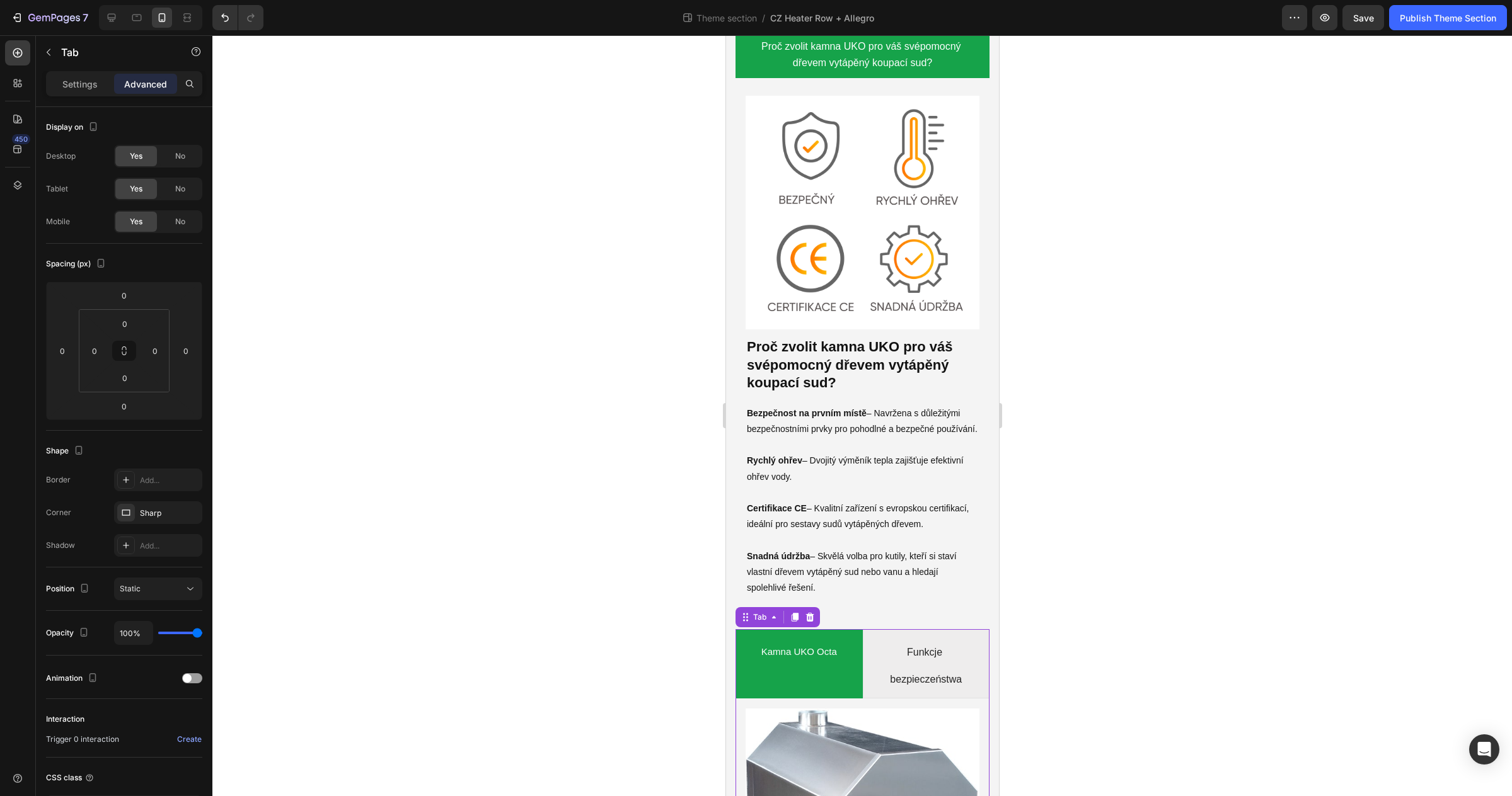
click at [1136, 655] on div at bounding box center [862, 416] width 1299 height 761
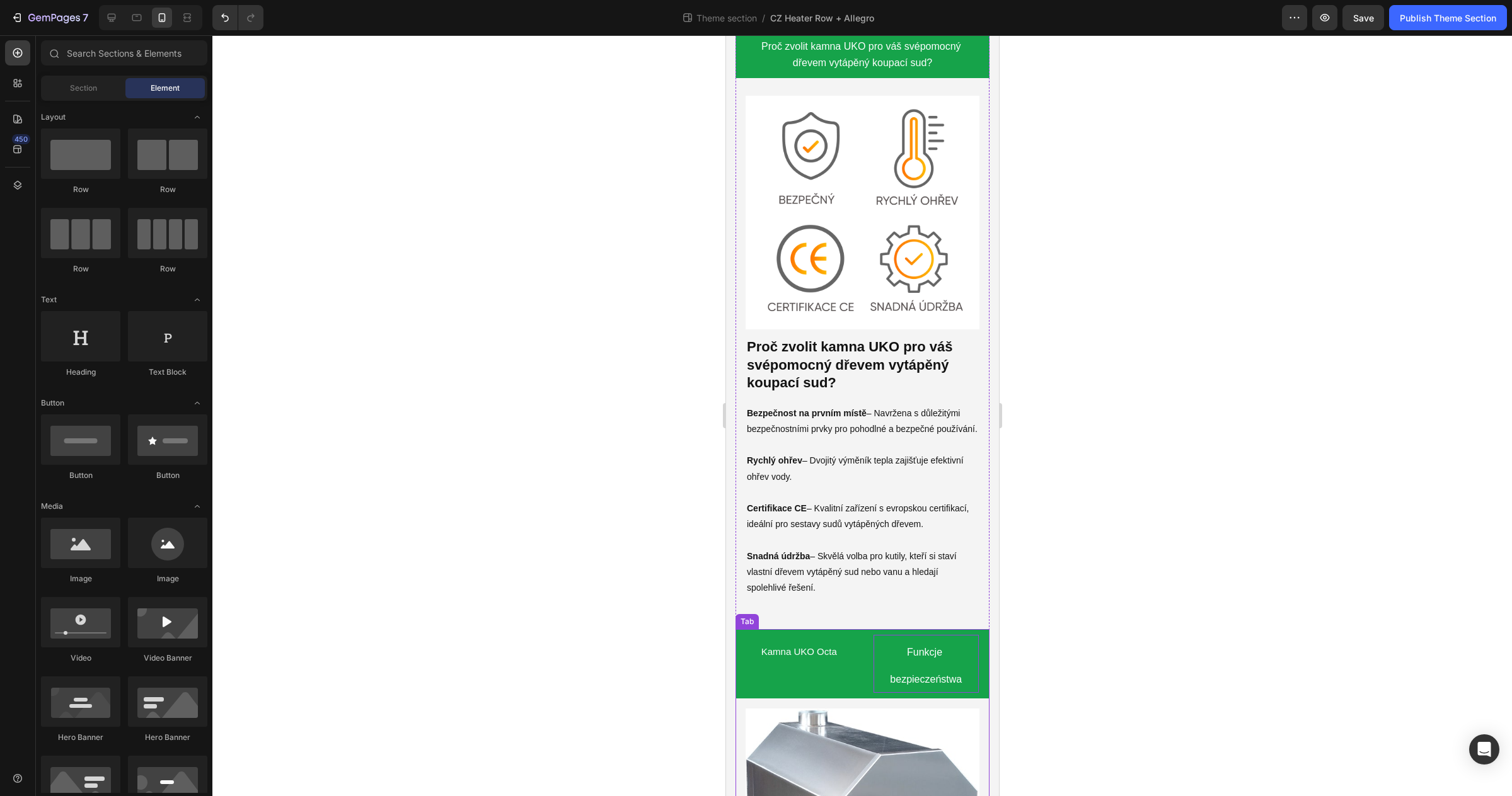
click at [925, 663] on p "Funkcje bezpieczeństwa" at bounding box center [926, 663] width 102 height 54
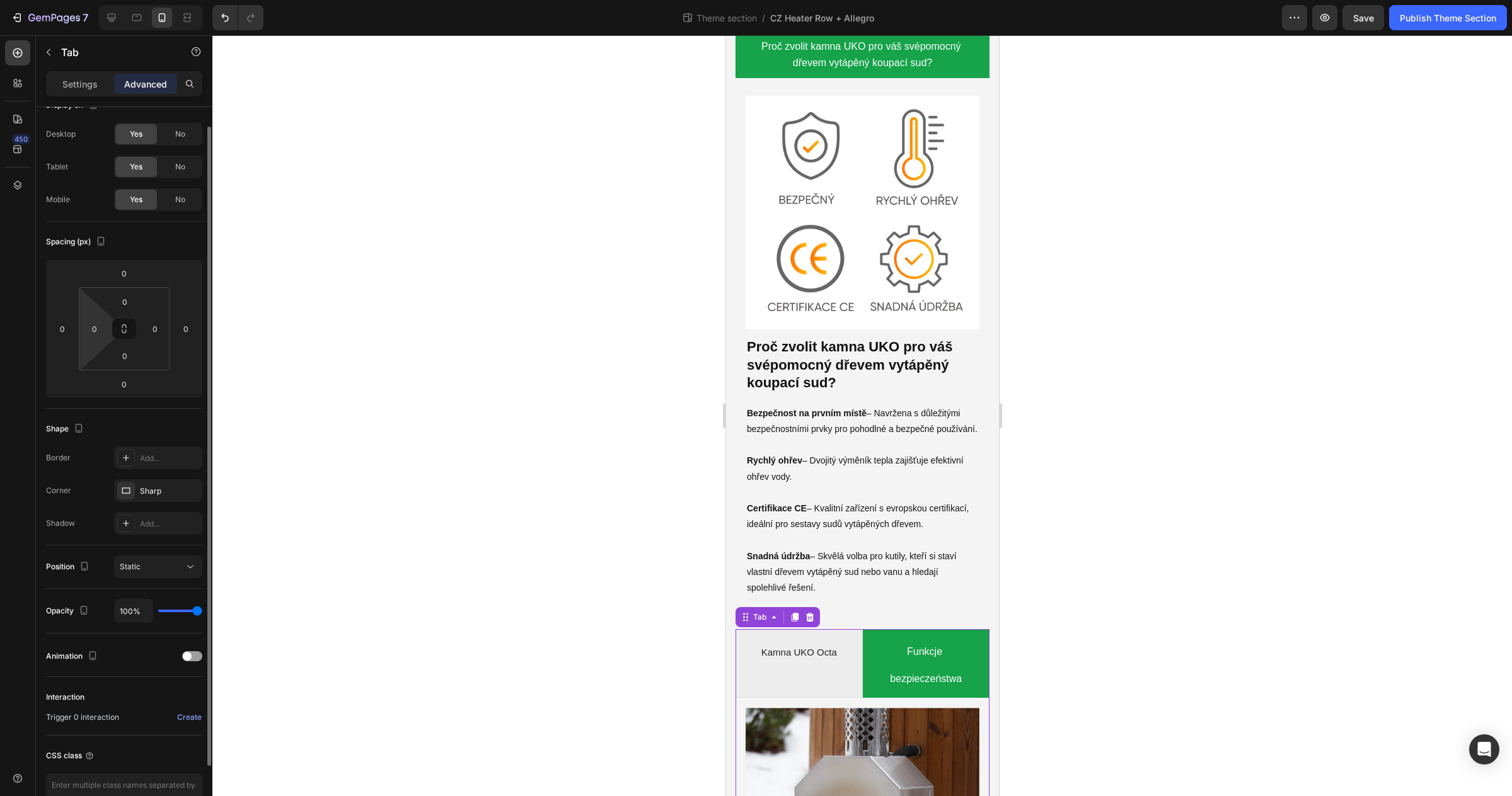
scroll to position [22, 0]
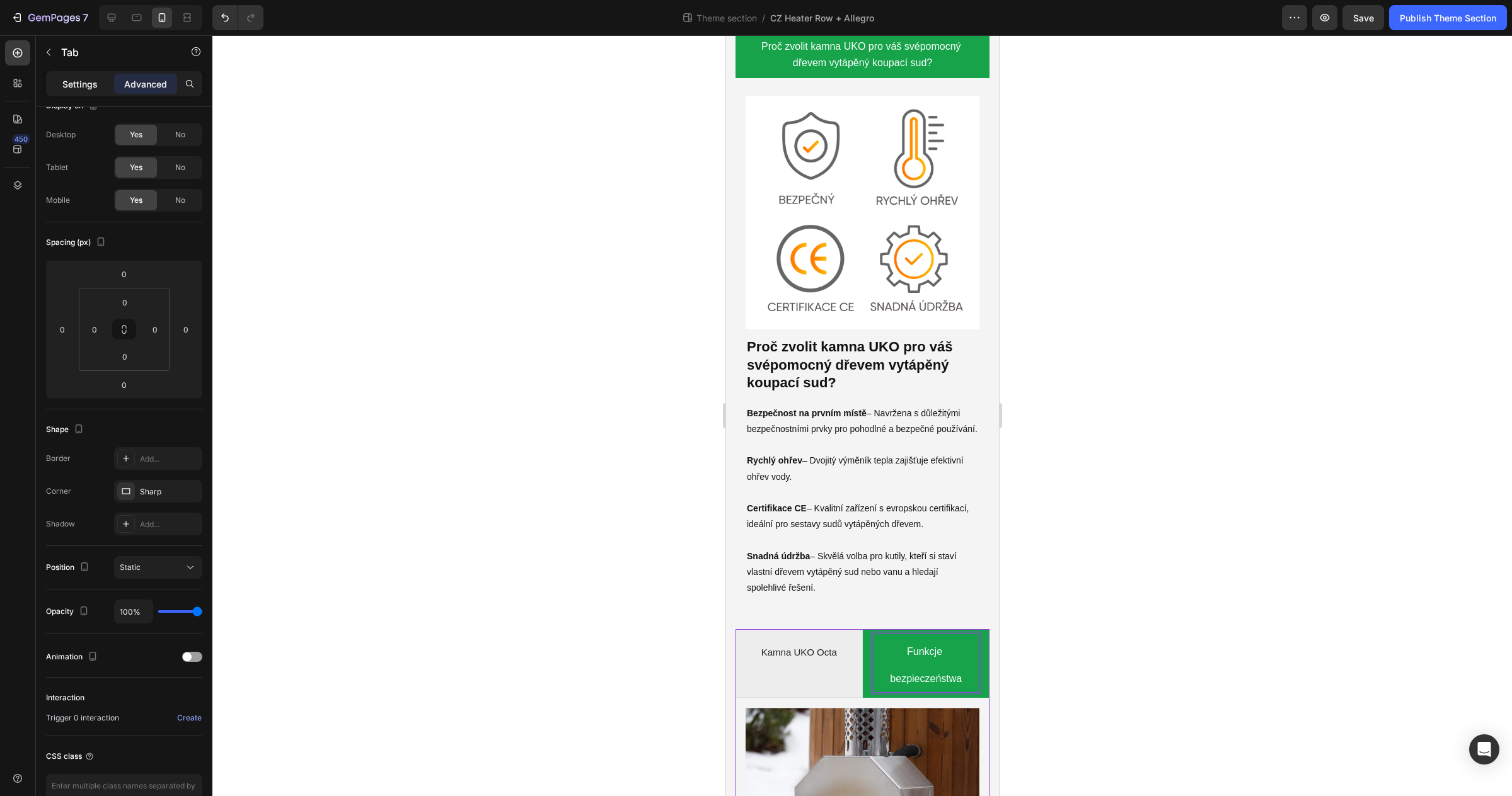
click at [84, 88] on p "Settings" at bounding box center [80, 84] width 36 height 13
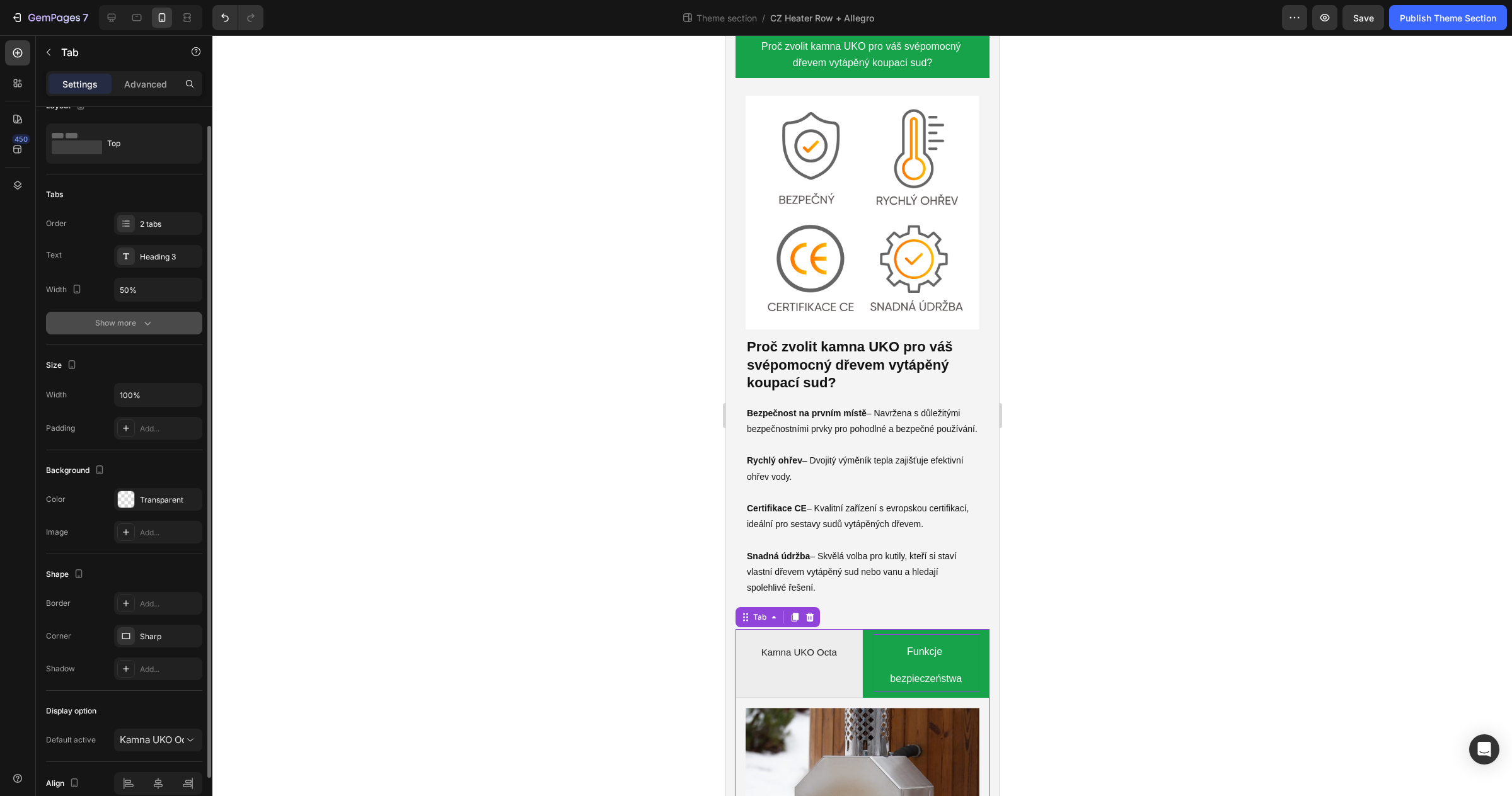
click at [149, 322] on icon "button" at bounding box center [147, 323] width 6 height 4
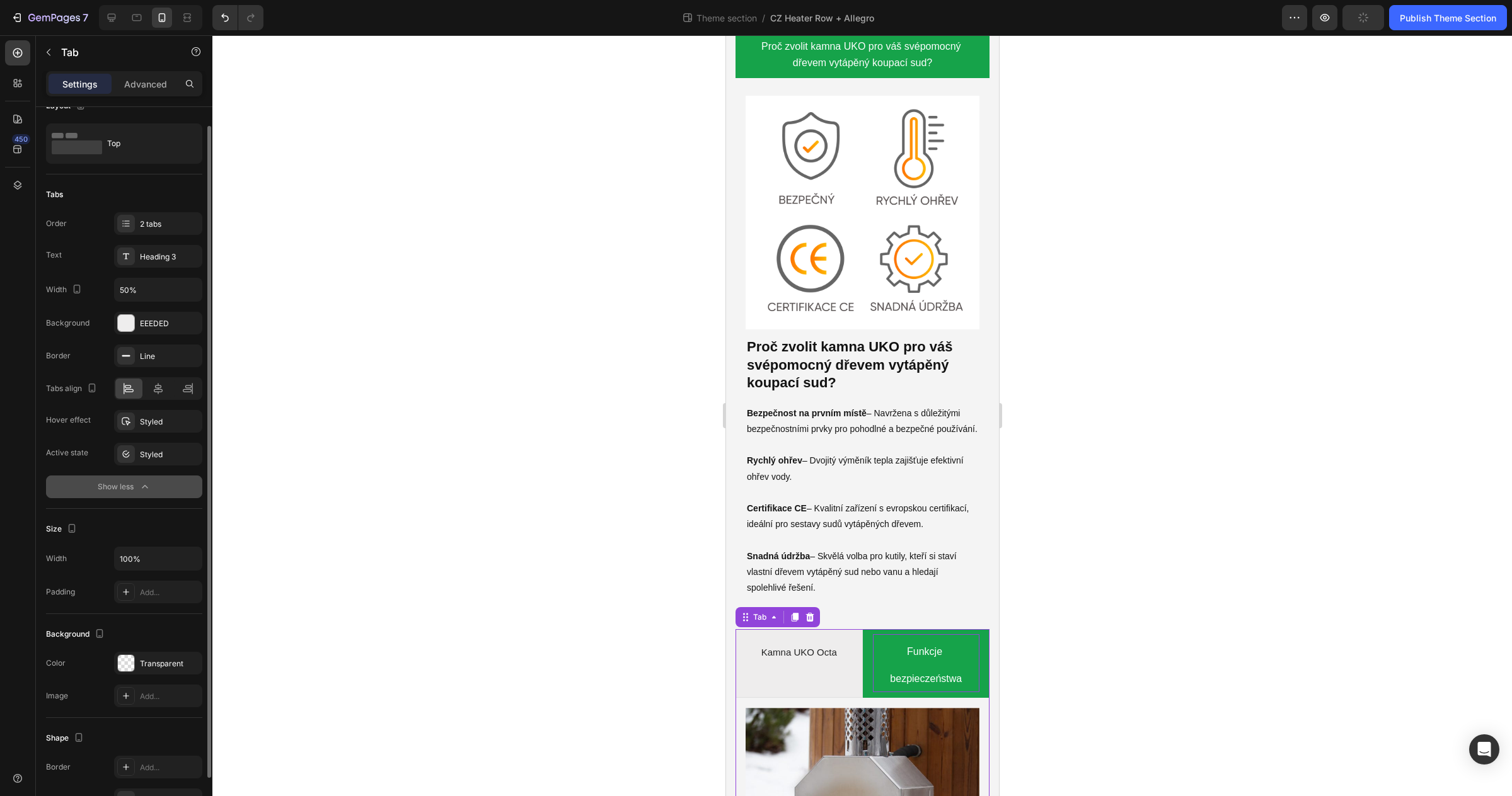
click at [80, 255] on div "Text Heading 3" at bounding box center [124, 256] width 156 height 23
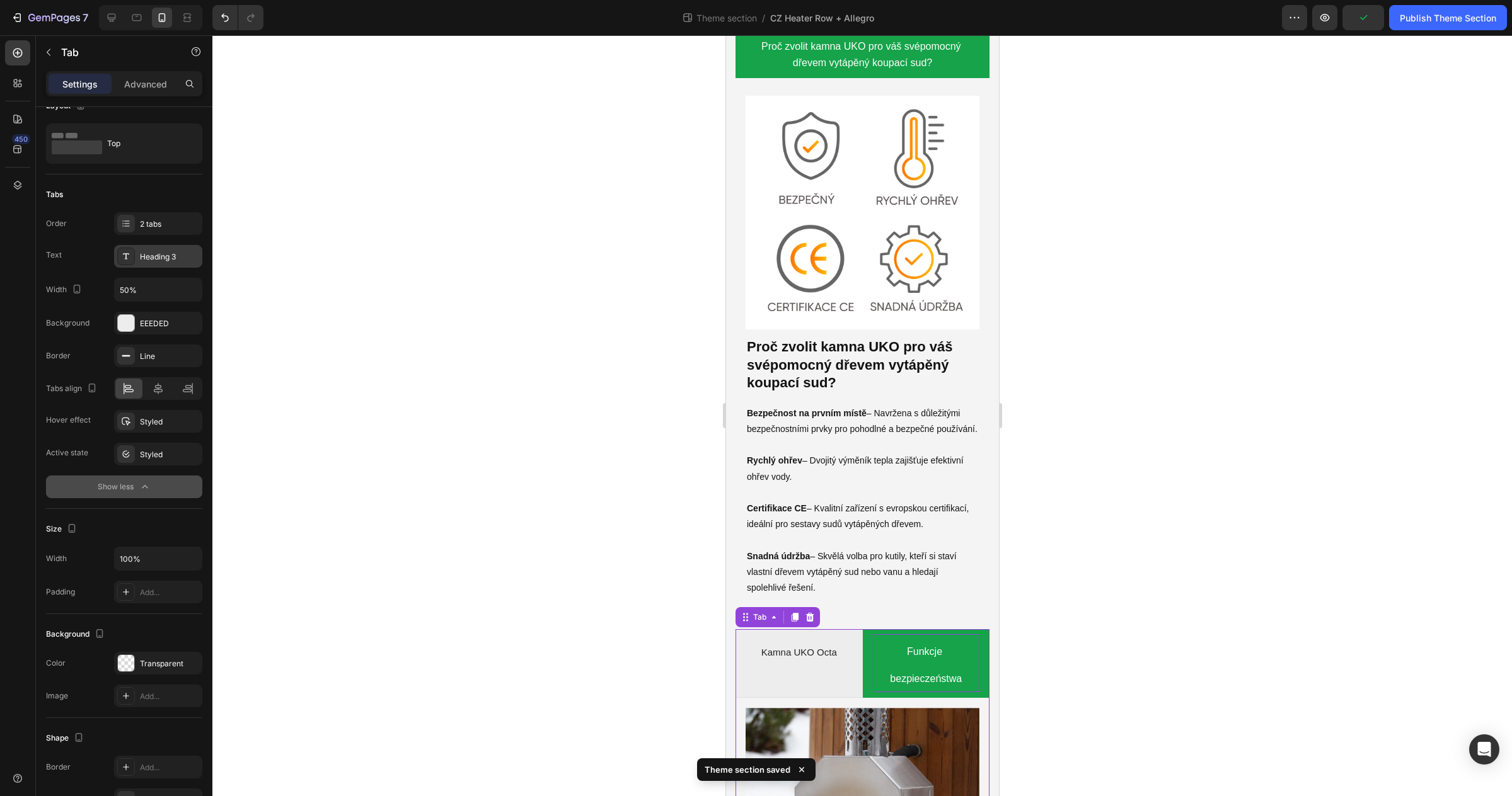
click at [138, 255] on div "Heading 3" at bounding box center [158, 256] width 88 height 23
click at [926, 646] on span "Funkcje bezpieczeństwa" at bounding box center [925, 665] width 72 height 38
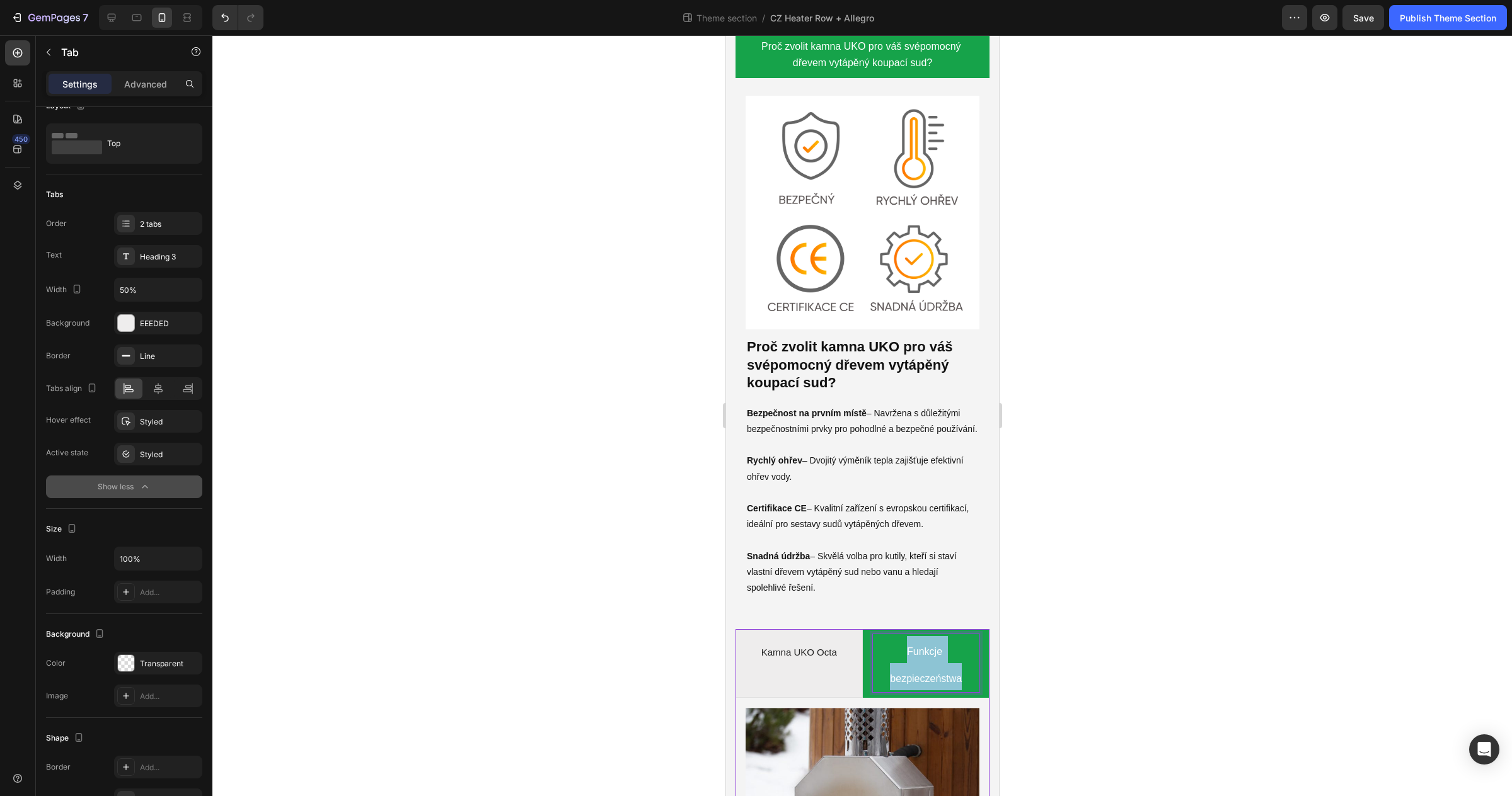
click at [926, 646] on span "Funkcje bezpieczeństwa" at bounding box center [925, 665] width 72 height 38
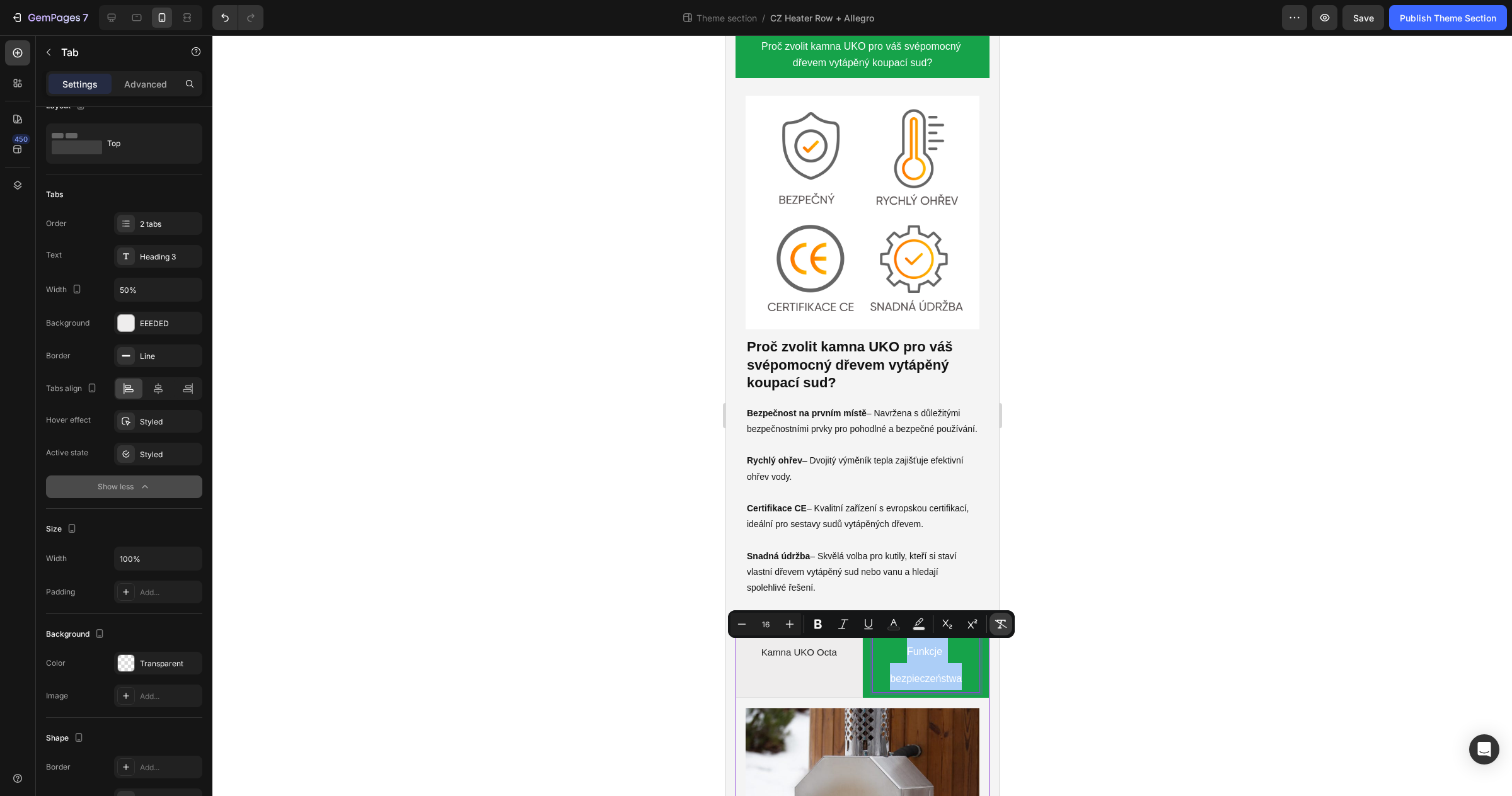
click at [996, 628] on icon "Editor contextual toolbar" at bounding box center [1001, 625] width 13 height 13
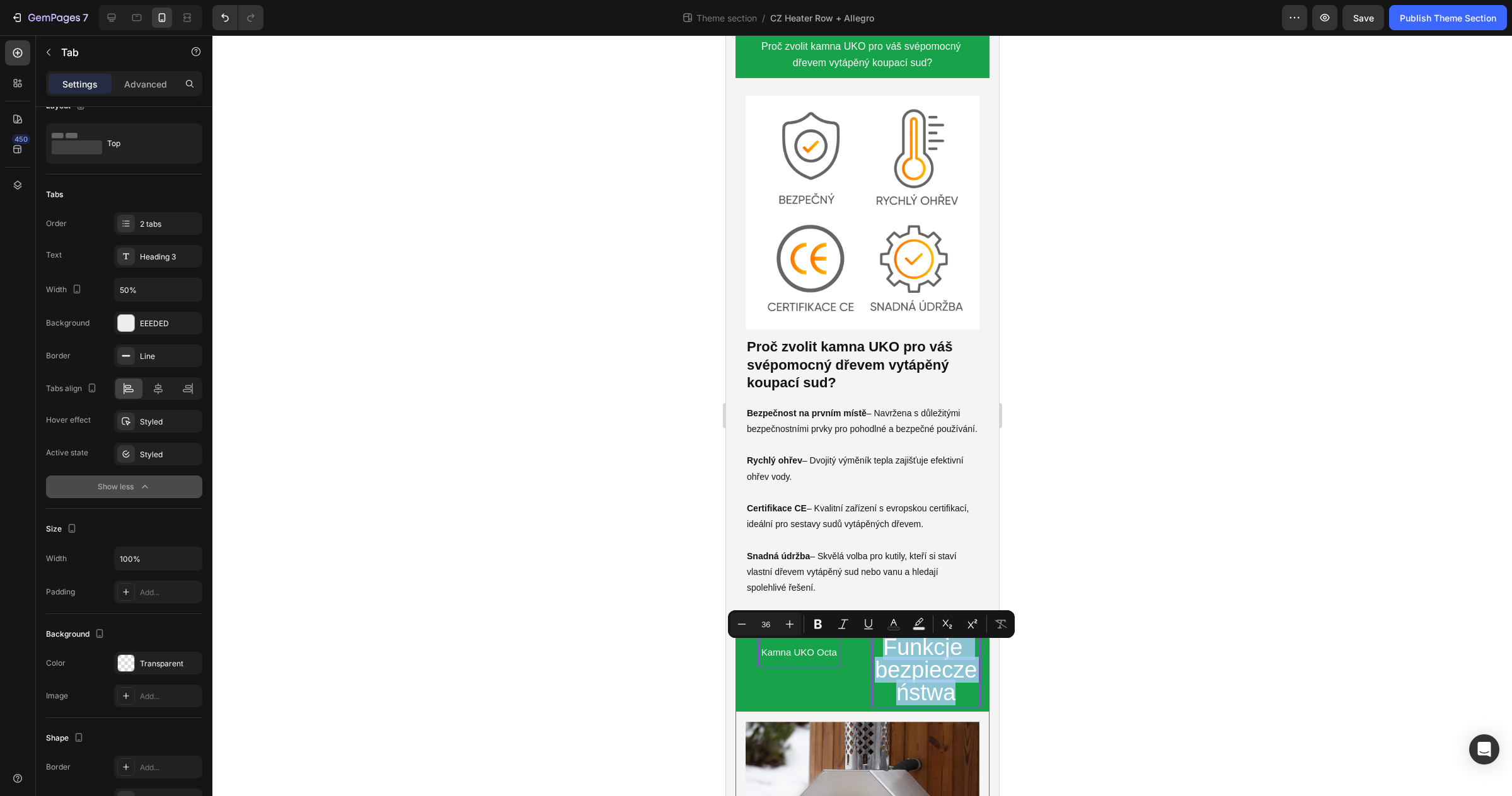
type input "15"
click at [821, 646] on span "Kamna UKO Octa" at bounding box center [799, 651] width 76 height 11
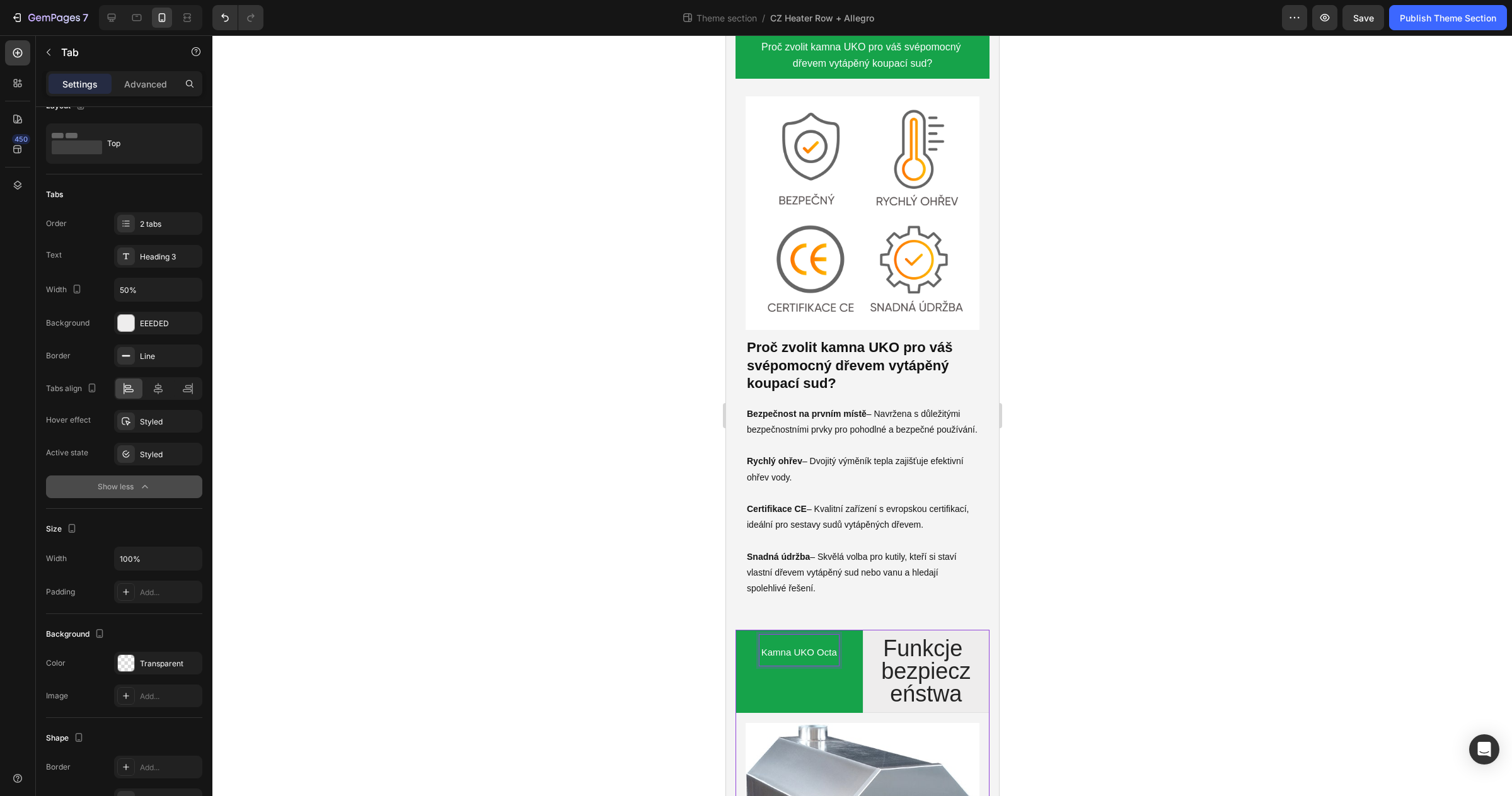
click at [821, 646] on span "Kamna UKO Octa" at bounding box center [799, 651] width 76 height 11
click at [149, 261] on div "Heading 3" at bounding box center [169, 257] width 59 height 11
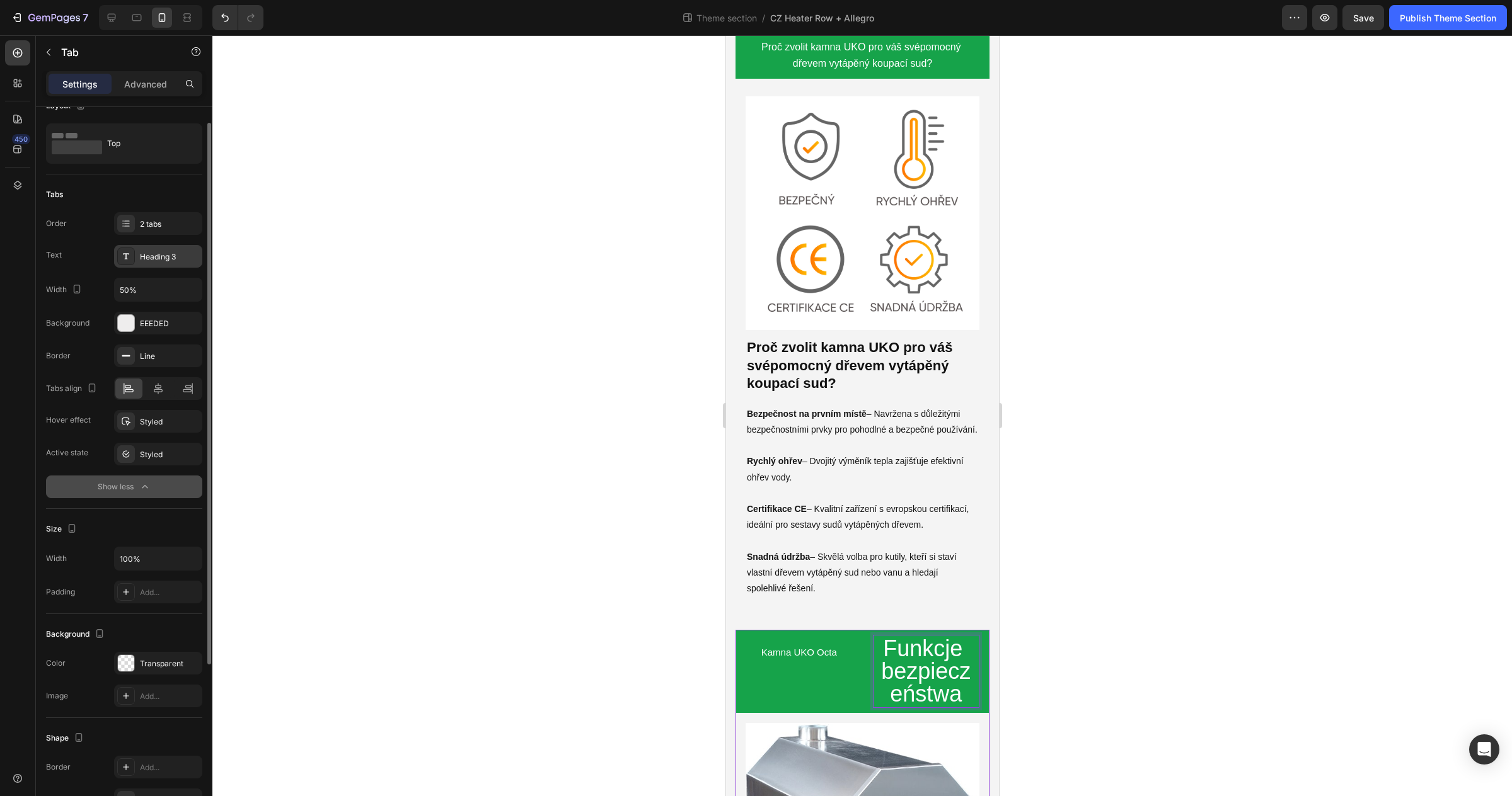
click at [150, 263] on div "Heading 3" at bounding box center [158, 256] width 88 height 23
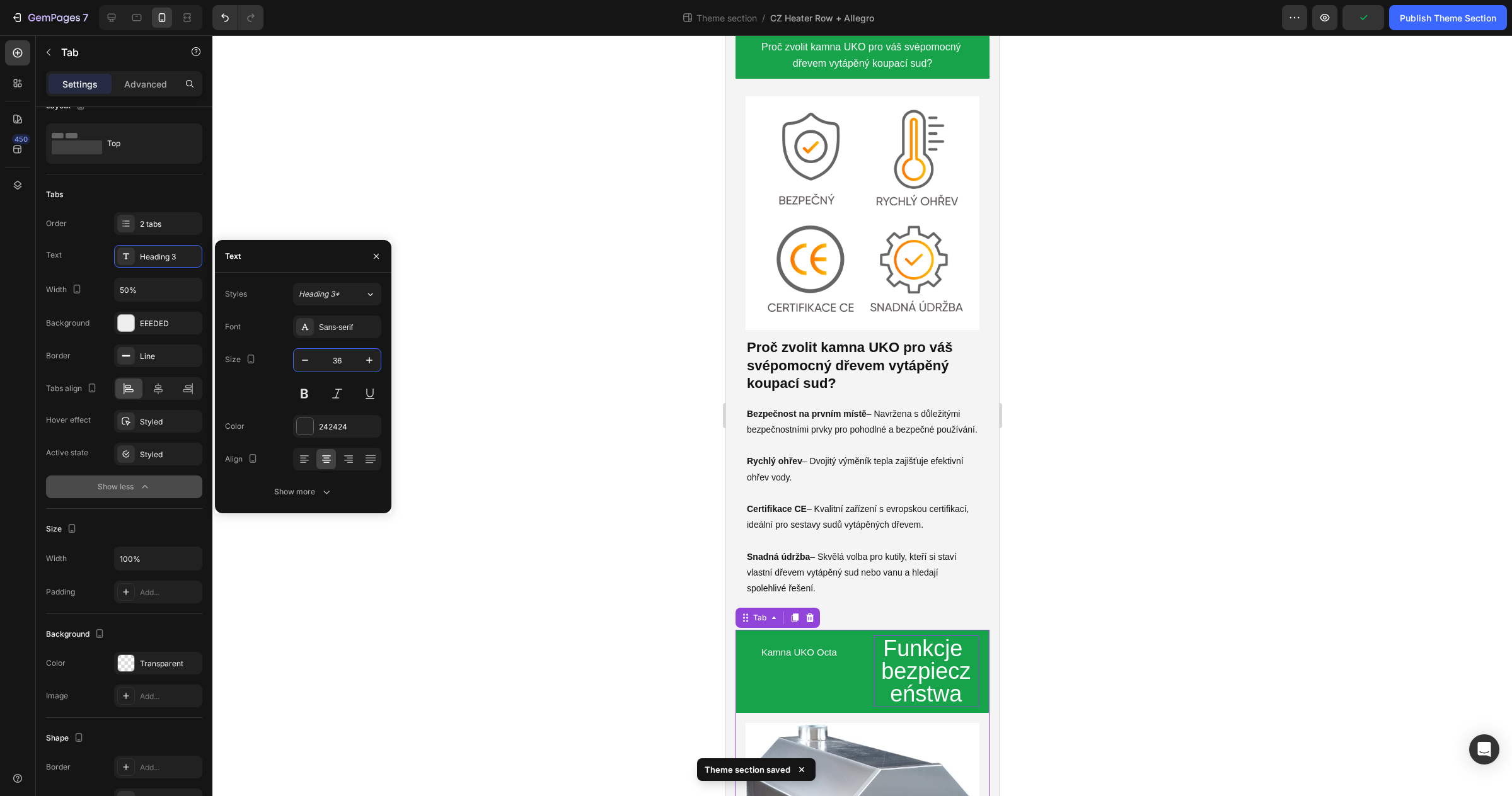
click at [343, 366] on input "36" at bounding box center [336, 360] width 41 height 23
click at [301, 359] on icon "button" at bounding box center [305, 360] width 13 height 13
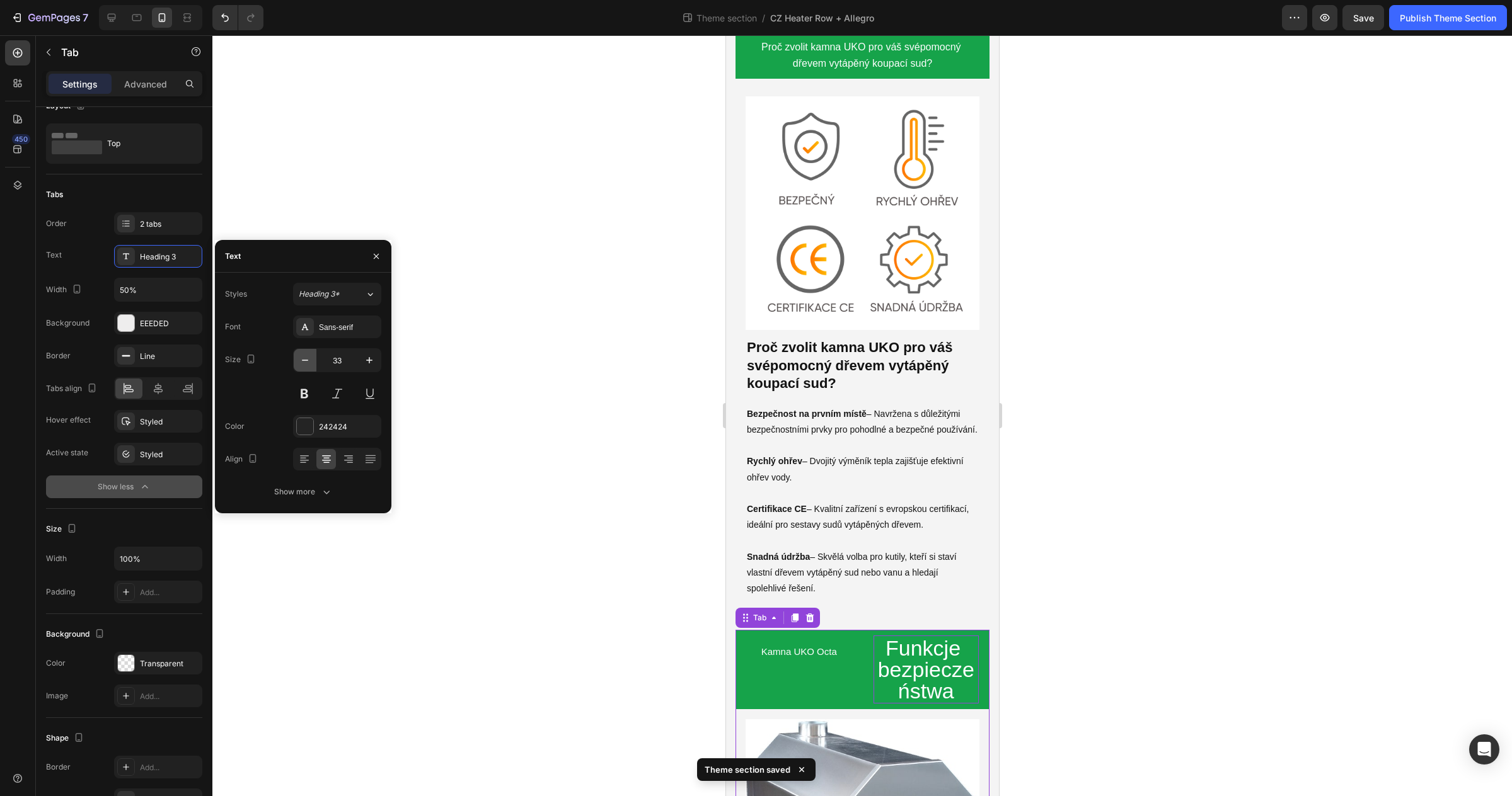
click at [301, 359] on icon "button" at bounding box center [305, 360] width 13 height 13
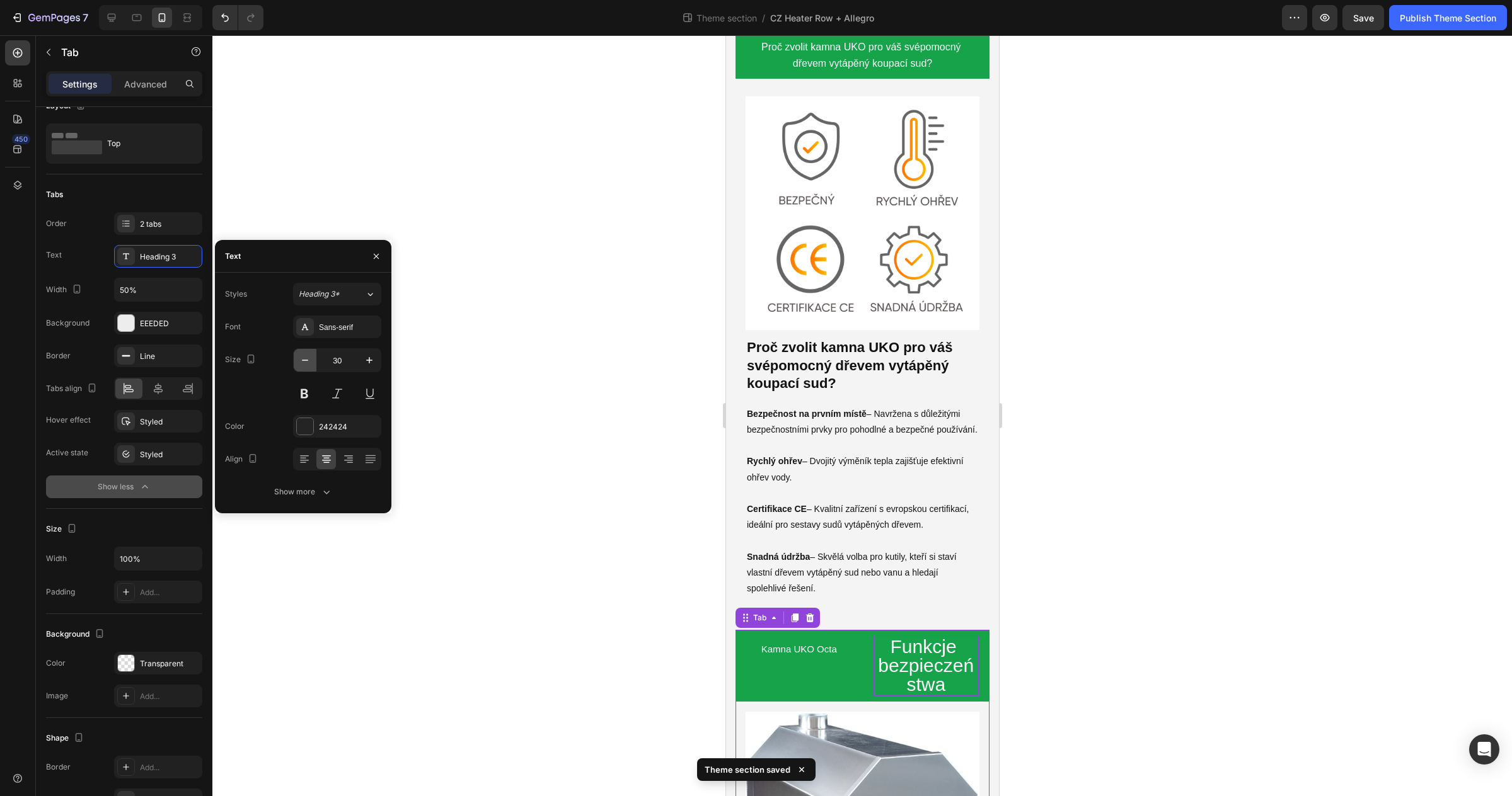
click at [301, 359] on icon "button" at bounding box center [305, 360] width 13 height 13
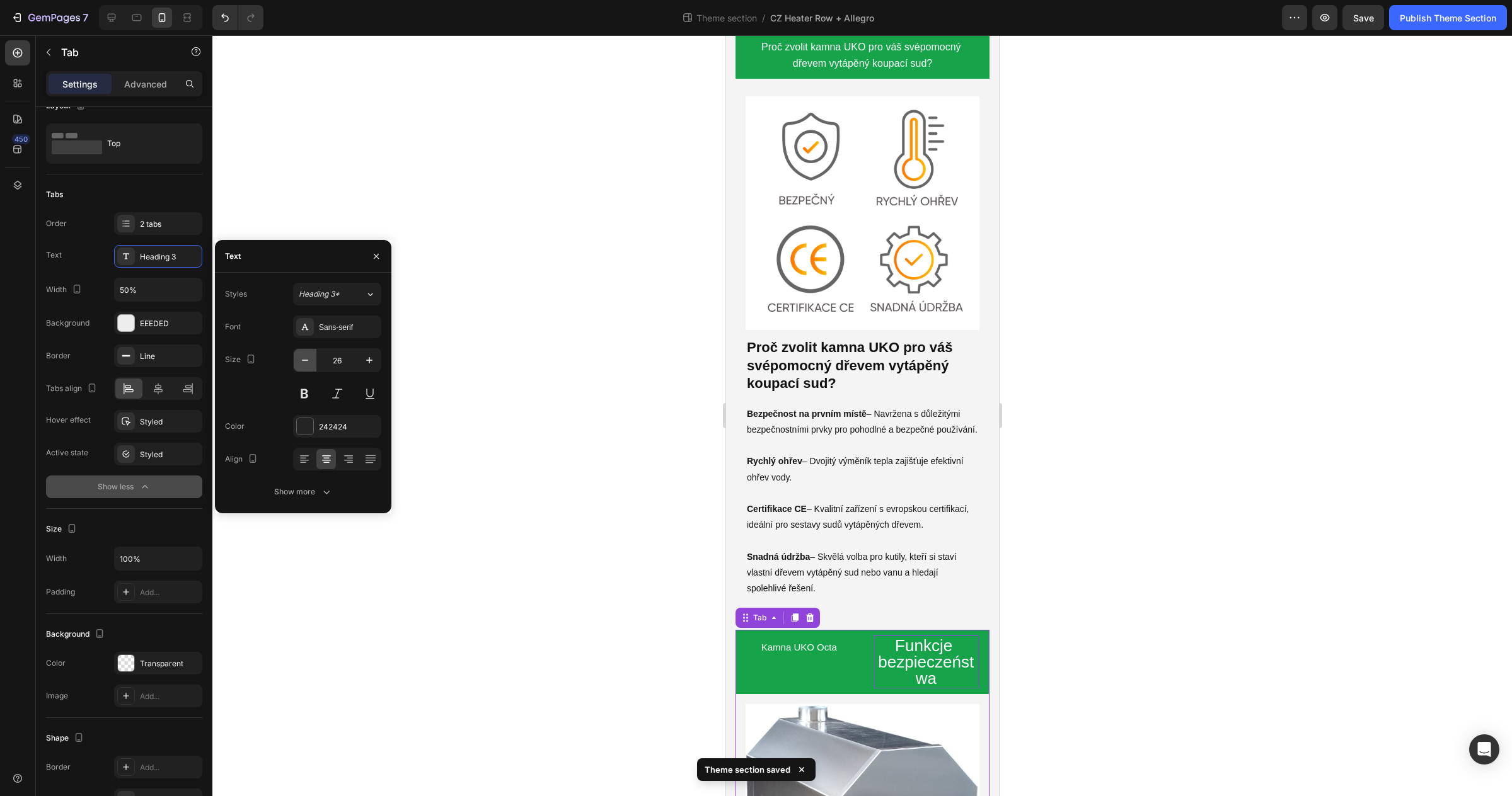
click at [301, 359] on icon "button" at bounding box center [305, 360] width 13 height 13
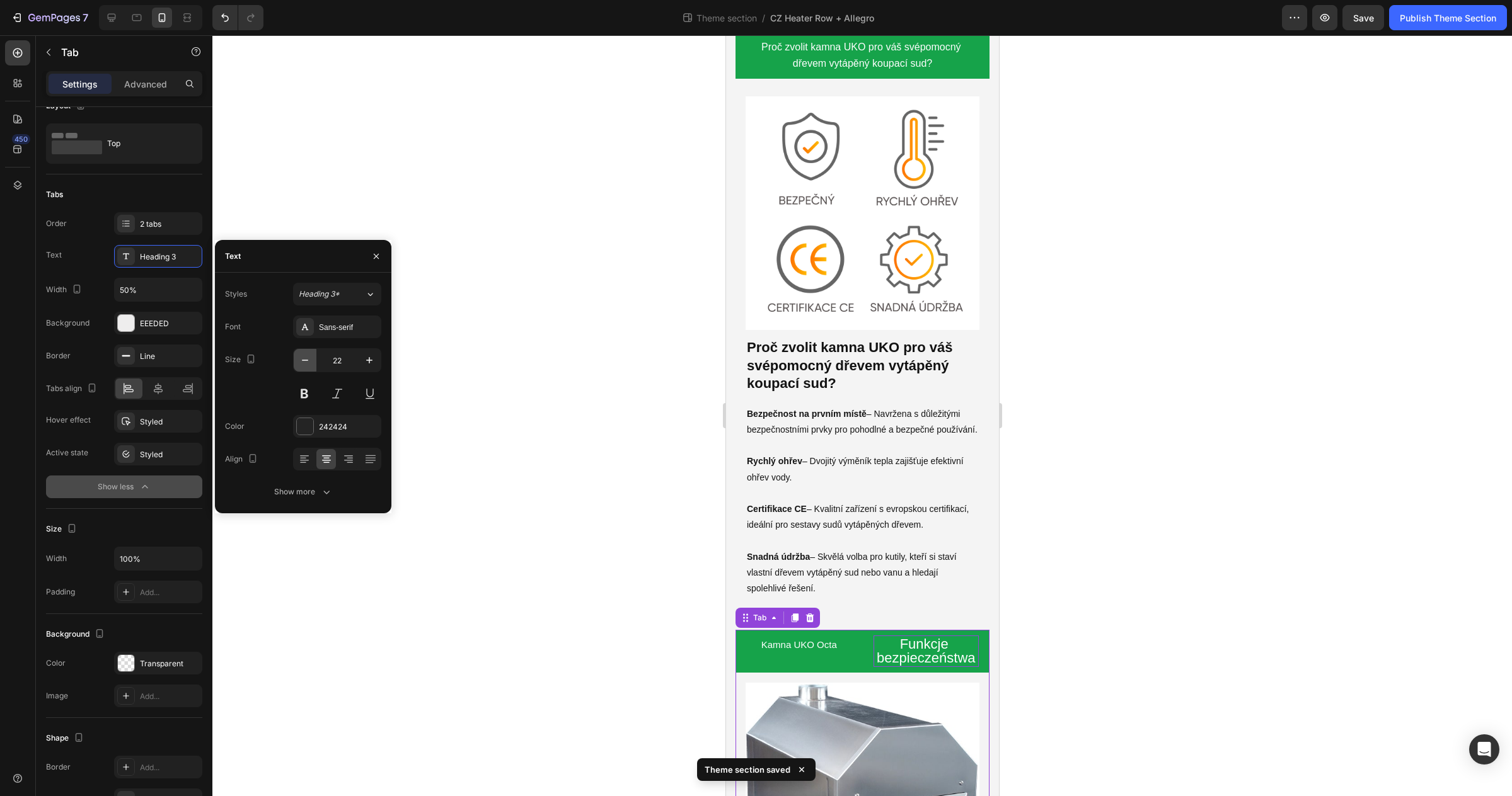
click at [301, 359] on icon "button" at bounding box center [305, 360] width 13 height 13
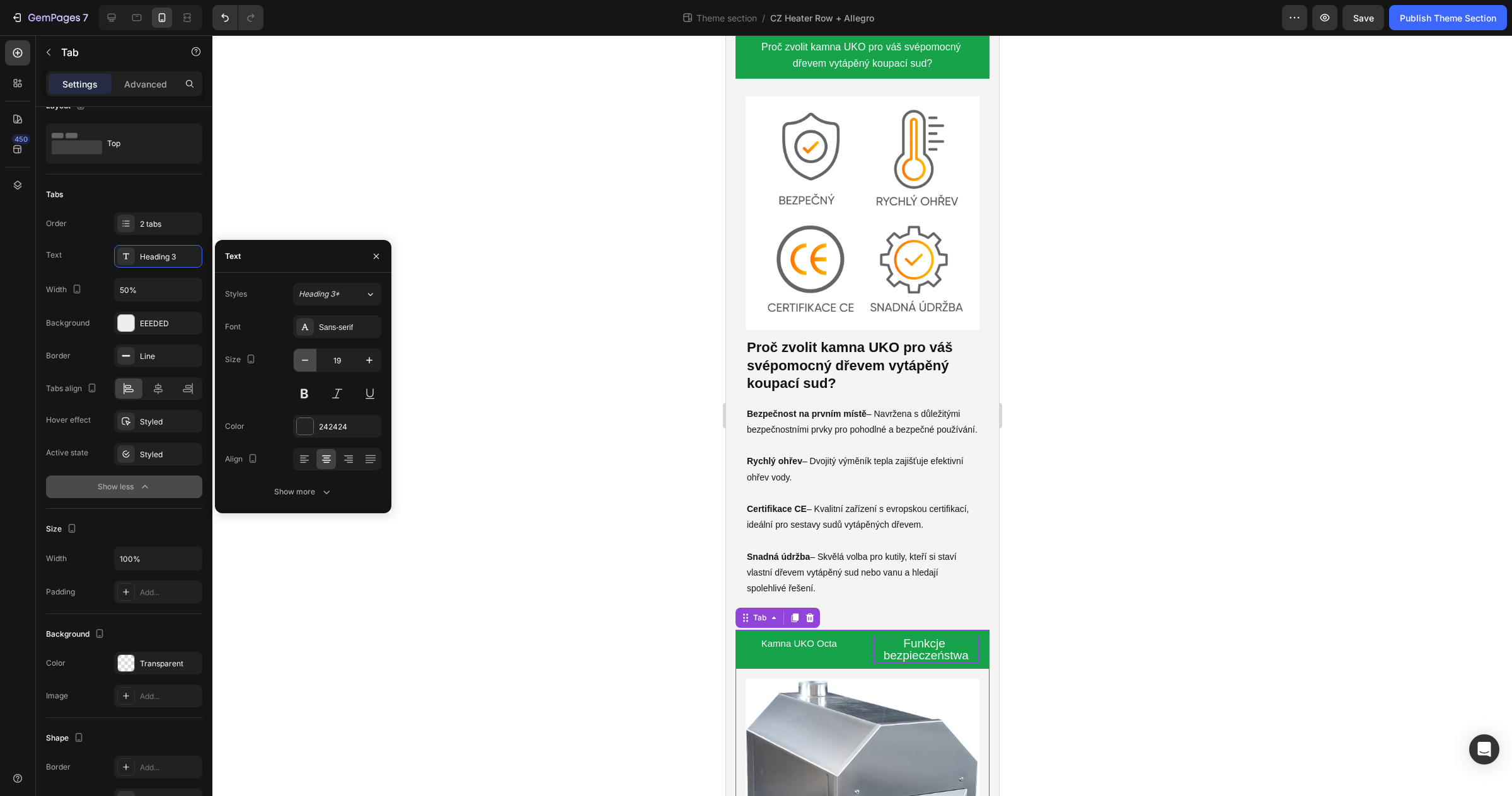
click at [301, 359] on icon "button" at bounding box center [305, 360] width 13 height 13
type input "16"
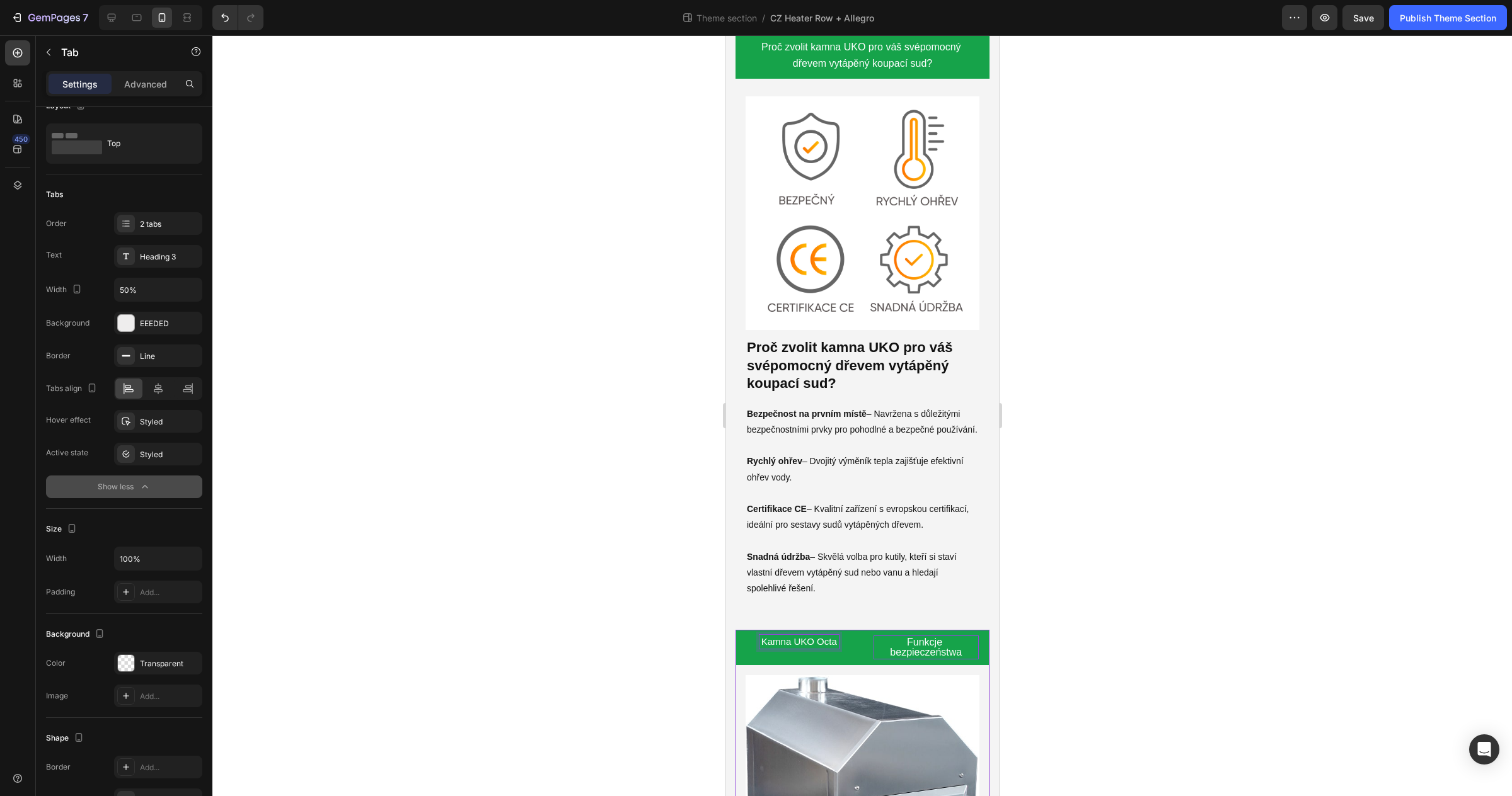
click at [816, 636] on span "Kamna UKO Octa" at bounding box center [799, 641] width 76 height 11
click at [170, 259] on div "Heading 3" at bounding box center [169, 257] width 59 height 11
click at [149, 490] on icon "button" at bounding box center [145, 487] width 13 height 13
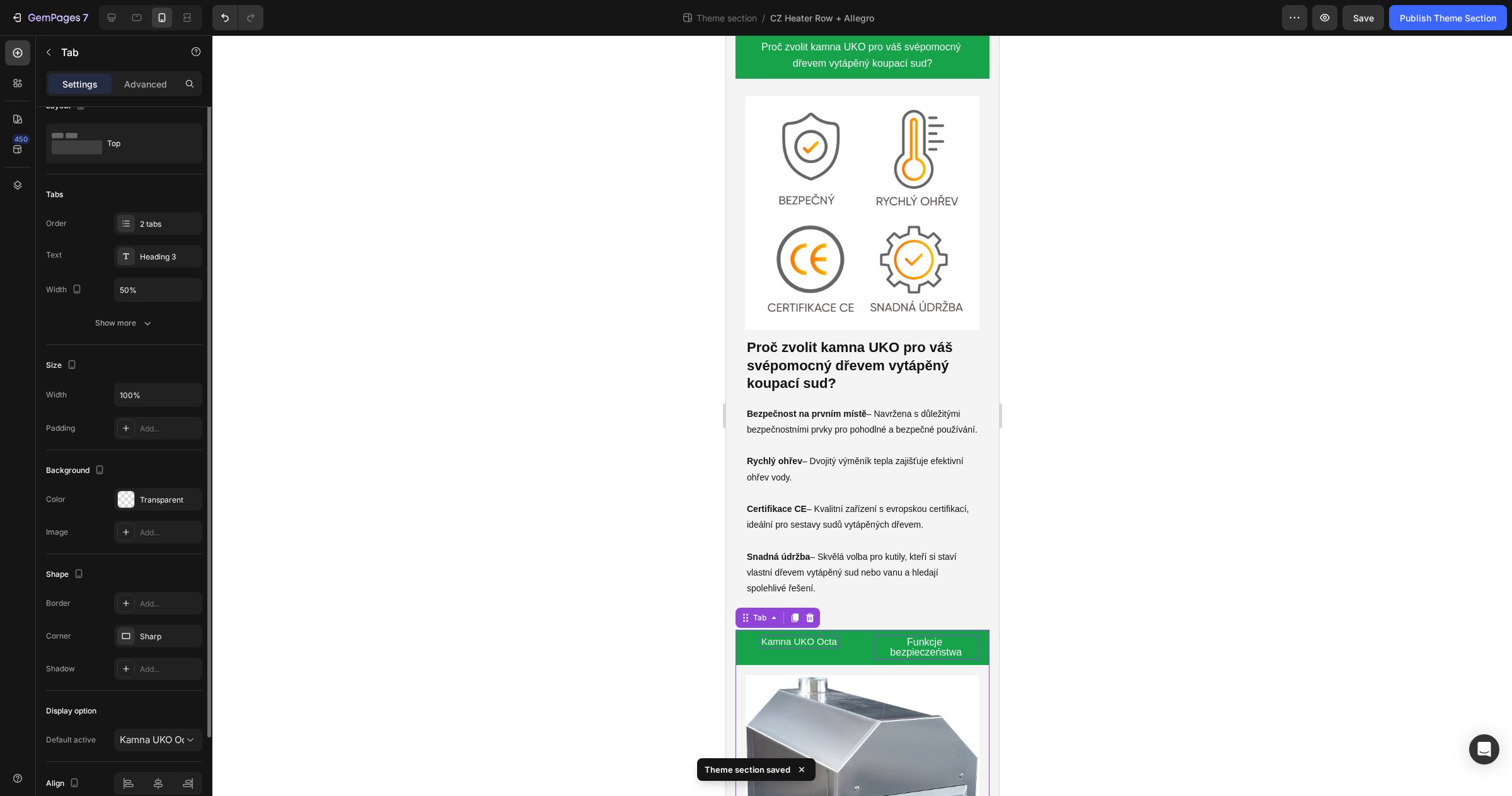
scroll to position [0, 0]
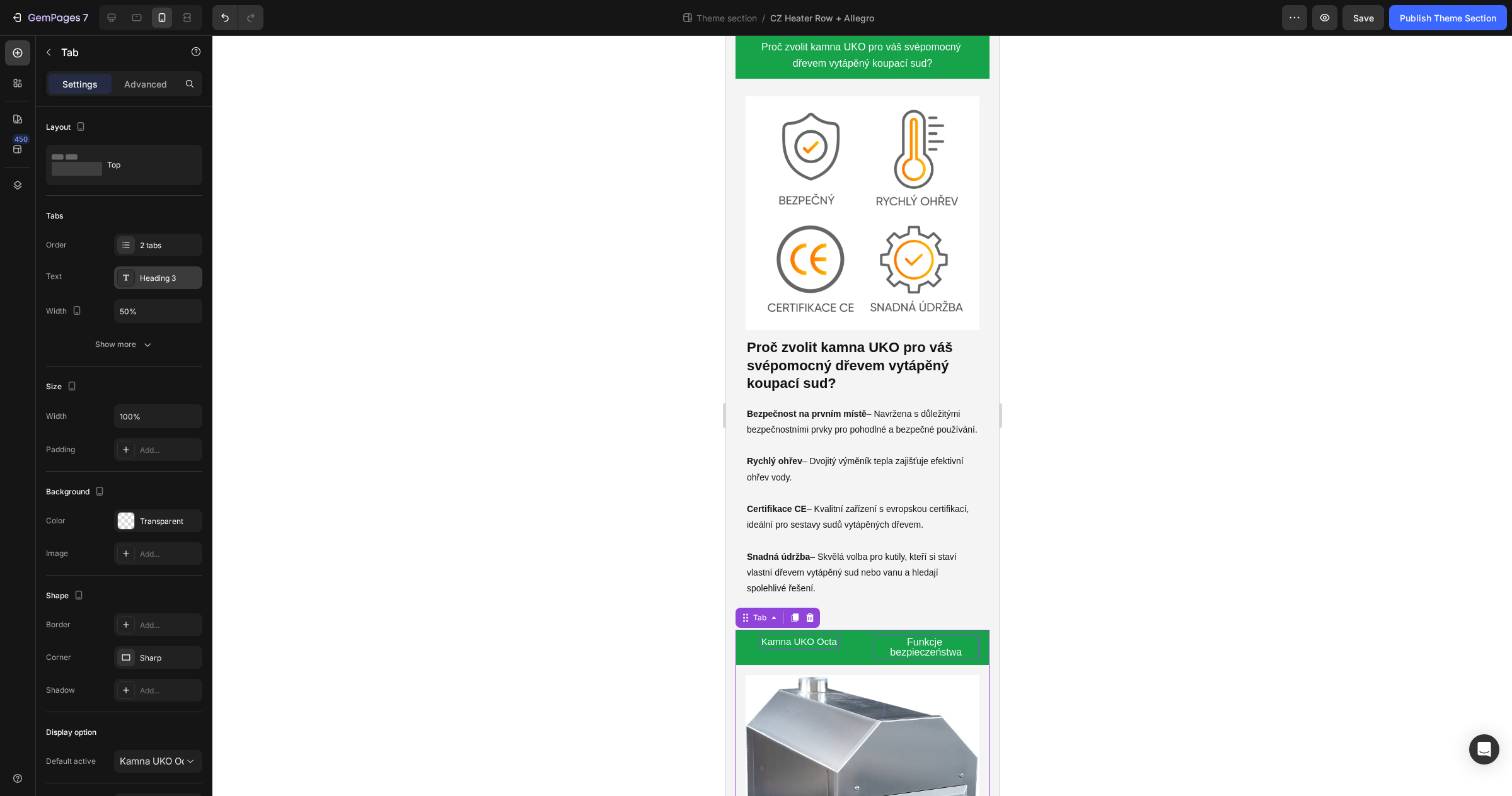
click at [152, 279] on div "Heading 3" at bounding box center [169, 278] width 59 height 11
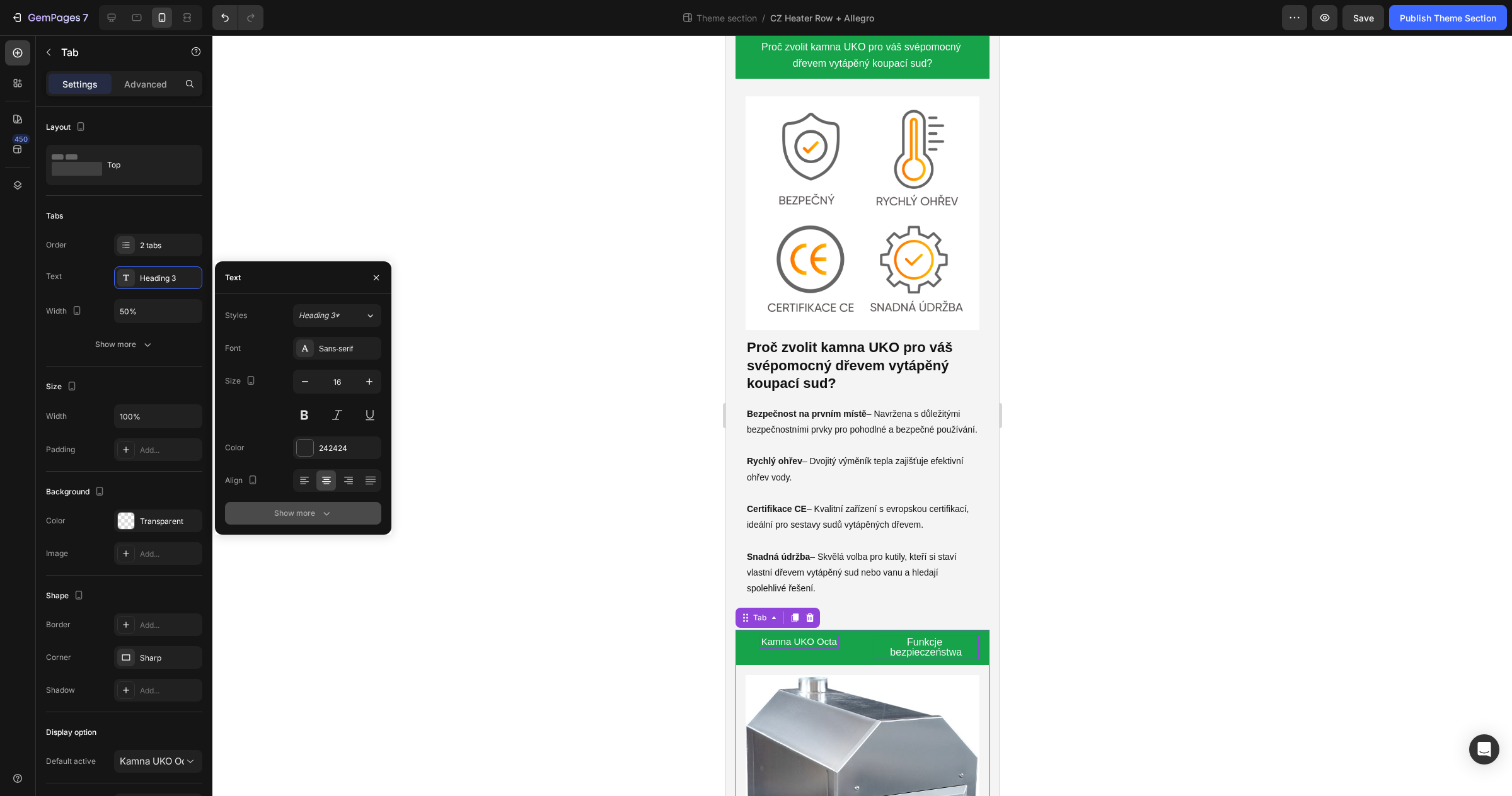
click at [311, 518] on div "Show more" at bounding box center [303, 513] width 58 height 13
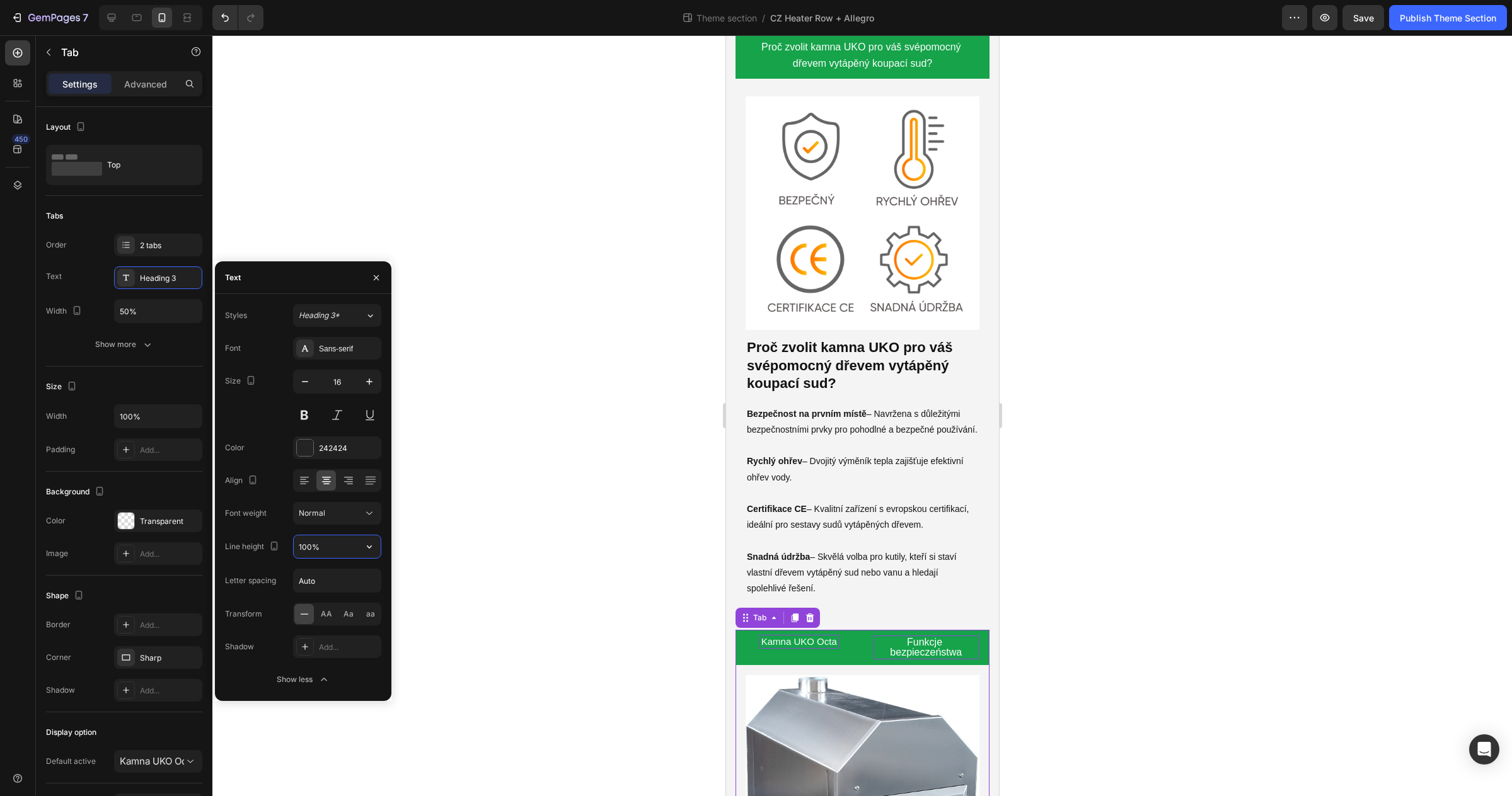
click at [327, 542] on input "100%" at bounding box center [337, 547] width 87 height 23
click at [363, 552] on icon "button" at bounding box center [370, 547] width 13 height 13
click at [348, 615] on div "120%" at bounding box center [324, 627] width 103 height 24
type input "120%"
click at [1126, 634] on div at bounding box center [862, 416] width 1299 height 761
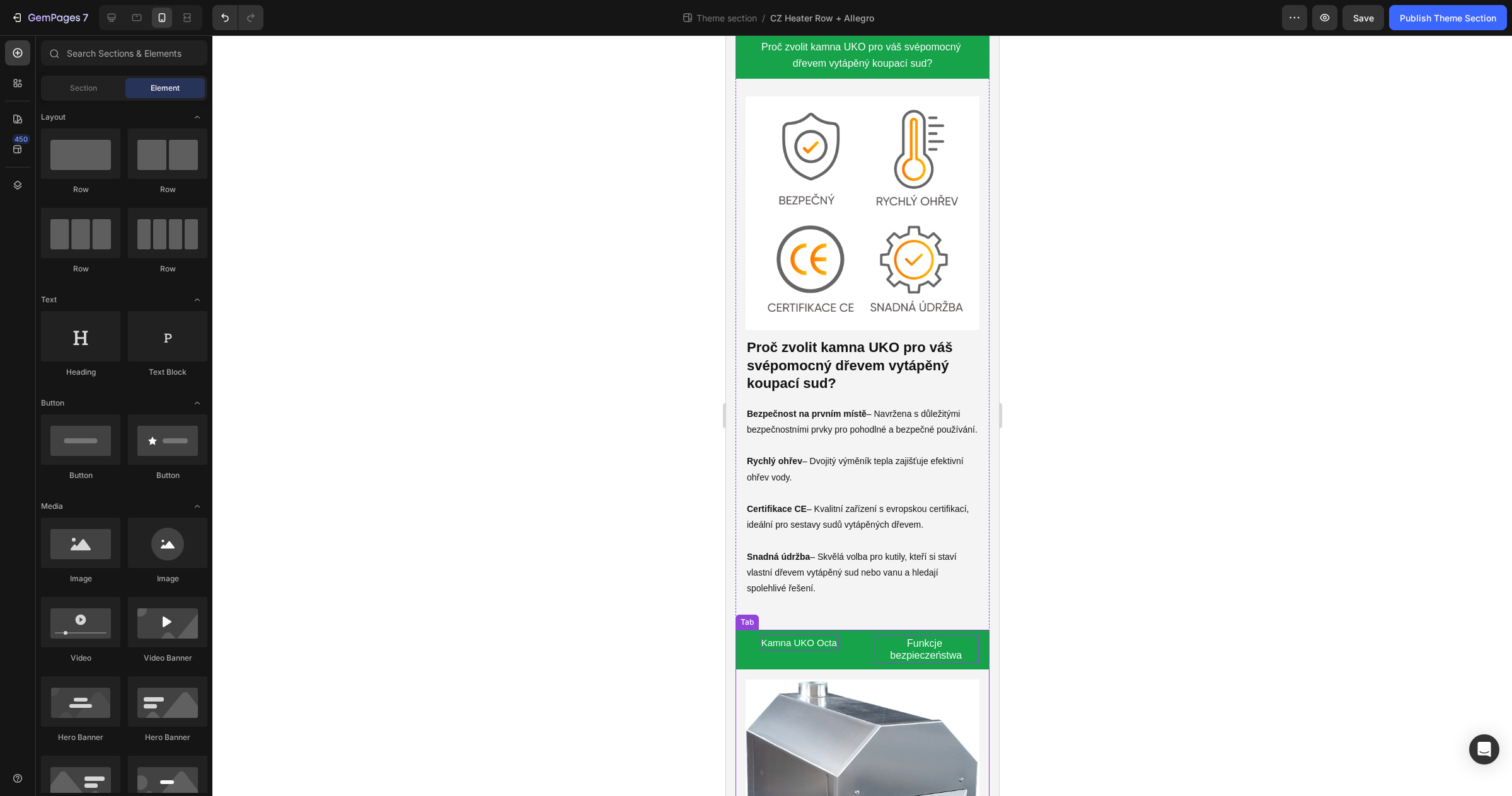
click at [839, 642] on li "Kamna UKO Octa" at bounding box center [798, 649] width 127 height 39
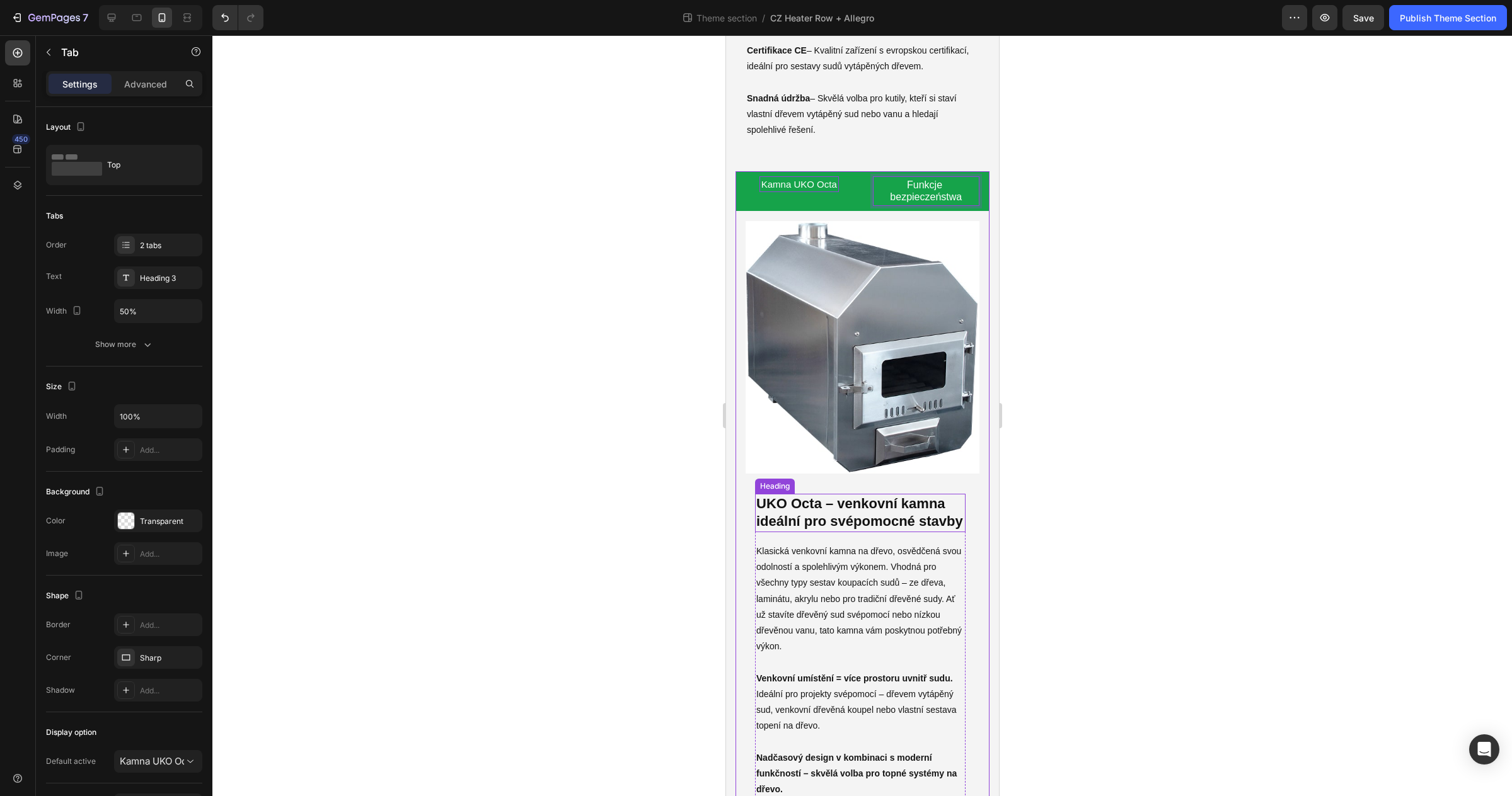
scroll to position [5464, 0]
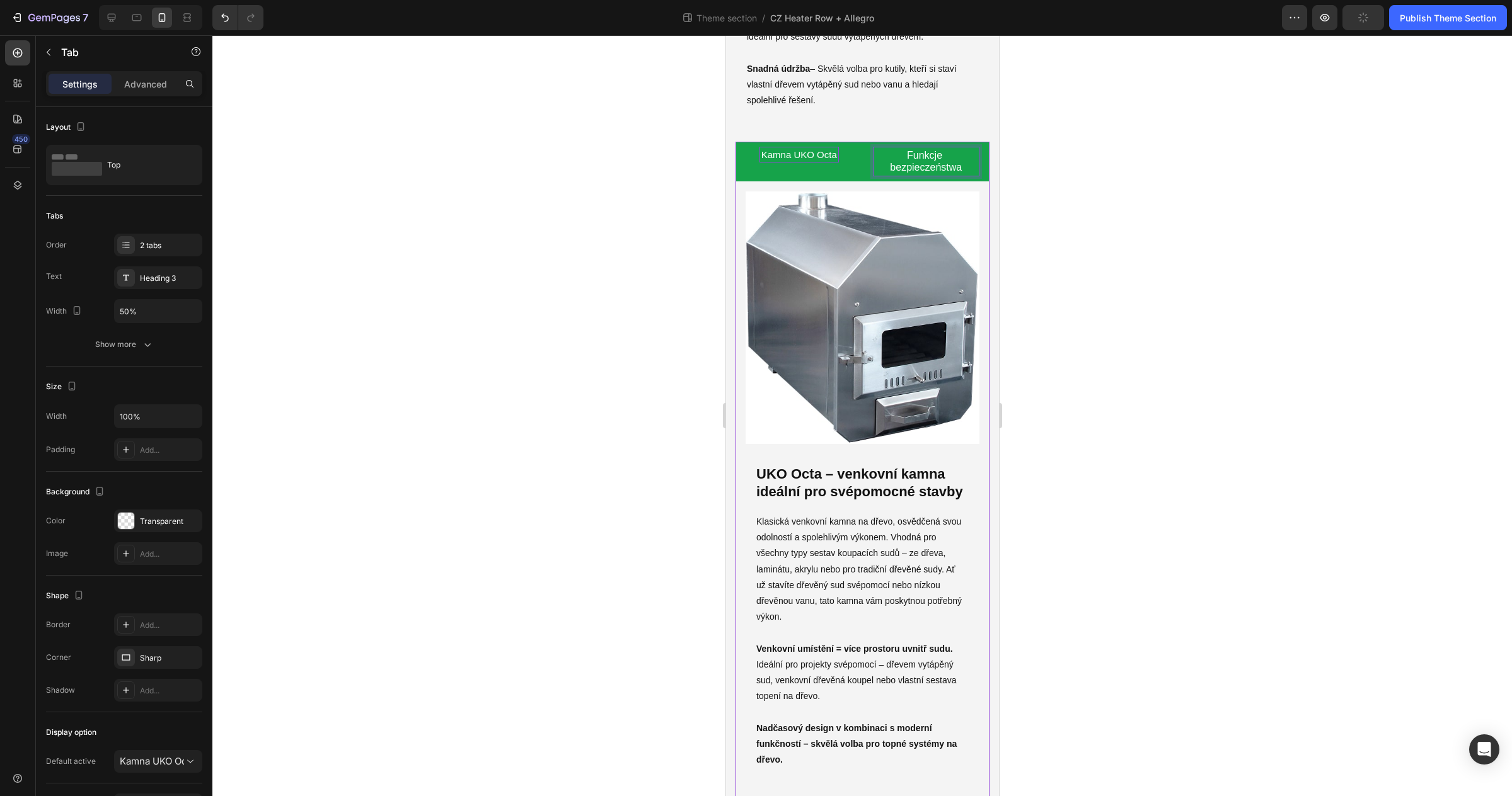
click at [824, 175] on li "Kamna UKO Octa" at bounding box center [798, 161] width 127 height 39
click at [824, 161] on div "Kamna UKO Octa" at bounding box center [798, 161] width 79 height 28
click at [930, 166] on p "Funkcje bezpieczeństwa" at bounding box center [926, 162] width 102 height 24
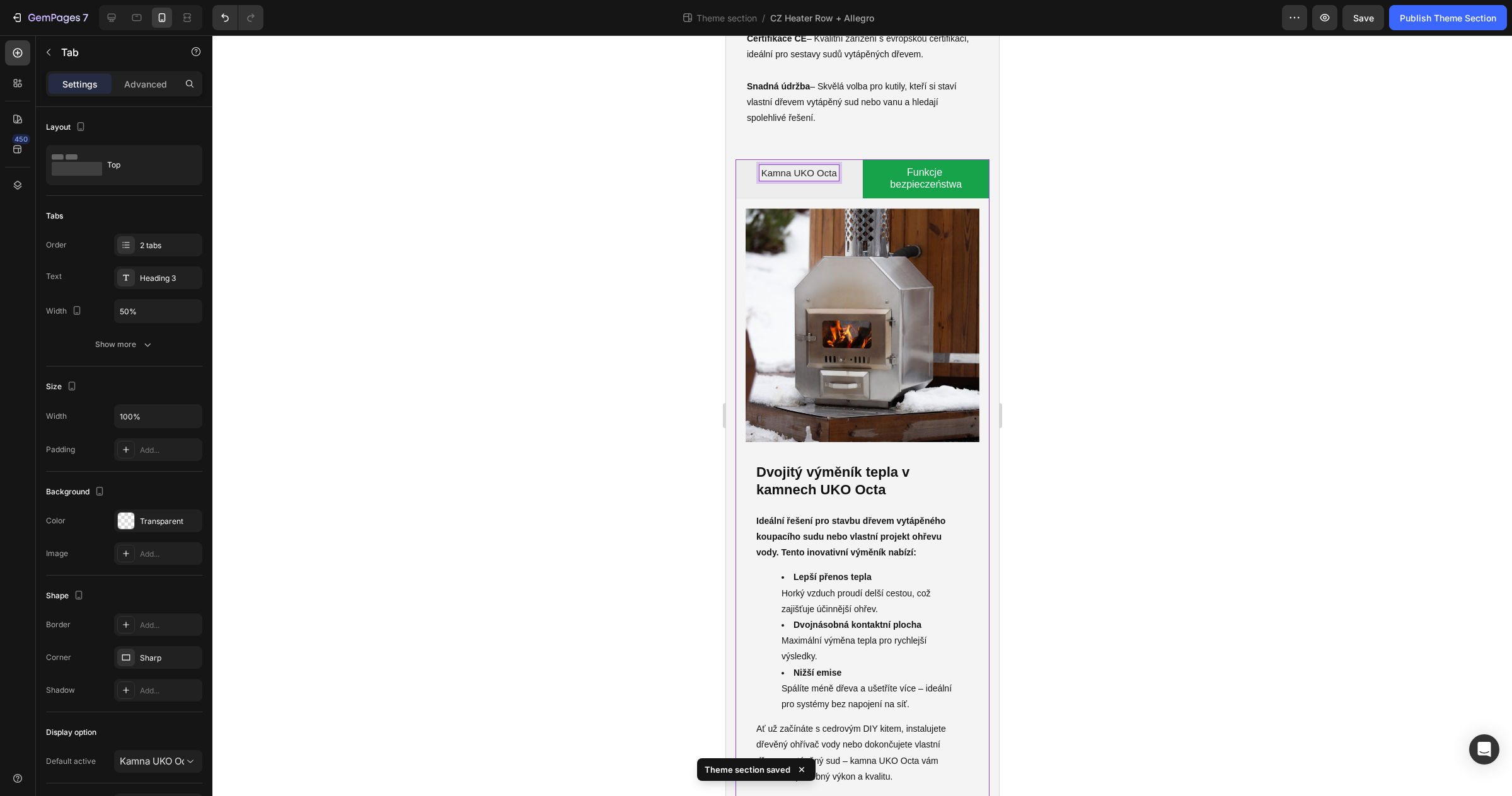
click at [805, 175] on span "Kamna UKO Octa" at bounding box center [799, 172] width 76 height 11
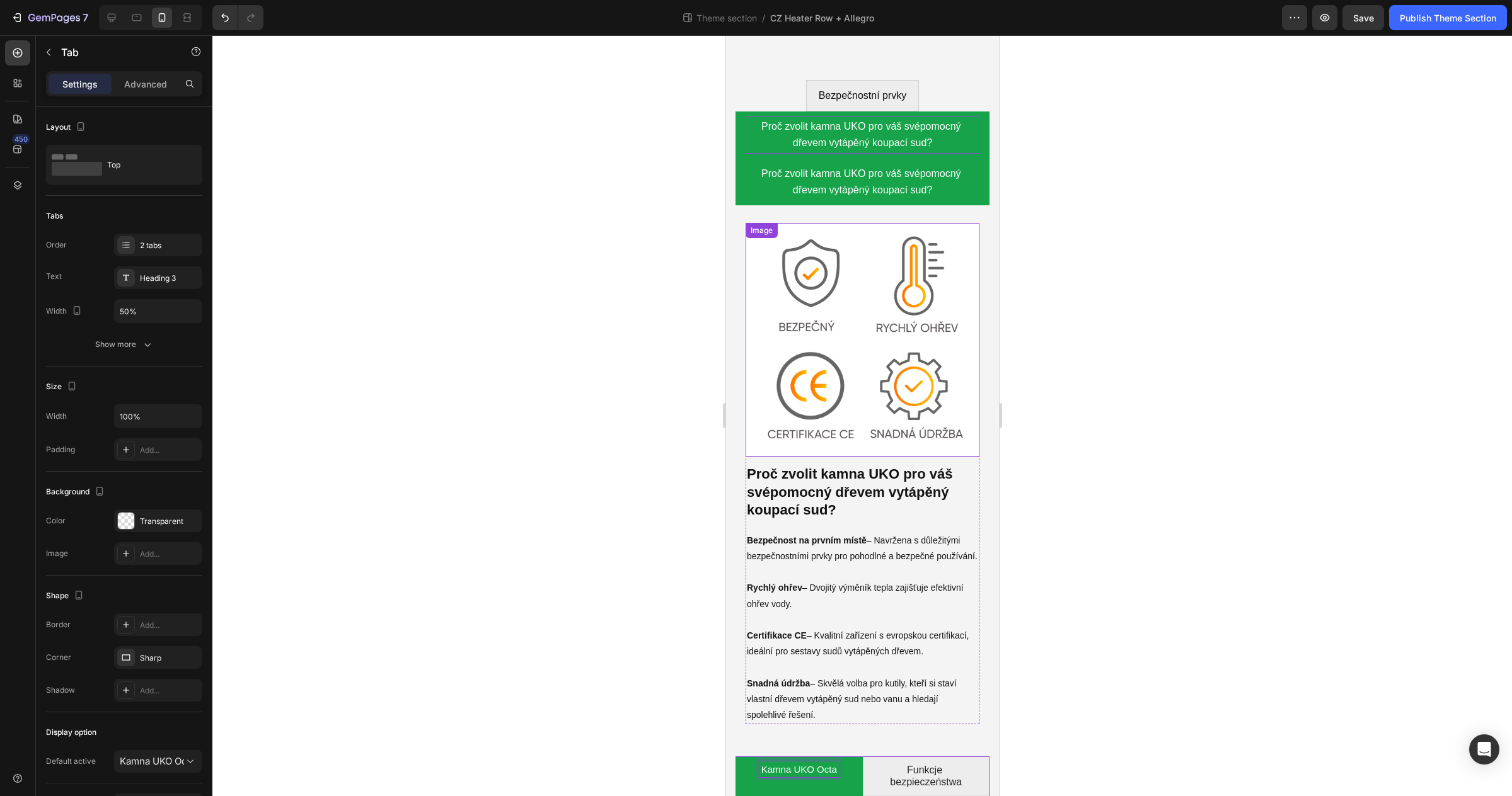
scroll to position [4831, 0]
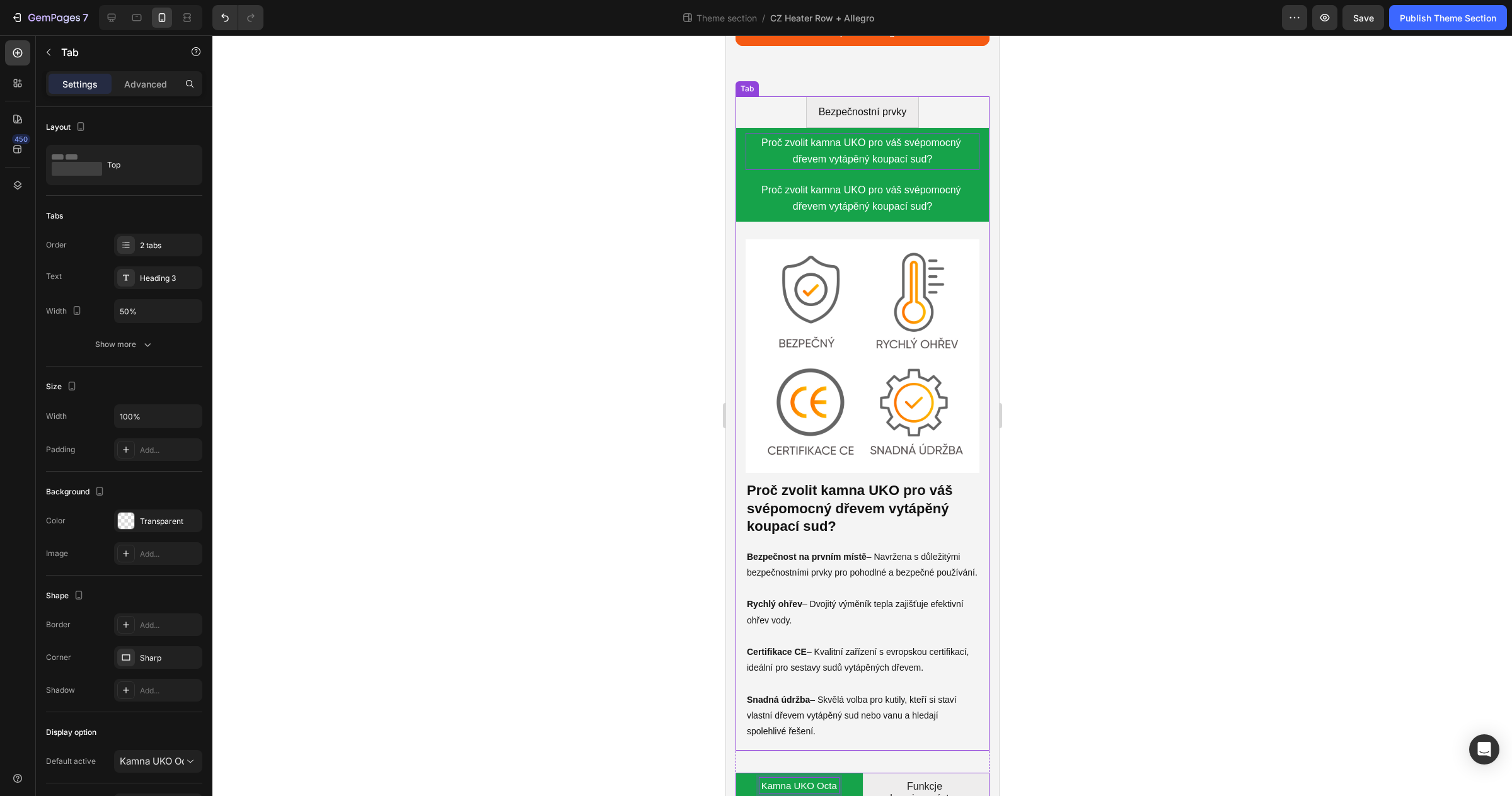
click at [840, 151] on span "Proč zvolit kamna UKO pro váš svépomocný dřevem vytápěný koupací sud?" at bounding box center [862, 151] width 202 height 27
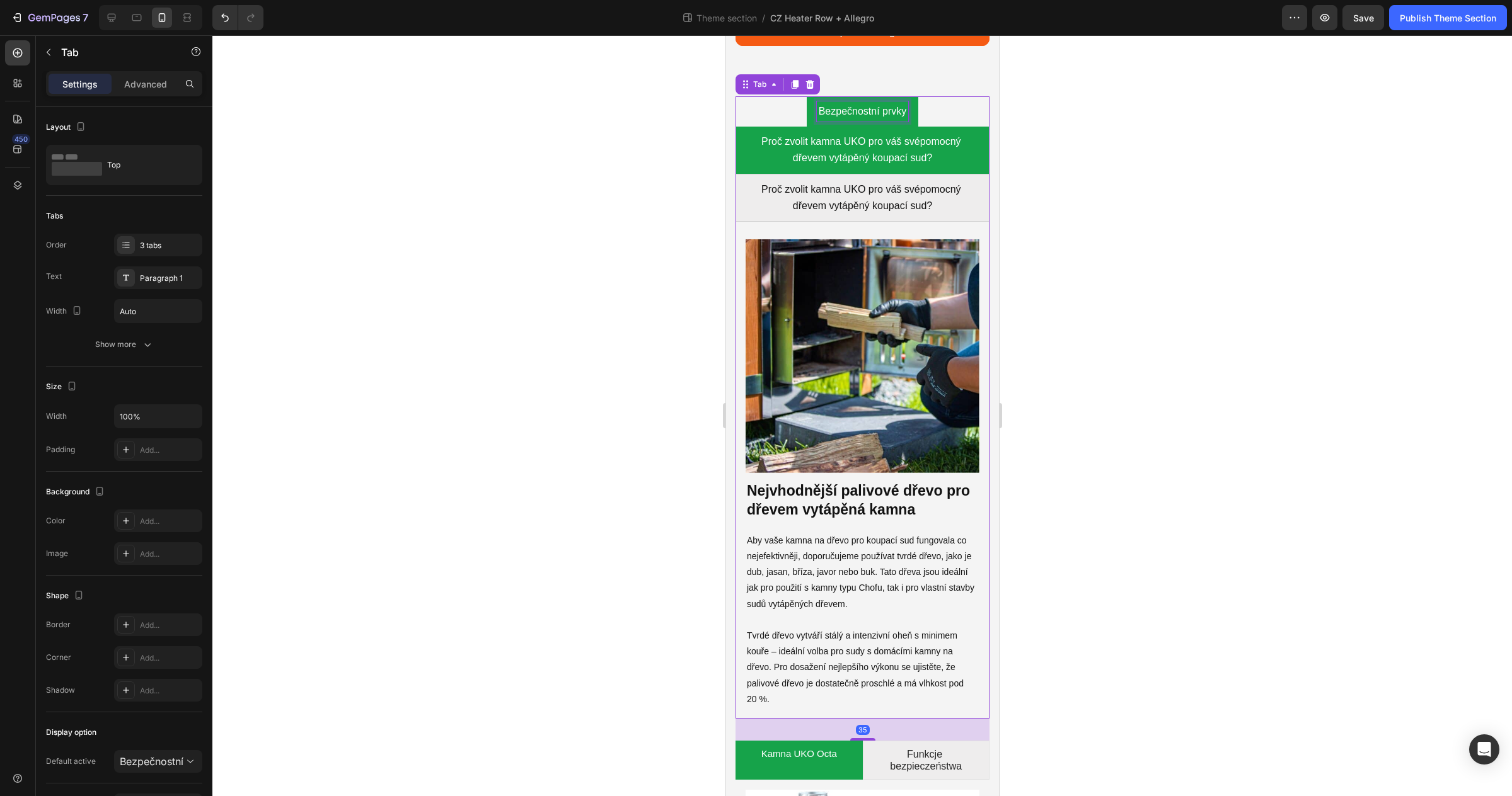
click at [843, 118] on p "Bezpečnostní prvky" at bounding box center [862, 112] width 88 height 16
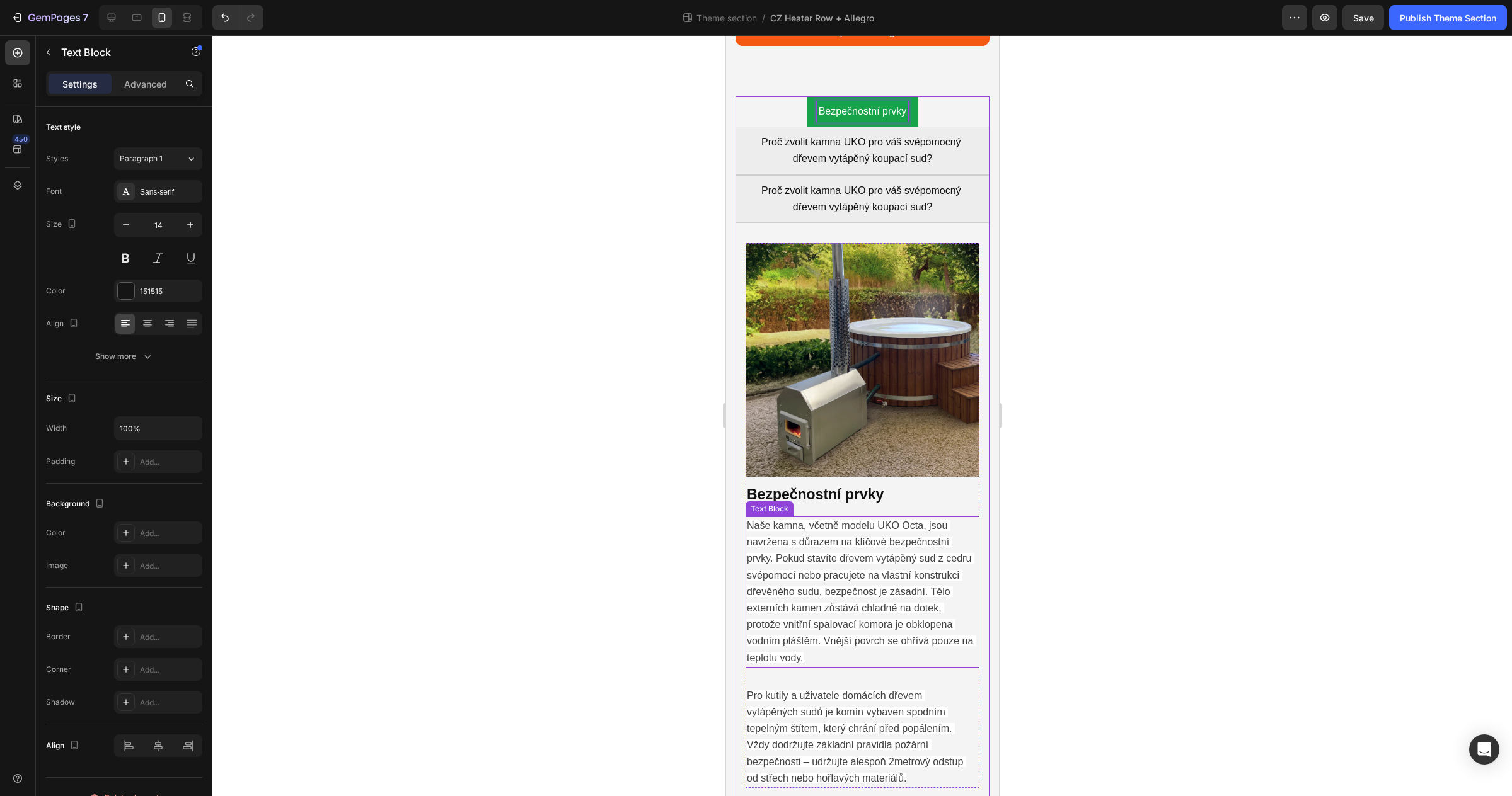
click at [879, 566] on span "Naše kamna, včetně modelu UKO Octa, jsou navržena s důrazem na klíčové bezpečno…" at bounding box center [861, 592] width 230 height 143
click at [873, 547] on p "Naše kamna, včetně modelu UKO Octa, jsou navržena s důrazem na klíčové bezpečno…" at bounding box center [862, 592] width 231 height 149
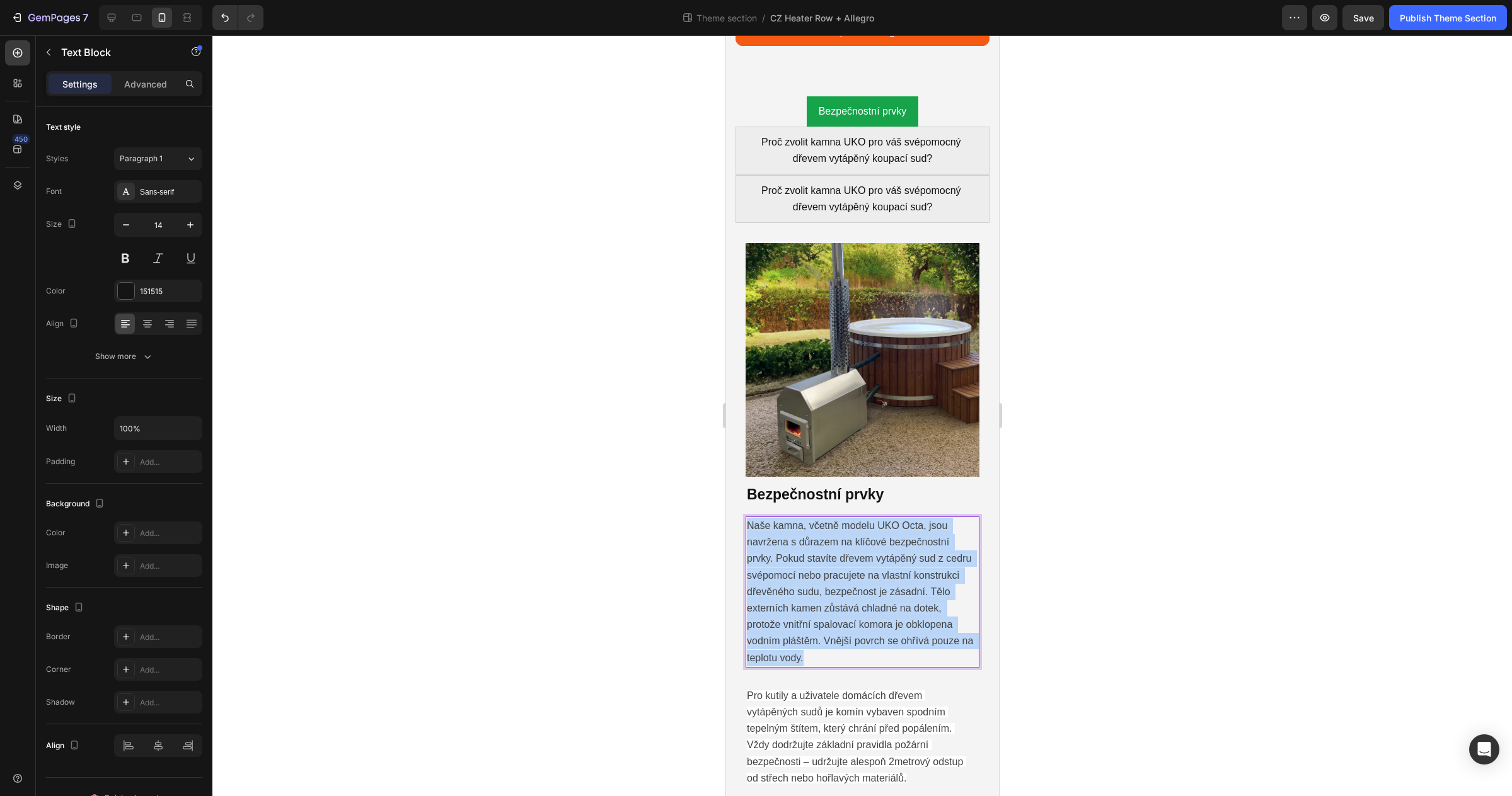
click at [873, 547] on p "Naše kamna, včetně modelu UKO Octa, jsou navržena s důrazem na klíčové bezpečno…" at bounding box center [862, 592] width 231 height 149
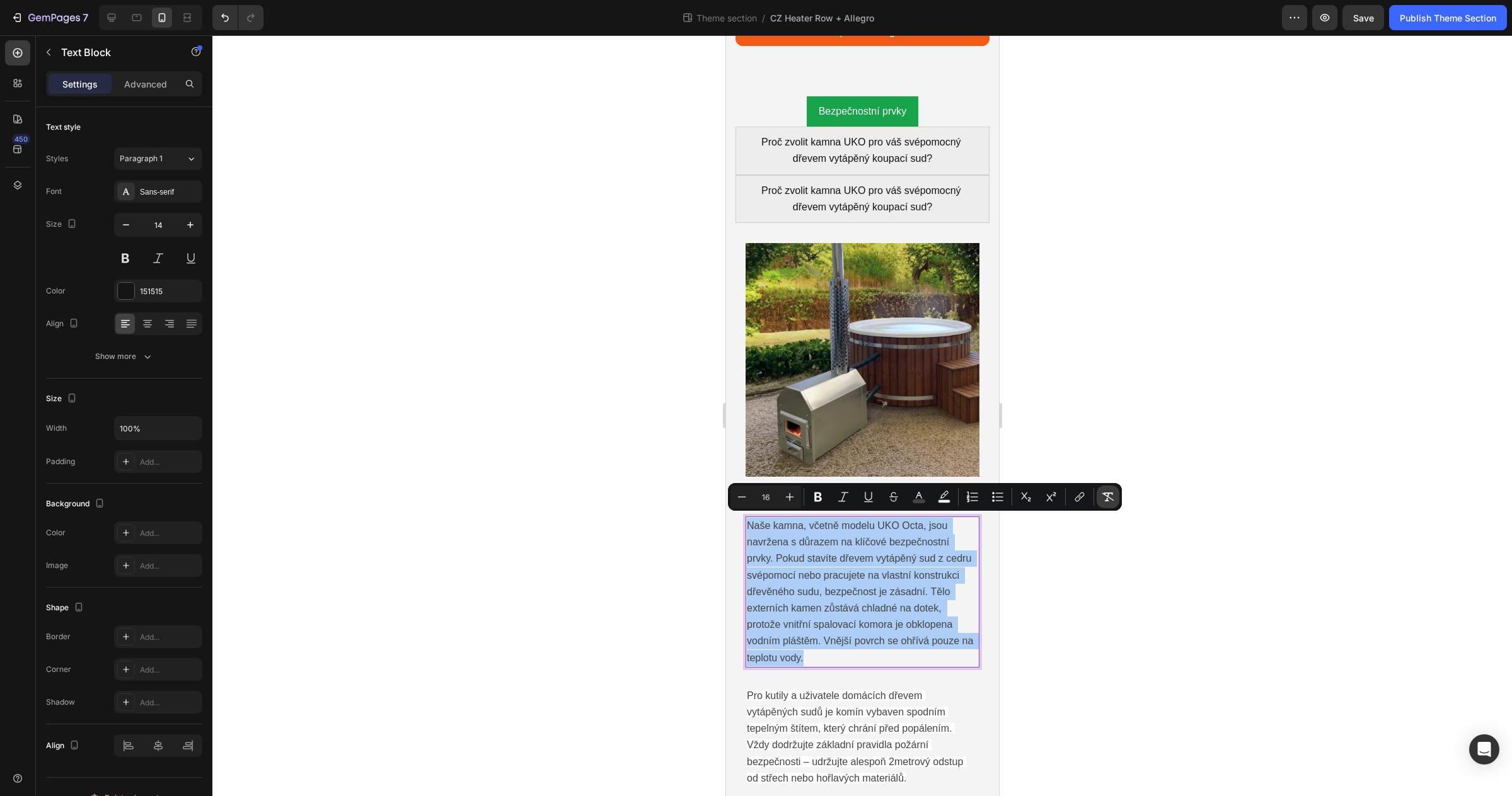
click at [1104, 500] on icon "Editor contextual toolbar" at bounding box center [1108, 497] width 12 height 9
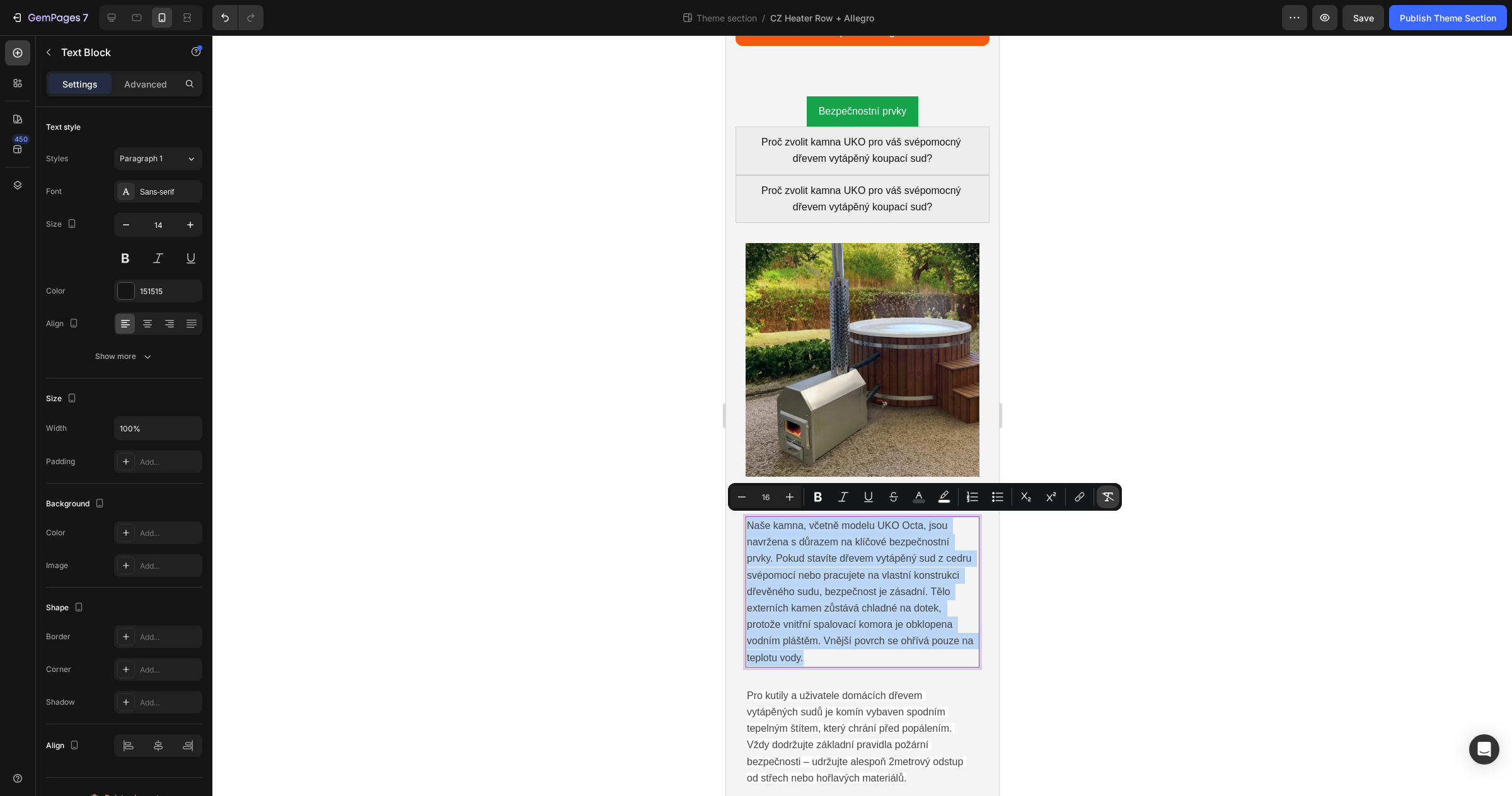
type input "14"
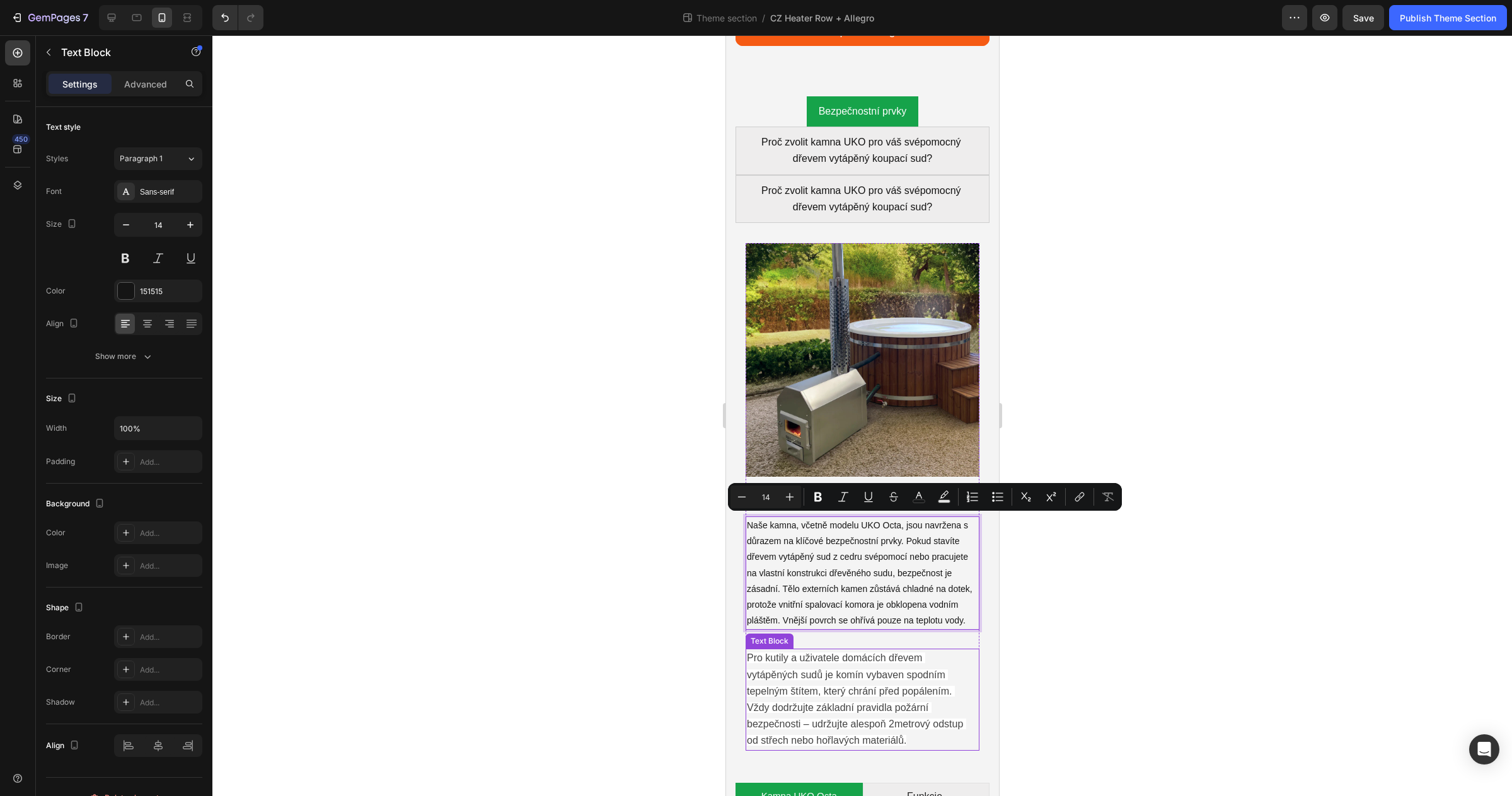
click at [831, 684] on span "Pro kutily a uživatele domácích dřevem vytápěných sudů je komín vybaven spodním…" at bounding box center [855, 698] width 219 height 93
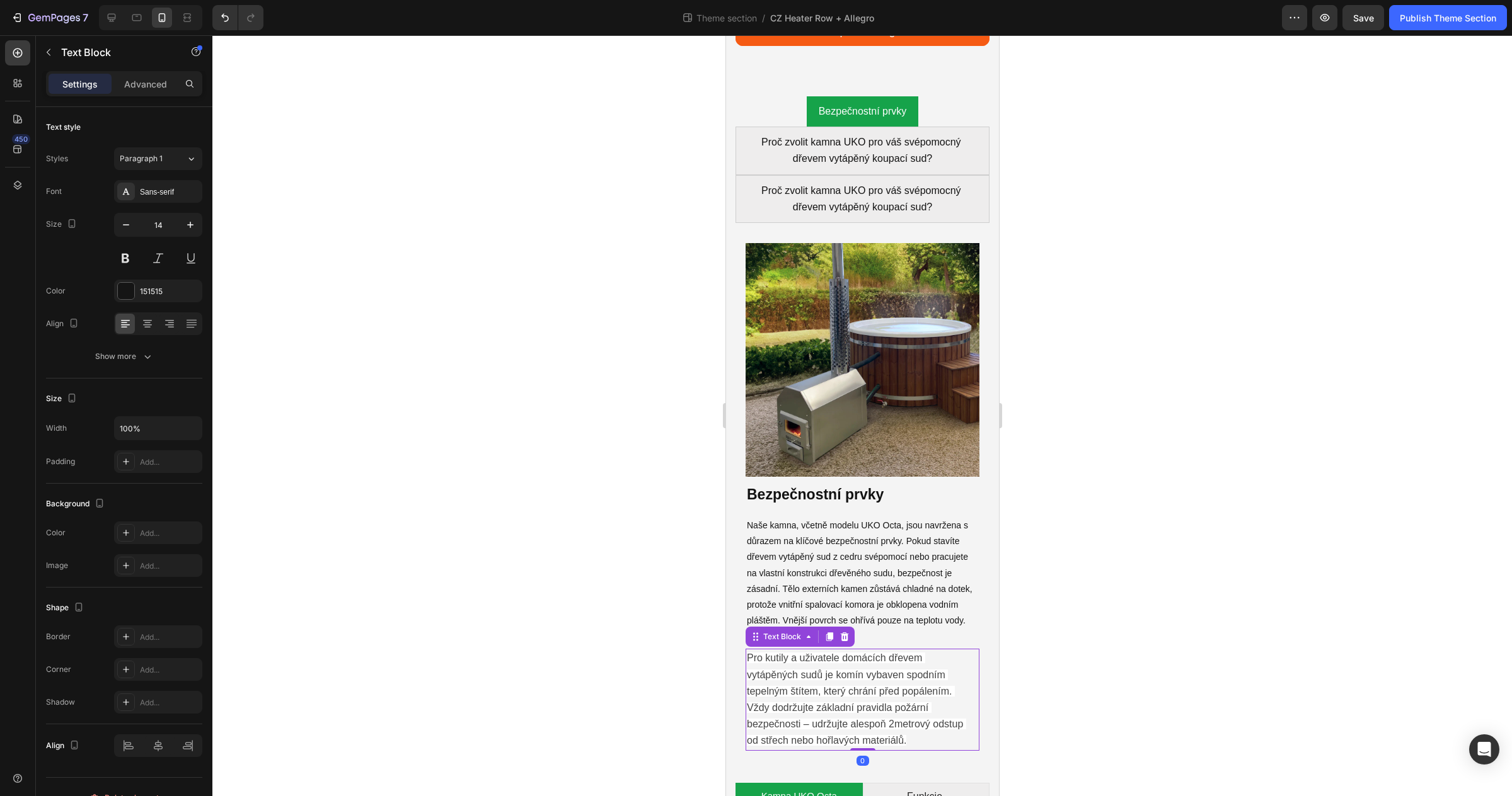
click at [831, 684] on span "Pro kutily a uživatele domácích dřevem vytápěných sudů je komín vybaven spodním…" at bounding box center [855, 698] width 219 height 93
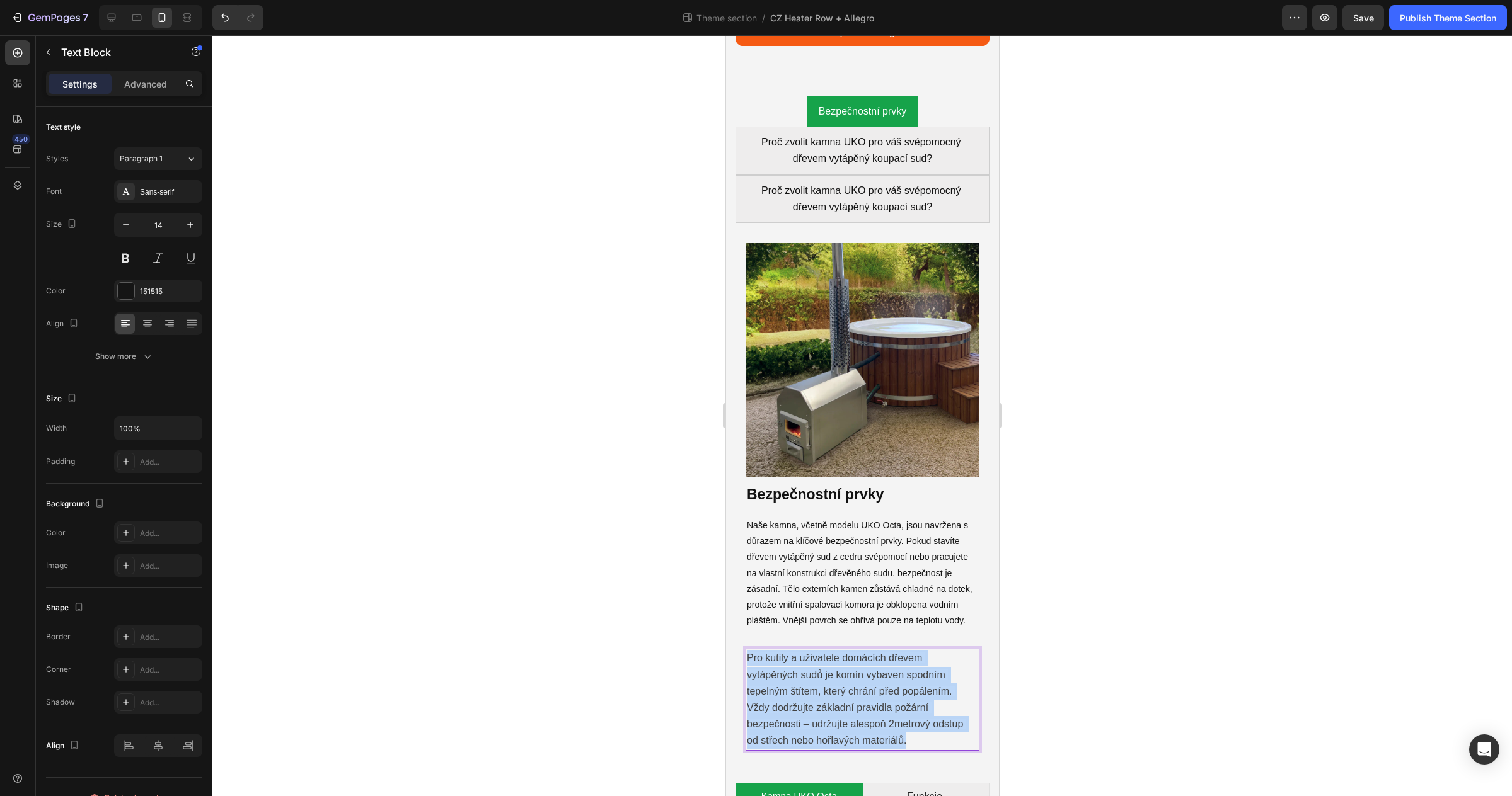
click at [831, 684] on span "Pro kutily a uživatele domácích dřevem vytápěných sudů je komín vybaven spodním…" at bounding box center [855, 698] width 219 height 93
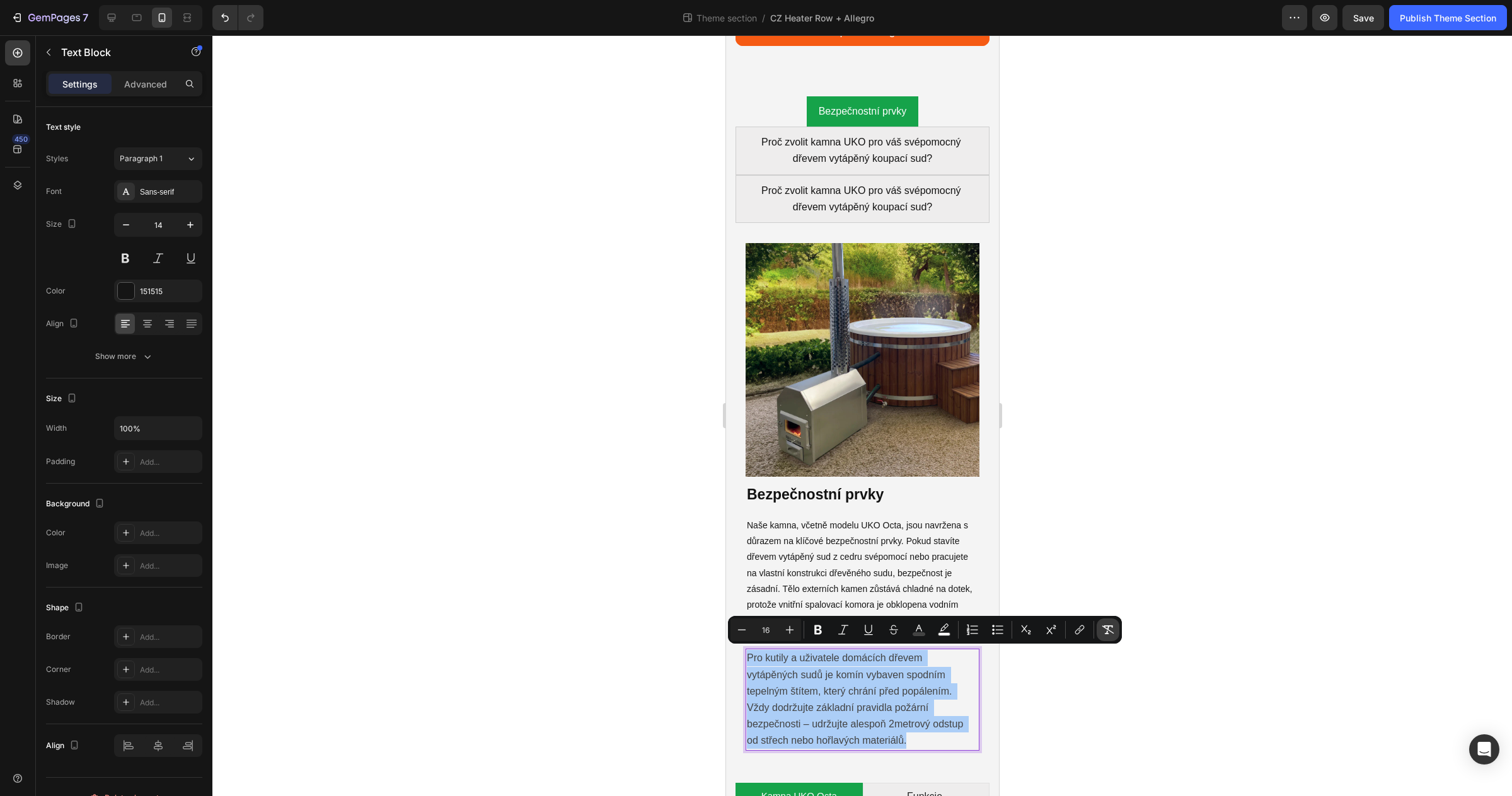
click at [1099, 632] on button "Remove Format" at bounding box center [1108, 630] width 23 height 23
type input "14"
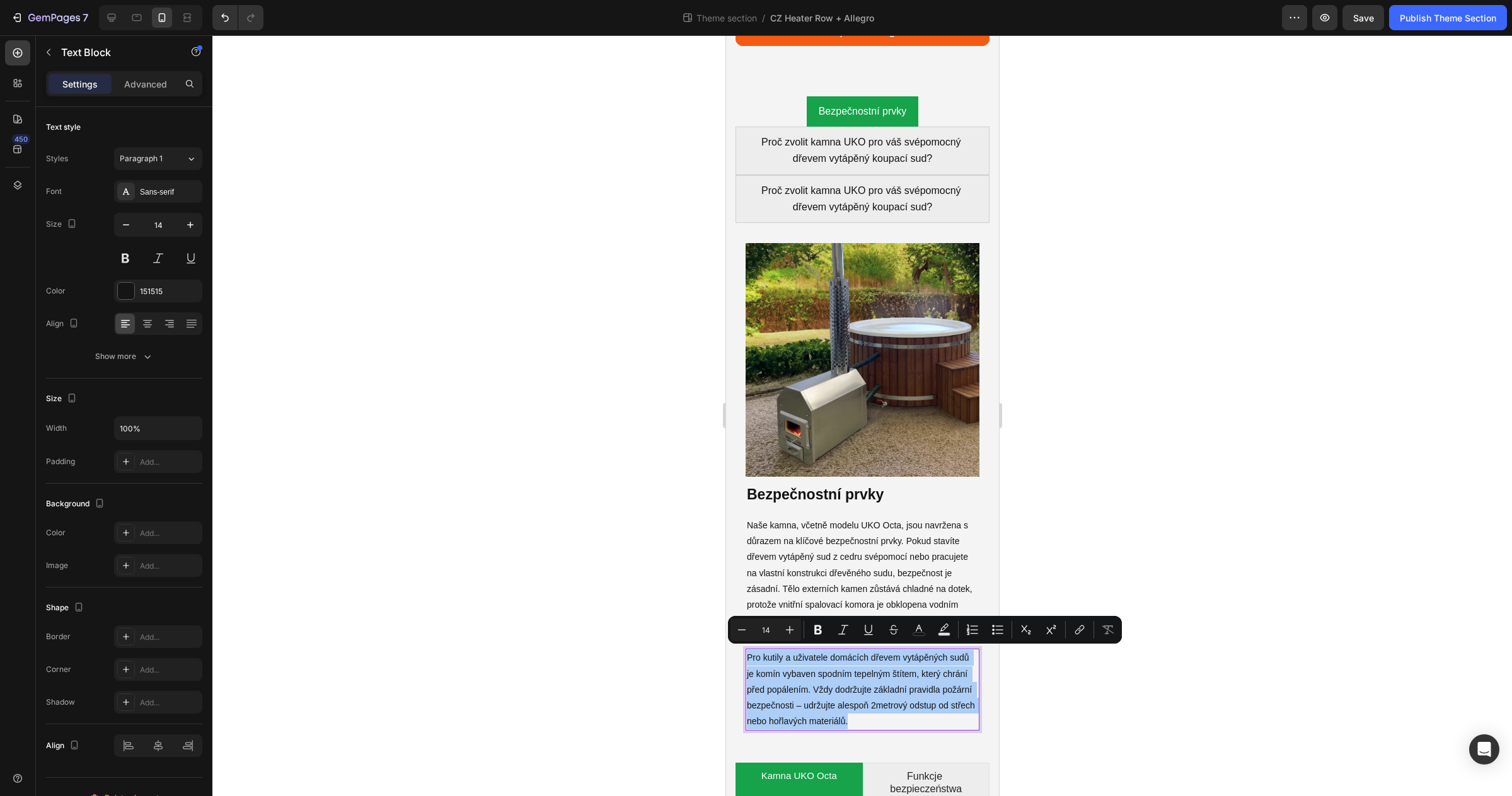
click at [1214, 650] on div at bounding box center [862, 416] width 1299 height 761
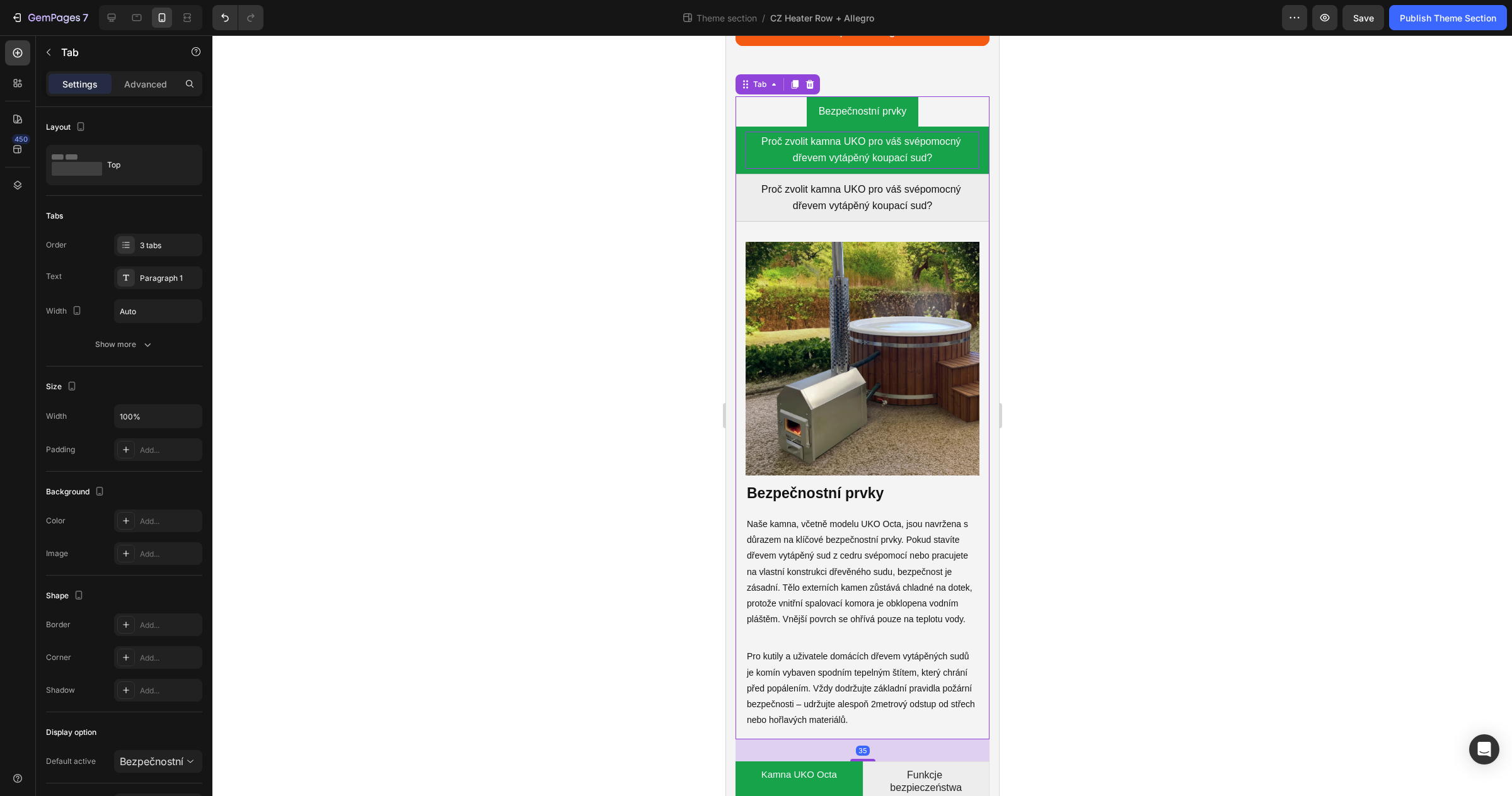
click at [847, 150] on p "Proč zvolit kamna UKO pro váš svépomocný dřevem vytápěný koupací sud?" at bounding box center [862, 150] width 230 height 33
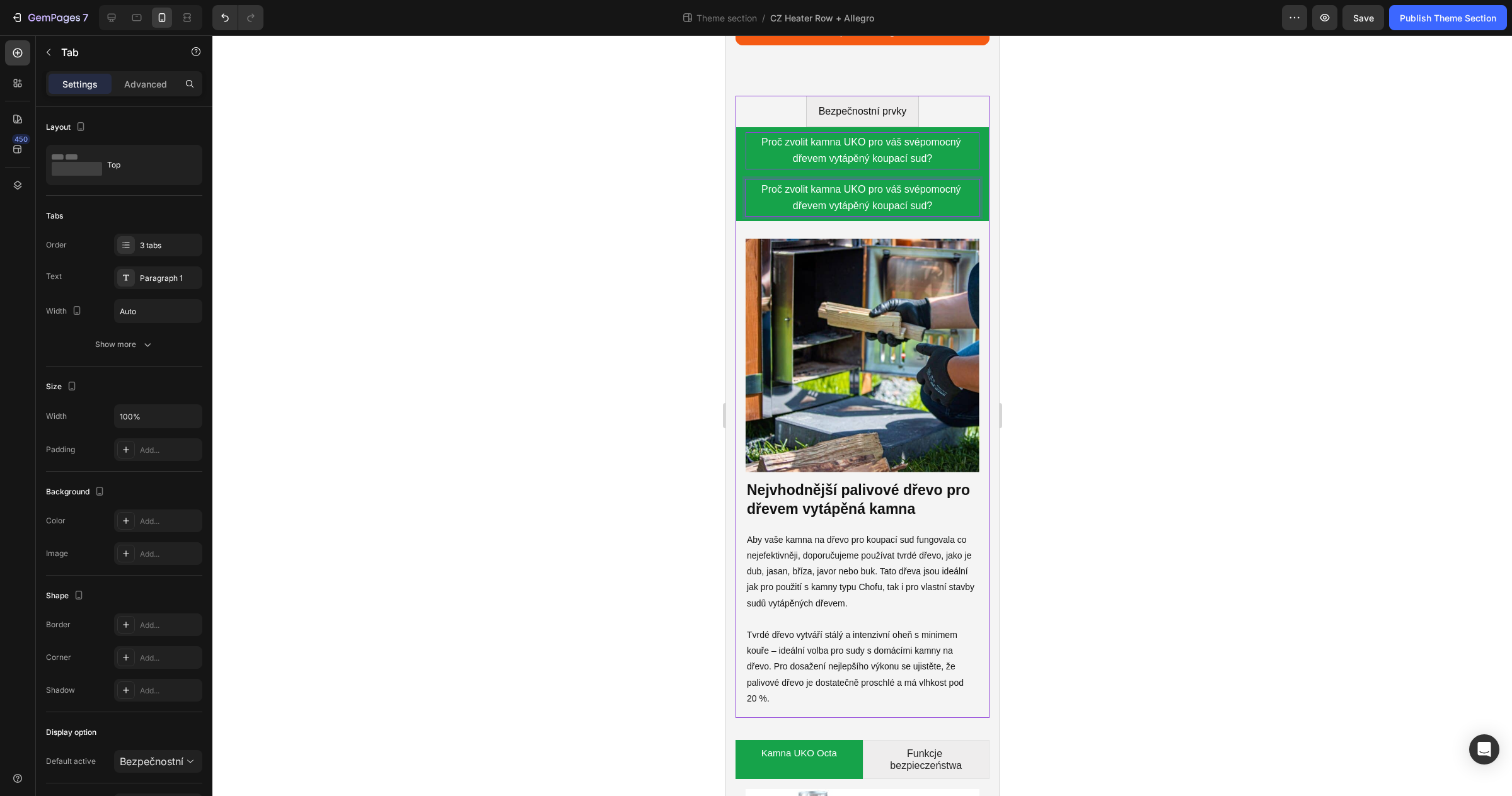
click at [846, 157] on span "Proč zvolit kamna UKO pro váš svépomocný dřevem vytápěný koupací sud?" at bounding box center [862, 150] width 202 height 27
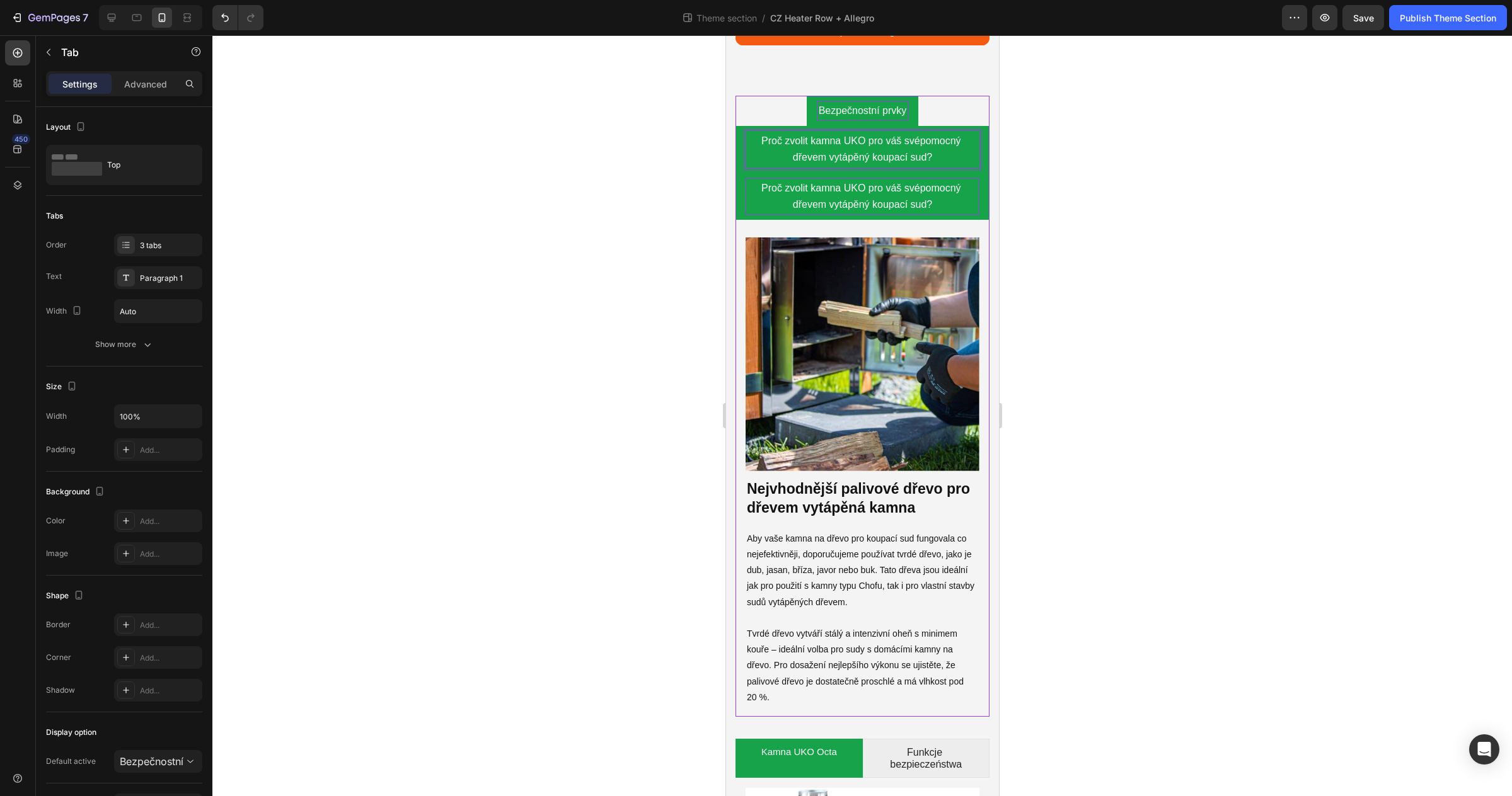
scroll to position [4830, 0]
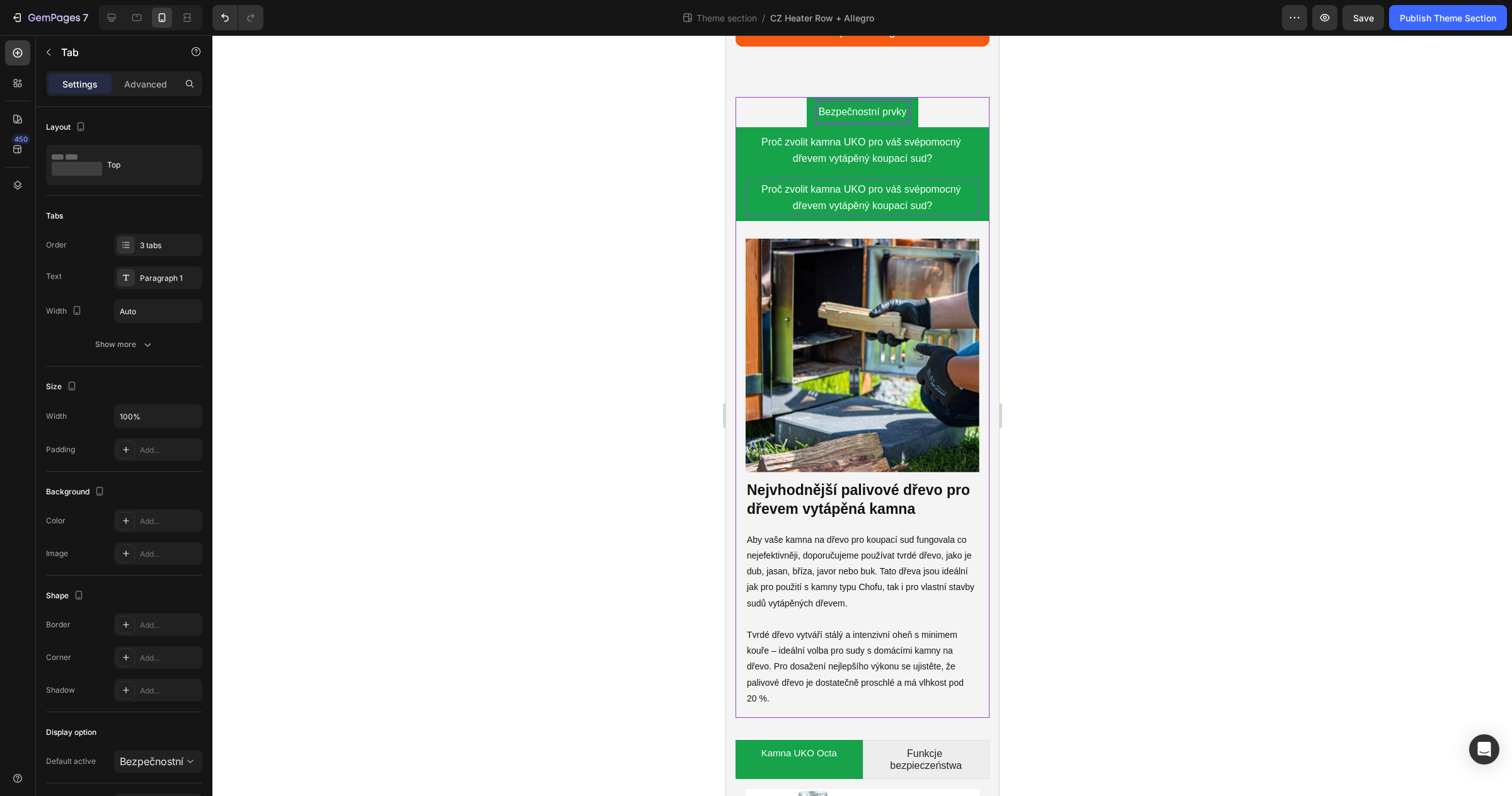
click at [851, 120] on div "Bezpečnostní prvky" at bounding box center [862, 112] width 92 height 20
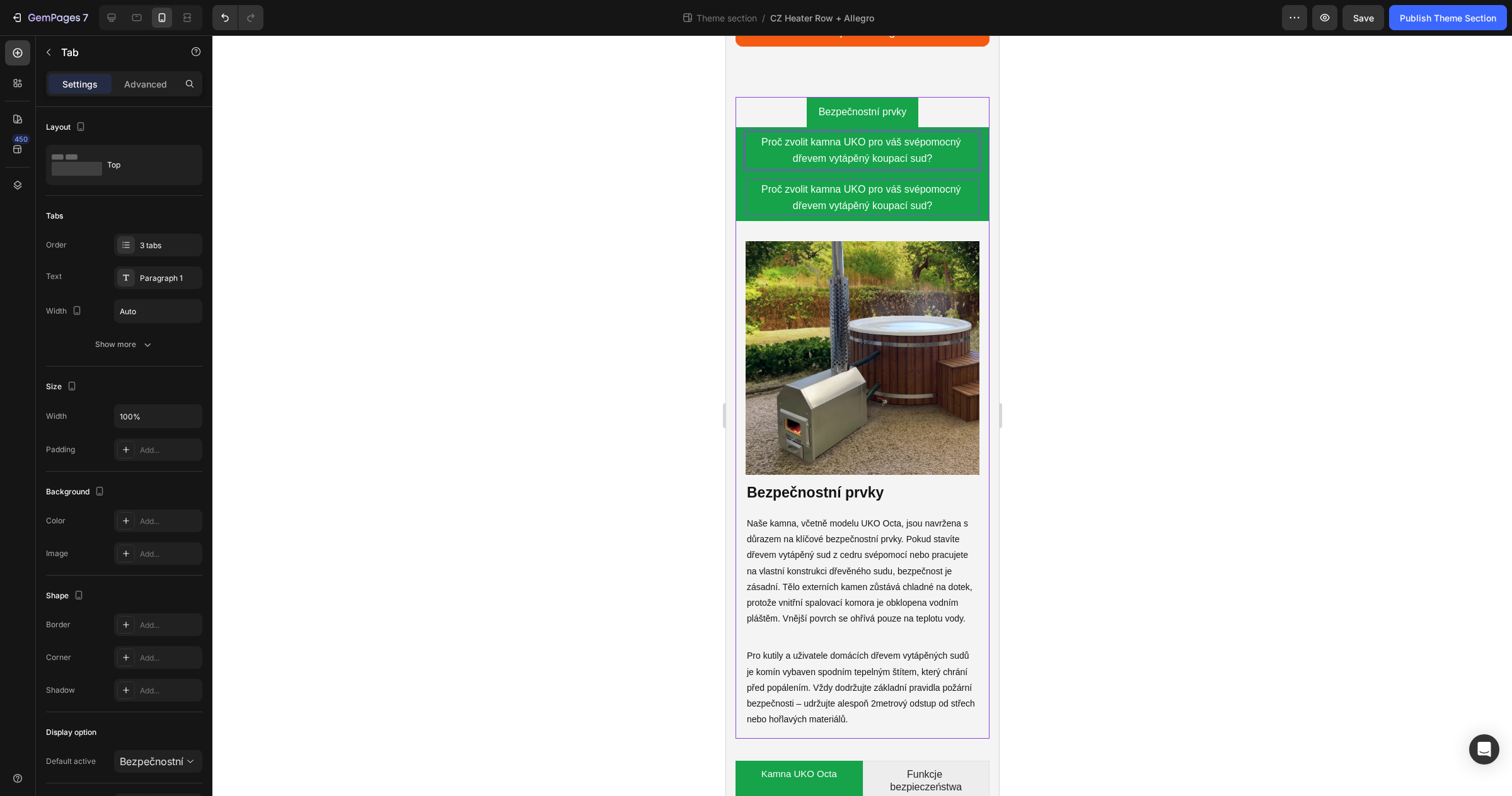
click at [844, 144] on span "Proč zvolit kamna UKO pro váš svépomocný dřevem vytápěný koupací sud?" at bounding box center [862, 150] width 202 height 27
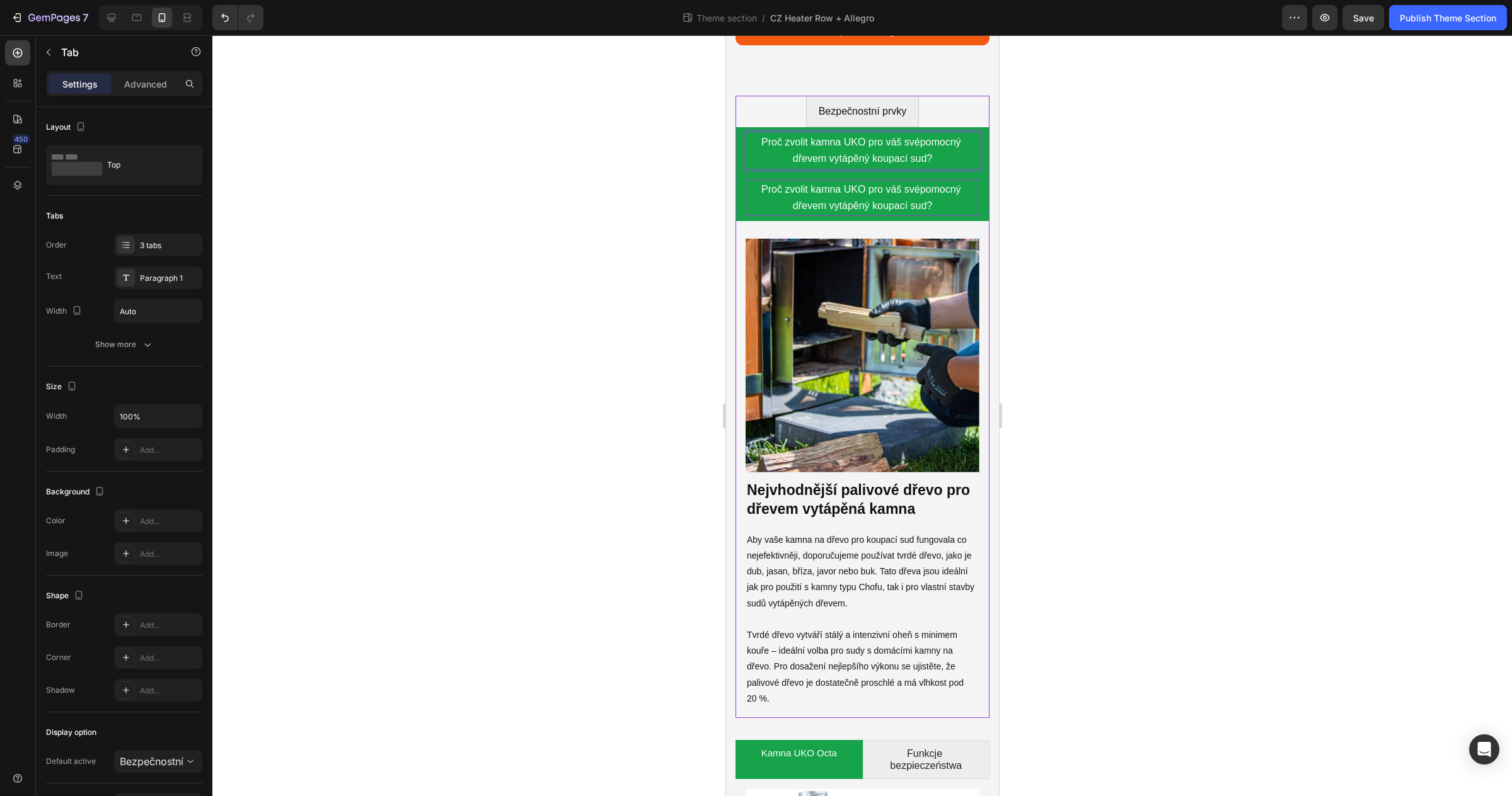
click at [844, 187] on span "Proč zvolit kamna UKO pro váš svépomocný dřevem vytápěný koupací sud?" at bounding box center [862, 198] width 202 height 27
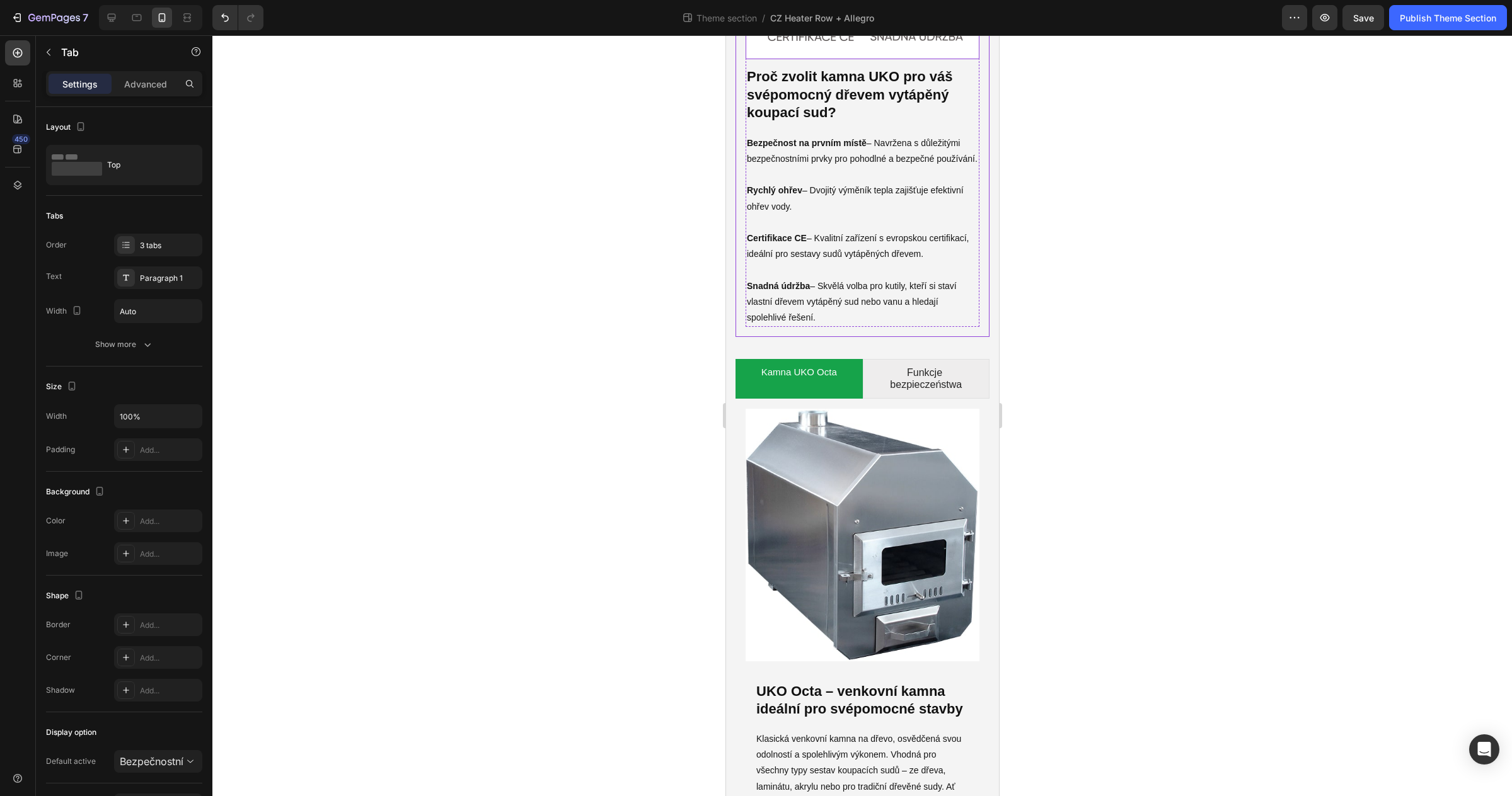
scroll to position [5265, 0]
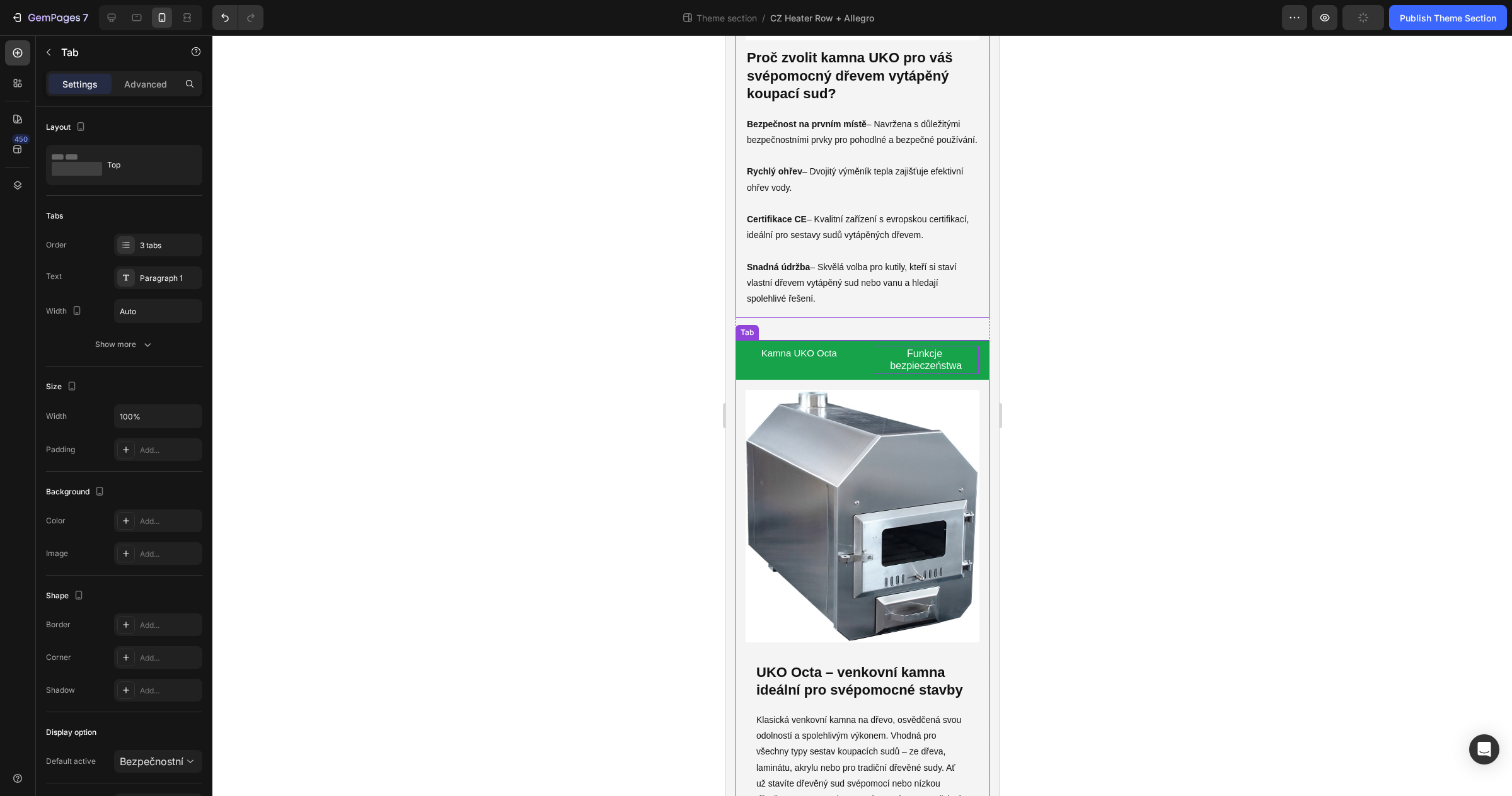
click at [923, 349] on p "Funkcje bezpieczeństwa" at bounding box center [926, 360] width 102 height 24
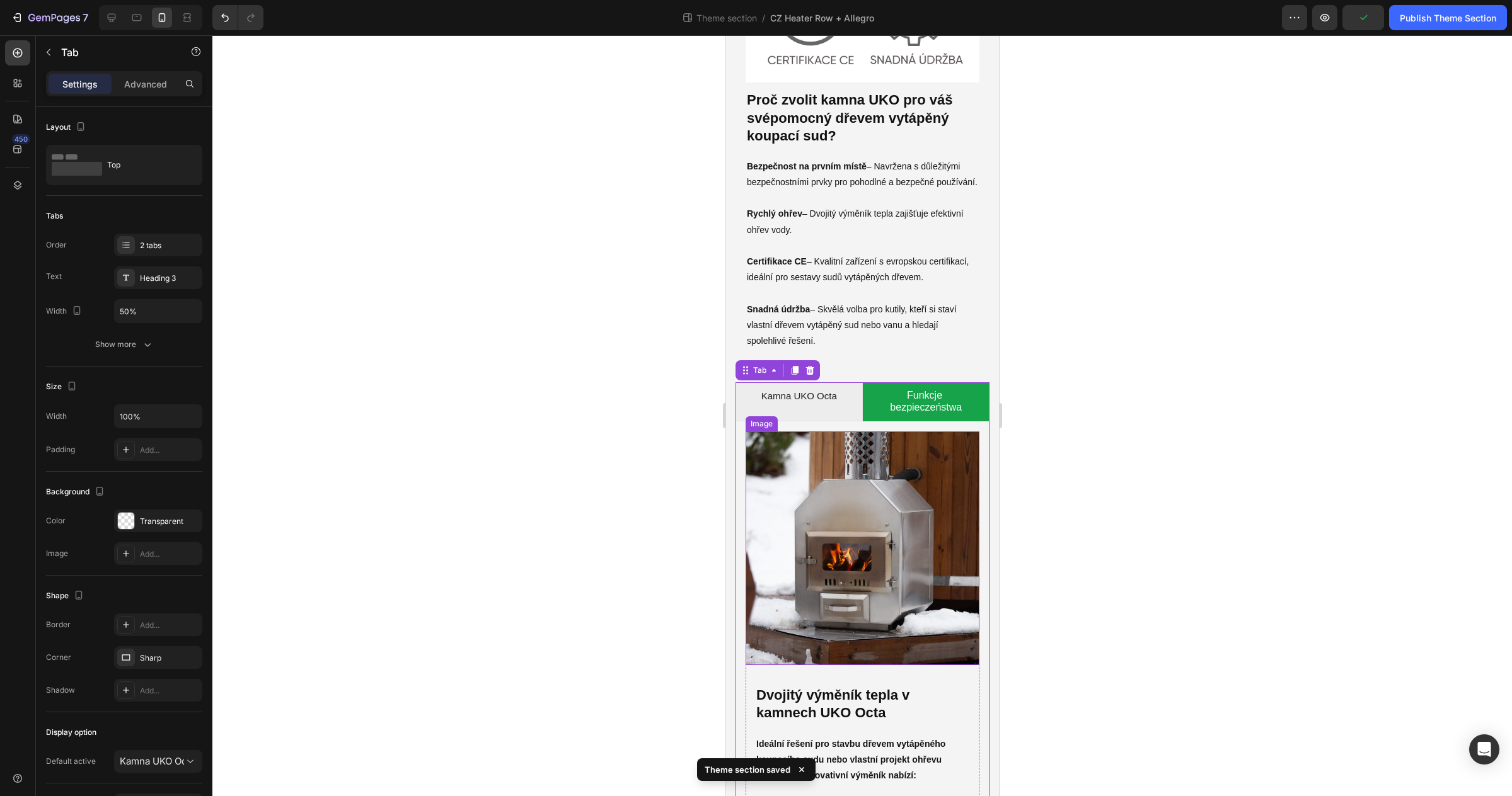
scroll to position [5217, 0]
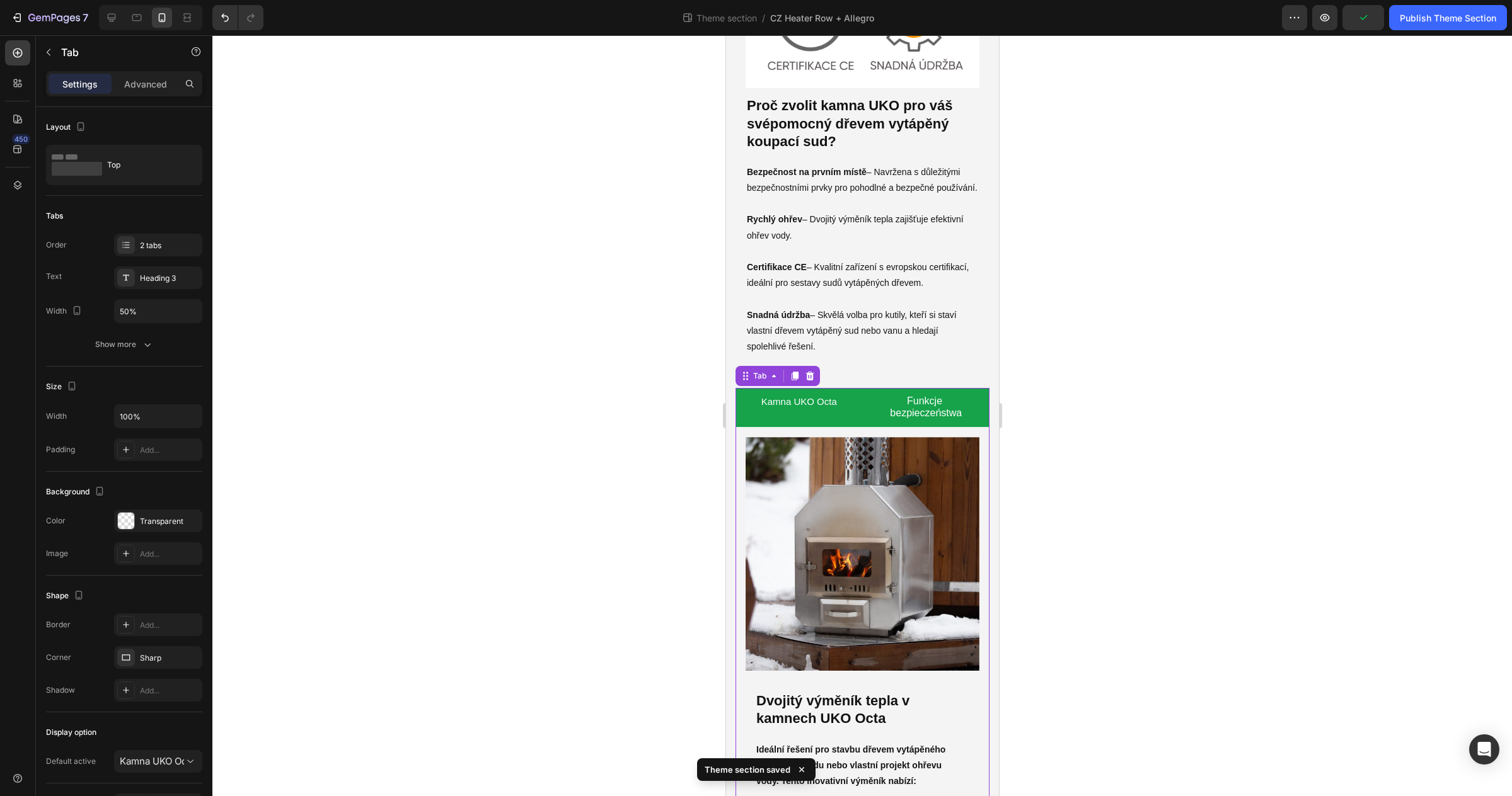
click at [830, 388] on li "Kamna UKO Octa" at bounding box center [798, 407] width 127 height 39
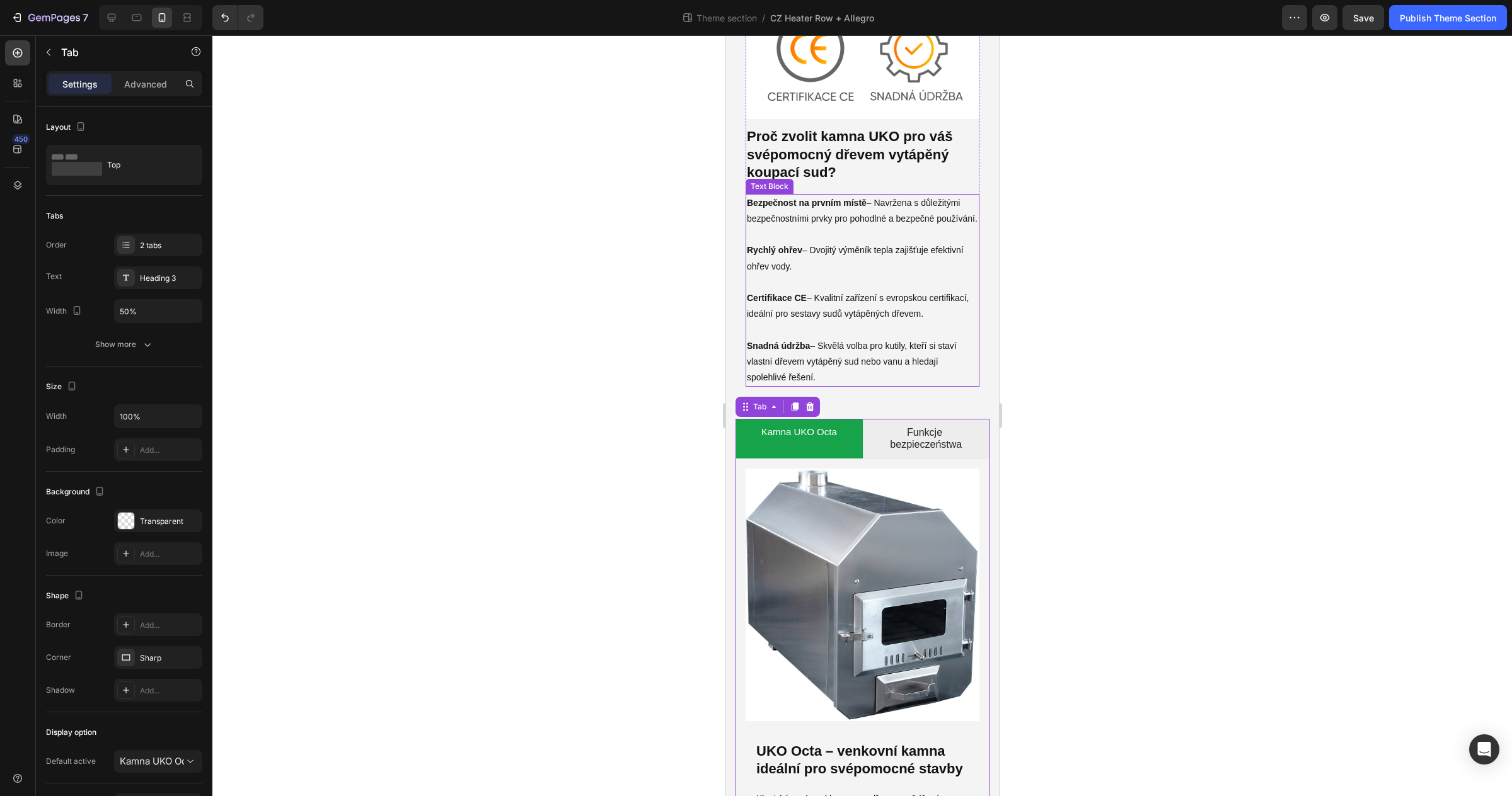
scroll to position [5179, 0]
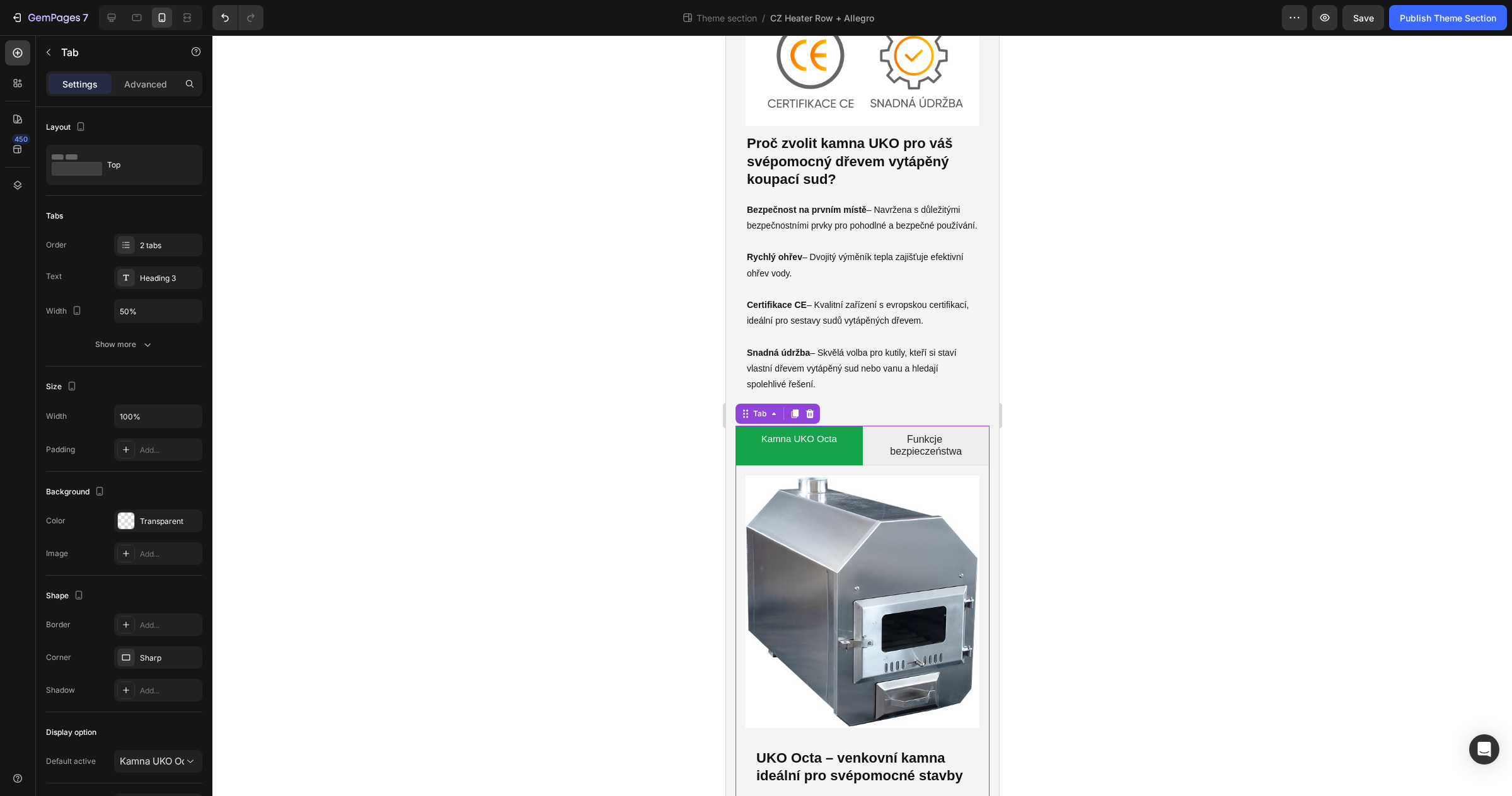
click at [1075, 384] on div at bounding box center [862, 416] width 1299 height 761
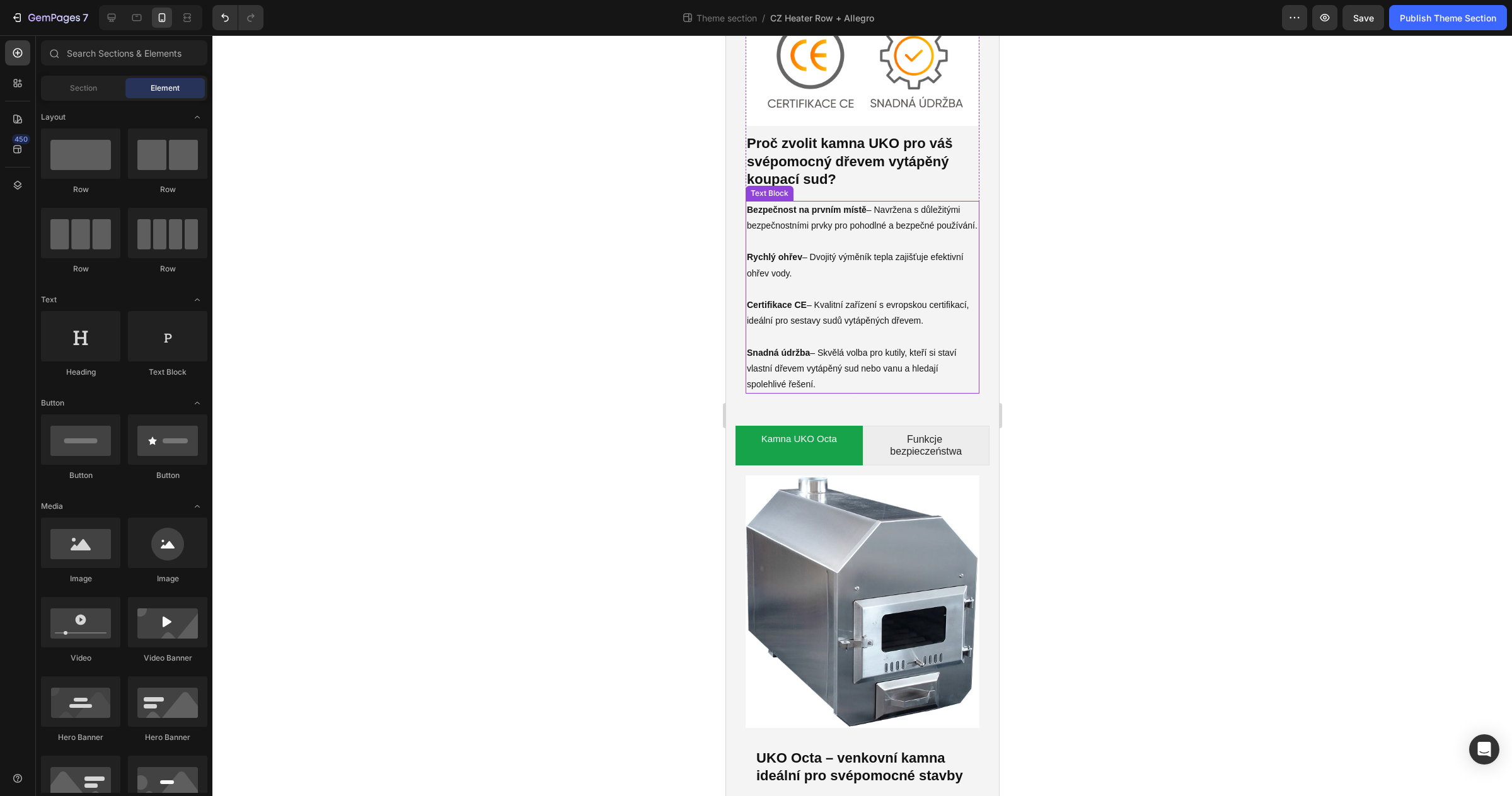
click at [920, 390] on div "Bezpečnost na prvním místě – Navržena s důležitými bezpečnostními prvky pro poh…" at bounding box center [861, 297] width 234 height 193
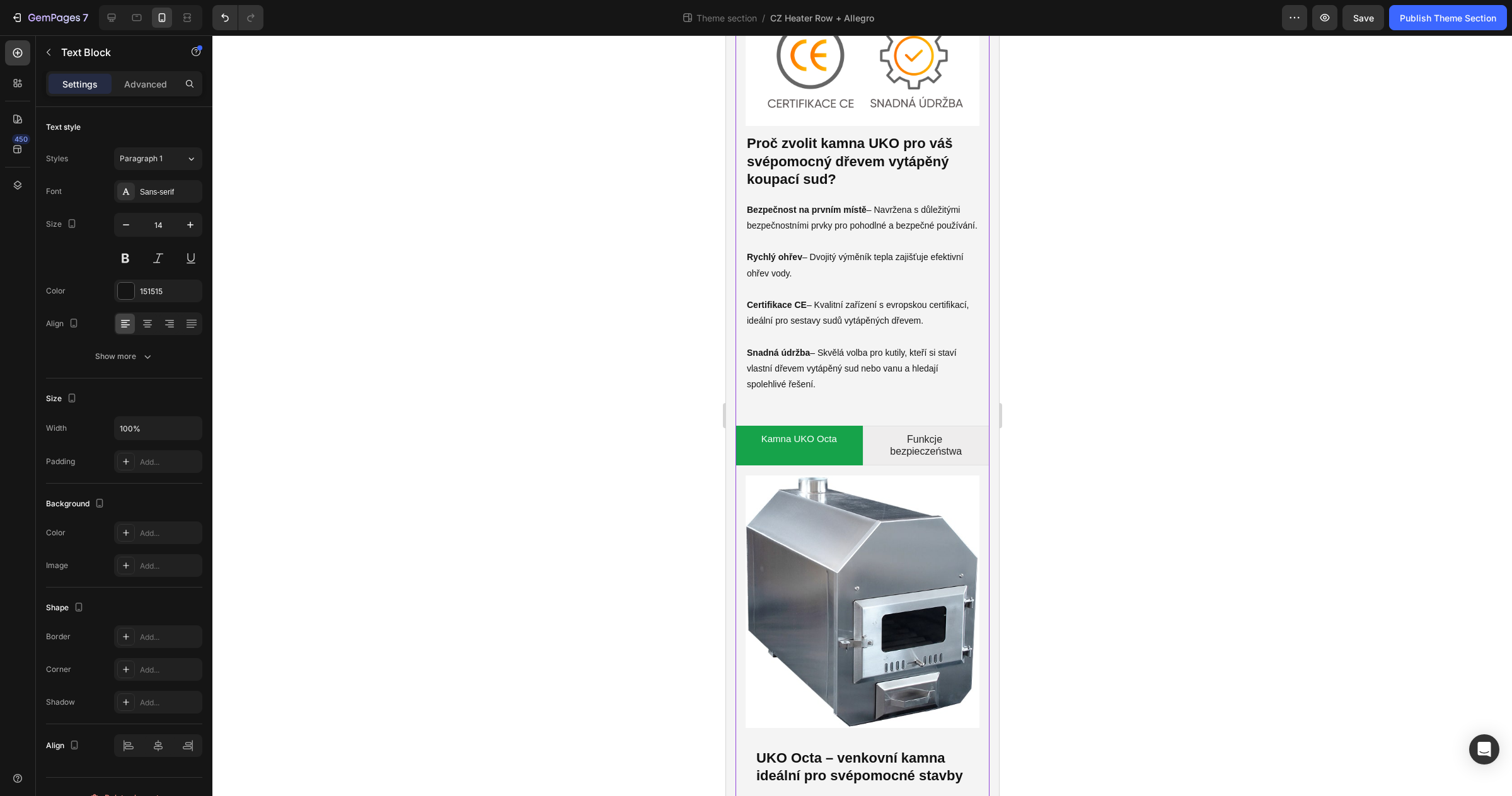
click at [931, 409] on div "Bezpečnostní prvky Proč zvolit [PERSON_NAME] pro váš svépomocný dřevem vytápěný…" at bounding box center [862, 415] width 254 height 1335
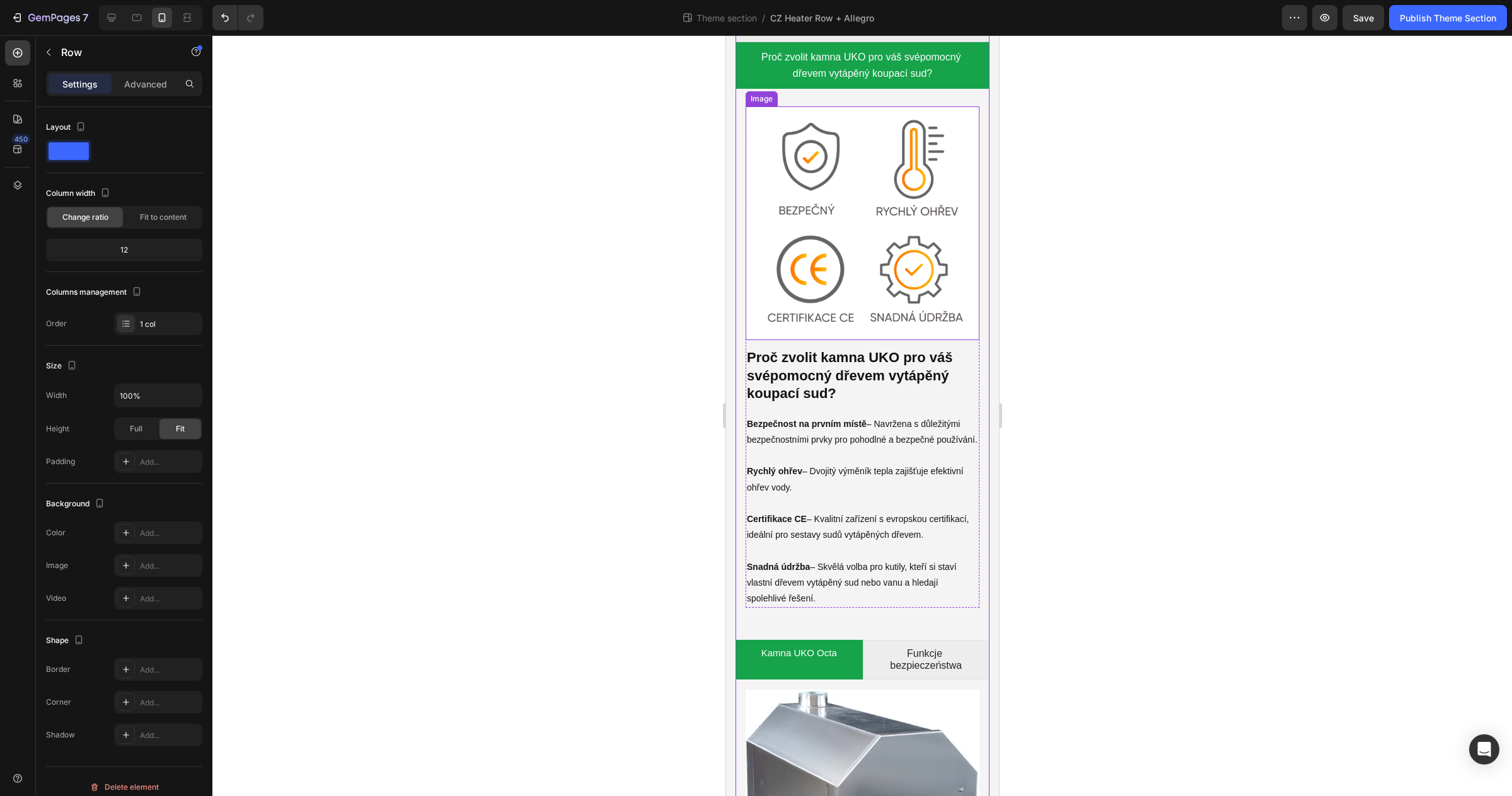
scroll to position [4975, 0]
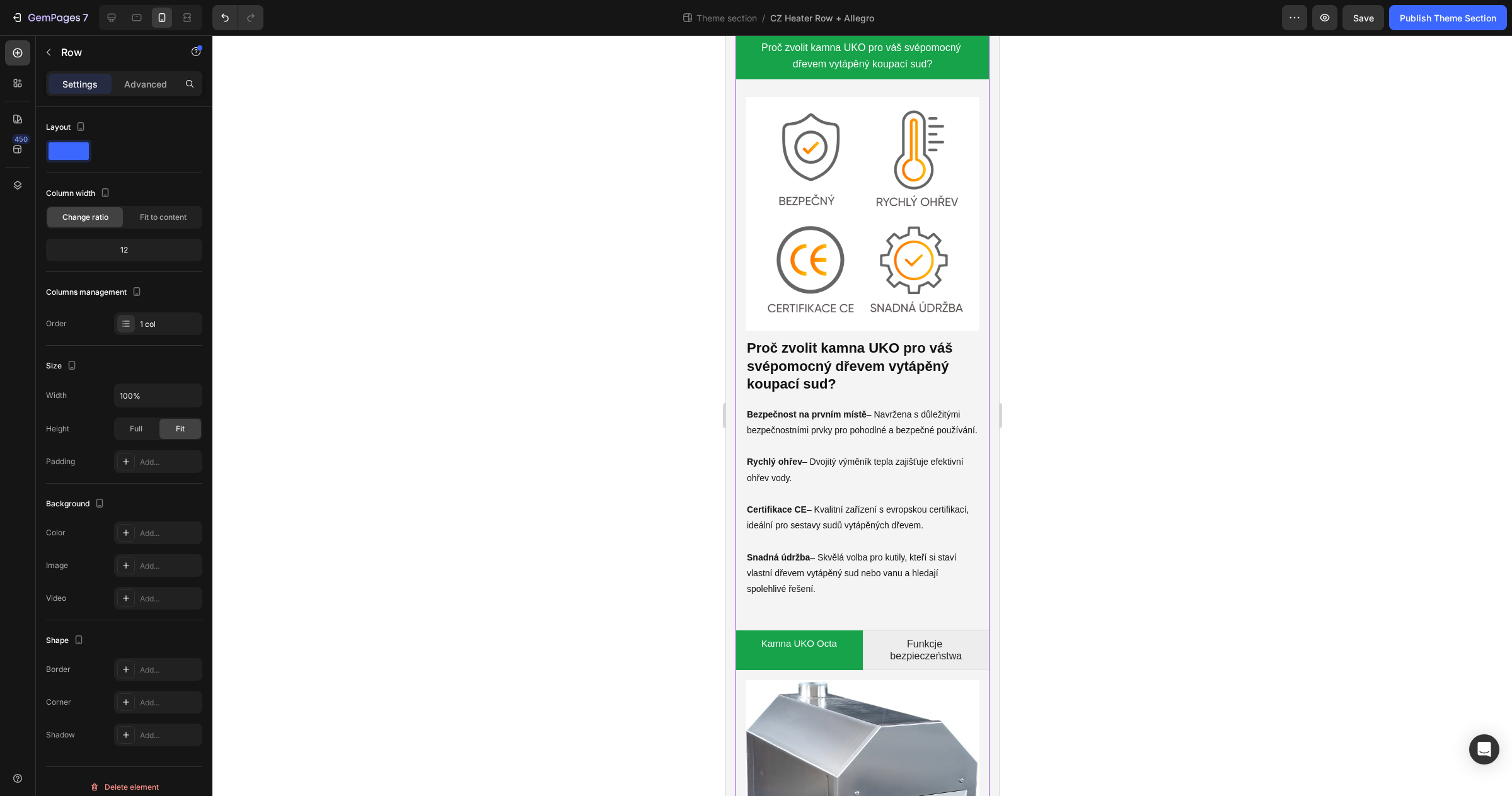
click at [978, 618] on div "Bezpečnostní prvky Proč zvolit [PERSON_NAME] pro váš svépomocný dřevem vytápěný…" at bounding box center [862, 621] width 254 height 1335
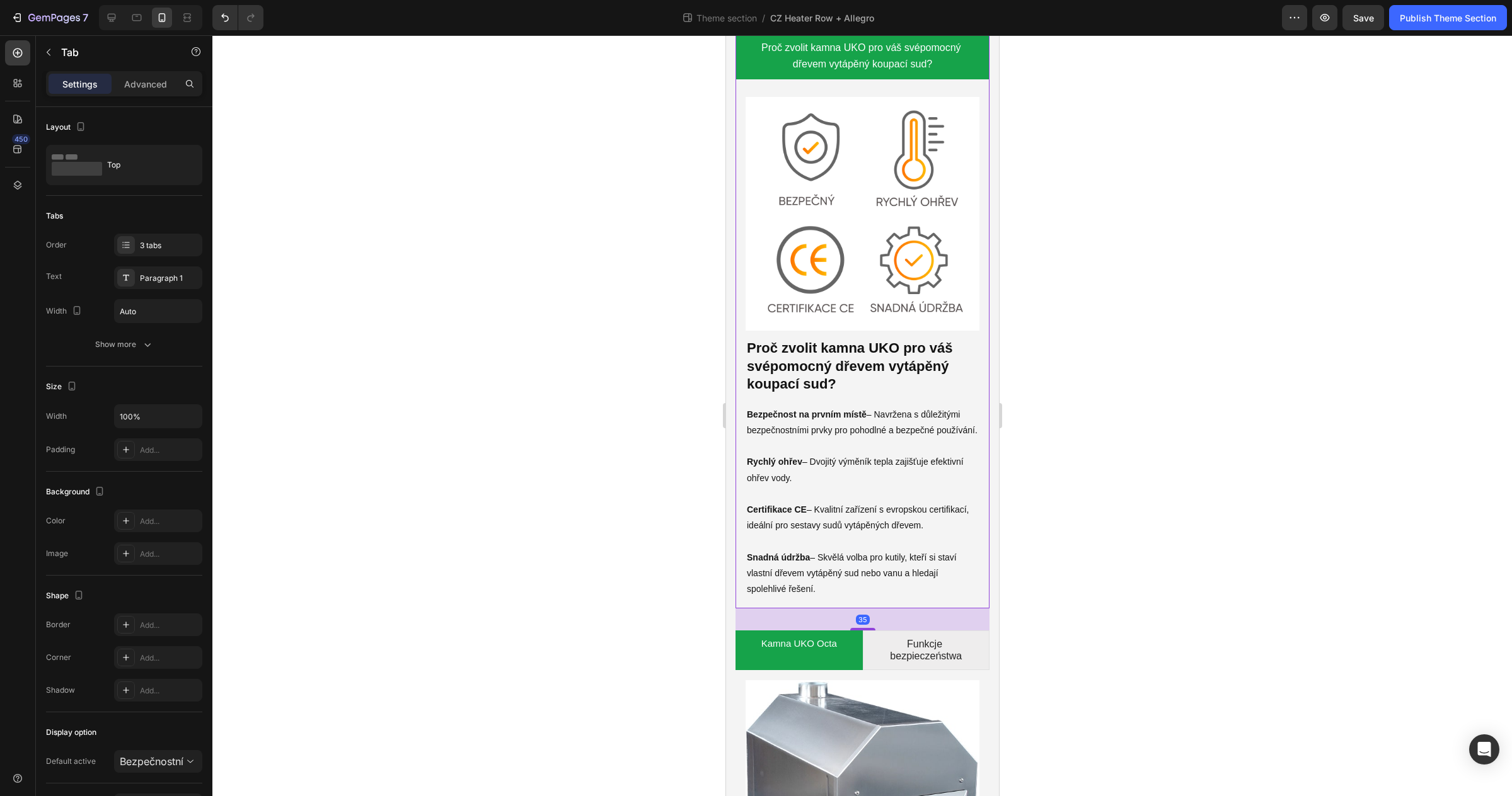
click at [987, 597] on div "Image Bezpečnostní prvky Heading [PERSON_NAME], včetně modelu UKO Octa, jsou na…" at bounding box center [862, 343] width 254 height 529
click at [1033, 610] on div at bounding box center [862, 416] width 1299 height 761
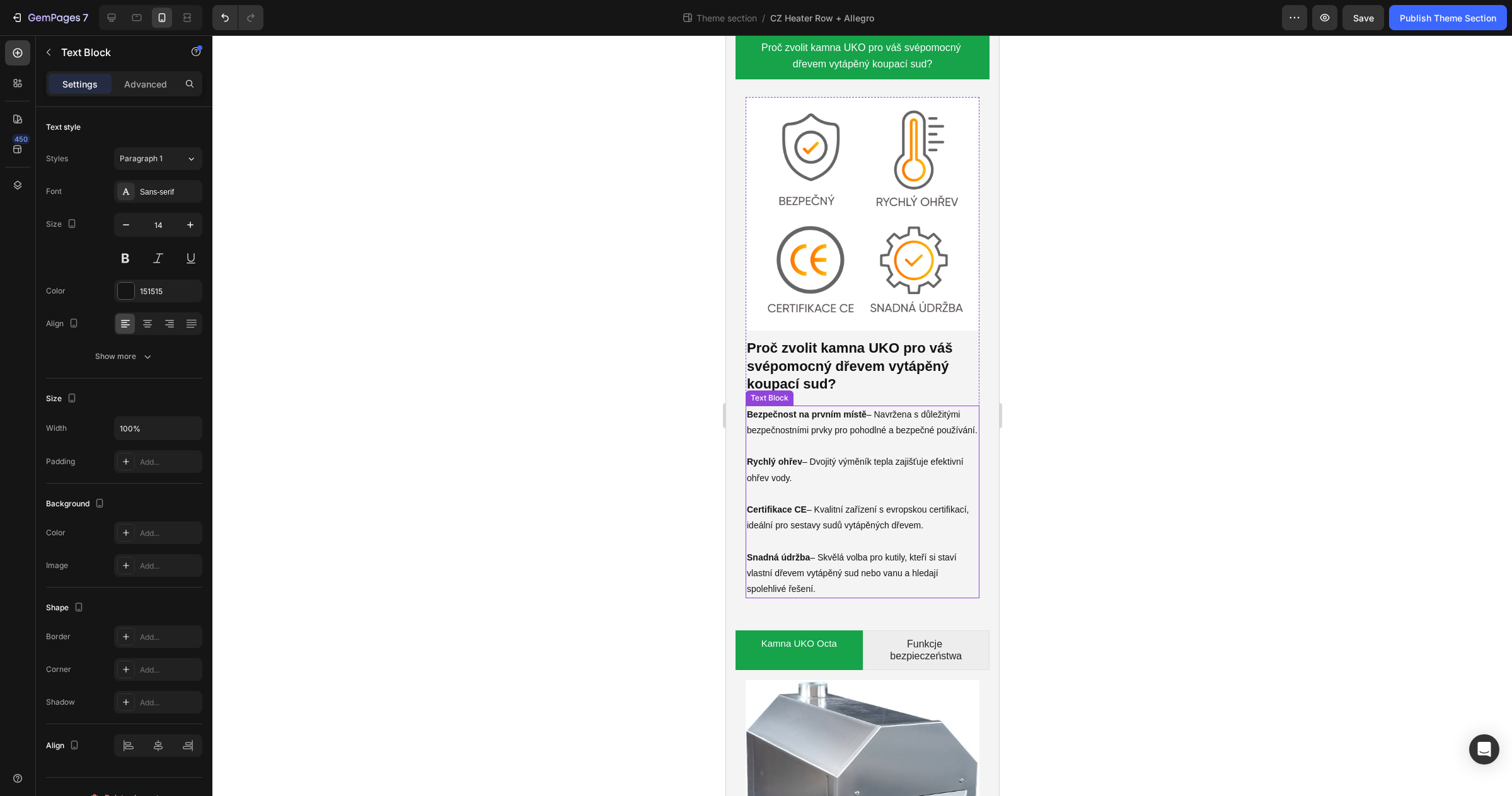
click at [970, 592] on p "Snadná údržba – Skvělá volba pro kutily, kteří si staví vlastní dřevem vytápěný…" at bounding box center [862, 573] width 231 height 48
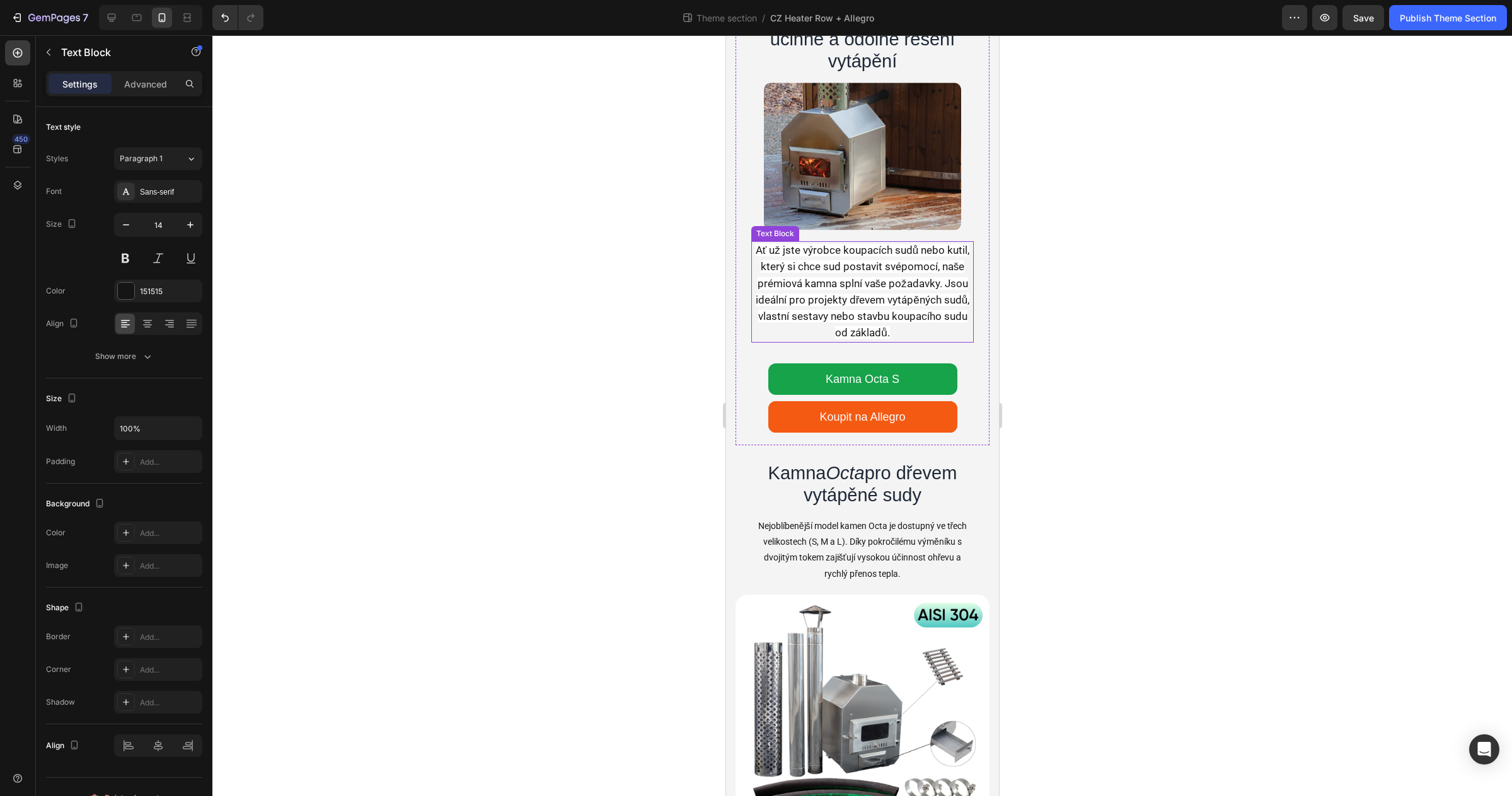
scroll to position [0, 0]
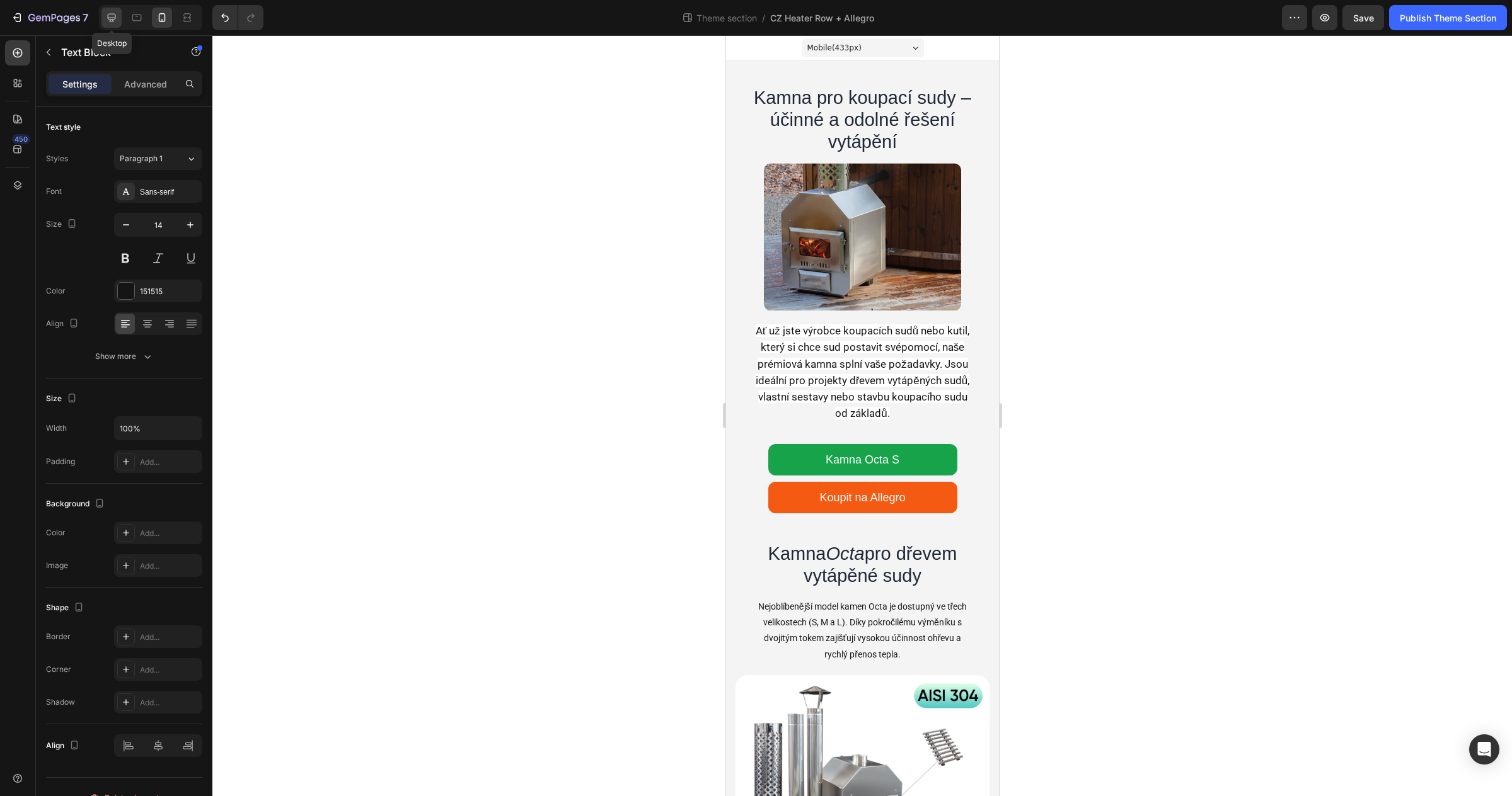
click at [113, 21] on icon at bounding box center [112, 18] width 8 height 8
type input "16"
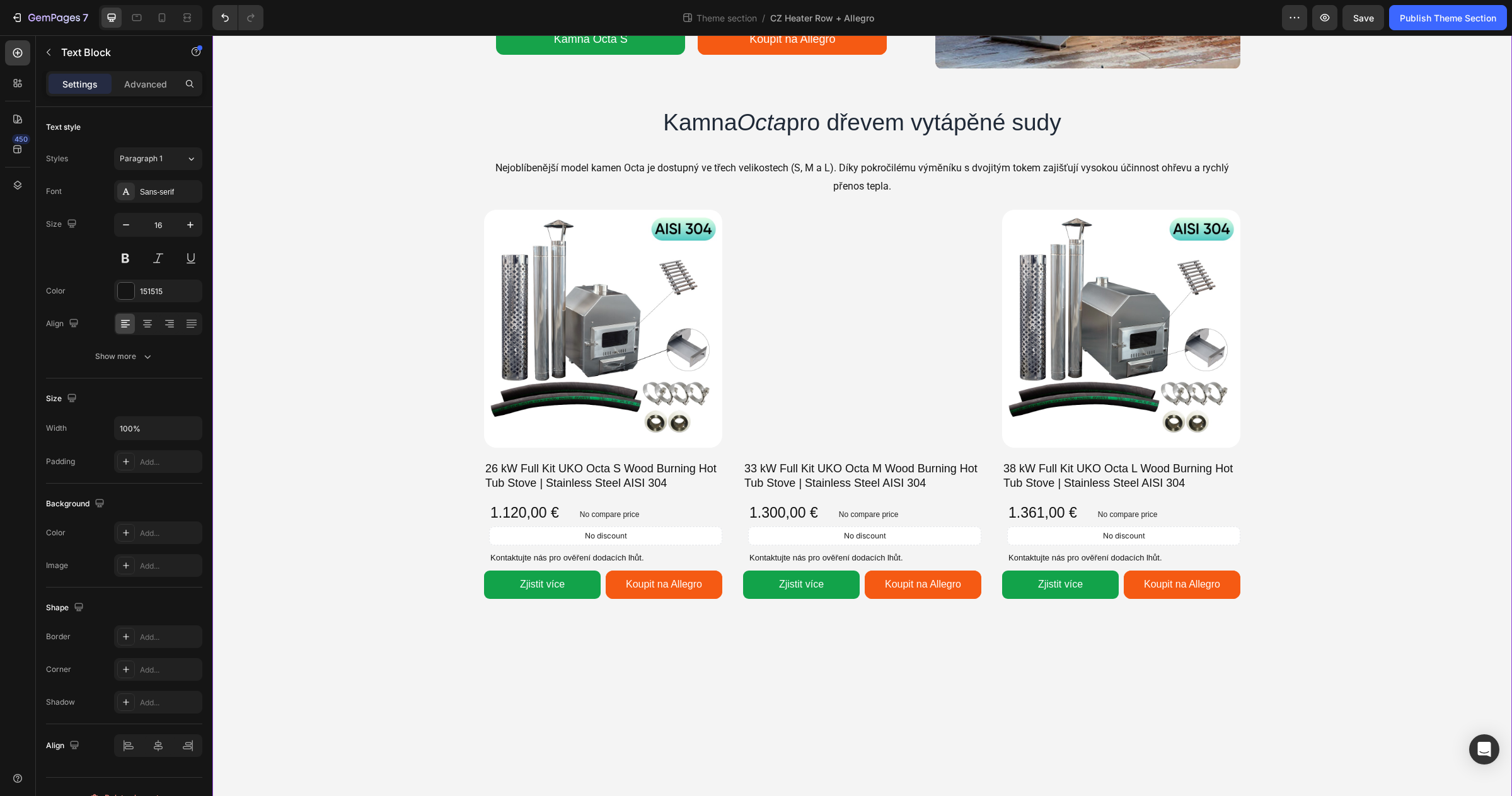
scroll to position [61, 0]
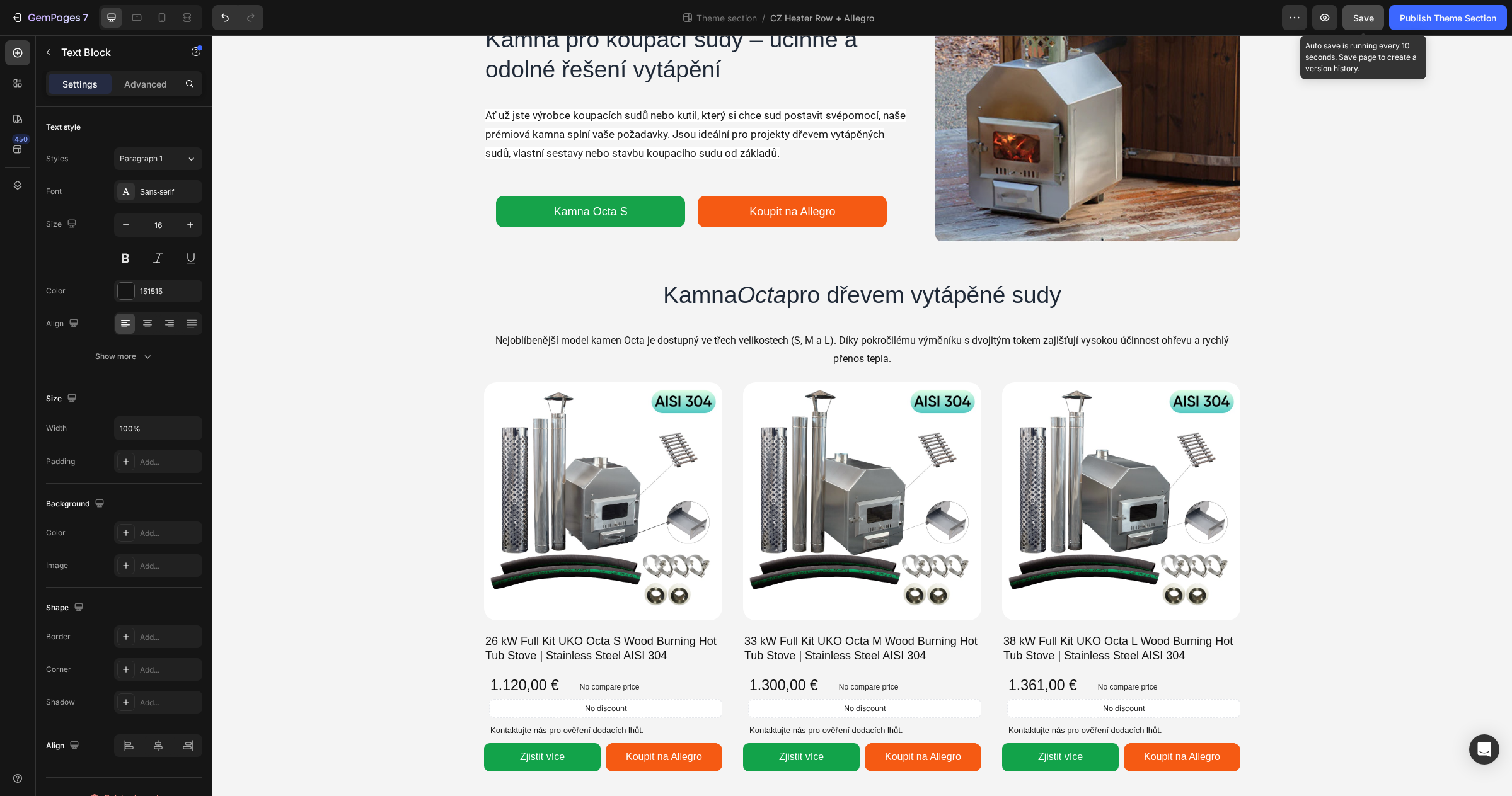
click at [1360, 19] on span "Save" at bounding box center [1363, 18] width 21 height 11
click at [825, 124] on p "Ať už jste výrobce koupacích sudů nebo kutil, který si chce sud postavit svépom…" at bounding box center [697, 134] width 424 height 56
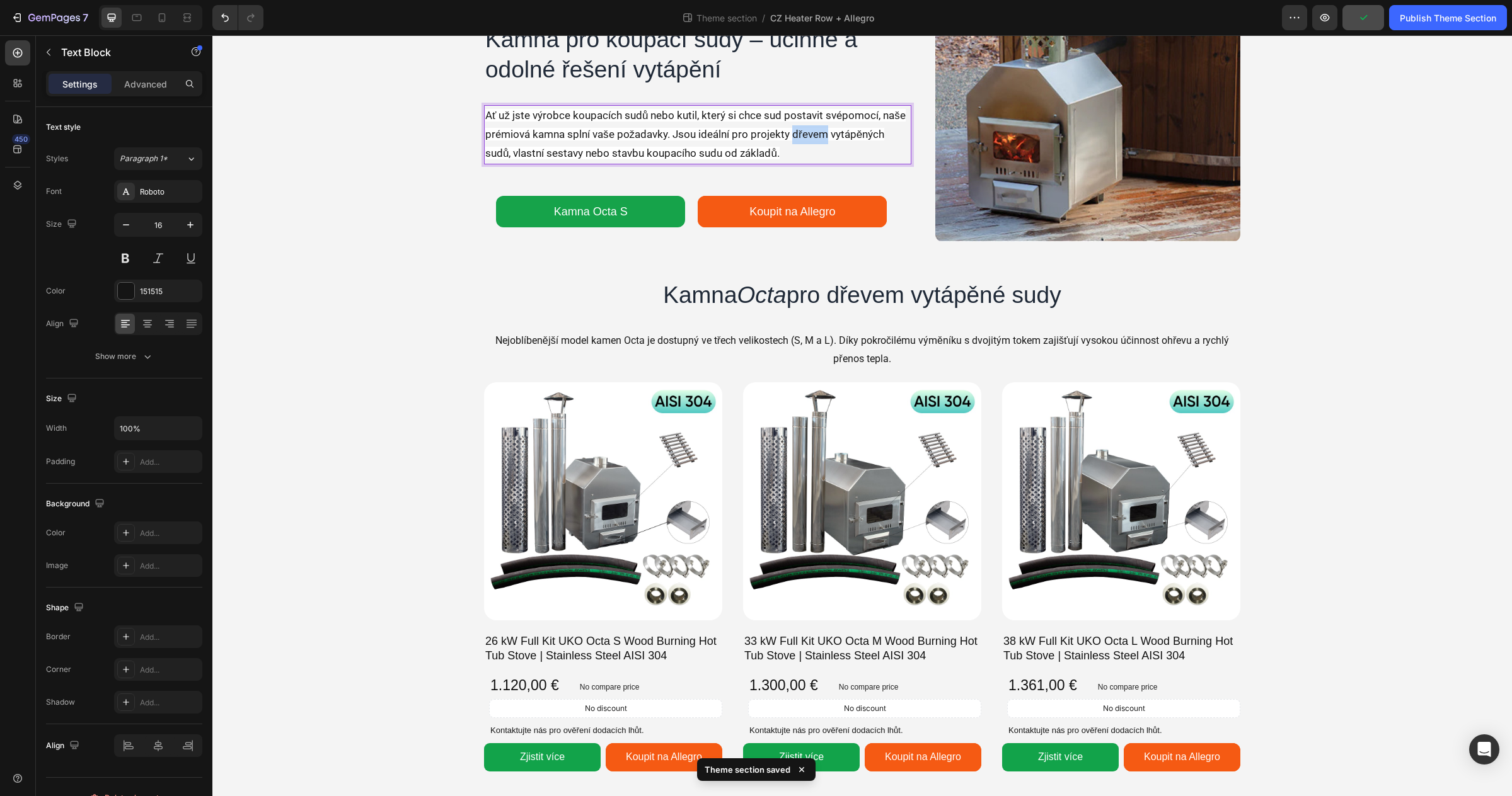
click at [821, 129] on span "Ať už jste výrobce koupacích sudů nebo kutil, který si chce sud postavit svépom…" at bounding box center [695, 134] width 420 height 50
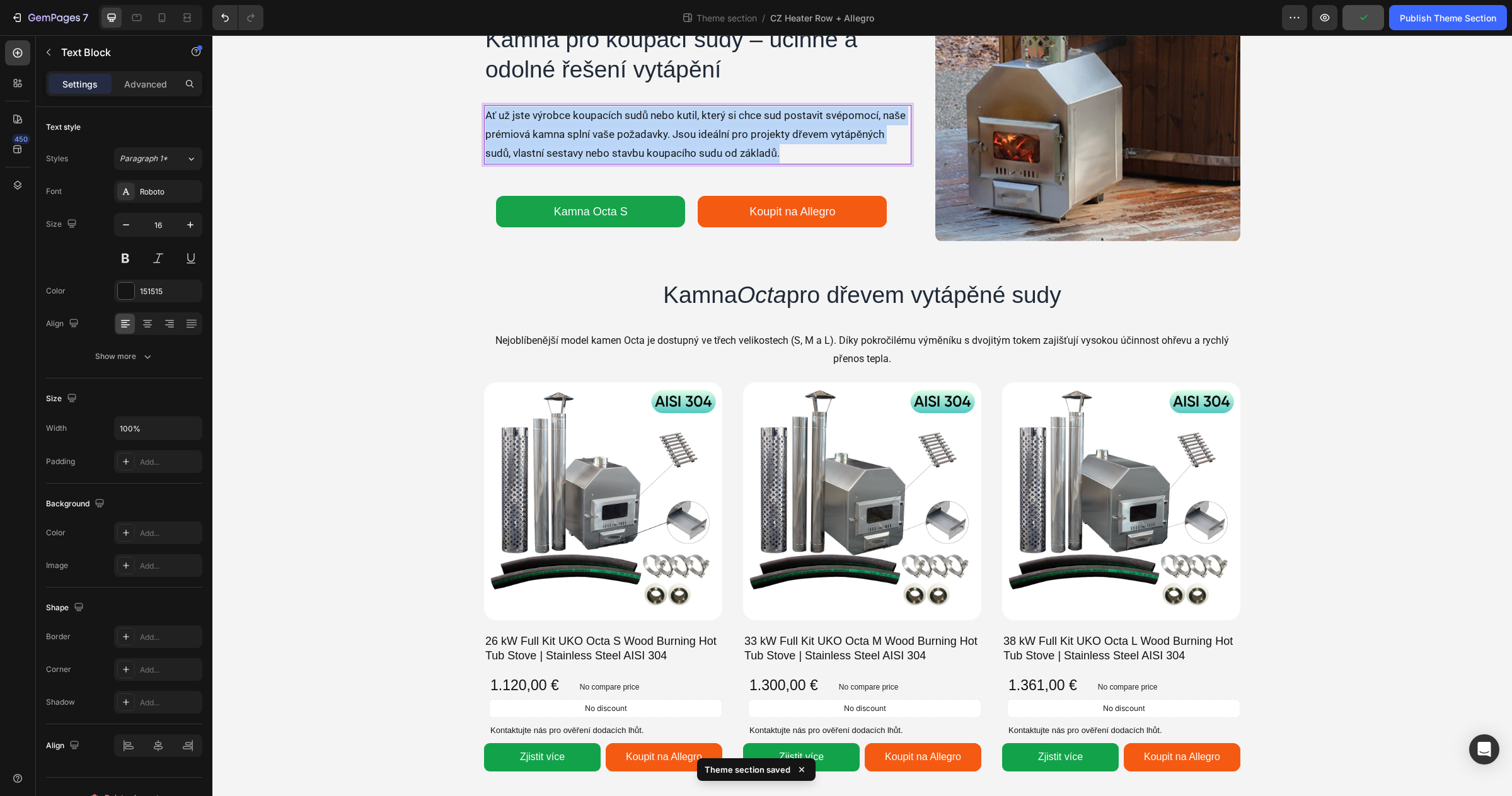
click at [821, 129] on span "Ať už jste výrobce koupacích sudů nebo kutil, který si chce sud postavit svépom…" at bounding box center [695, 134] width 420 height 50
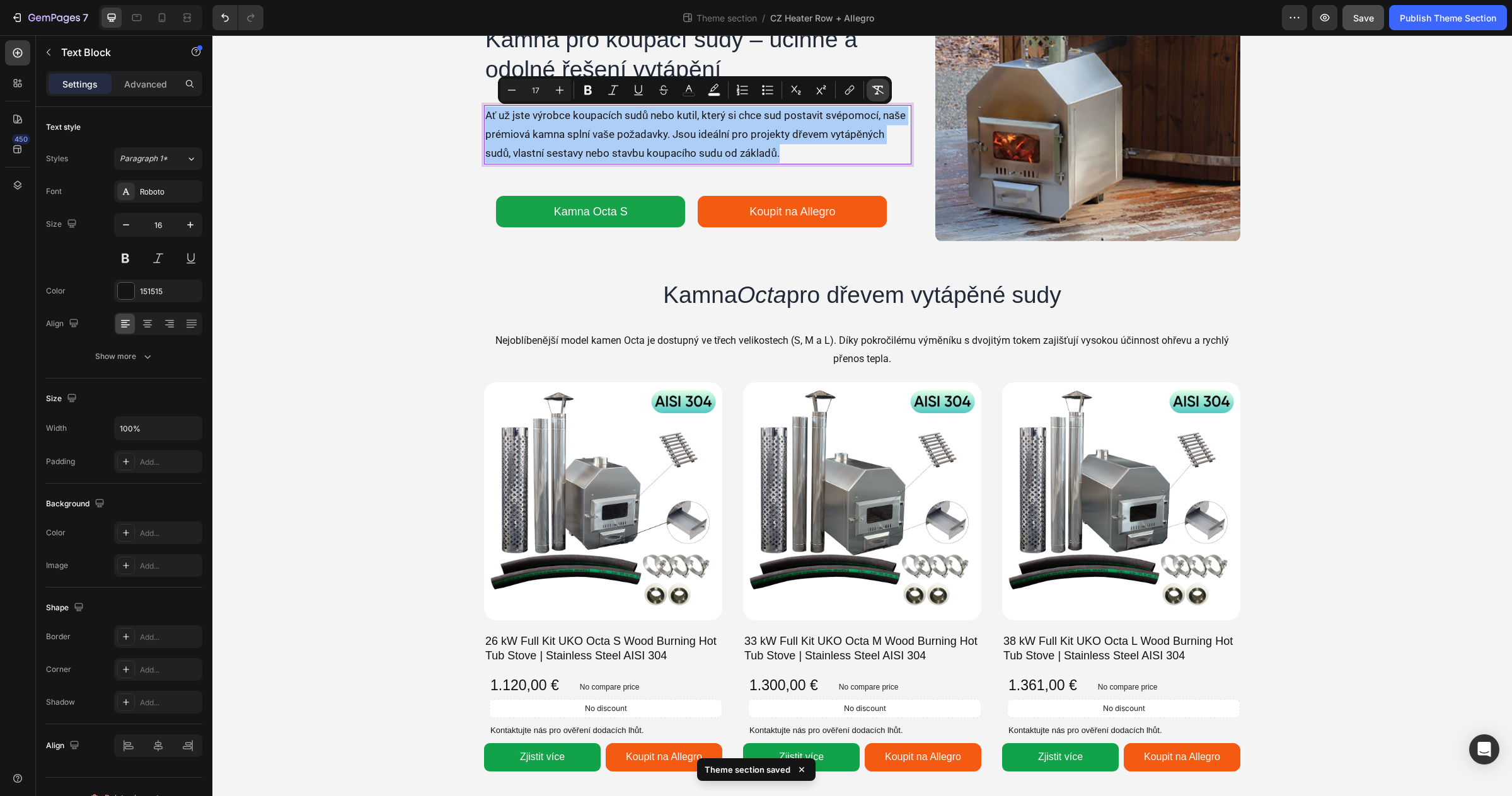
click at [874, 87] on icon "Editor contextual toolbar" at bounding box center [878, 90] width 12 height 9
type input "16"
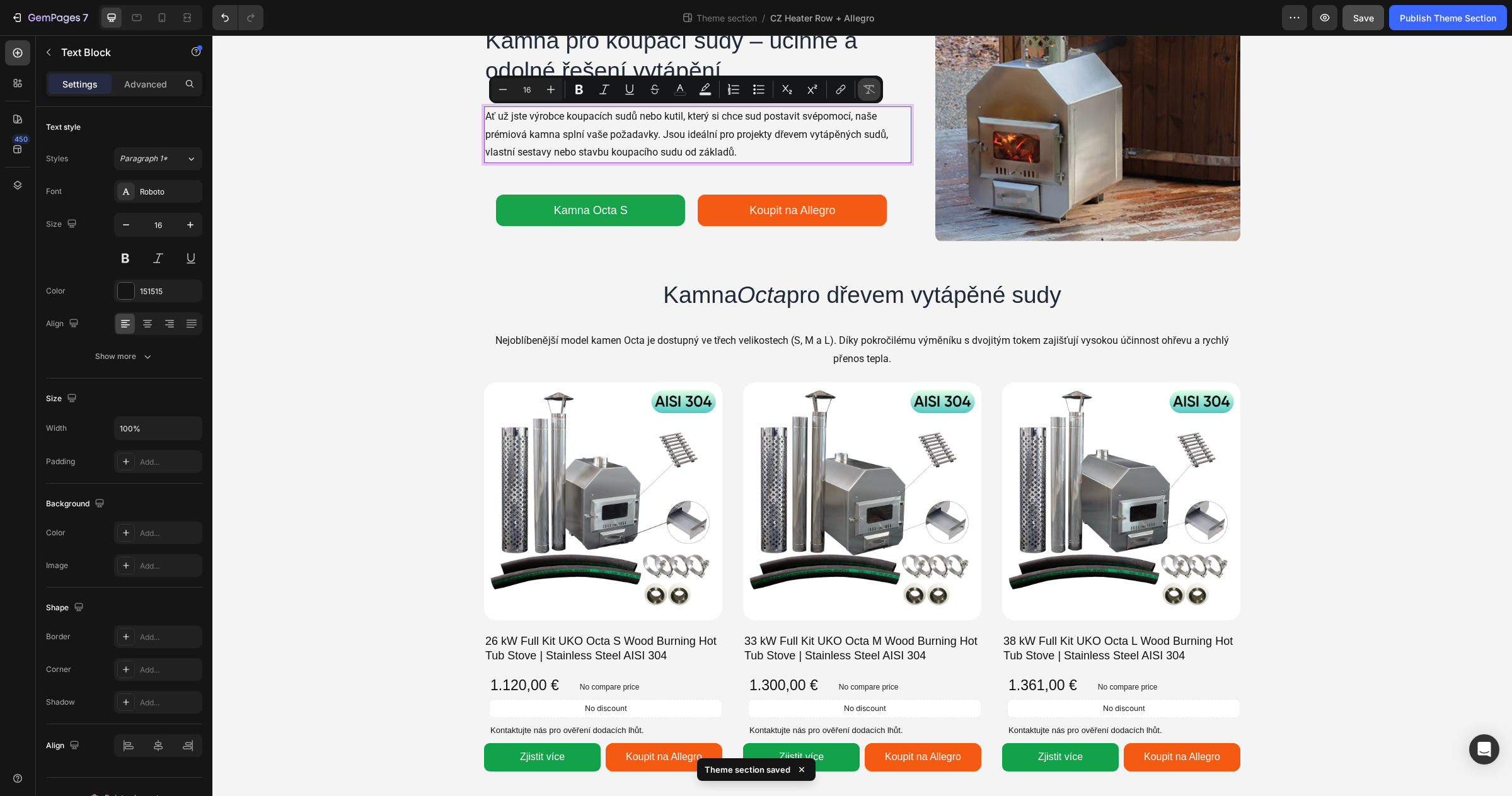
scroll to position [62, 0]
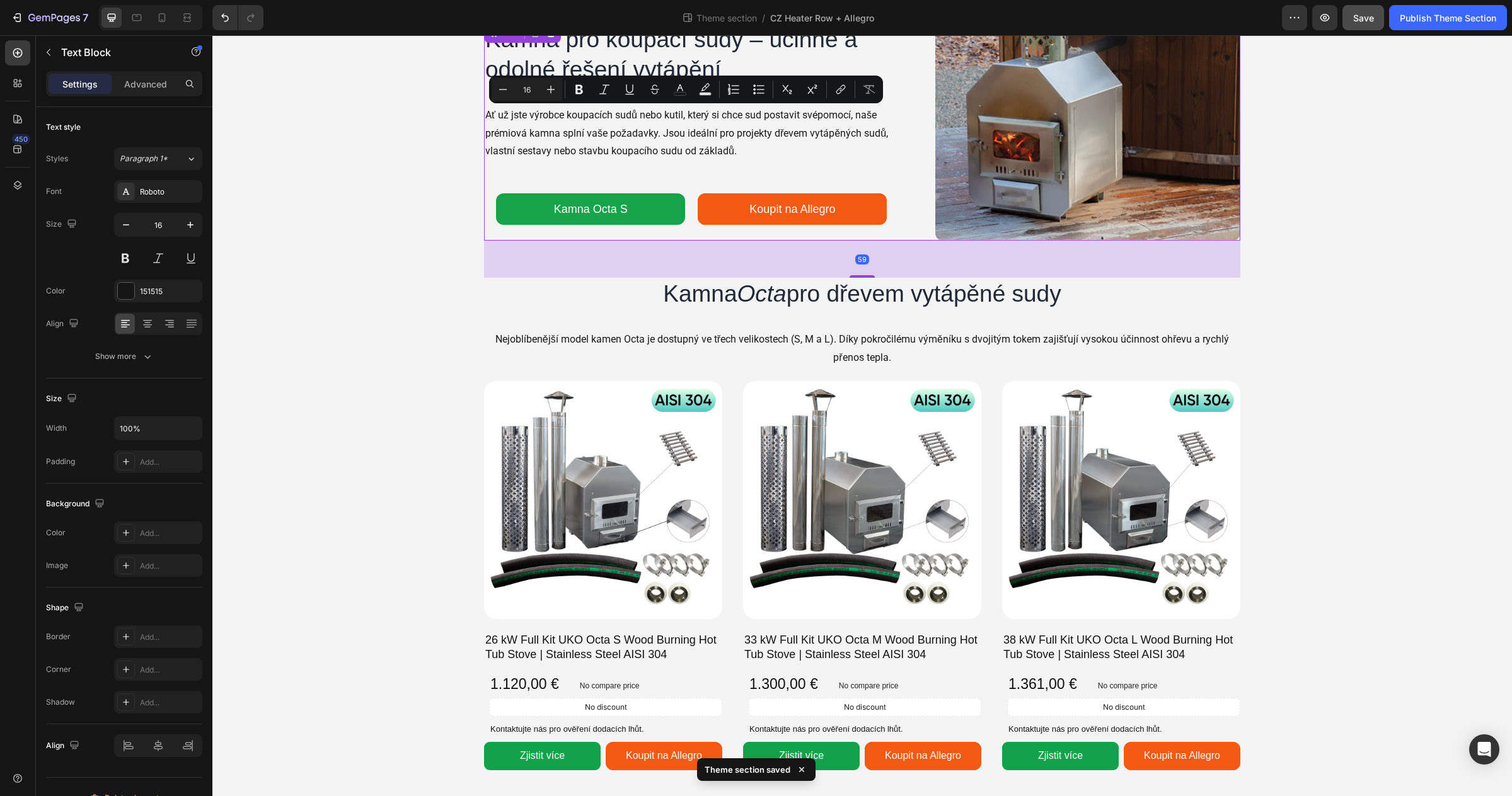
click at [906, 164] on div "Kamna pro koupací sudy – účinné a odolné řešení vytápění Heading Image Ať už js…" at bounding box center [698, 130] width 427 height 221
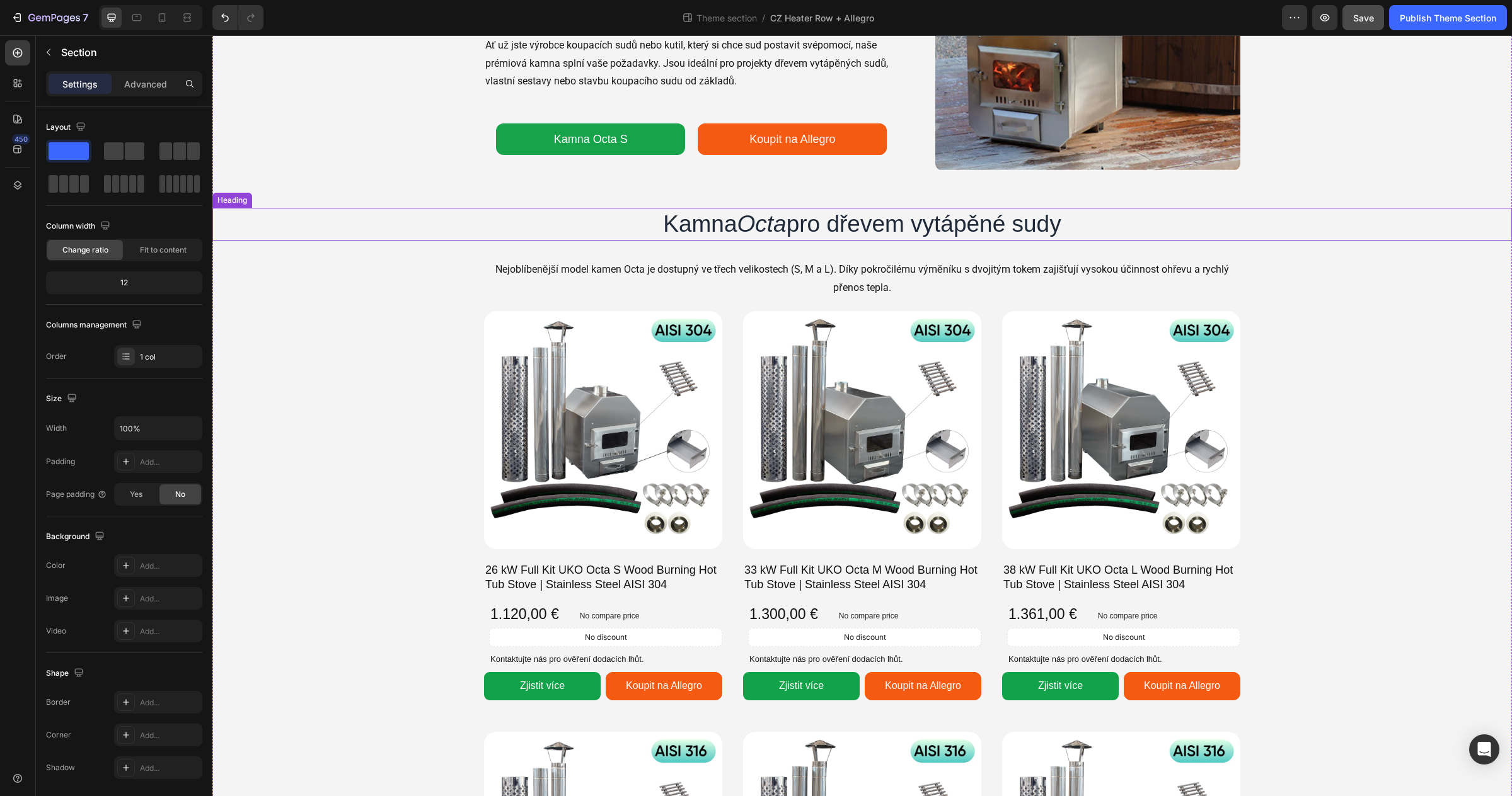
scroll to position [0, 0]
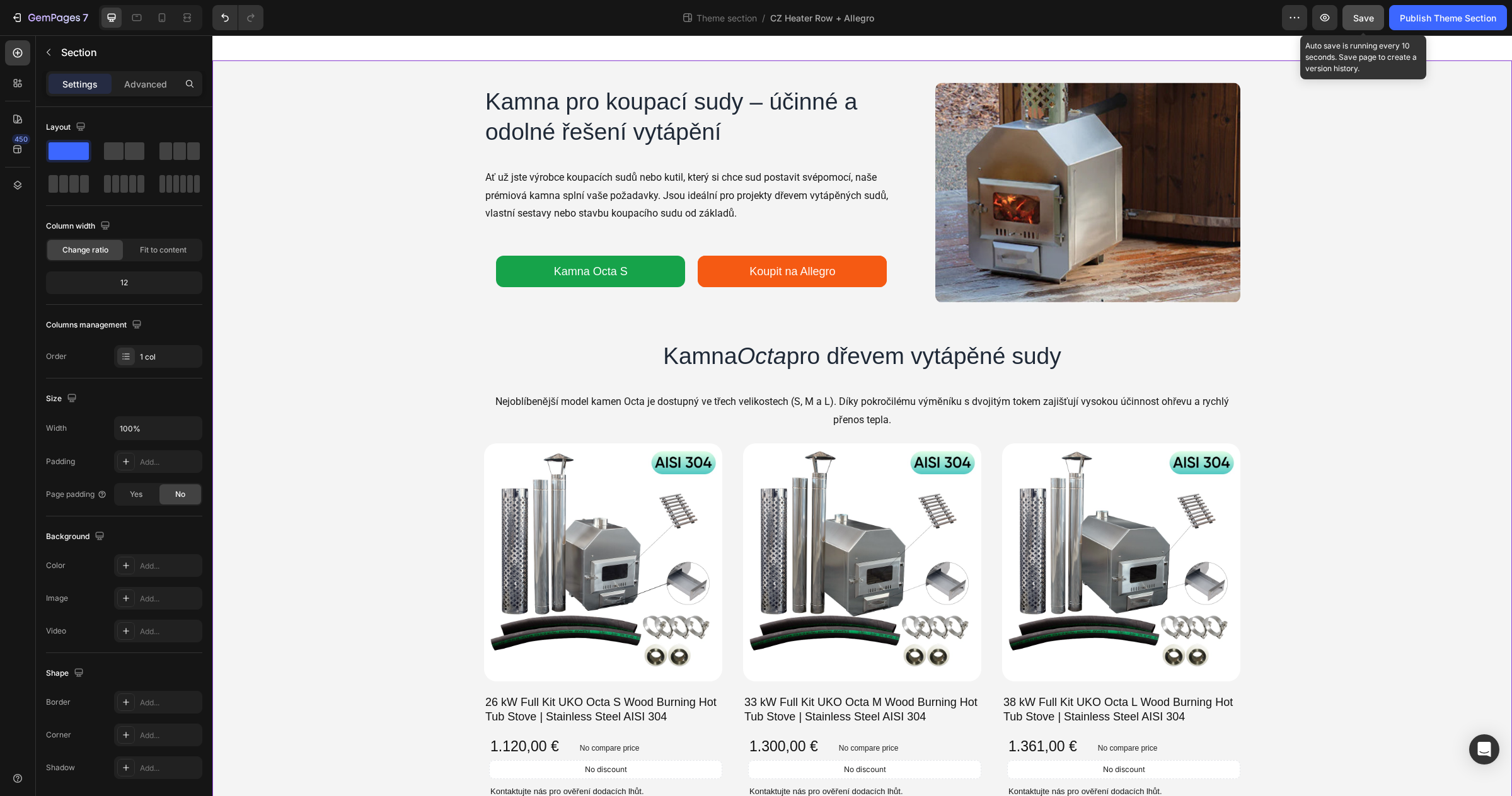
click at [1360, 26] on button "Save" at bounding box center [1362, 17] width 41 height 25
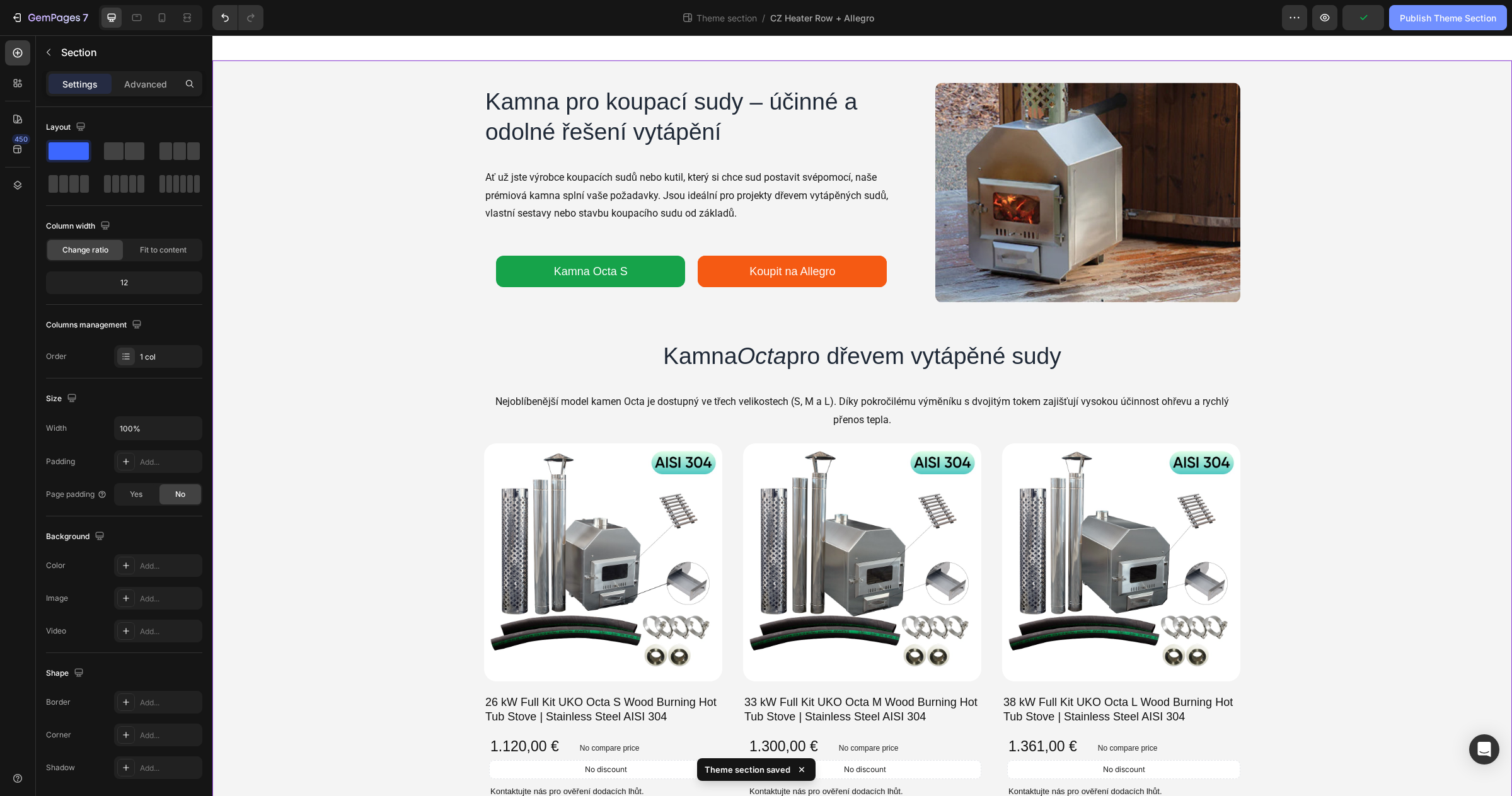
click at [1426, 19] on div "Publish Theme Section" at bounding box center [1447, 18] width 96 height 13
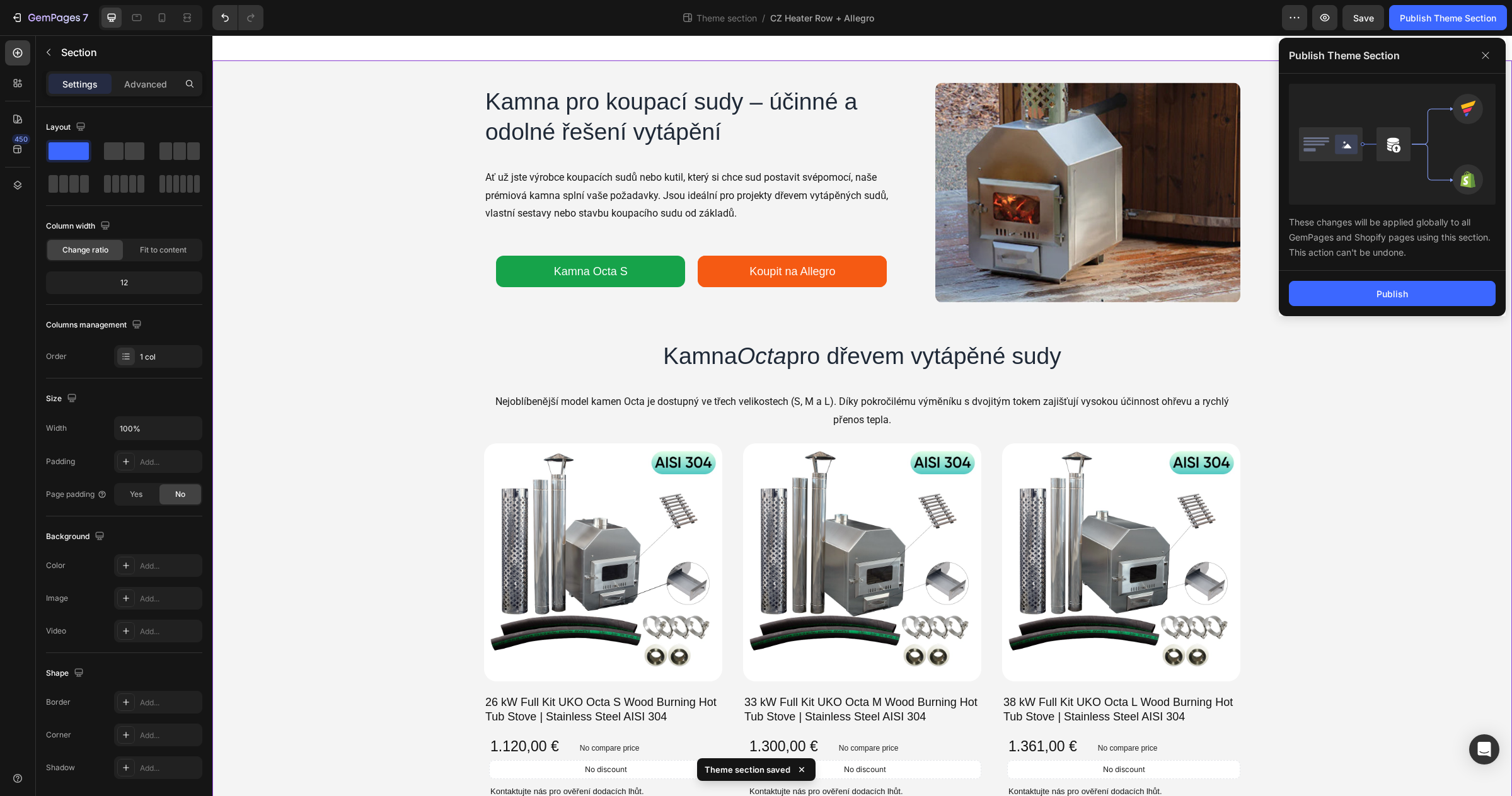
click at [1371, 307] on div "Publish" at bounding box center [1392, 293] width 227 height 45
click at [1383, 290] on div "Publish" at bounding box center [1392, 293] width 32 height 13
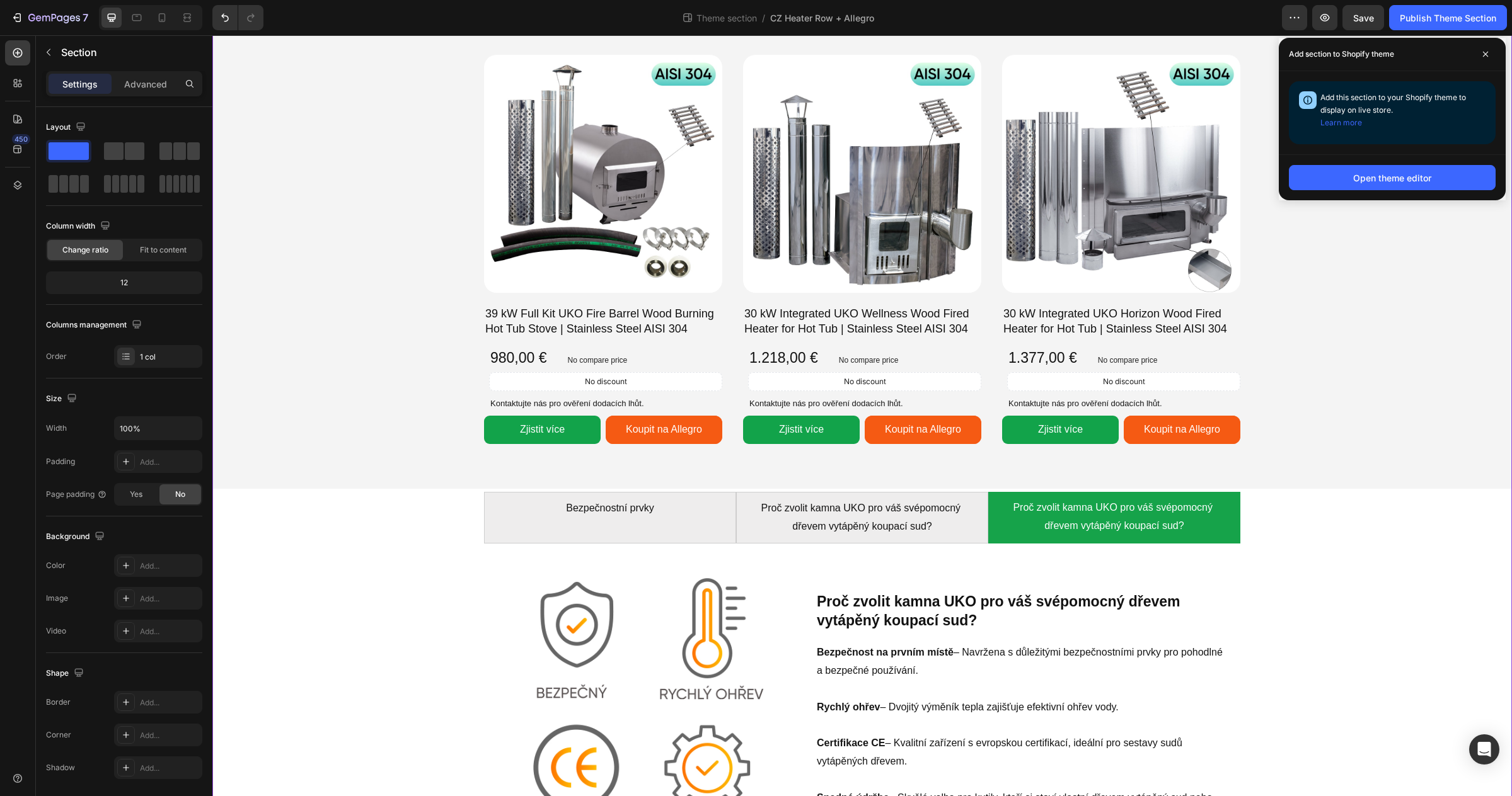
scroll to position [1266, 0]
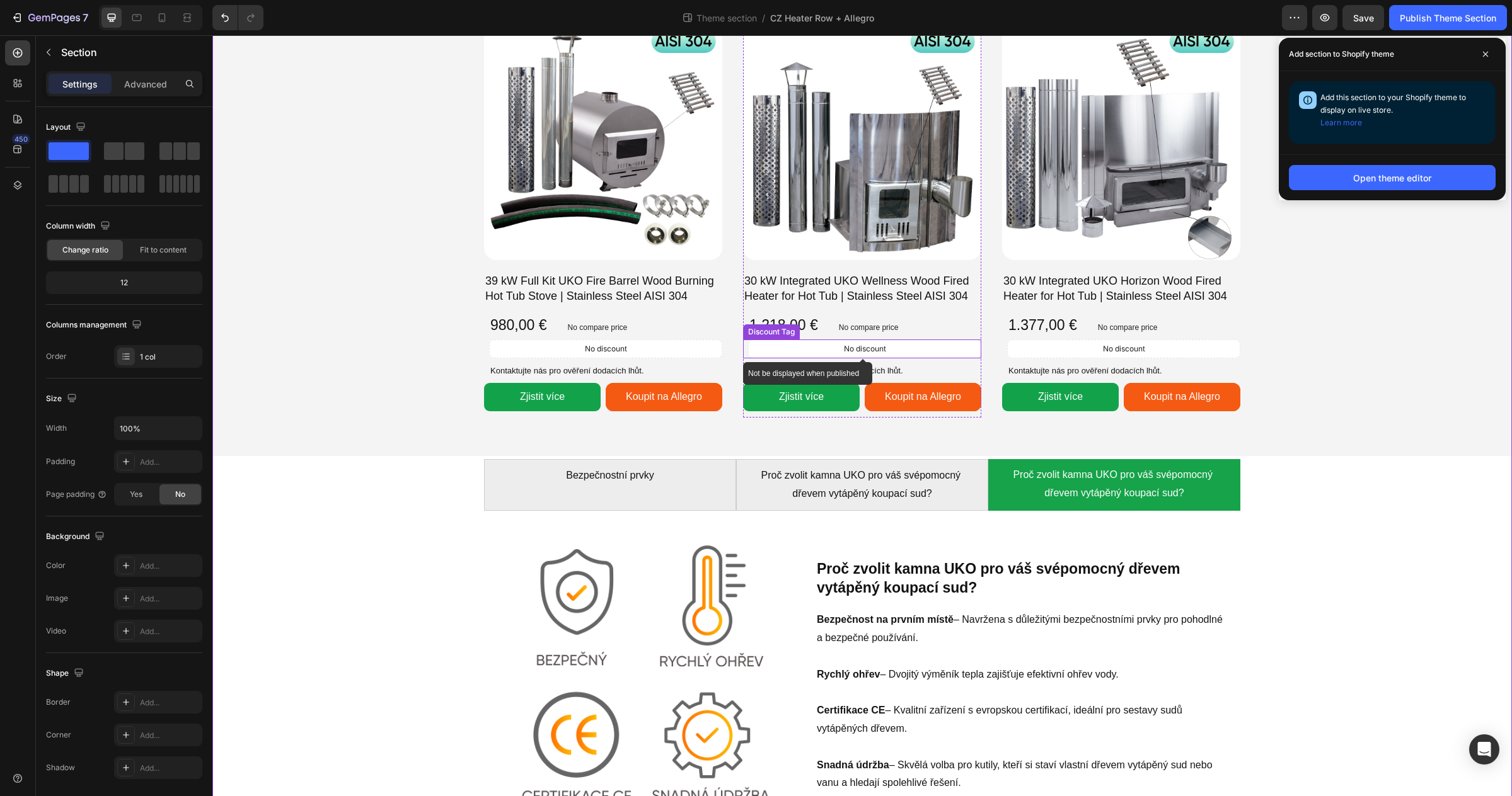
click at [905, 352] on div "No discount" at bounding box center [864, 349] width 232 height 18
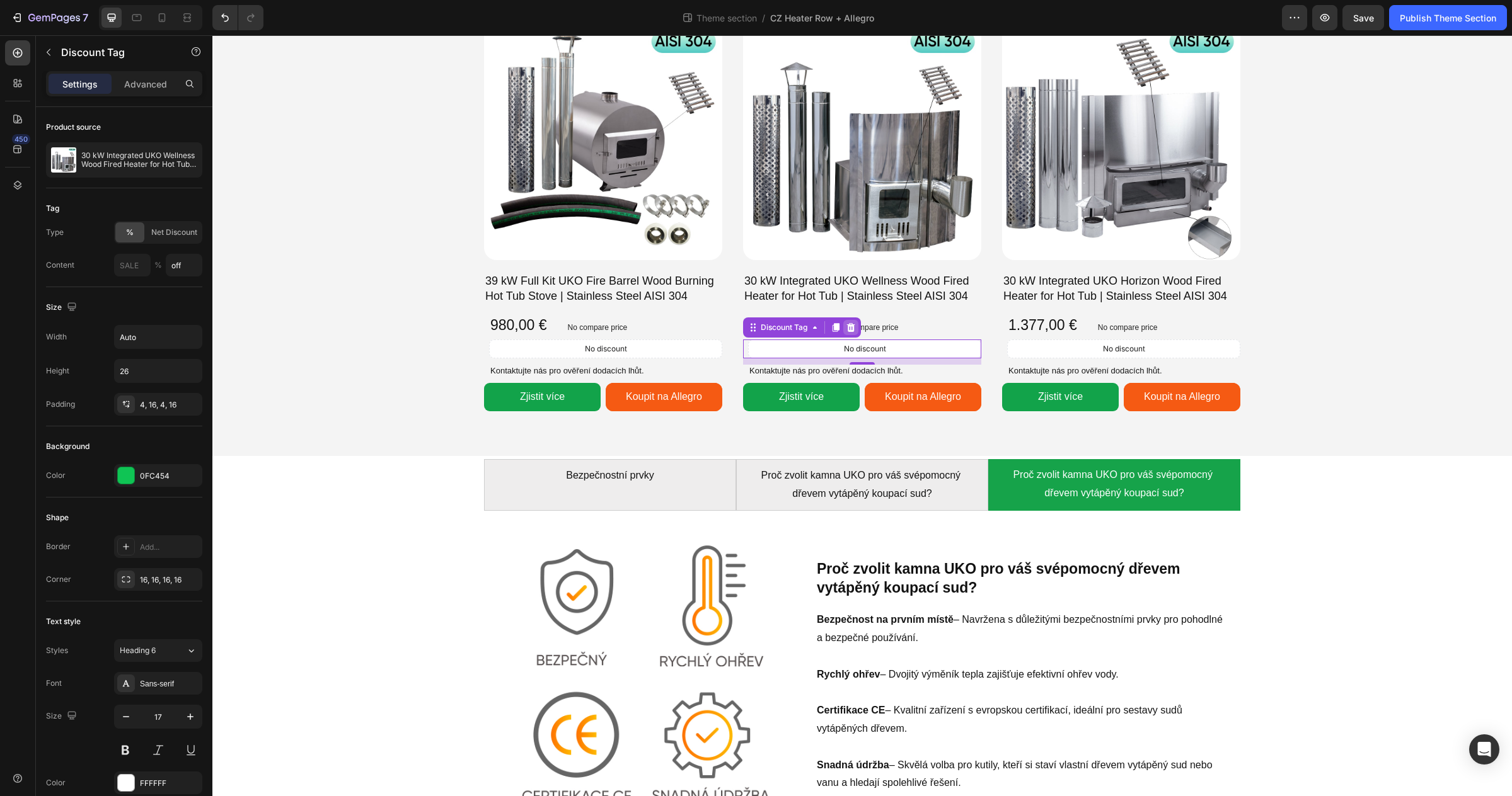
click at [853, 327] on icon at bounding box center [851, 327] width 8 height 9
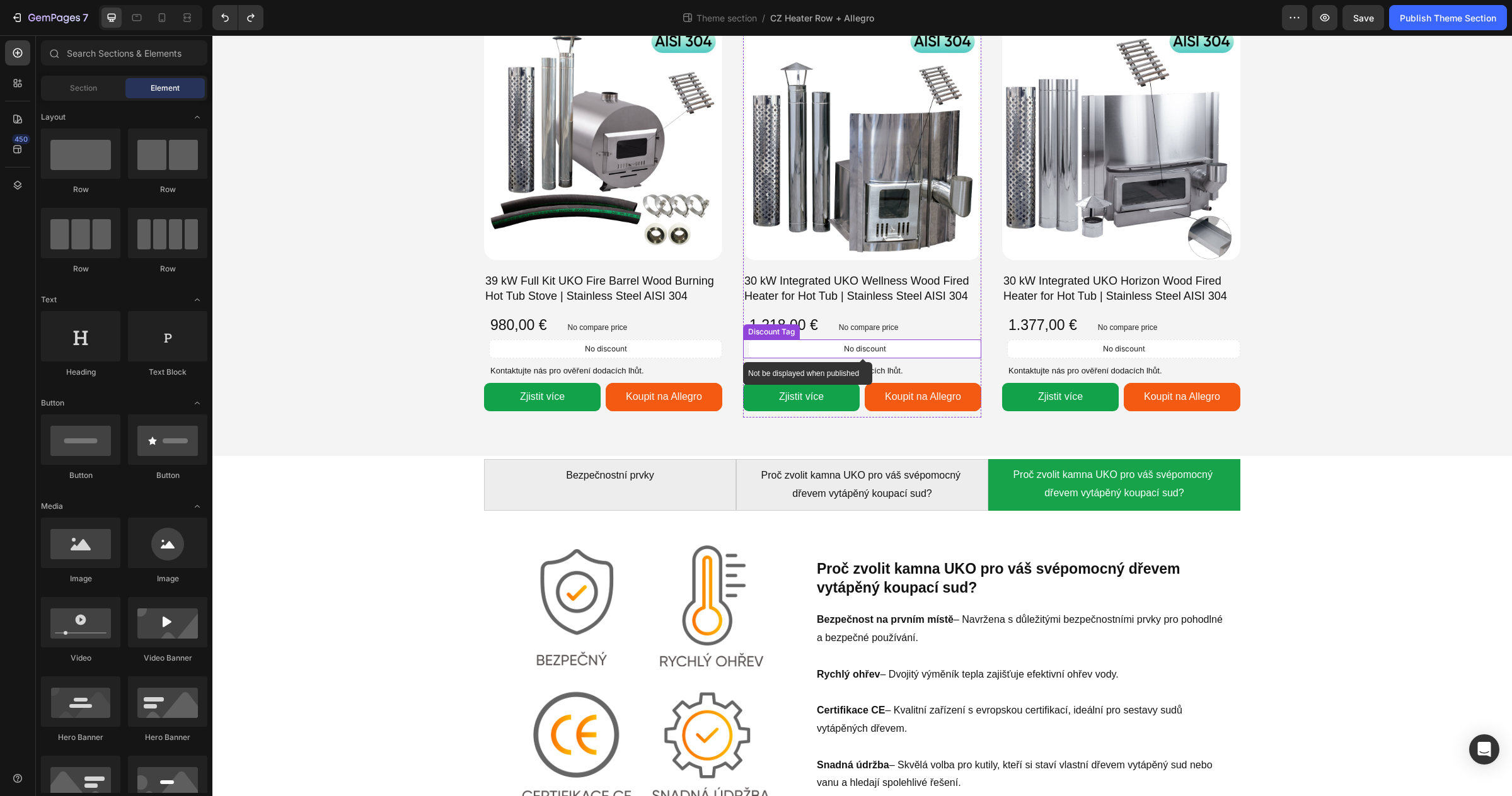
click at [923, 350] on div "No discount" at bounding box center [864, 349] width 232 height 18
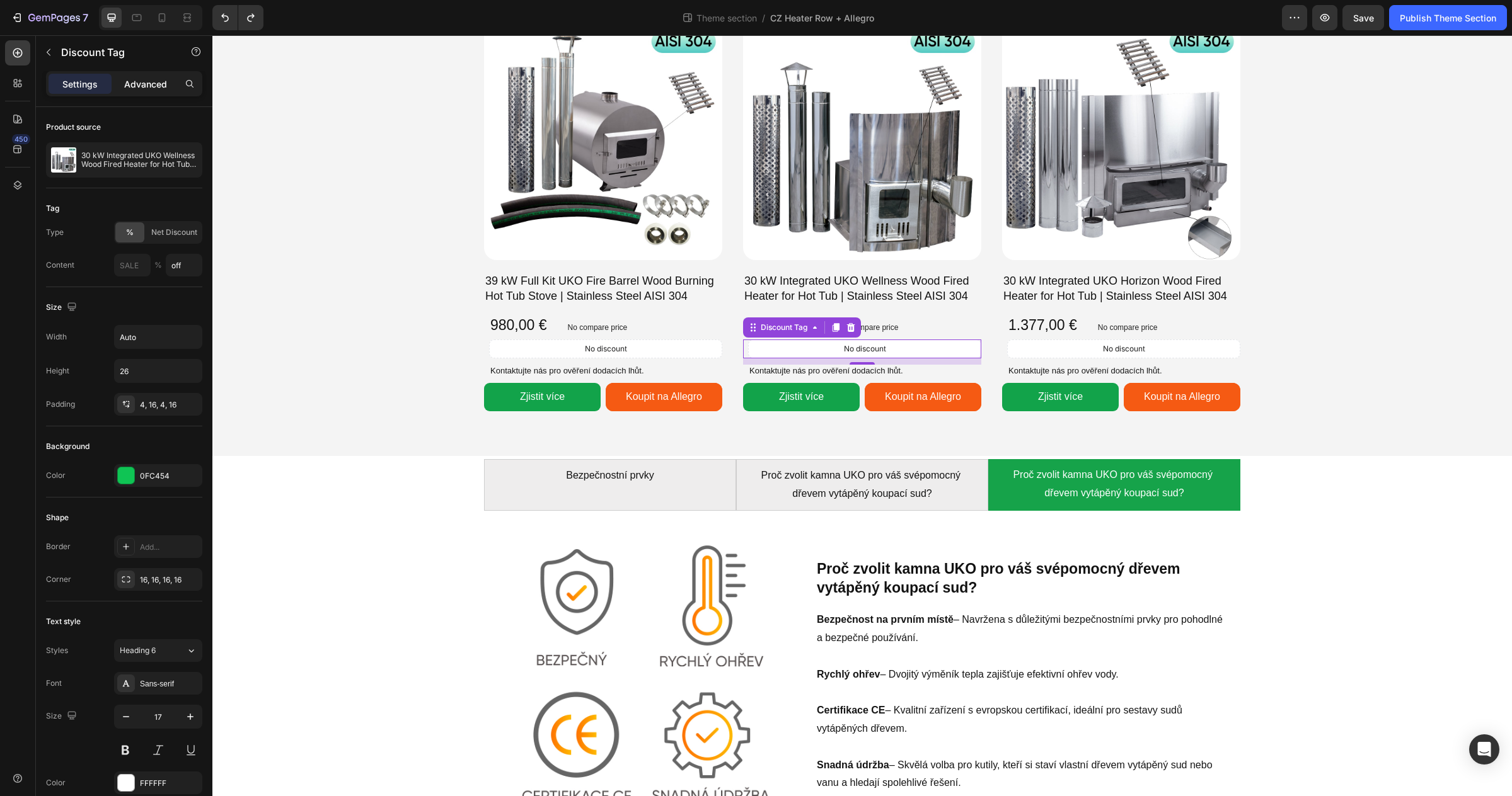
click at [161, 86] on p "Advanced" at bounding box center [146, 84] width 43 height 13
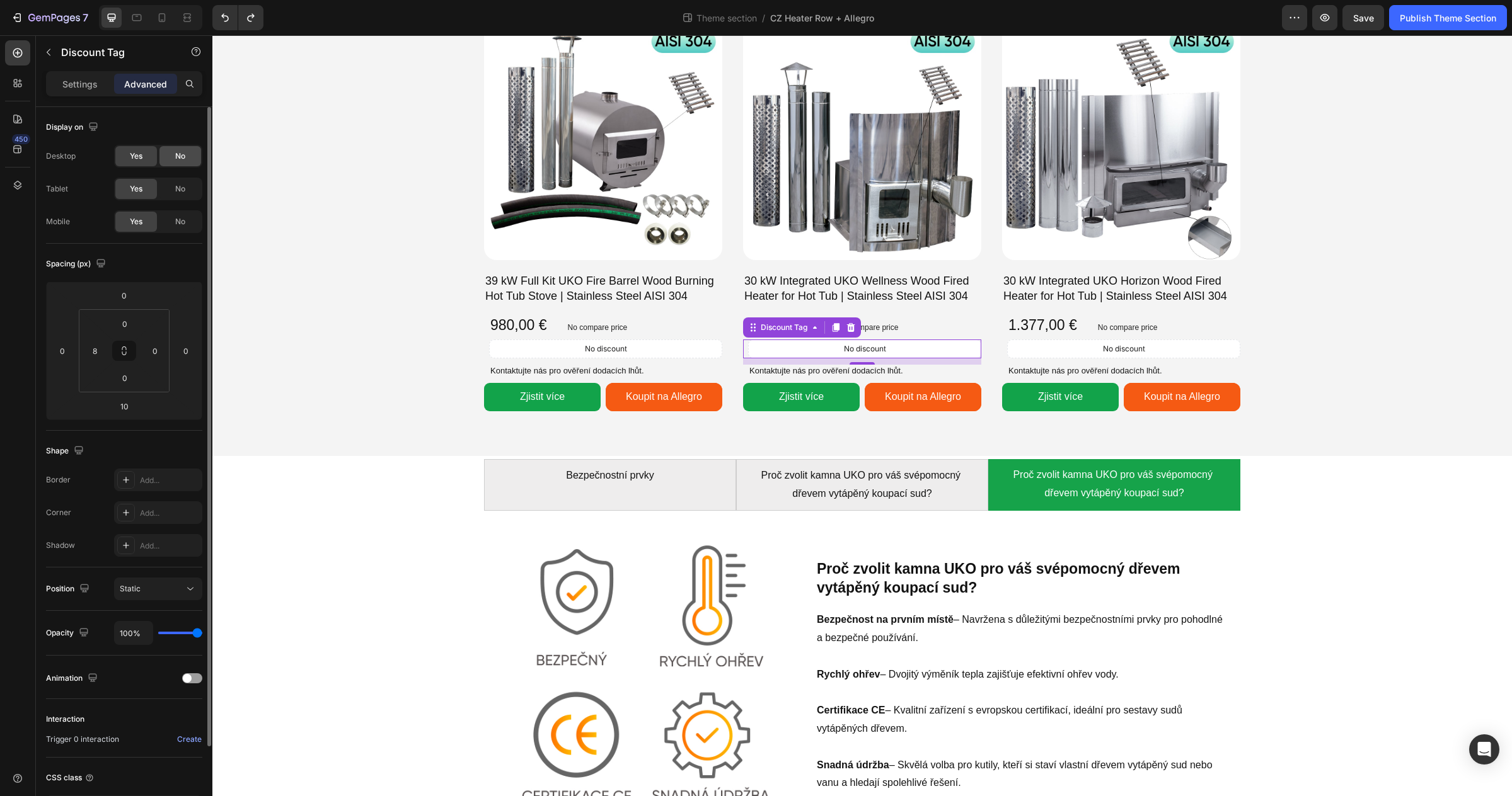
click at [179, 162] on span "No" at bounding box center [180, 156] width 10 height 11
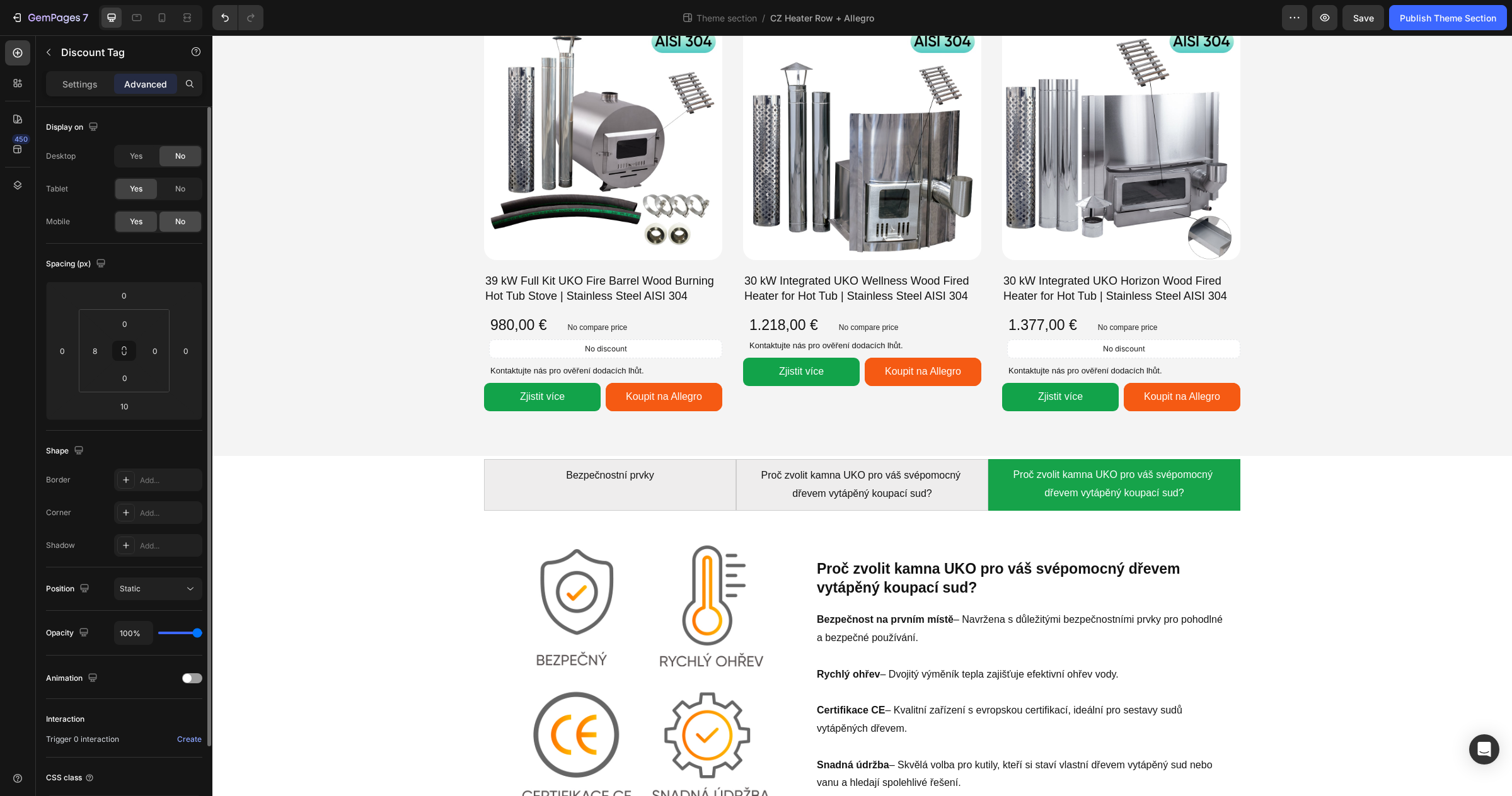
click at [181, 219] on span "No" at bounding box center [180, 221] width 10 height 11
click at [230, 17] on icon "Undo/Redo" at bounding box center [225, 18] width 13 height 13
click at [225, 27] on button "Undo/Redo" at bounding box center [225, 17] width 25 height 25
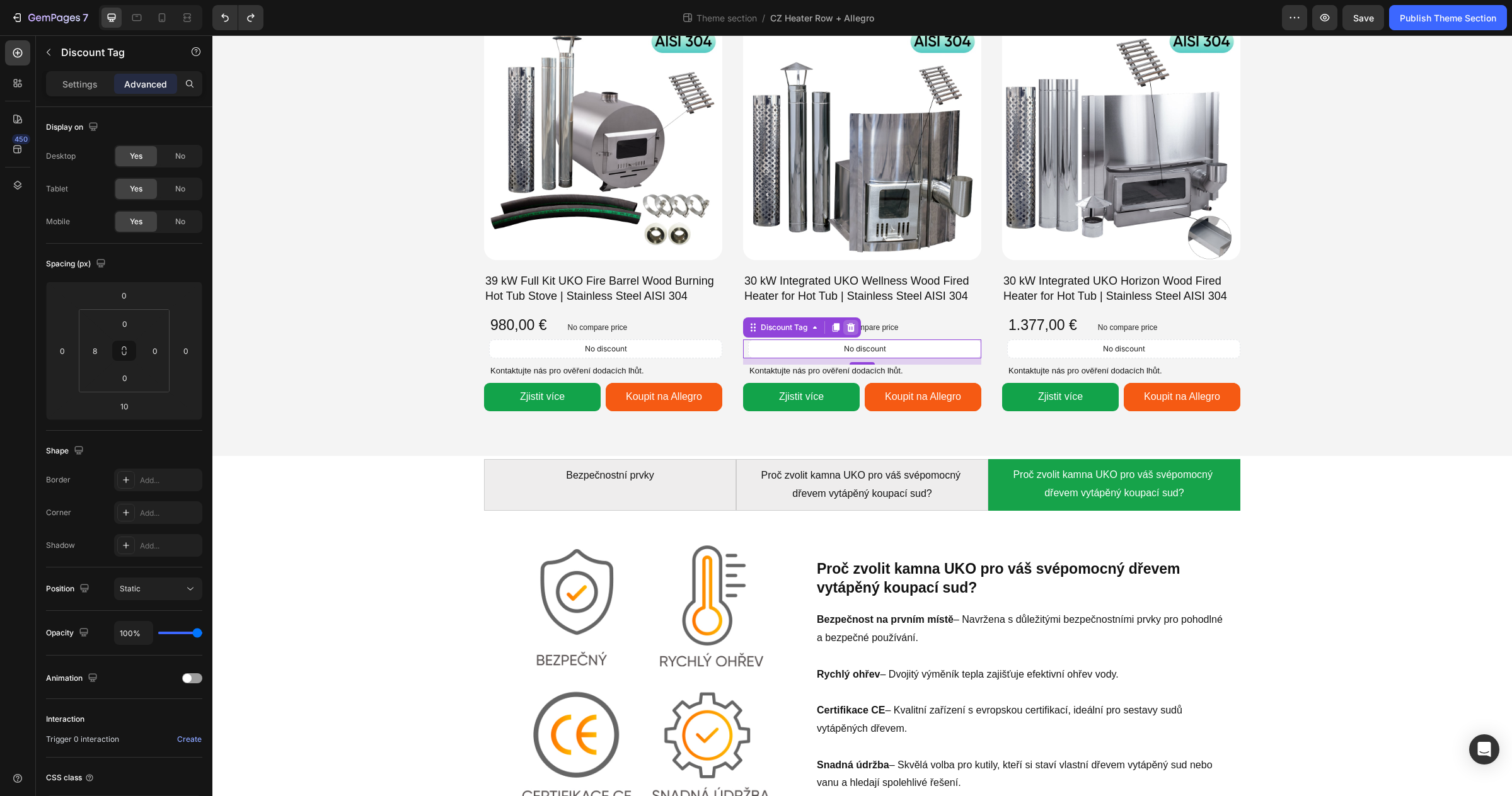
click at [853, 328] on icon at bounding box center [851, 327] width 8 height 9
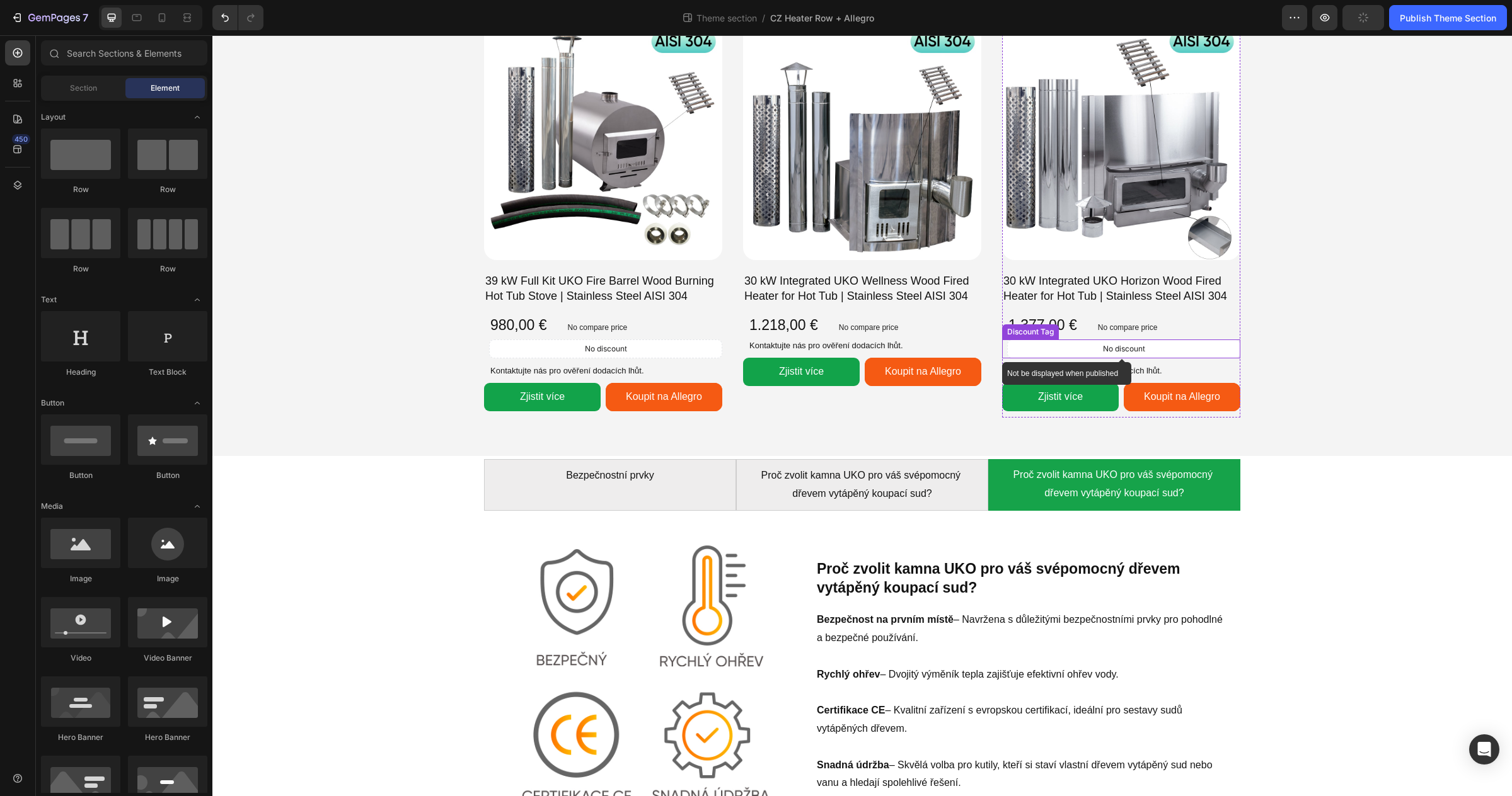
click at [1024, 346] on div "No discount" at bounding box center [1123, 349] width 232 height 18
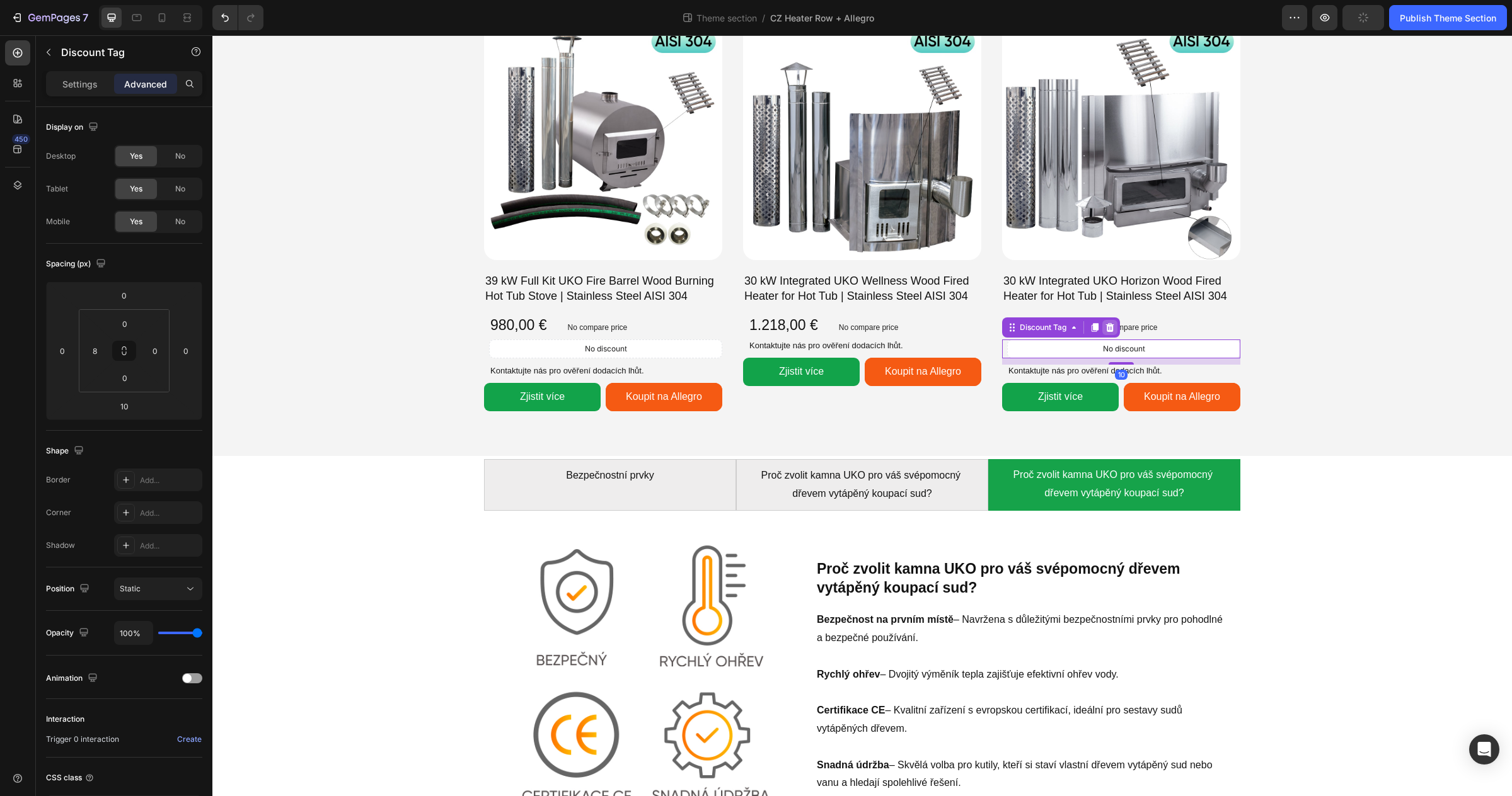
click at [1113, 331] on icon at bounding box center [1109, 327] width 10 height 10
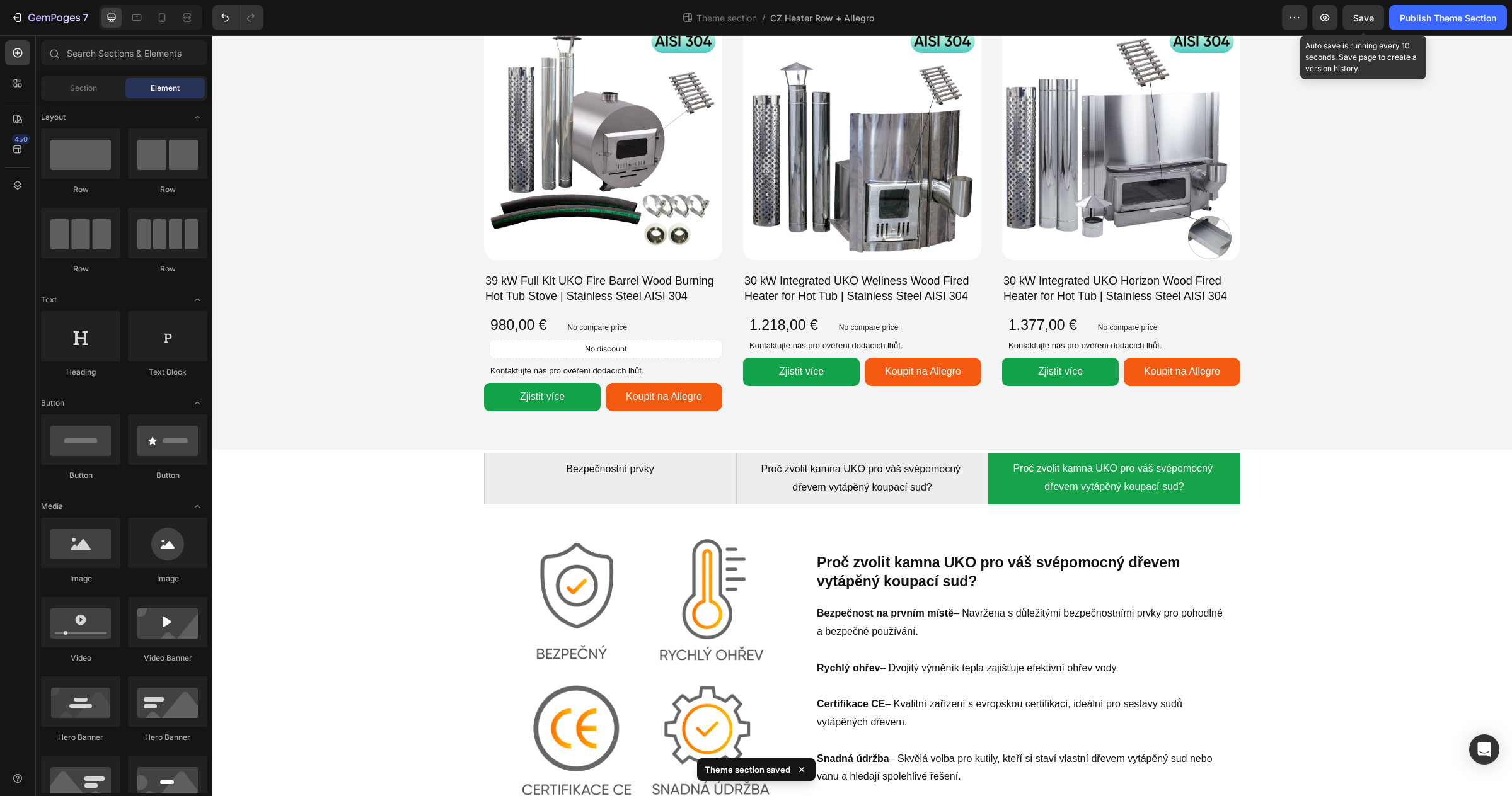
click at [1358, 15] on span "Save" at bounding box center [1363, 18] width 21 height 11
click at [1424, 16] on div "Publish Theme Section" at bounding box center [1447, 18] width 96 height 13
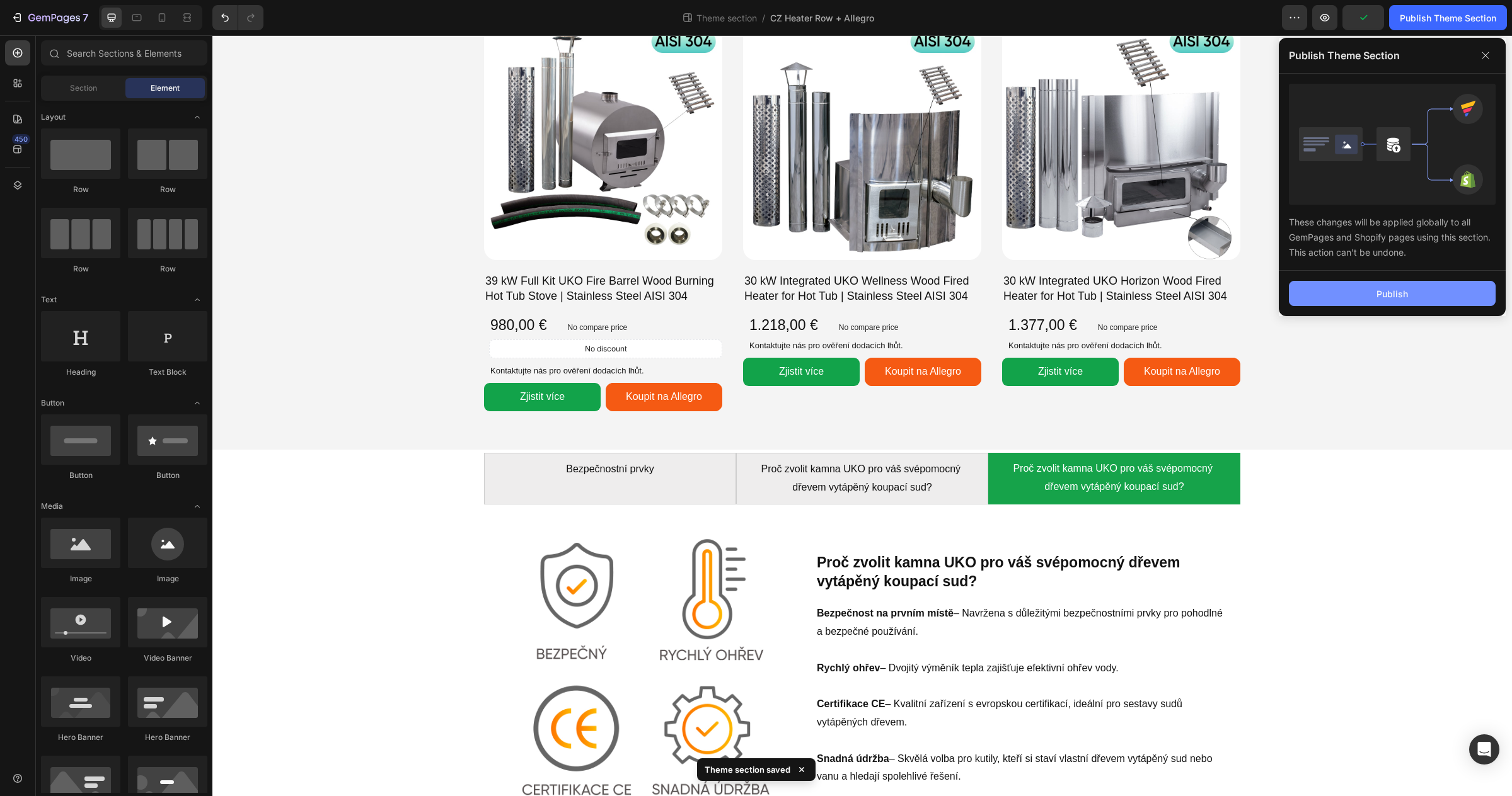
click at [1385, 304] on button "Publish" at bounding box center [1392, 293] width 207 height 25
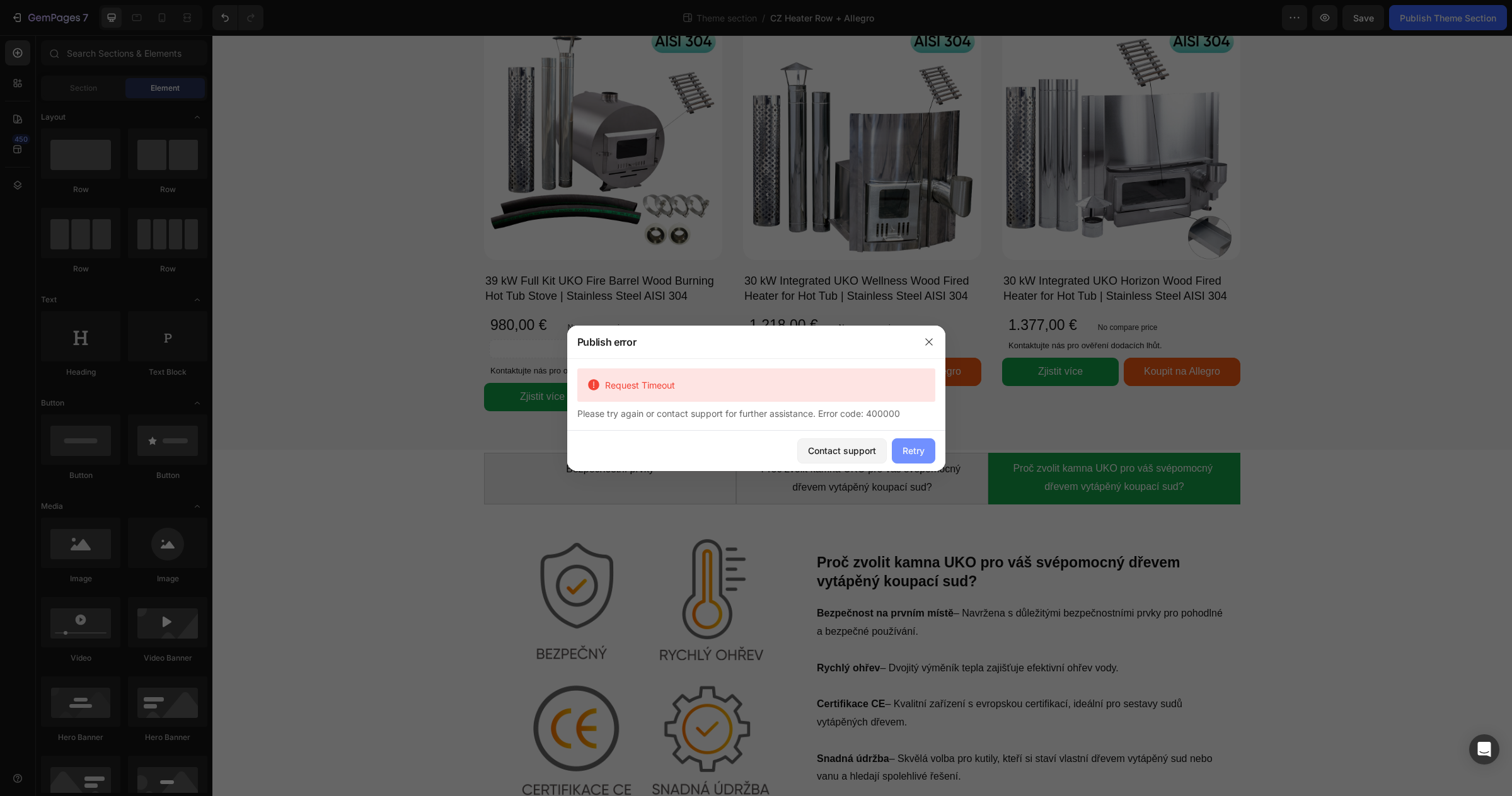
click at [903, 450] on div "Retry" at bounding box center [913, 450] width 22 height 13
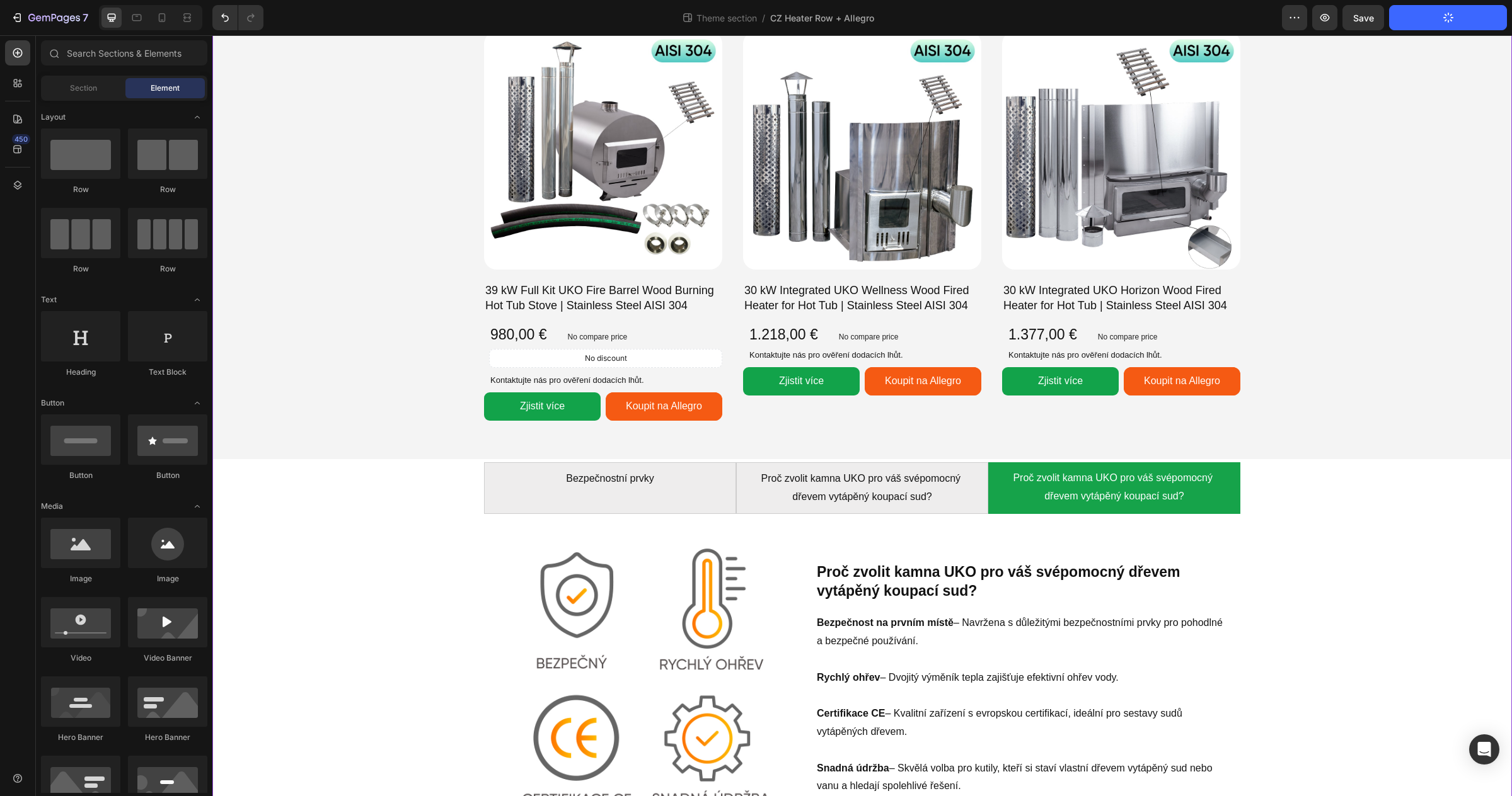
scroll to position [1257, 0]
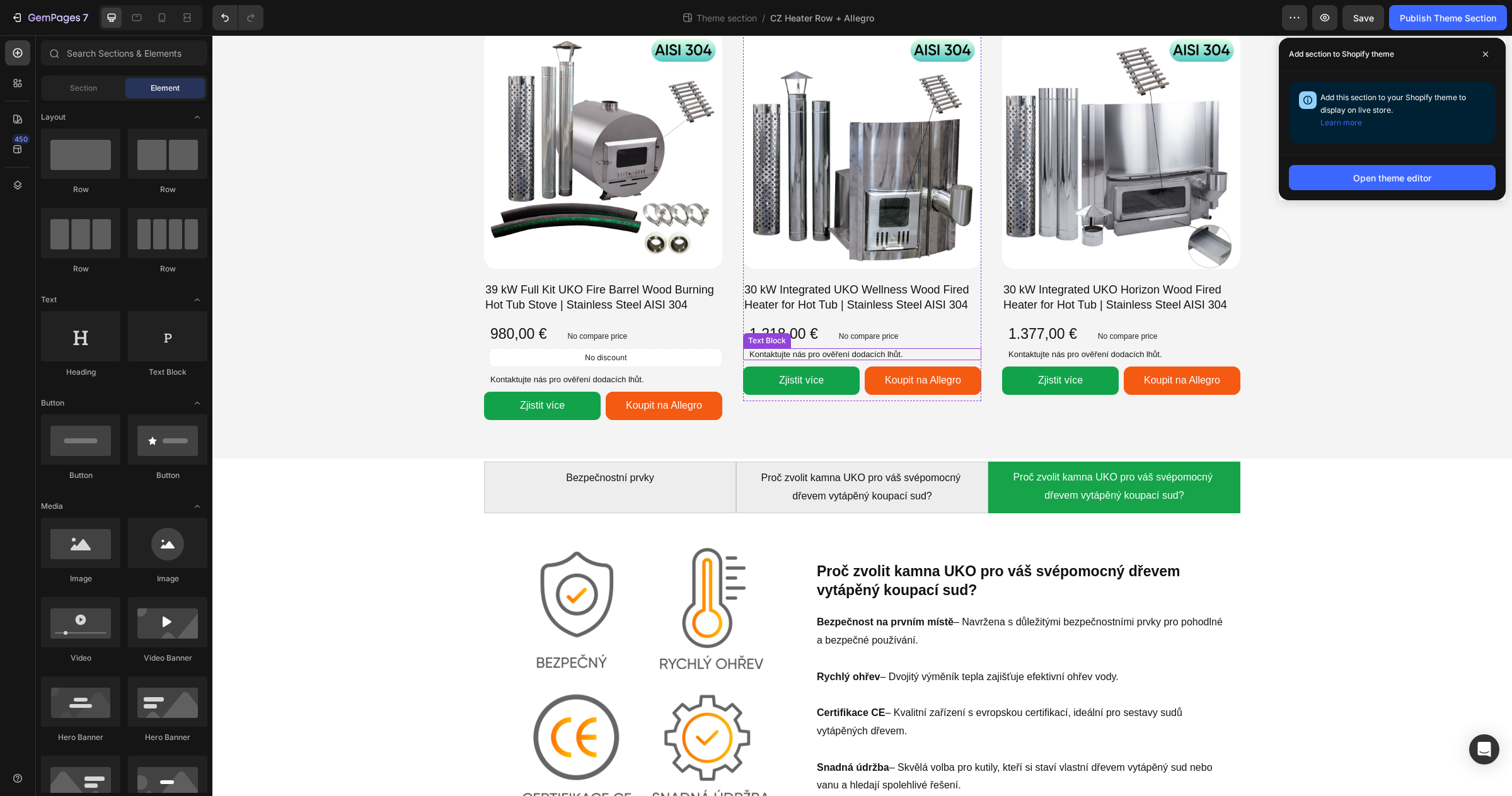
click at [911, 352] on p "Kontaktujte nás pro ověření dodacích lhůt." at bounding box center [864, 355] width 230 height 10
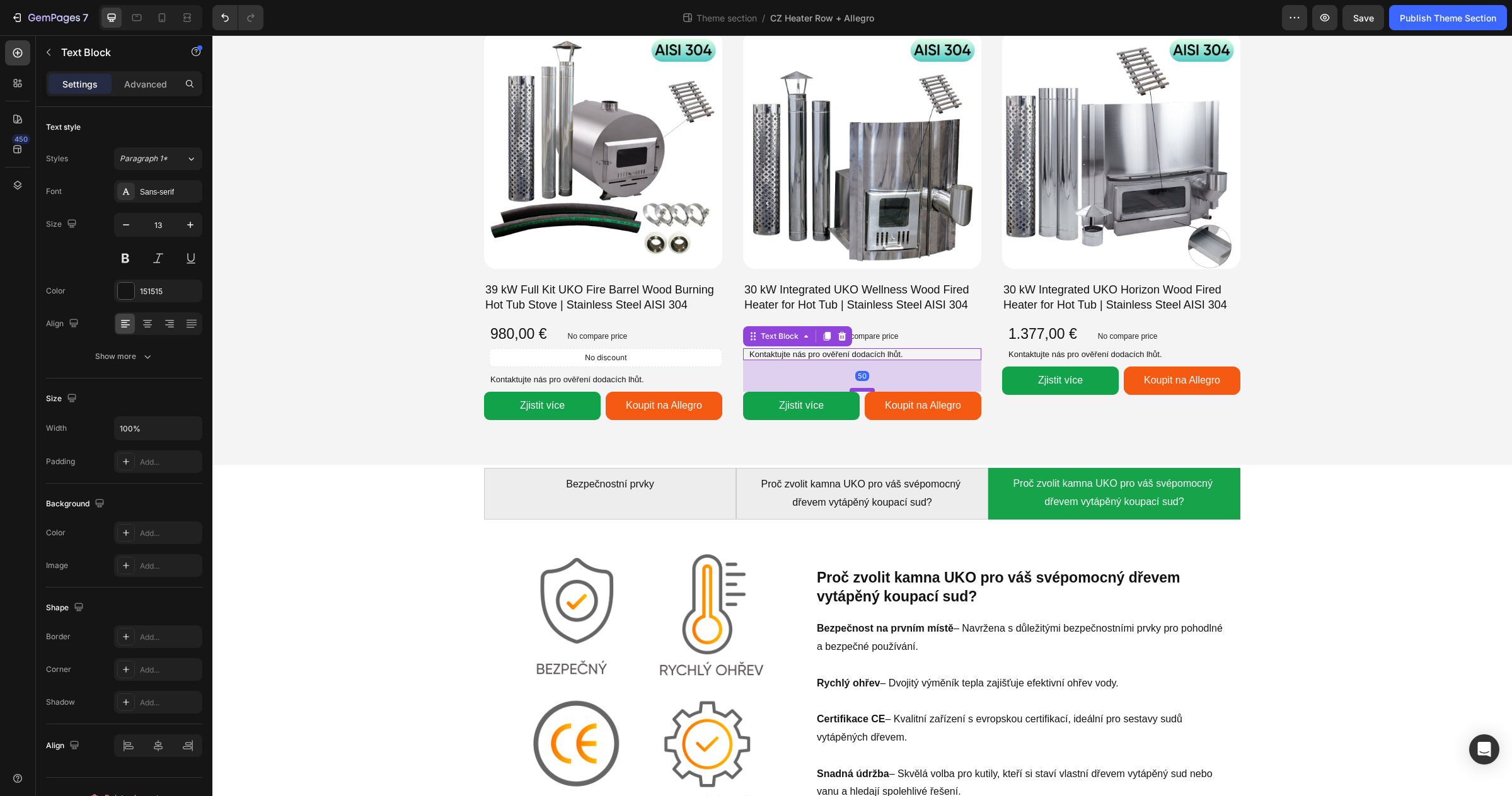
drag, startPoint x: 863, startPoint y: 364, endPoint x: 862, endPoint y: 390, distance: 26.0
click at [862, 390] on div at bounding box center [862, 390] width 25 height 4
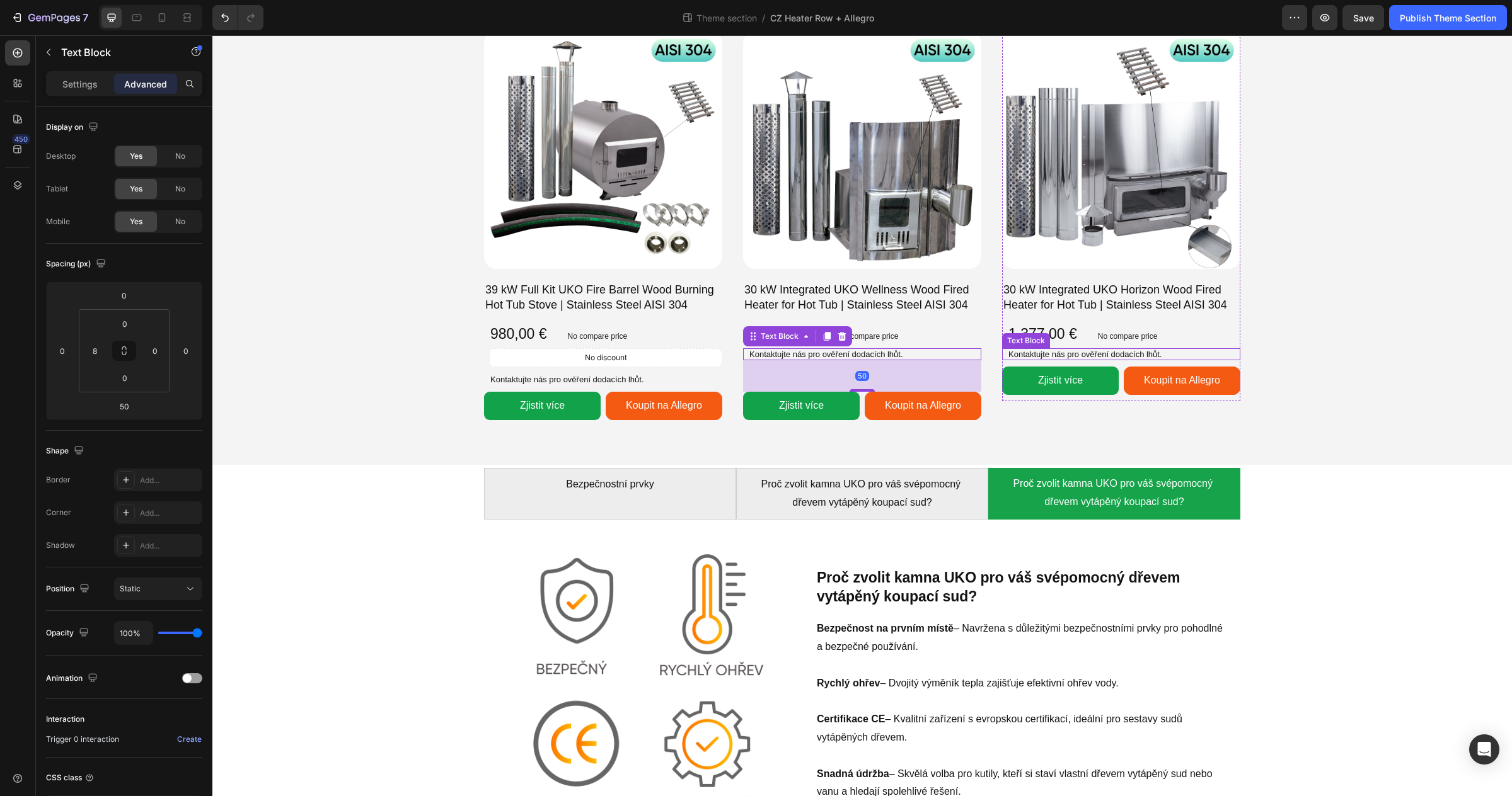
click at [1093, 355] on p "Kontaktujte nás pro ověření dodacích lhůt." at bounding box center [1123, 355] width 230 height 10
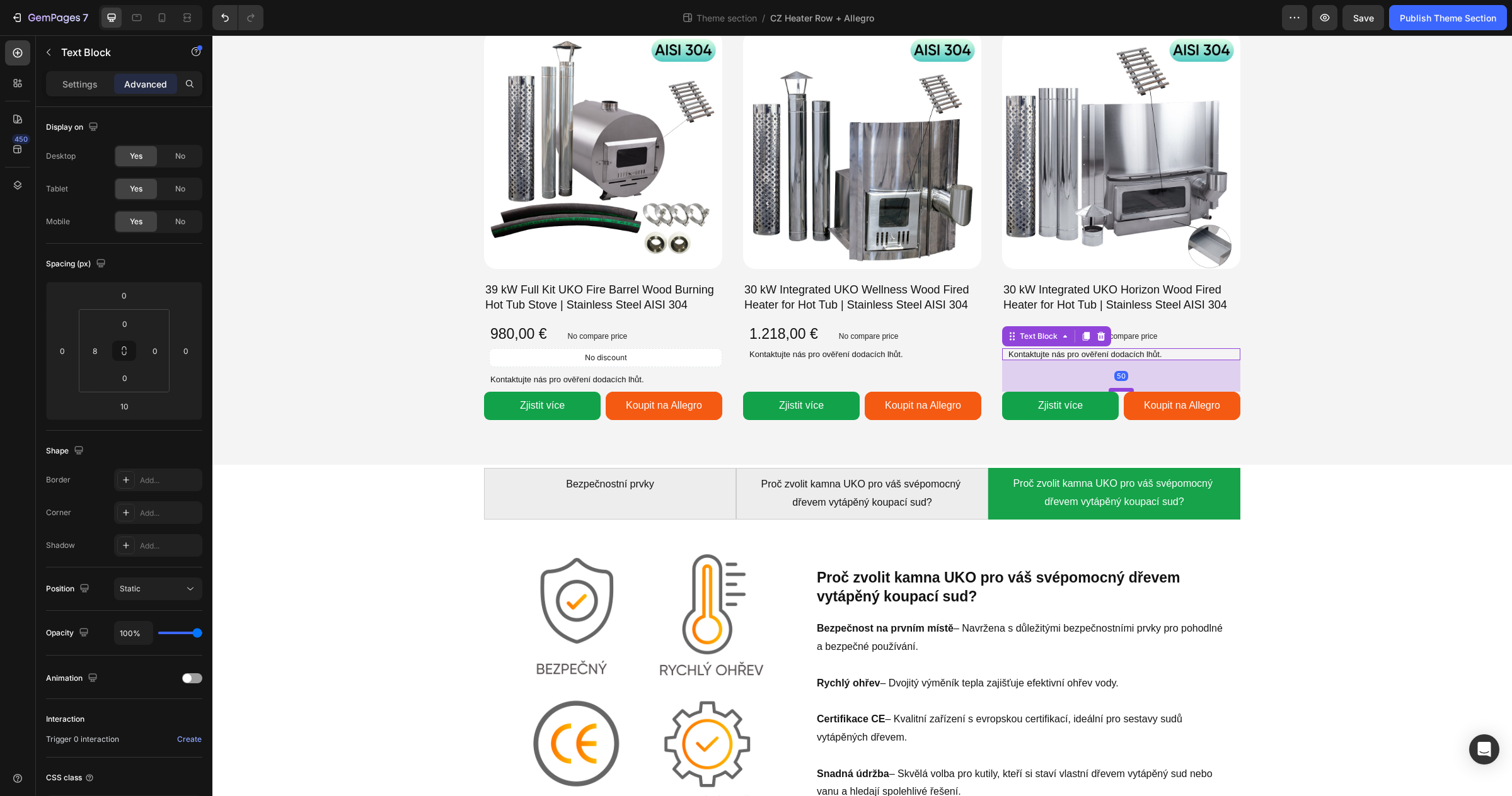
drag, startPoint x: 1123, startPoint y: 364, endPoint x: 1121, endPoint y: 390, distance: 26.1
click at [1121, 390] on div at bounding box center [1121, 390] width 25 height 4
type input "50"
click at [1354, 17] on span "Save" at bounding box center [1363, 18] width 21 height 11
click at [1410, 15] on div "Publish Theme Section" at bounding box center [1447, 18] width 96 height 13
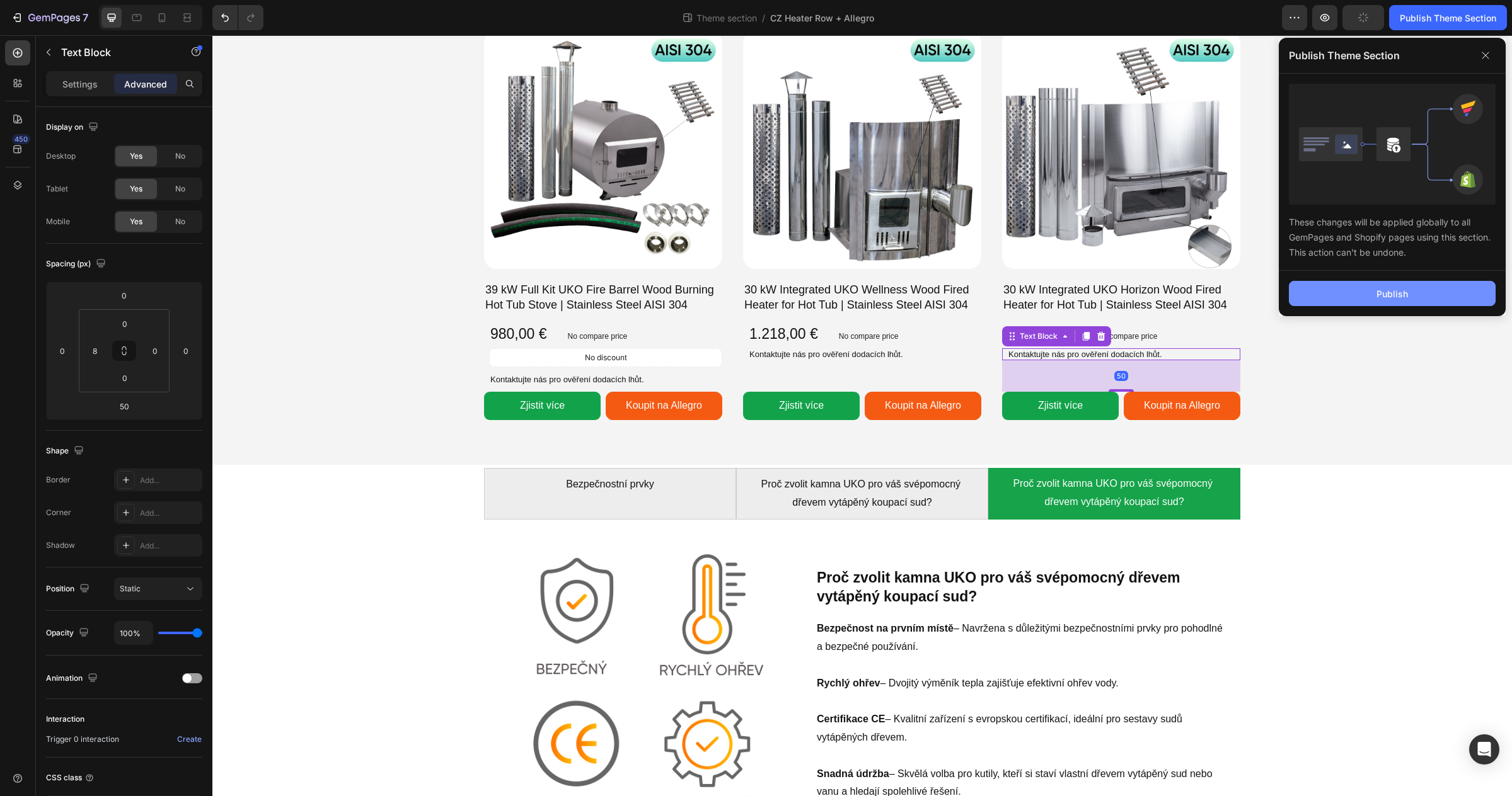
click at [1419, 284] on button "Publish" at bounding box center [1392, 293] width 207 height 25
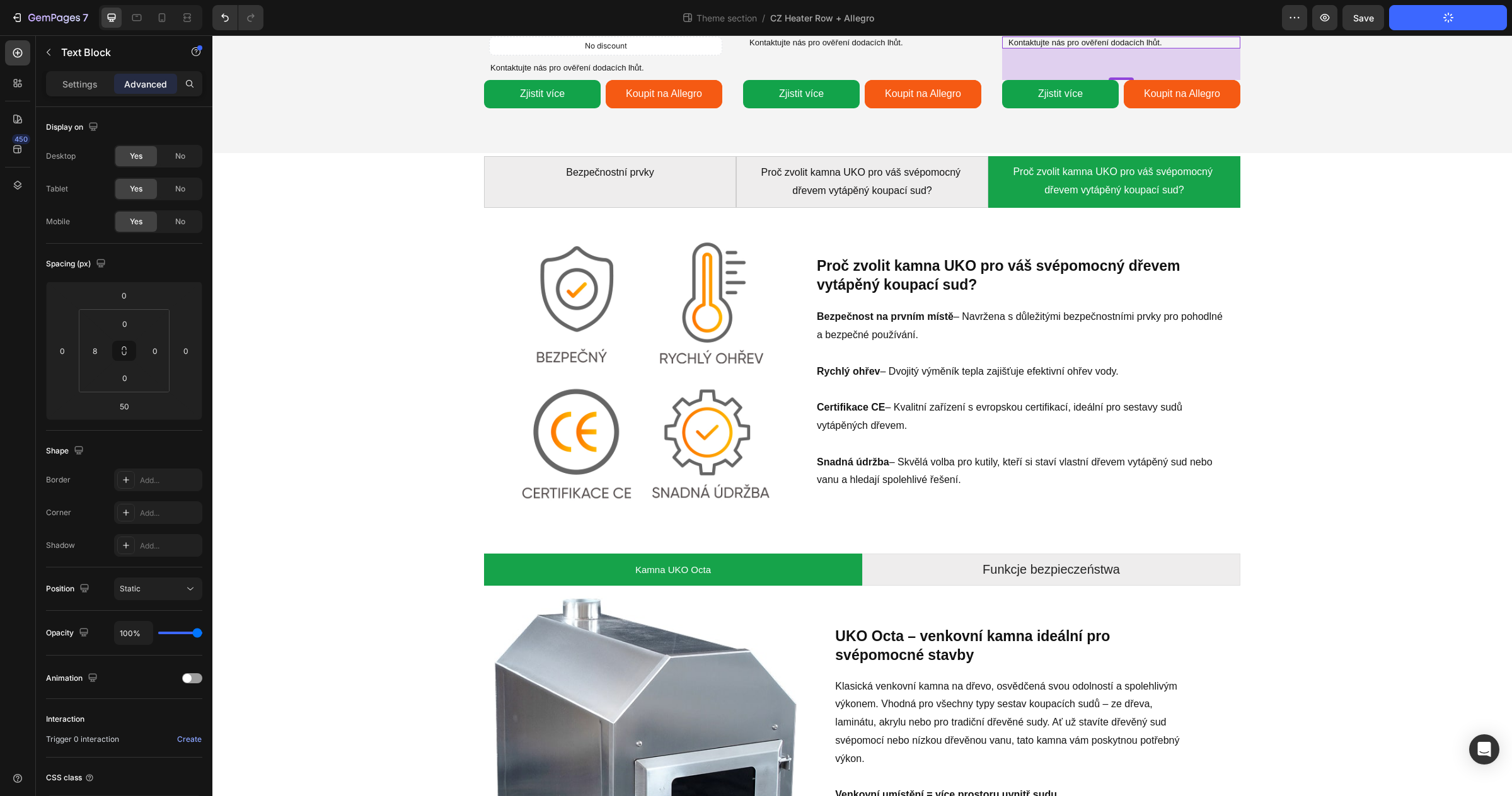
scroll to position [1721, 0]
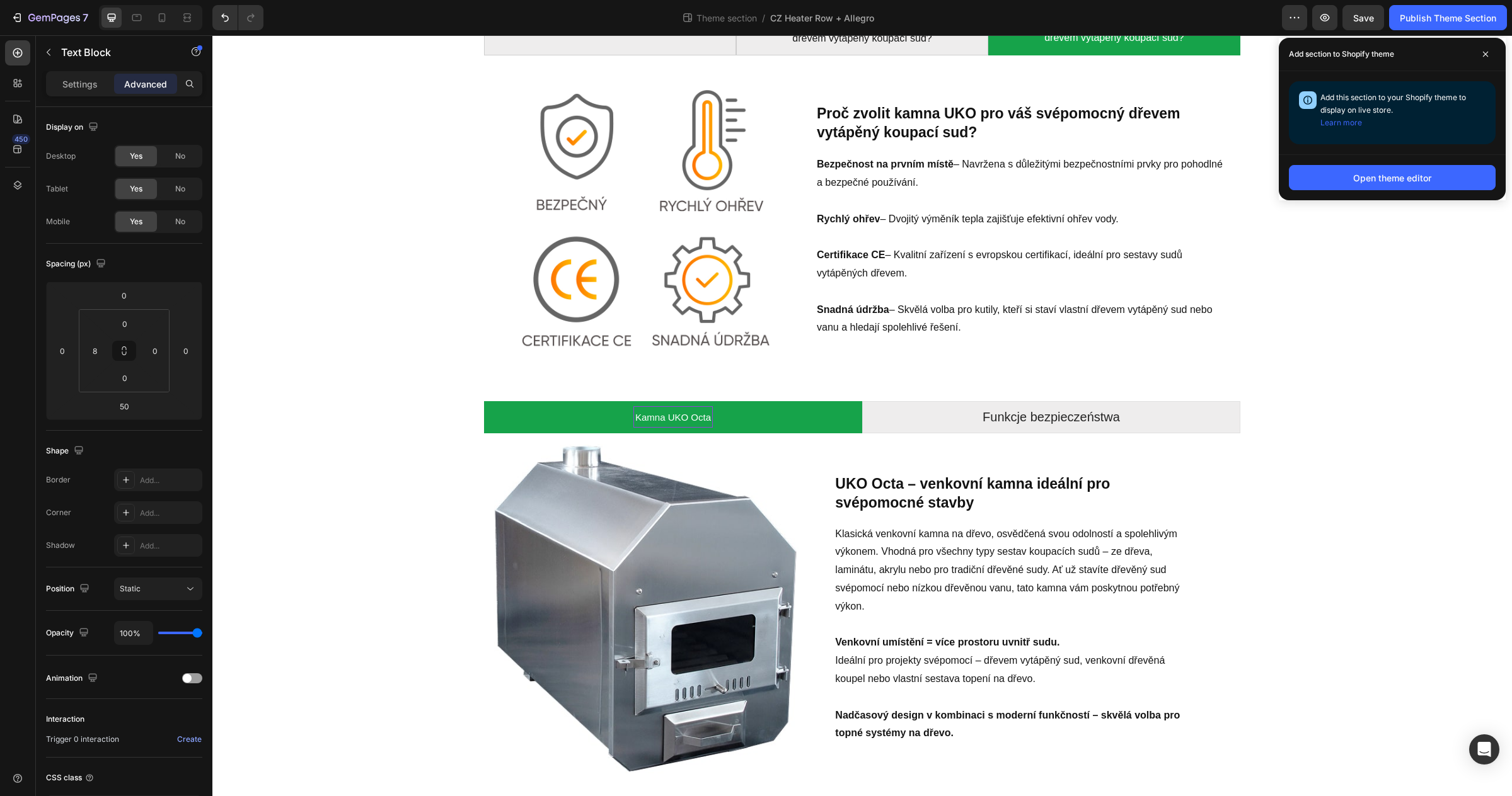
click at [684, 416] on span "Kamna UKO Octa" at bounding box center [674, 417] width 76 height 11
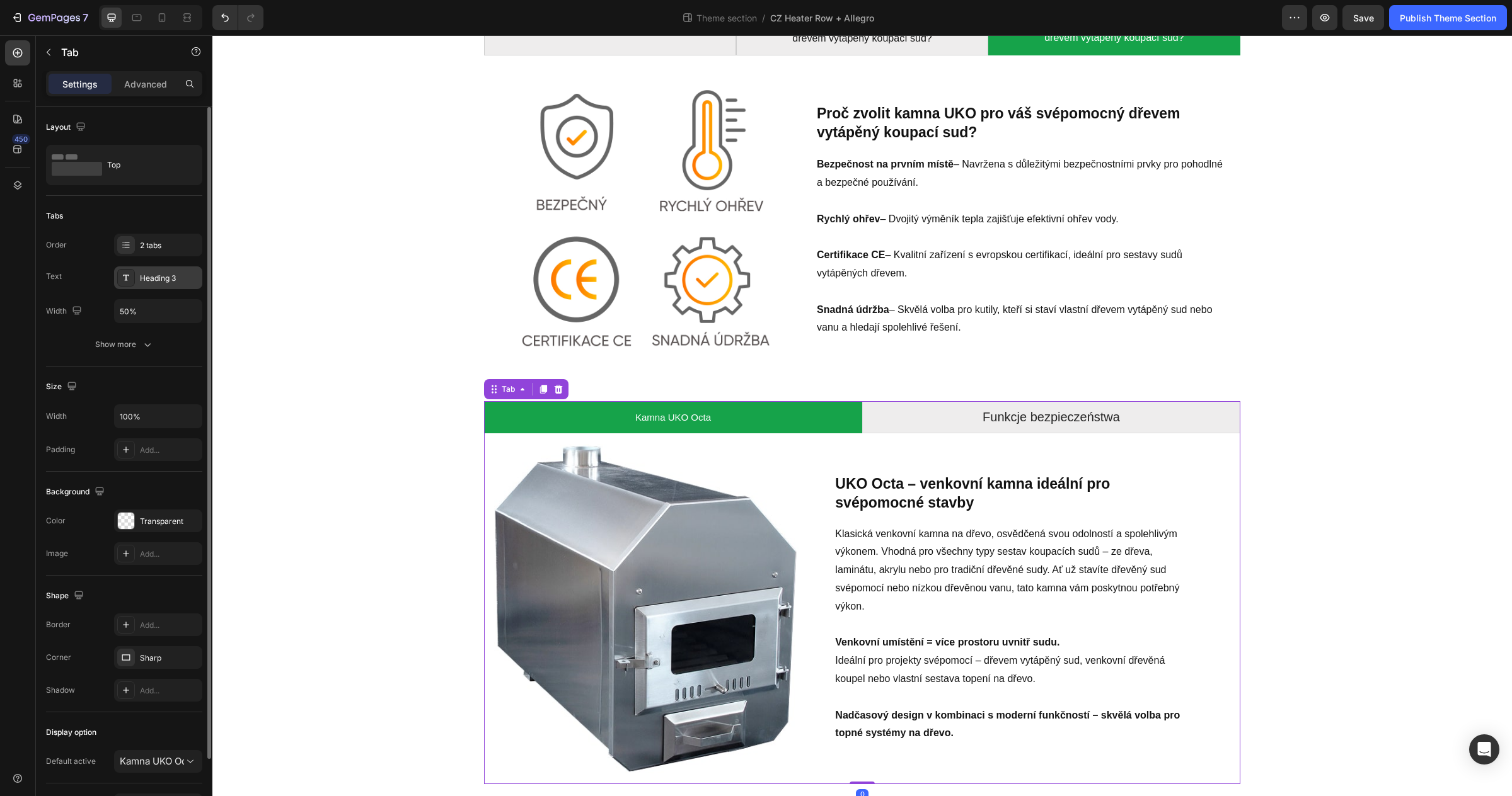
click at [171, 279] on div "Heading 3" at bounding box center [169, 278] width 59 height 11
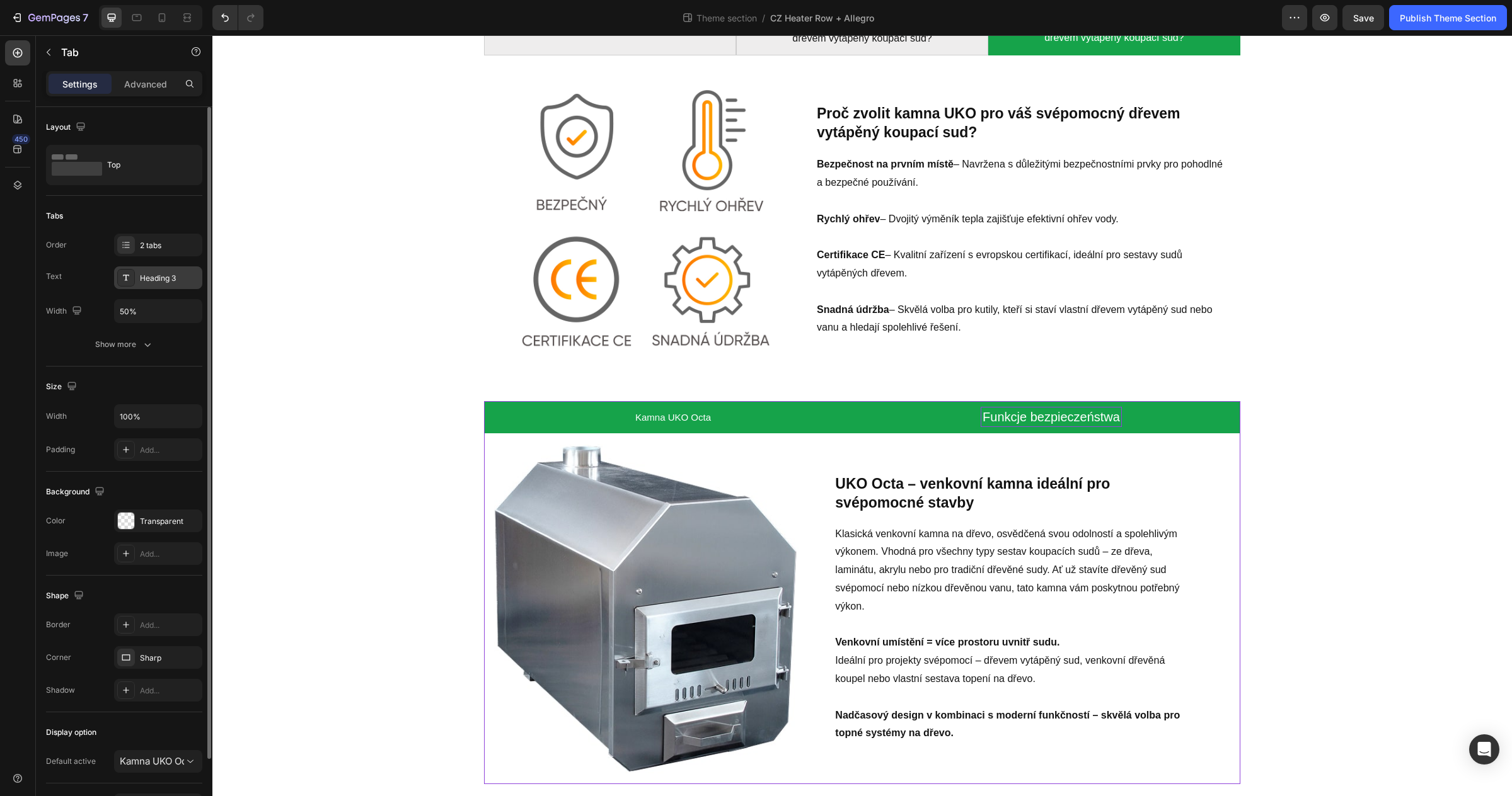
click at [132, 282] on div at bounding box center [126, 278] width 18 height 18
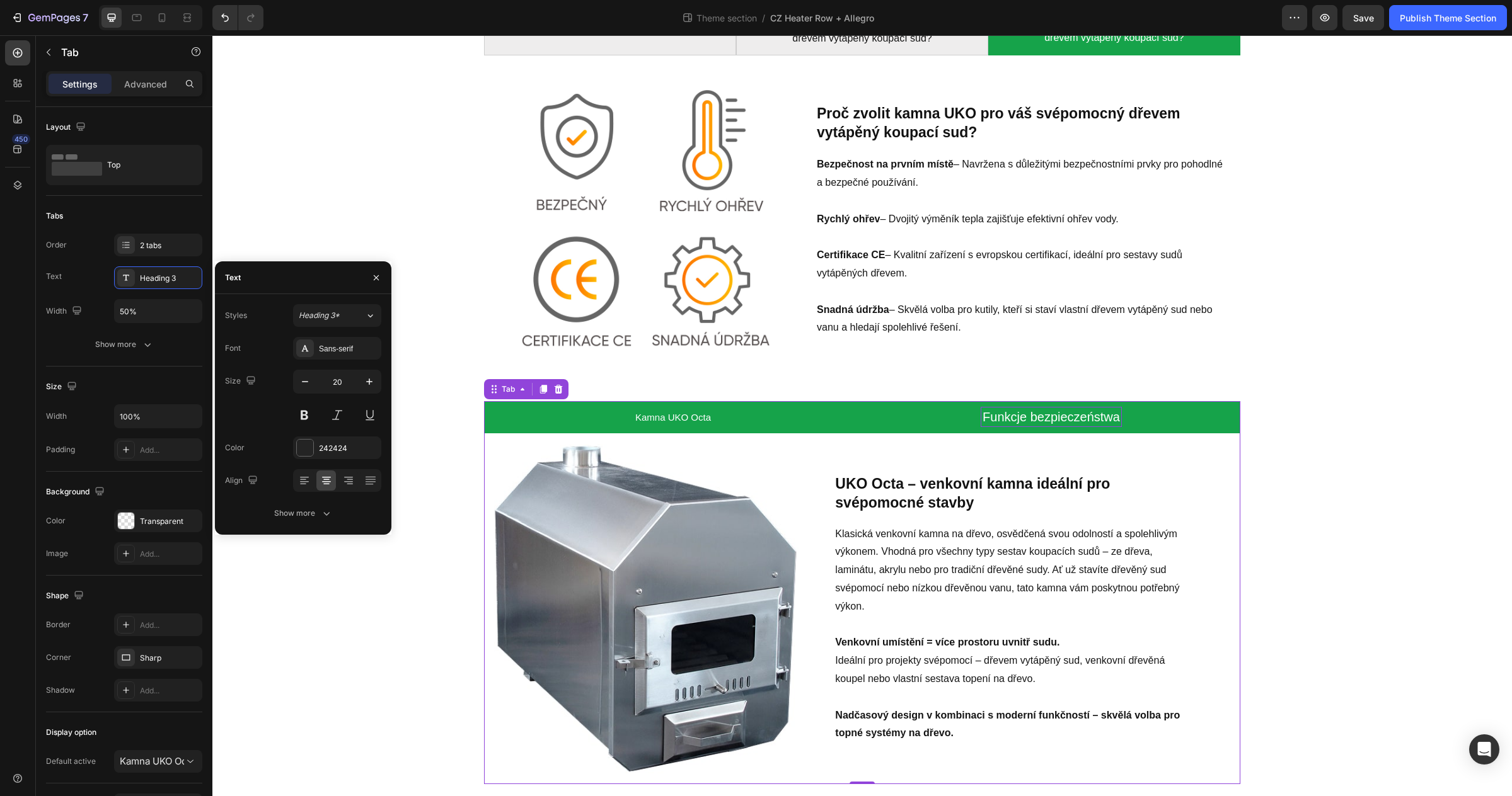
click at [970, 415] on li "Funkcje bezpieczeństwa" at bounding box center [1051, 417] width 378 height 32
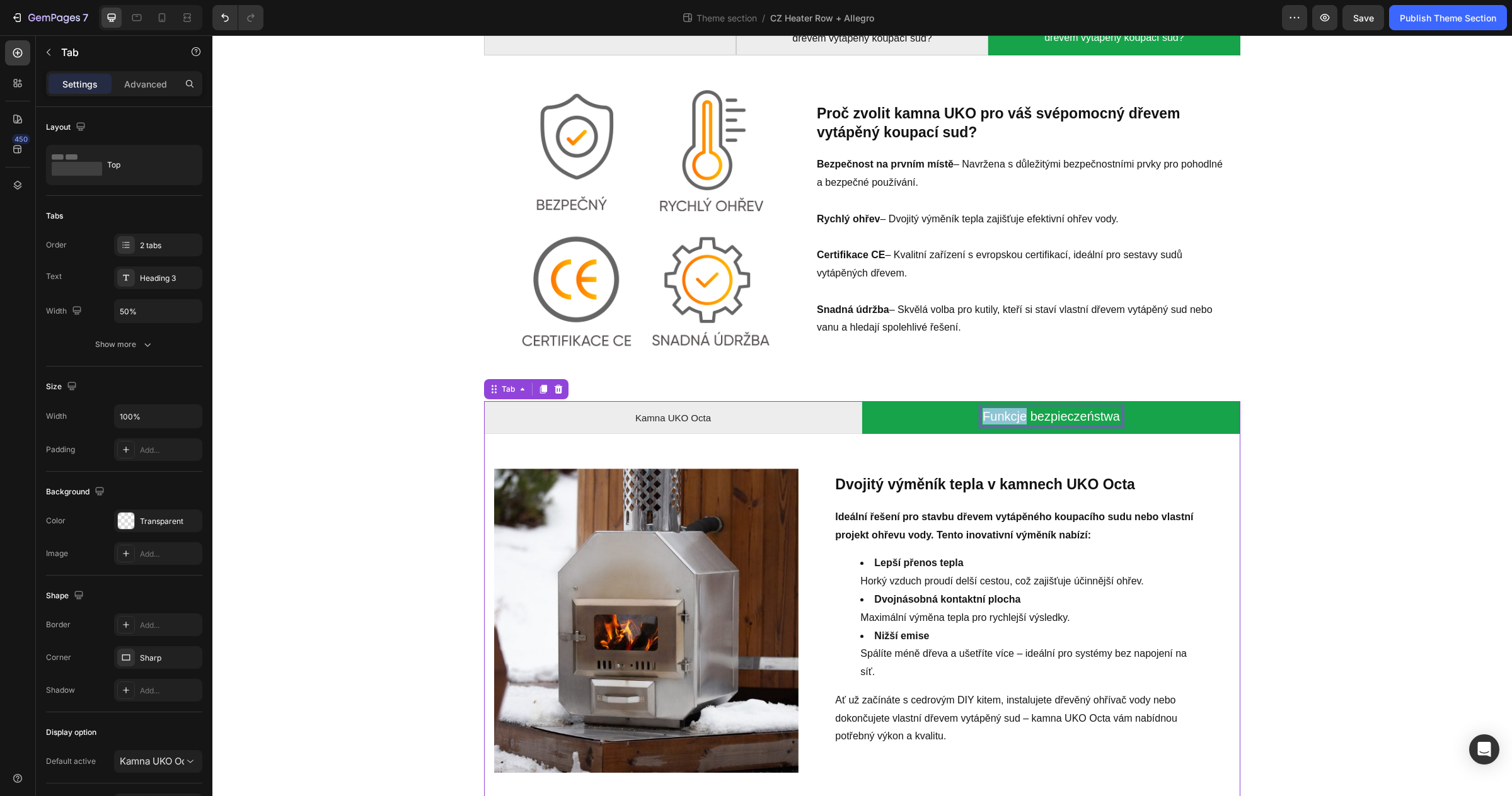
click at [996, 415] on p "Funkcje bezpieczeństwa" at bounding box center [1051, 416] width 137 height 16
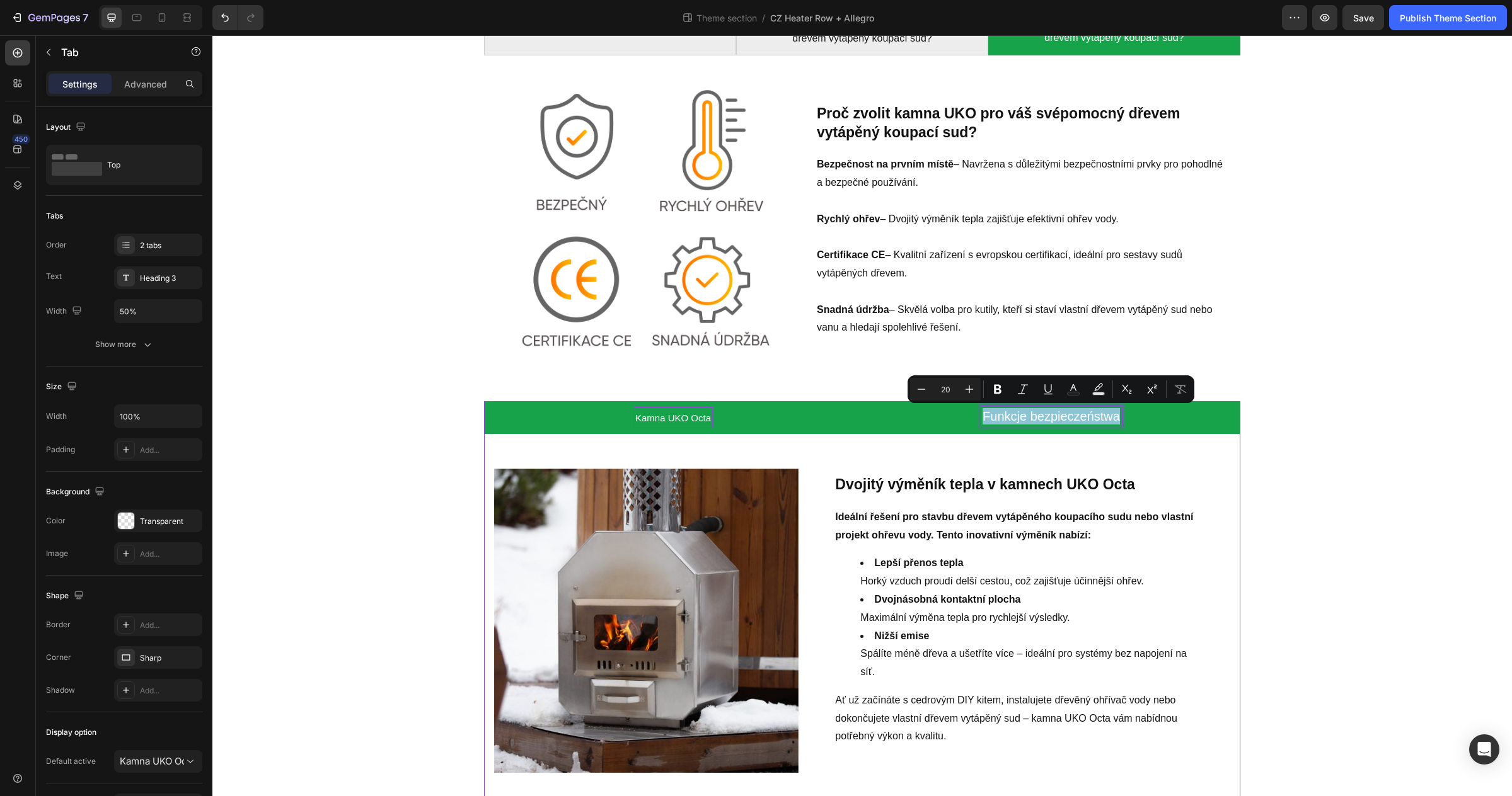
type input "15"
click at [699, 419] on span "Kamna UKO Octa" at bounding box center [674, 418] width 76 height 11
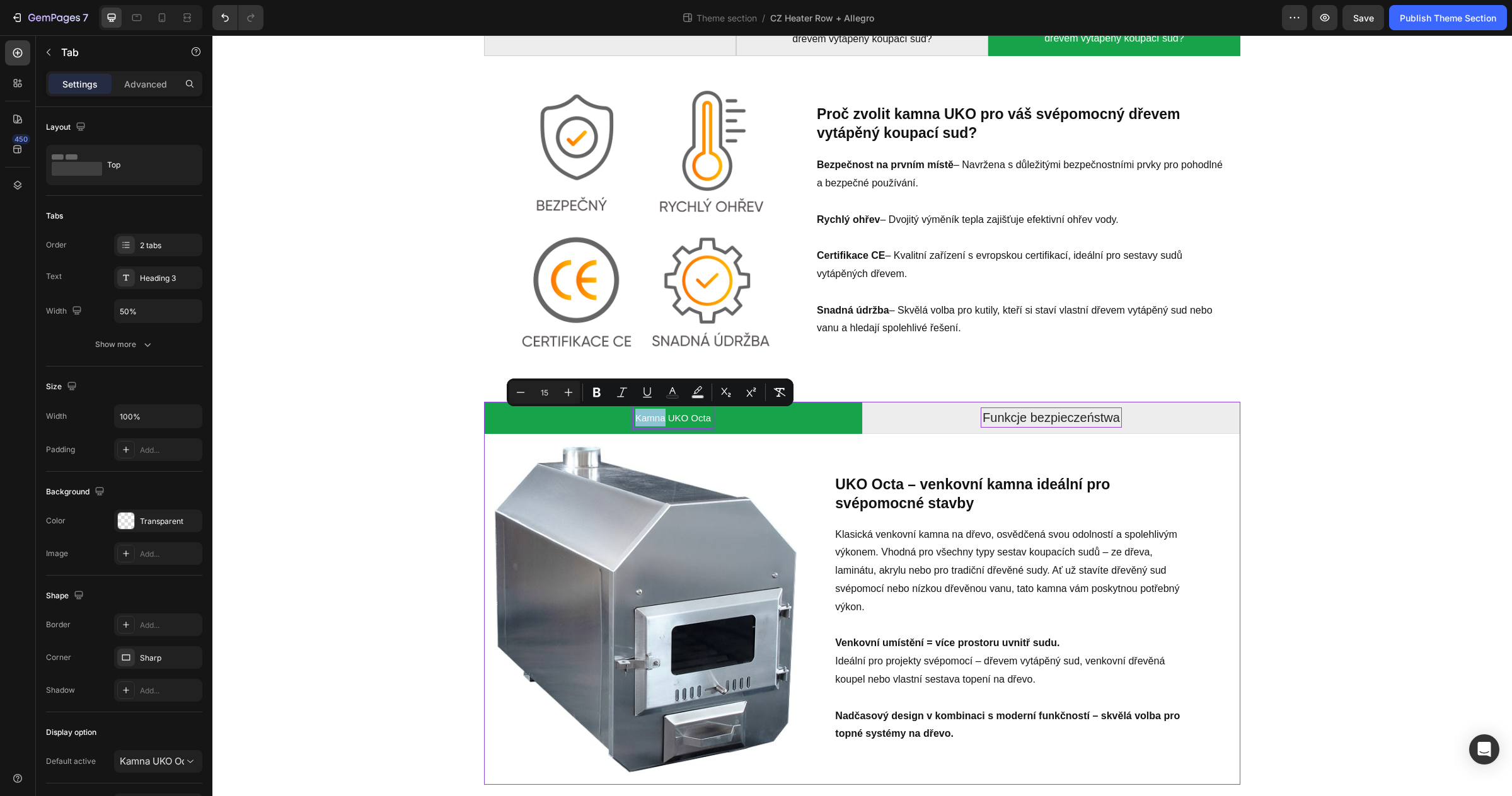
click at [649, 419] on span "Kamna UKO Octa" at bounding box center [674, 418] width 76 height 11
click at [789, 455] on img at bounding box center [646, 609] width 304 height 330
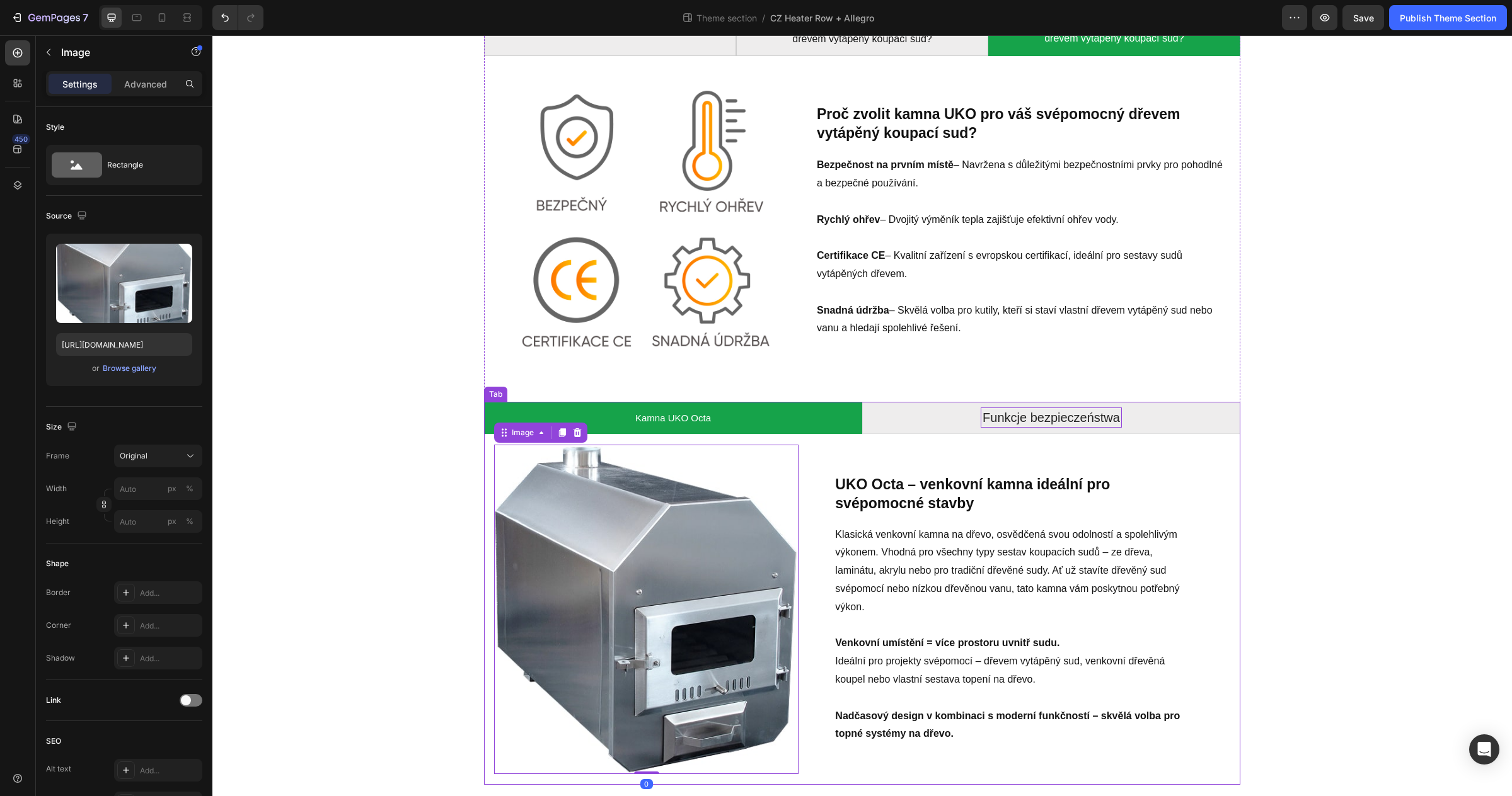
click at [724, 427] on li "Kamna UKO Octa" at bounding box center [674, 418] width 378 height 32
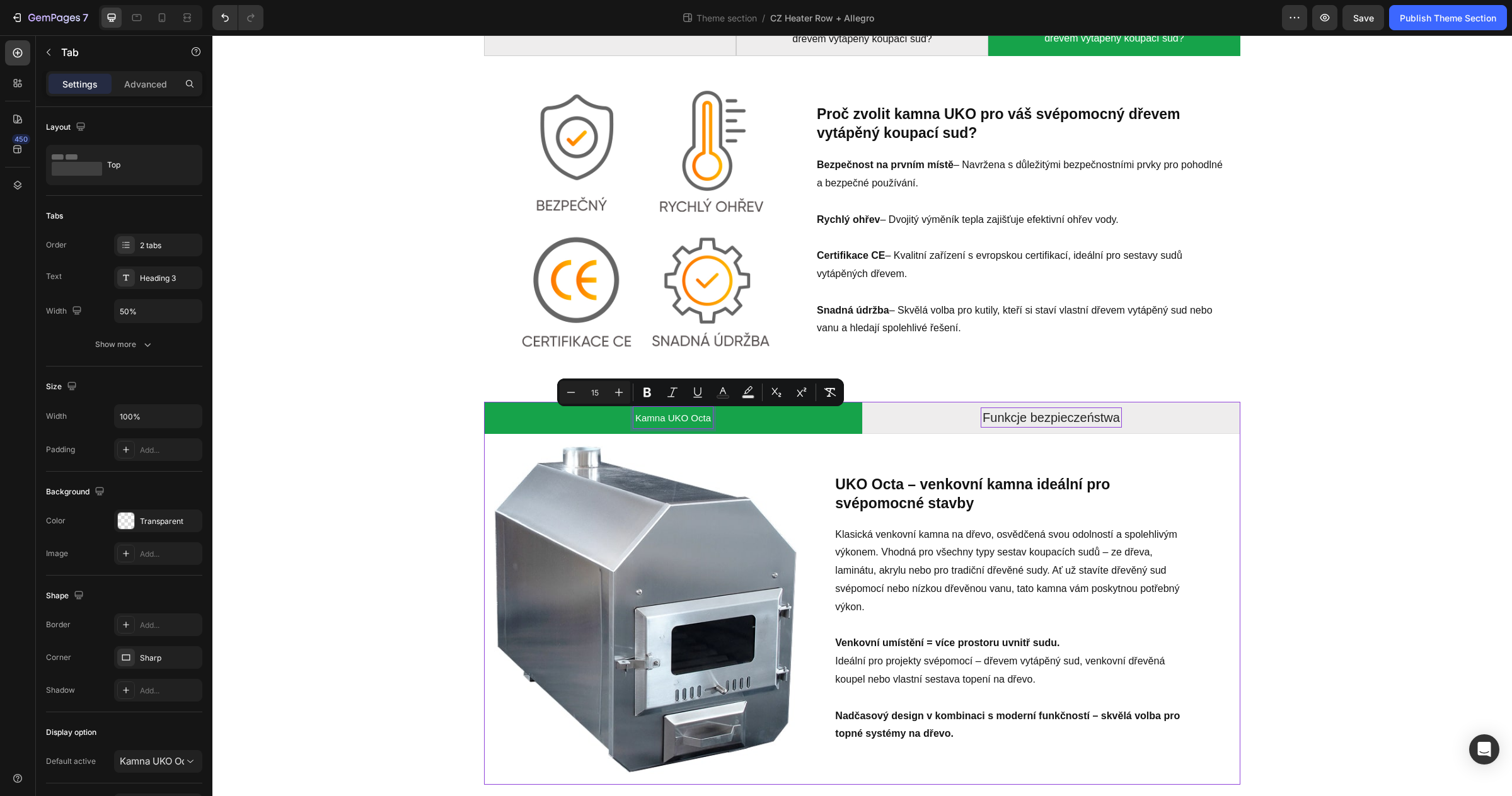
click at [995, 416] on p "Funkcje bezpieczeństwa" at bounding box center [1051, 418] width 137 height 16
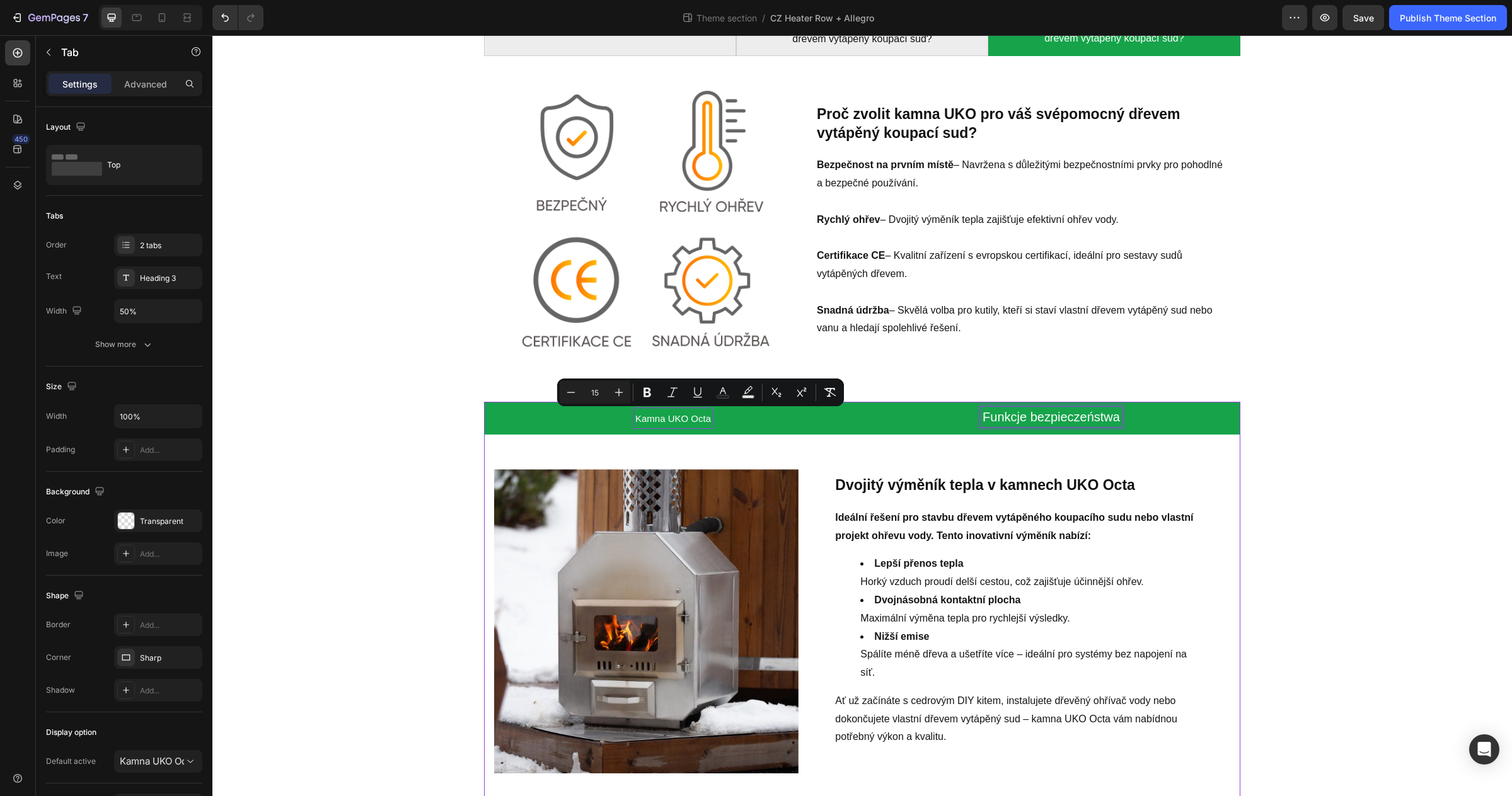
scroll to position [1720, 0]
click at [1002, 416] on p "Funkcje bezpieczeństwa" at bounding box center [1051, 418] width 137 height 16
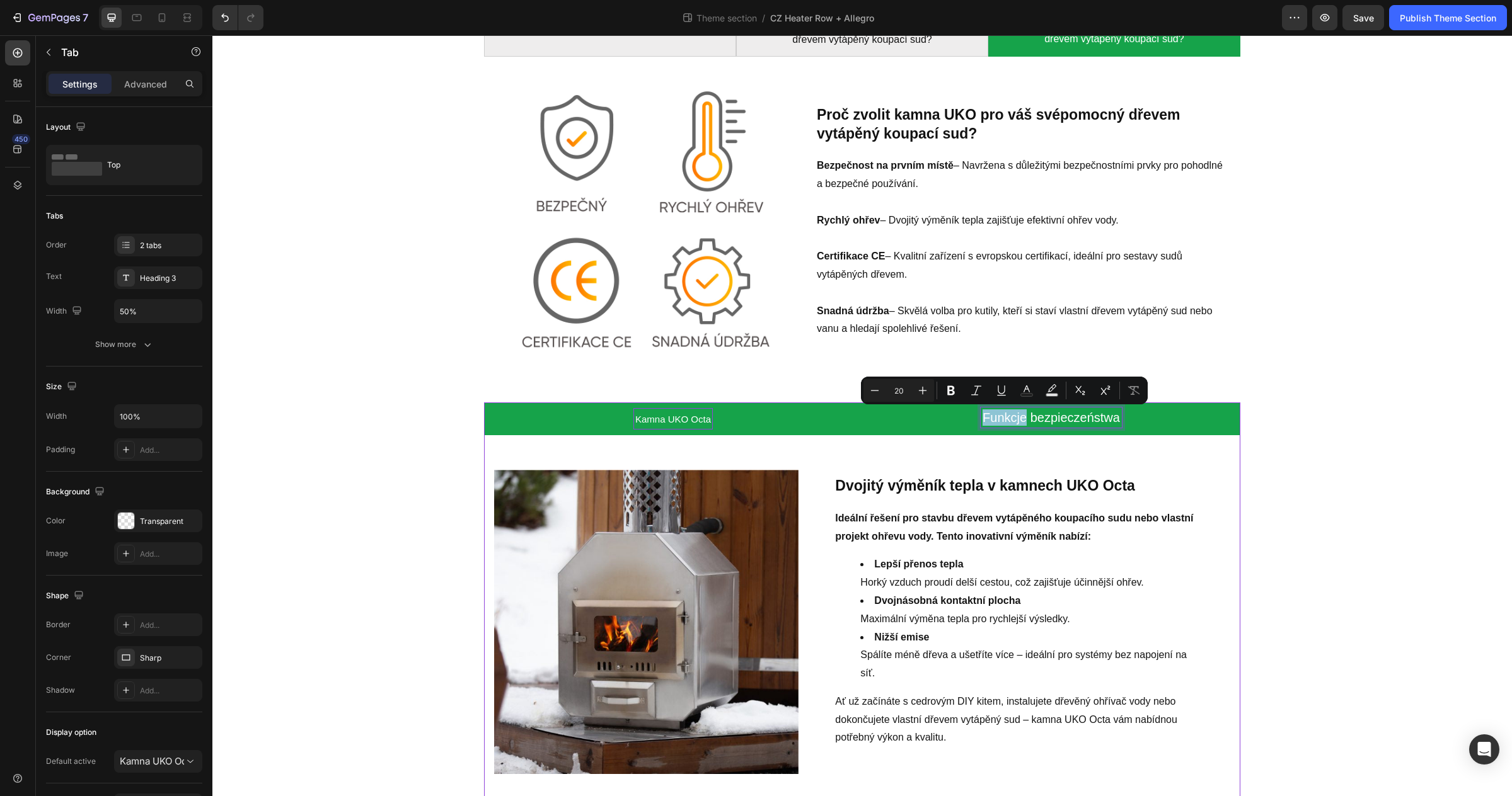
click at [1002, 416] on p "Funkcje bezpieczeństwa" at bounding box center [1051, 418] width 137 height 16
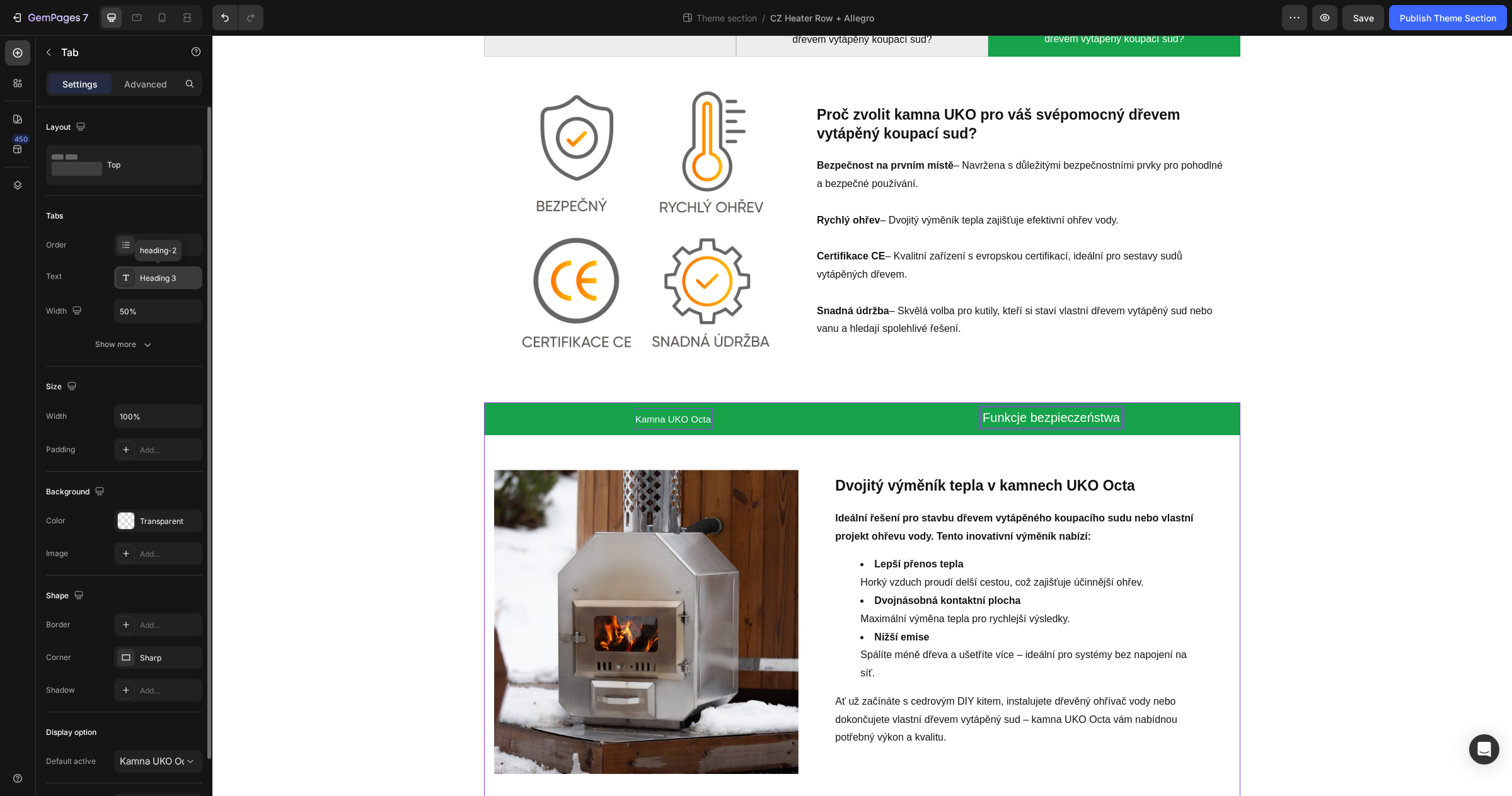
click at [171, 280] on div "Heading 3" at bounding box center [169, 278] width 59 height 11
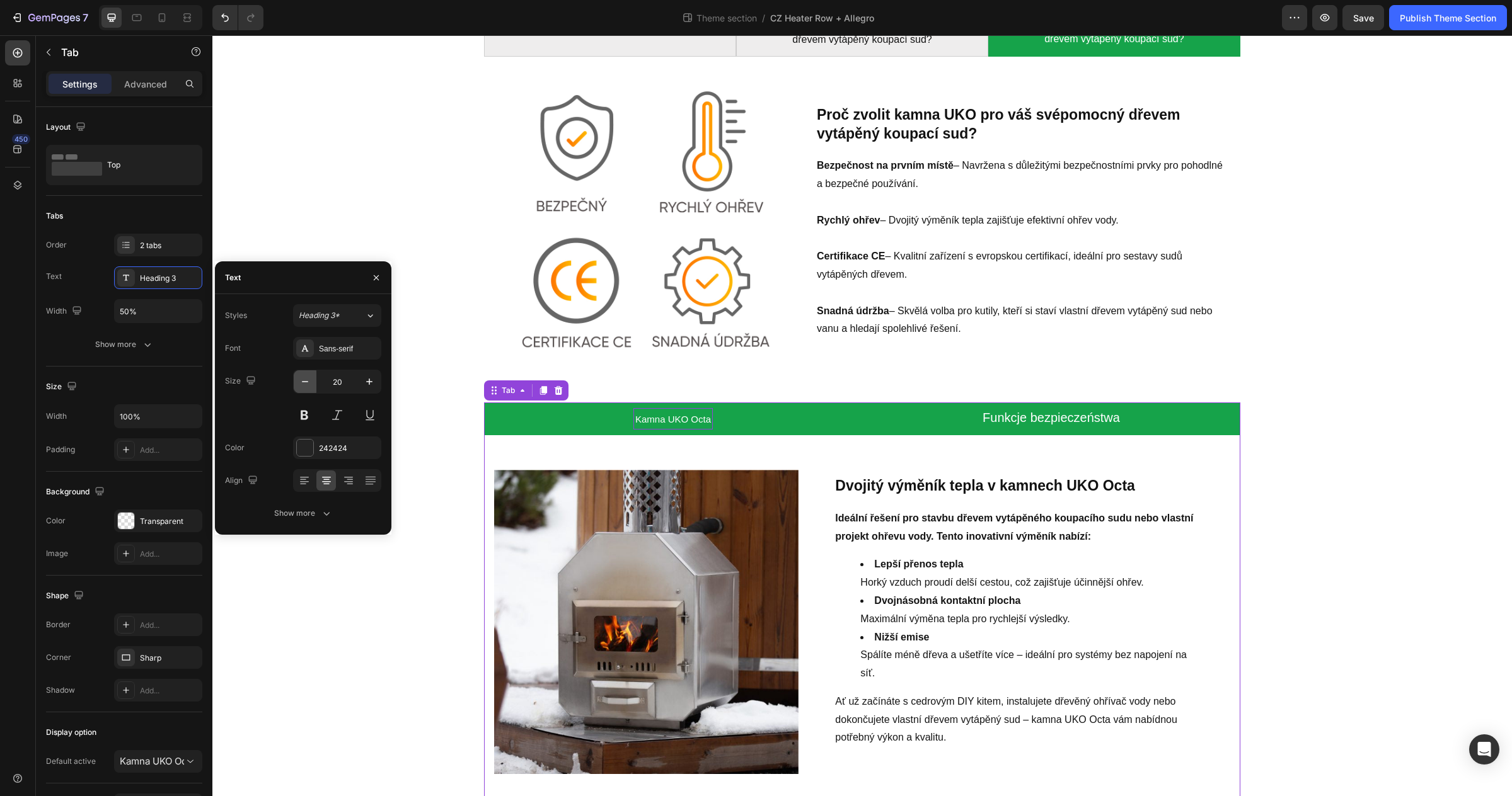
click at [307, 378] on icon "button" at bounding box center [305, 382] width 13 height 13
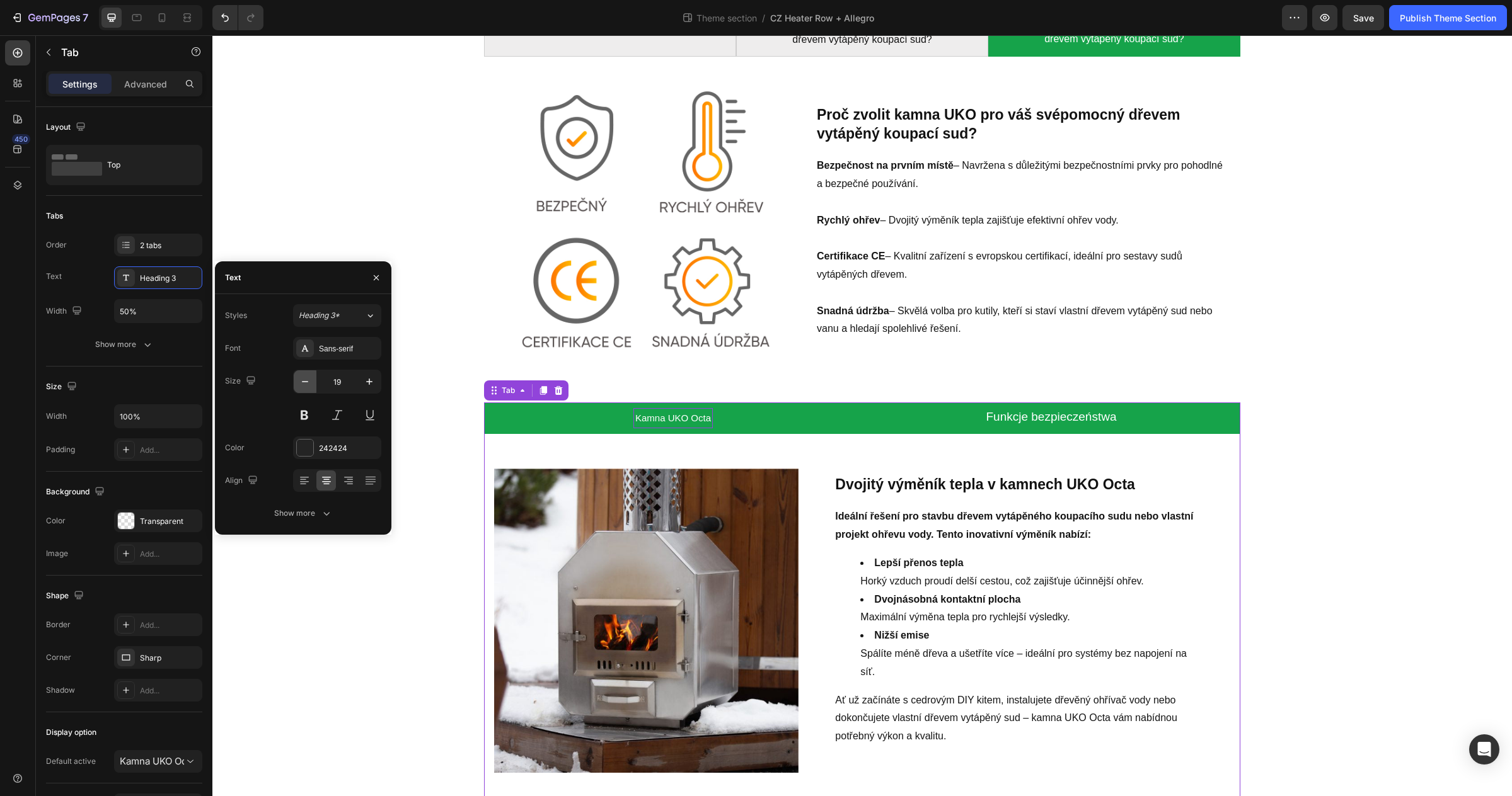
click at [307, 378] on icon "button" at bounding box center [305, 382] width 13 height 13
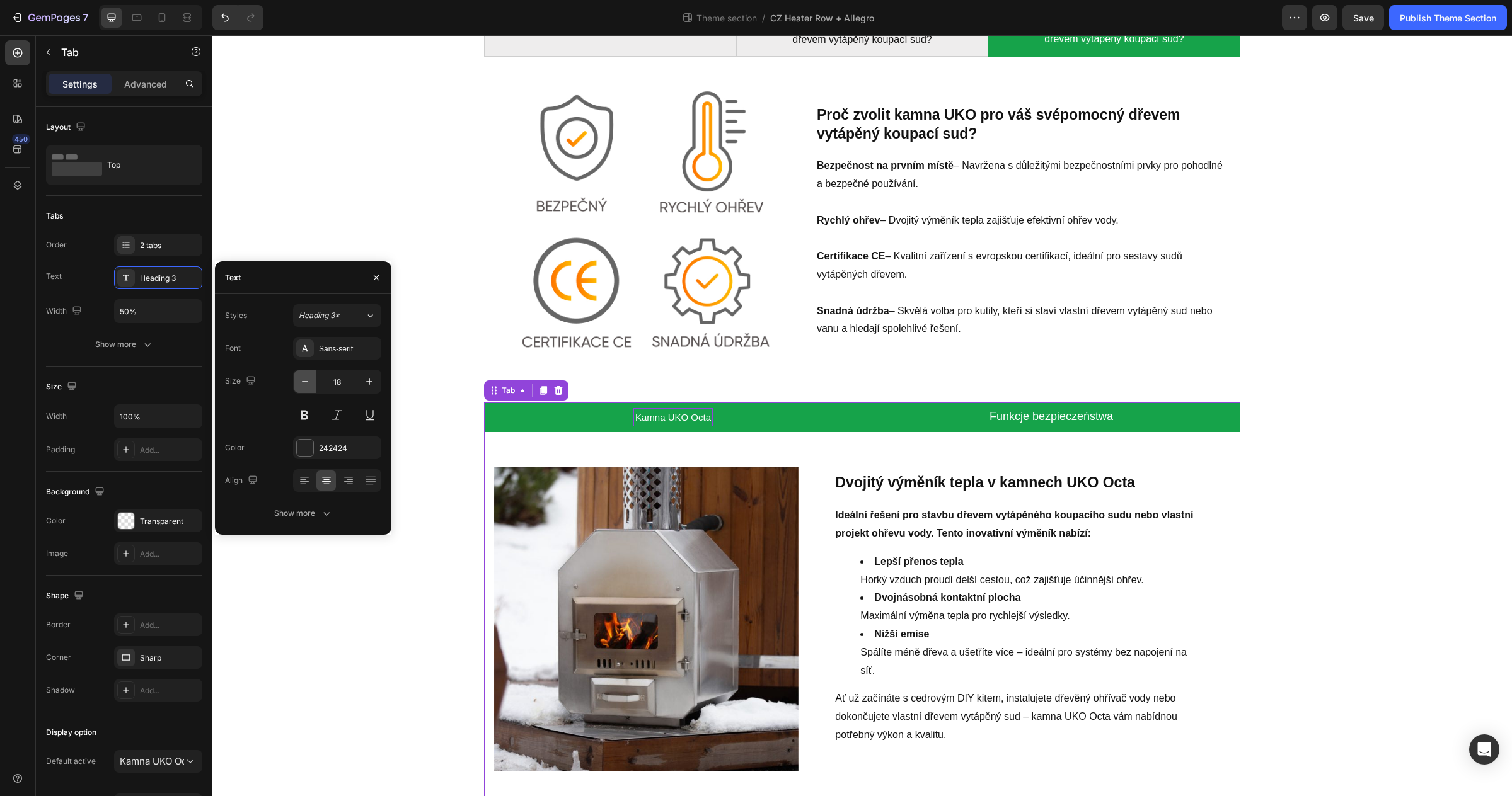
click at [307, 378] on icon "button" at bounding box center [305, 382] width 13 height 13
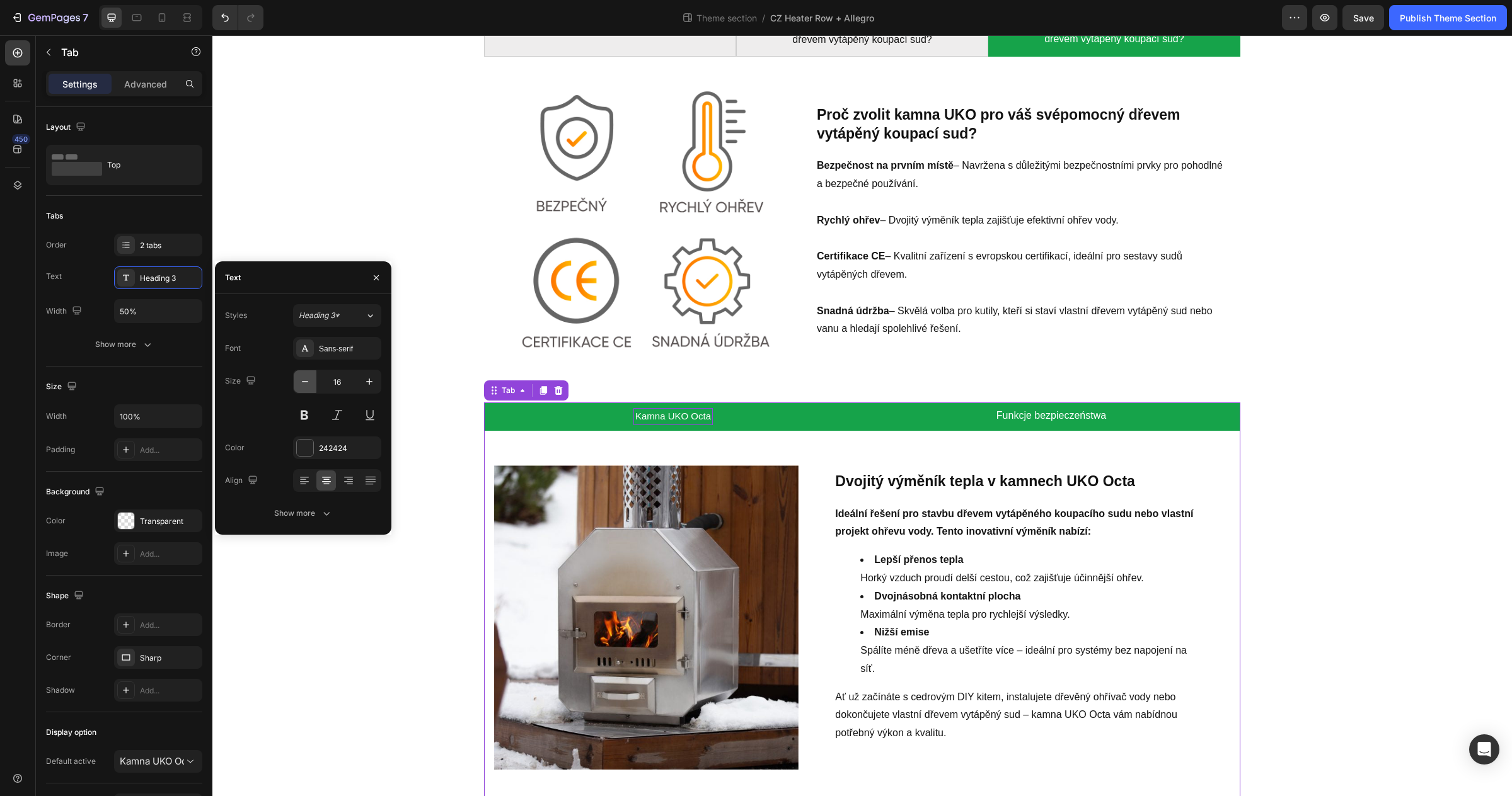
click at [307, 378] on icon "button" at bounding box center [305, 382] width 13 height 13
type input "15"
click at [1353, 518] on div "Bezpečnostní prvky Proč zvolit [PERSON_NAME] pro váš svépomocný dřevem vytápěný…" at bounding box center [862, 404] width 1281 height 798
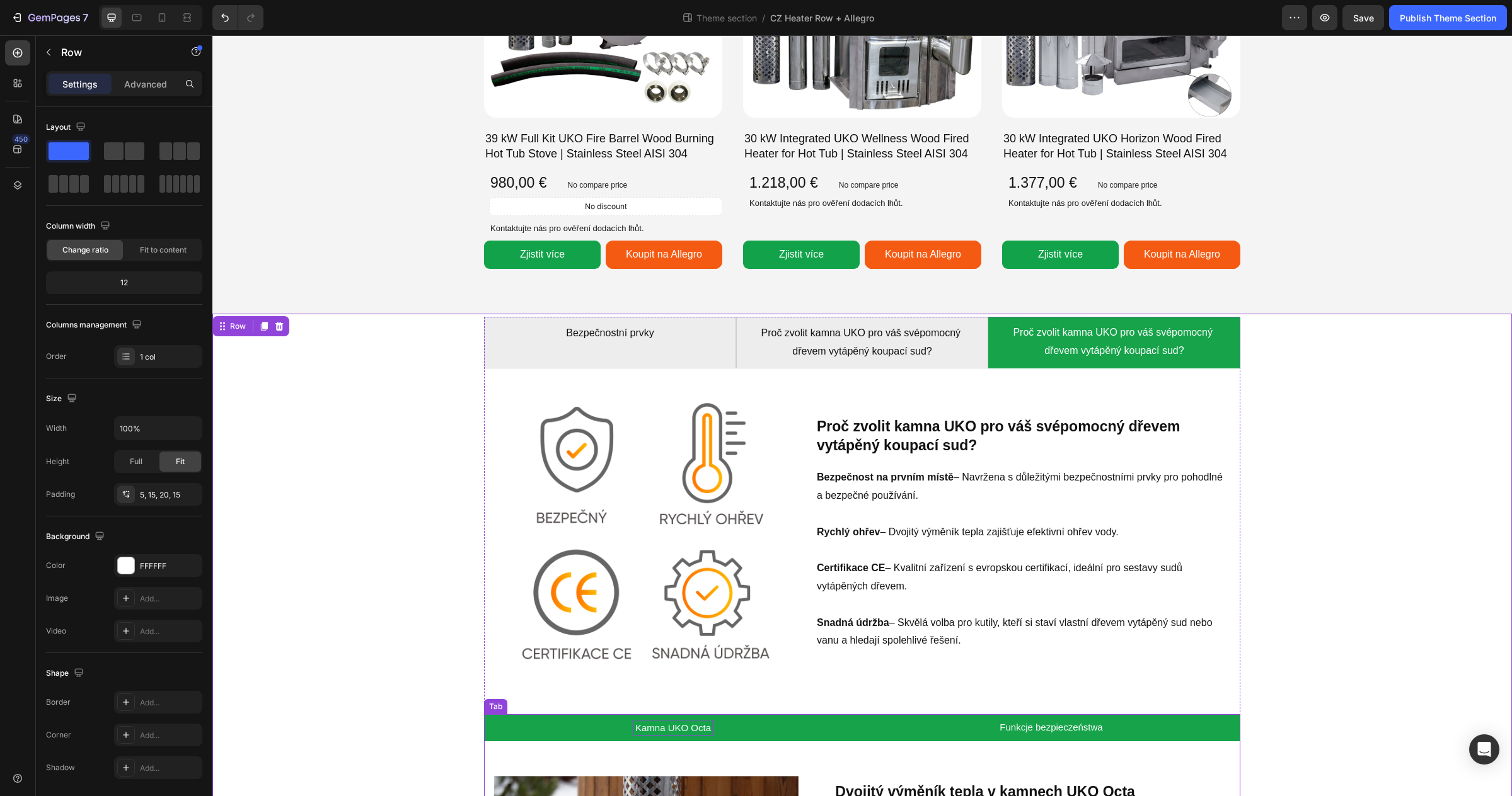
scroll to position [1284, 0]
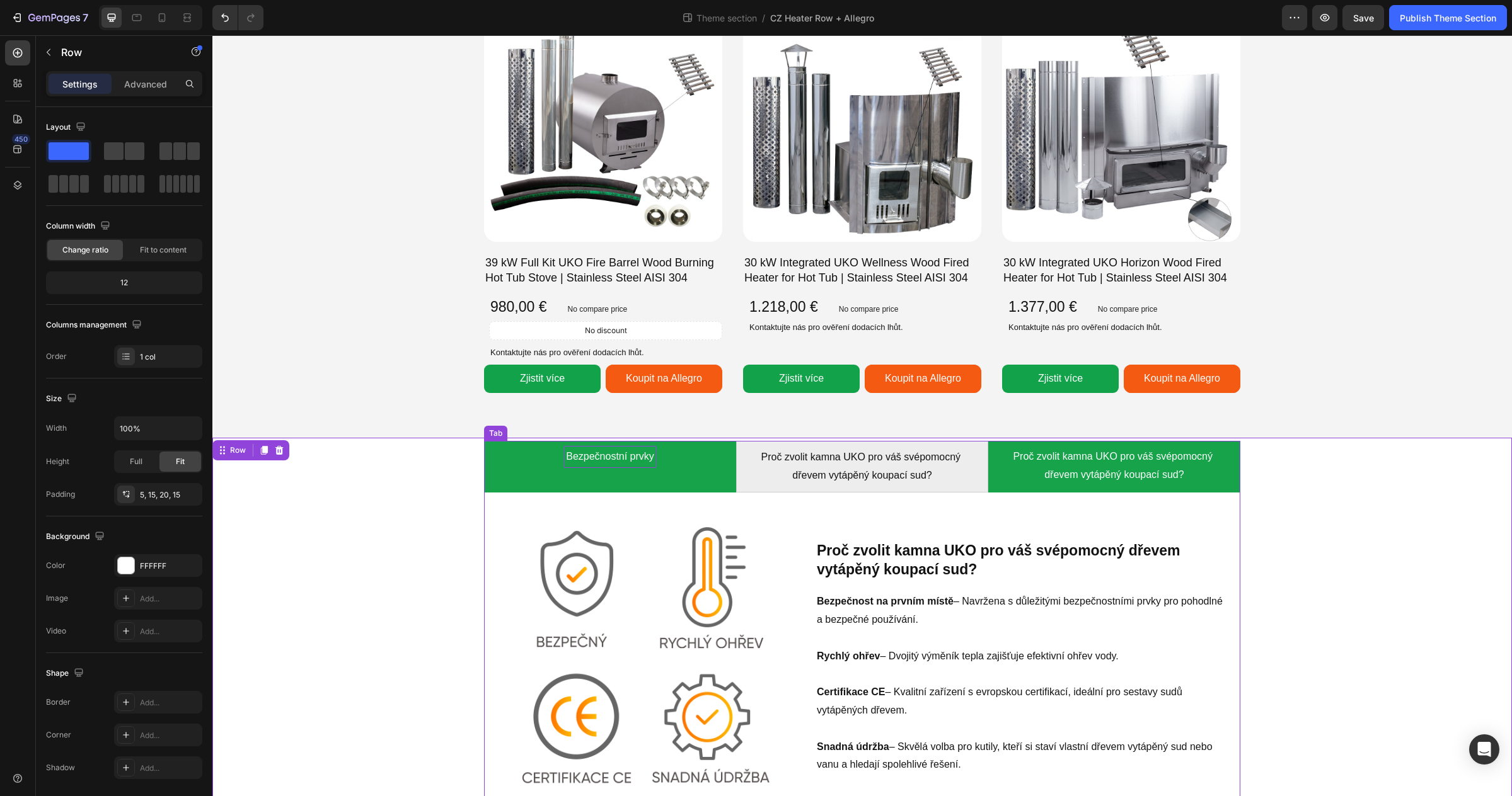
click at [588, 456] on span "Bezpečnostní prvky" at bounding box center [610, 456] width 88 height 11
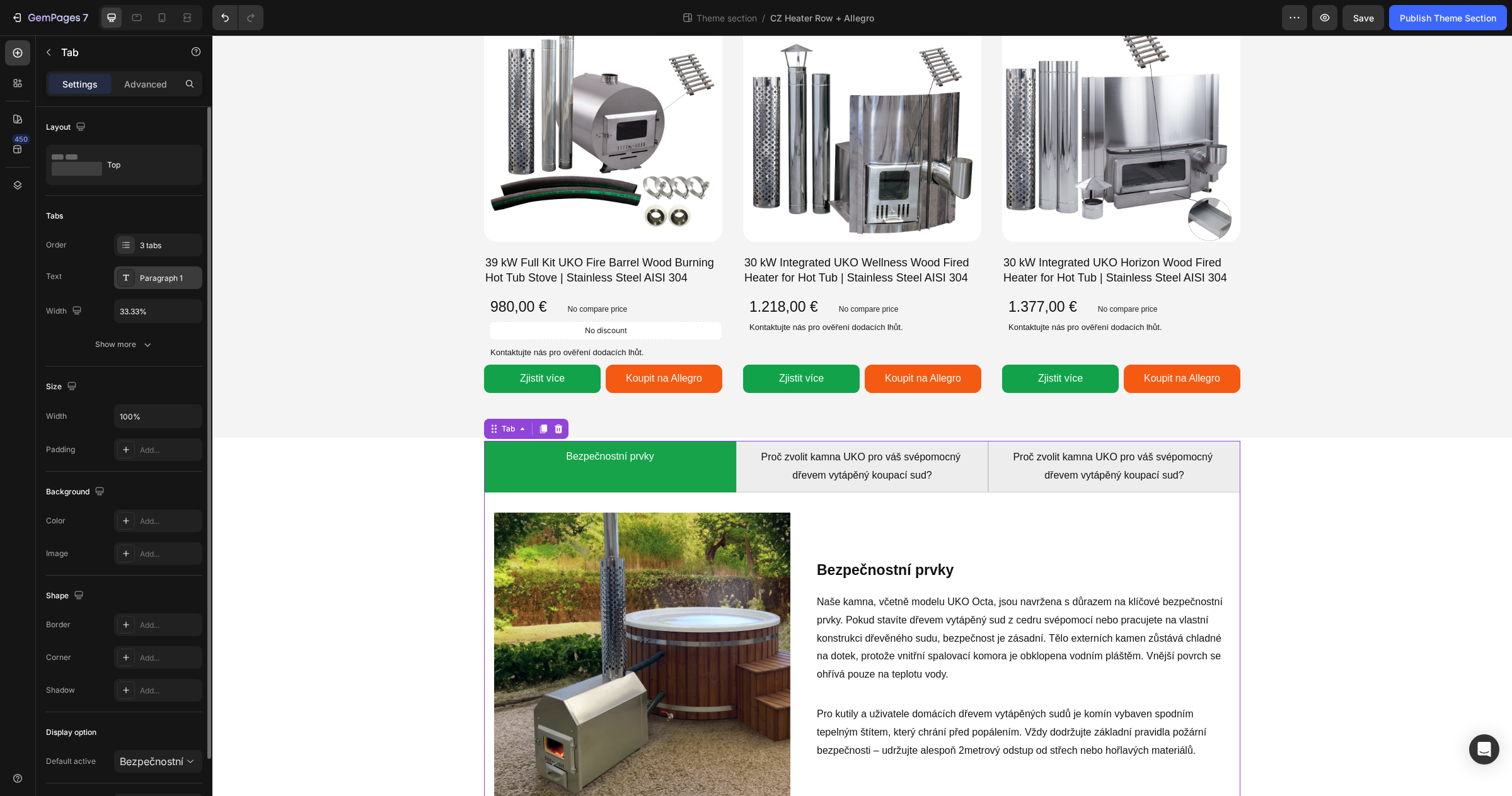
click at [142, 284] on div "Paragraph 1" at bounding box center [158, 278] width 88 height 23
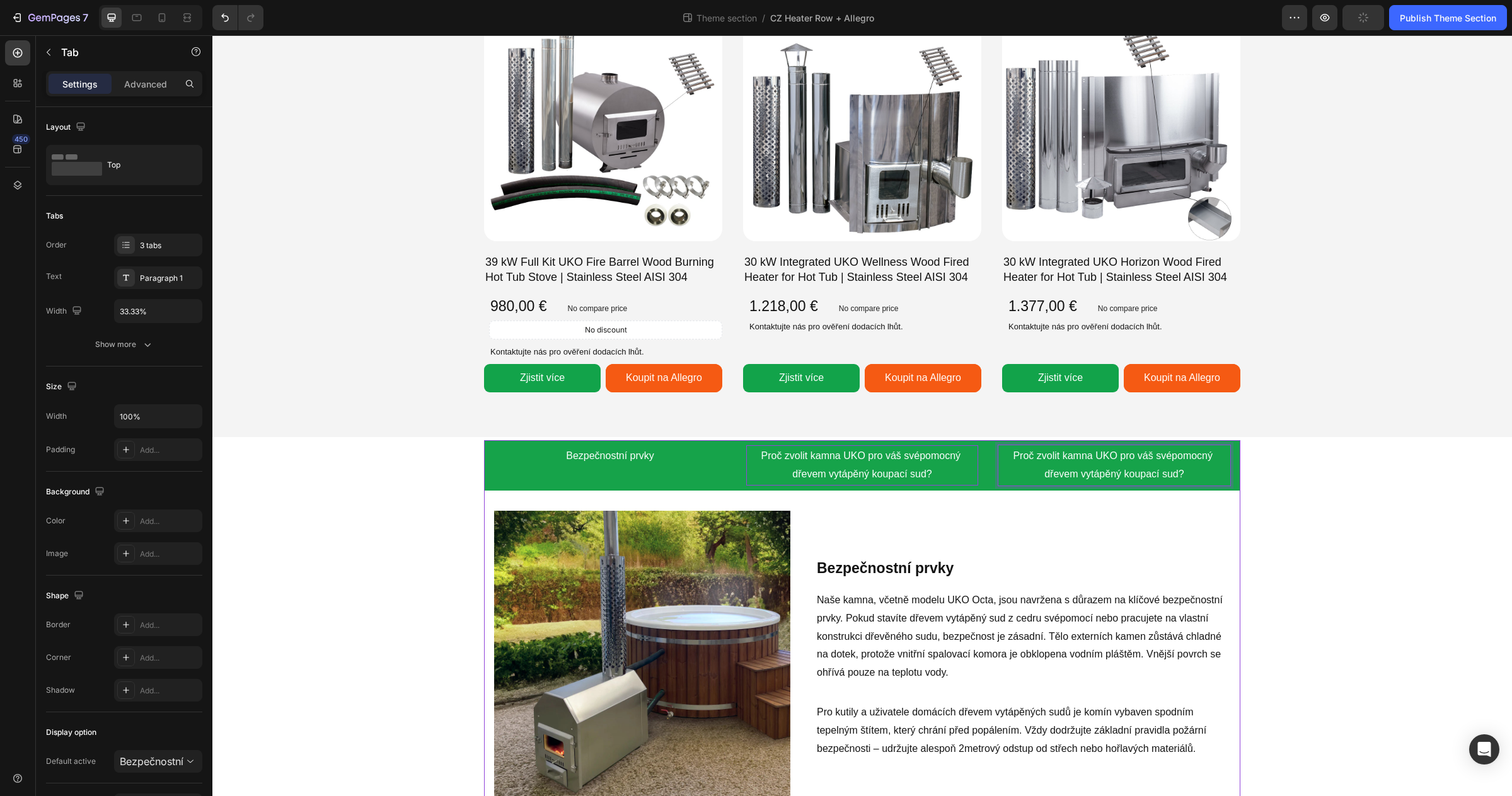
click at [1079, 463] on p "Proč zvolit kamna UKO pro váš svépomocný dřevem vytápěný koupací sud?" at bounding box center [1114, 465] width 228 height 36
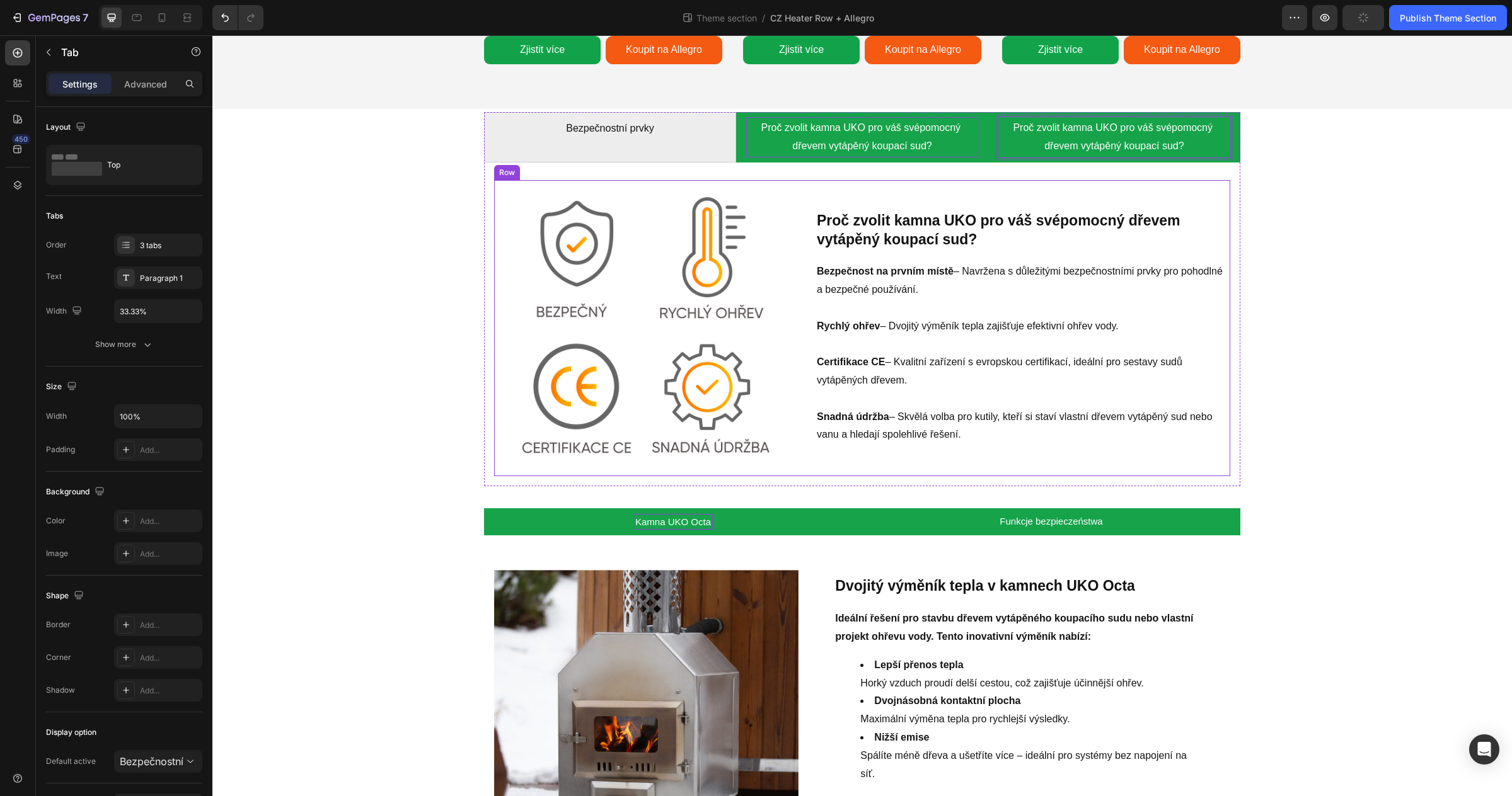
scroll to position [1741, 0]
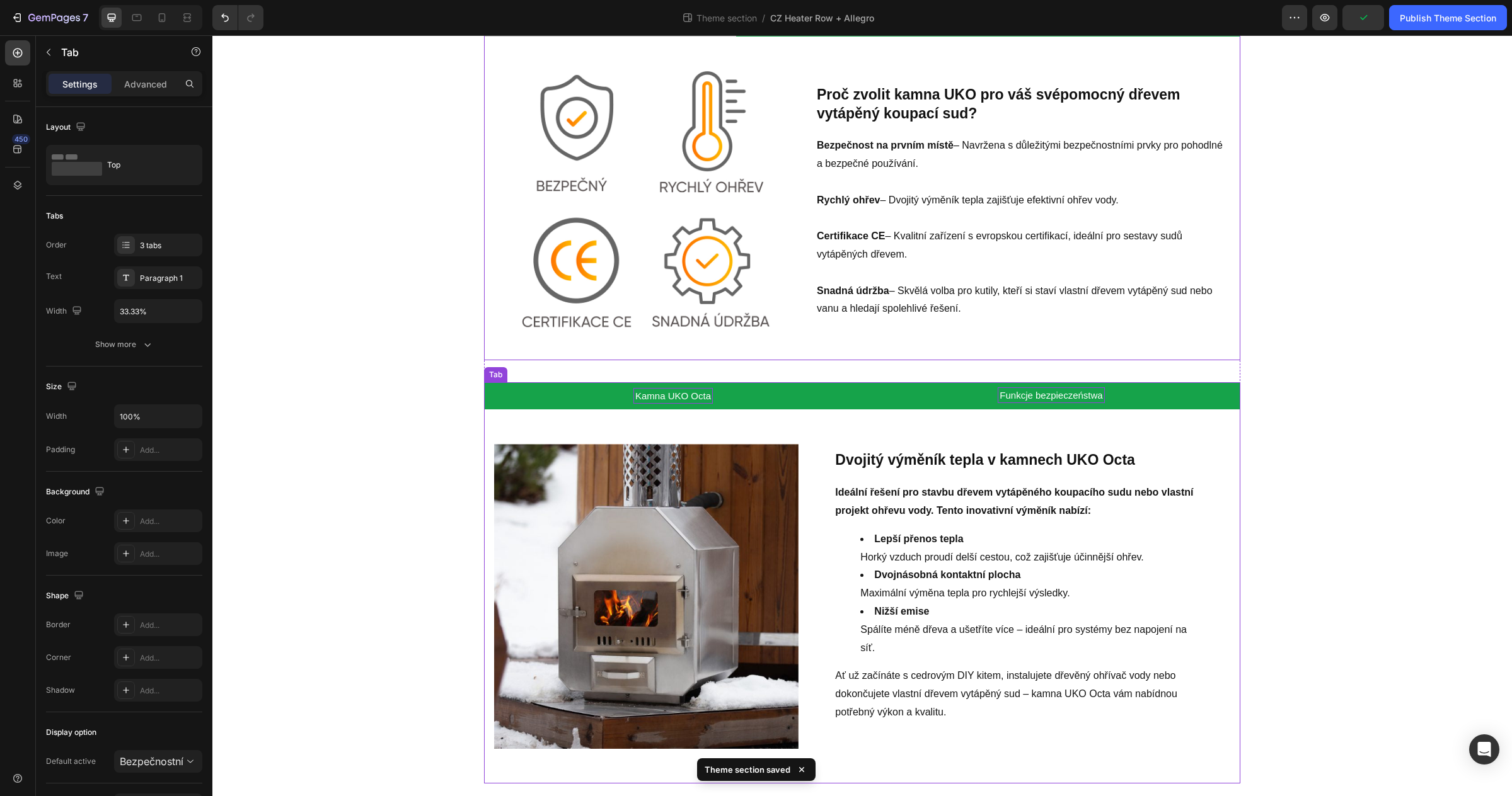
click at [1038, 398] on p "Funkcje bezpieczeństwa" at bounding box center [1050, 396] width 103 height 13
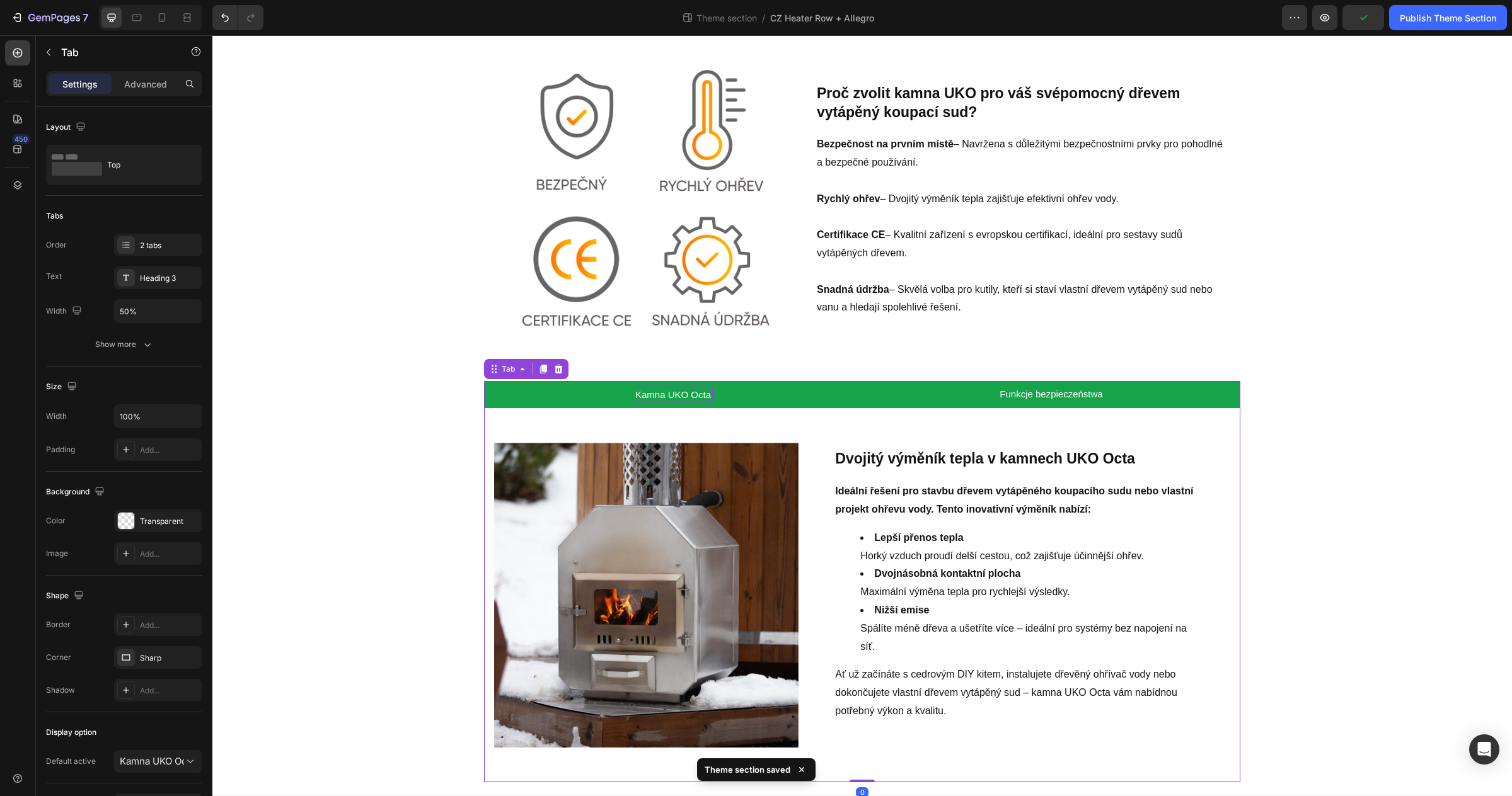
click at [747, 398] on li "Kamna UKO Octa" at bounding box center [674, 395] width 378 height 27
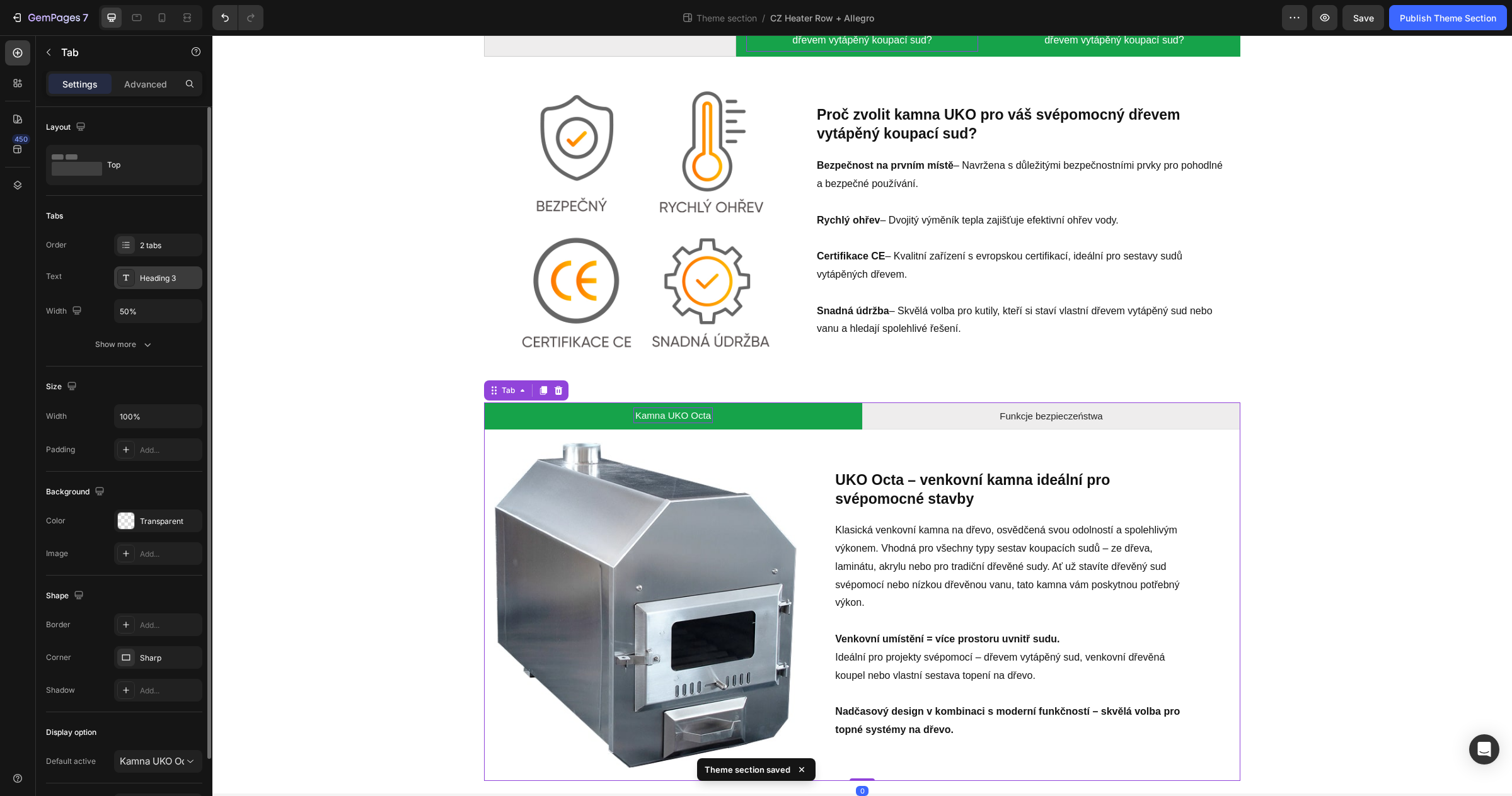
click at [146, 276] on div "Heading 3" at bounding box center [169, 278] width 59 height 11
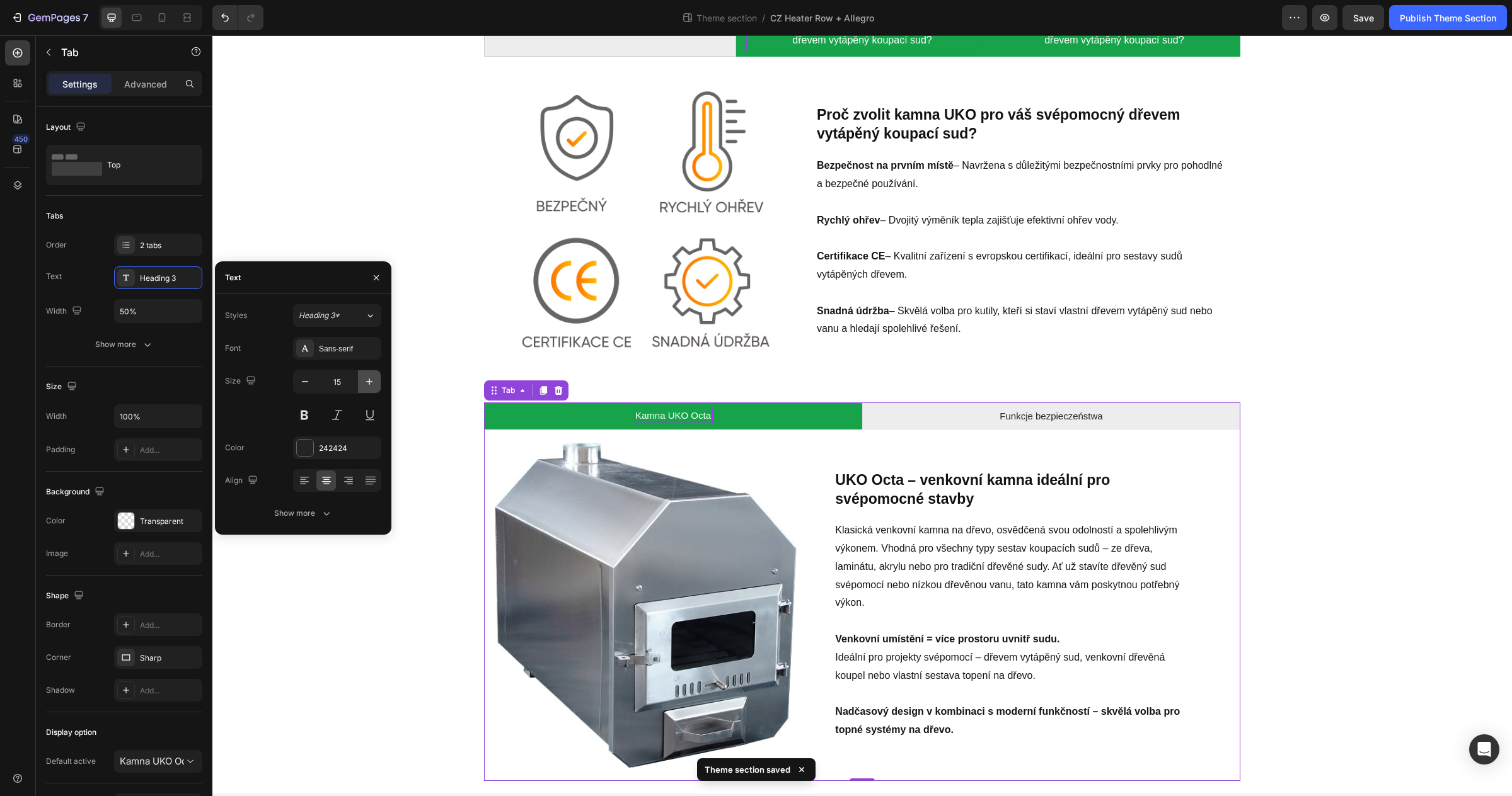
click at [373, 384] on icon "button" at bounding box center [370, 382] width 13 height 13
type input "16"
click at [367, 319] on icon at bounding box center [370, 316] width 11 height 13
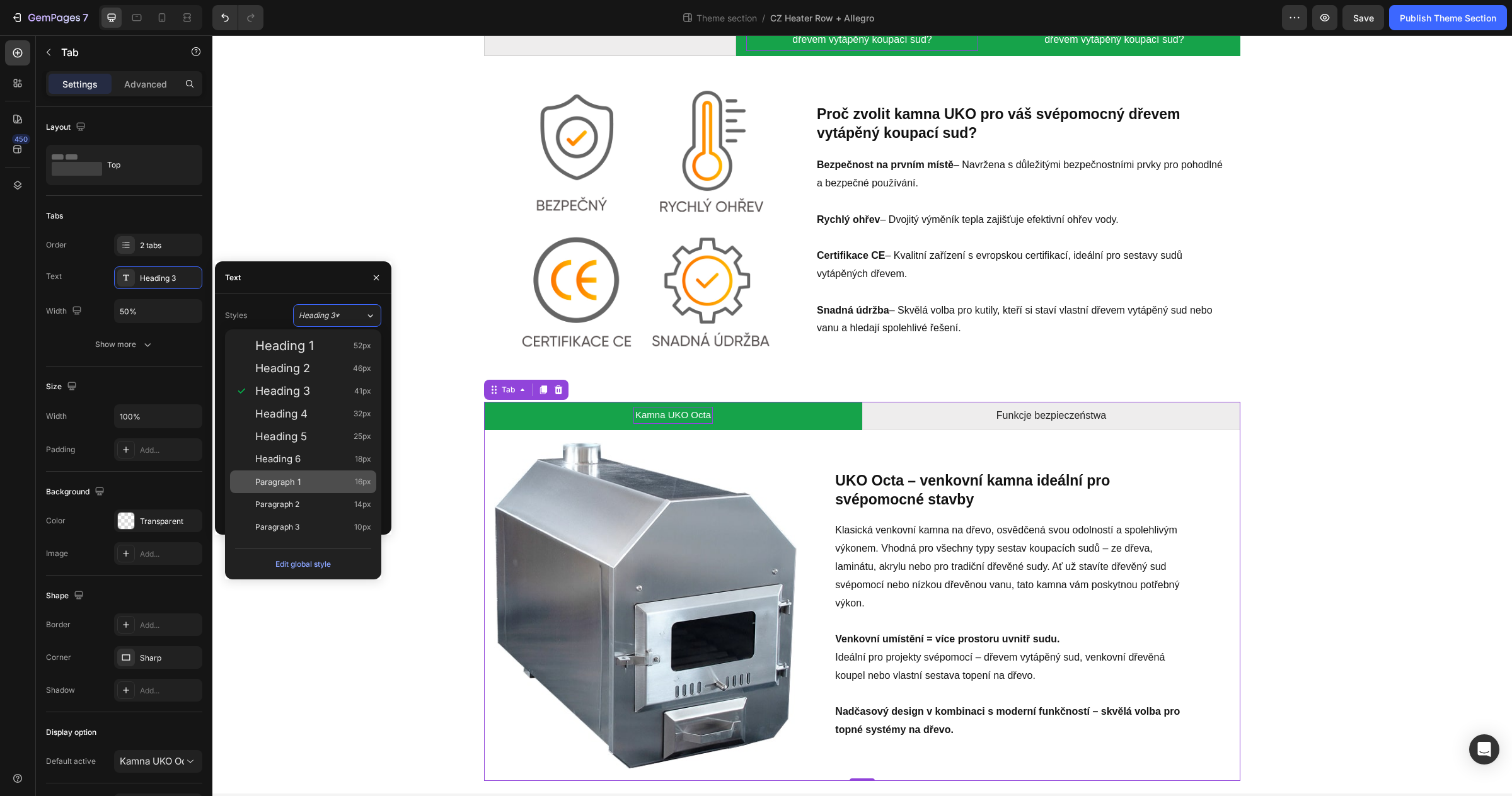
click at [311, 483] on div "Paragraph 1 16px" at bounding box center [313, 482] width 116 height 13
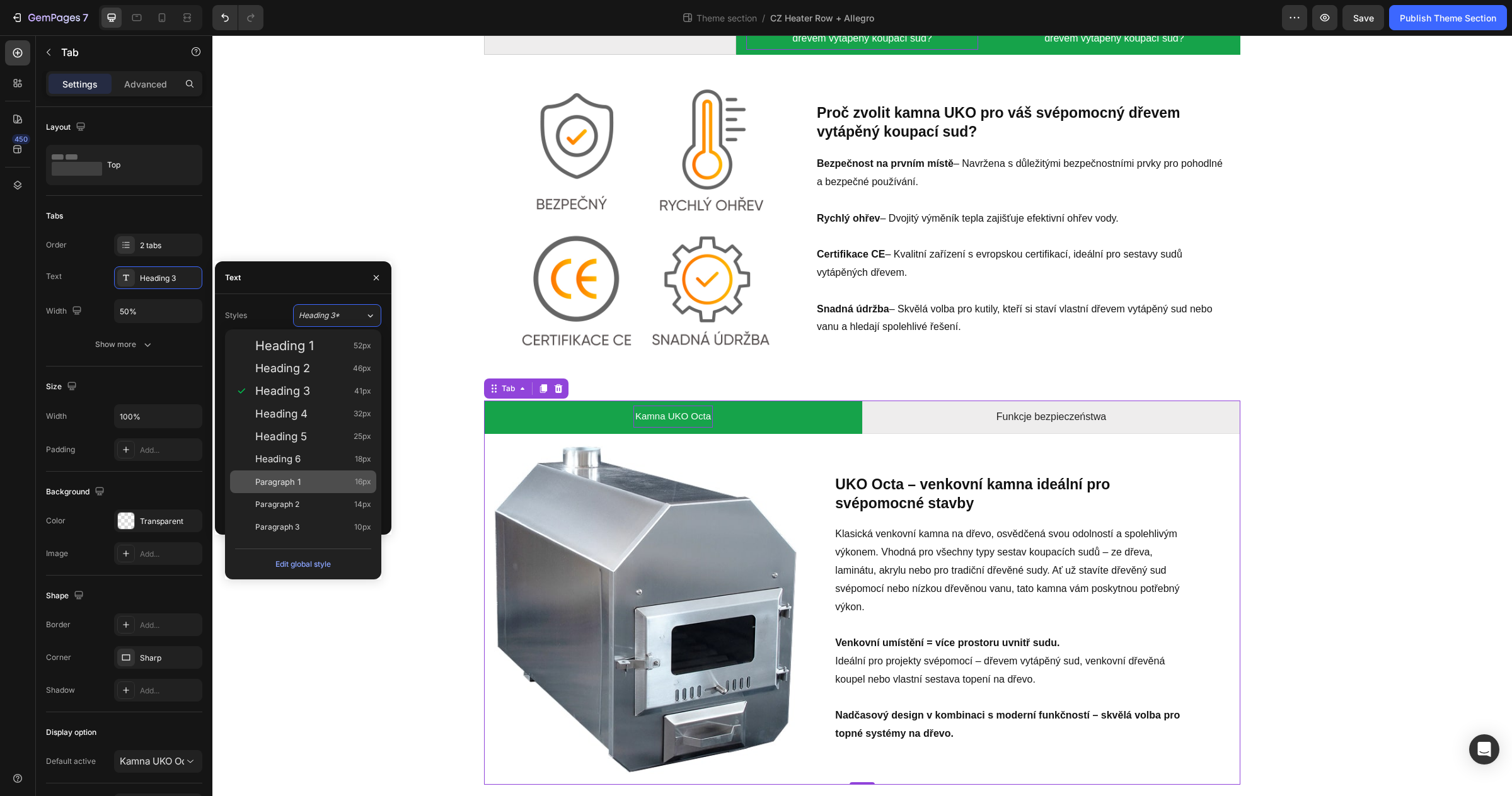
scroll to position [1726, 0]
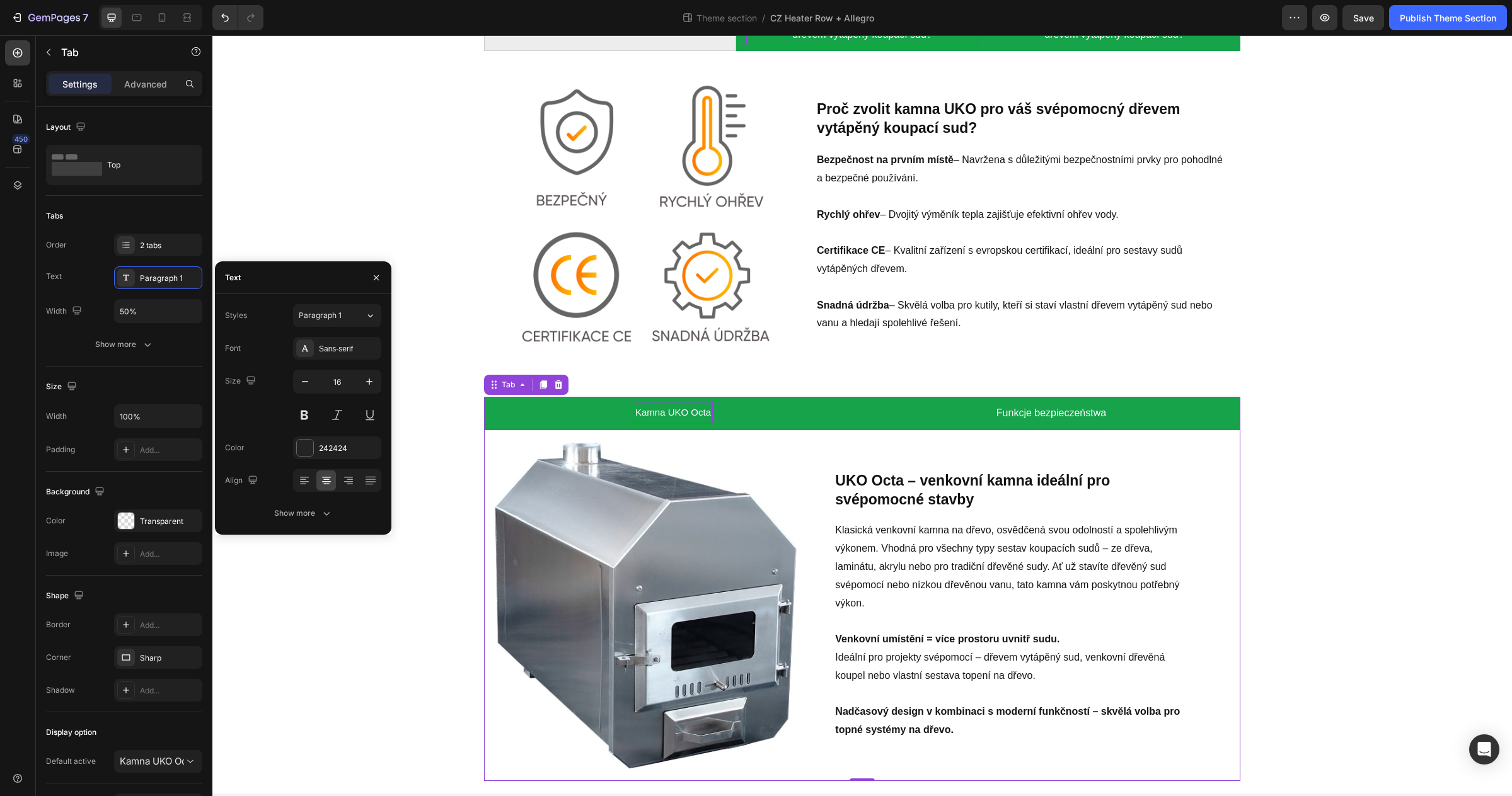
click at [969, 413] on li "Funkcje bezpieczeństwa" at bounding box center [1051, 413] width 378 height 33
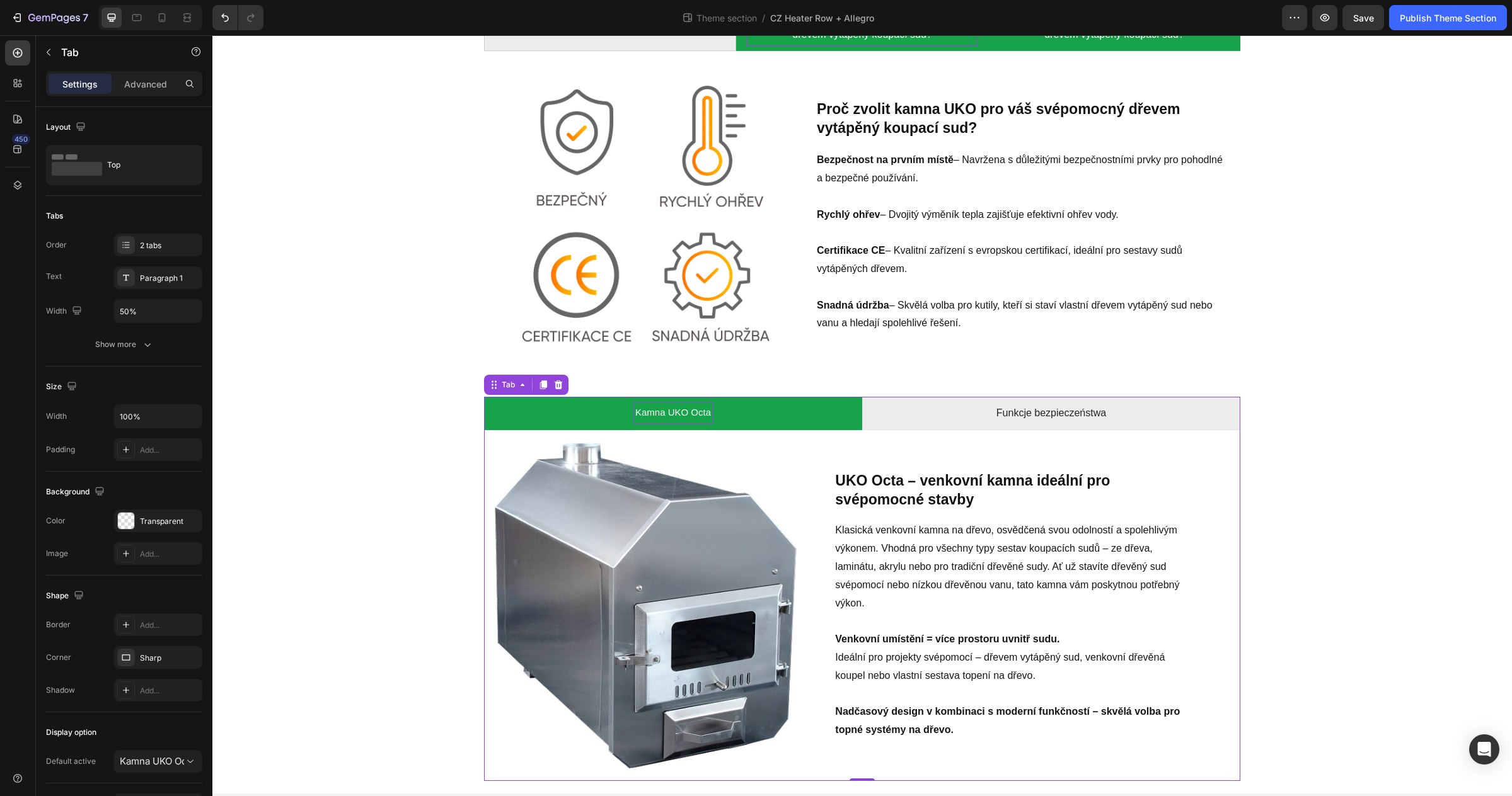
scroll to position [1741, 0]
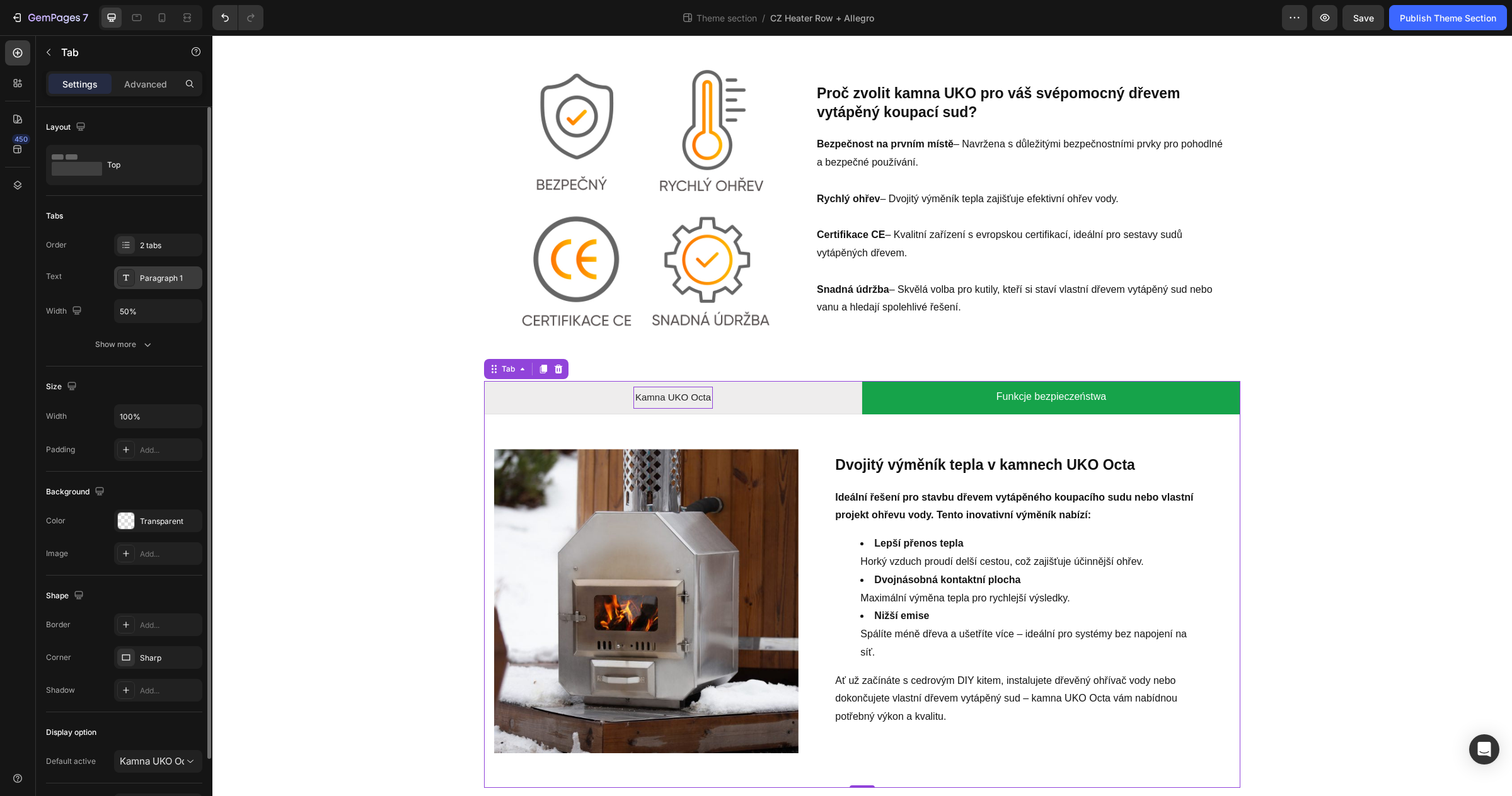
click at [184, 283] on div "Paragraph 1" at bounding box center [169, 278] width 59 height 11
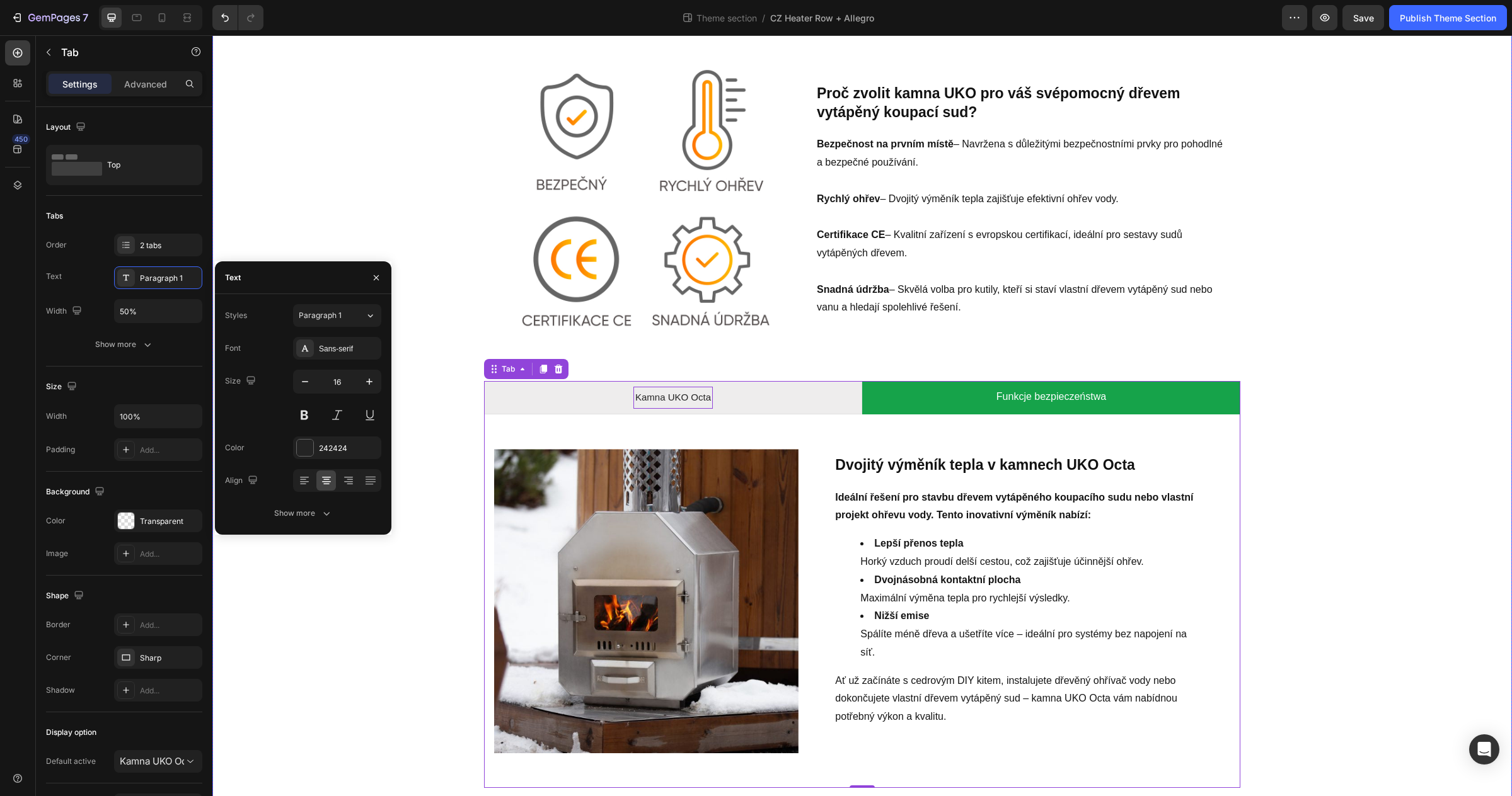
click at [1316, 456] on div "Bezpečnostní prvky Proč zvolit [PERSON_NAME] pro váš svépomocný dřevem vytápěný…" at bounding box center [862, 386] width 1281 height 803
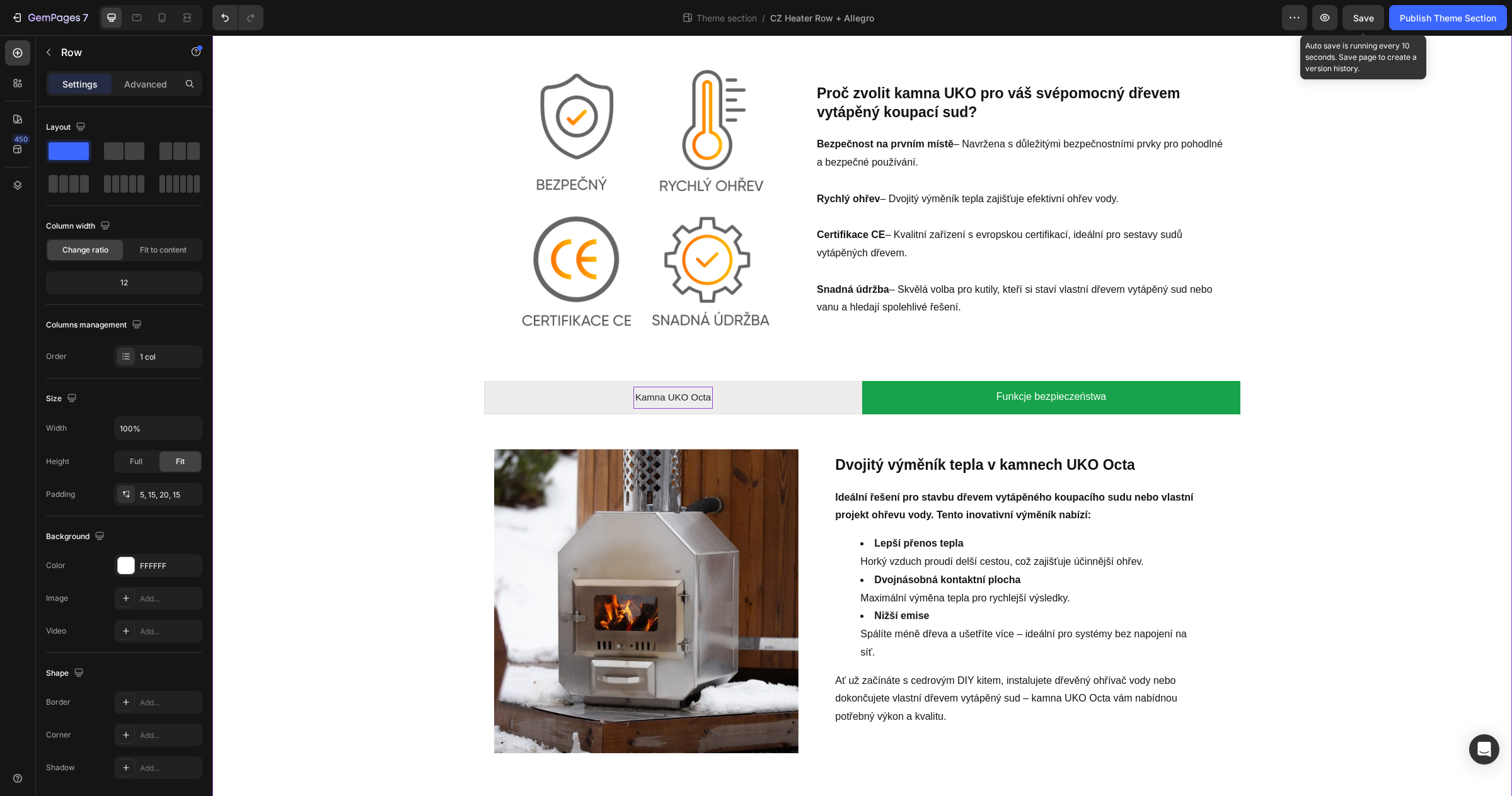
click at [1362, 14] on span "Save" at bounding box center [1363, 18] width 21 height 11
click at [1409, 19] on div "Publish Theme Section" at bounding box center [1447, 18] width 96 height 13
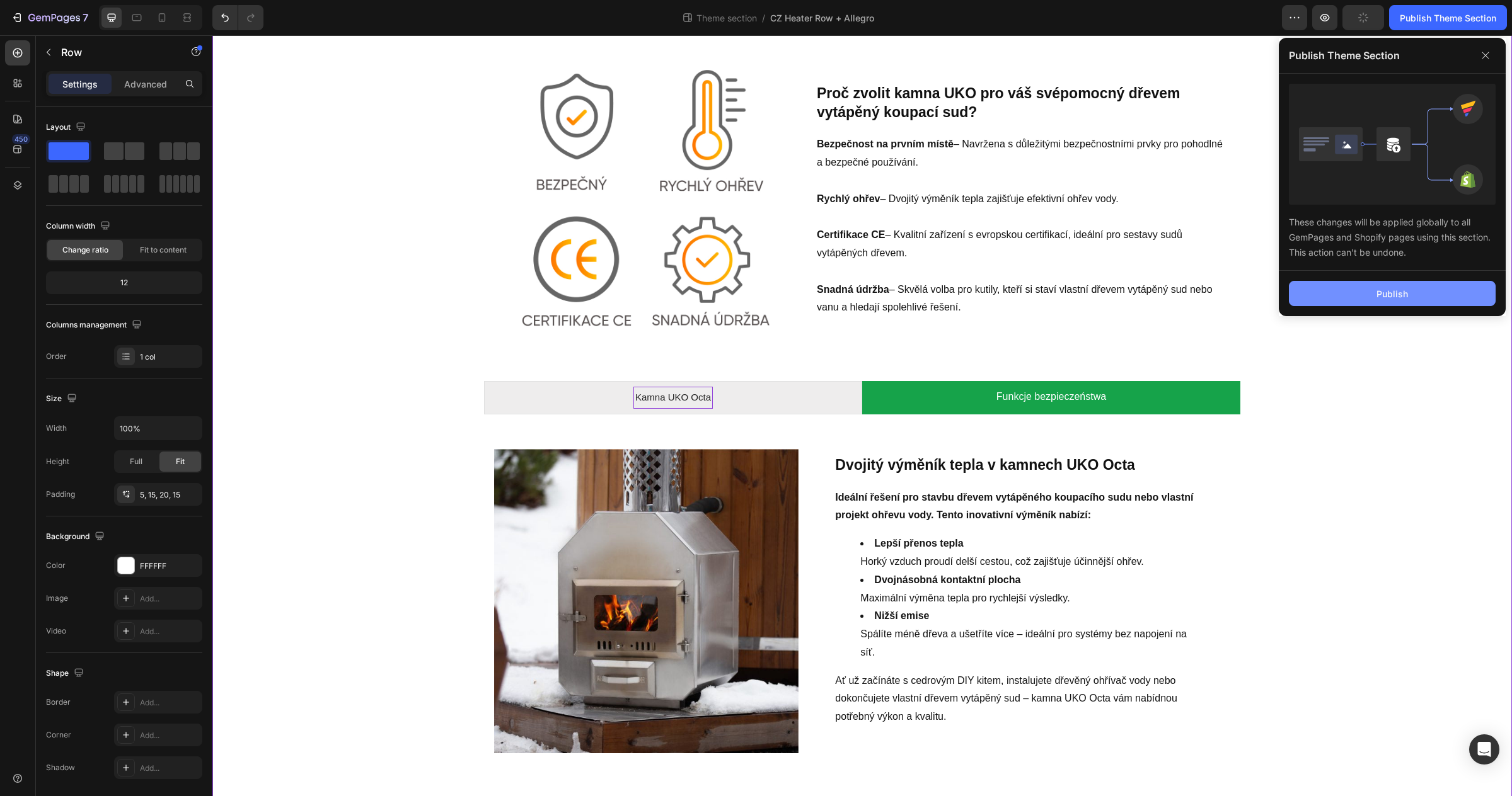
click at [1408, 291] on button "Publish" at bounding box center [1392, 293] width 207 height 25
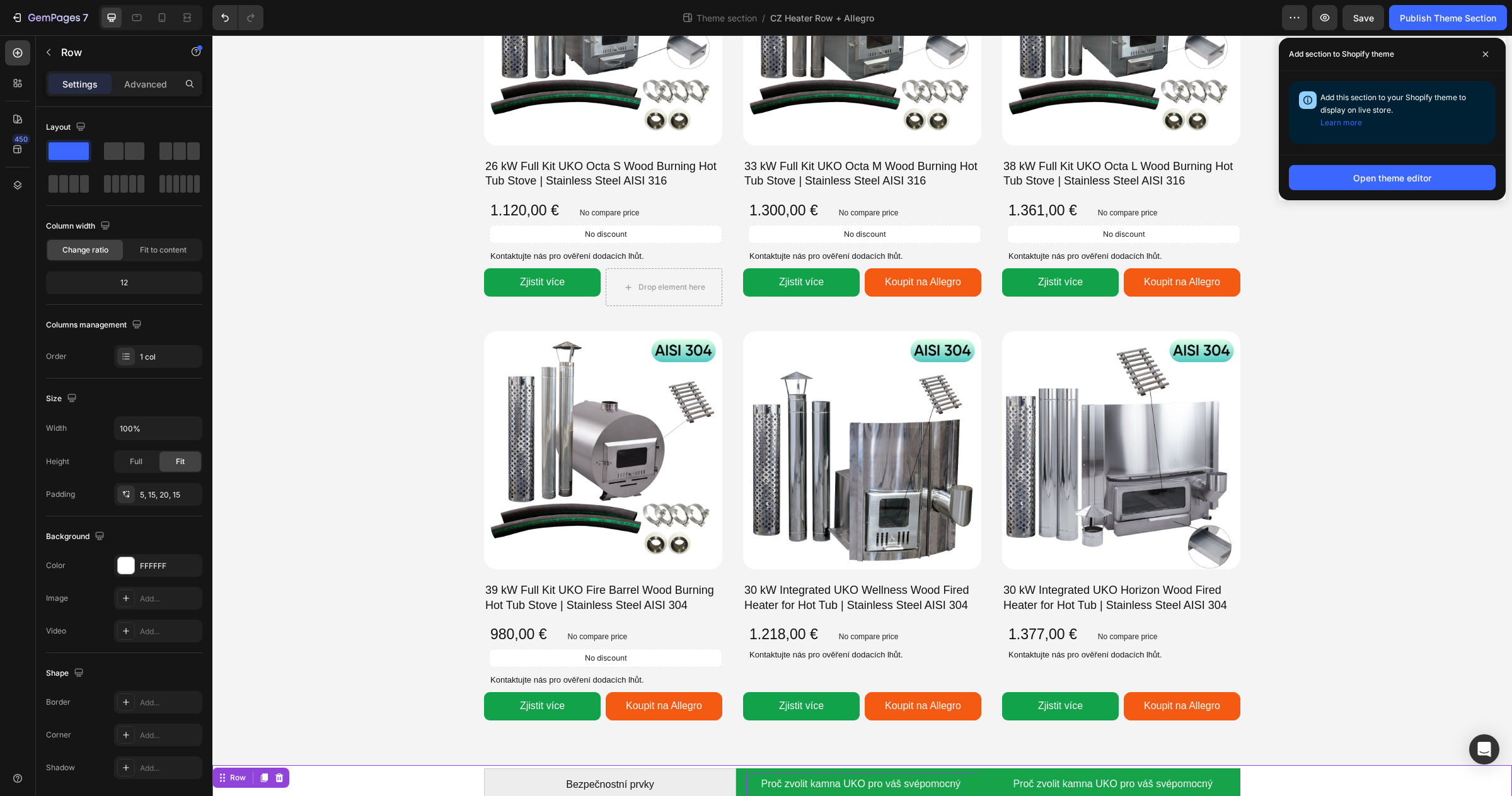
scroll to position [953, 0]
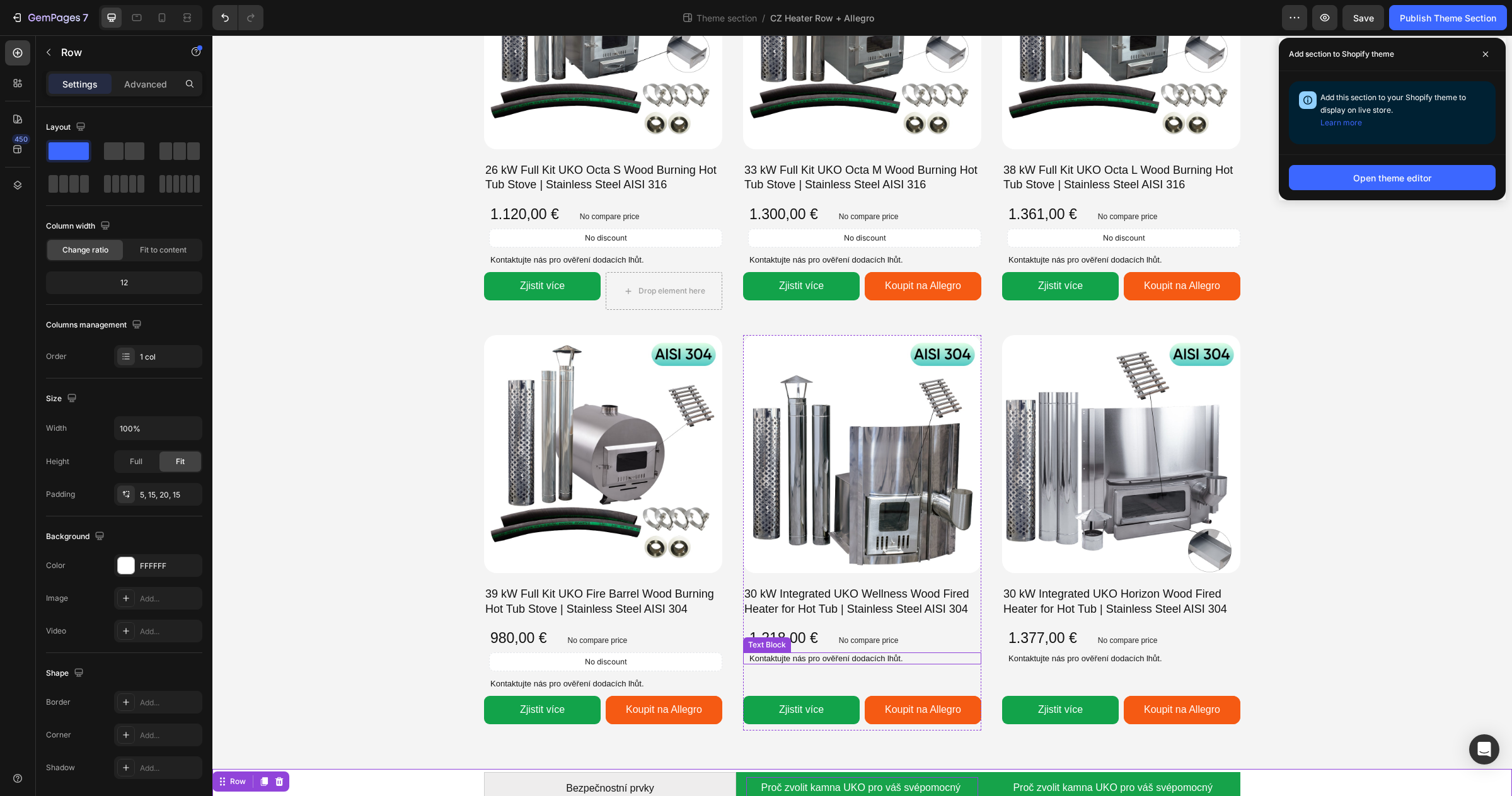
click at [927, 658] on p "Kontaktujte nás pro ověření dodacích lhůt." at bounding box center [864, 659] width 230 height 10
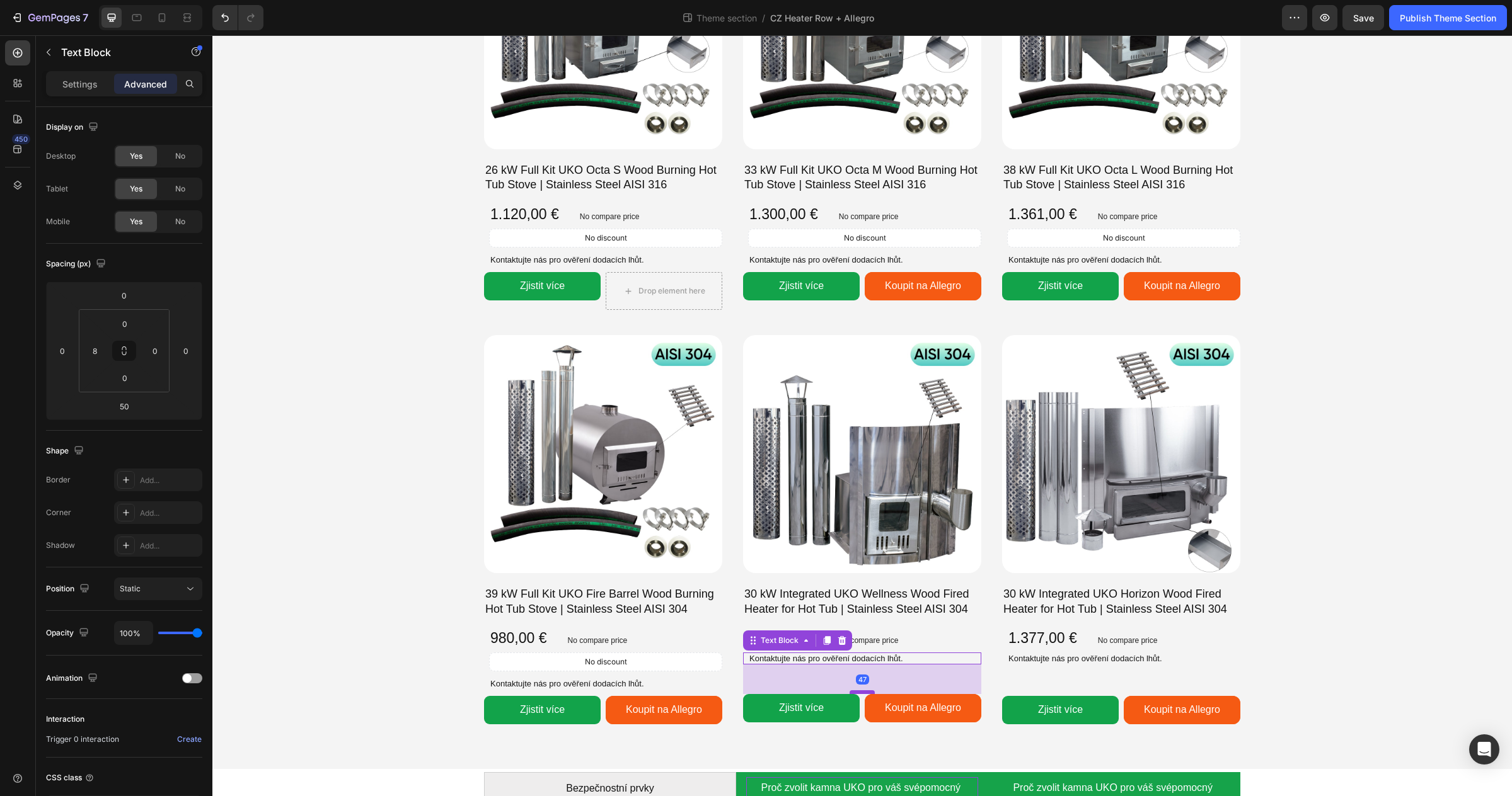
click at [864, 692] on div at bounding box center [862, 692] width 25 height 4
type input "47"
click at [1073, 659] on p "Kontaktujte nás pro ověření dodacích lhůt." at bounding box center [1123, 659] width 230 height 10
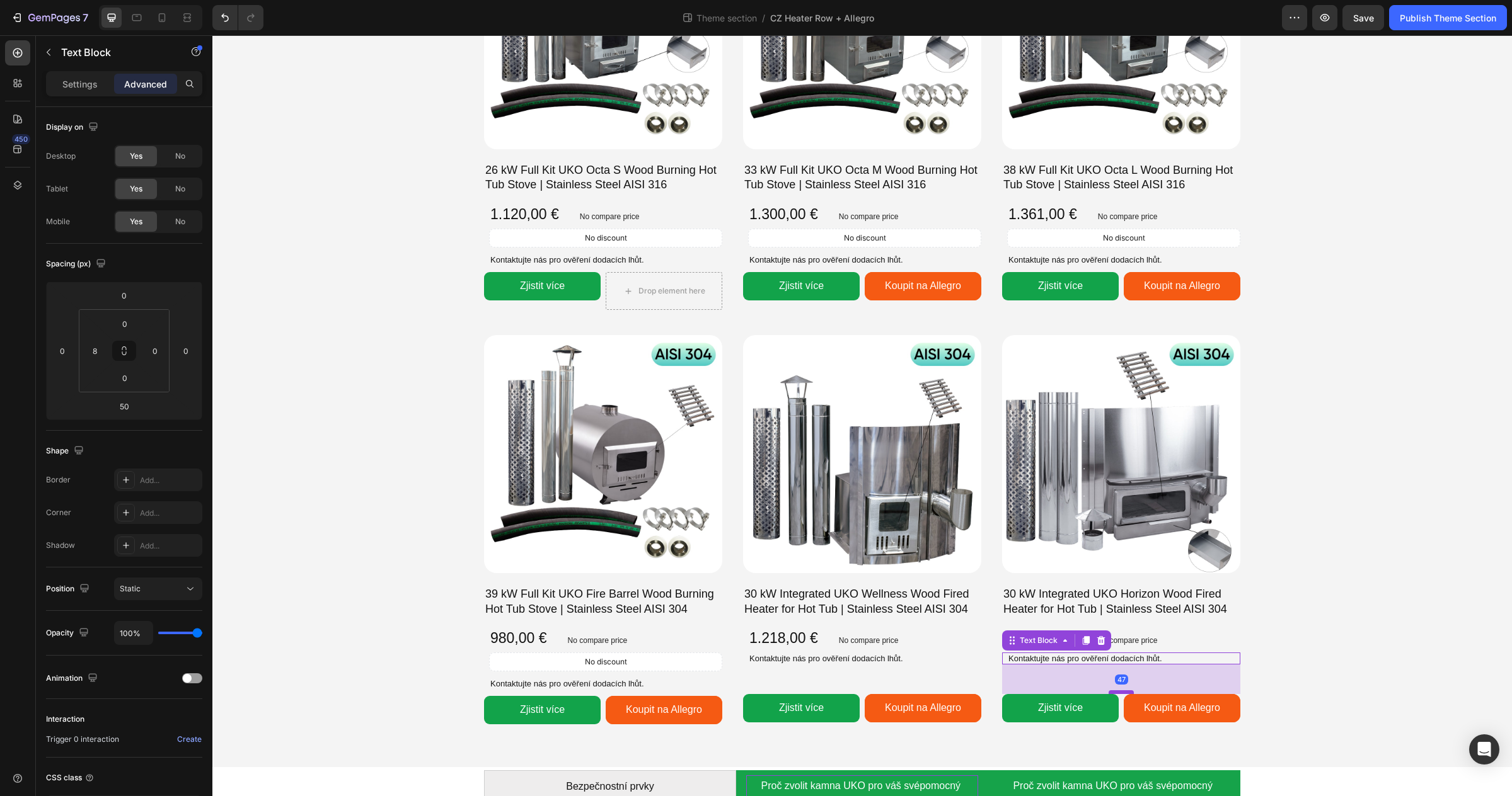
click at [1121, 692] on div at bounding box center [1121, 692] width 25 height 4
type input "47"
click at [1362, 27] on button "Save" at bounding box center [1362, 17] width 41 height 25
click at [1424, 23] on div "Publish Theme Section" at bounding box center [1447, 18] width 96 height 13
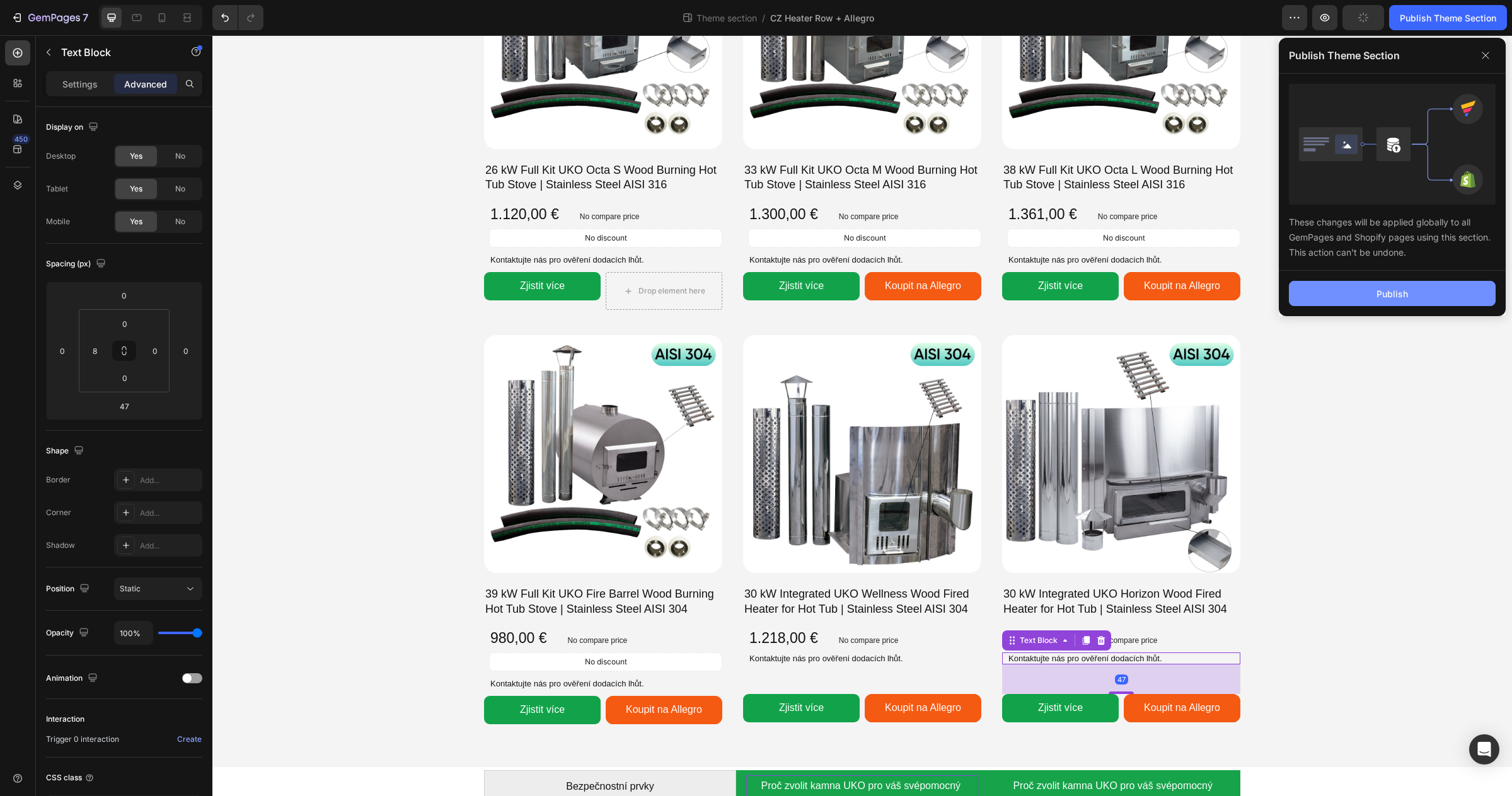
click at [1422, 296] on button "Publish" at bounding box center [1392, 293] width 207 height 25
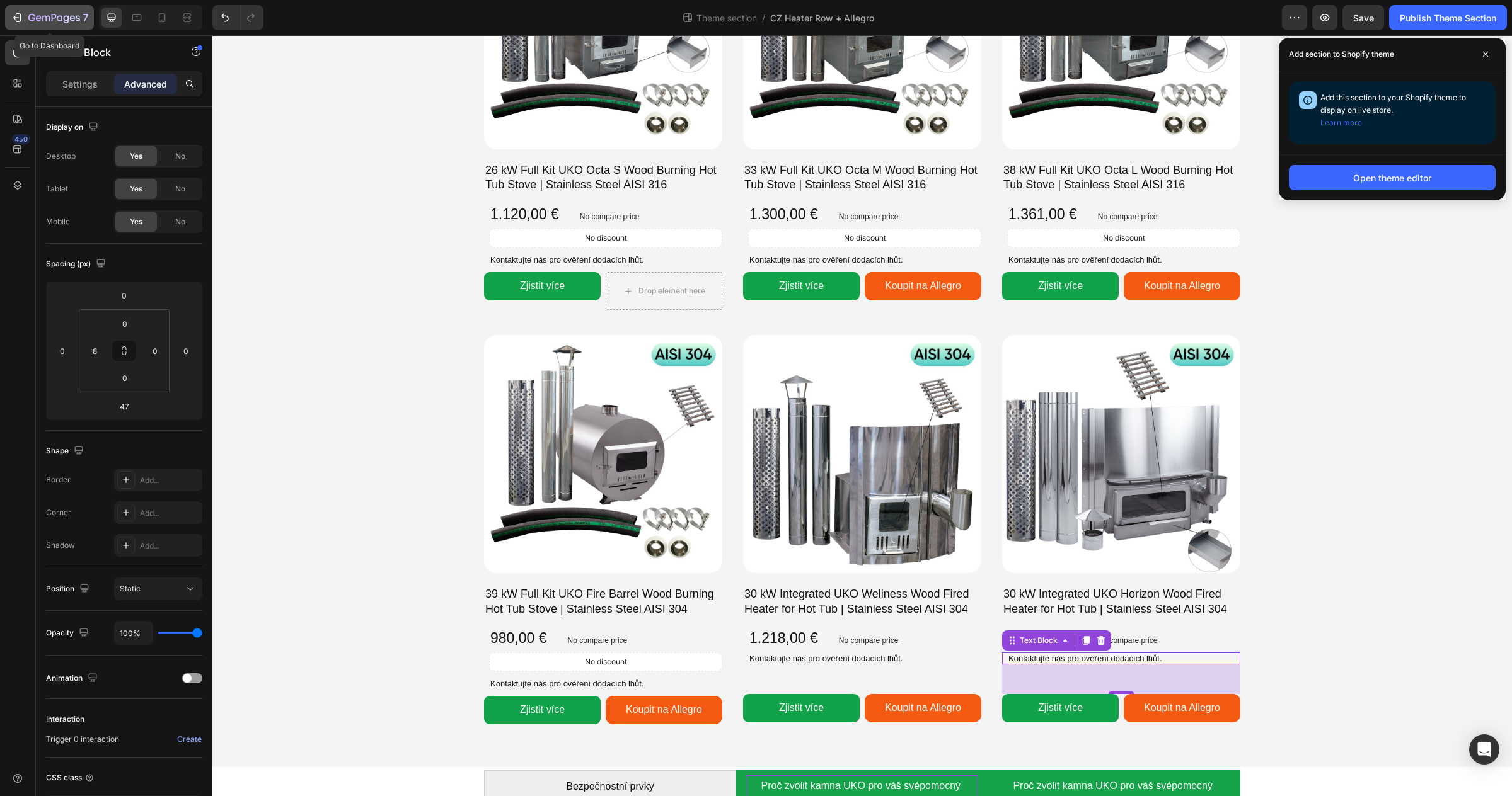
click at [50, 15] on icon "button" at bounding box center [54, 18] width 52 height 11
